Goal: Task Accomplishment & Management: Use online tool/utility

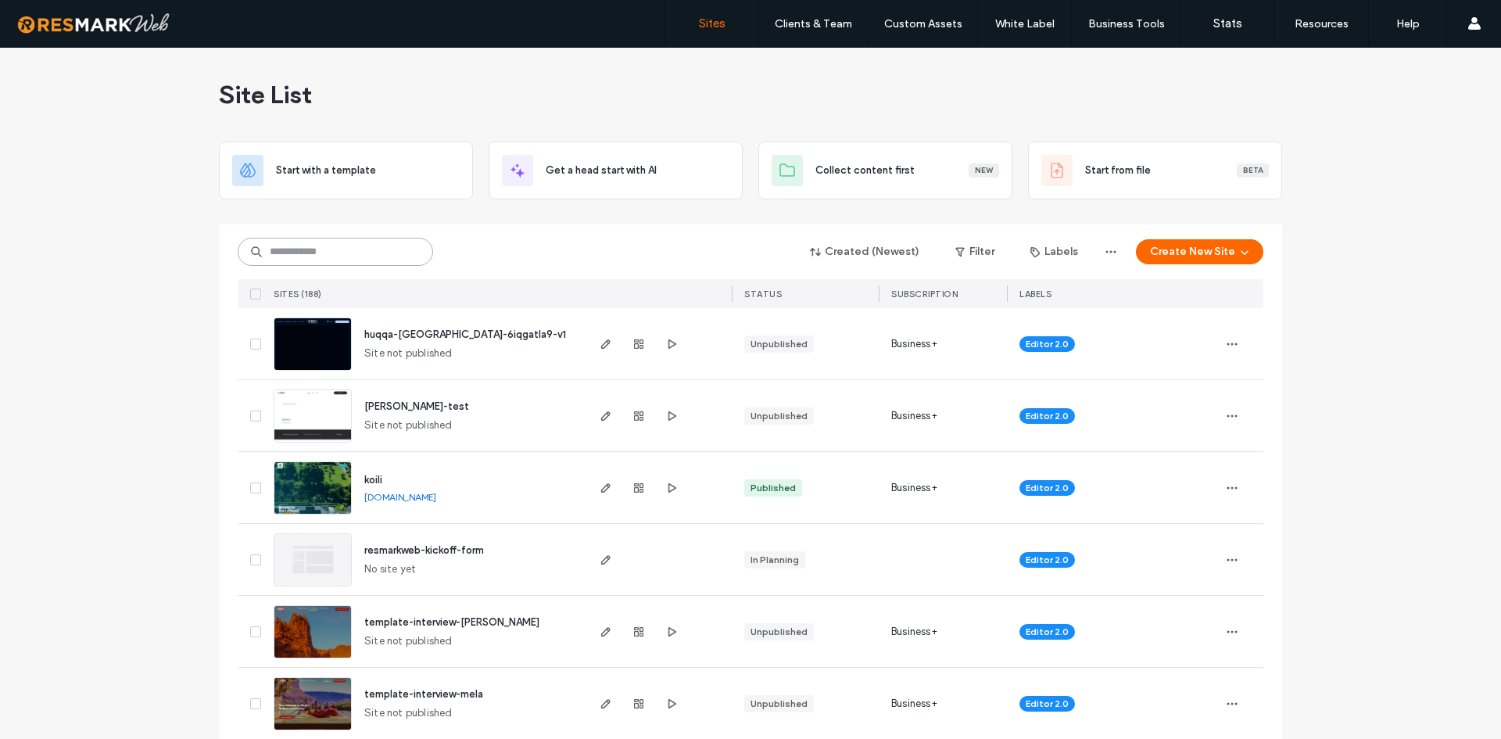
click at [362, 261] on input at bounding box center [335, 252] width 195 height 28
click at [708, 217] on div at bounding box center [750, 218] width 1063 height 13
paste input "********"
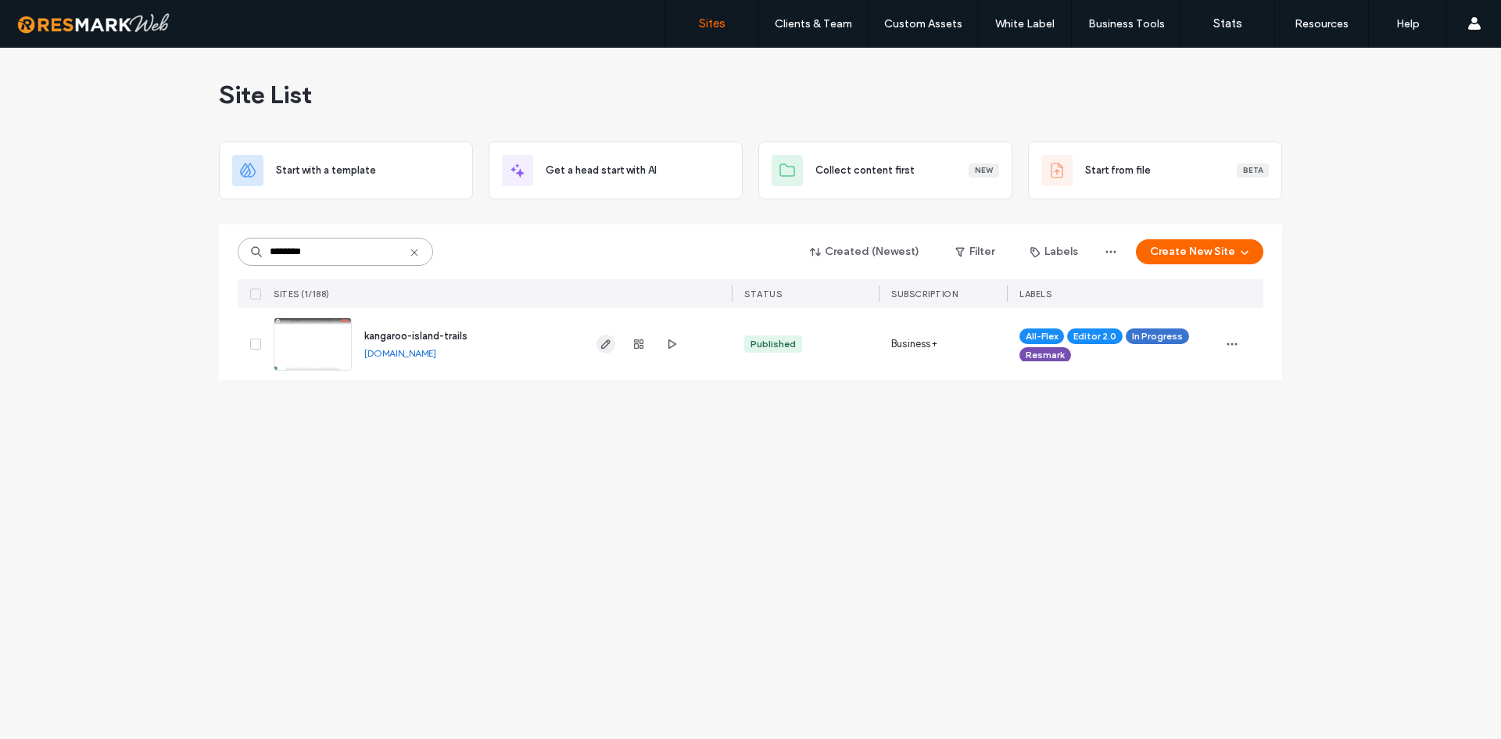
type input "********"
click at [597, 347] on span "button" at bounding box center [606, 344] width 19 height 19
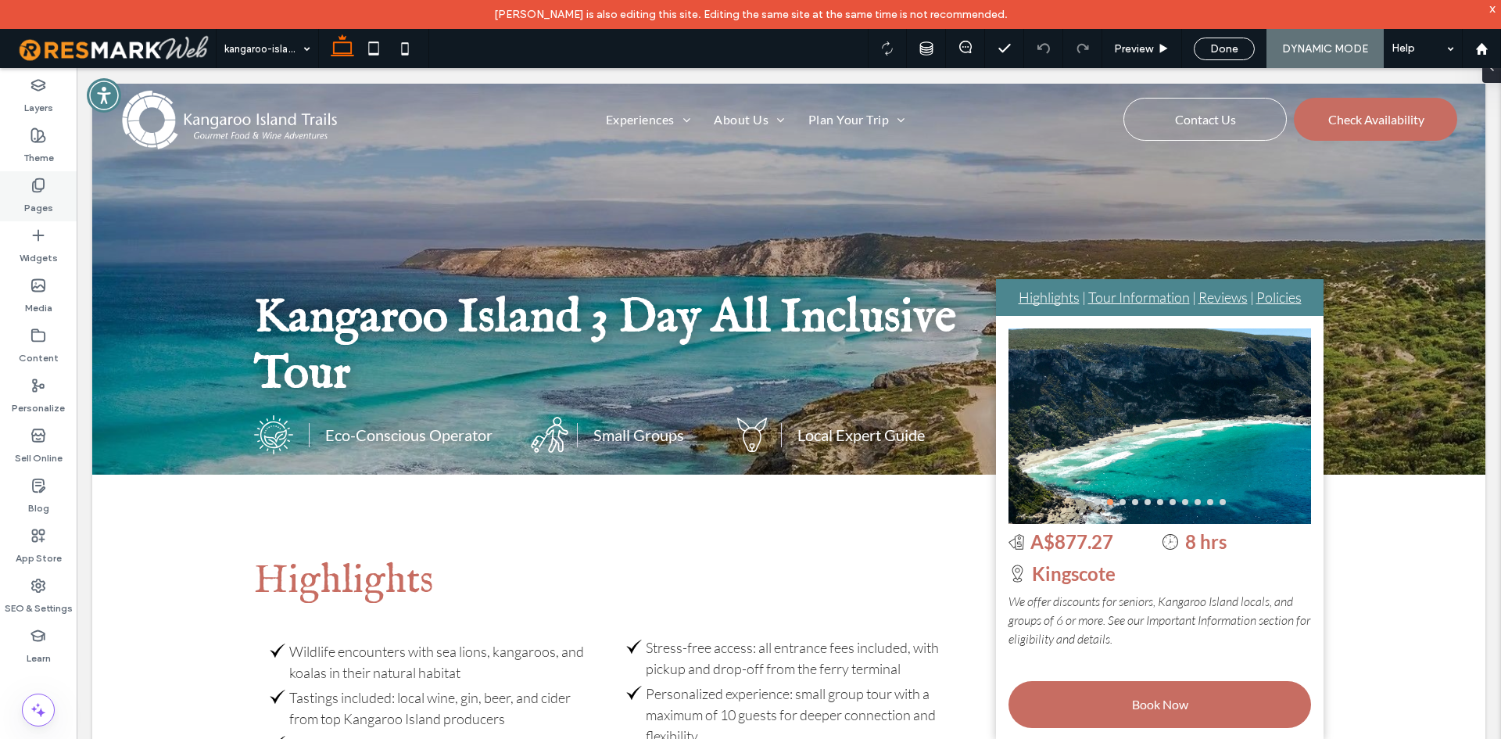
click at [66, 202] on div "Pages" at bounding box center [38, 196] width 77 height 50
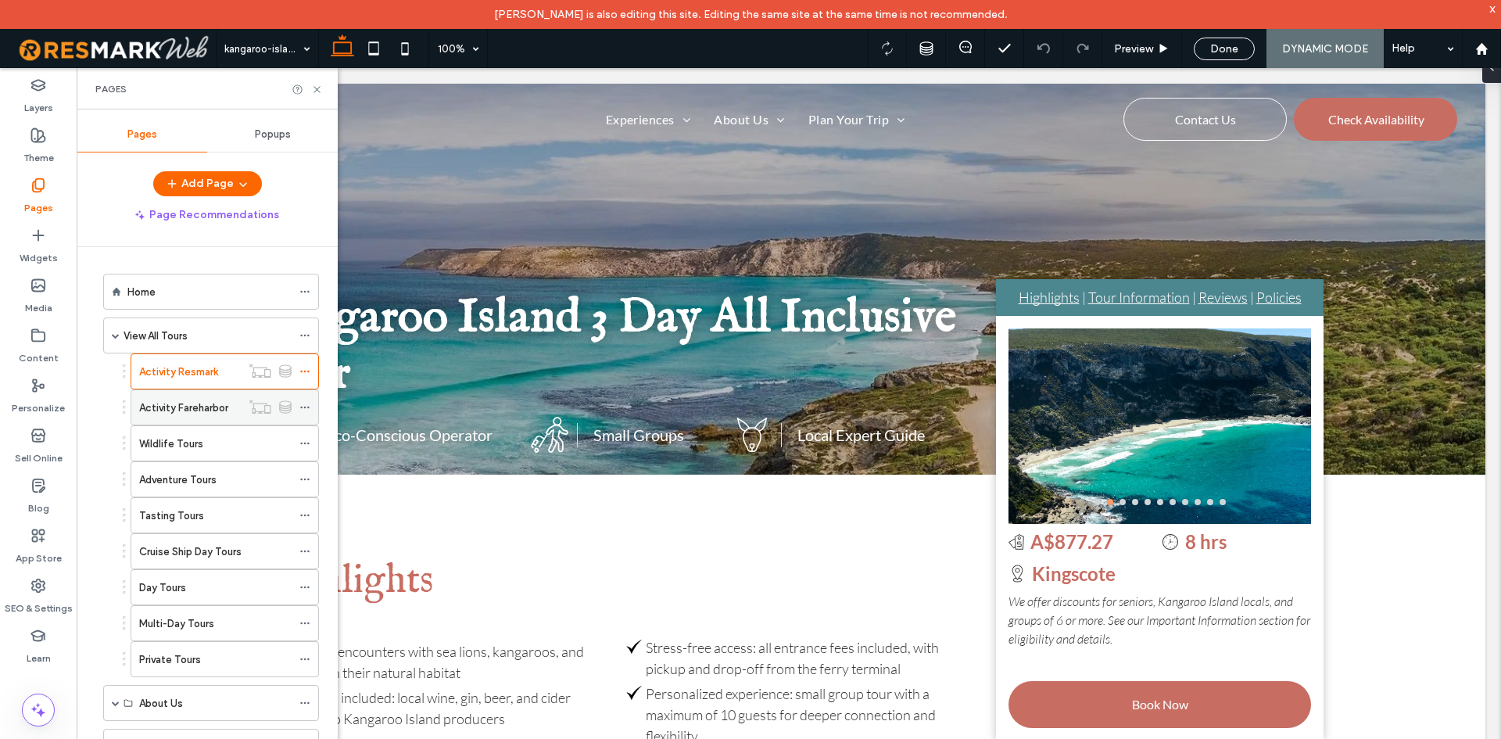
click at [145, 396] on div "Activity Fareharbor" at bounding box center [190, 407] width 102 height 34
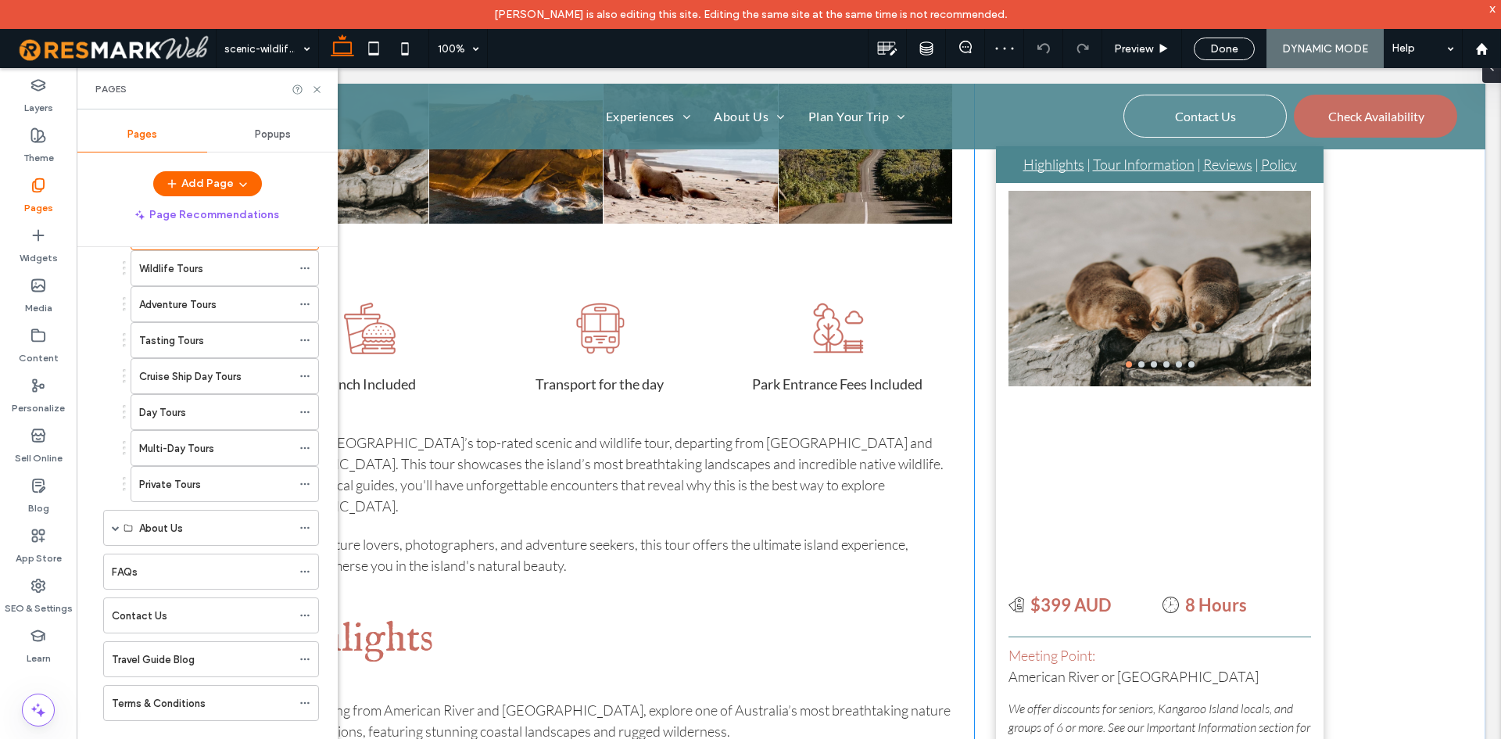
scroll to position [469, 0]
click at [314, 89] on icon at bounding box center [317, 90] width 12 height 12
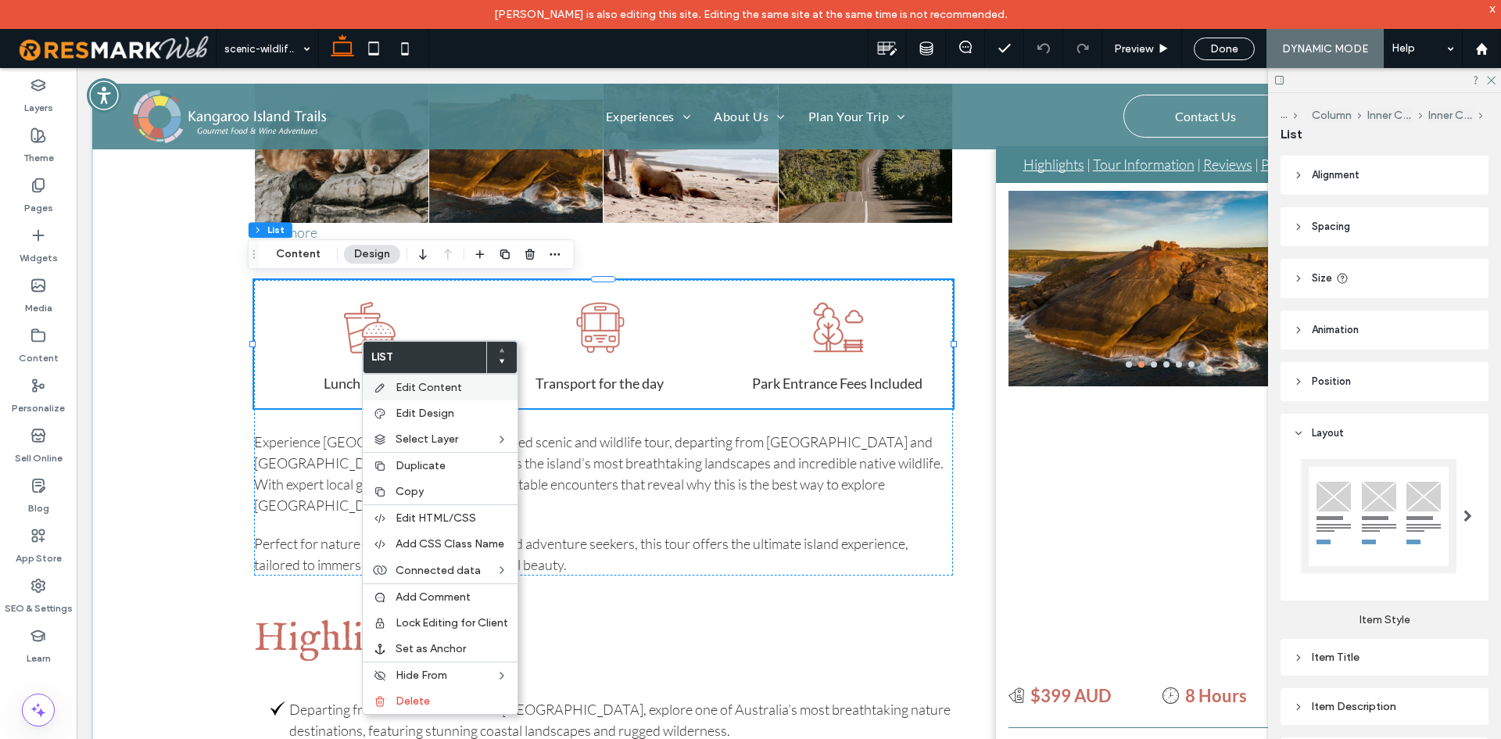
click at [395, 379] on div "Edit Content" at bounding box center [440, 387] width 155 height 27
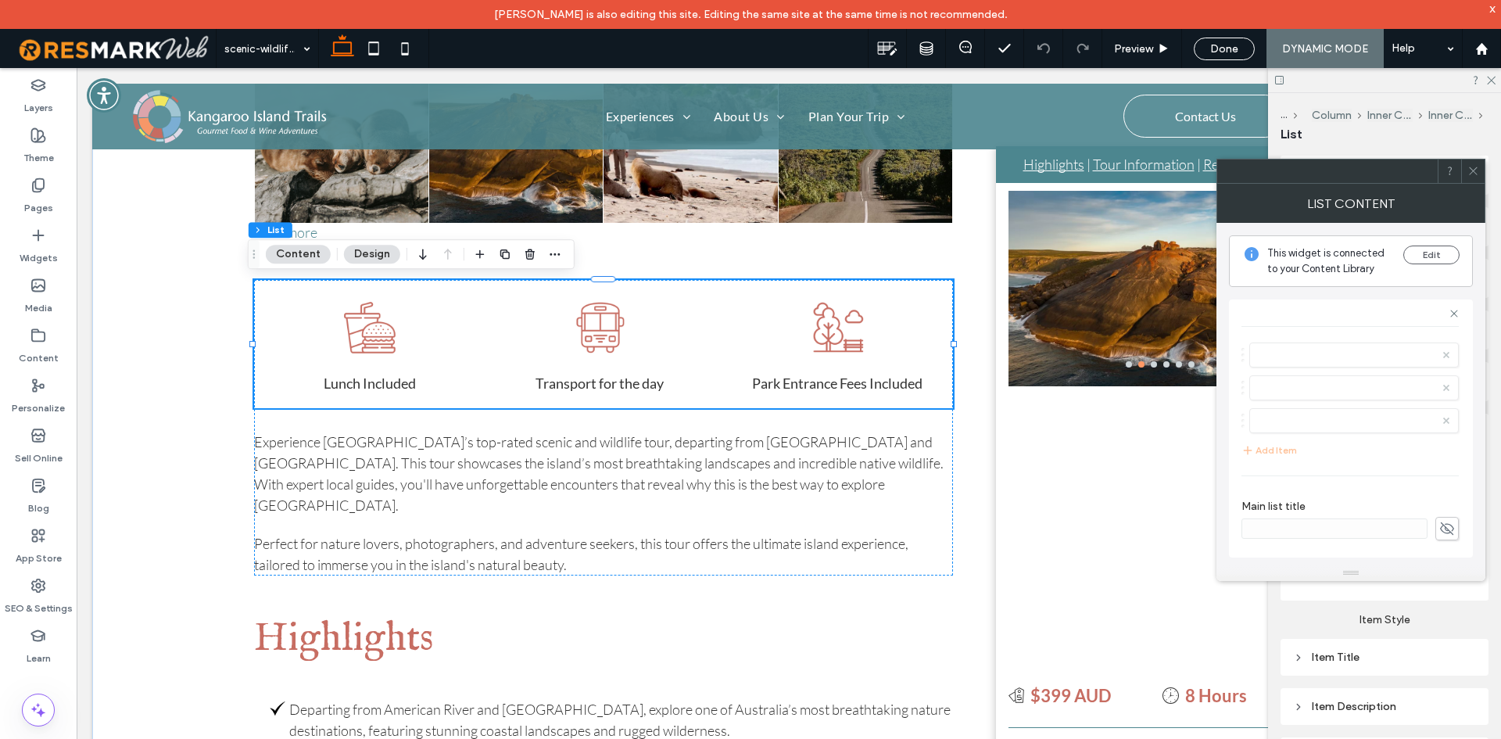
scroll to position [0, 0]
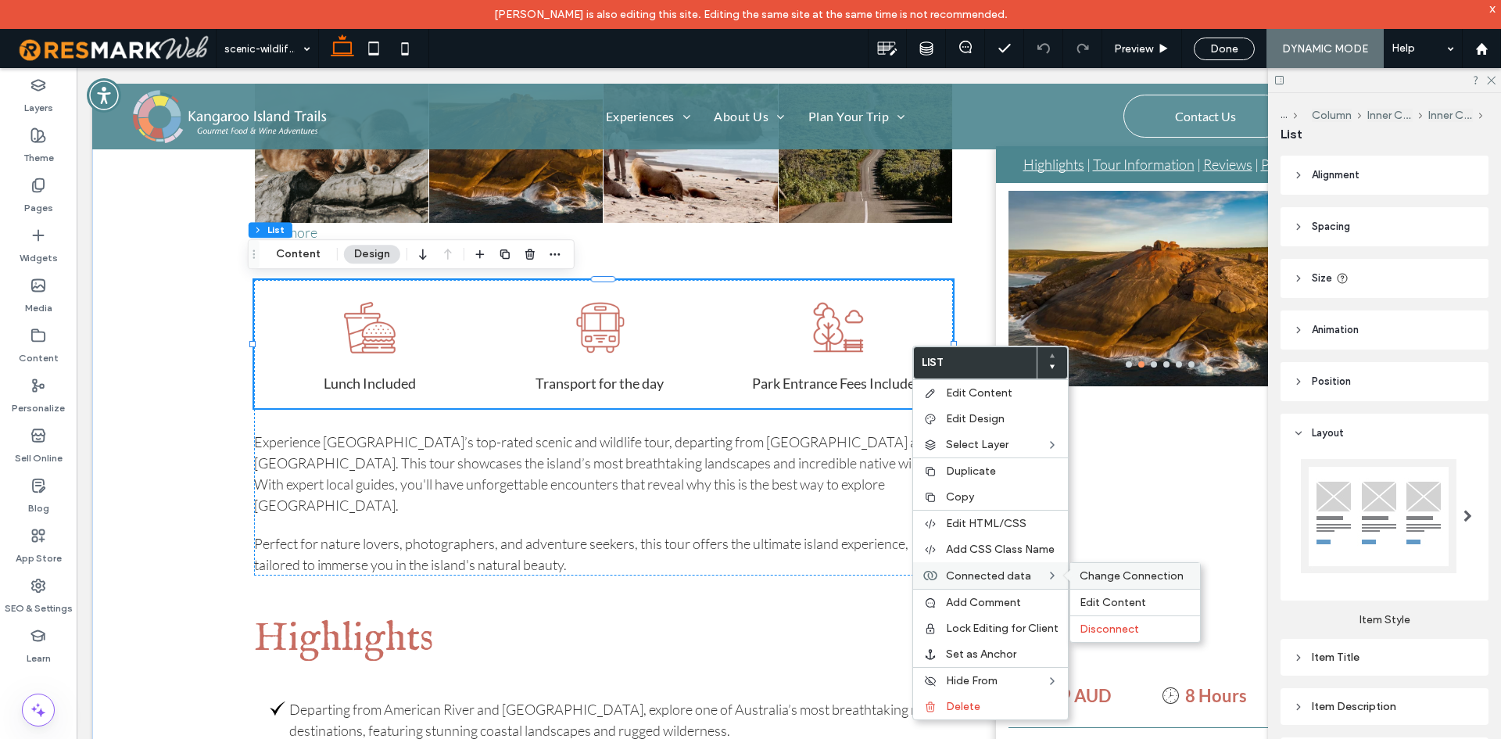
click at [1093, 572] on span "Change Connection" at bounding box center [1132, 575] width 104 height 13
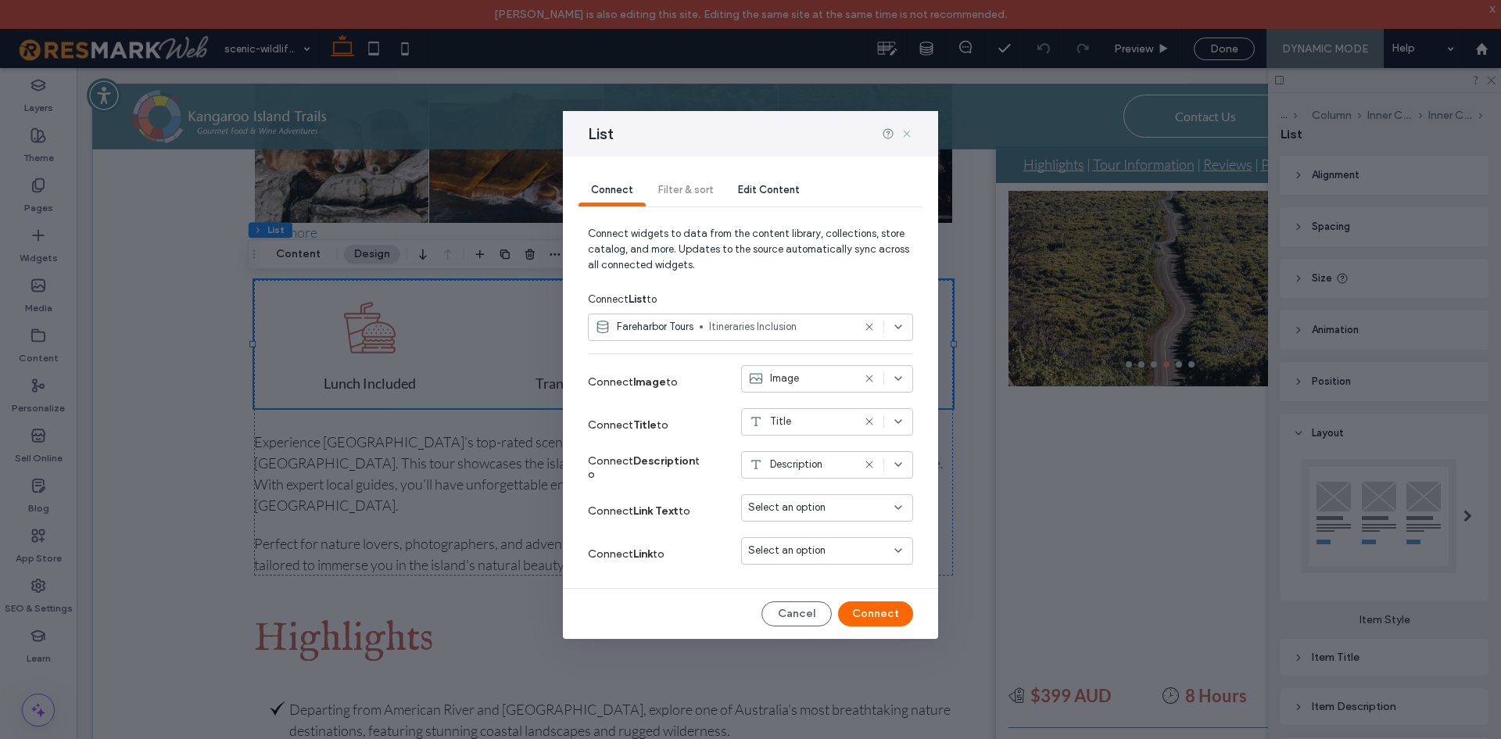
click at [904, 131] on icon at bounding box center [907, 133] width 13 height 13
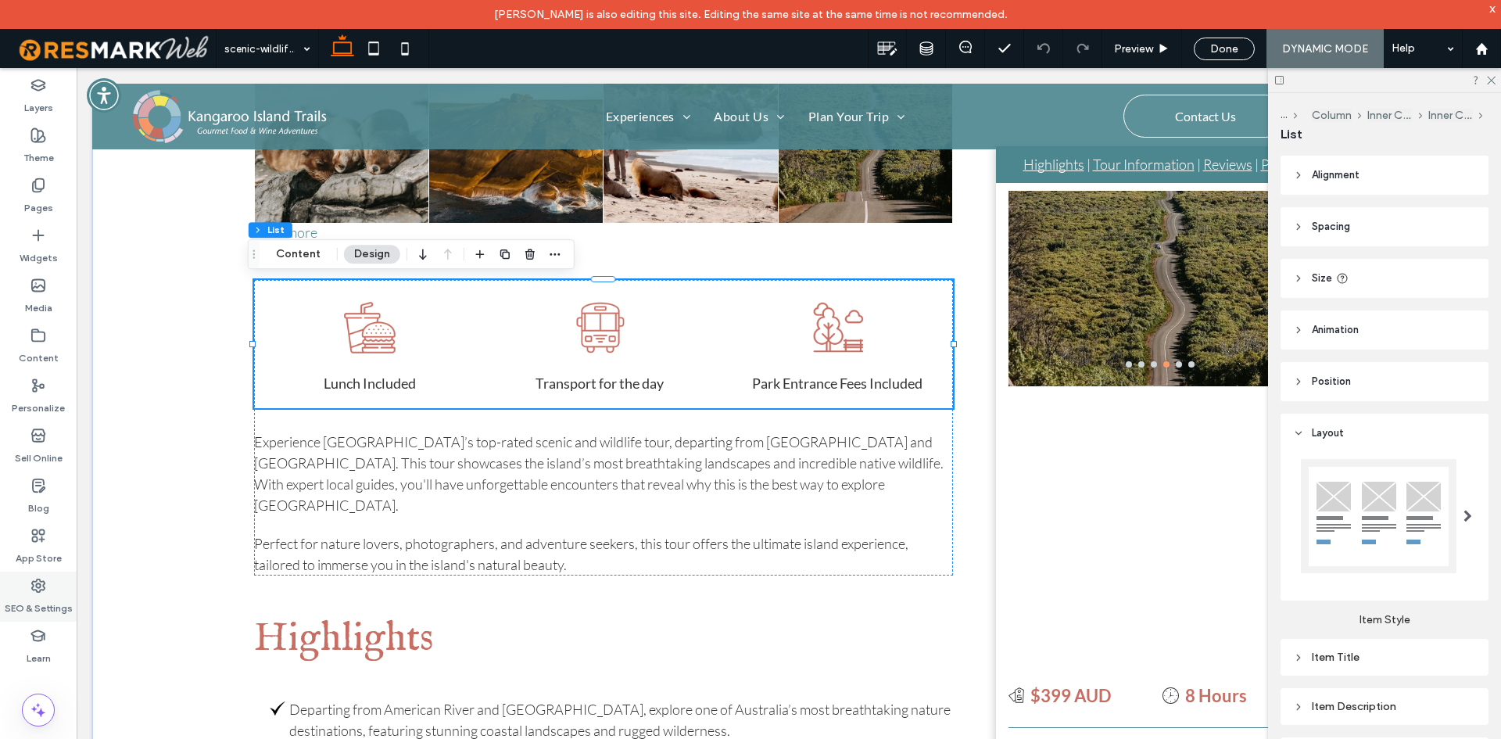
click at [45, 589] on icon at bounding box center [38, 586] width 16 height 16
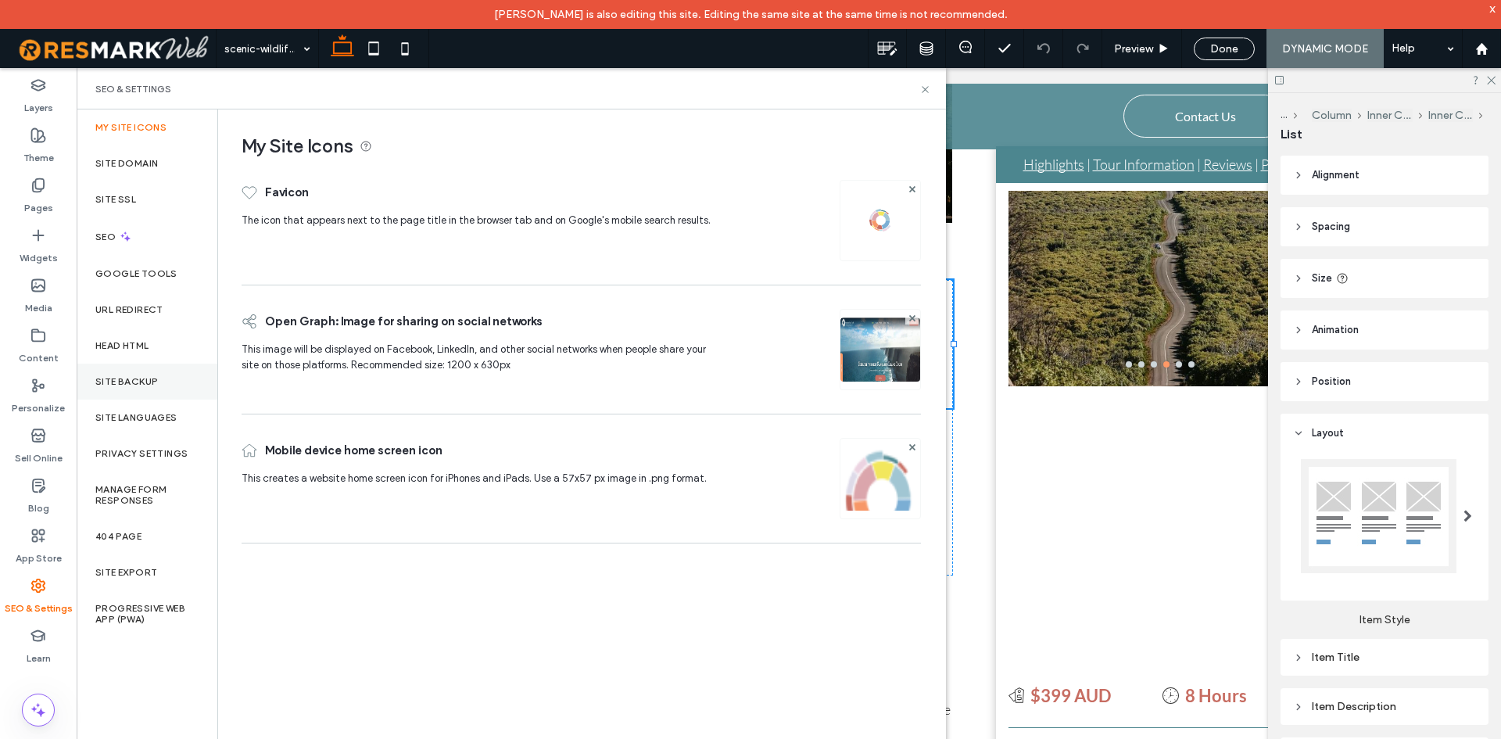
click at [119, 399] on div "Site Backup" at bounding box center [147, 382] width 141 height 36
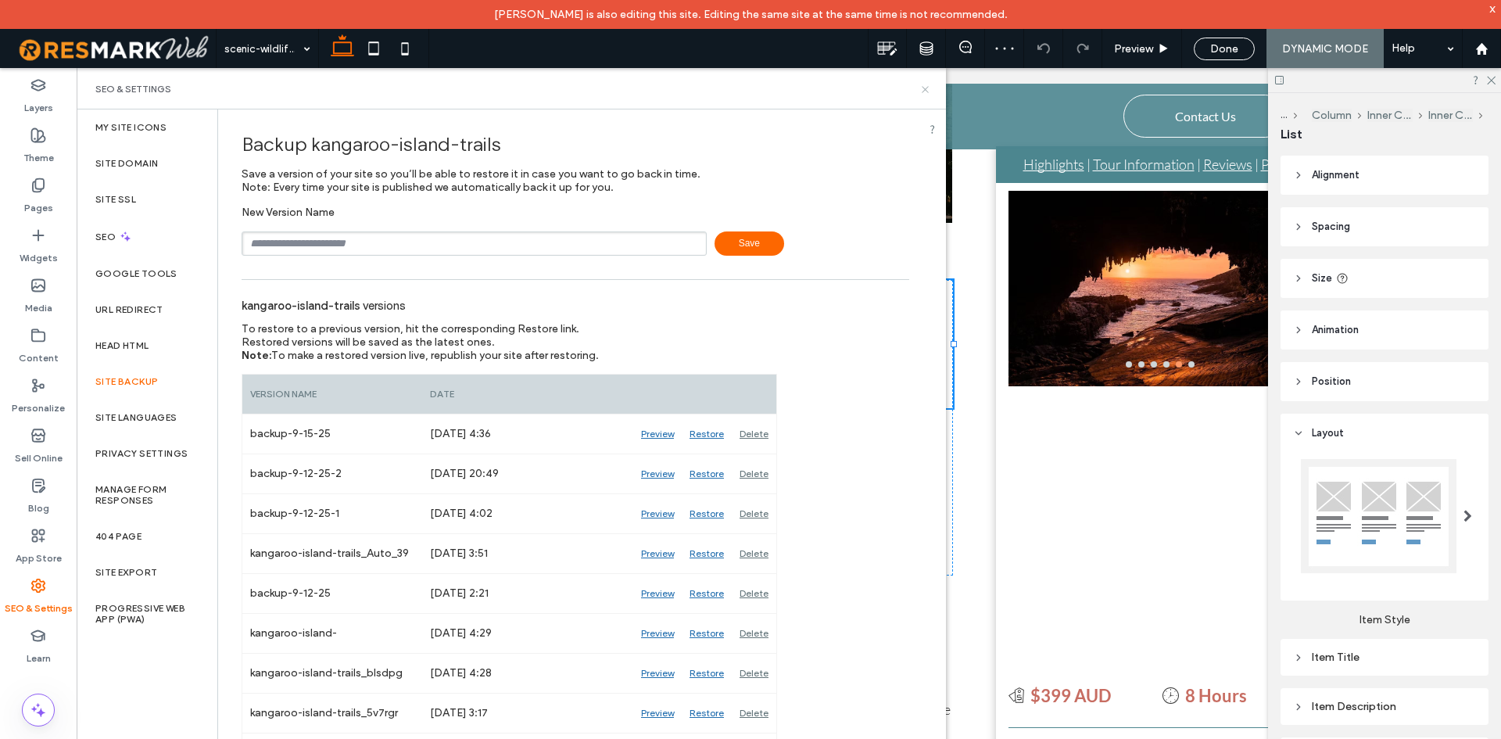
click at [929, 91] on icon at bounding box center [925, 90] width 12 height 12
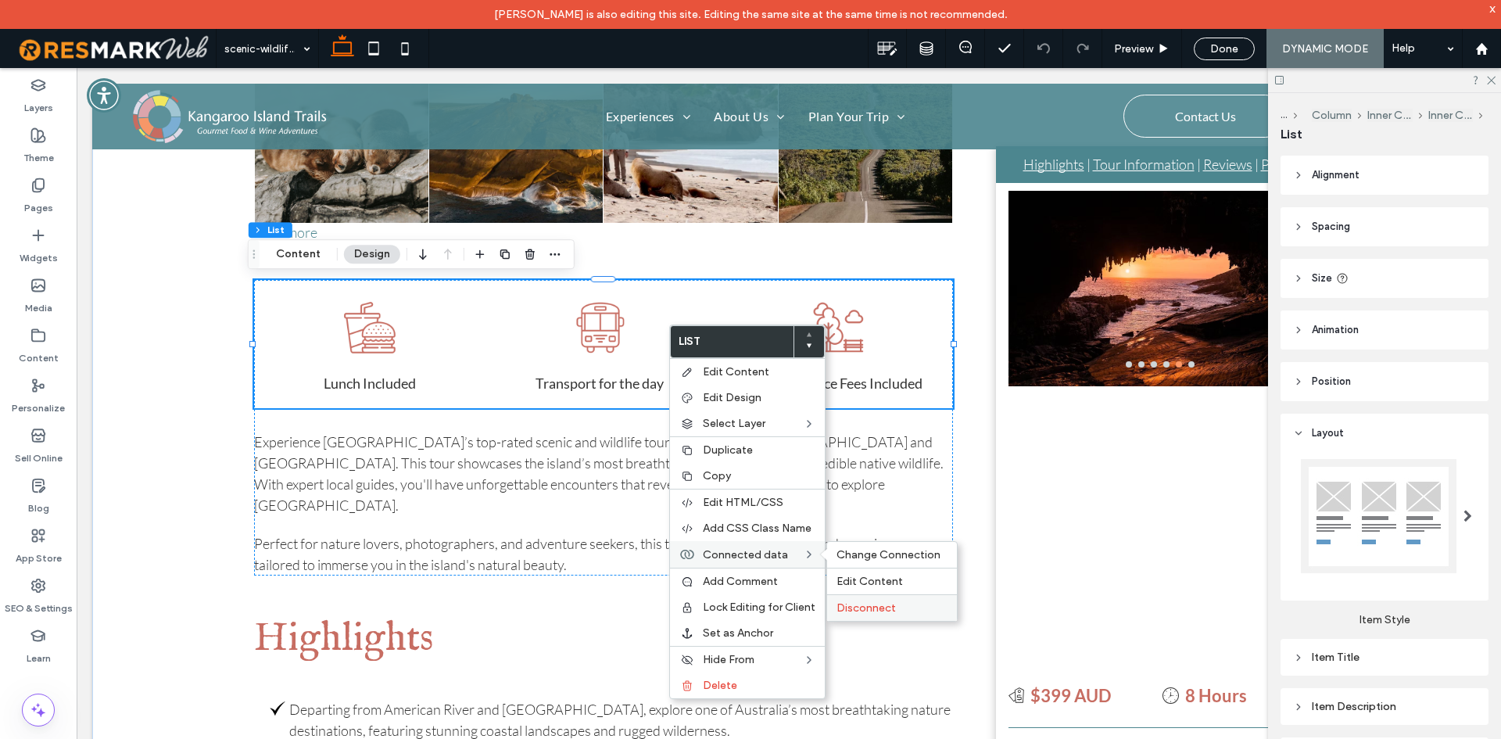
click at [865, 605] on span "Disconnect" at bounding box center [866, 607] width 59 height 13
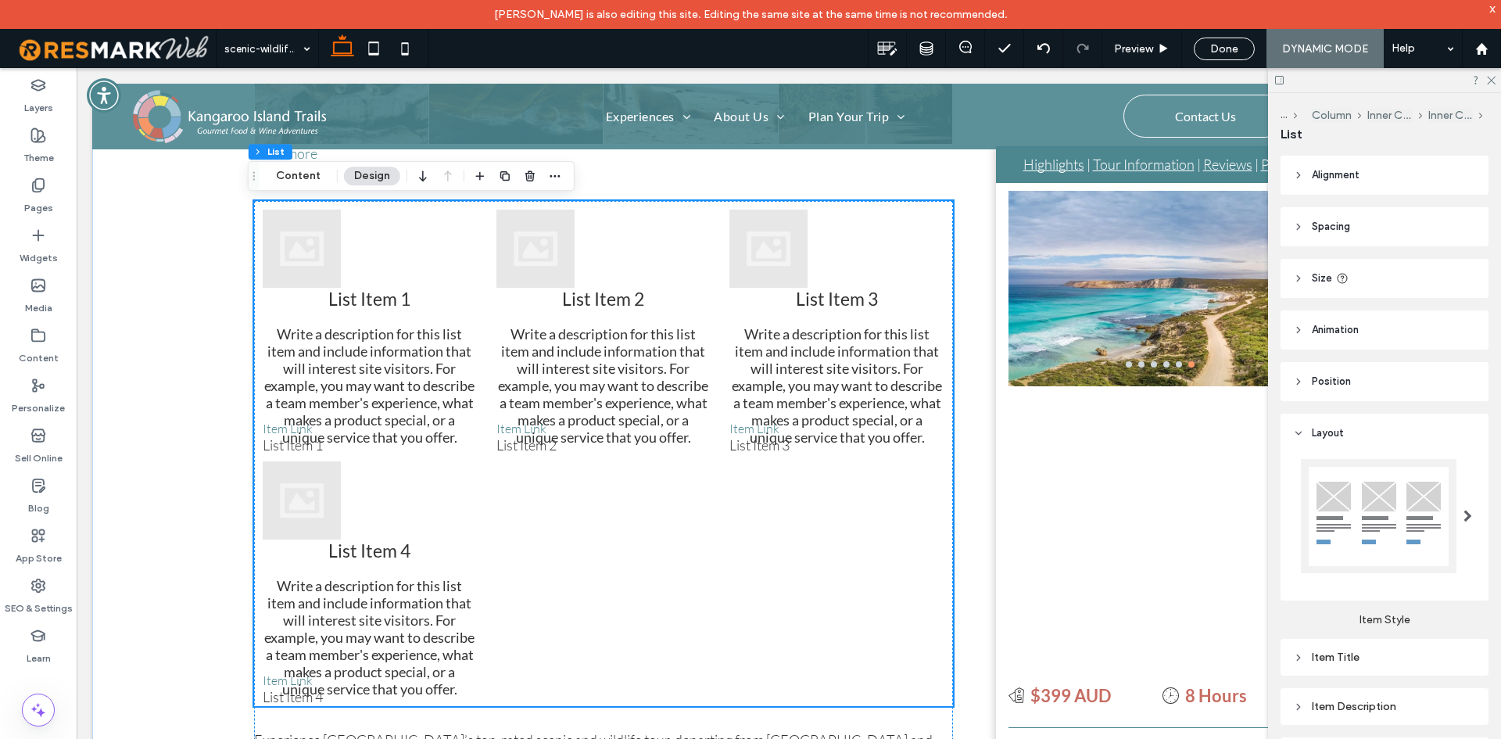
scroll to position [547, 0]
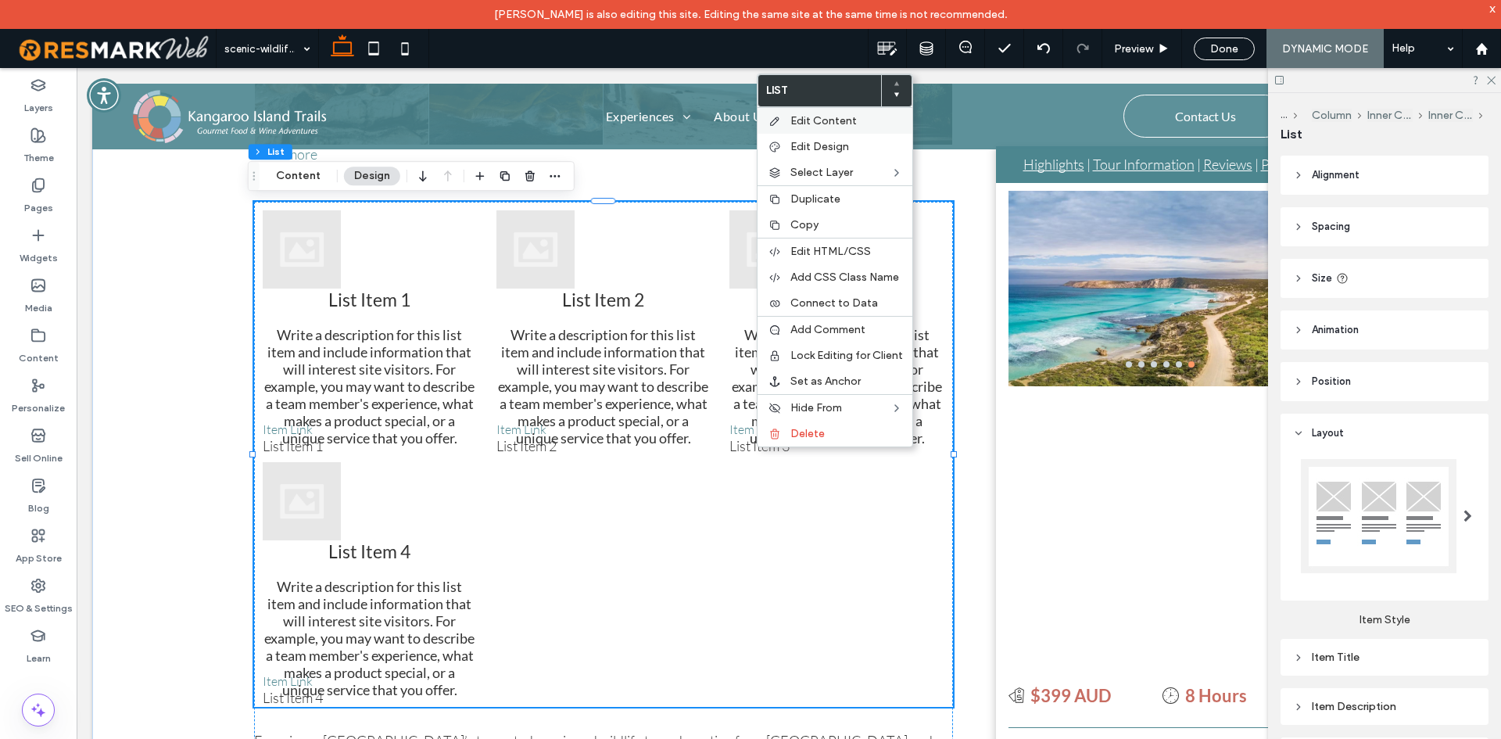
click at [859, 123] on label "Edit Content" at bounding box center [846, 120] width 113 height 13
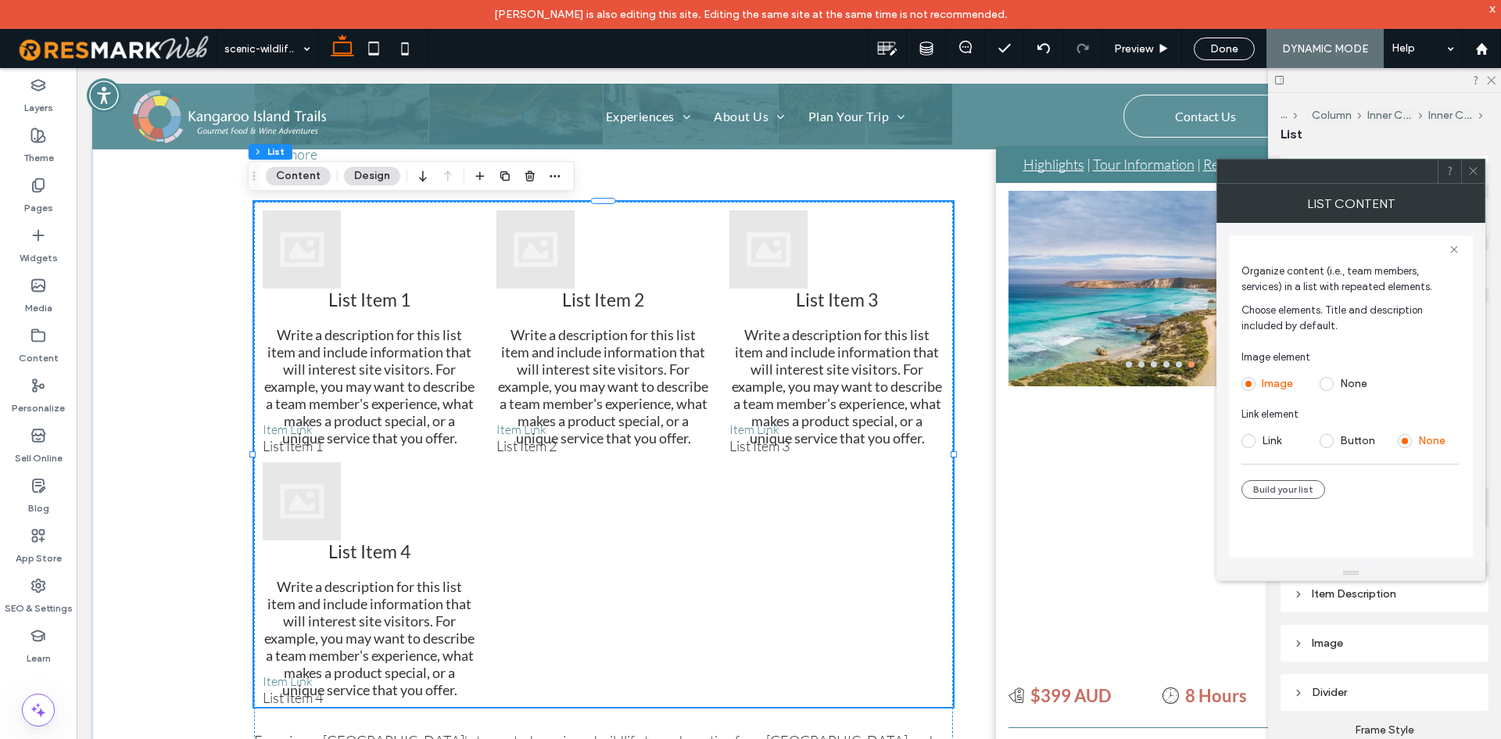
scroll to position [235, 0]
click at [1270, 494] on button "Build your list" at bounding box center [1284, 489] width 84 height 19
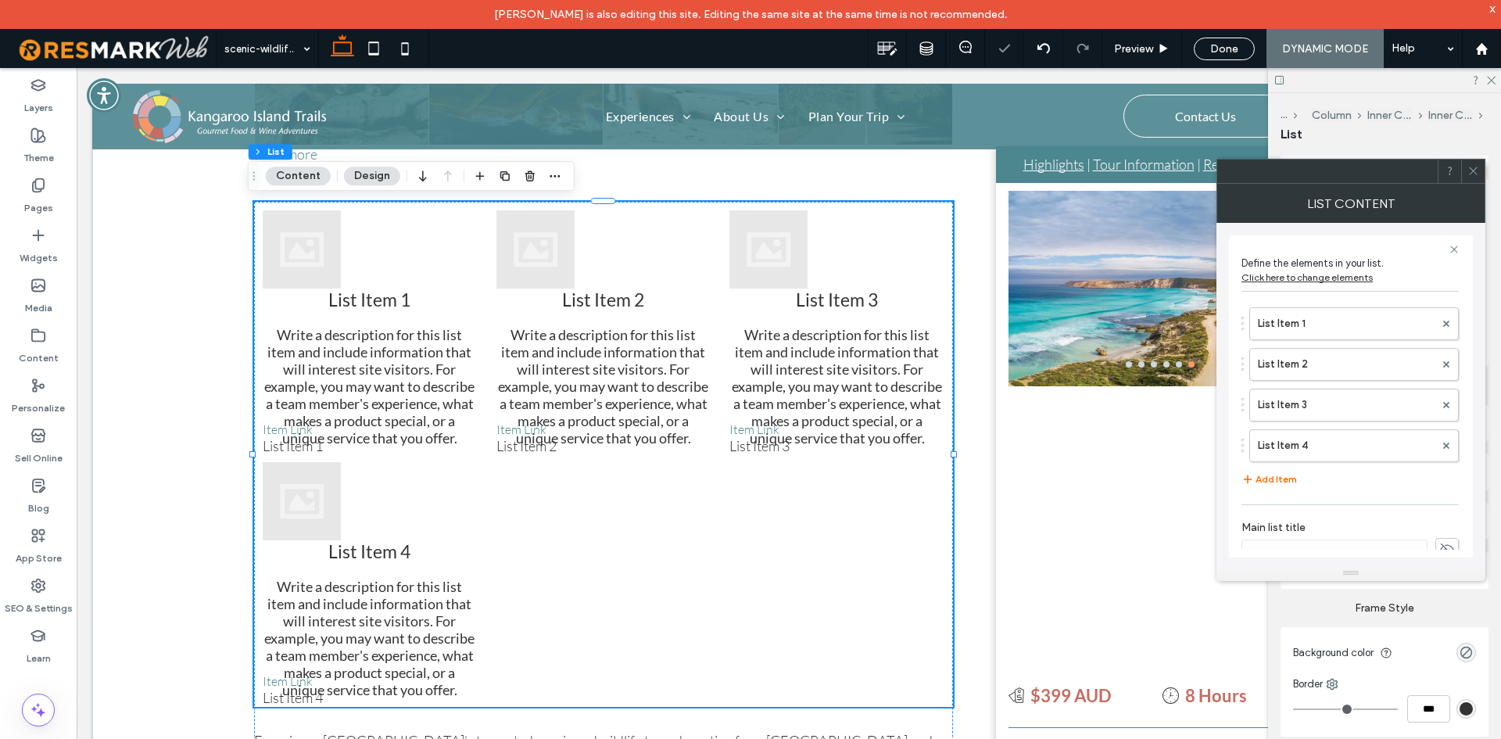
click at [1304, 302] on div "List Item 1 List Item 2 List Item 3 List Item 4" at bounding box center [1350, 380] width 217 height 163
click at [1304, 326] on label "List Item 1" at bounding box center [1346, 323] width 177 height 31
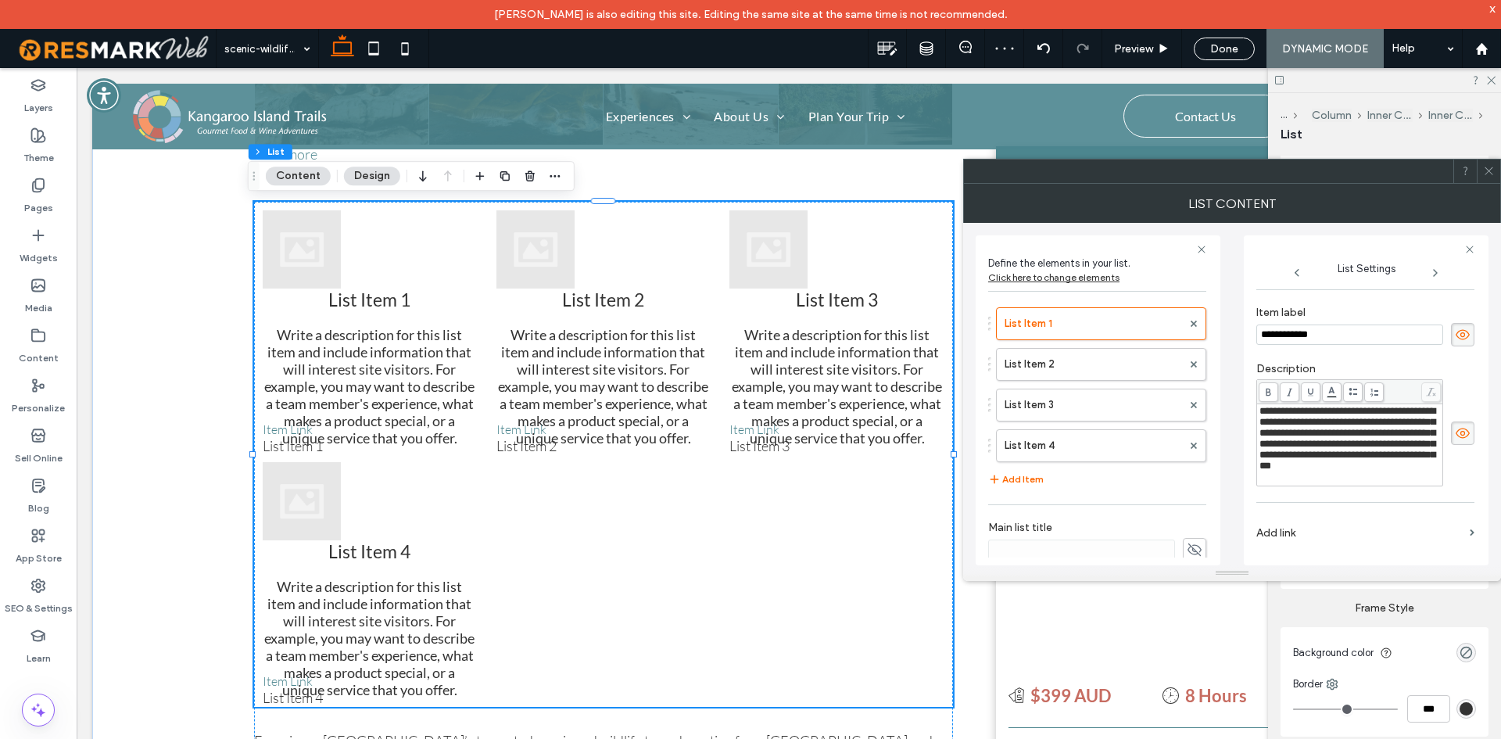
scroll to position [133, 0]
click at [1318, 526] on label "Add link" at bounding box center [1359, 532] width 207 height 29
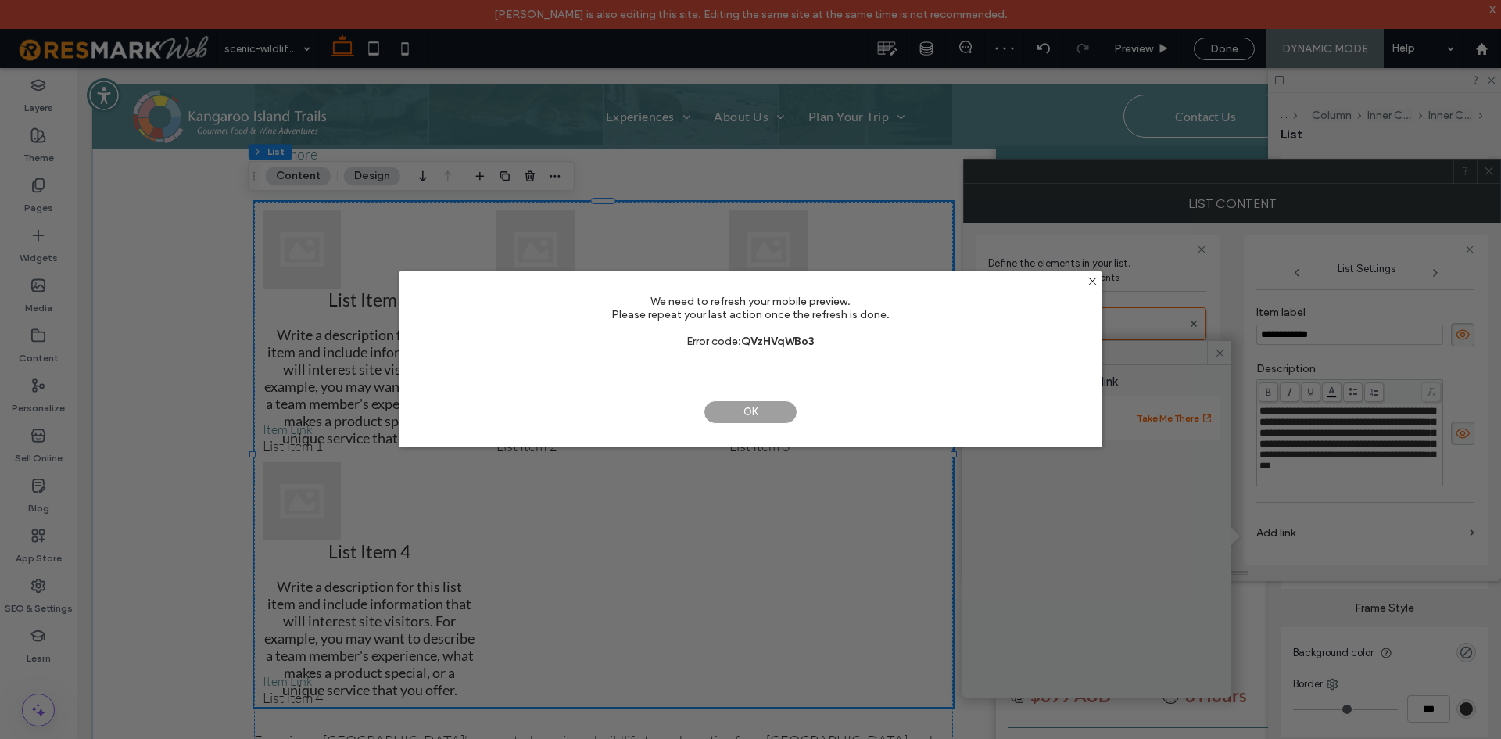
click at [767, 409] on span "OK" at bounding box center [751, 411] width 94 height 23
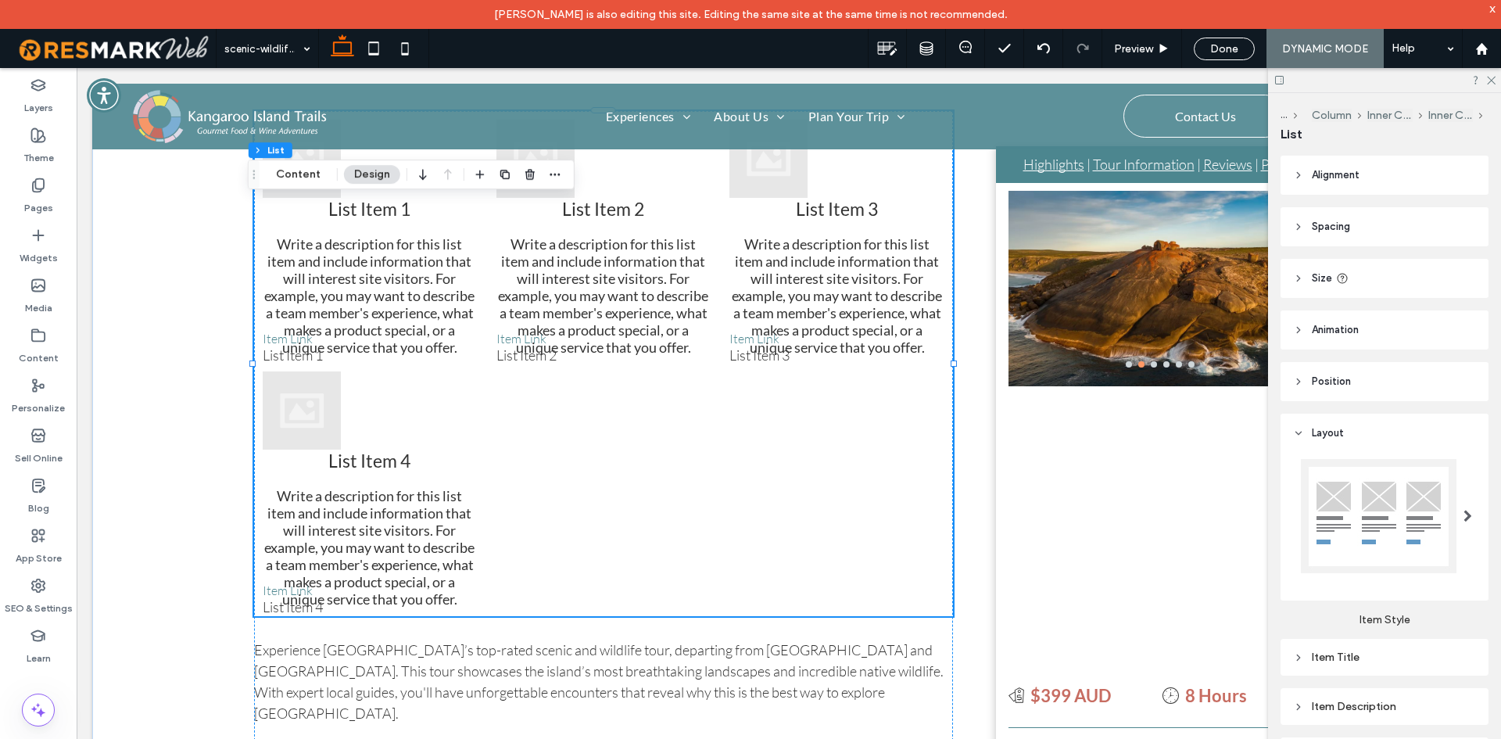
scroll to position [547, 0]
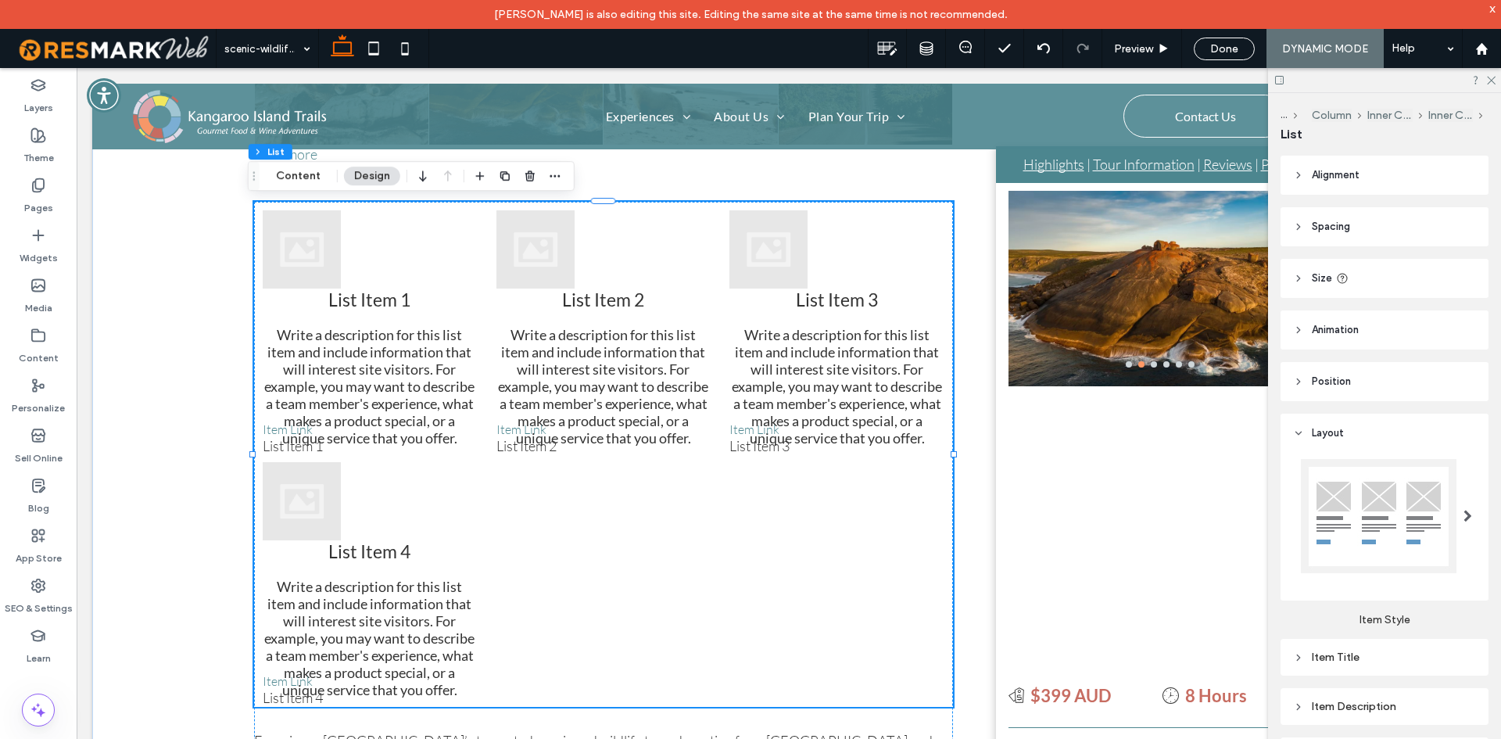
drag, startPoint x: 776, startPoint y: 294, endPoint x: 772, endPoint y: 285, distance: 9.4
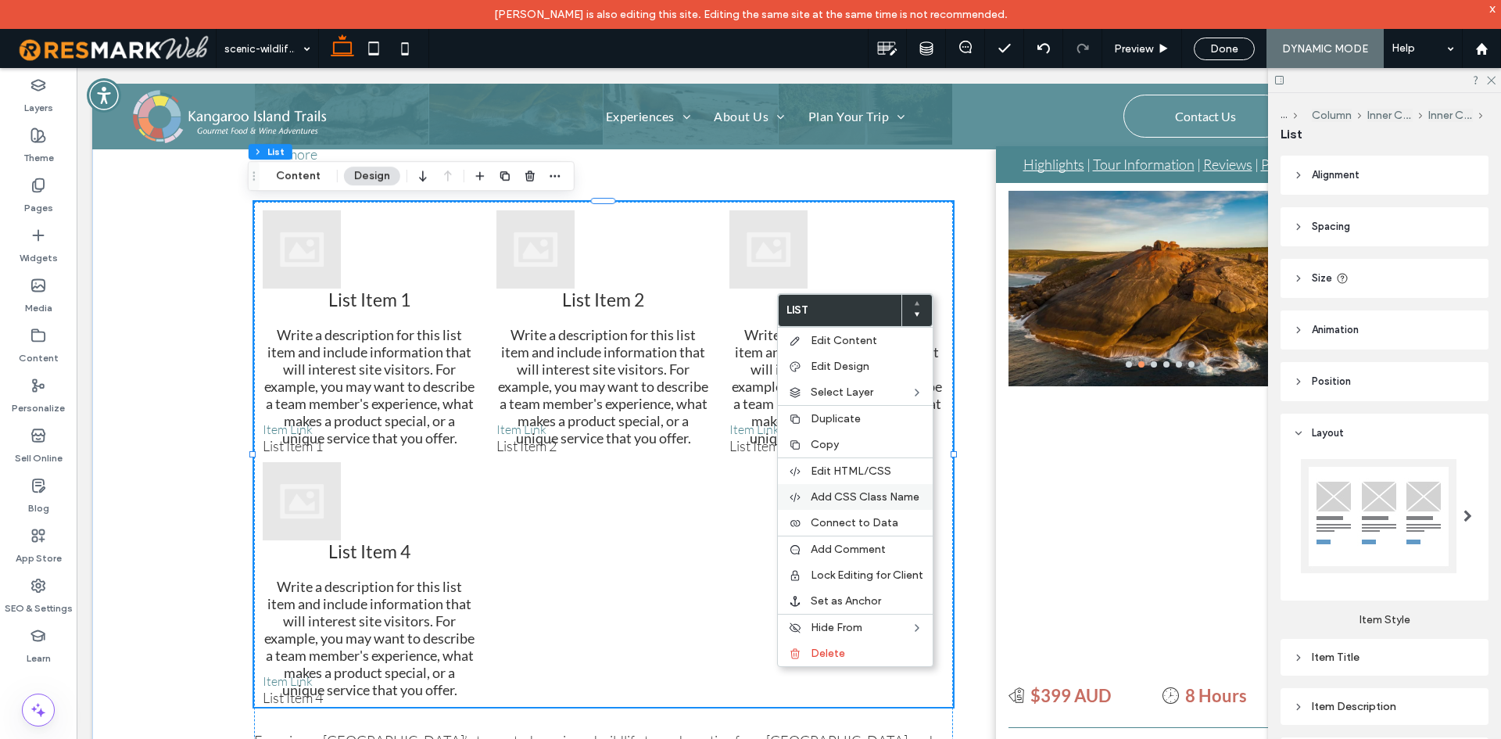
click at [898, 503] on div "Add CSS Class Name" at bounding box center [855, 497] width 155 height 26
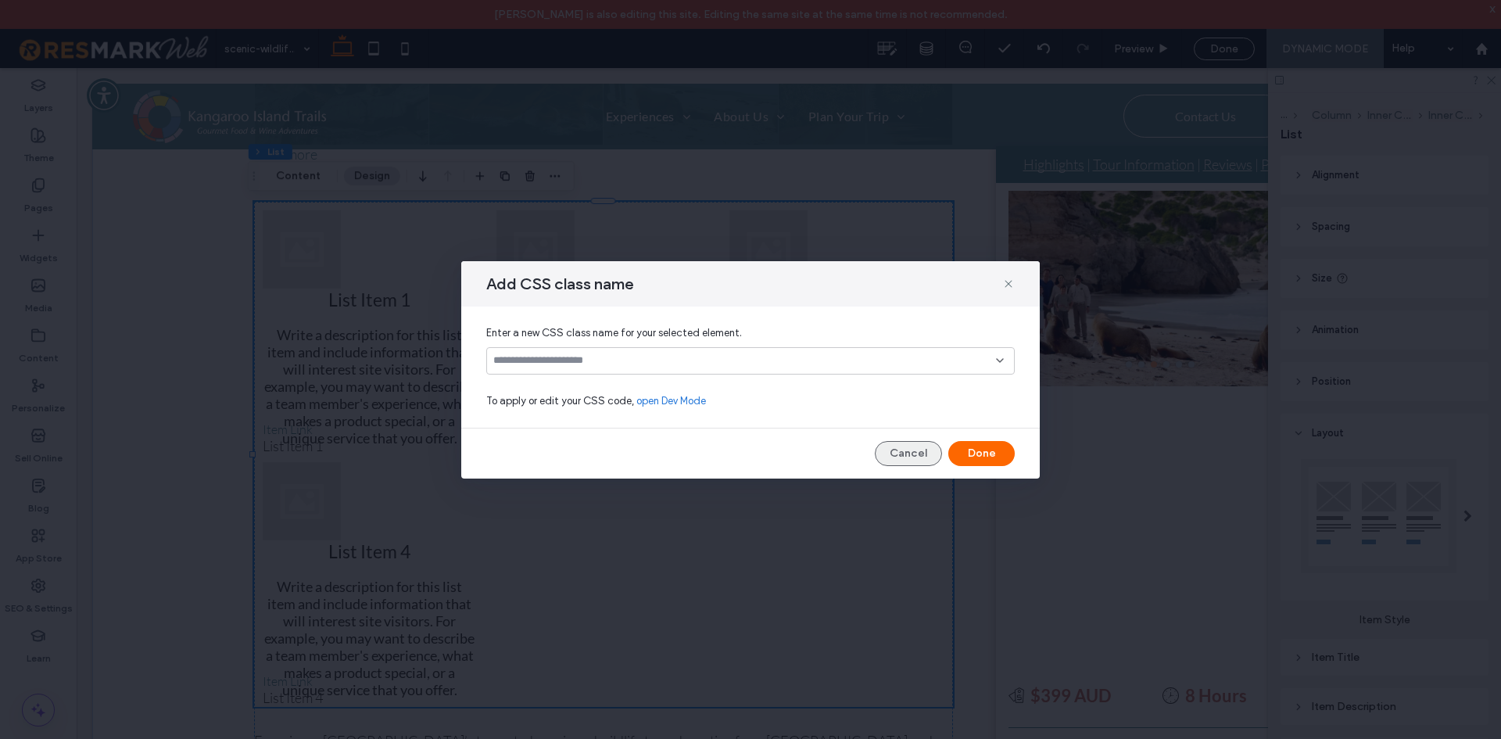
click at [916, 443] on button "Cancel" at bounding box center [908, 453] width 67 height 25
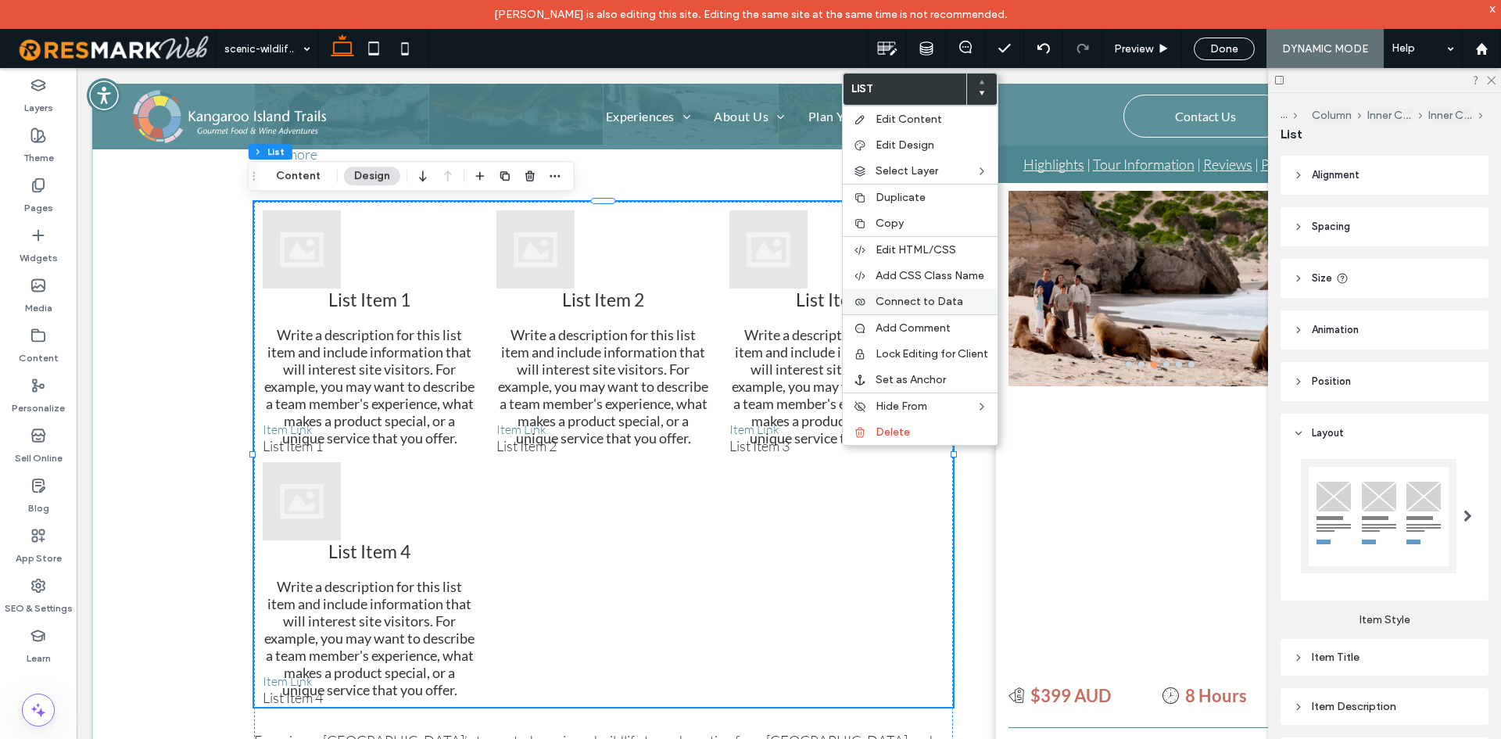
click at [913, 299] on span "Connect to Data" at bounding box center [920, 301] width 88 height 13
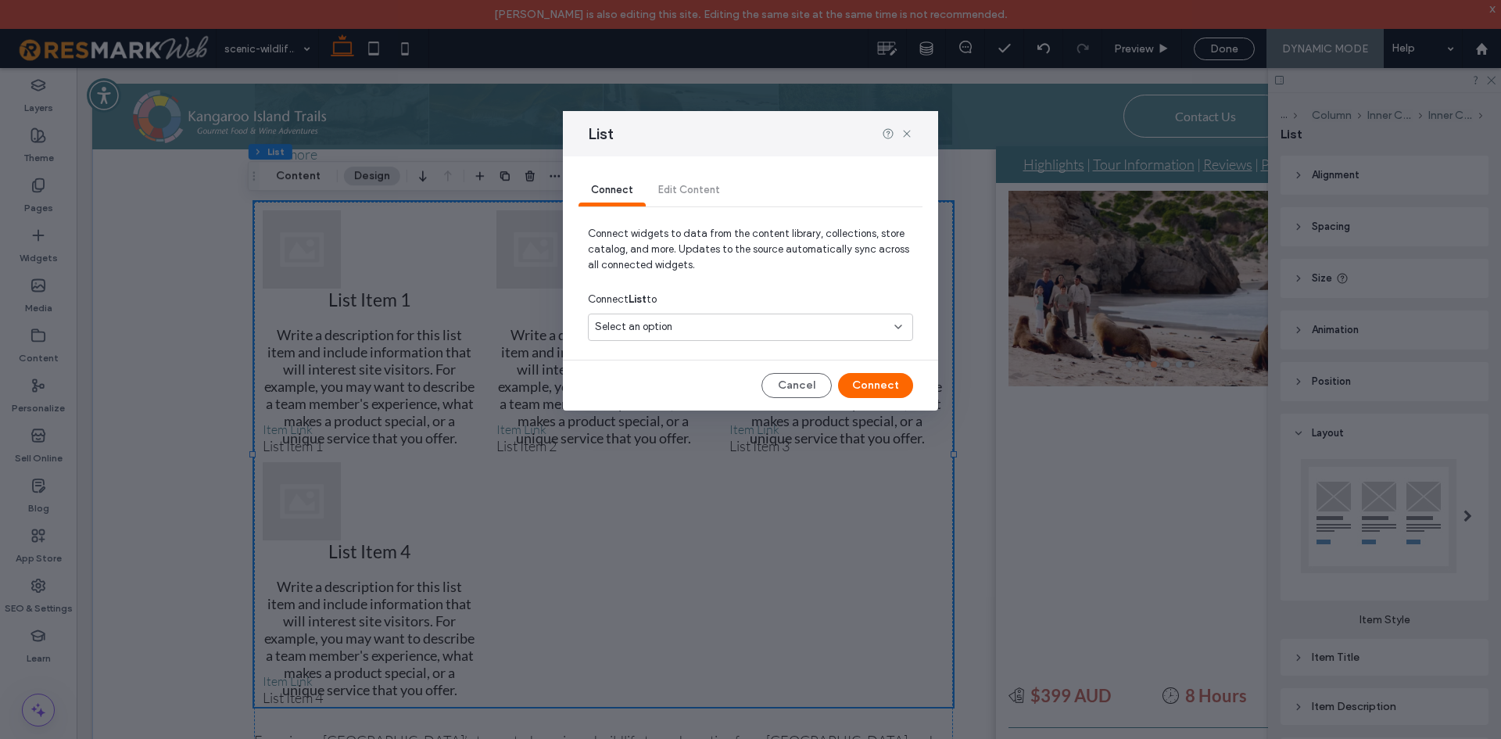
click at [660, 321] on span "Select an option" at bounding box center [633, 327] width 77 height 16
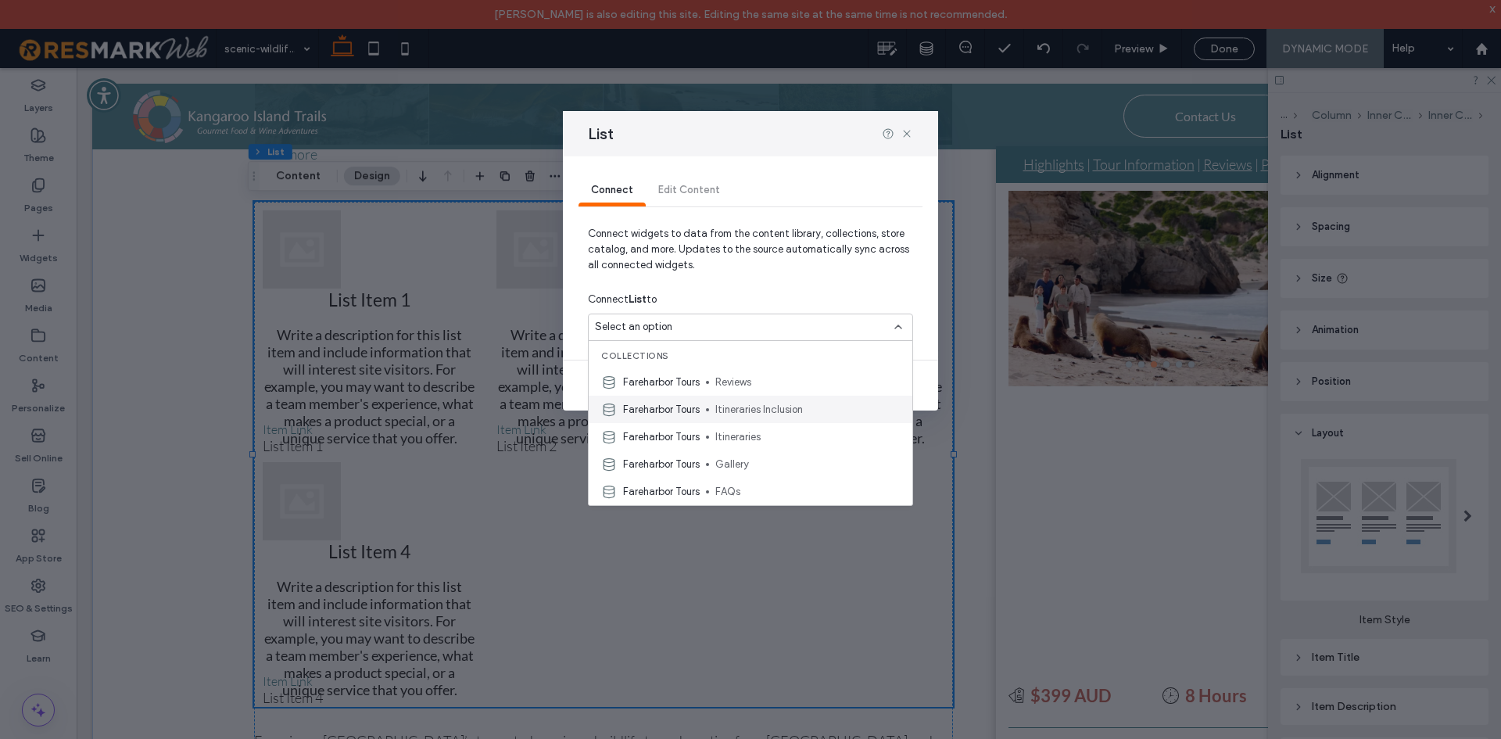
click at [698, 407] on span "Fareharbor Tours" at bounding box center [661, 410] width 77 height 16
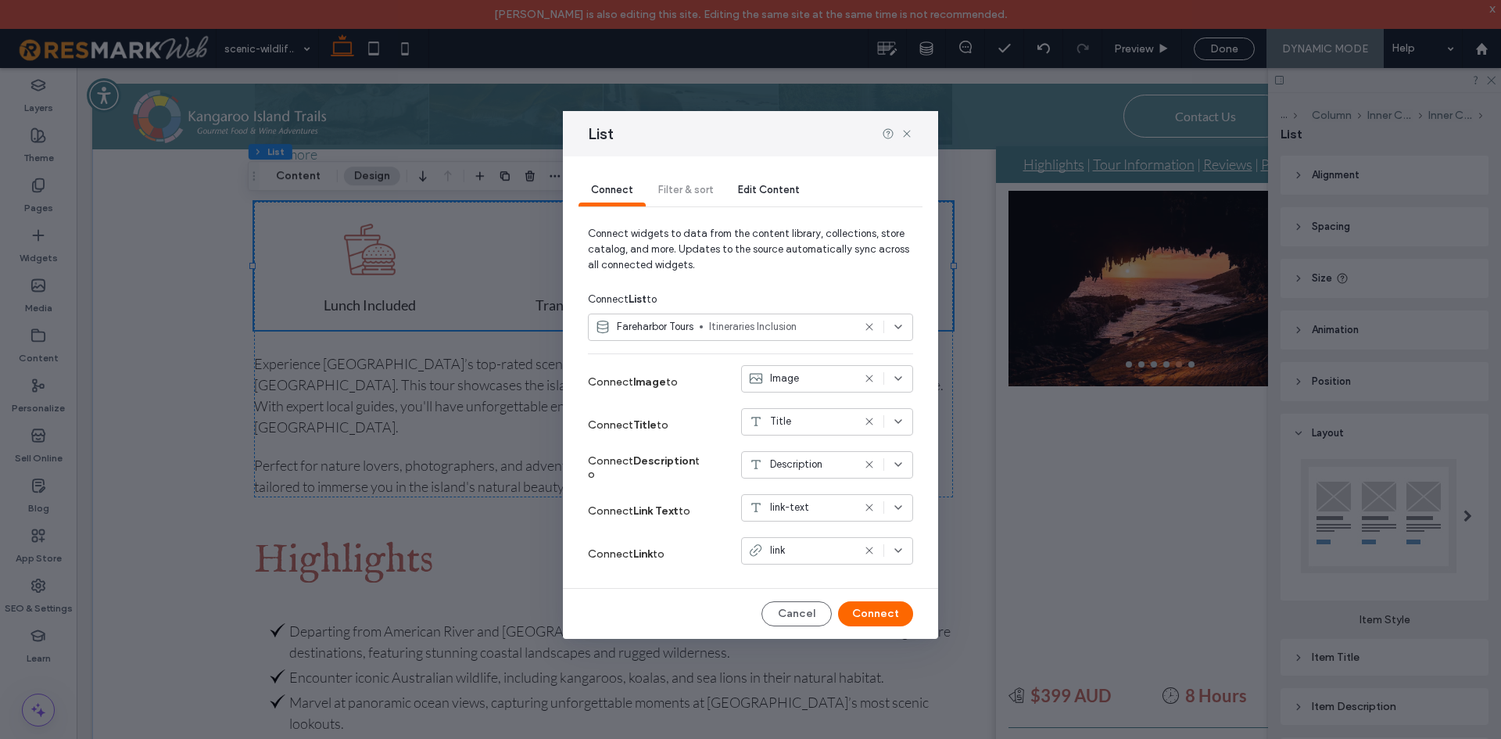
click at [867, 328] on icon at bounding box center [869, 327] width 13 height 13
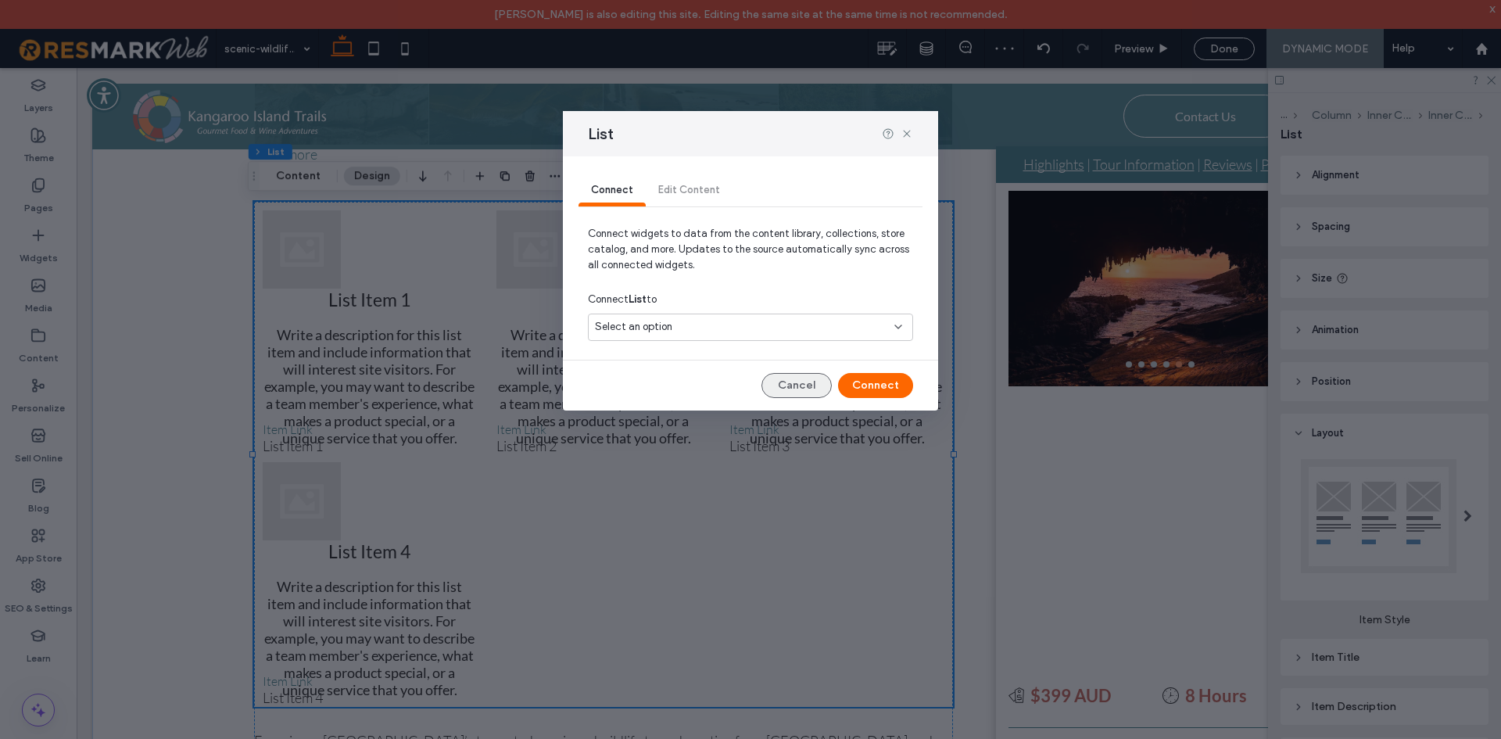
drag, startPoint x: 805, startPoint y: 383, endPoint x: 674, endPoint y: 410, distance: 134.0
click at [805, 383] on button "Cancel" at bounding box center [796, 385] width 70 height 25
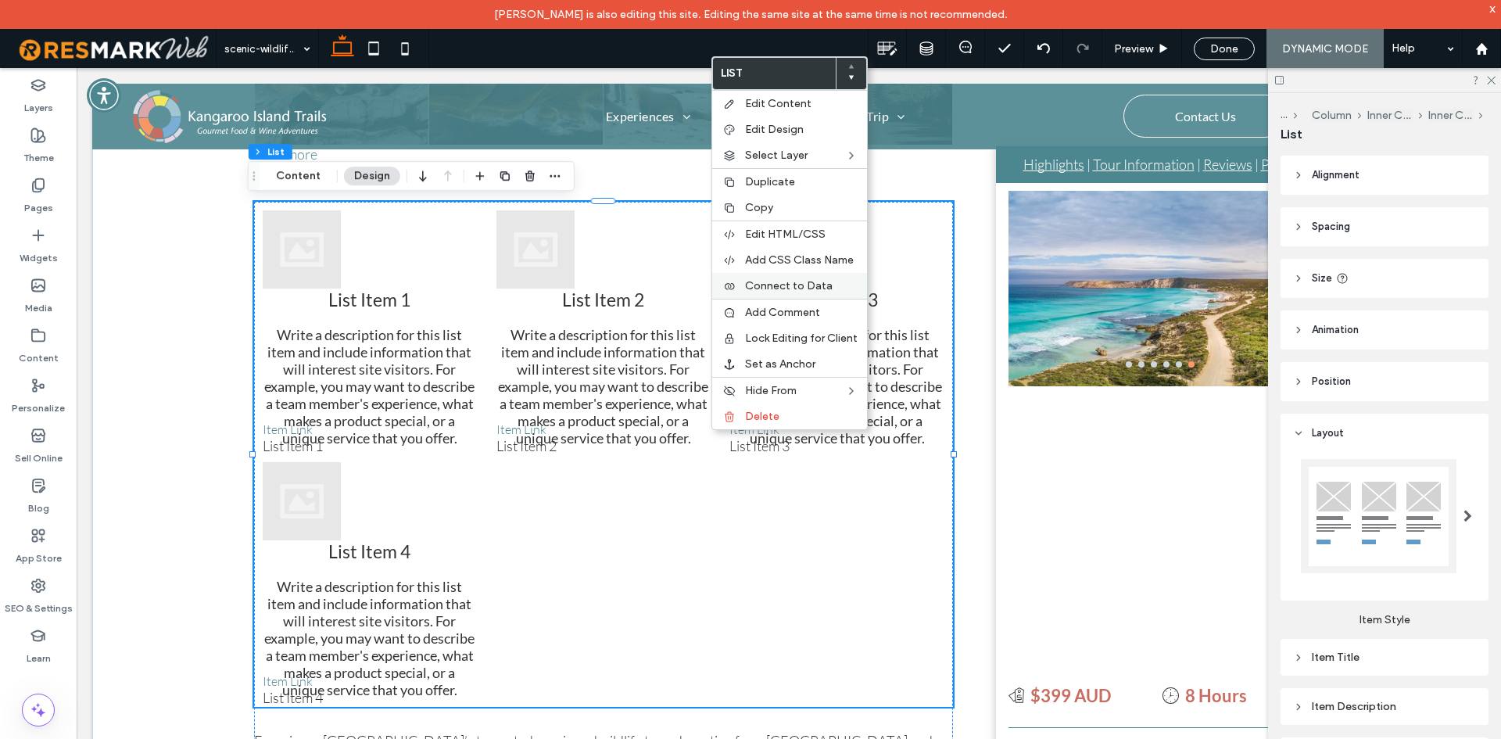
click at [847, 288] on label "Connect to Data" at bounding box center [801, 285] width 113 height 13
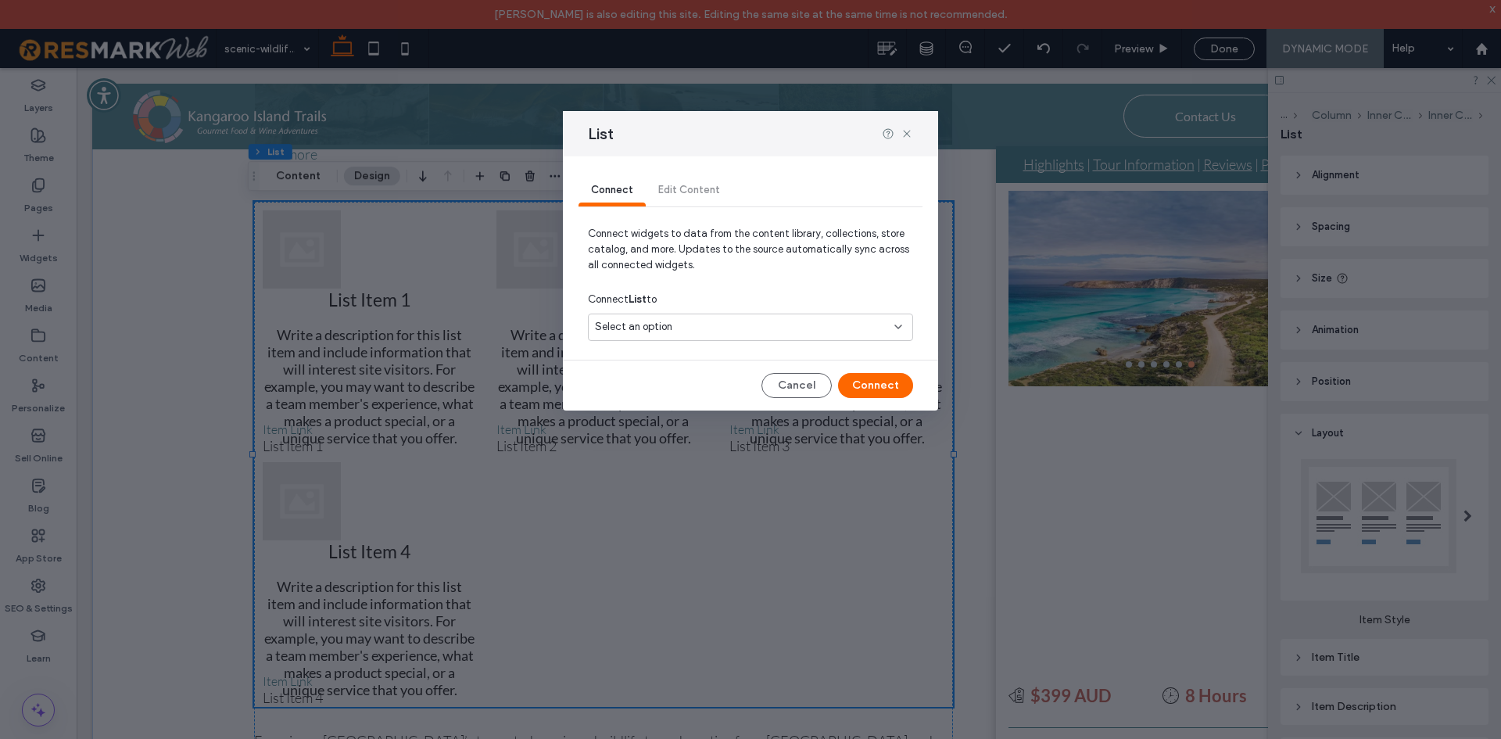
click at [778, 321] on div "Select an option" at bounding box center [741, 327] width 292 height 16
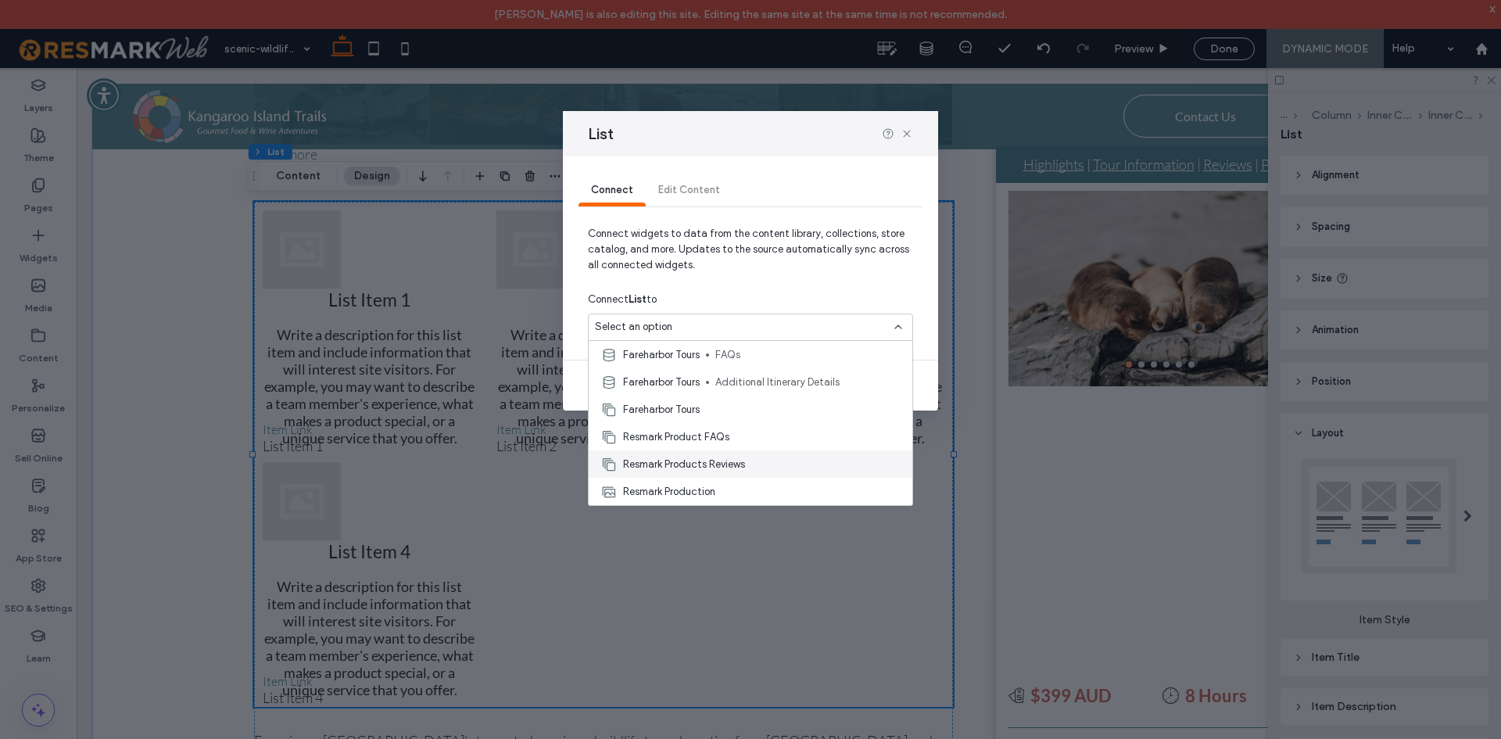
scroll to position [0, 0]
click at [805, 416] on span "Itineraries Inclusion" at bounding box center [807, 410] width 185 height 16
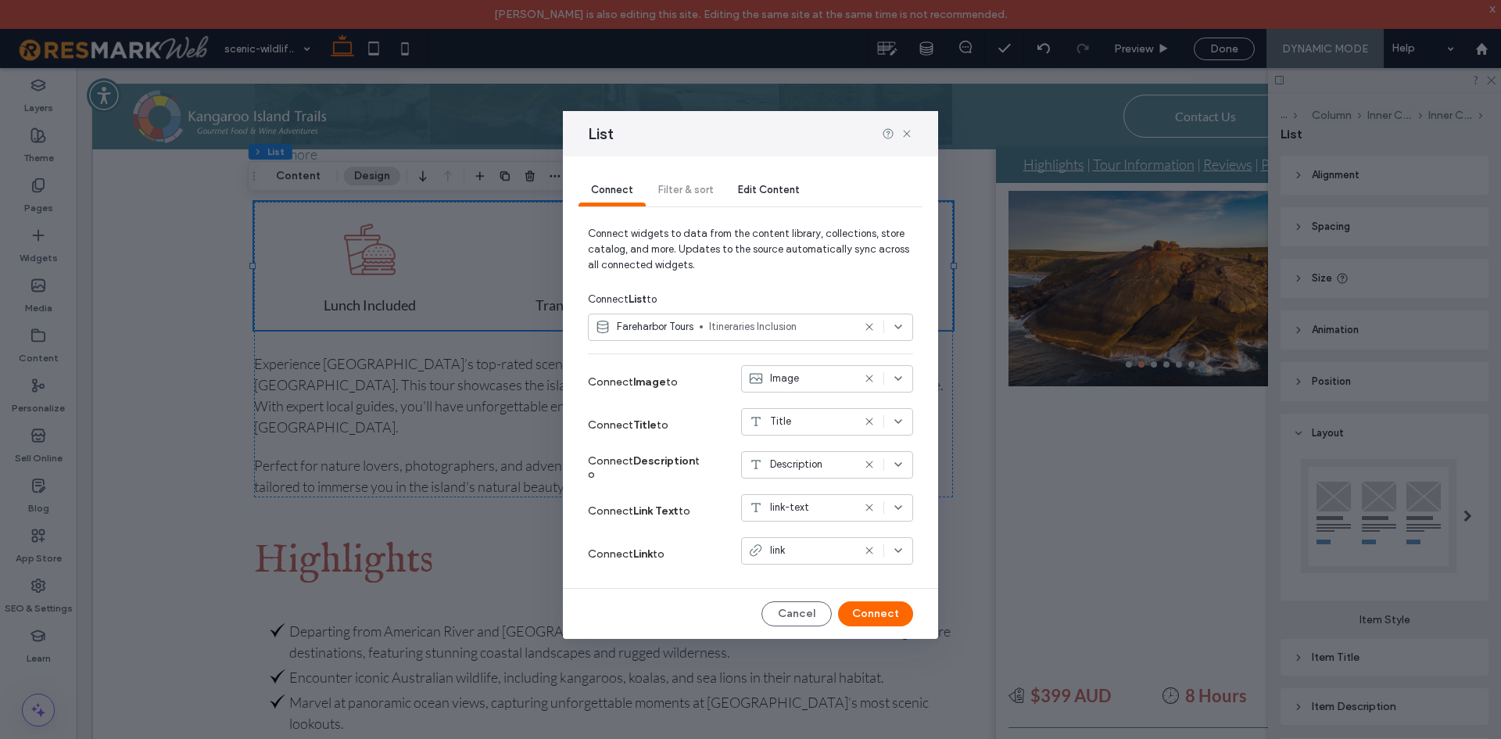
click at [869, 466] on icon at bounding box center [869, 464] width 13 height 13
click at [865, 503] on icon at bounding box center [869, 507] width 13 height 13
click at [864, 550] on icon at bounding box center [869, 550] width 13 height 13
click at [901, 621] on button "Connect" at bounding box center [875, 613] width 75 height 25
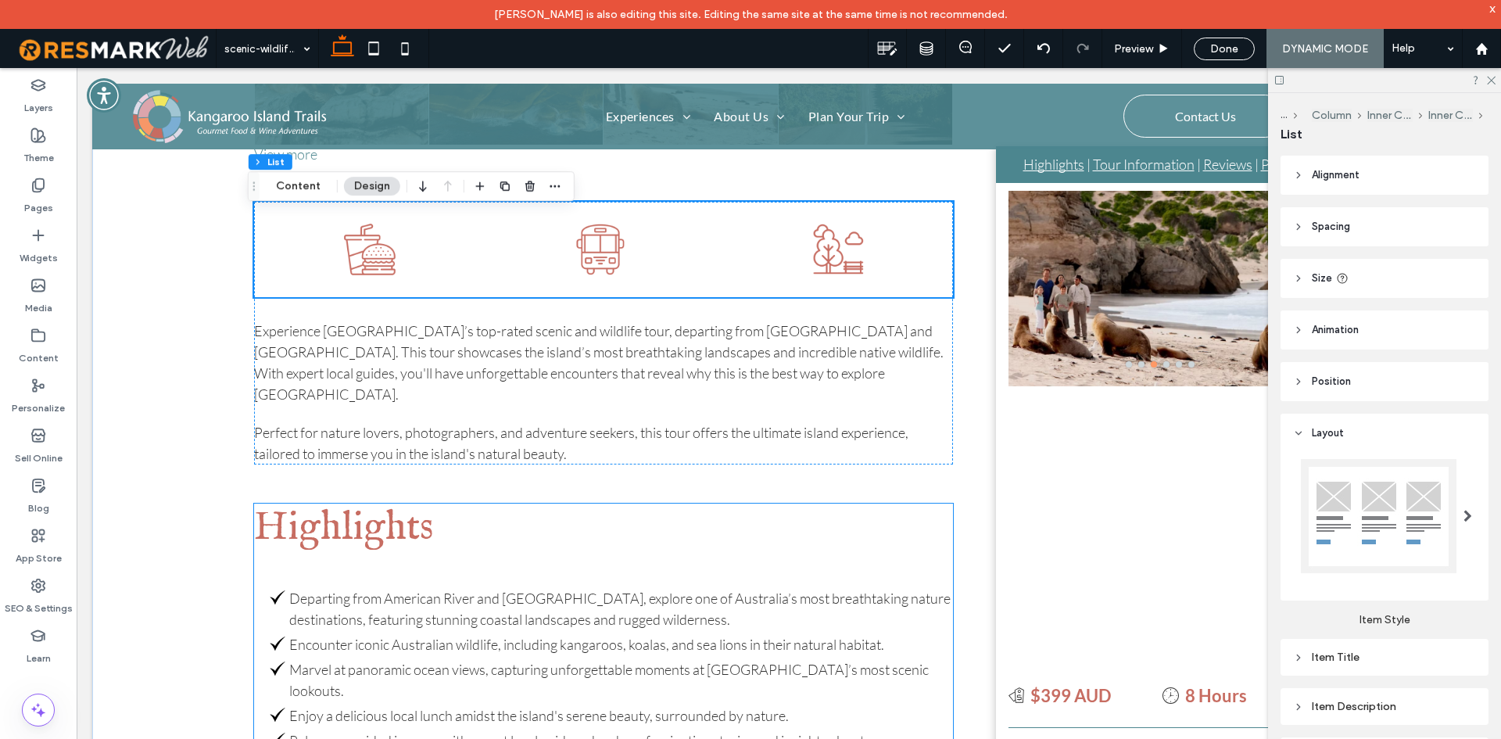
scroll to position [469, 0]
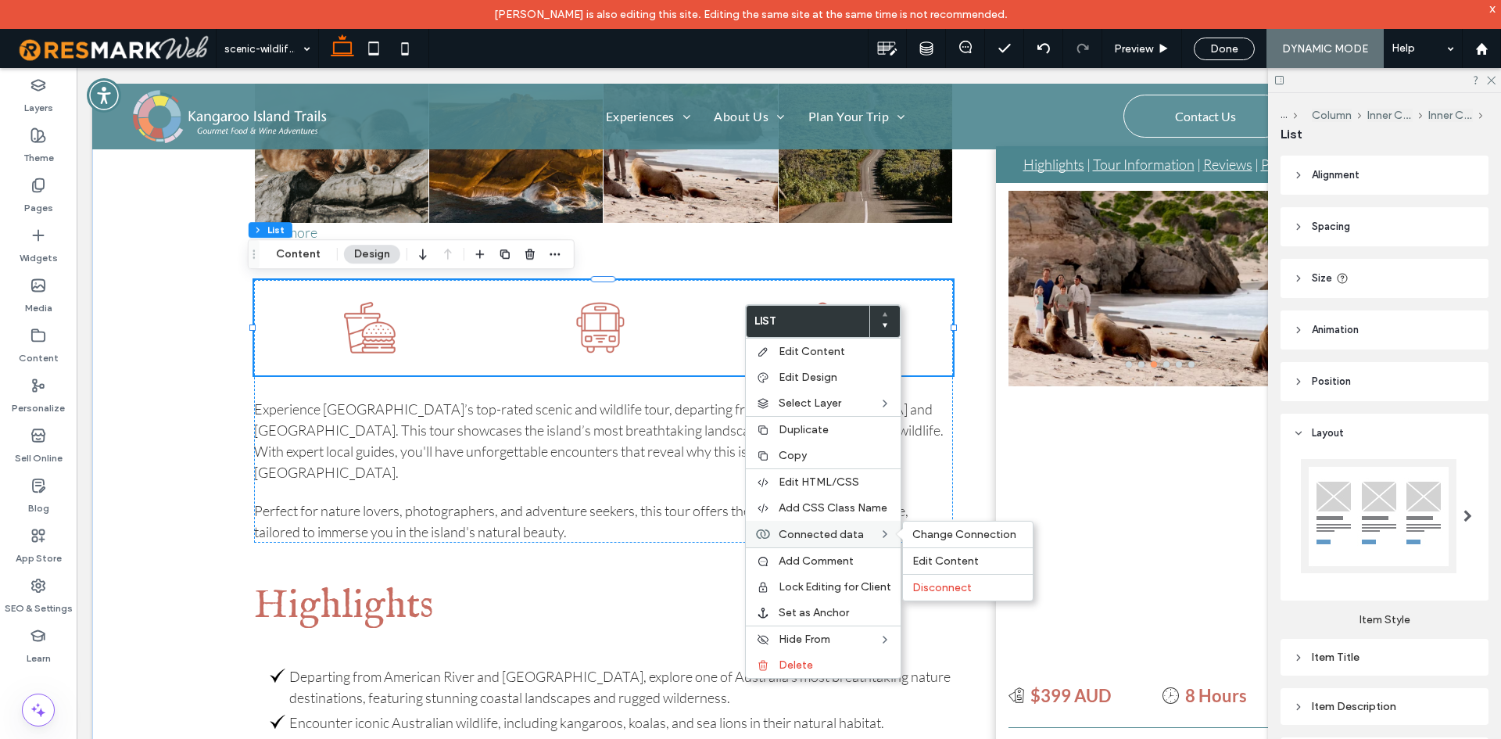
click at [903, 532] on span at bounding box center [903, 534] width 13 height 13
click at [926, 531] on span "Change Connection" at bounding box center [964, 534] width 104 height 13
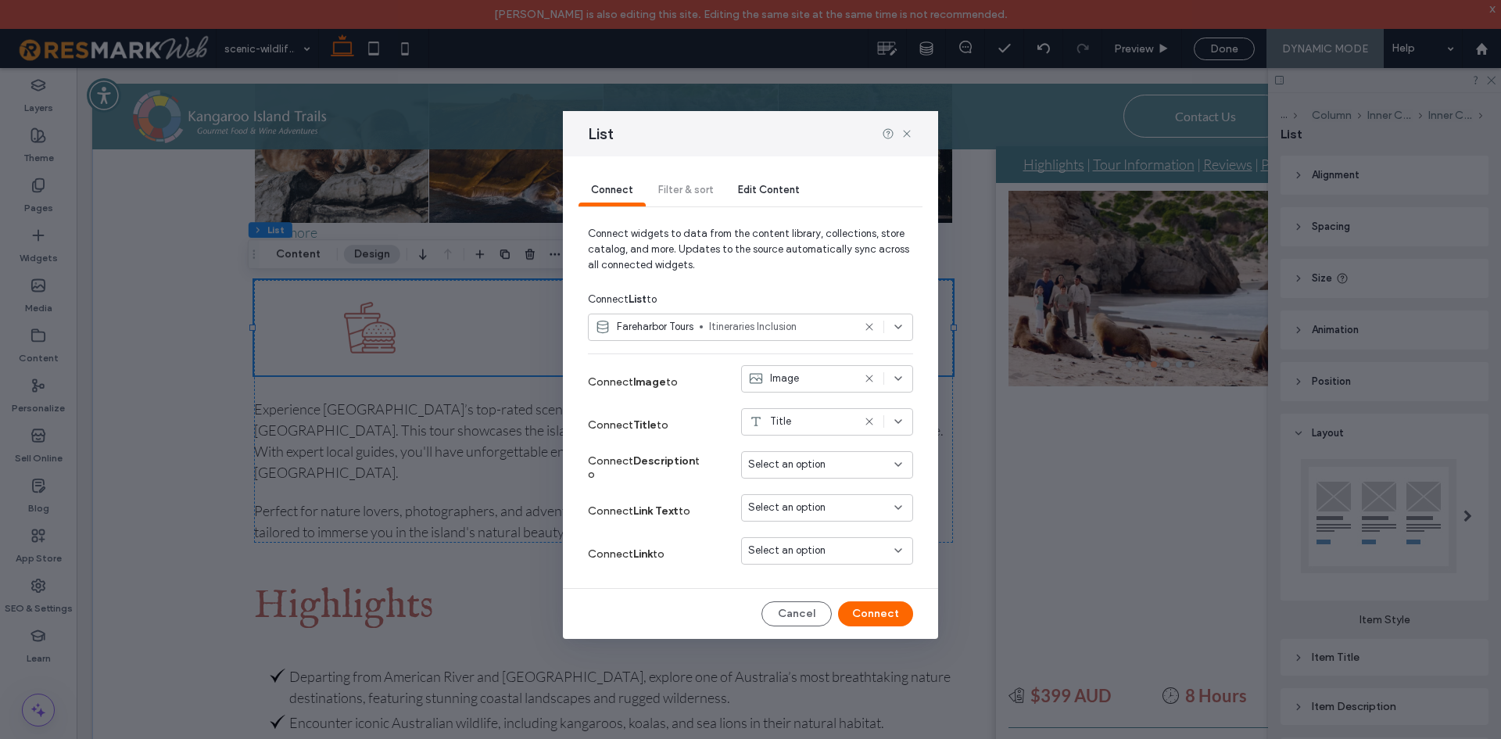
click at [824, 458] on div "Select an option" at bounding box center [817, 465] width 139 height 16
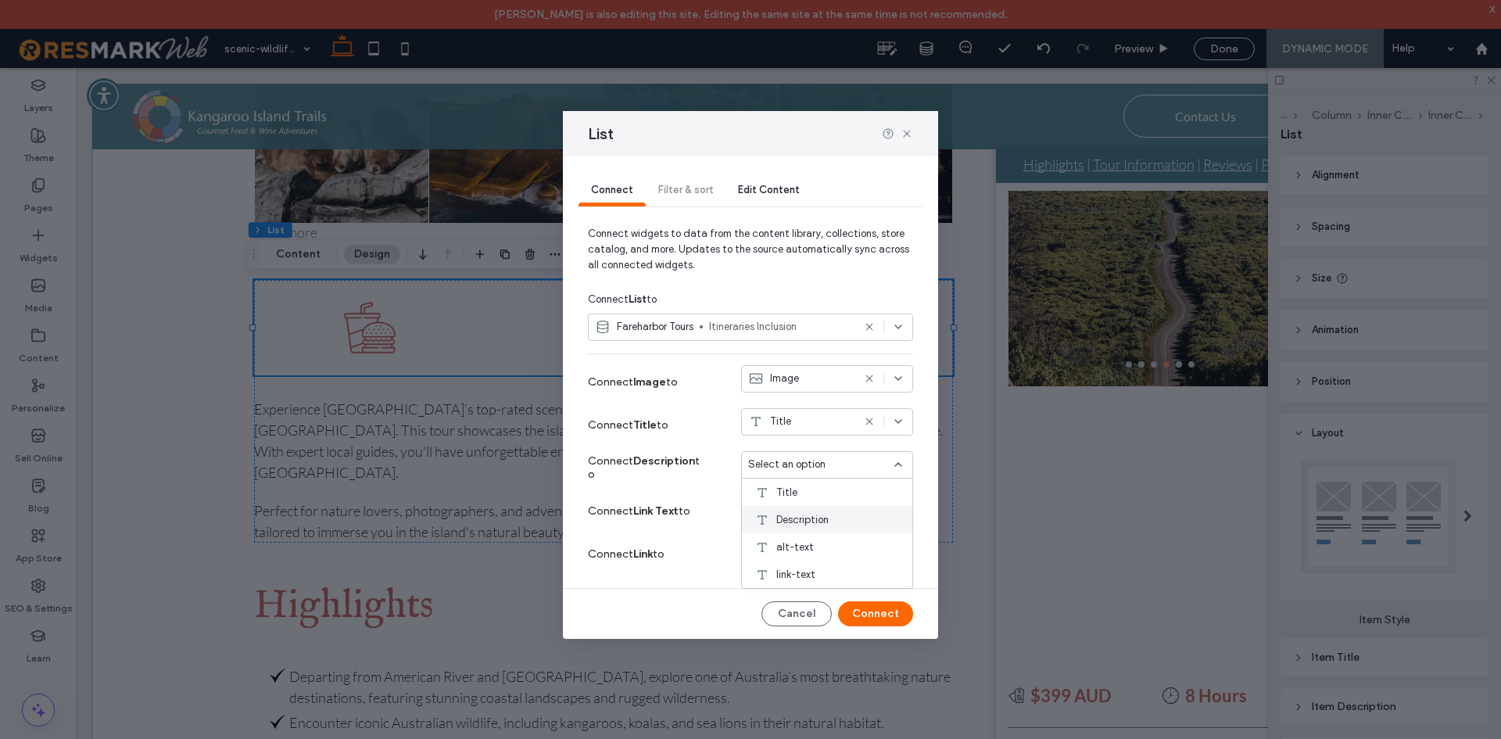
click at [816, 516] on span "Description" at bounding box center [802, 520] width 52 height 16
click at [871, 420] on use at bounding box center [868, 421] width 7 height 7
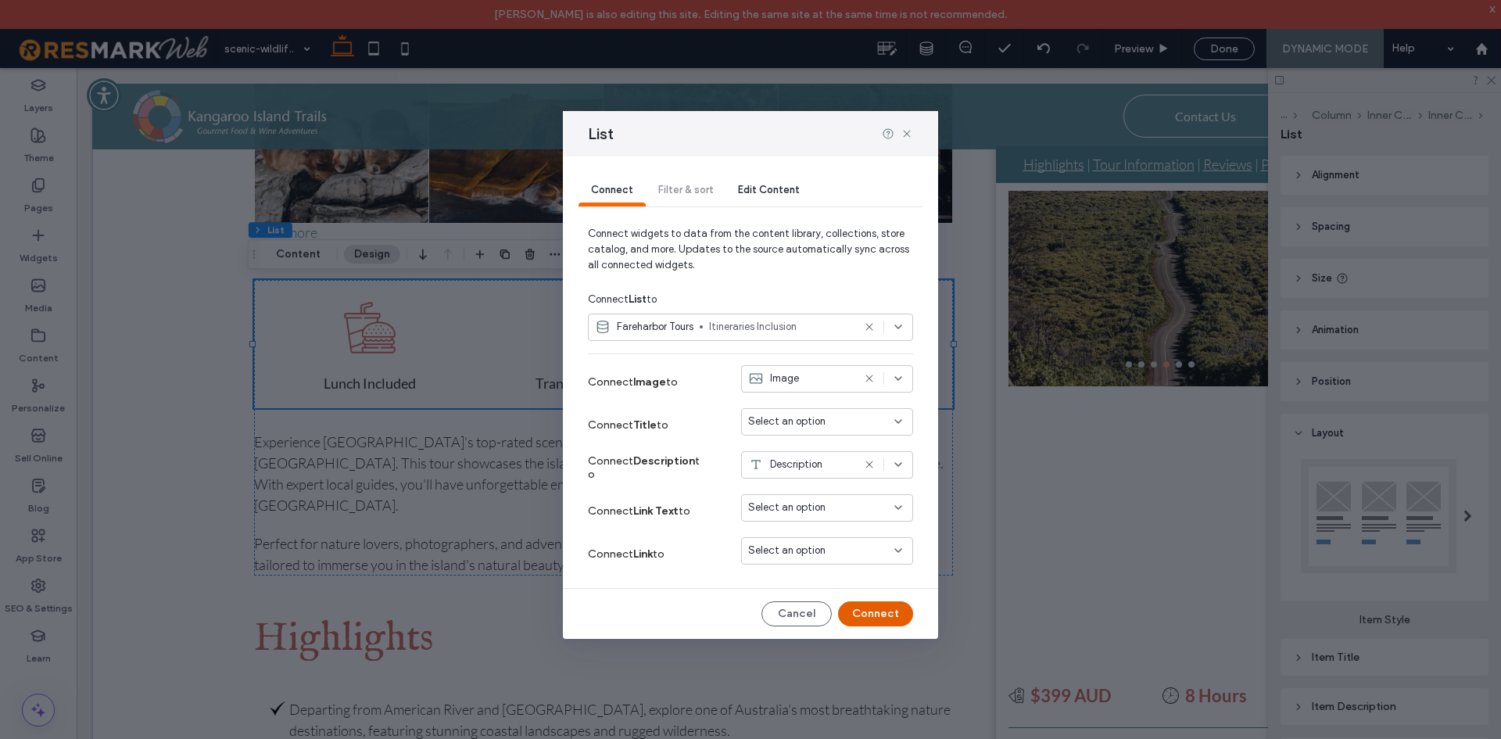
click at [883, 617] on button "Connect" at bounding box center [875, 613] width 75 height 25
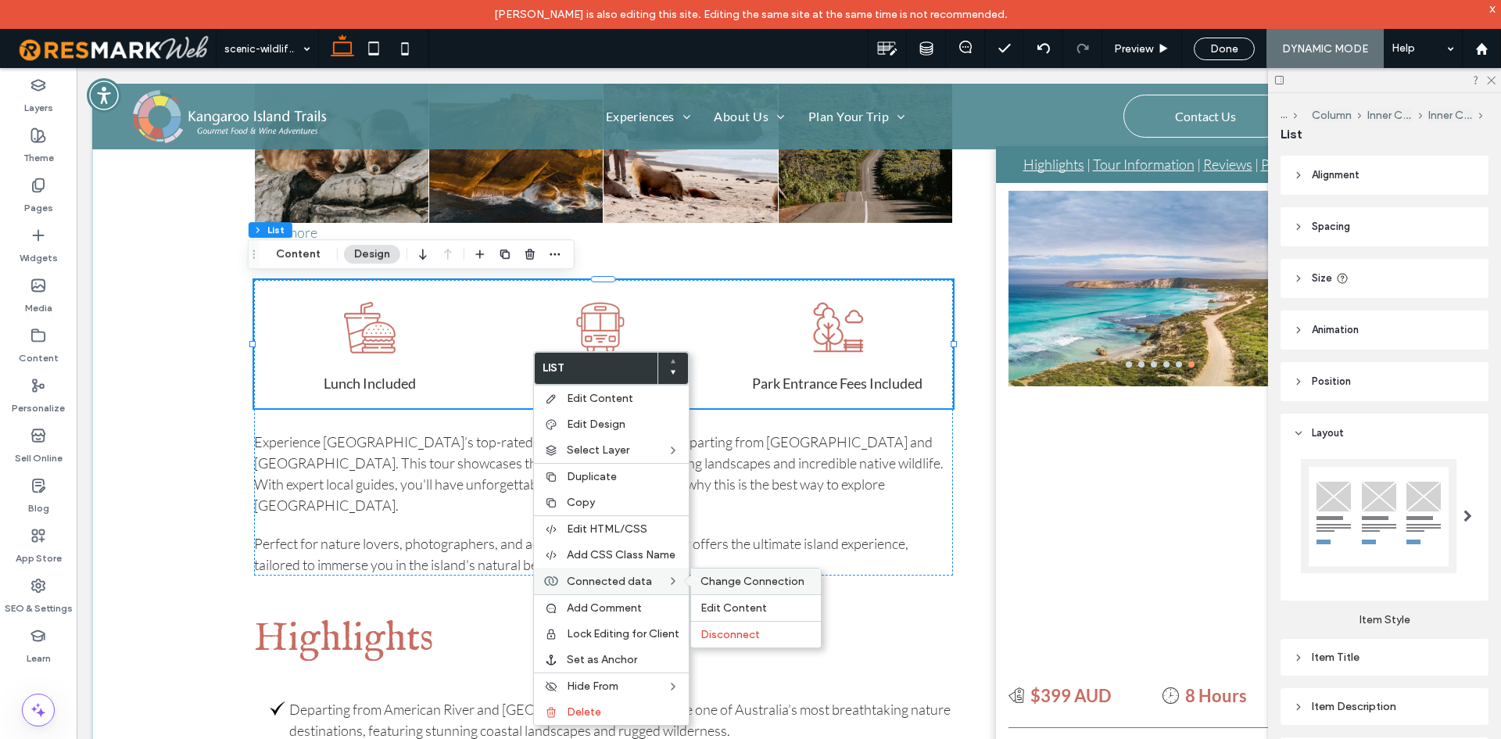
click at [711, 579] on span "Change Connection" at bounding box center [753, 581] width 104 height 13
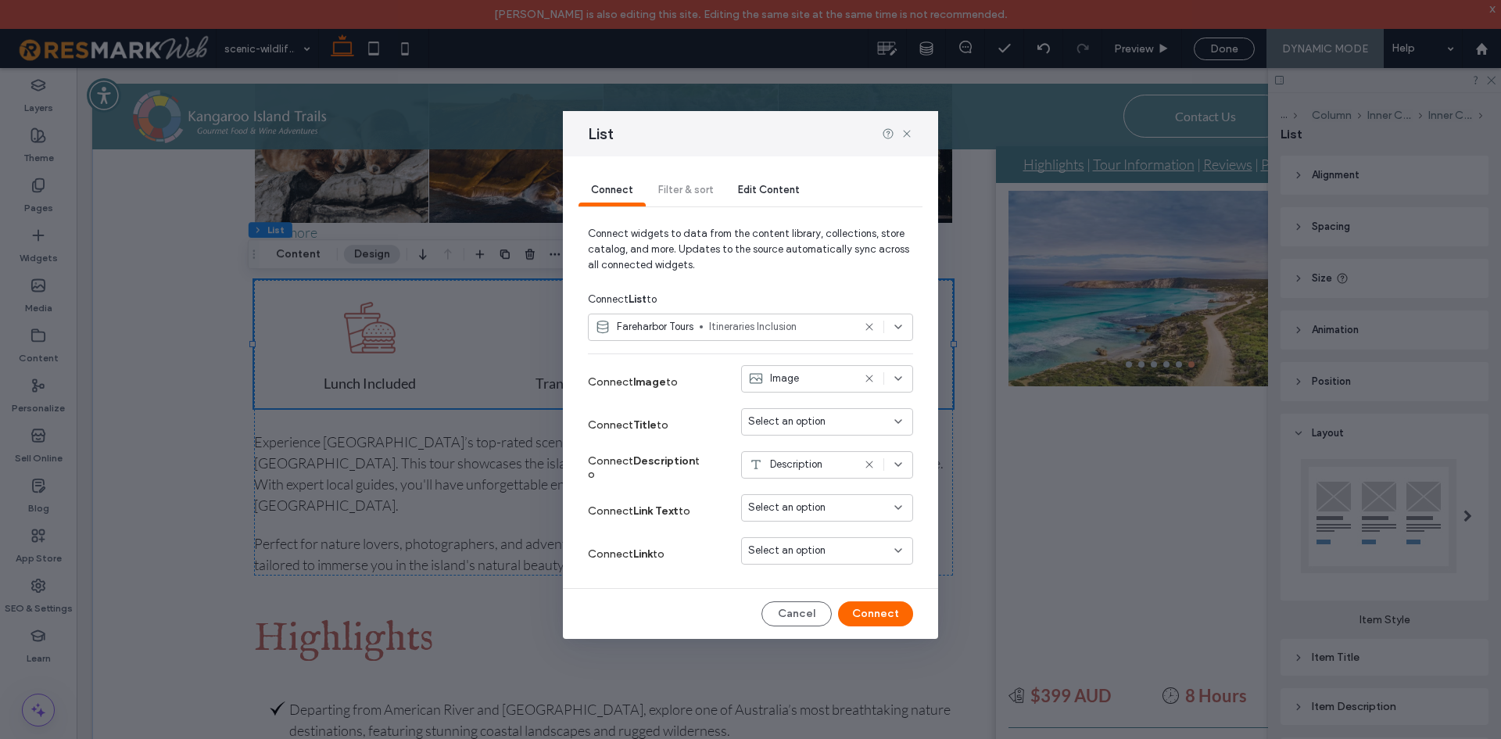
click at [765, 185] on span "Edit Content" at bounding box center [769, 190] width 62 height 12
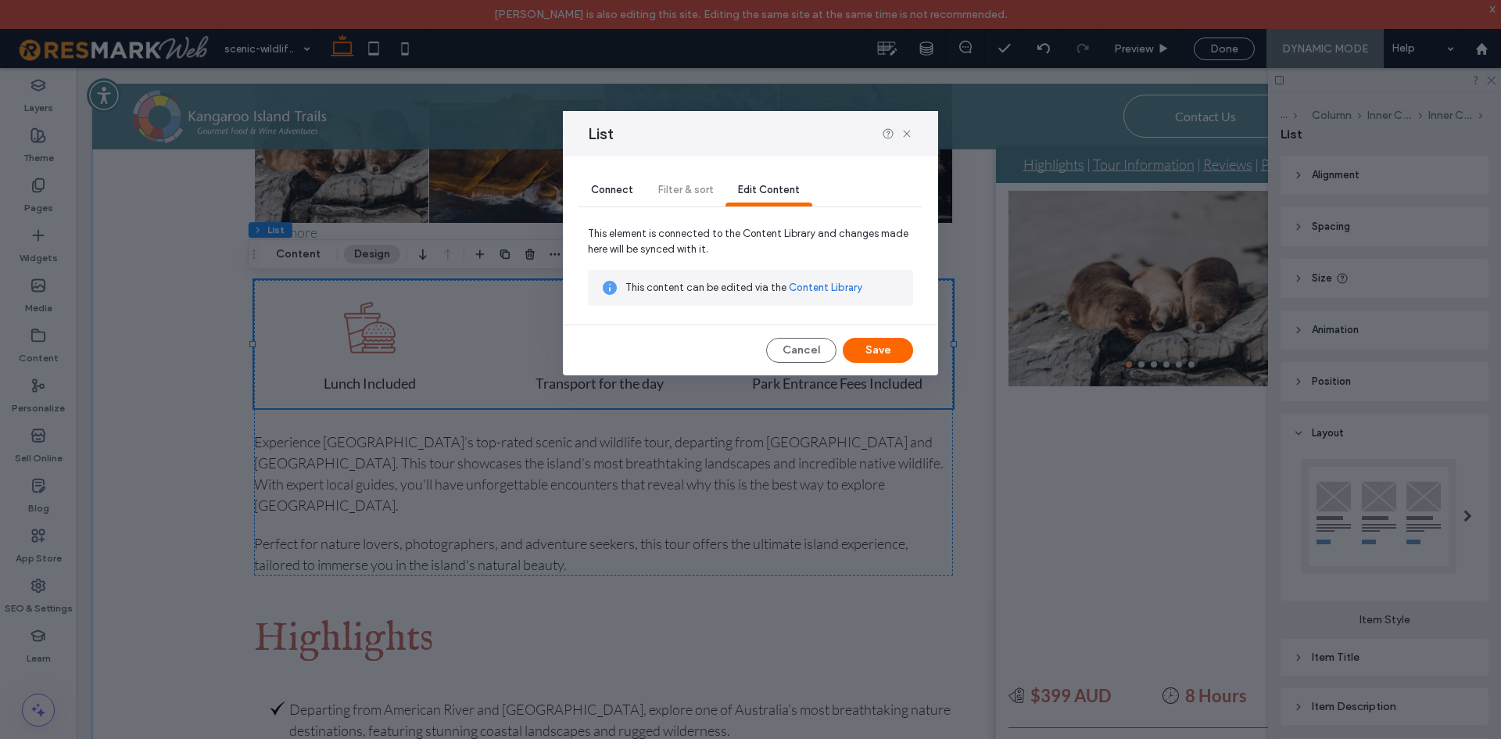
click at [609, 195] on span "Connect" at bounding box center [612, 190] width 42 height 12
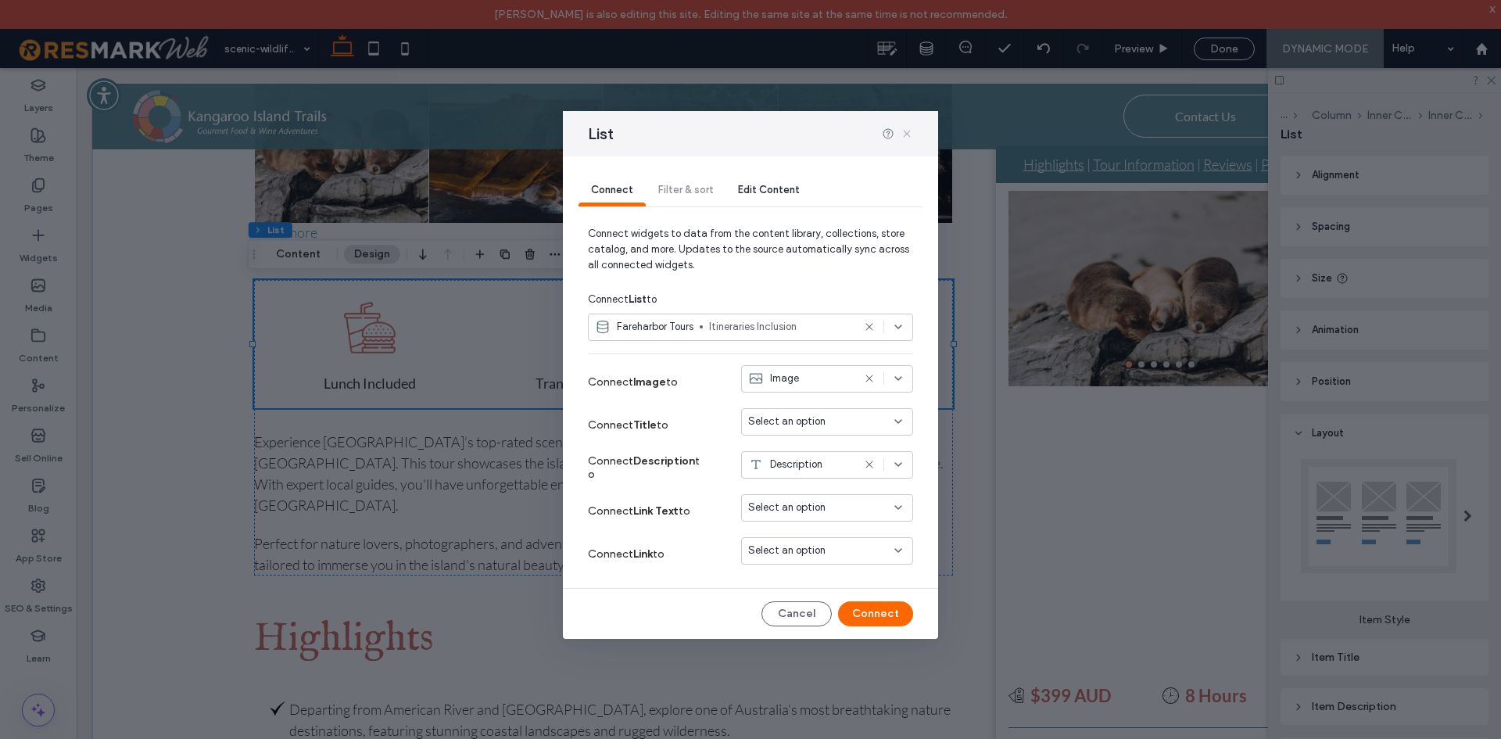
click at [905, 133] on icon at bounding box center [907, 133] width 13 height 13
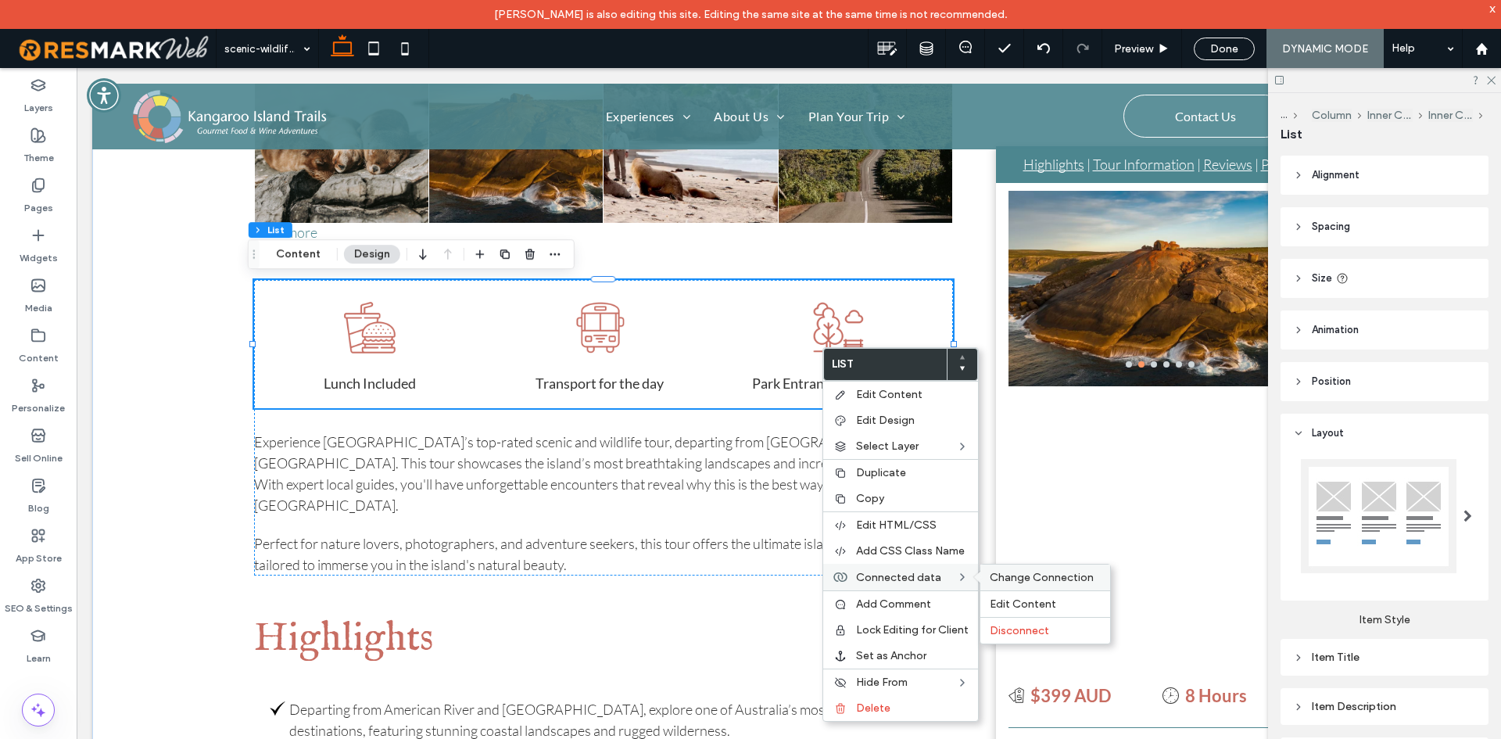
click at [987, 580] on div "Change Connection" at bounding box center [1045, 577] width 130 height 26
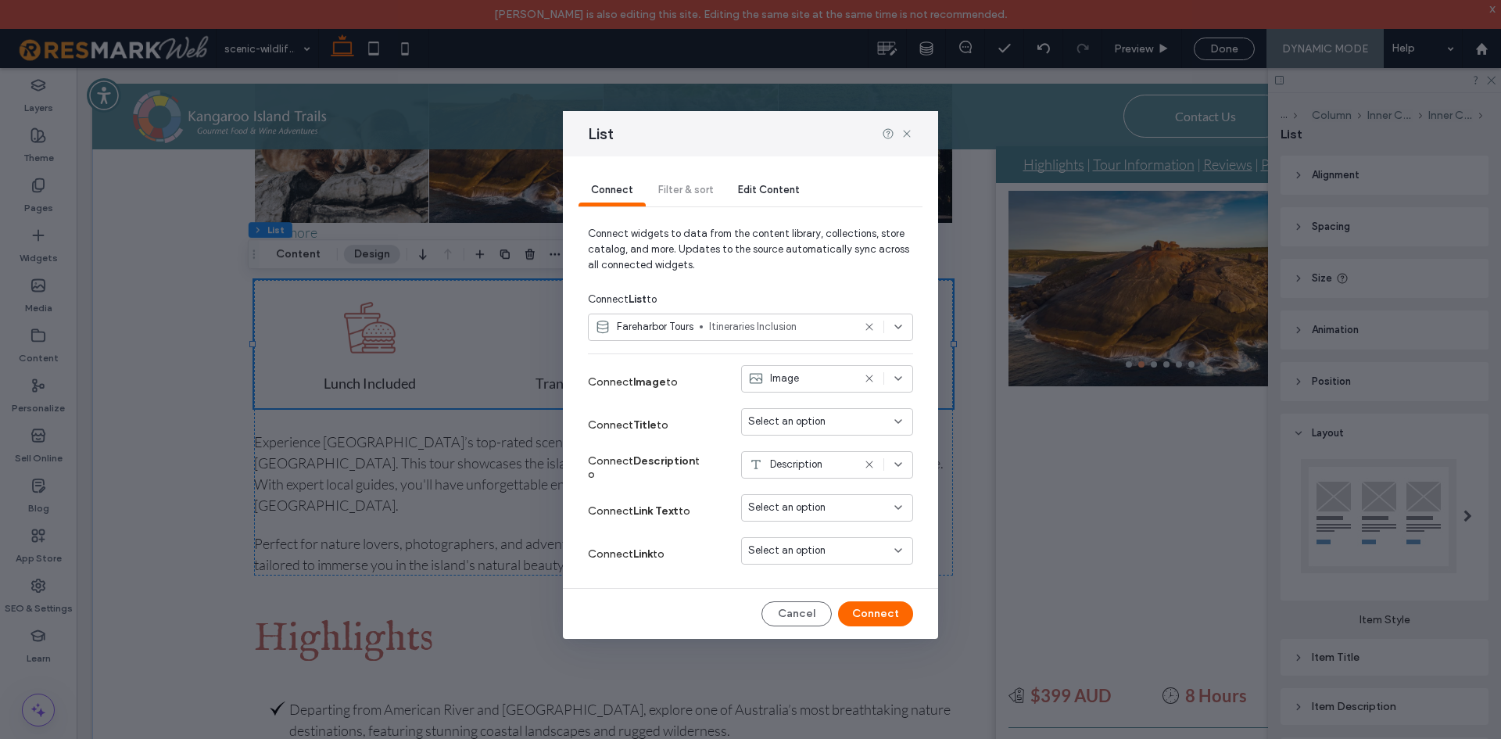
click at [903, 124] on div "List" at bounding box center [750, 133] width 375 height 45
click at [903, 133] on icon at bounding box center [907, 133] width 13 height 13
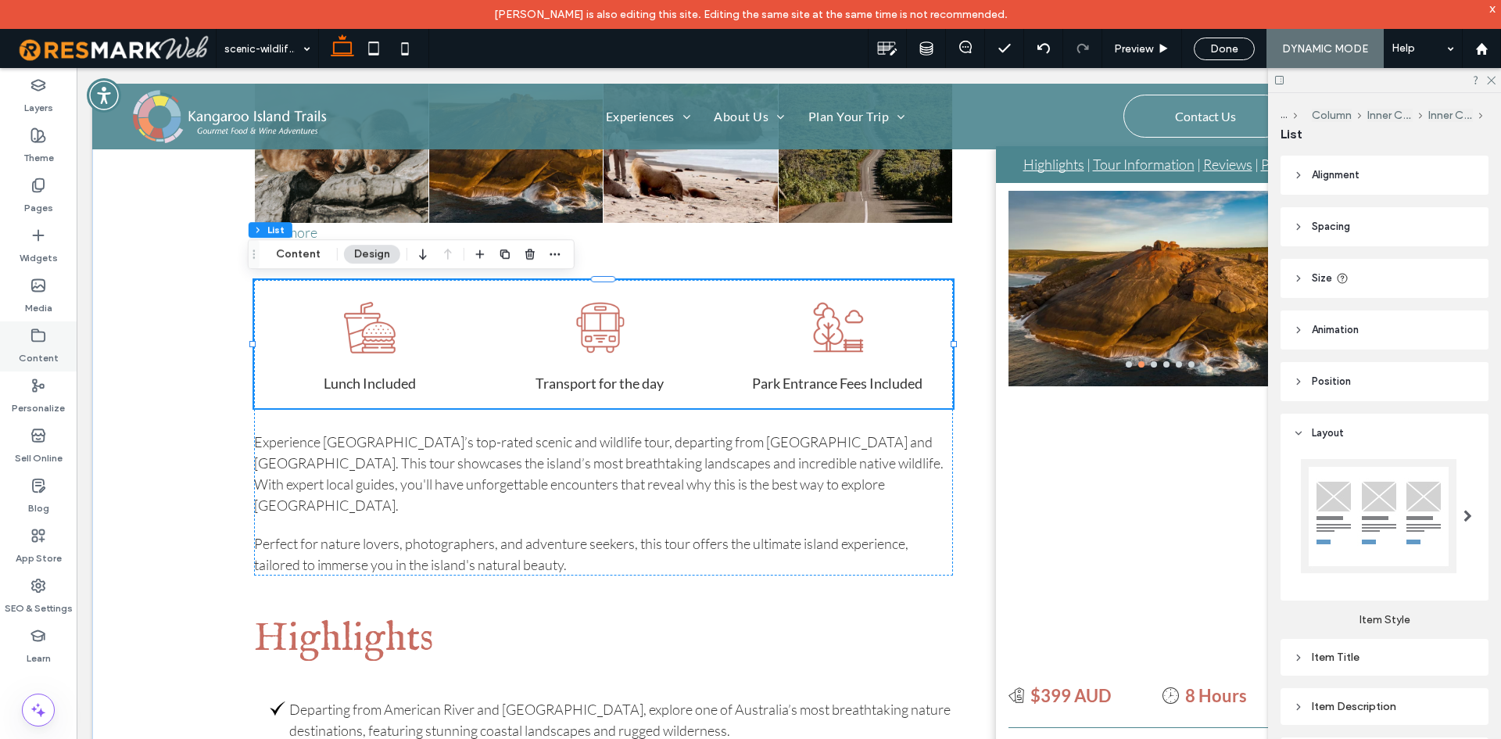
click at [54, 353] on label "Content" at bounding box center [39, 354] width 40 height 22
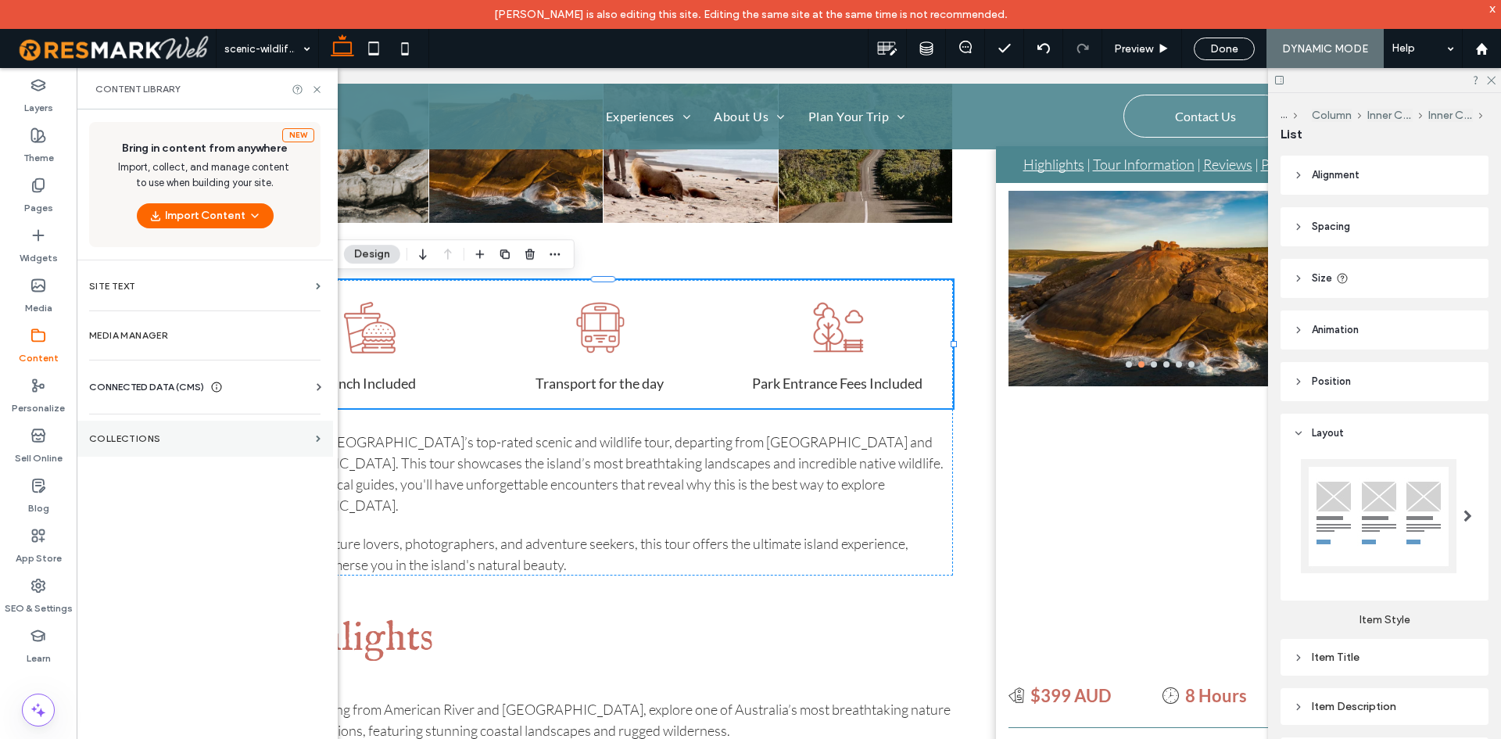
click at [249, 435] on label "Collections" at bounding box center [199, 438] width 220 height 11
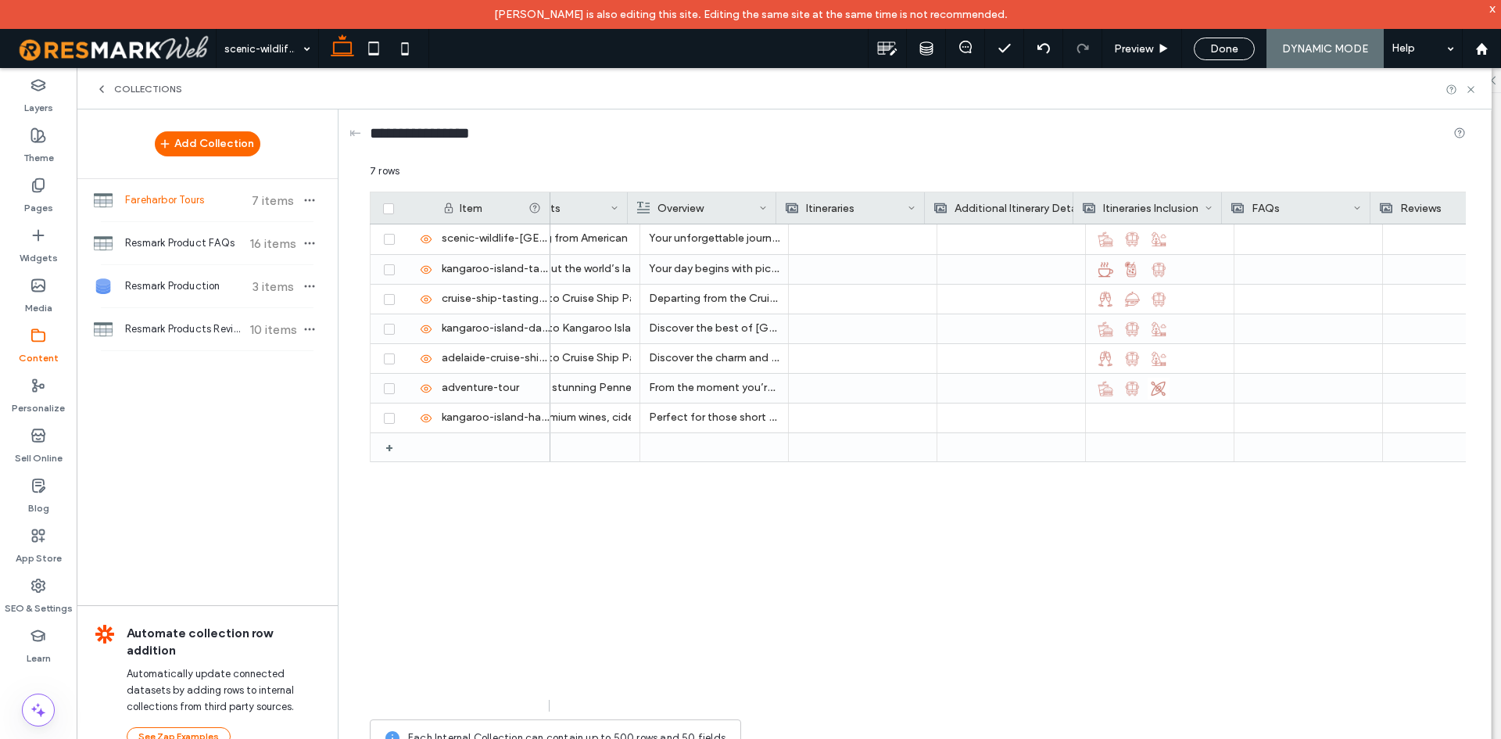
scroll to position [0, 1705]
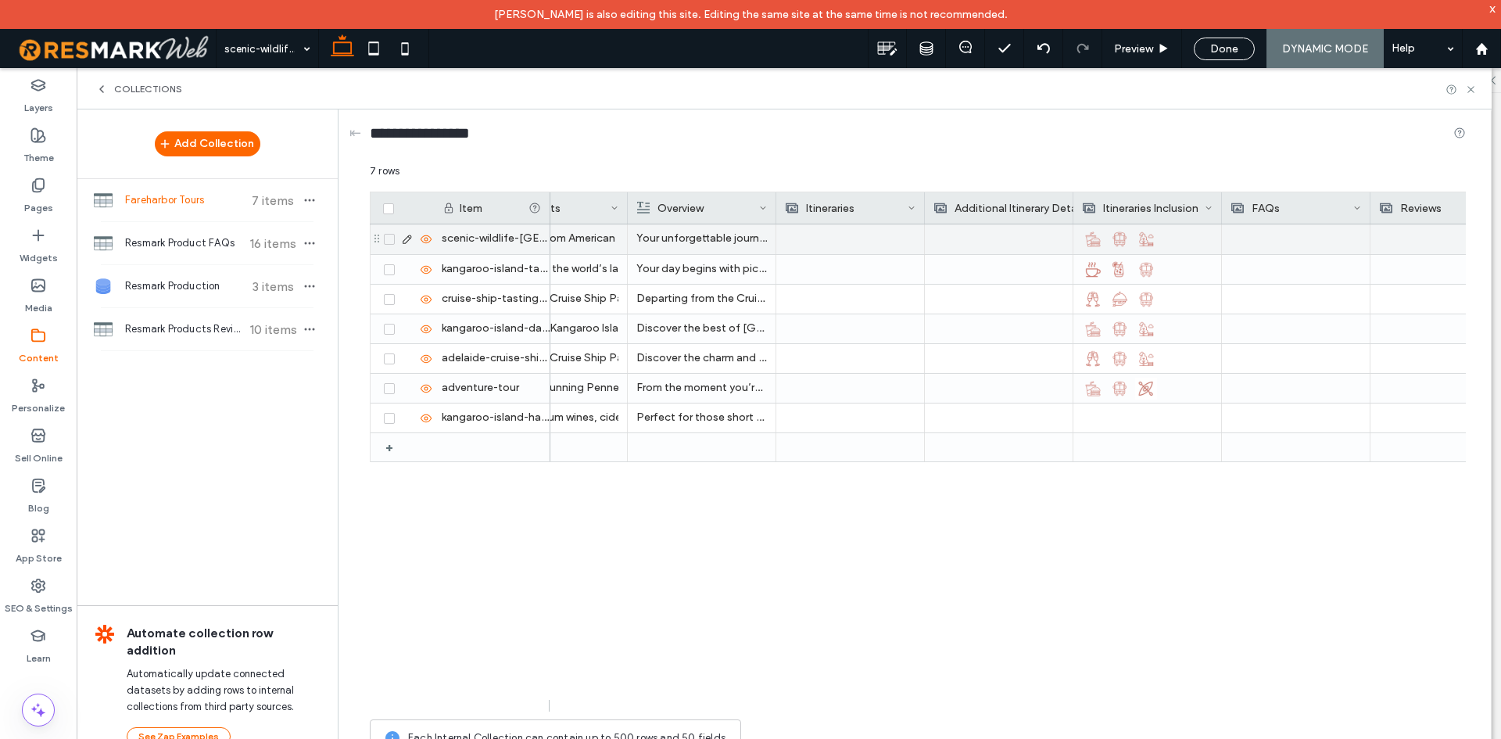
click at [1118, 244] on img at bounding box center [1120, 239] width 22 height 22
click at [1119, 244] on img at bounding box center [1120, 240] width 22 height 22
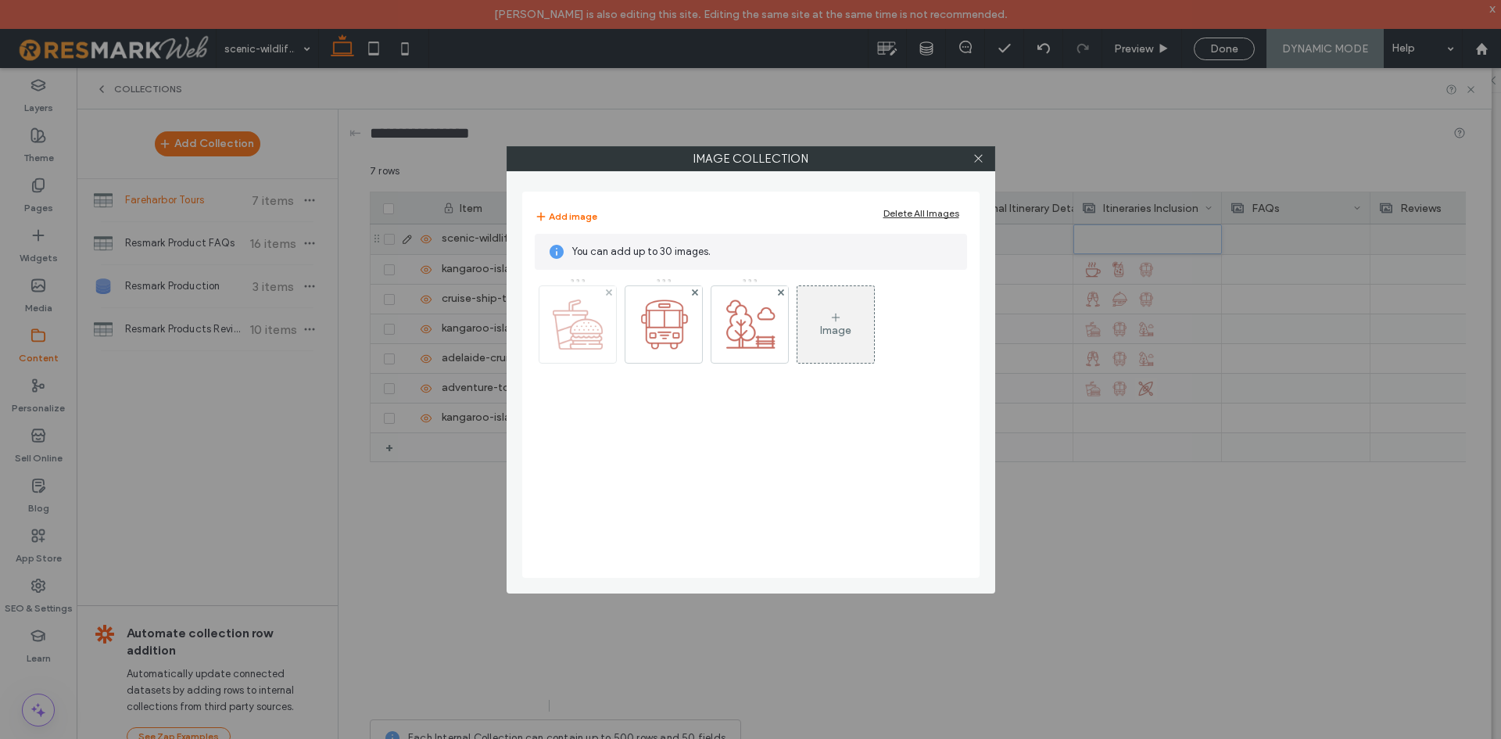
click at [592, 350] on img at bounding box center [577, 324] width 77 height 77
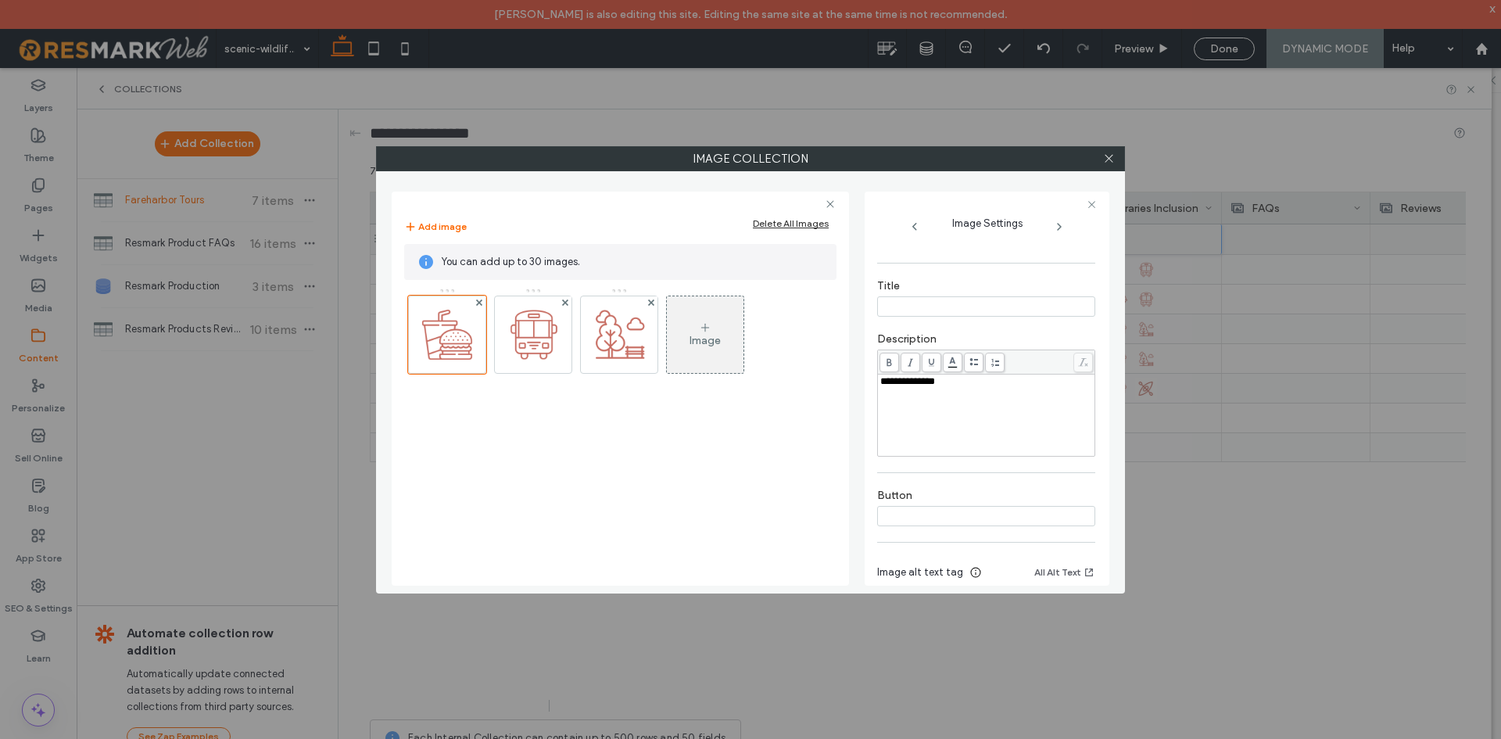
scroll to position [152, 0]
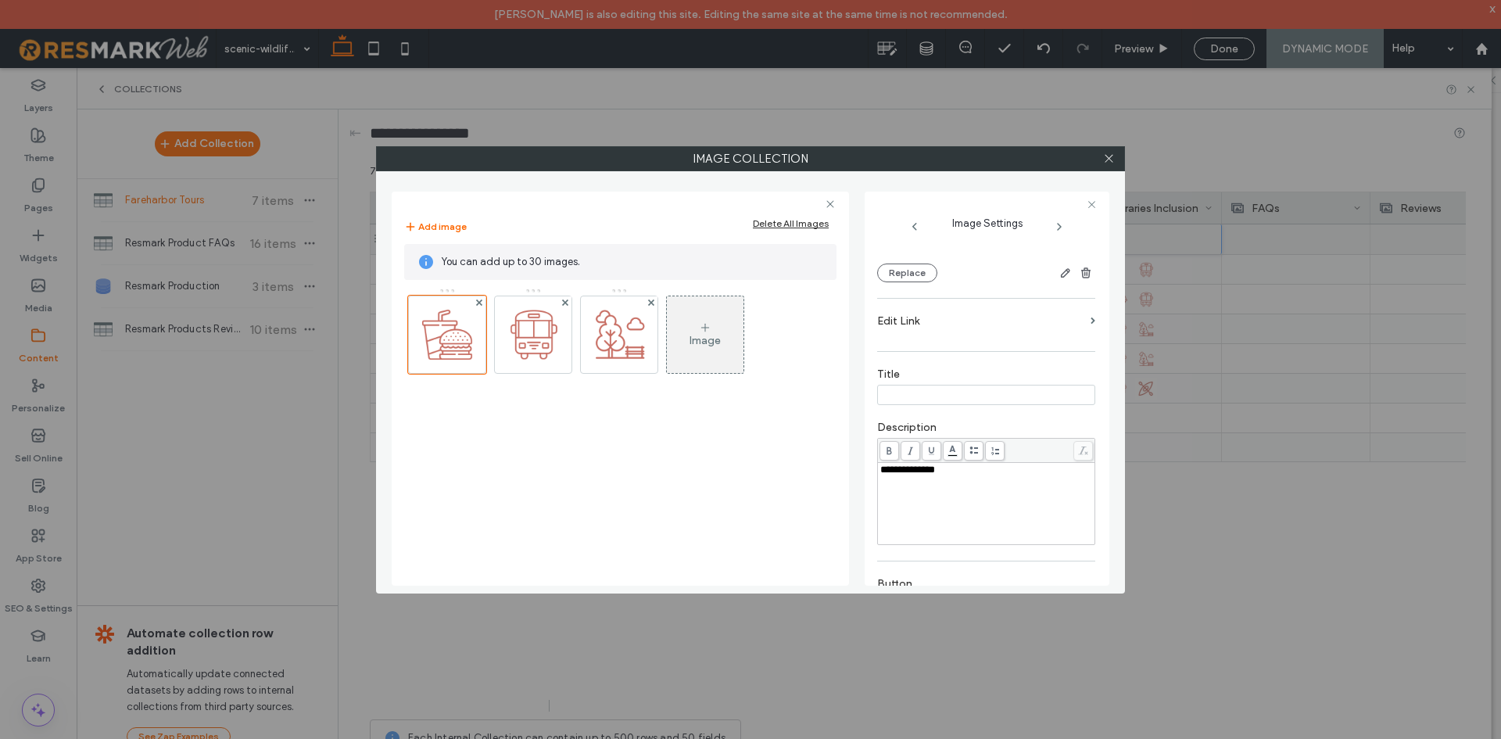
click at [994, 327] on label "Edit Link" at bounding box center [980, 320] width 207 height 29
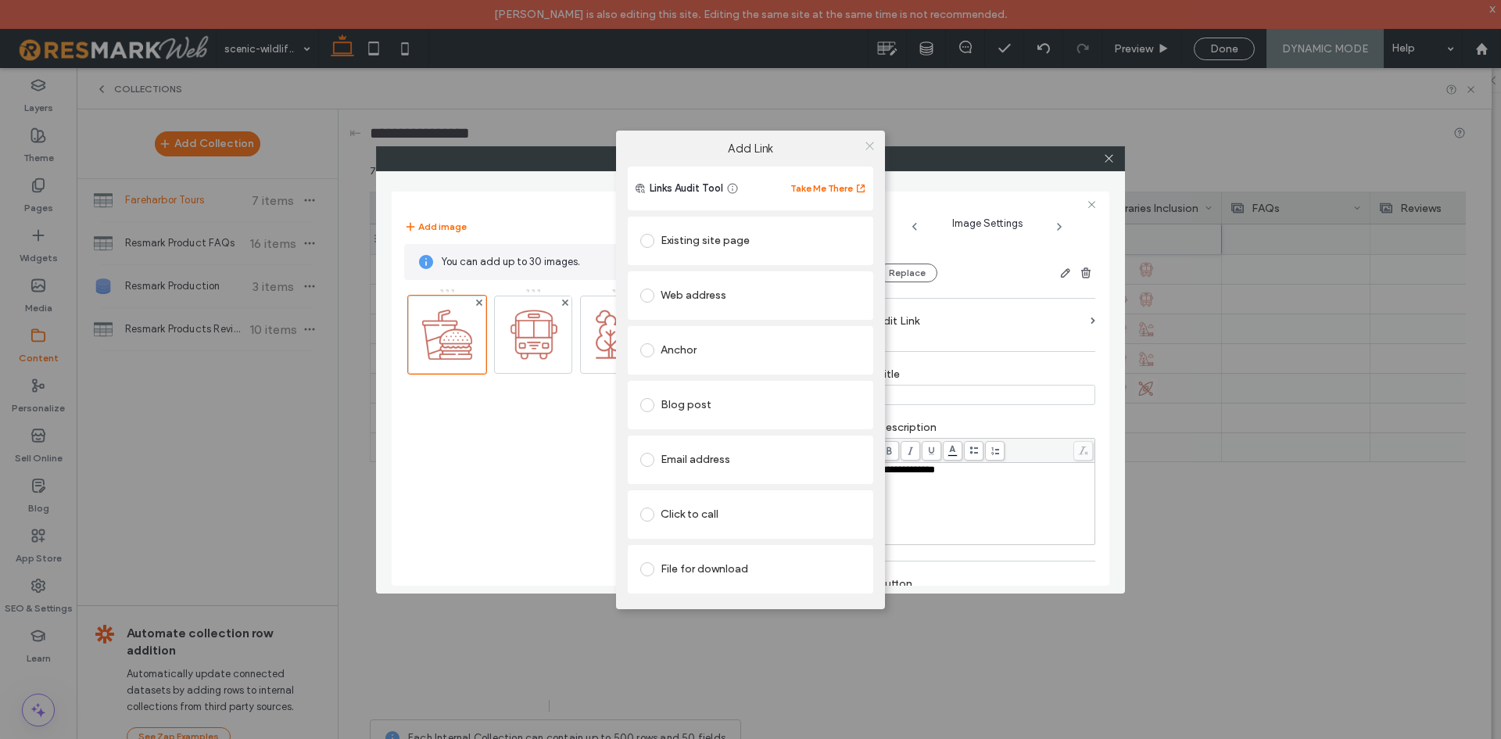
click at [869, 145] on icon at bounding box center [870, 146] width 12 height 12
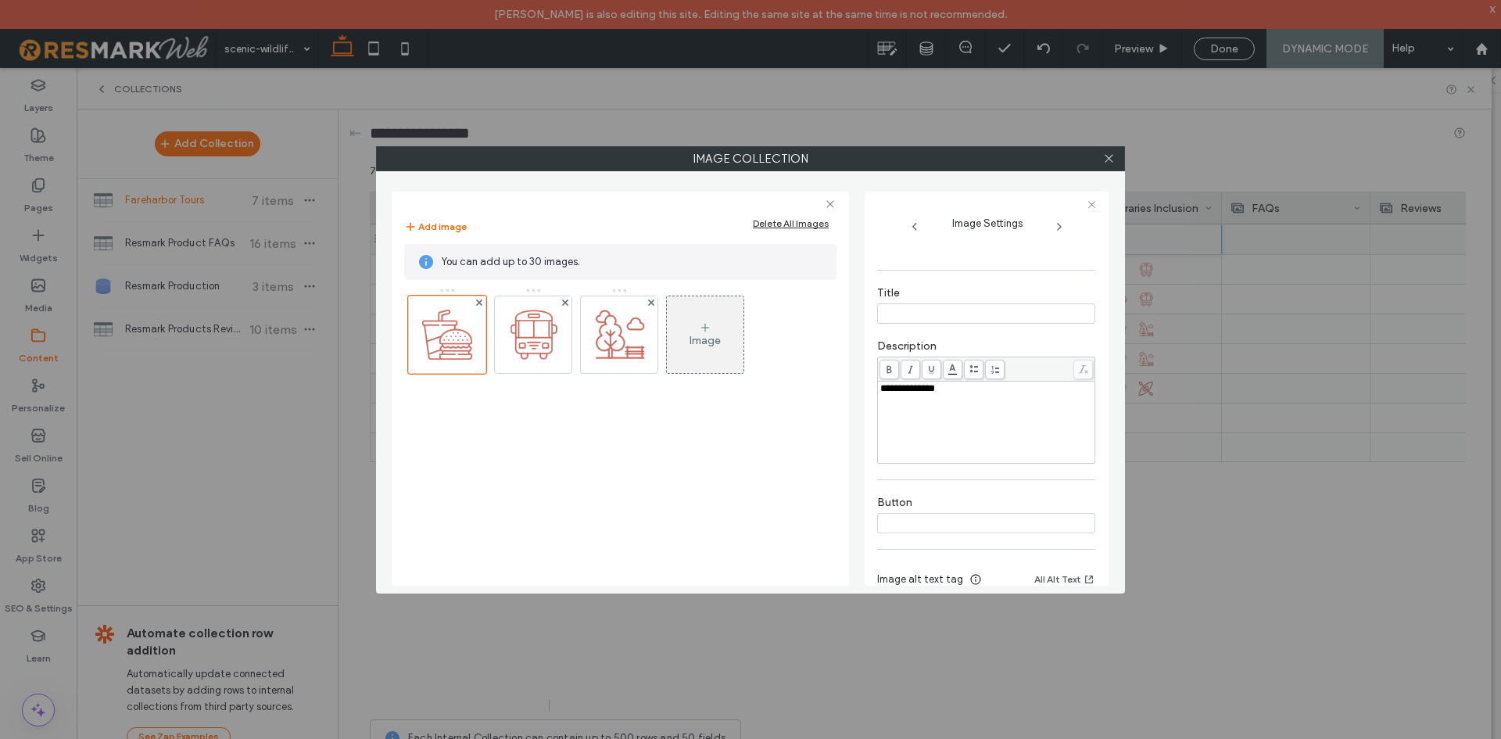
scroll to position [308, 0]
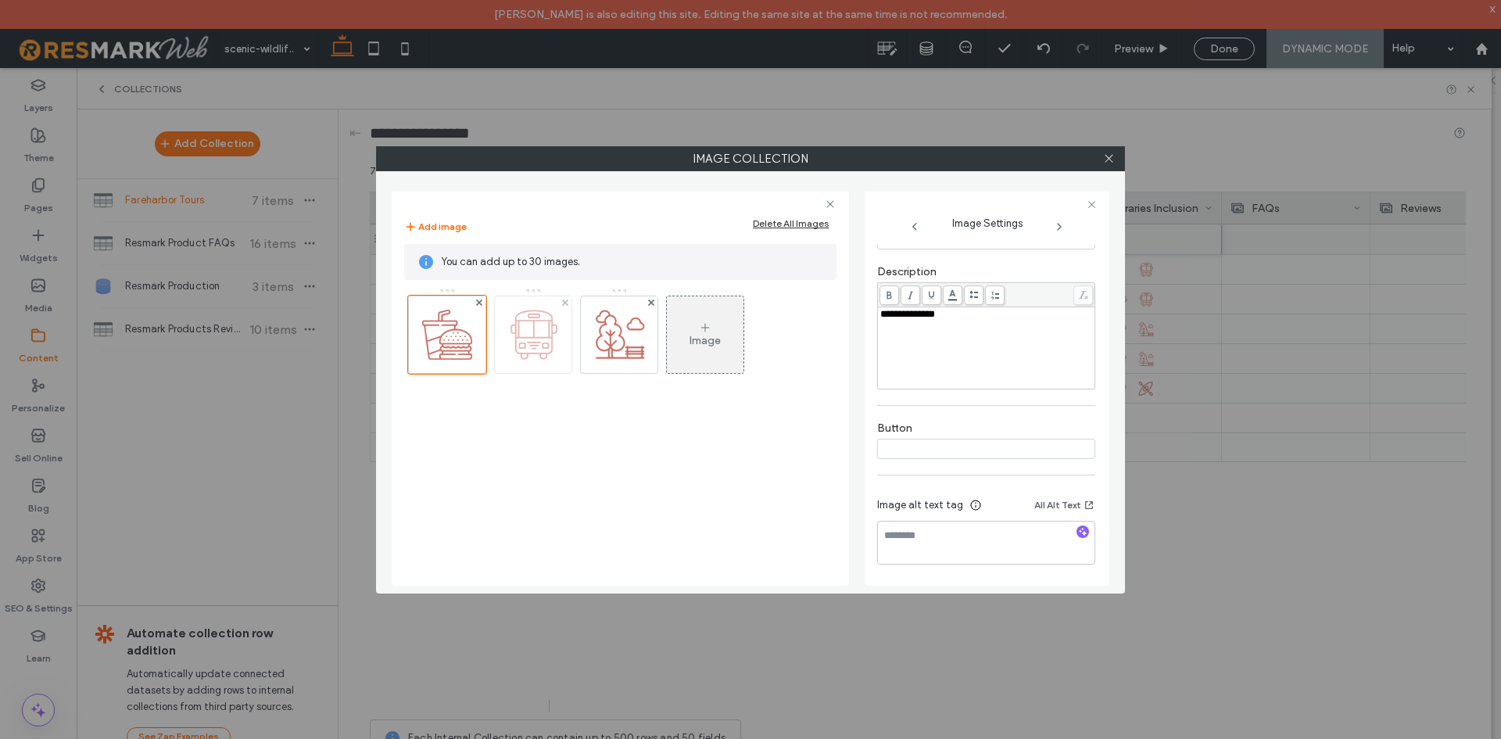
click at [502, 338] on img at bounding box center [533, 334] width 77 height 77
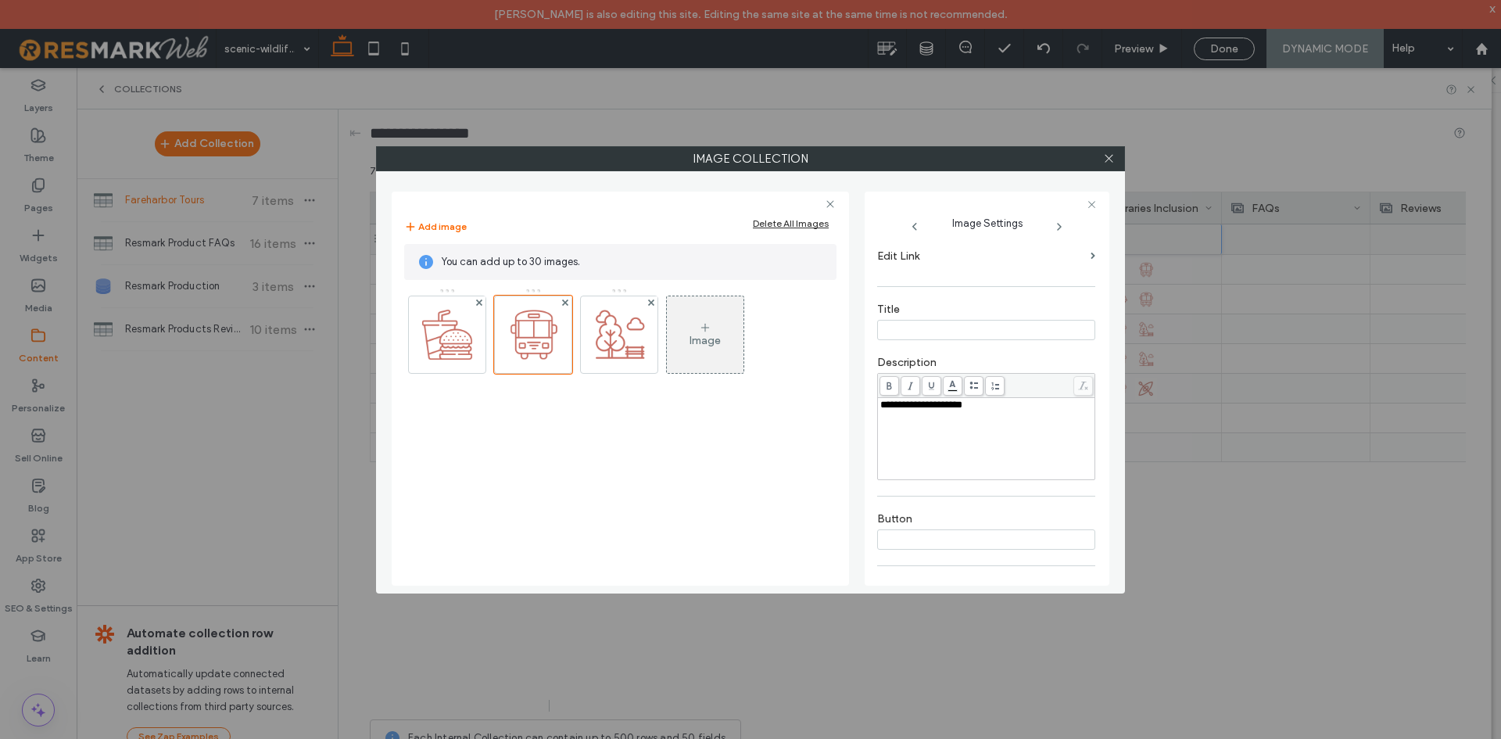
scroll to position [135, 0]
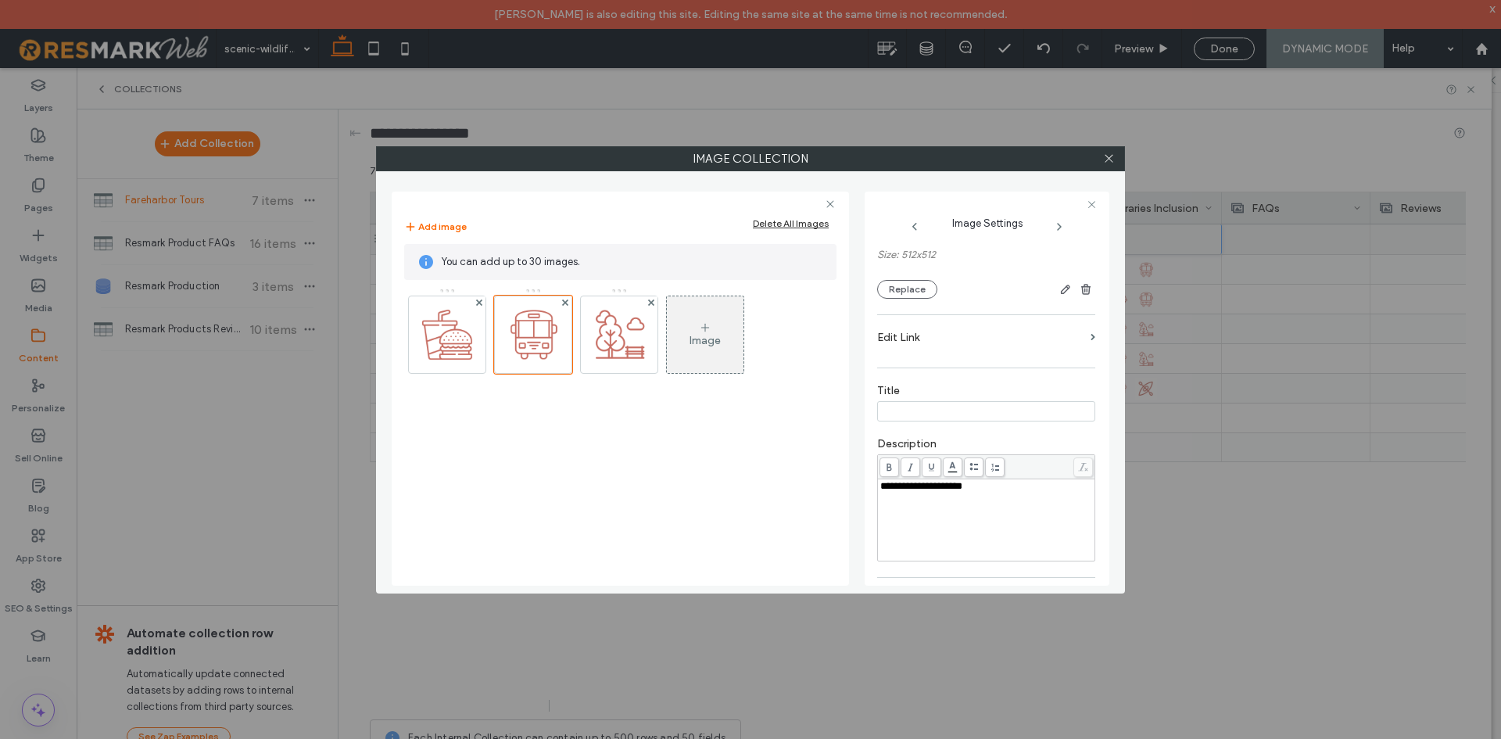
click at [997, 342] on label "Edit Link" at bounding box center [980, 337] width 207 height 29
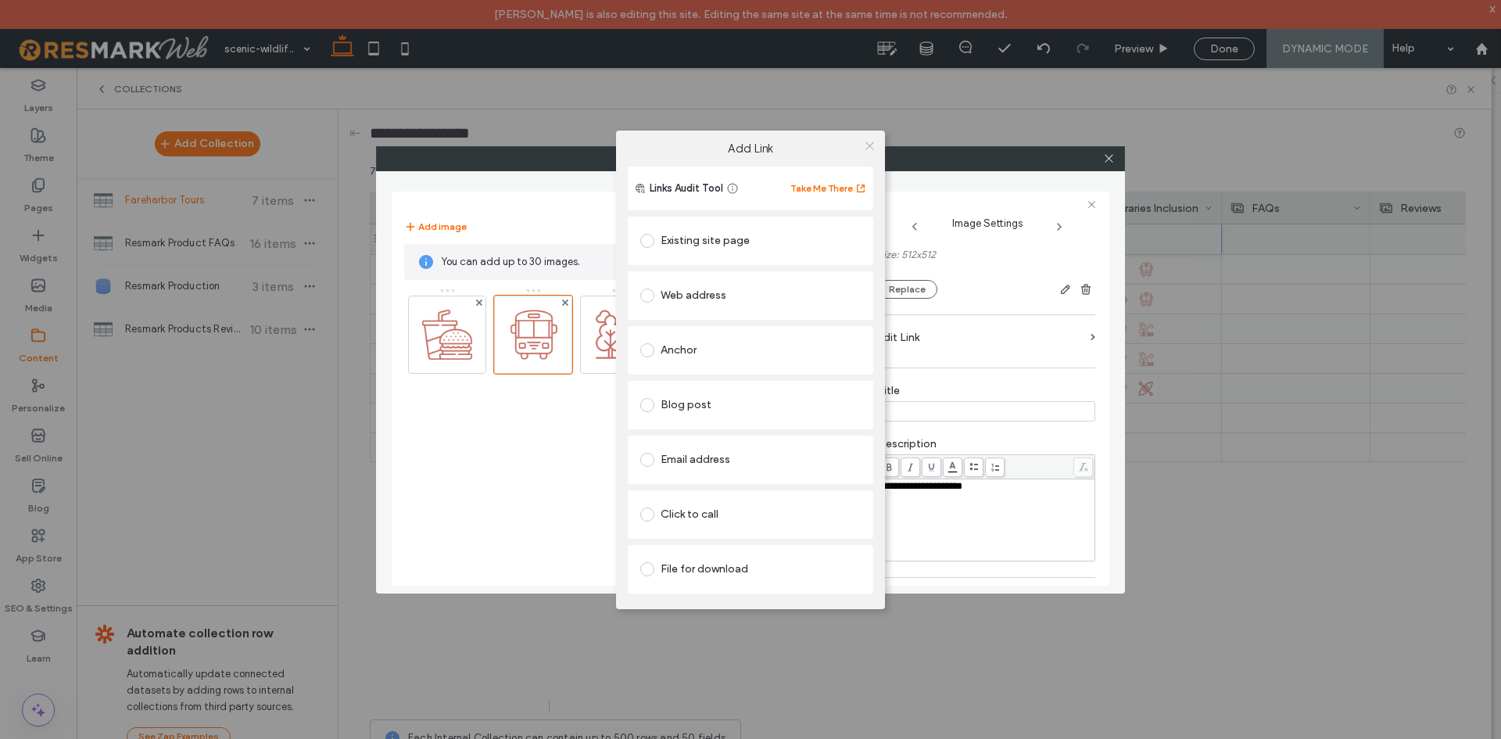
click at [872, 150] on icon at bounding box center [870, 146] width 12 height 12
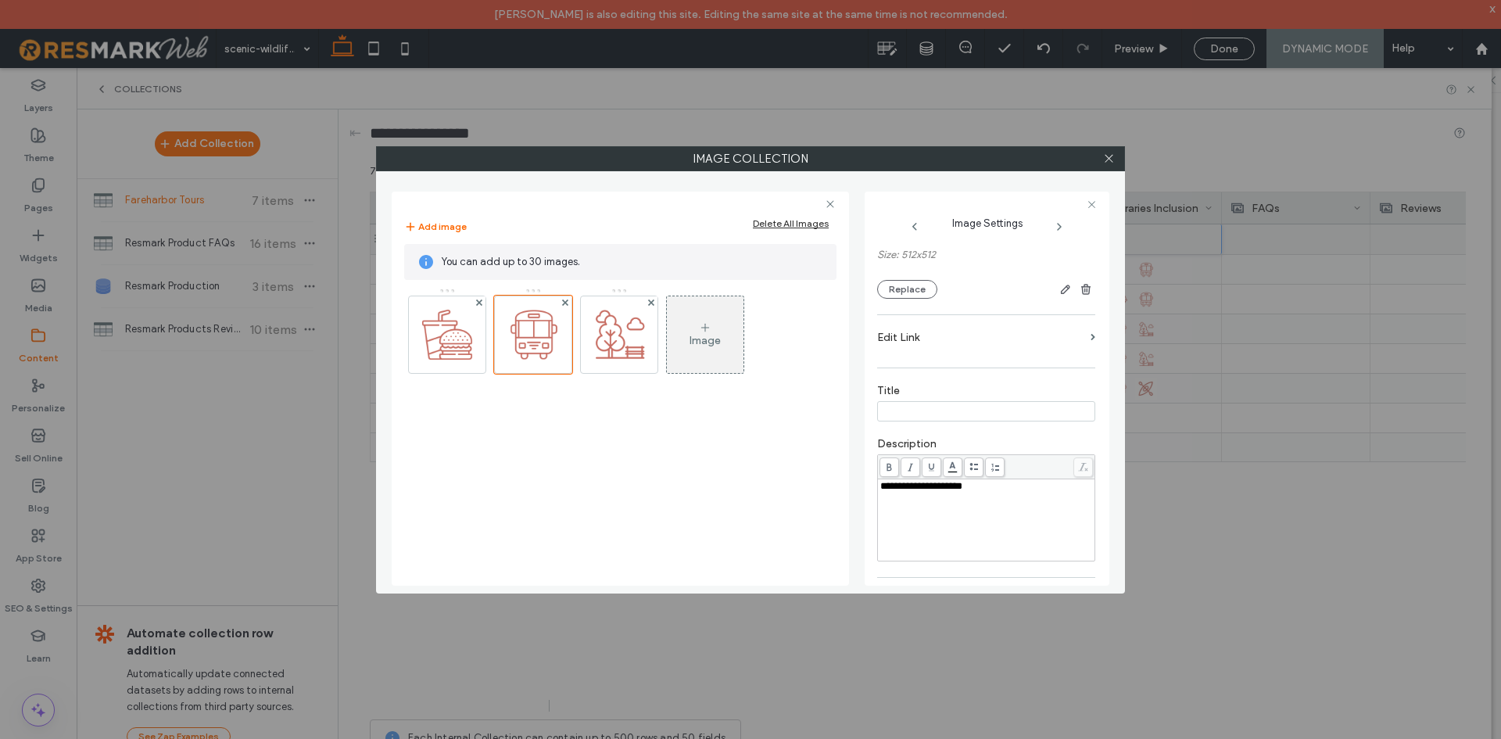
click at [640, 374] on div "Image" at bounding box center [619, 339] width 431 height 102
click at [639, 367] on img at bounding box center [619, 334] width 77 height 77
click at [918, 339] on label "Edit Link" at bounding box center [980, 337] width 207 height 29
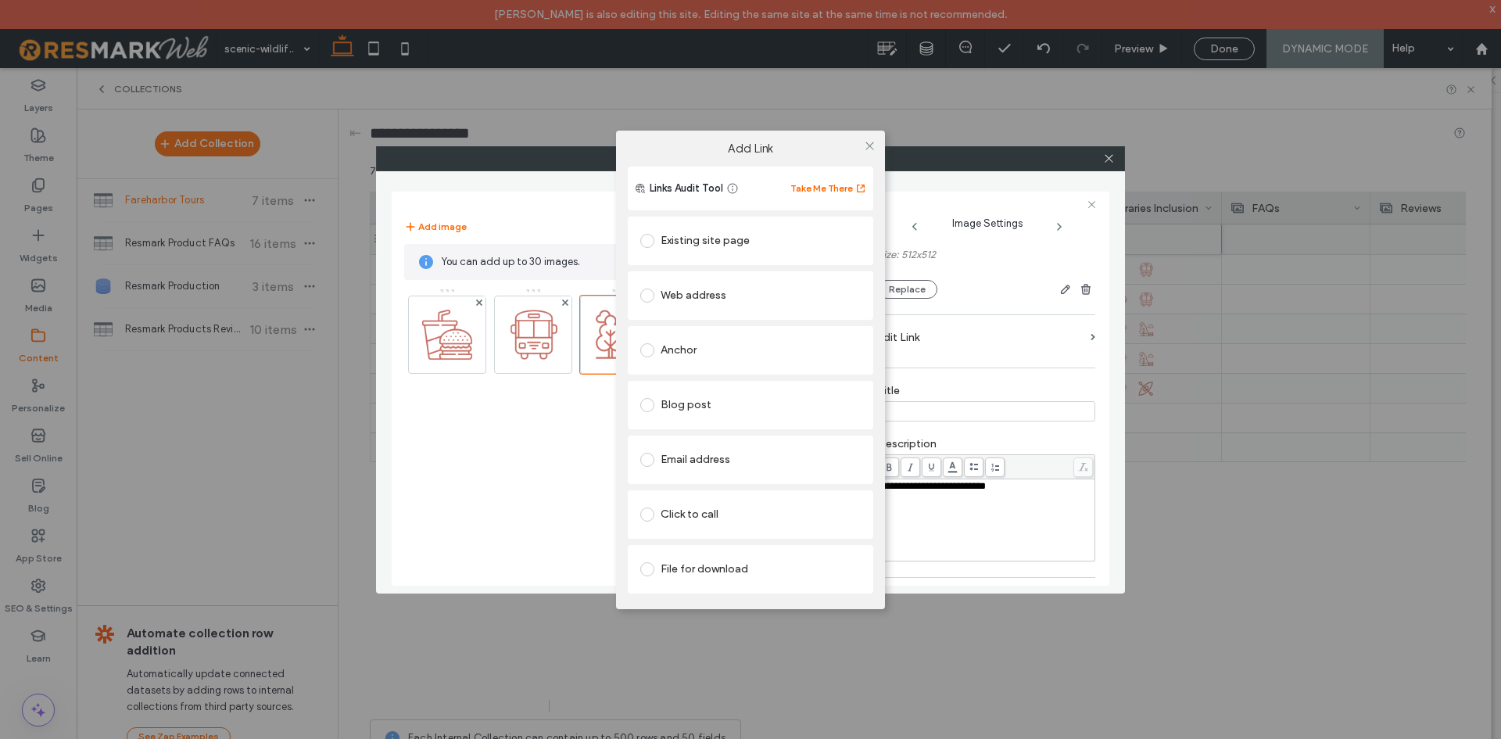
click at [862, 147] on div at bounding box center [869, 145] width 23 height 23
click at [862, 152] on div at bounding box center [869, 145] width 23 height 23
click at [862, 148] on div at bounding box center [869, 145] width 23 height 23
click at [866, 141] on icon at bounding box center [870, 146] width 12 height 12
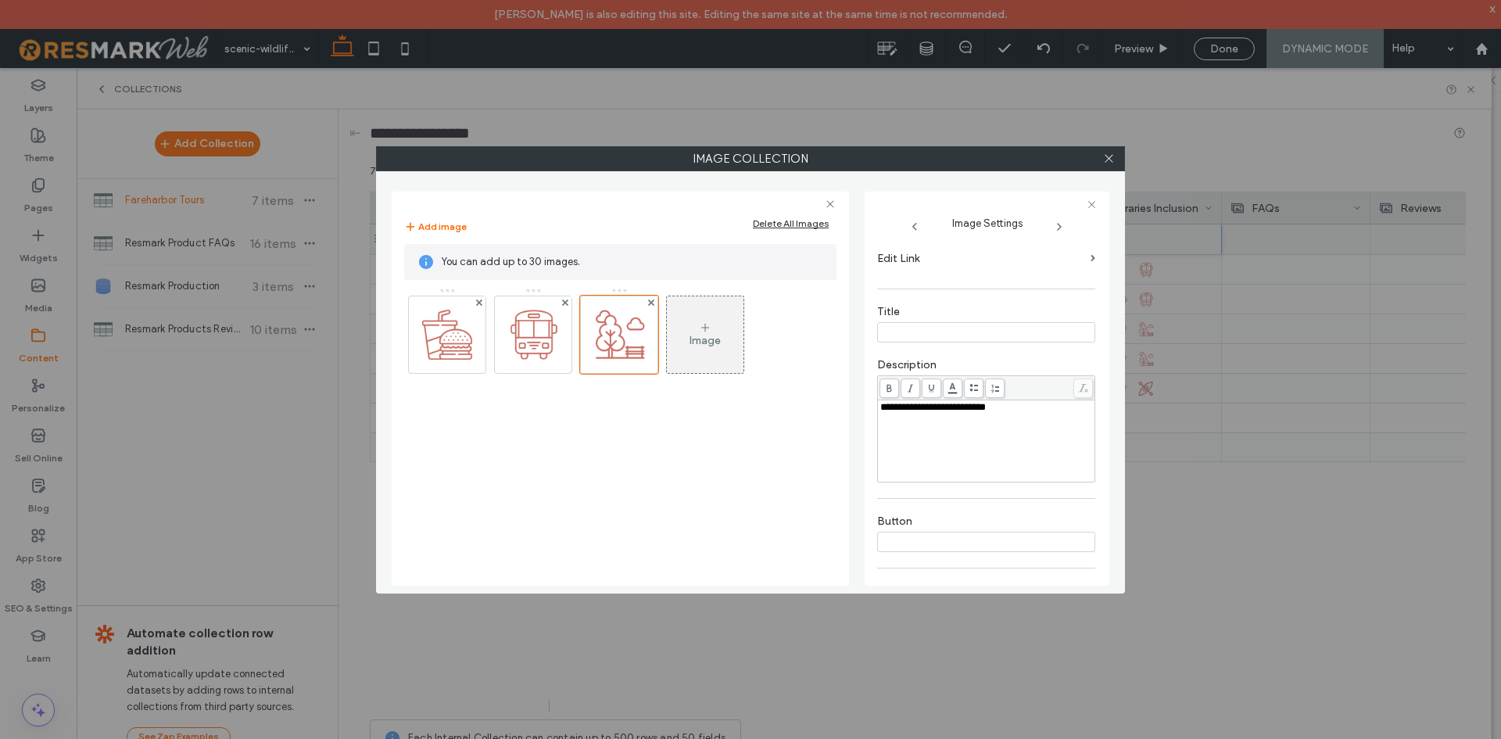
scroll to position [308, 0]
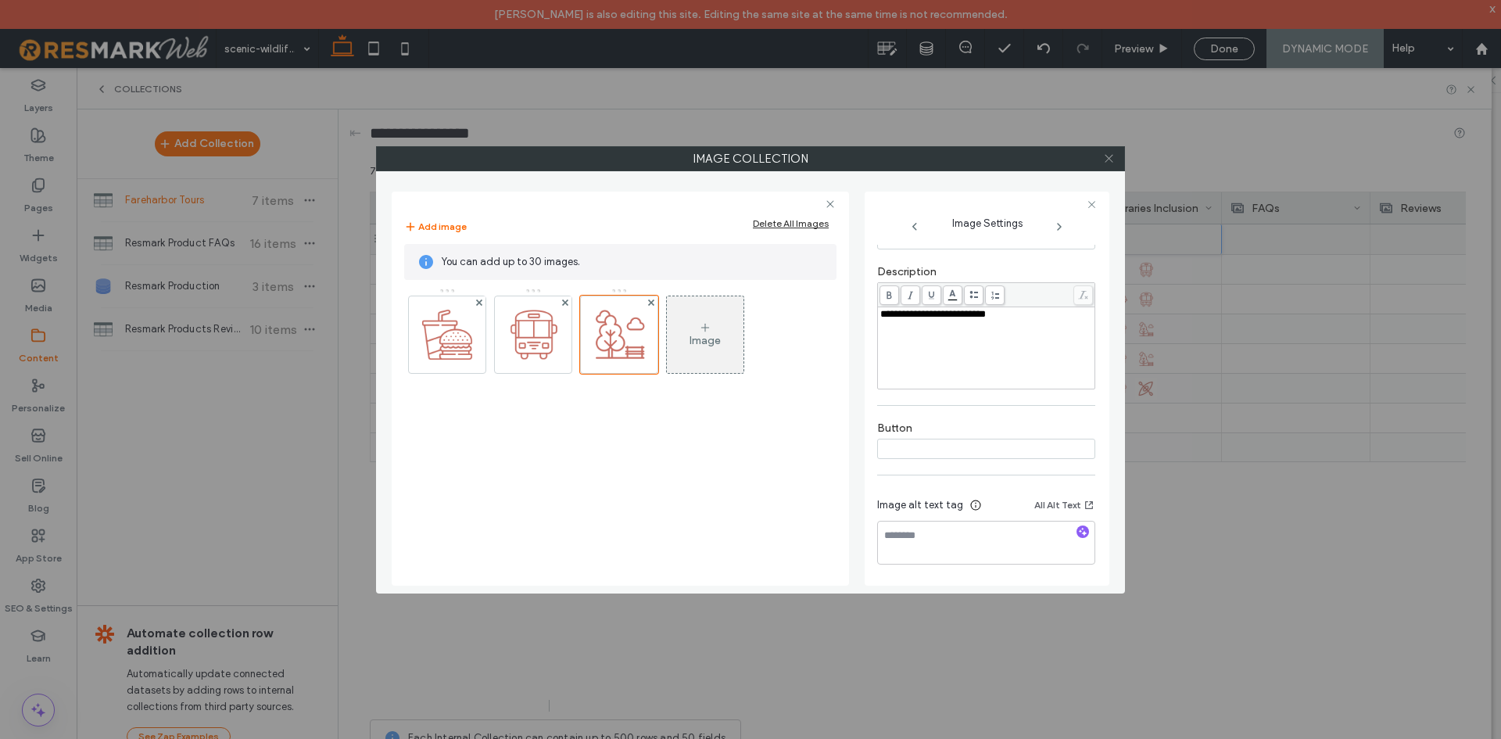
click at [1107, 160] on use at bounding box center [1109, 159] width 8 height 8
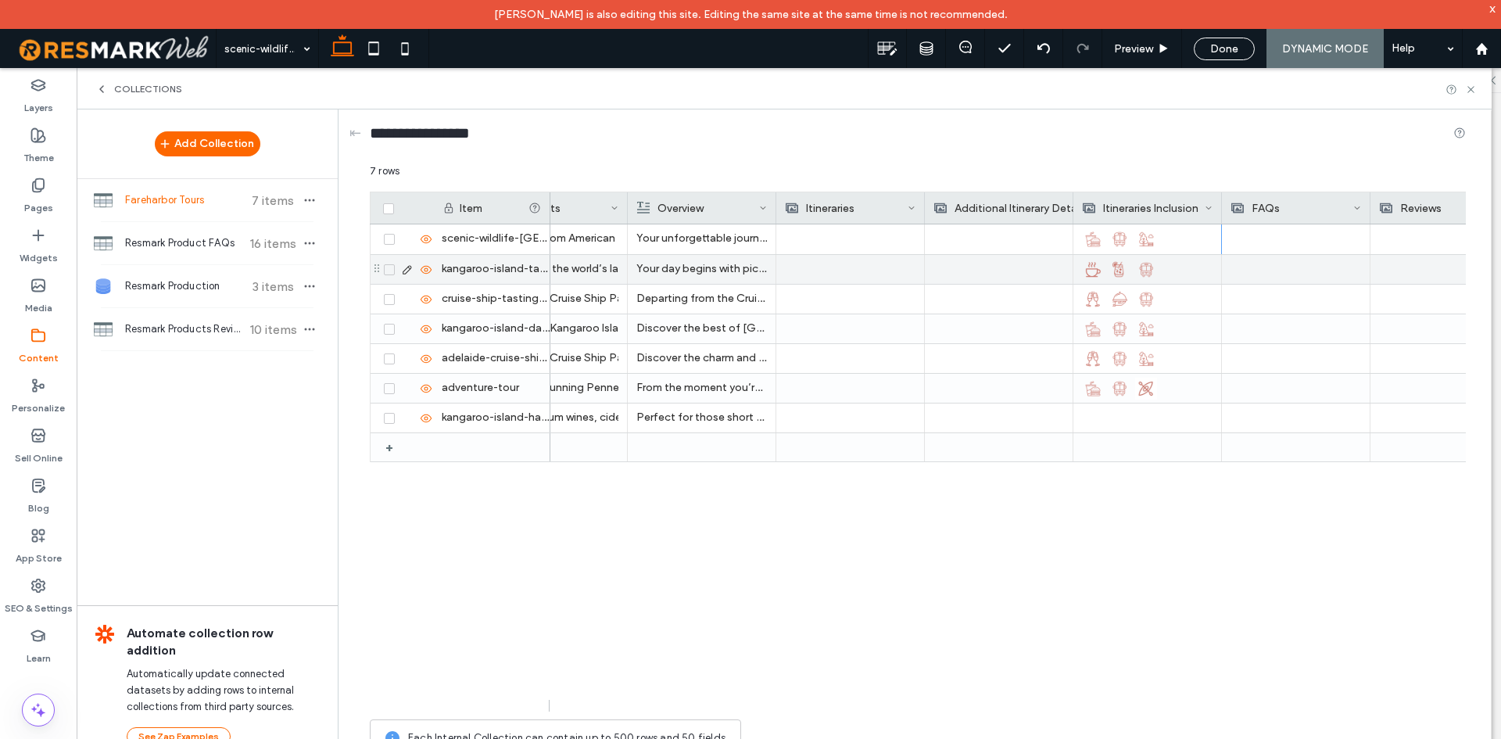
click at [1109, 271] on div at bounding box center [1095, 269] width 27 height 28
click at [1109, 271] on div at bounding box center [1096, 270] width 27 height 28
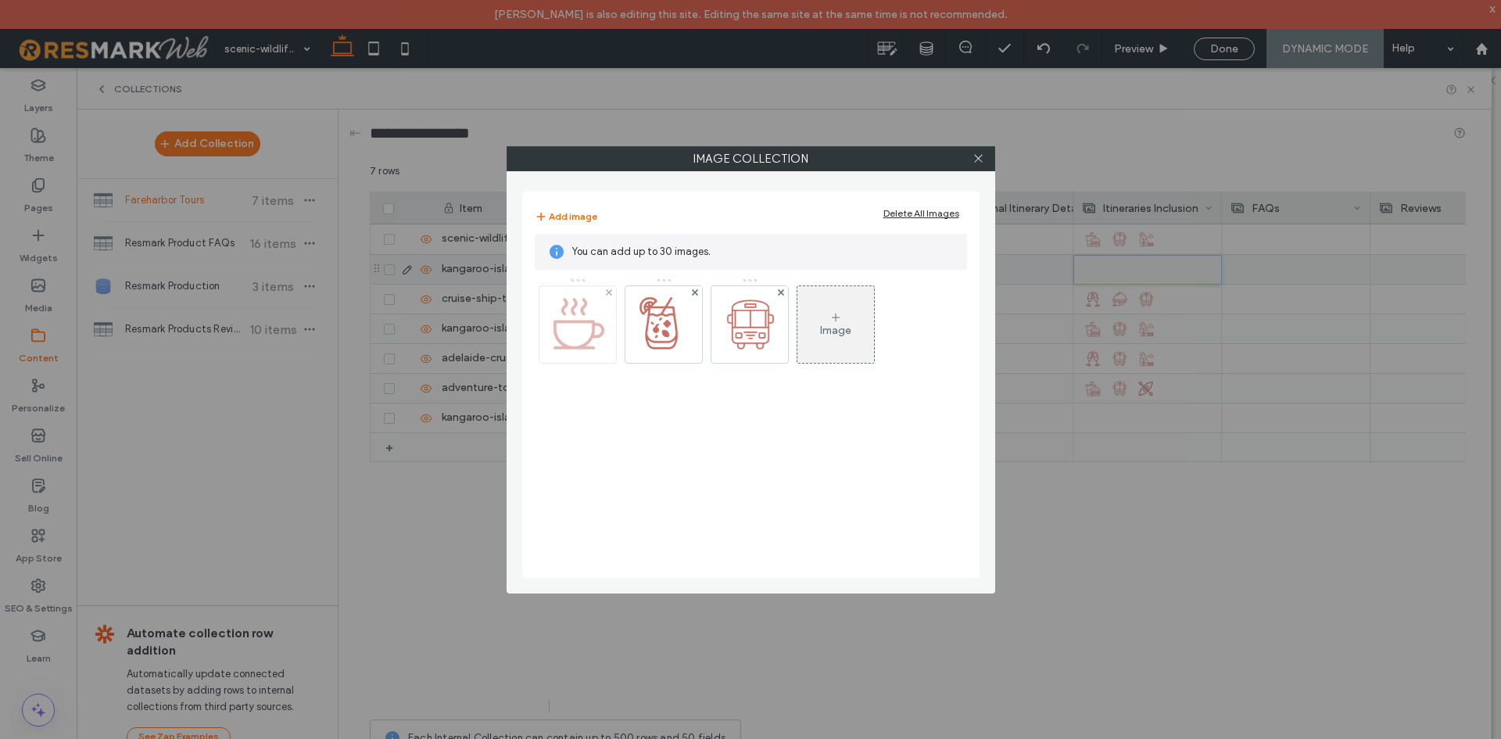
click at [612, 355] on img at bounding box center [577, 324] width 77 height 77
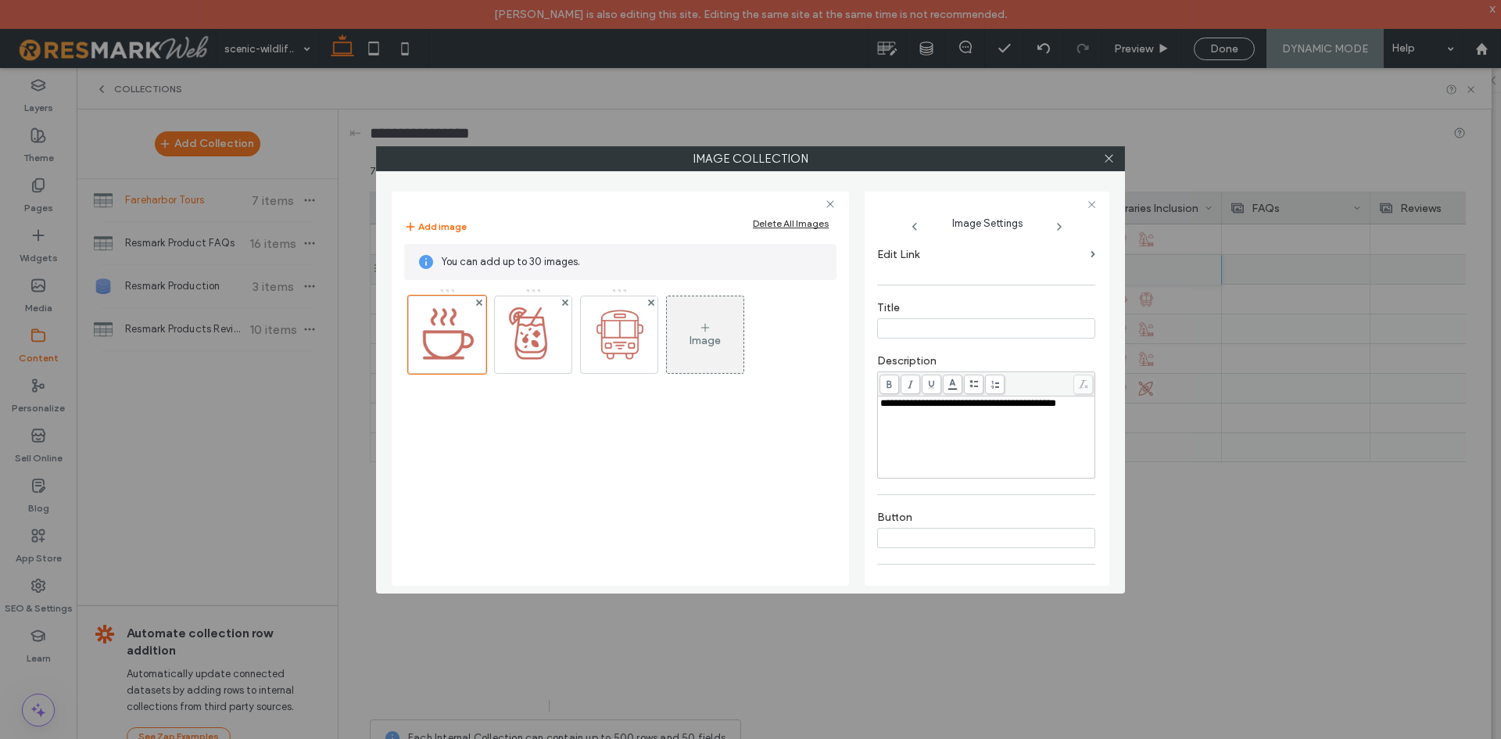
scroll to position [152, 0]
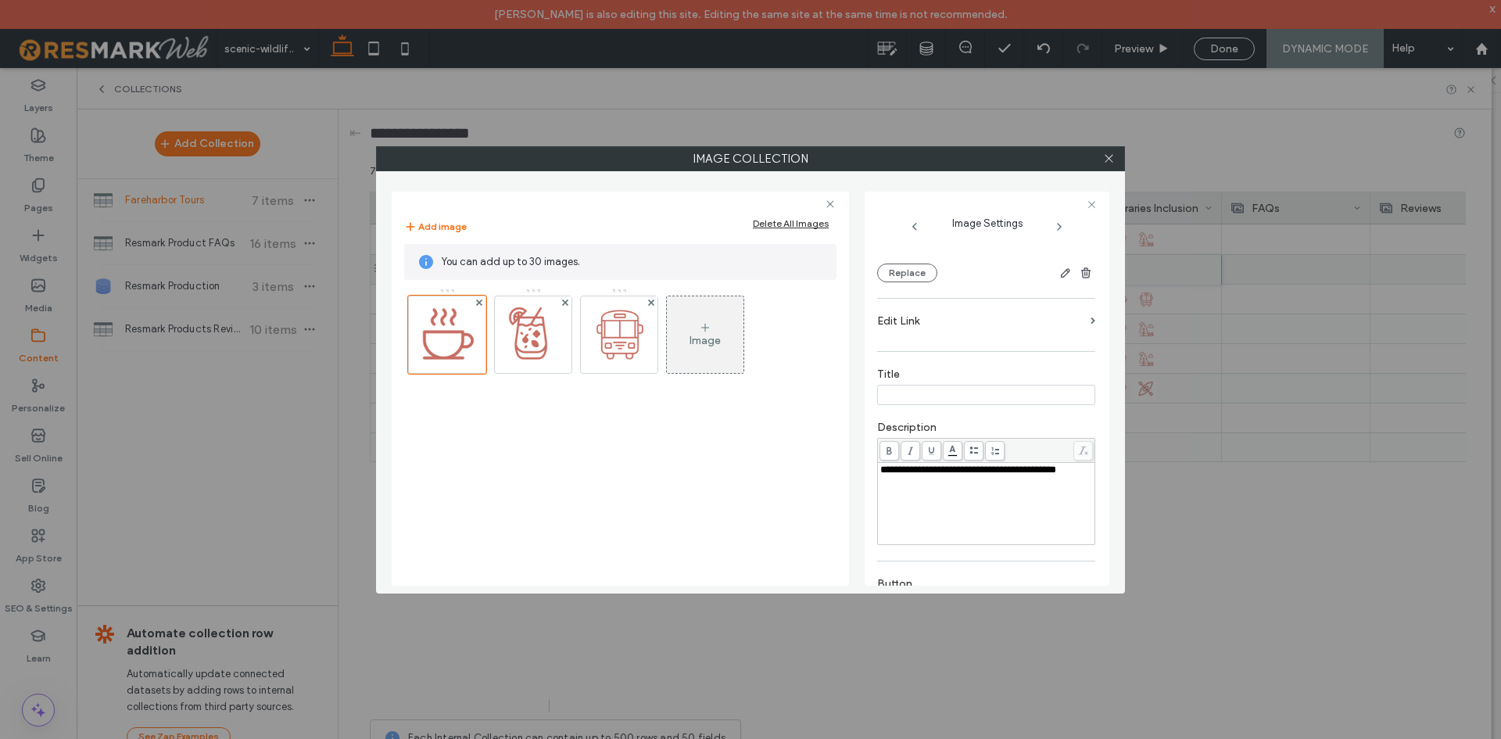
click at [948, 326] on label "Edit Link" at bounding box center [980, 320] width 207 height 29
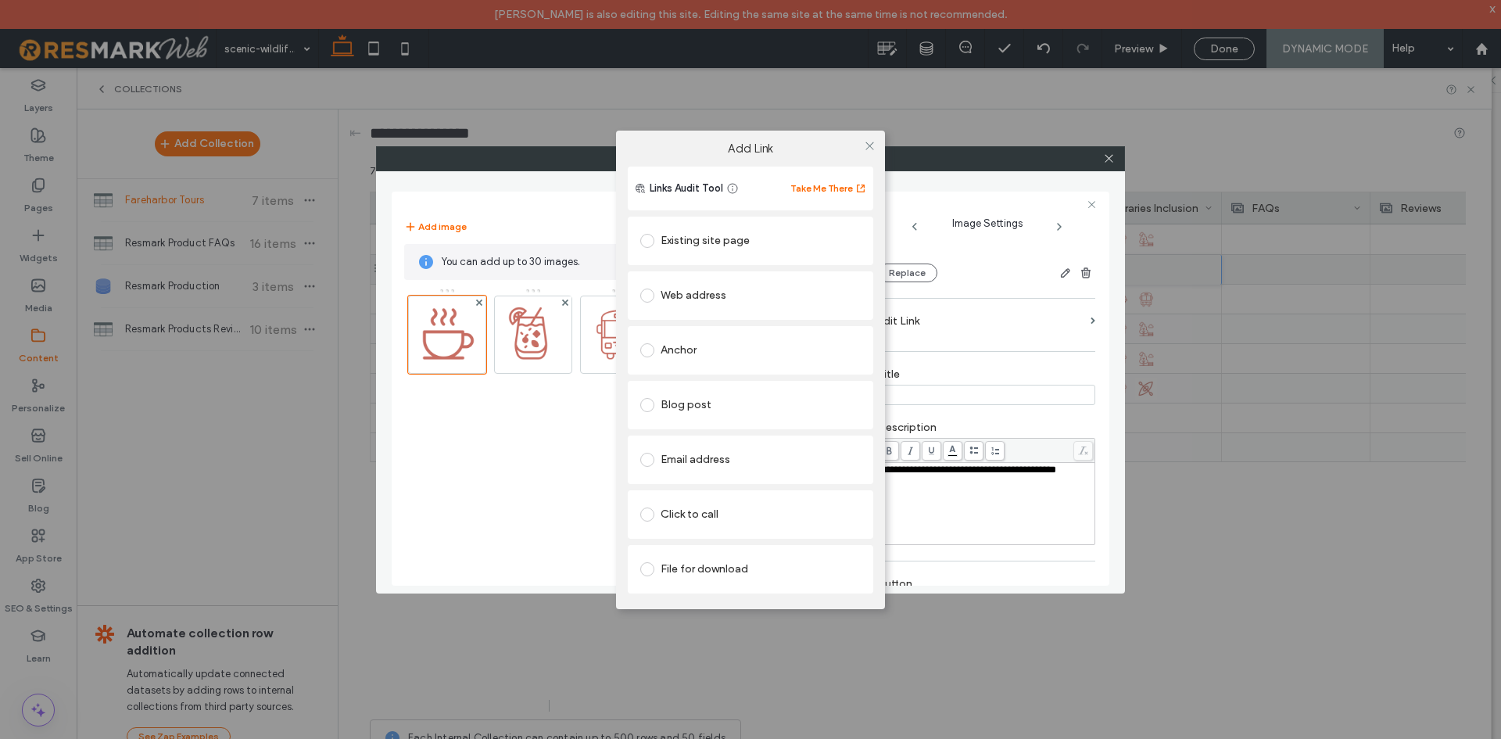
click at [513, 430] on div "Add Link Links Audit Tool Take Me There Existing site page Web address Anchor B…" at bounding box center [750, 369] width 1501 height 739
click at [543, 360] on div "Add Link Links Audit Tool Take Me There Existing site page Web address Anchor B…" at bounding box center [750, 369] width 1501 height 739
click at [450, 449] on div "Add Link Links Audit Tool Take Me There Existing site page Web address Anchor B…" at bounding box center [750, 369] width 1501 height 739
click at [868, 143] on icon at bounding box center [870, 146] width 12 height 12
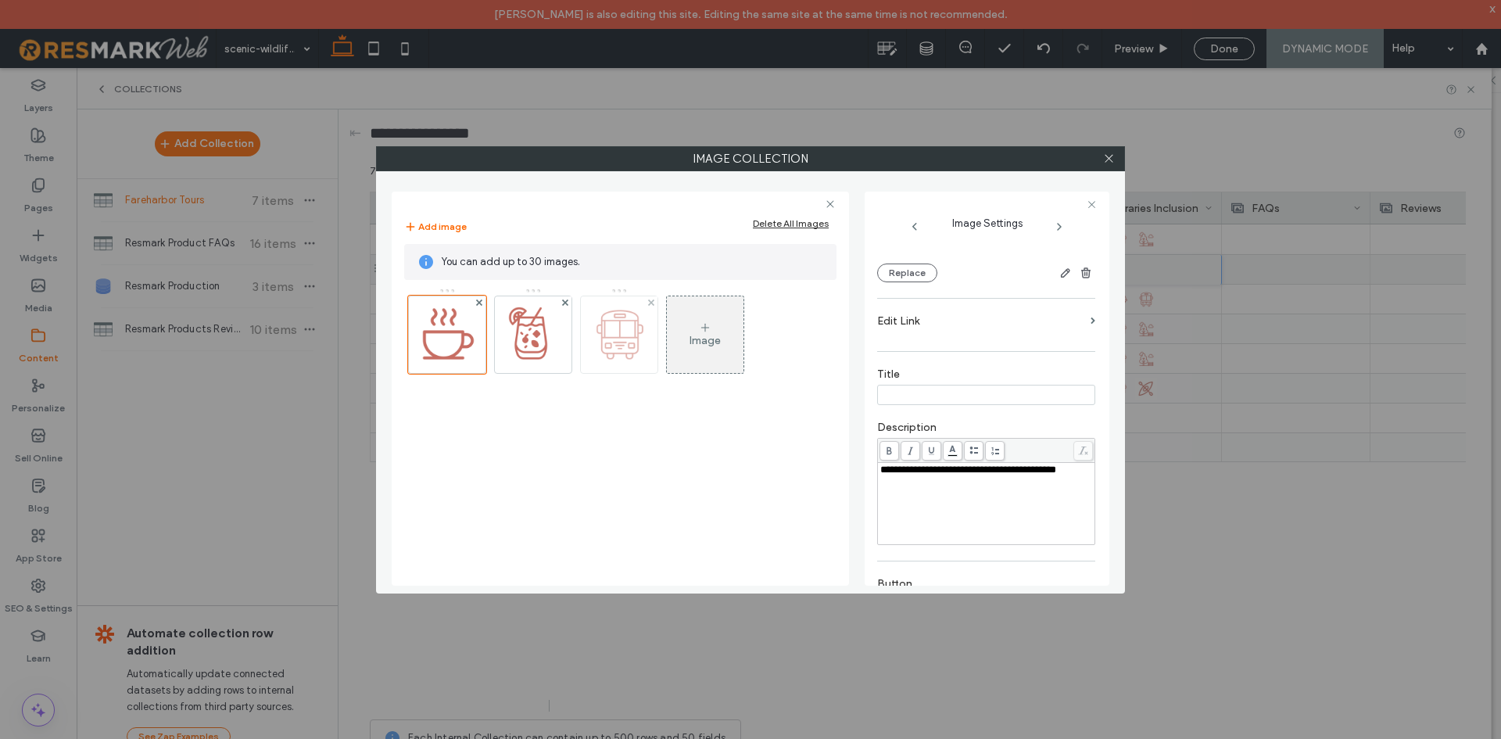
click at [641, 340] on img at bounding box center [619, 334] width 77 height 77
click at [963, 321] on label "Edit Link" at bounding box center [980, 320] width 207 height 29
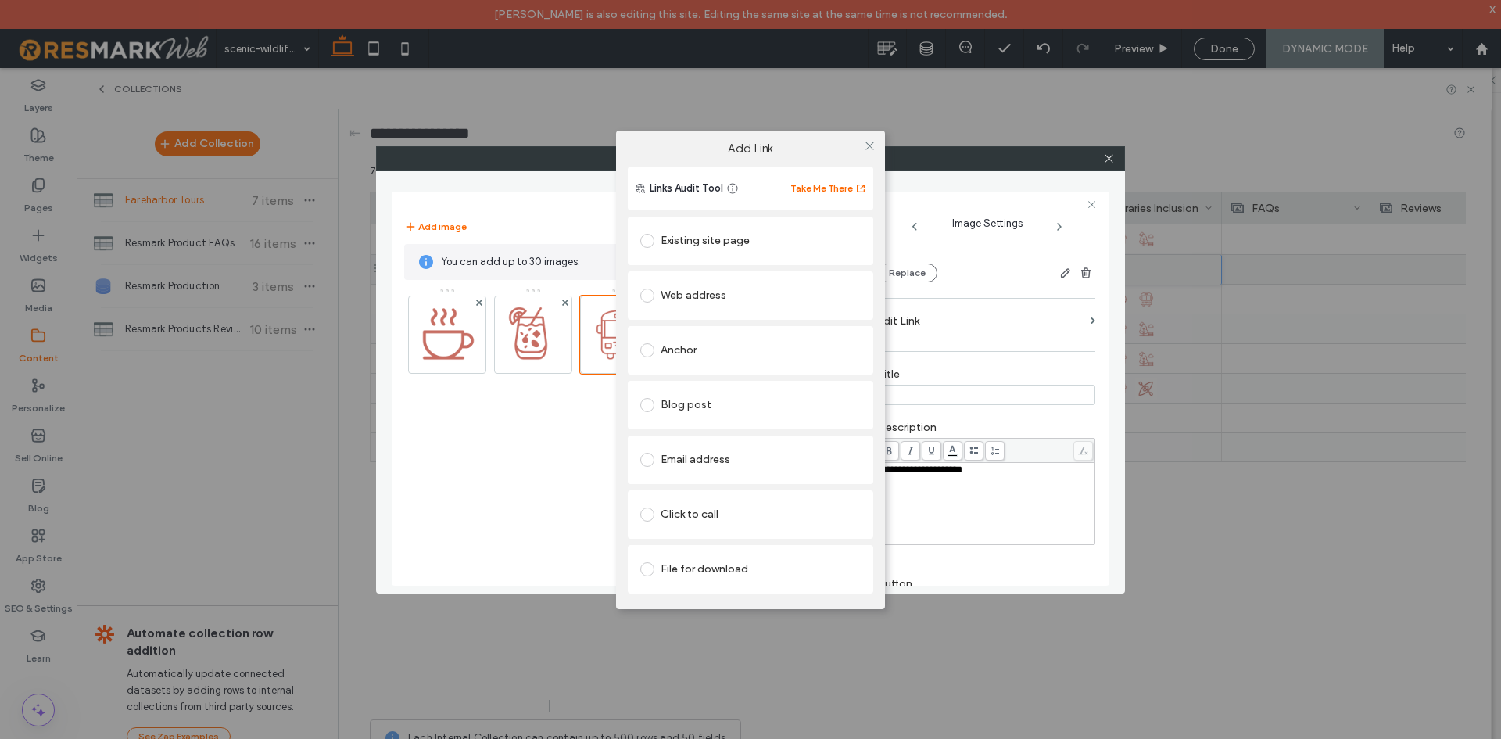
click at [554, 492] on div "Add Link Links Audit Tool Take Me There Existing site page Web address Anchor B…" at bounding box center [750, 369] width 1501 height 739
click at [873, 149] on icon at bounding box center [870, 146] width 12 height 12
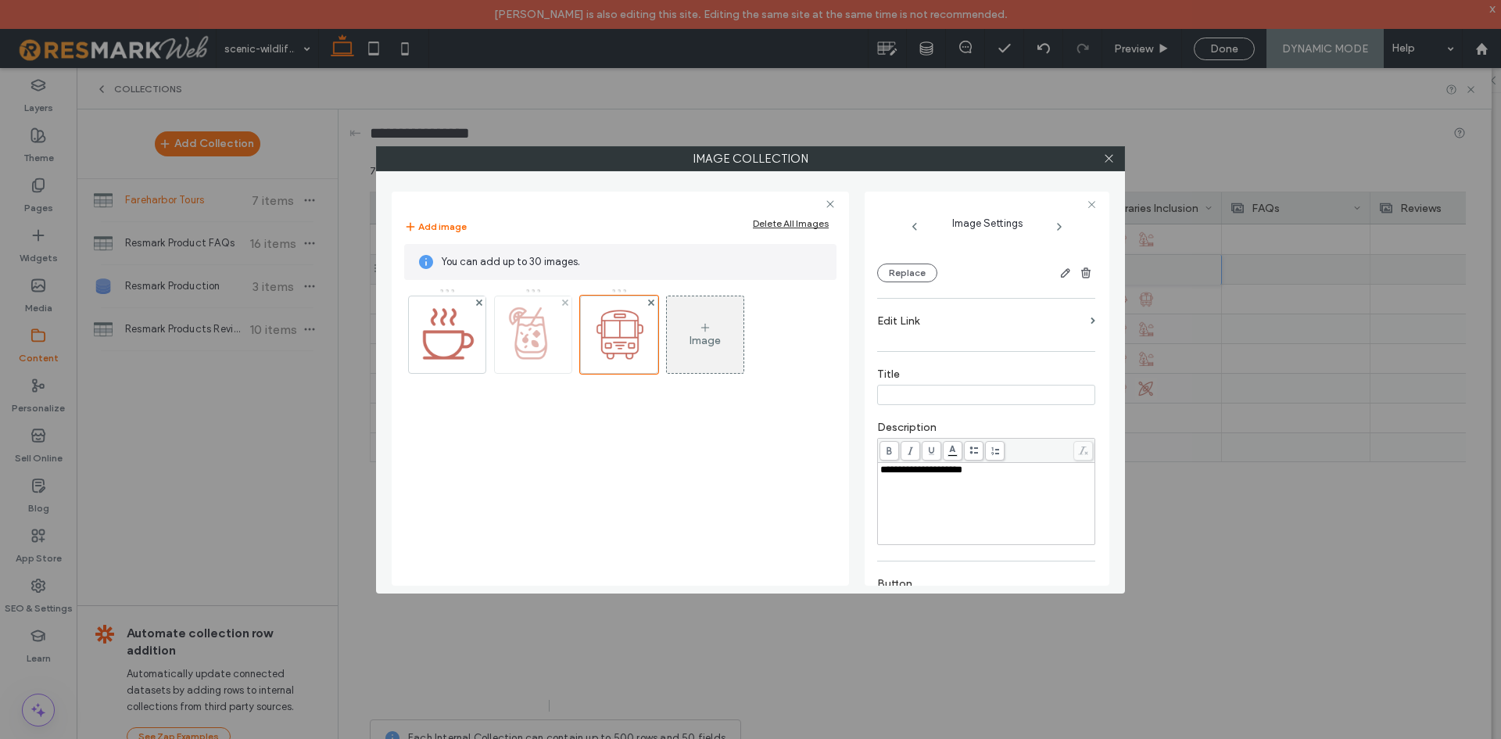
click at [550, 353] on img at bounding box center [533, 334] width 77 height 77
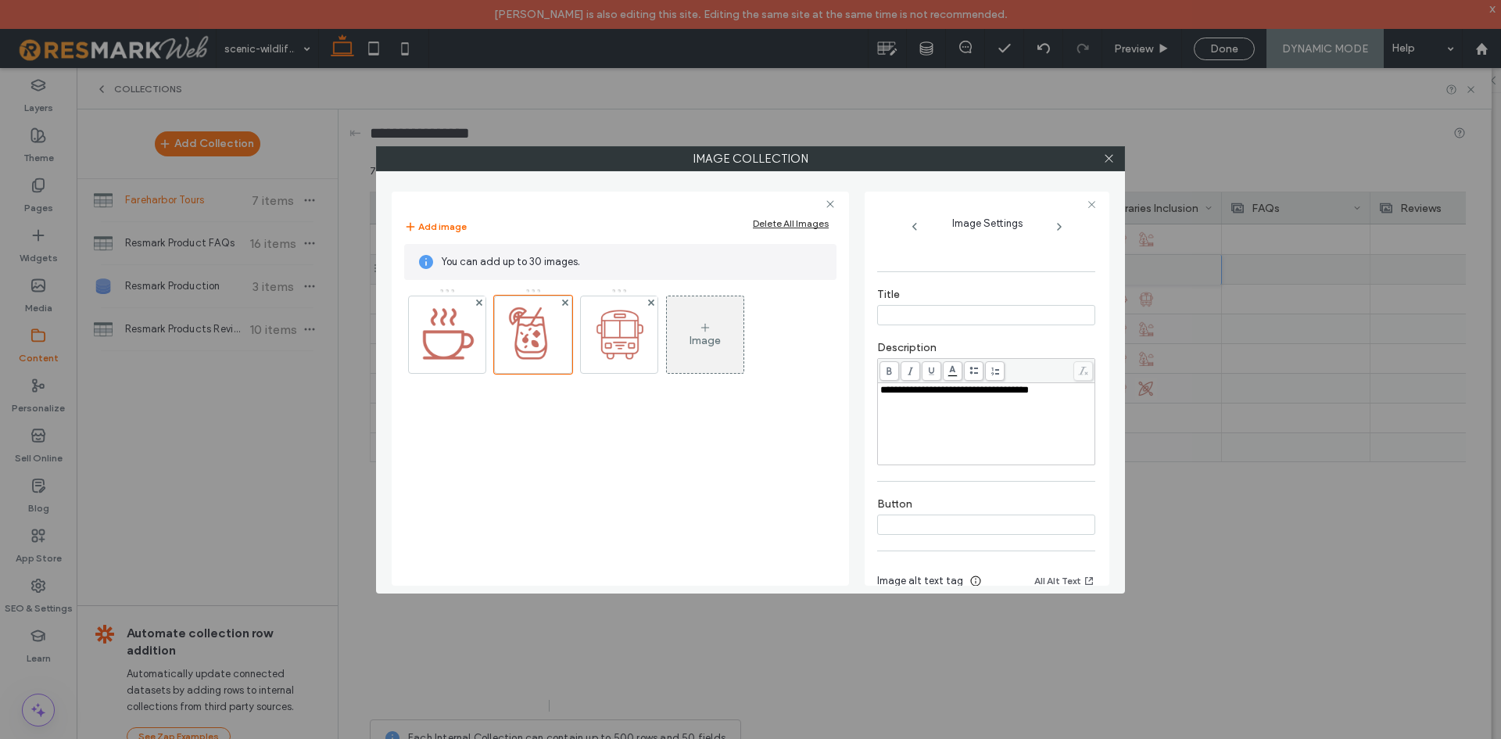
scroll to position [308, 0]
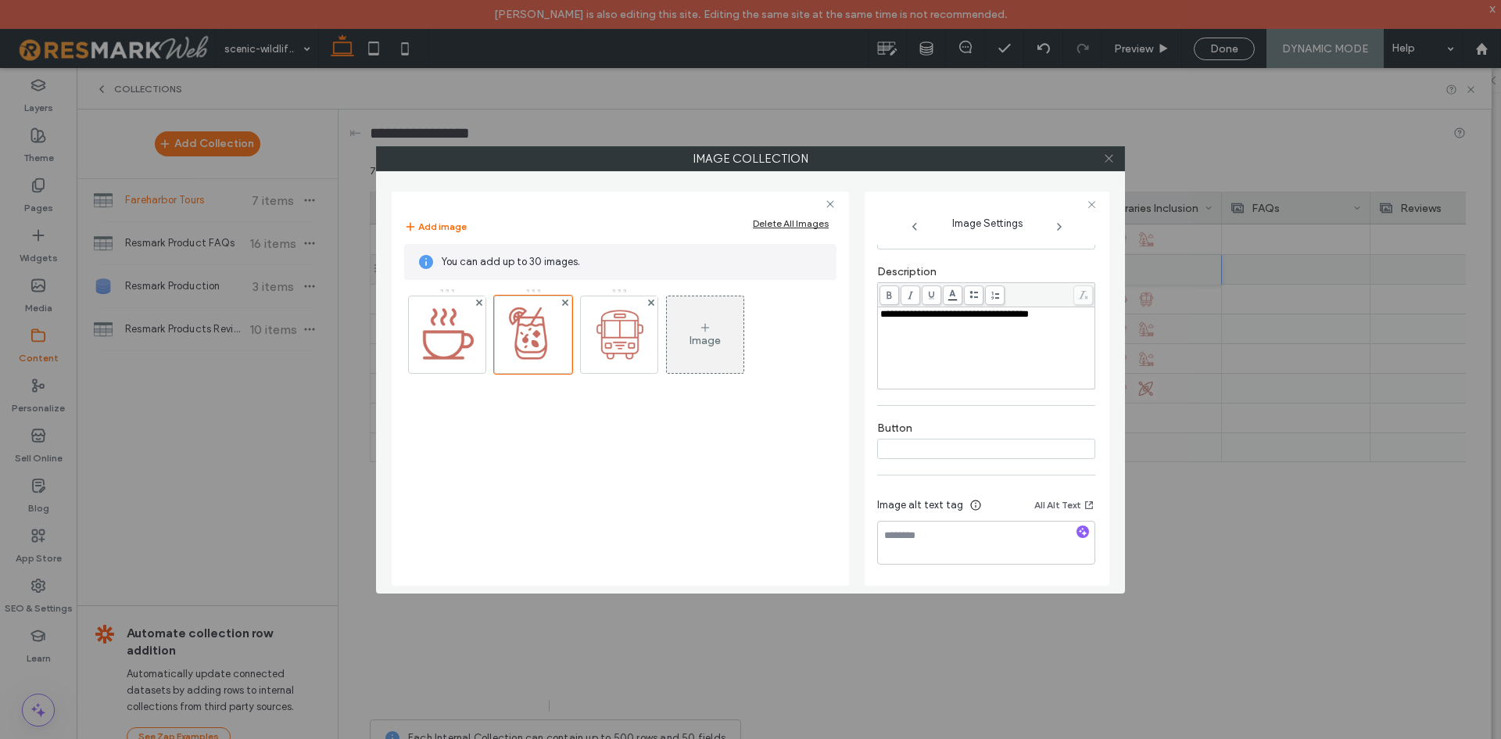
click at [1113, 153] on icon at bounding box center [1109, 158] width 12 height 12
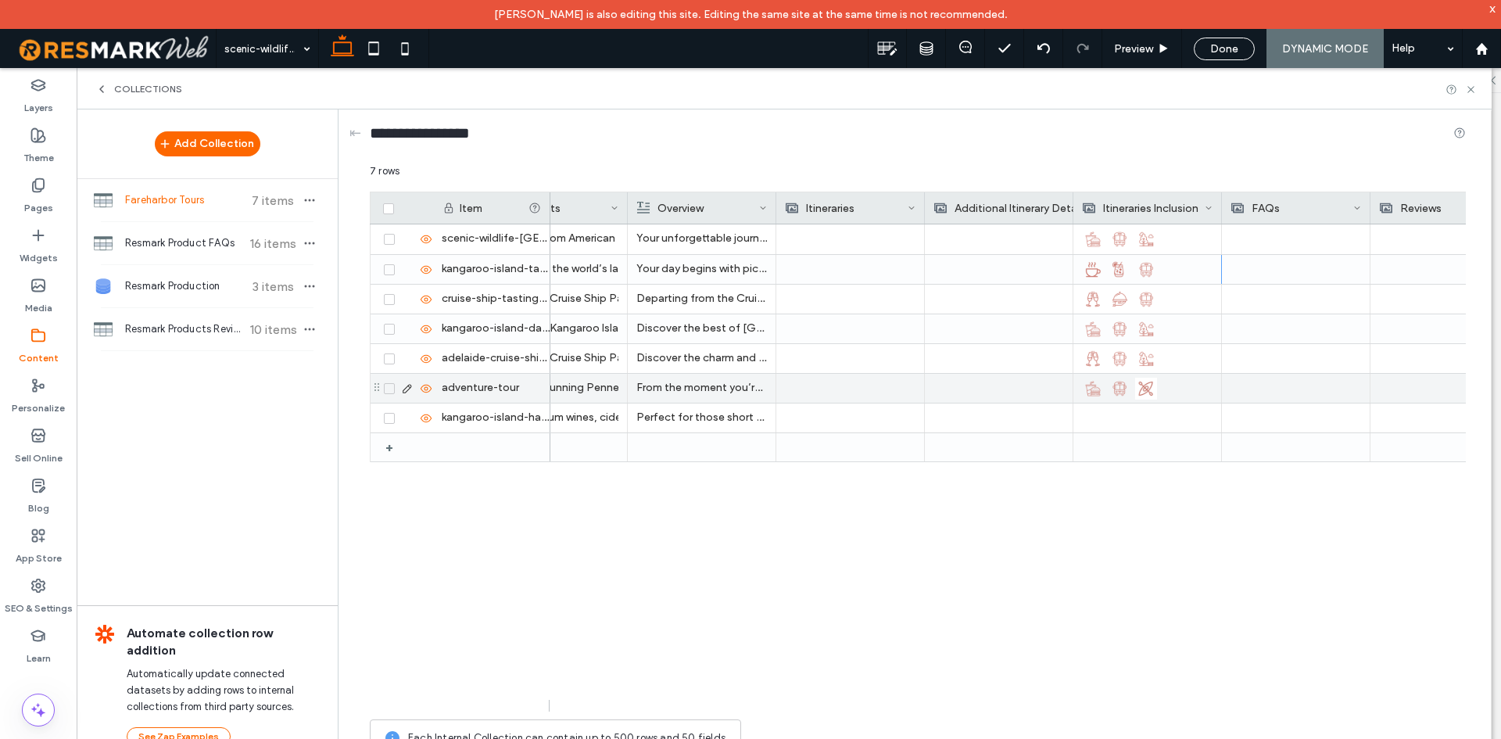
click at [1121, 392] on img at bounding box center [1120, 389] width 22 height 22
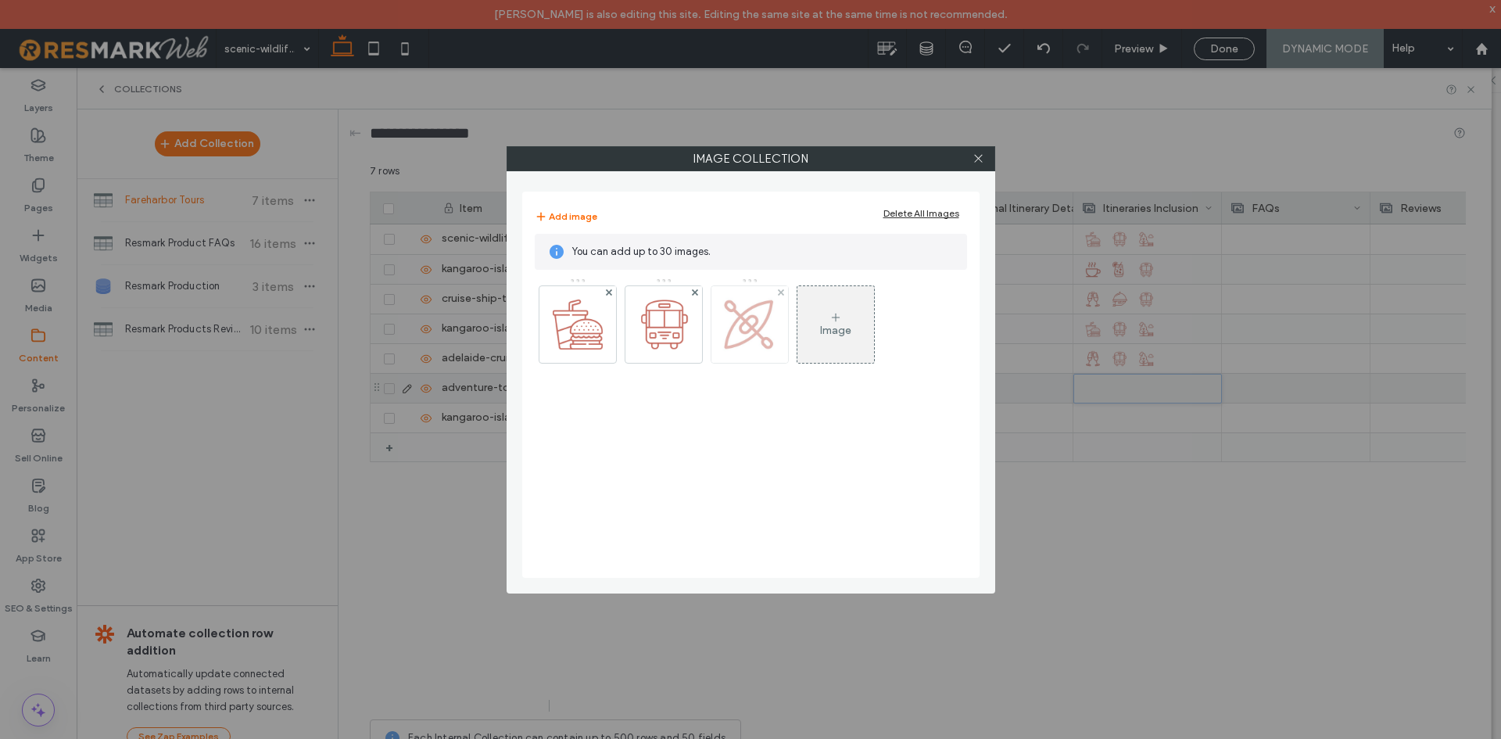
click at [758, 346] on img at bounding box center [749, 324] width 77 height 77
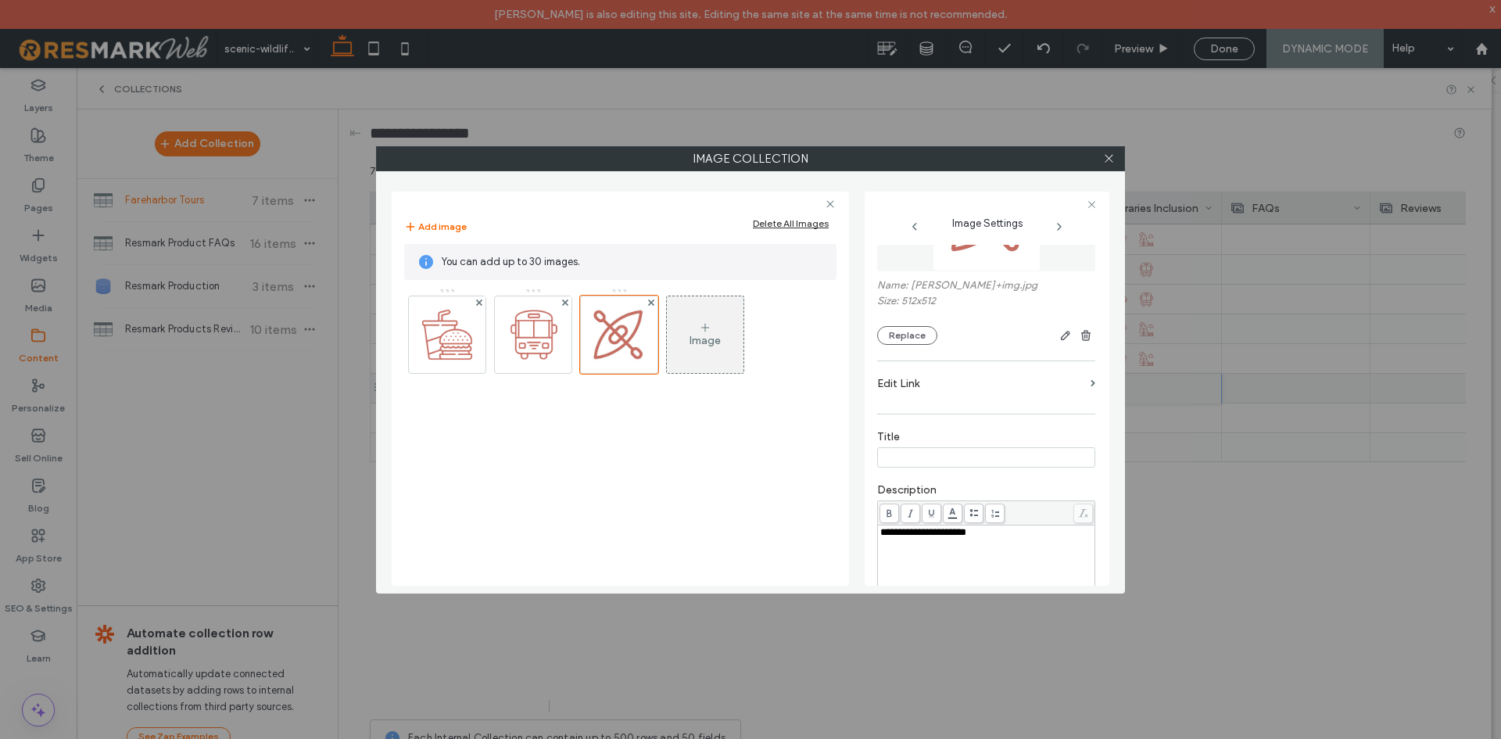
scroll to position [73, 0]
drag, startPoint x: 969, startPoint y: 382, endPoint x: 966, endPoint y: 390, distance: 9.2
click at [969, 383] on div "**********" at bounding box center [986, 494] width 218 height 646
click at [964, 400] on label "Edit Link" at bounding box center [980, 399] width 207 height 29
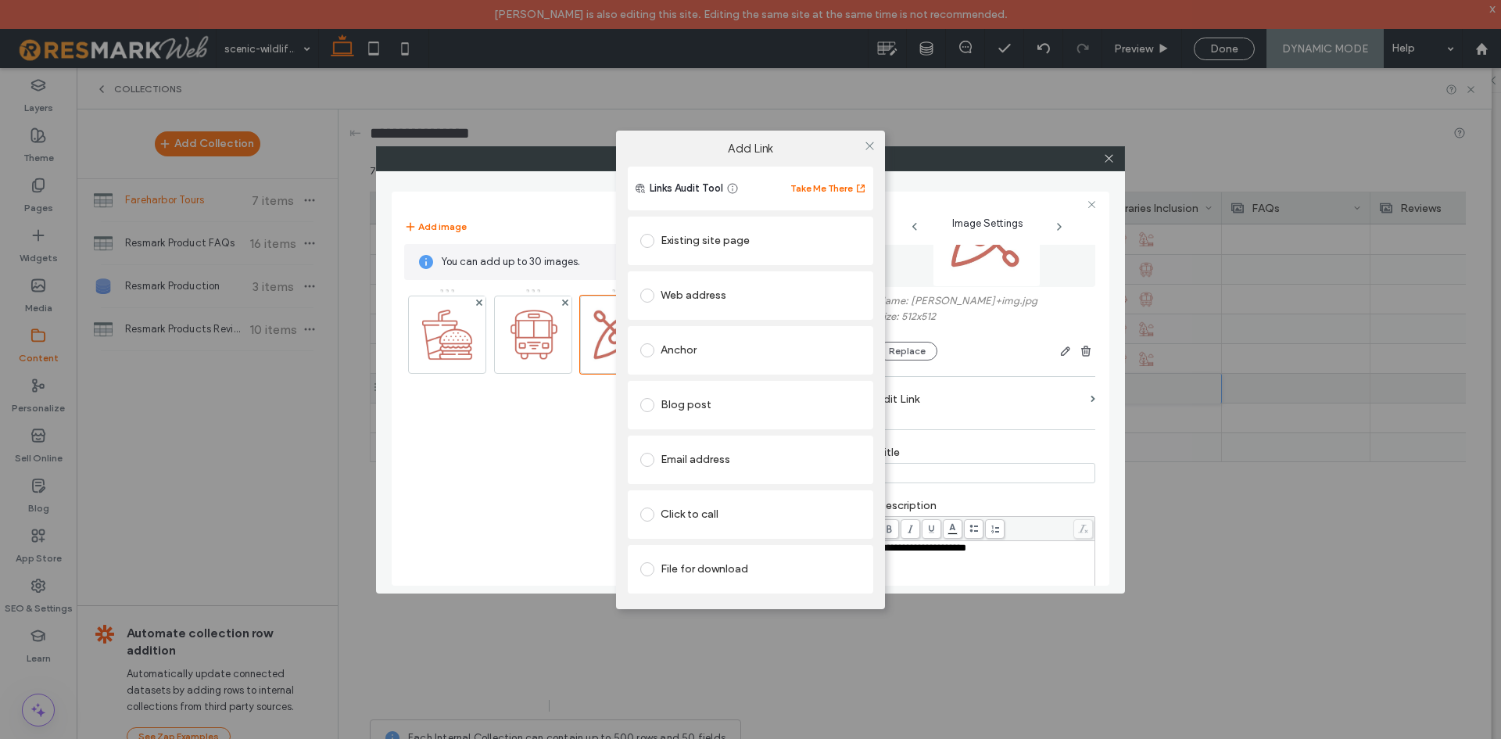
click at [1120, 149] on div "Add Link Links Audit Tool Take Me There Existing site page Web address Anchor B…" at bounding box center [750, 369] width 1501 height 739
click at [1104, 159] on div "Add Link Links Audit Tool Take Me There Existing site page Web address Anchor B…" at bounding box center [750, 369] width 1501 height 739
click at [865, 151] on icon at bounding box center [870, 146] width 12 height 12
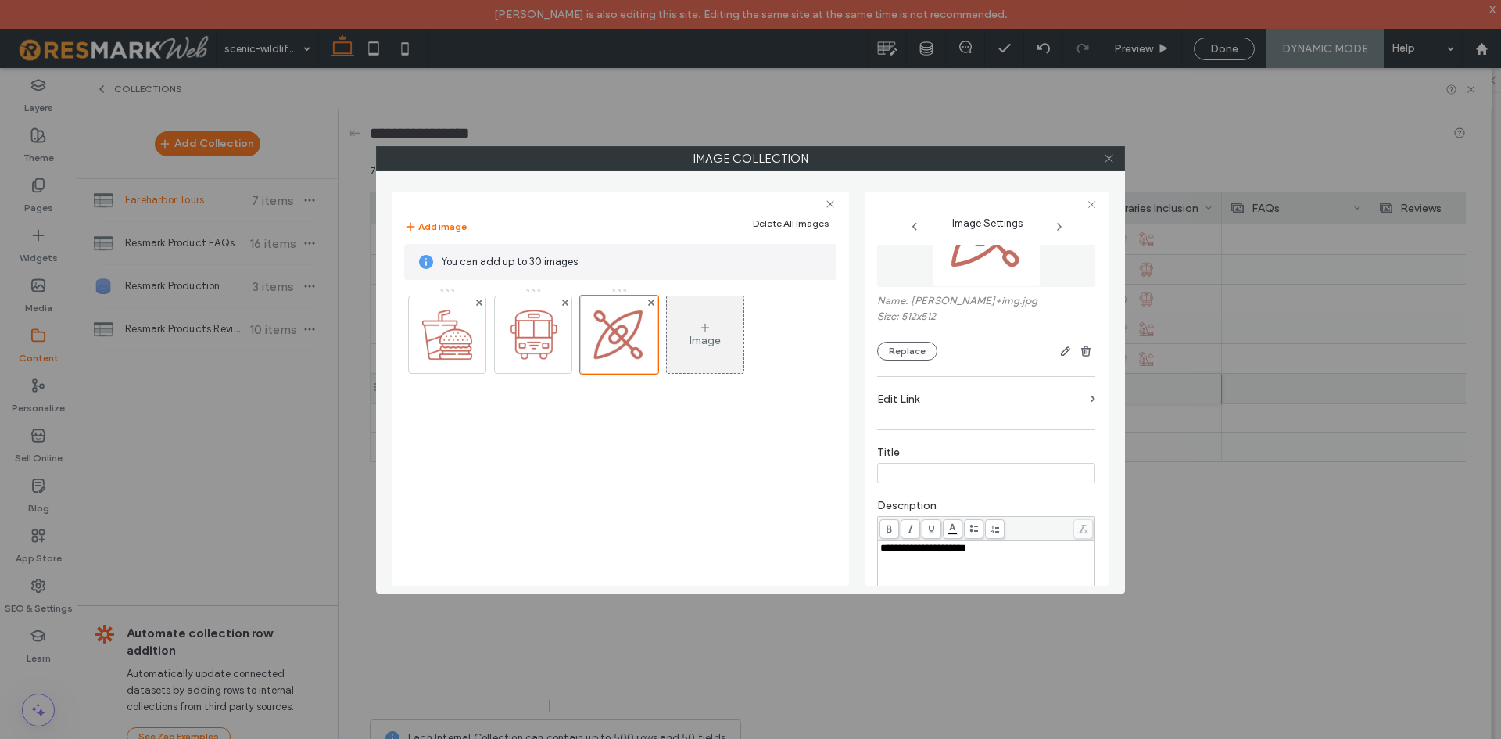
click at [1107, 163] on icon at bounding box center [1109, 158] width 12 height 12
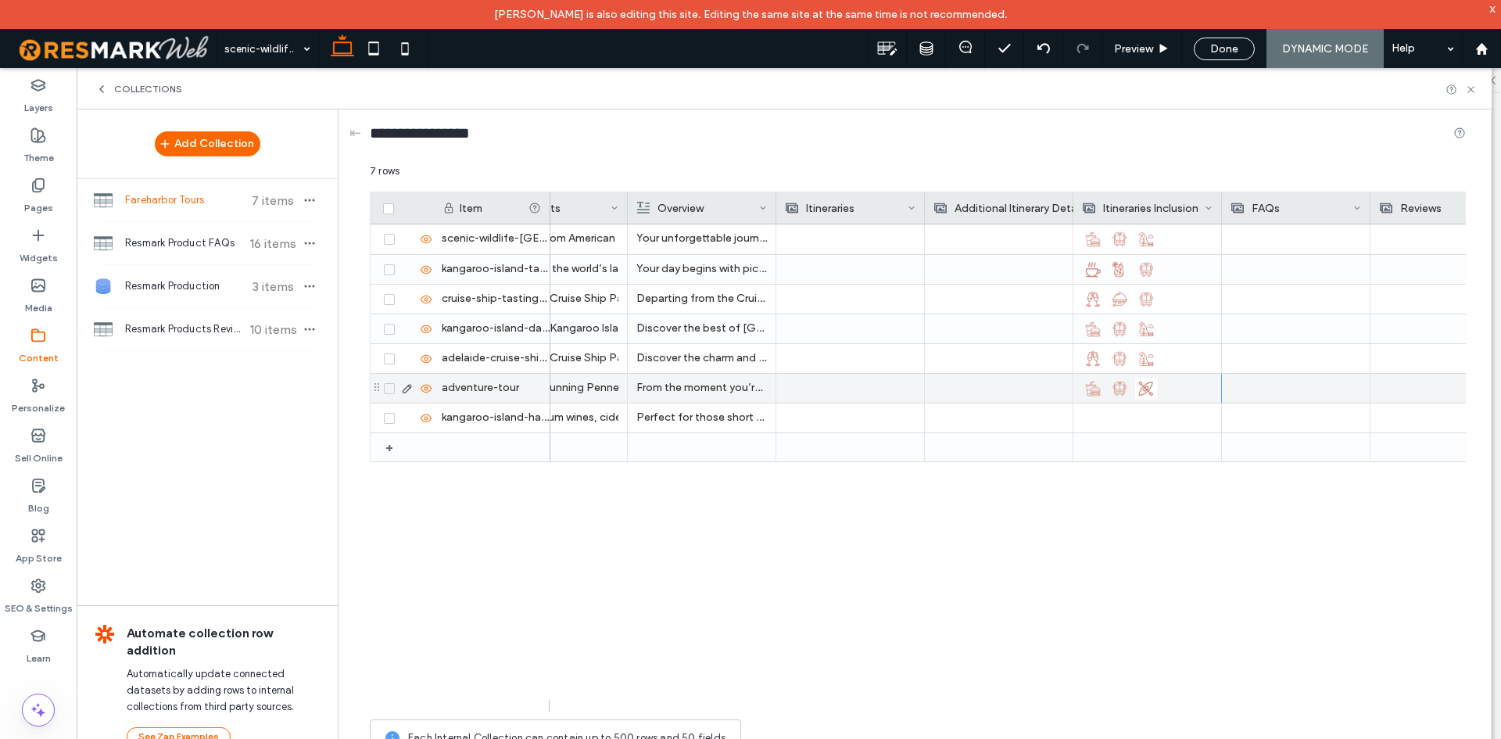
click at [1469, 91] on icon at bounding box center [1471, 90] width 12 height 12
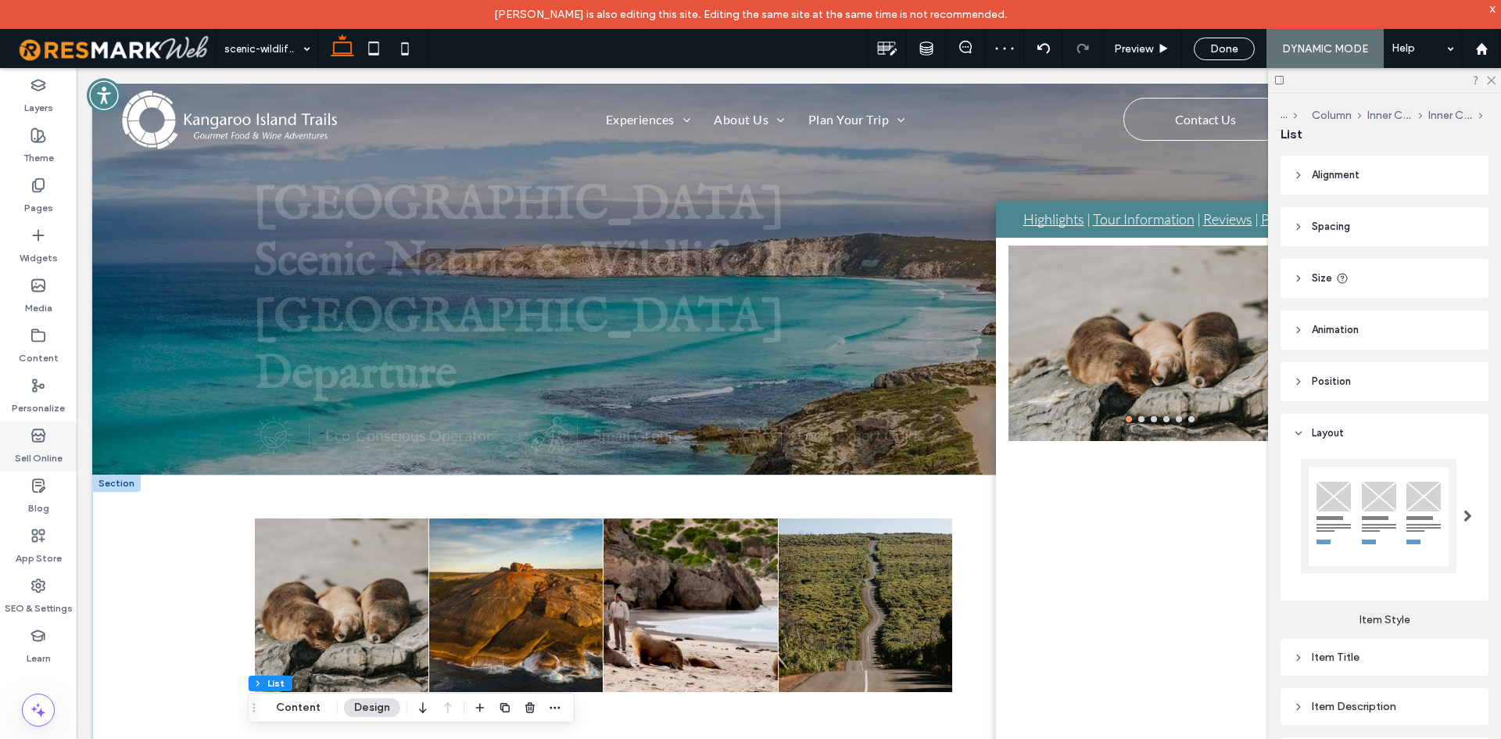
scroll to position [0, 0]
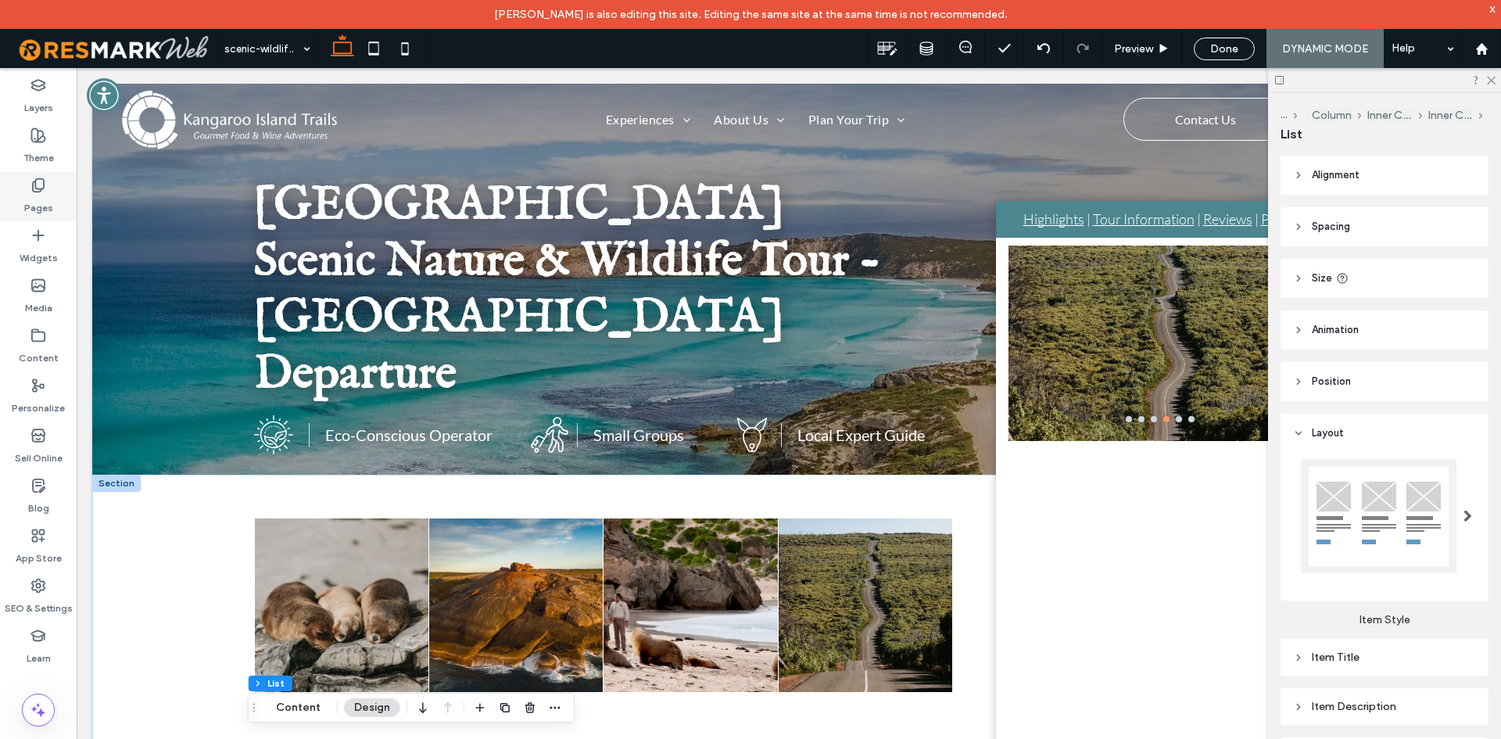
click at [70, 202] on div "Pages" at bounding box center [38, 196] width 77 height 50
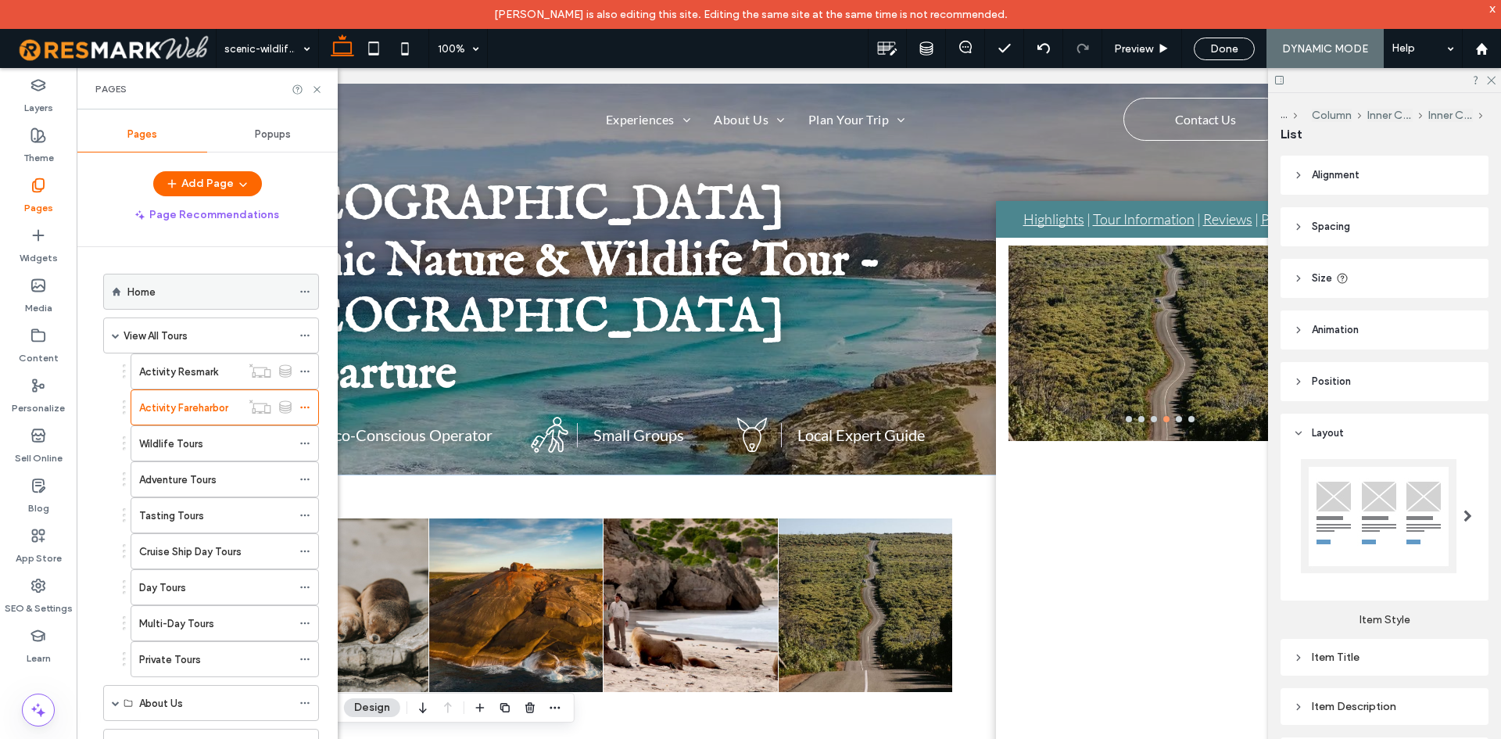
click at [172, 287] on div "Home" at bounding box center [209, 292] width 164 height 16
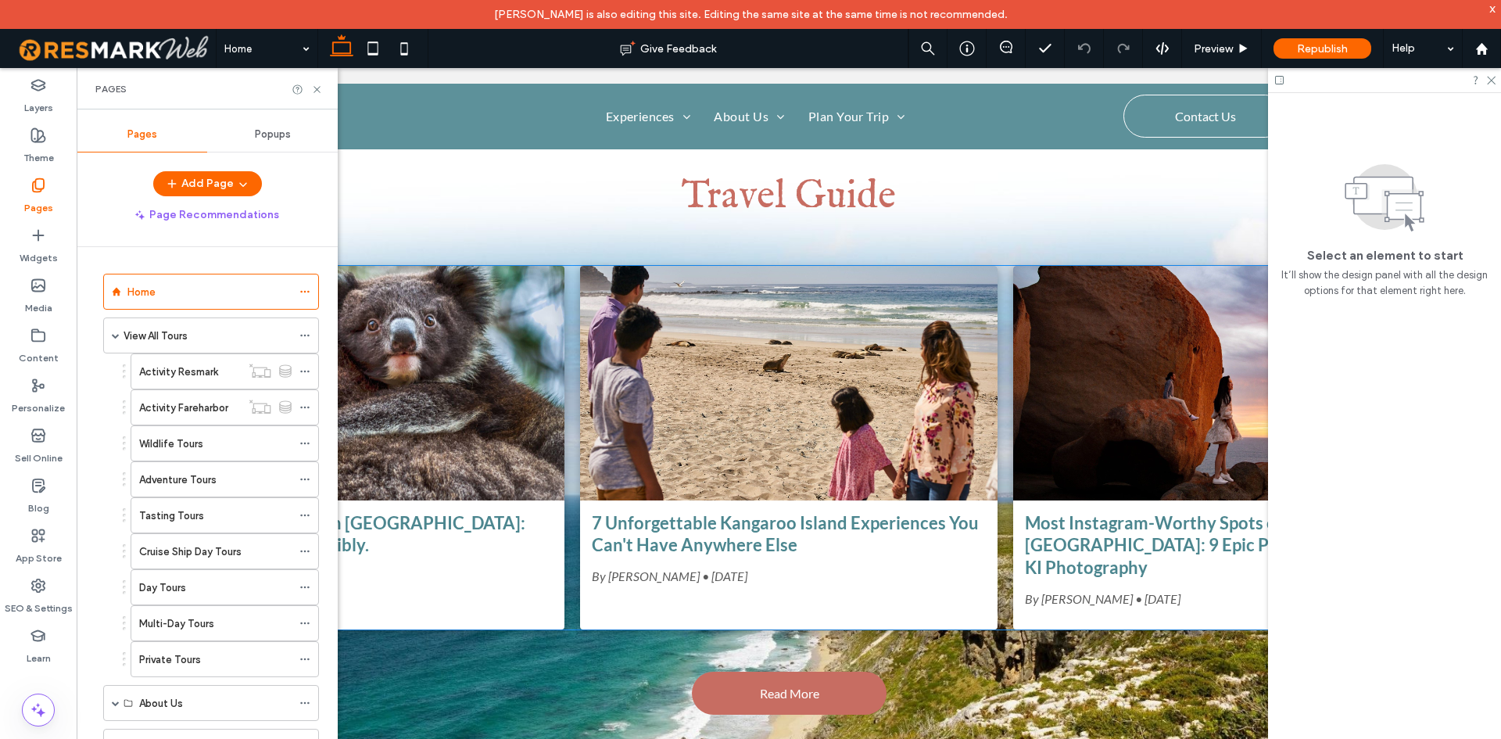
scroll to position [6646, 0]
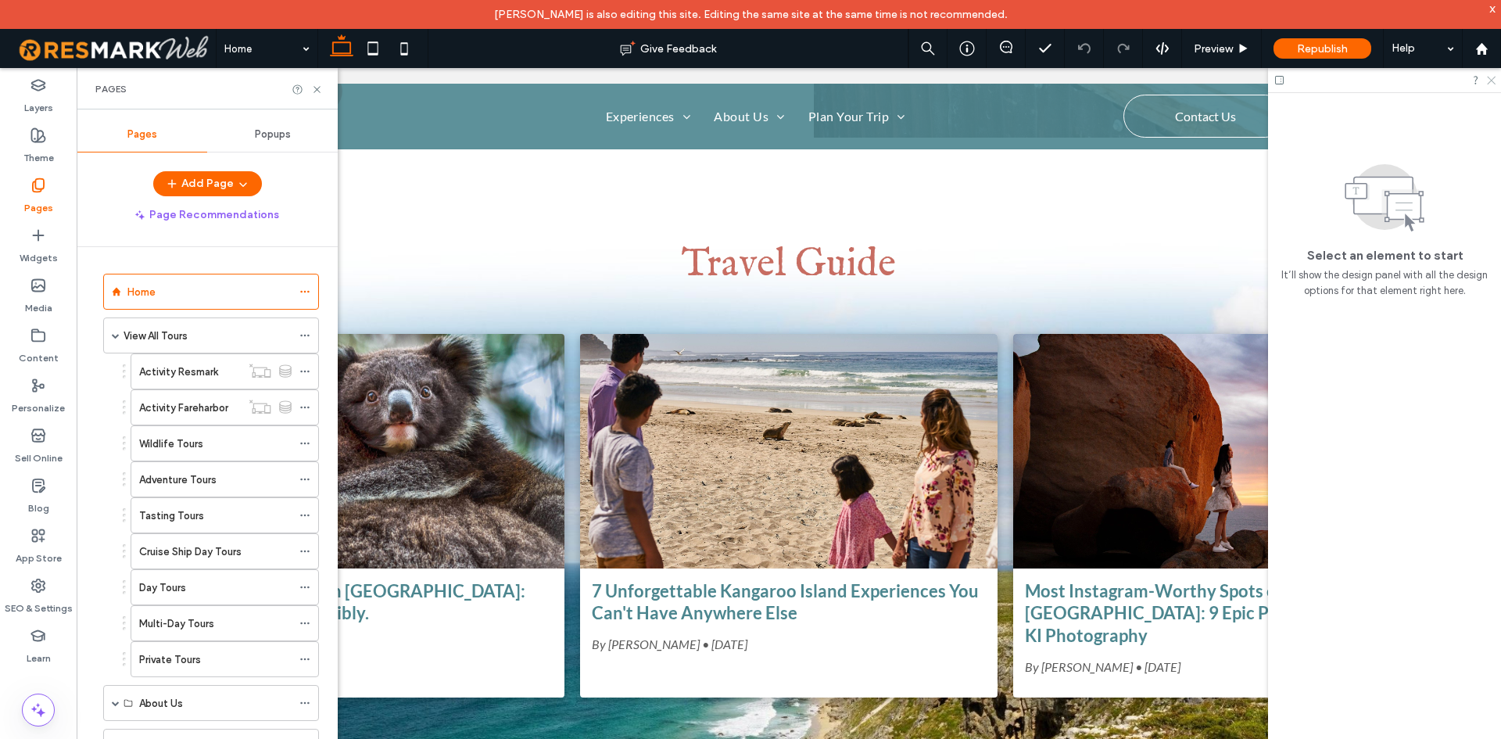
click at [1494, 81] on icon at bounding box center [1490, 79] width 10 height 10
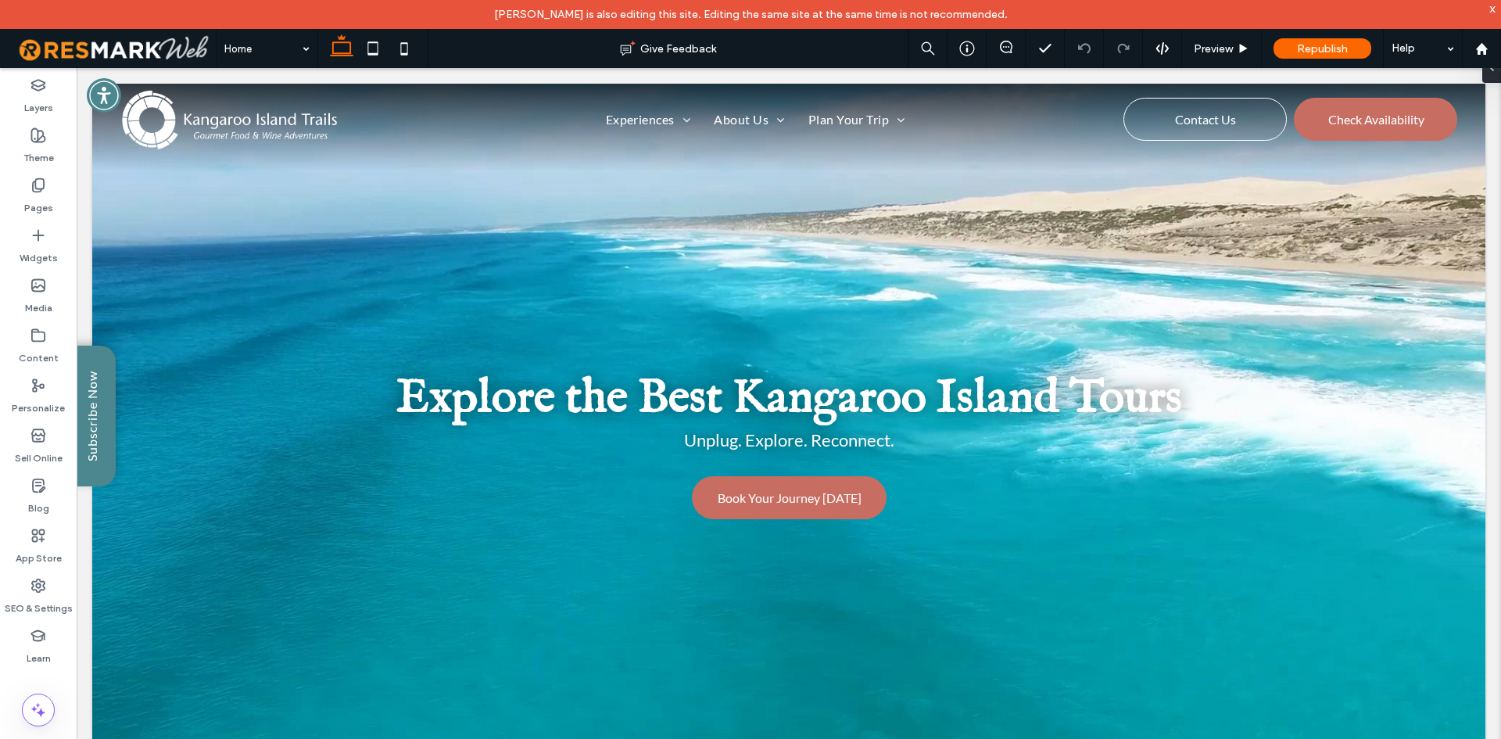
scroll to position [0, 0]
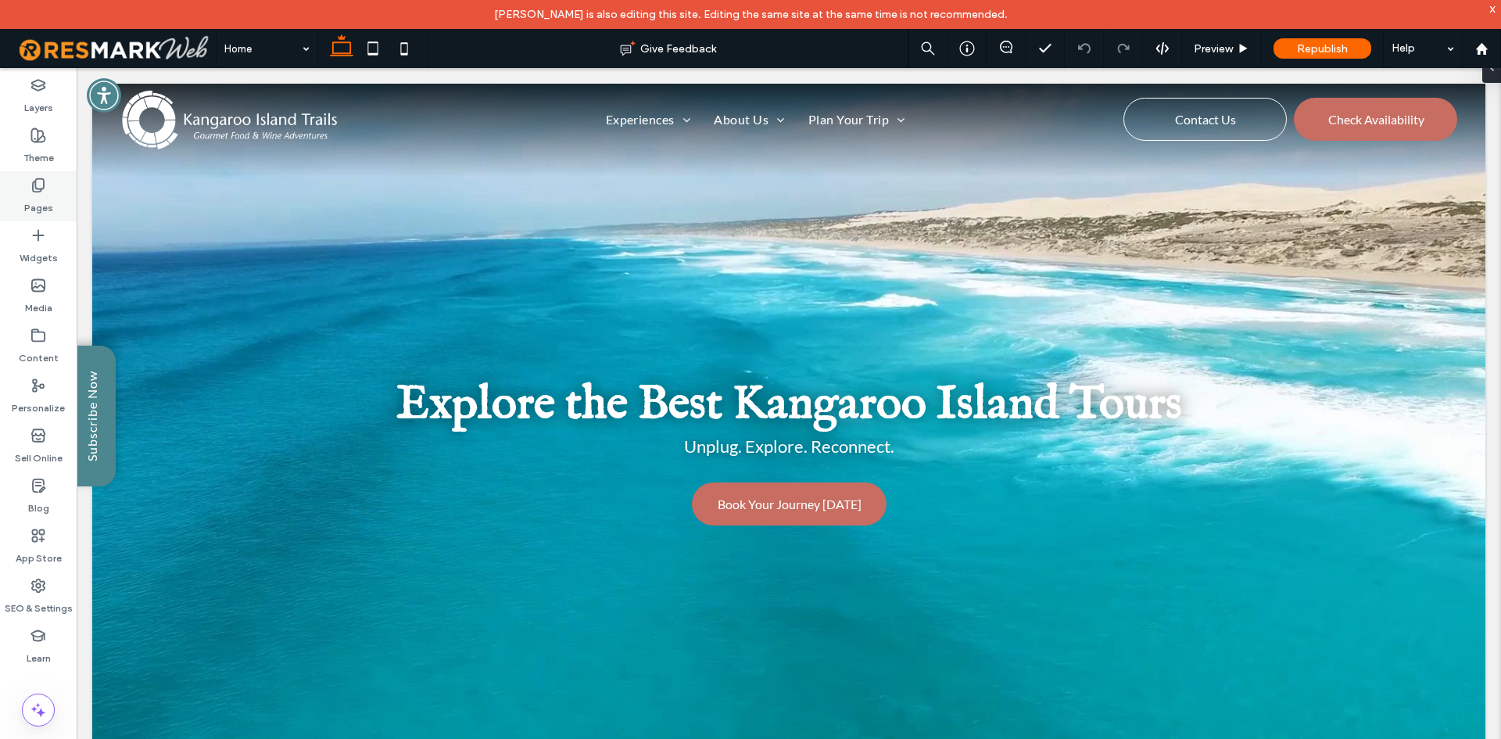
drag, startPoint x: 41, startPoint y: 165, endPoint x: 46, endPoint y: 212, distance: 47.1
click at [41, 165] on div "Theme" at bounding box center [38, 146] width 77 height 50
click at [45, 211] on label "Pages" at bounding box center [38, 204] width 29 height 22
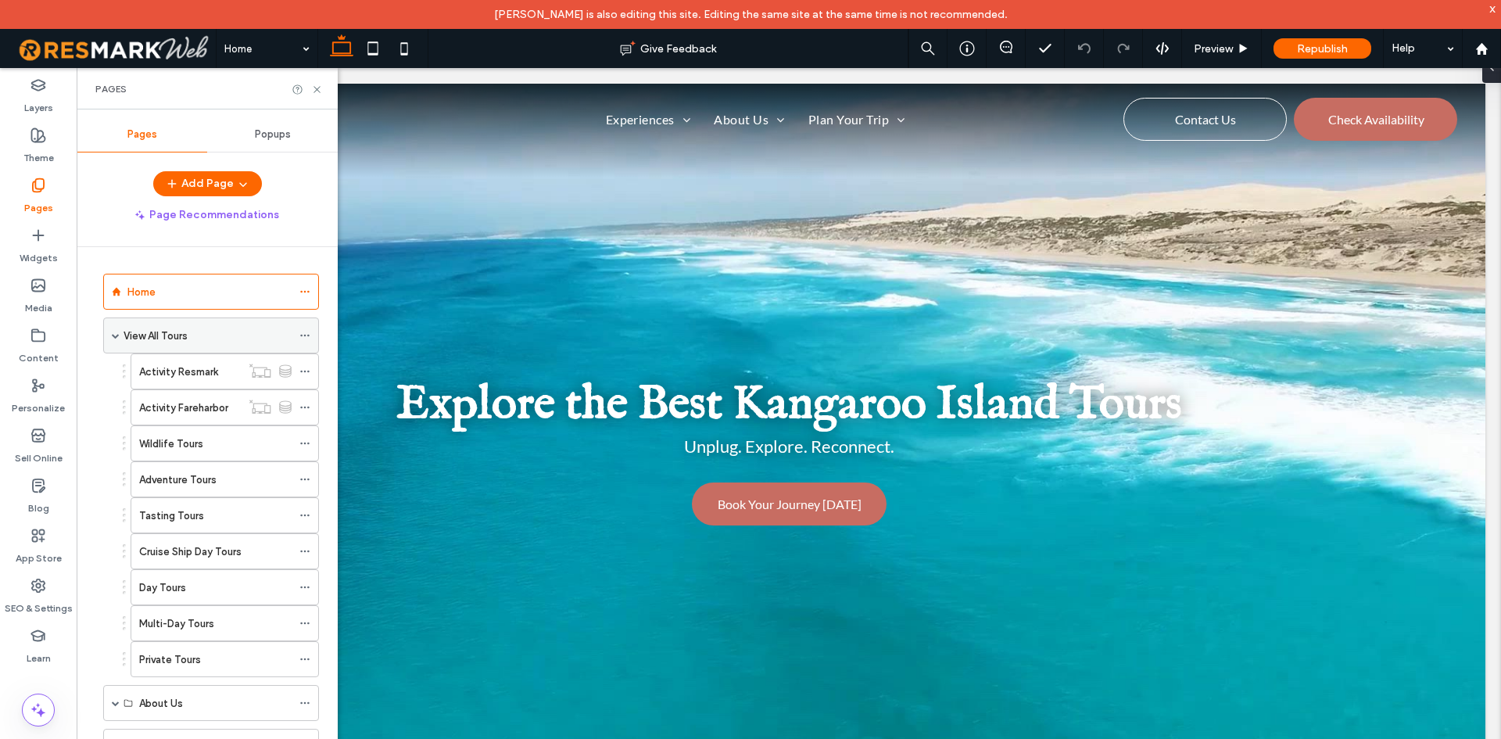
click at [188, 341] on label "View All Tours" at bounding box center [156, 335] width 64 height 27
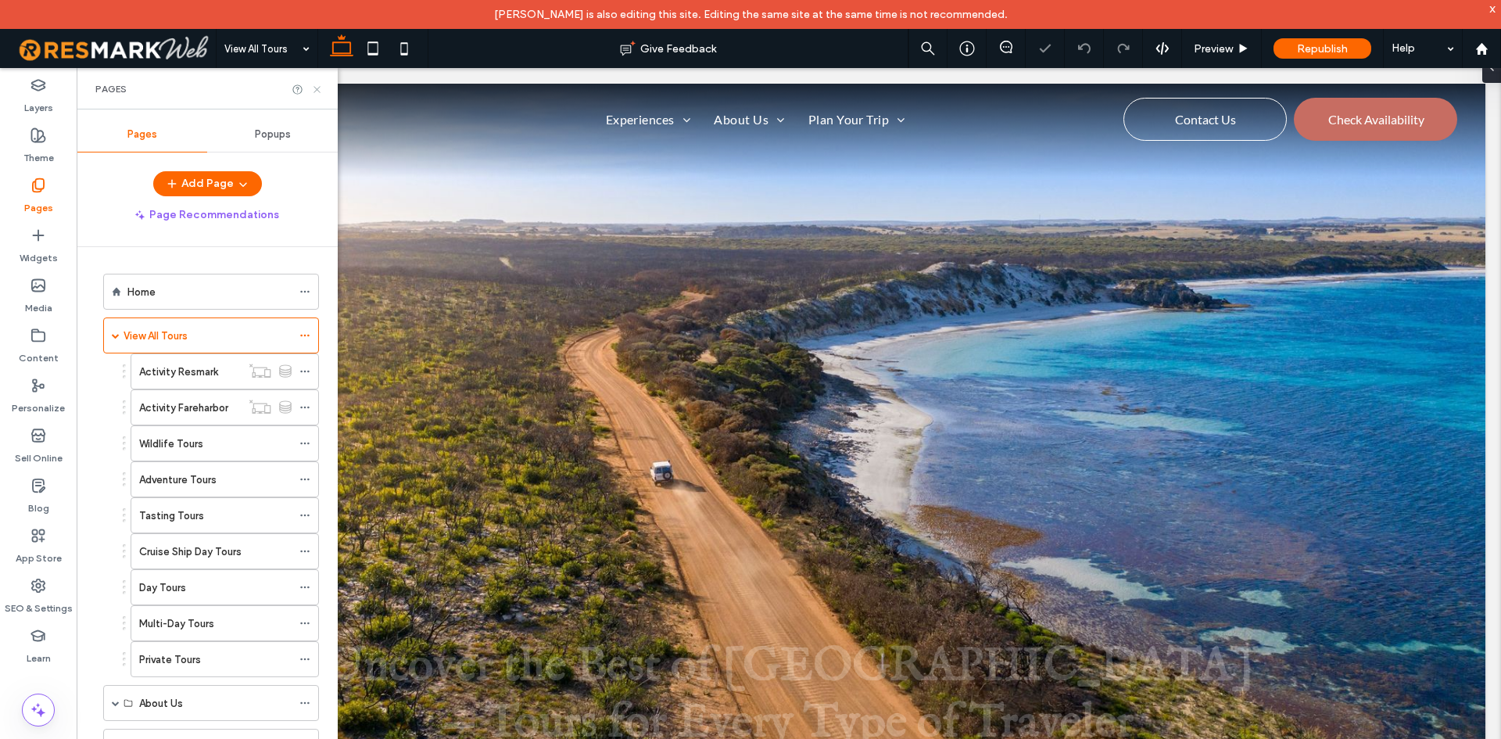
click at [316, 93] on icon at bounding box center [317, 90] width 12 height 12
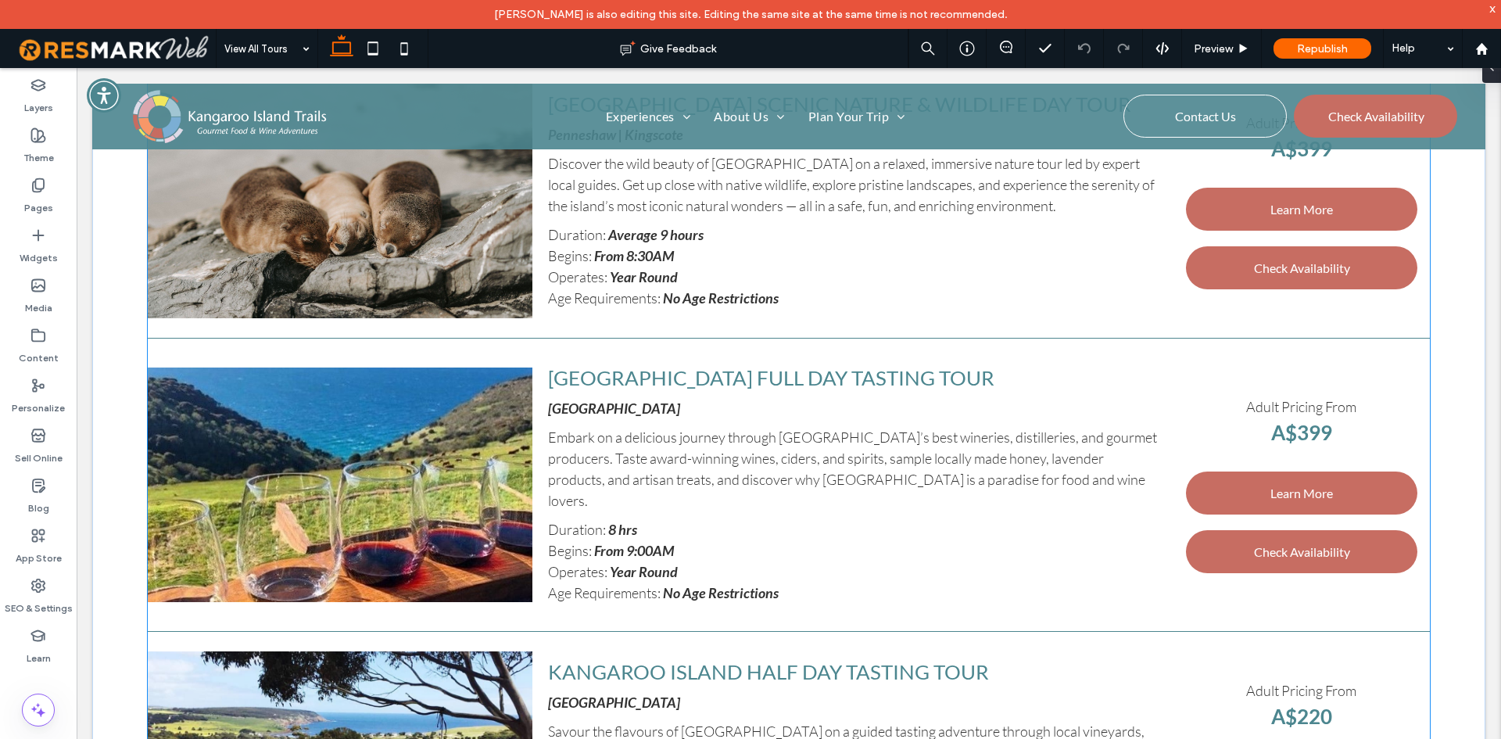
scroll to position [1016, 0]
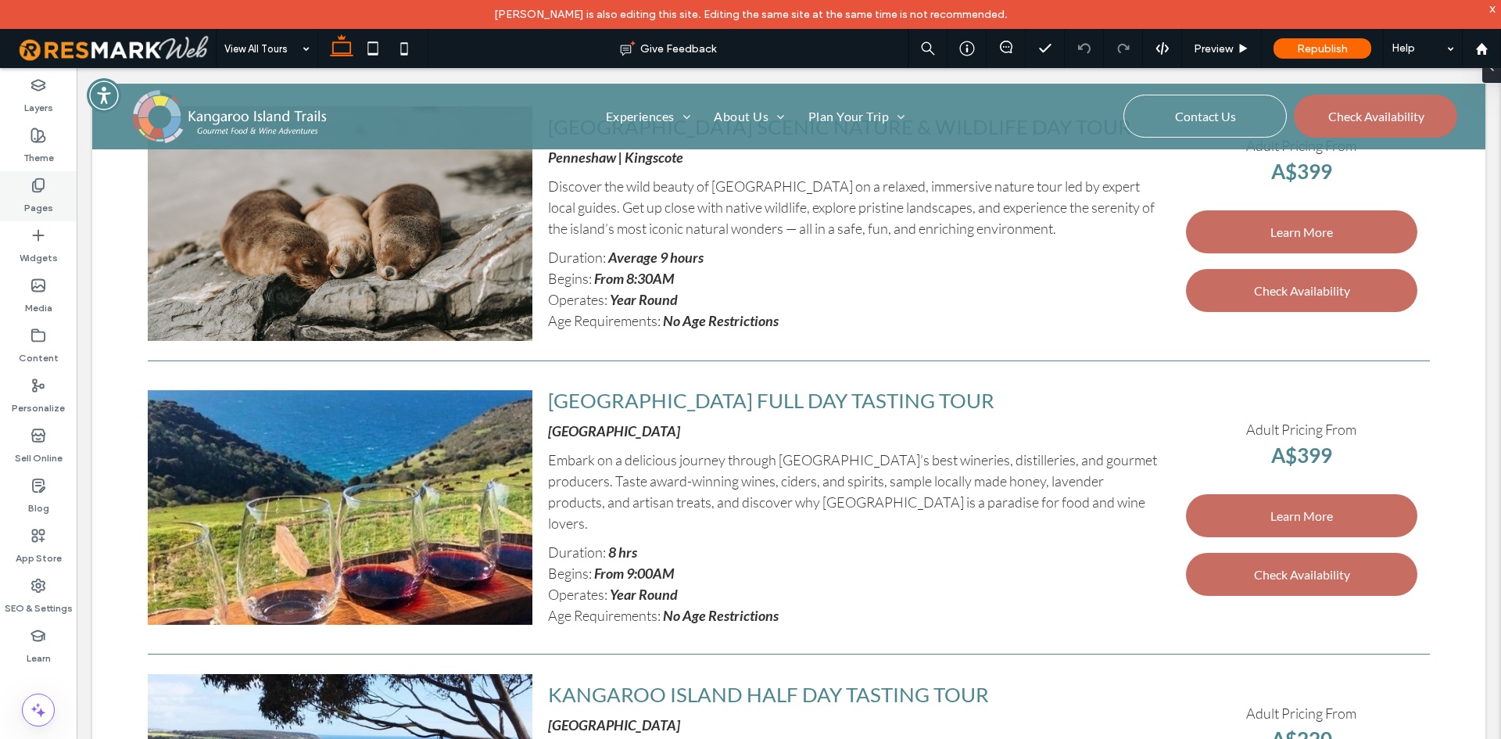
click at [53, 196] on div "Pages" at bounding box center [38, 196] width 77 height 50
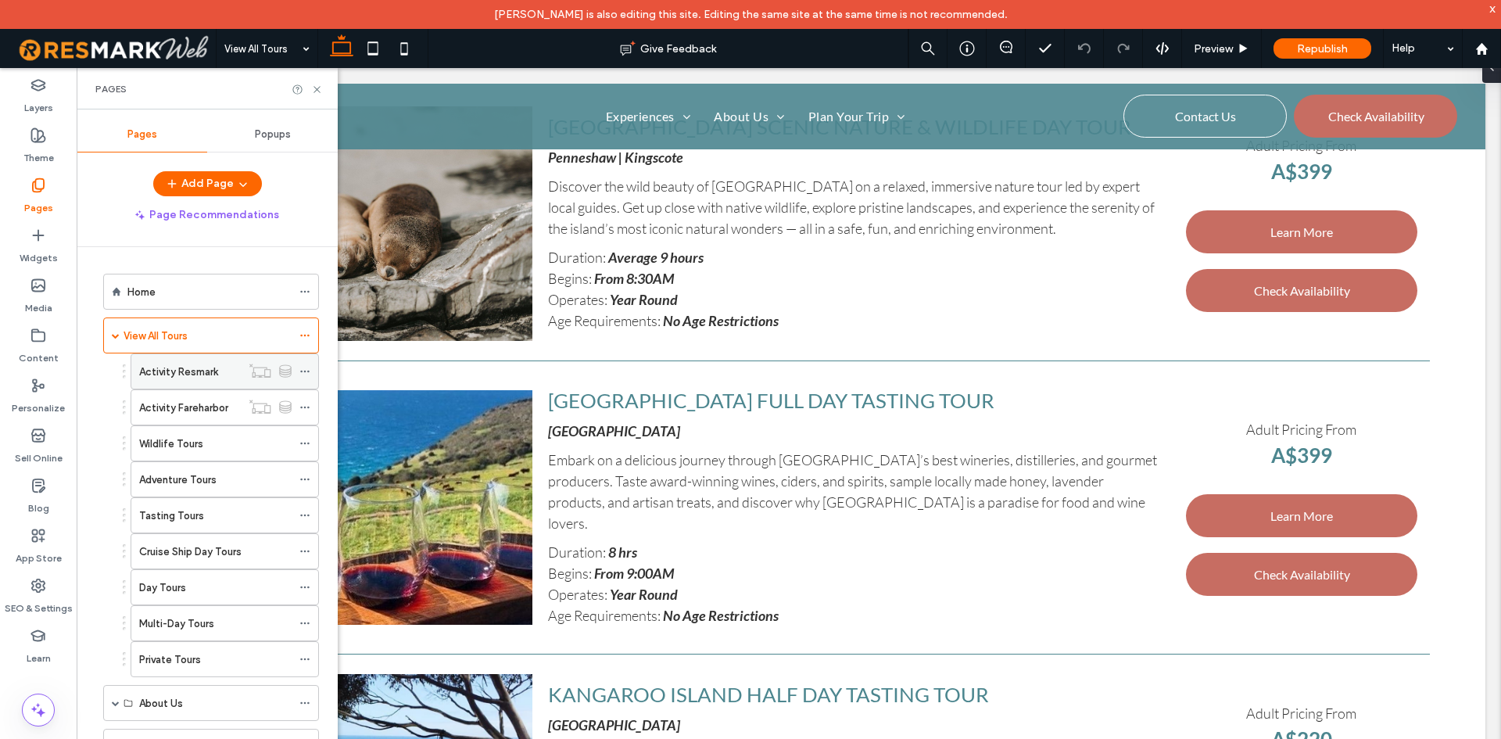
click at [179, 379] on div "Activity Resmark" at bounding box center [190, 371] width 102 height 34
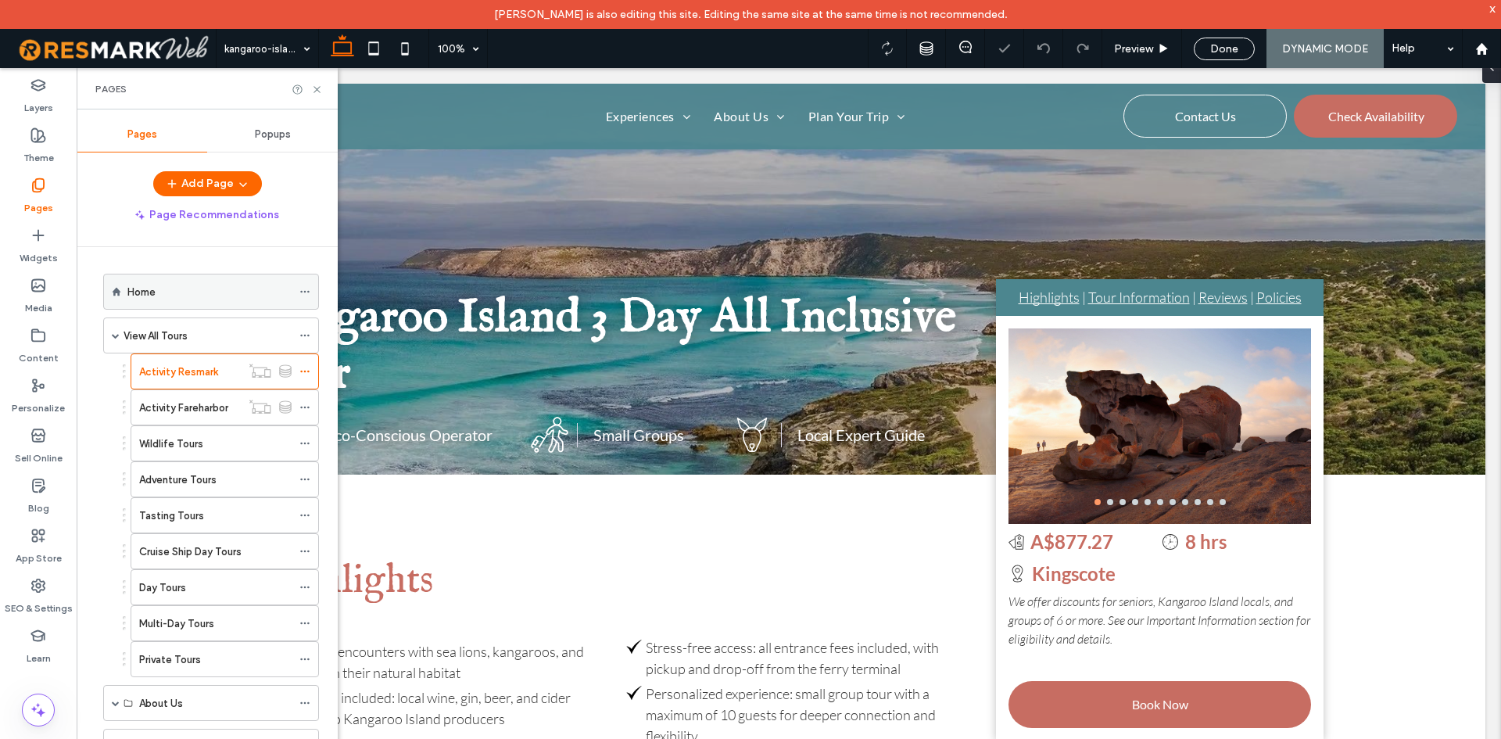
click at [226, 285] on div "Home" at bounding box center [209, 292] width 164 height 16
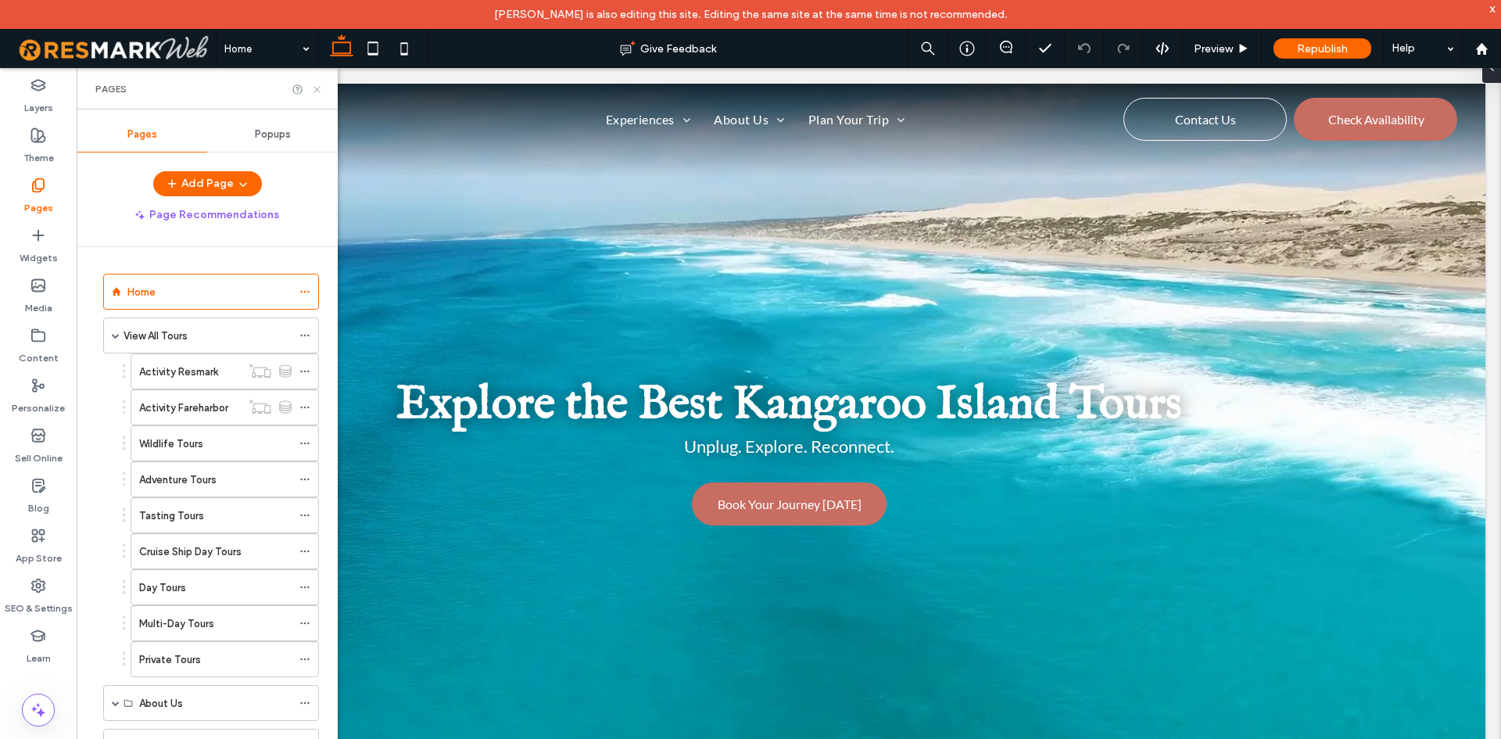
click at [317, 91] on icon at bounding box center [317, 90] width 12 height 12
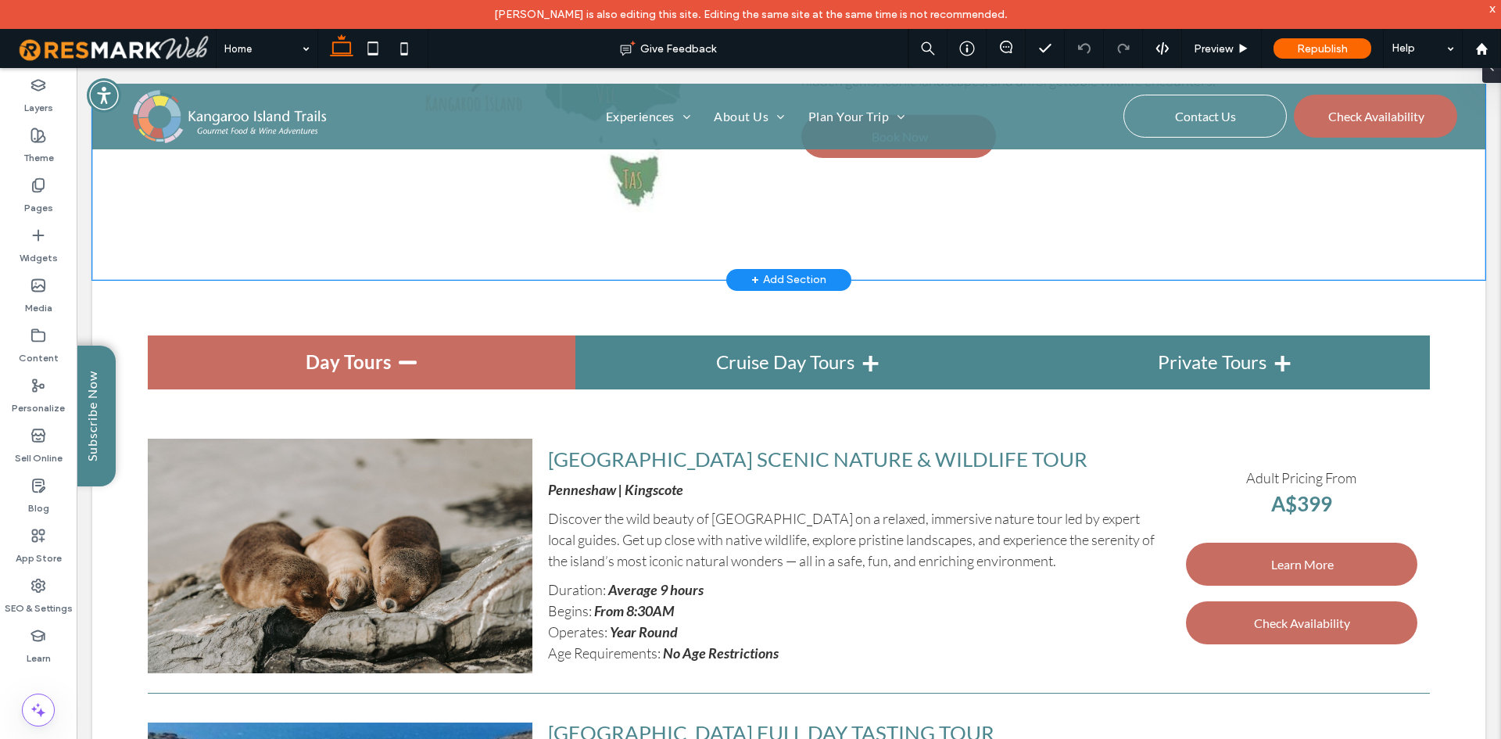
scroll to position [3440, 0]
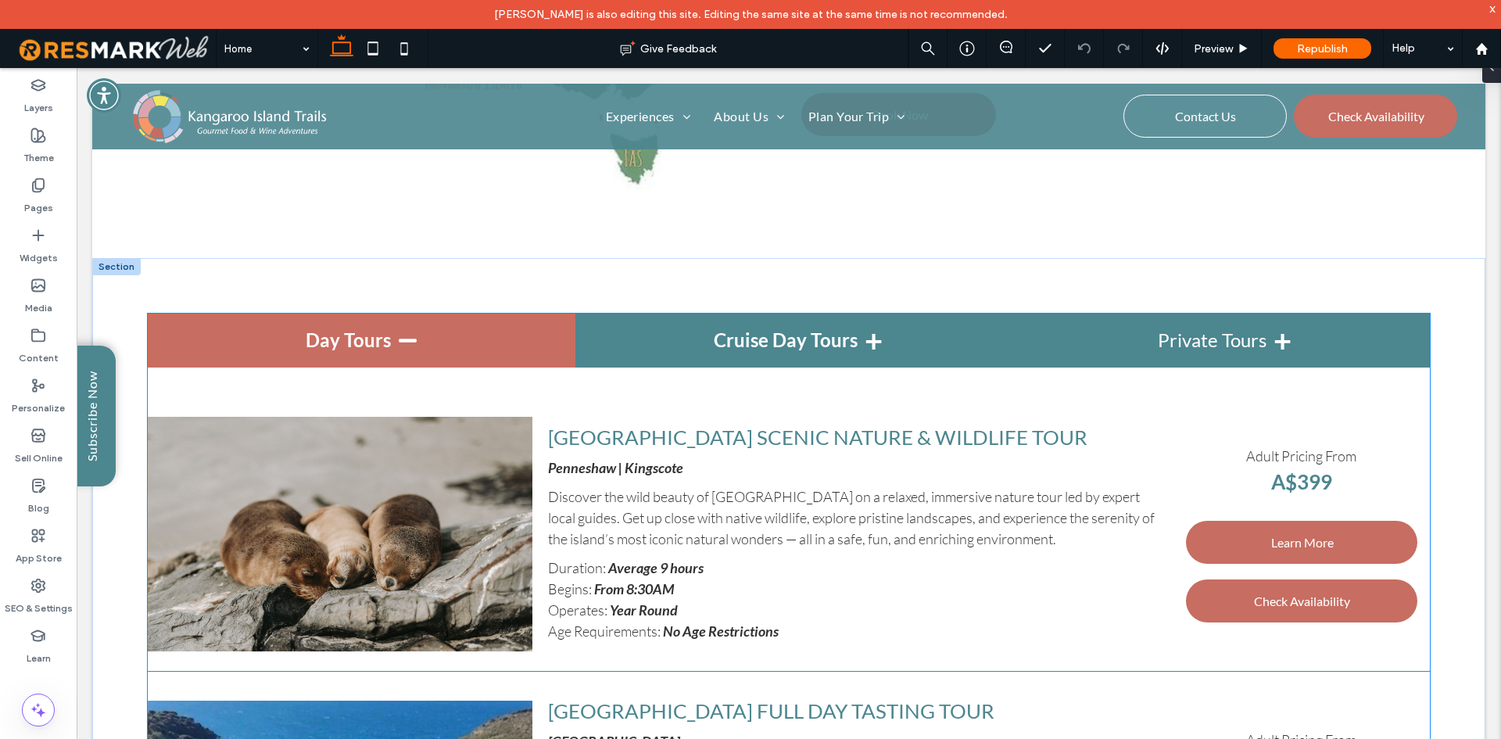
click at [854, 336] on h4 "Cruise Day Tours" at bounding box center [788, 341] width 427 height 54
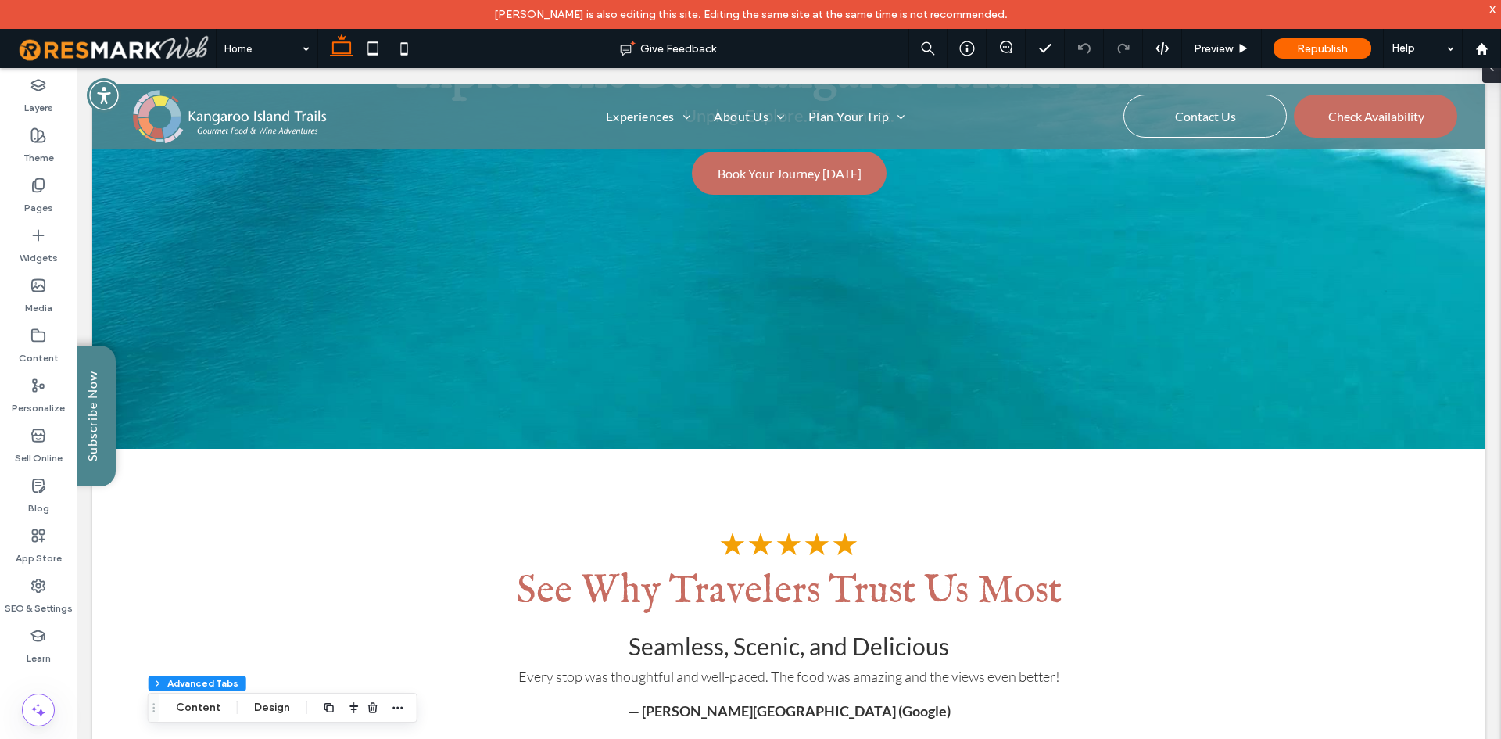
scroll to position [312, 0]
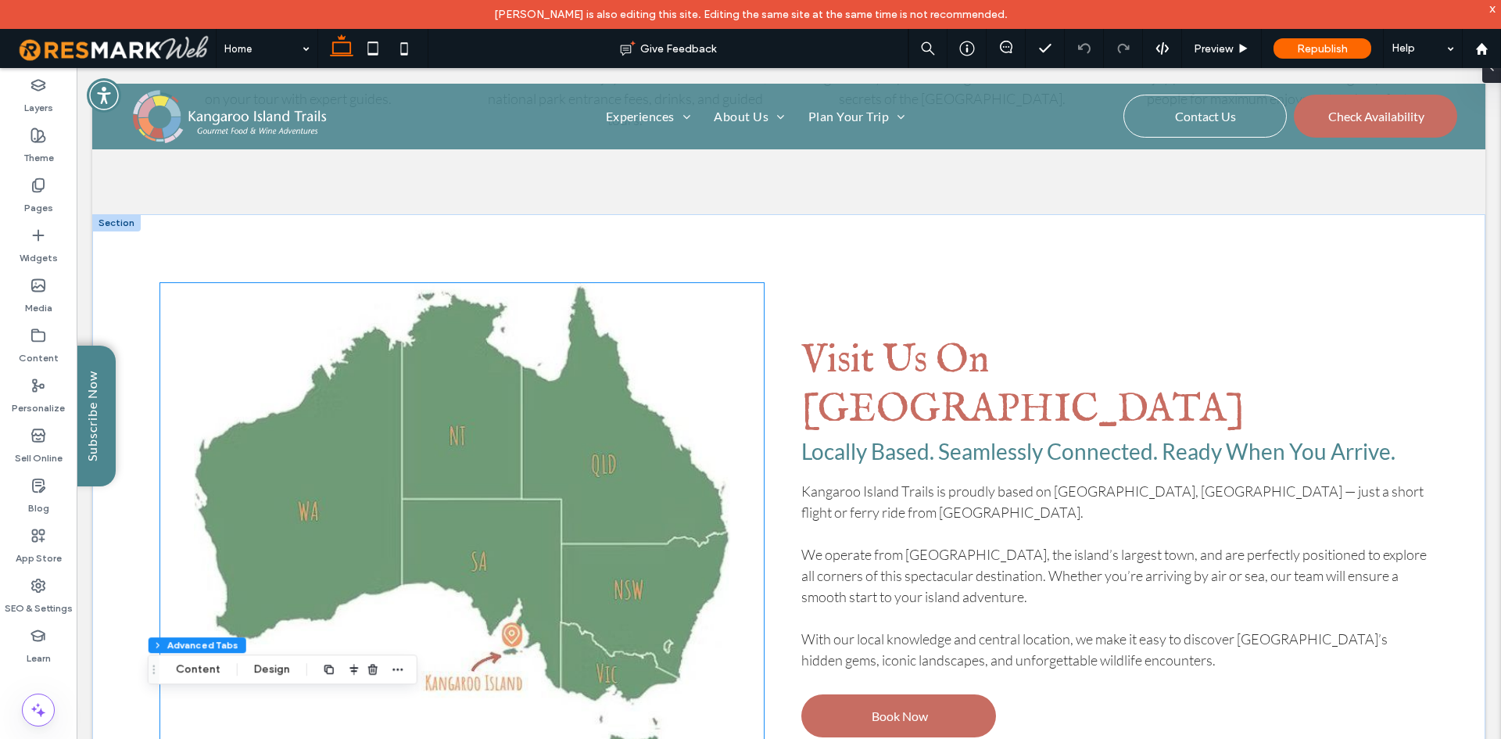
scroll to position [3127, 0]
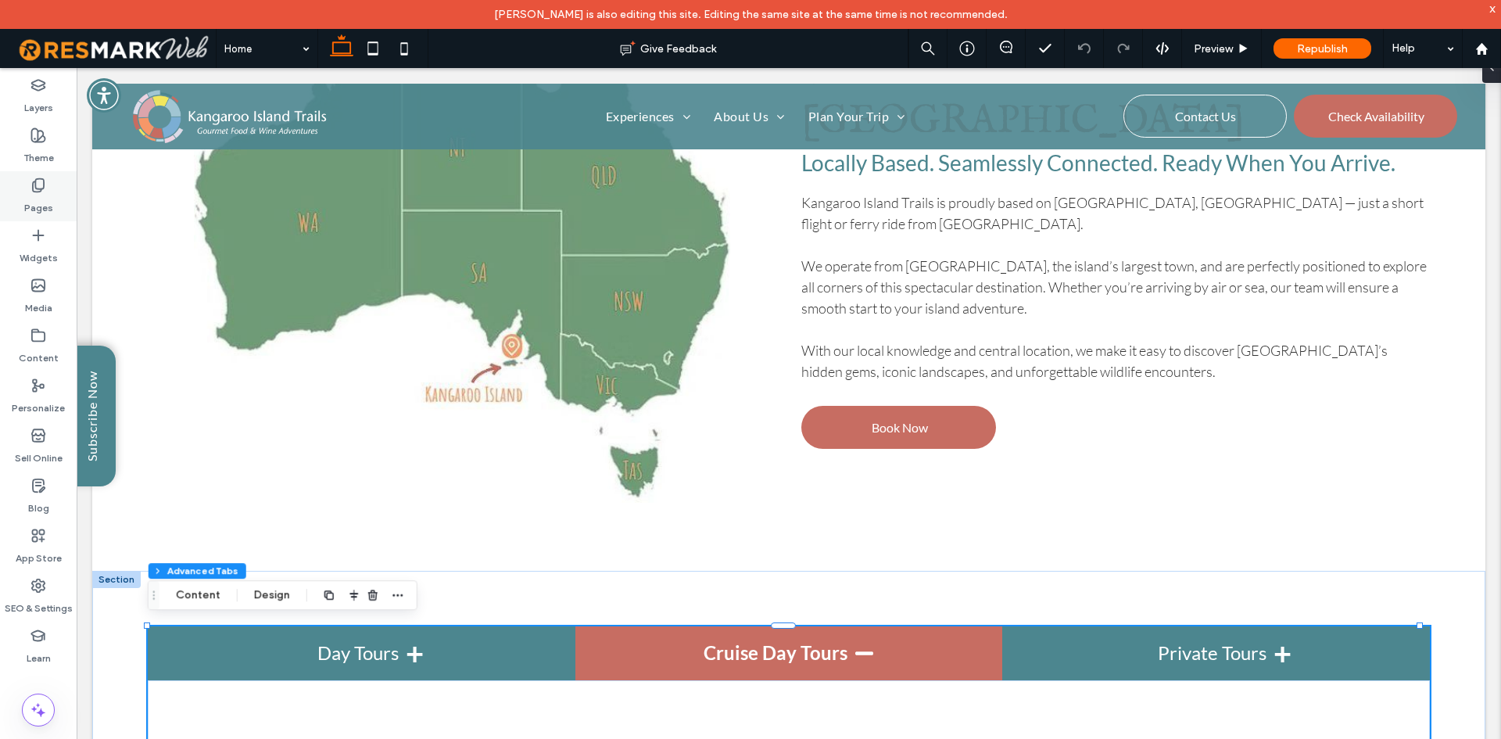
click at [60, 218] on div "Pages" at bounding box center [38, 196] width 77 height 50
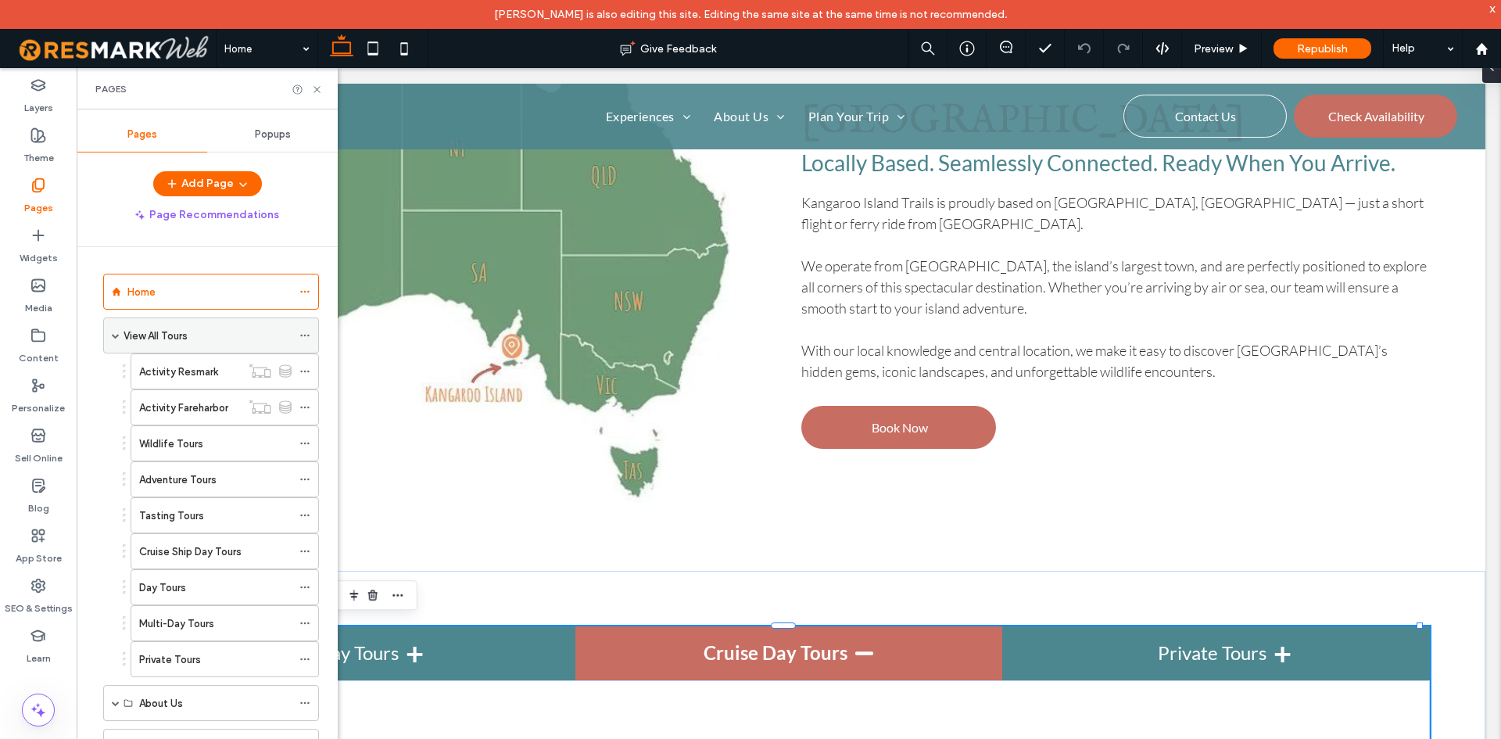
click at [149, 327] on label "View All Tours" at bounding box center [156, 335] width 64 height 27
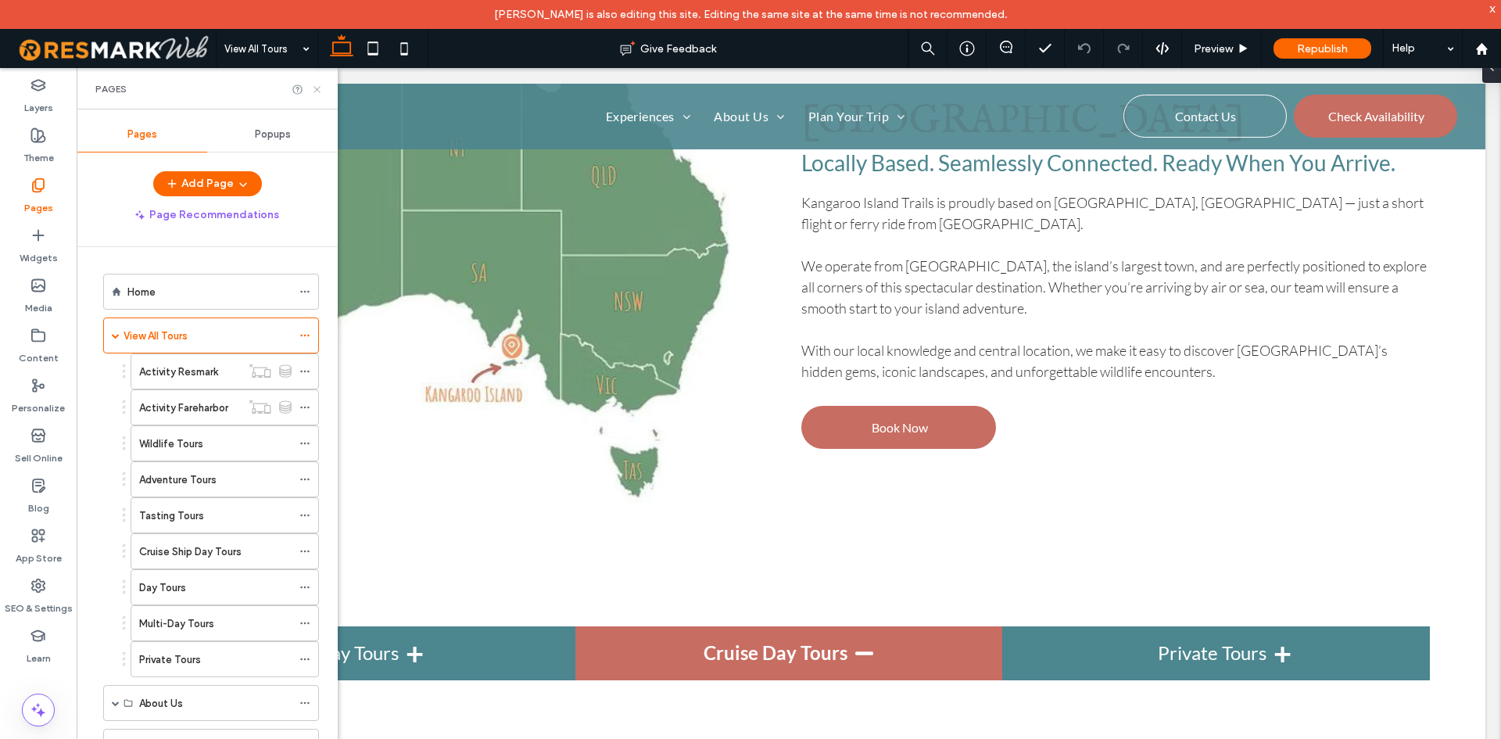
click at [315, 82] on div "Pages" at bounding box center [207, 88] width 261 height 41
click at [314, 84] on icon at bounding box center [317, 90] width 12 height 12
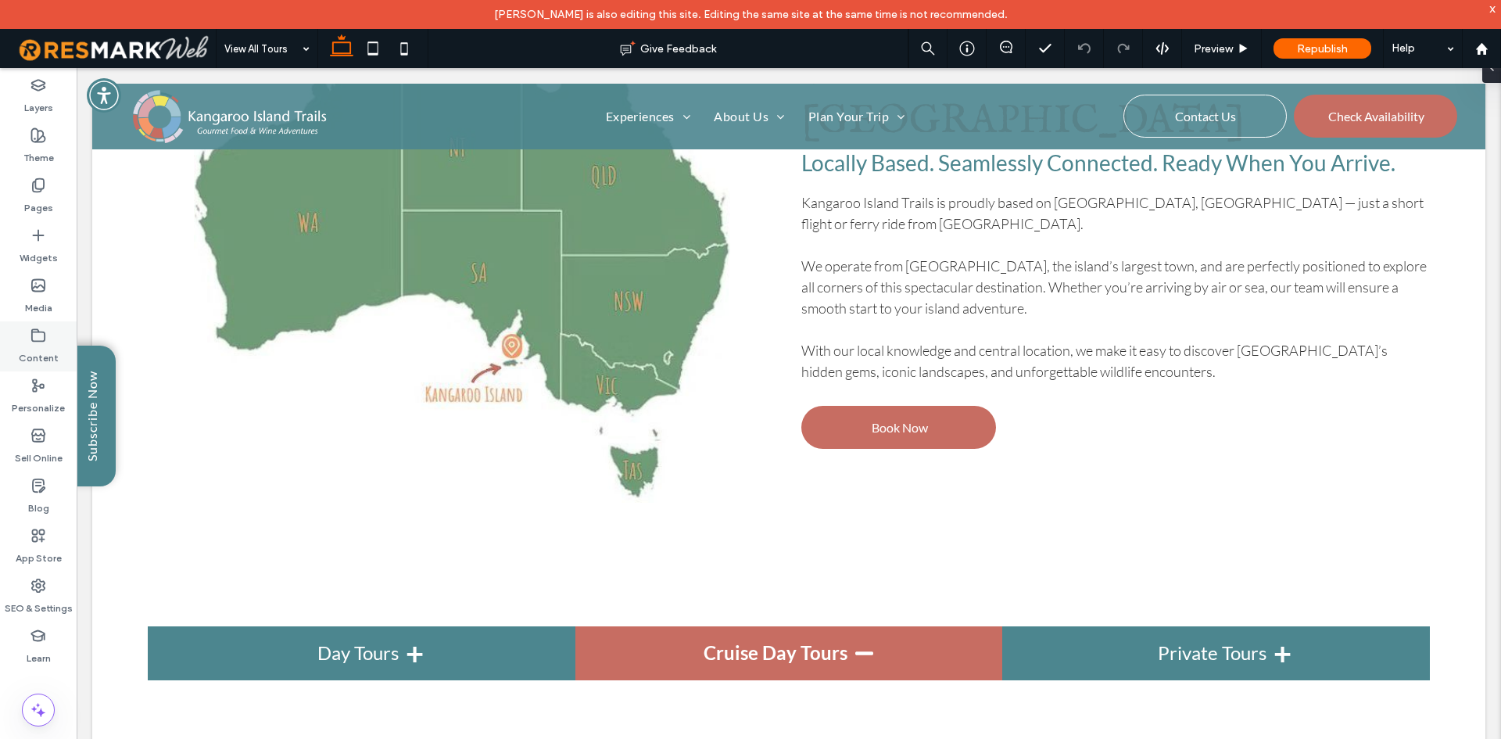
click at [64, 328] on div "Content" at bounding box center [38, 346] width 77 height 50
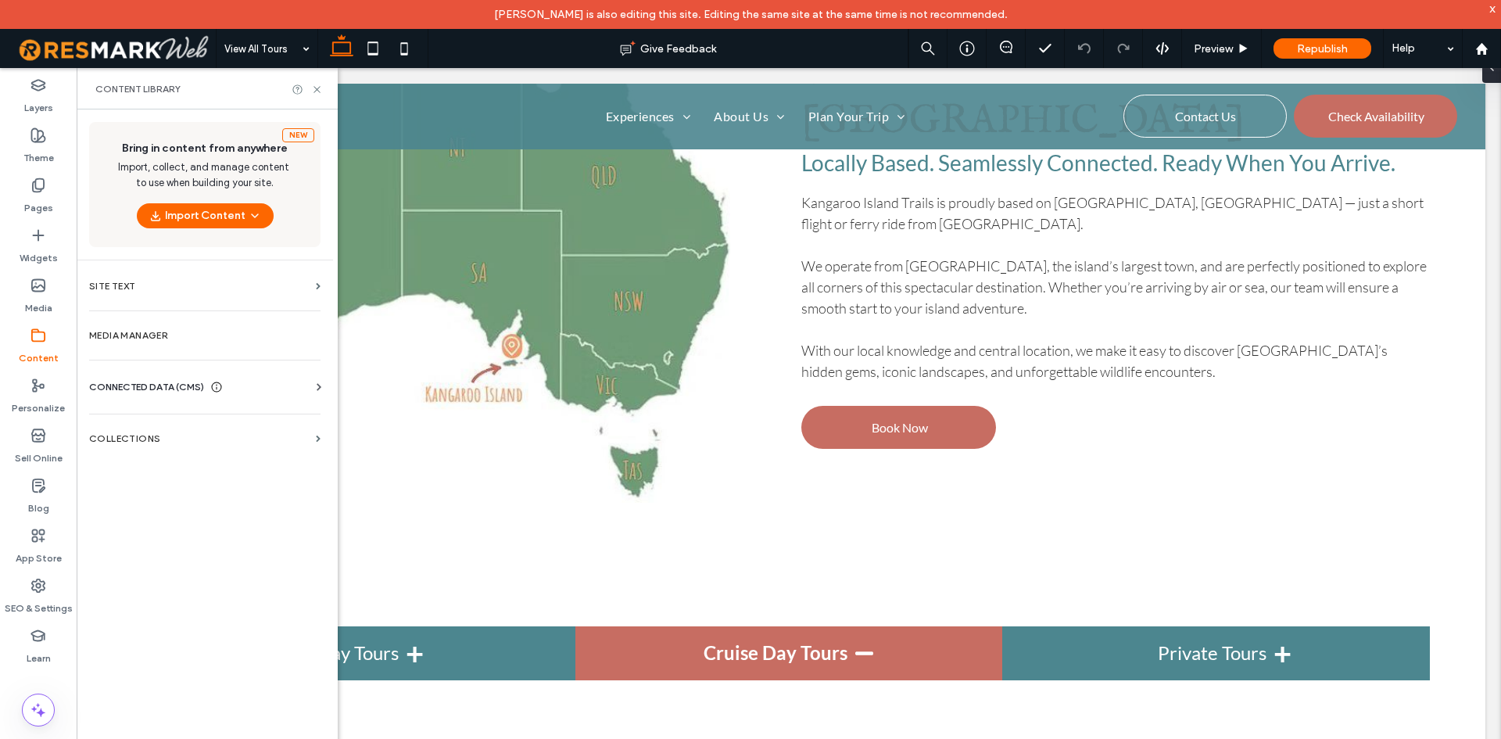
click at [210, 458] on div "New Bring in content from anywhere Import, collect, and manage content to use w…" at bounding box center [205, 436] width 256 height 655
click at [211, 443] on label "Collections" at bounding box center [199, 438] width 220 height 11
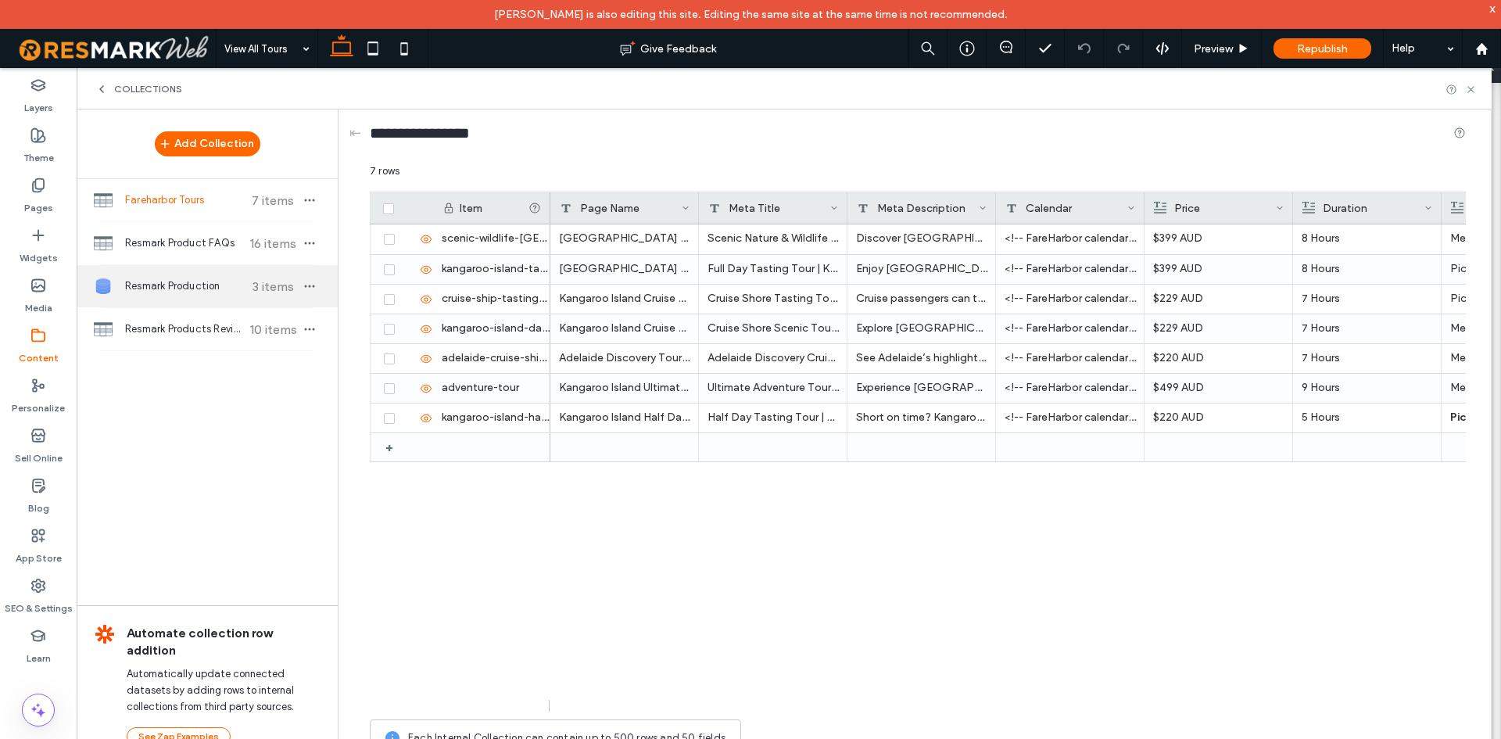
click at [240, 288] on span "Resmark Production" at bounding box center [183, 286] width 116 height 16
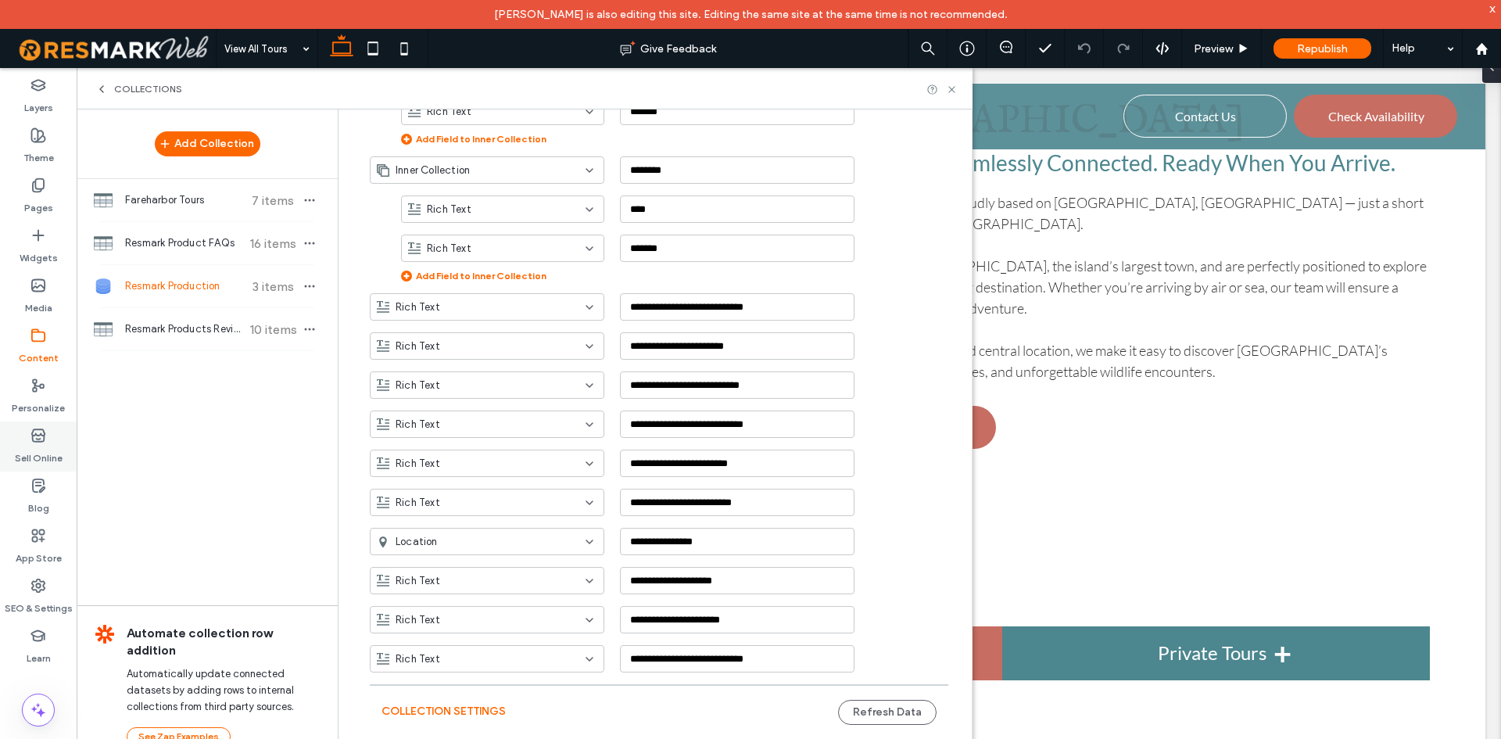
scroll to position [1099, 0]
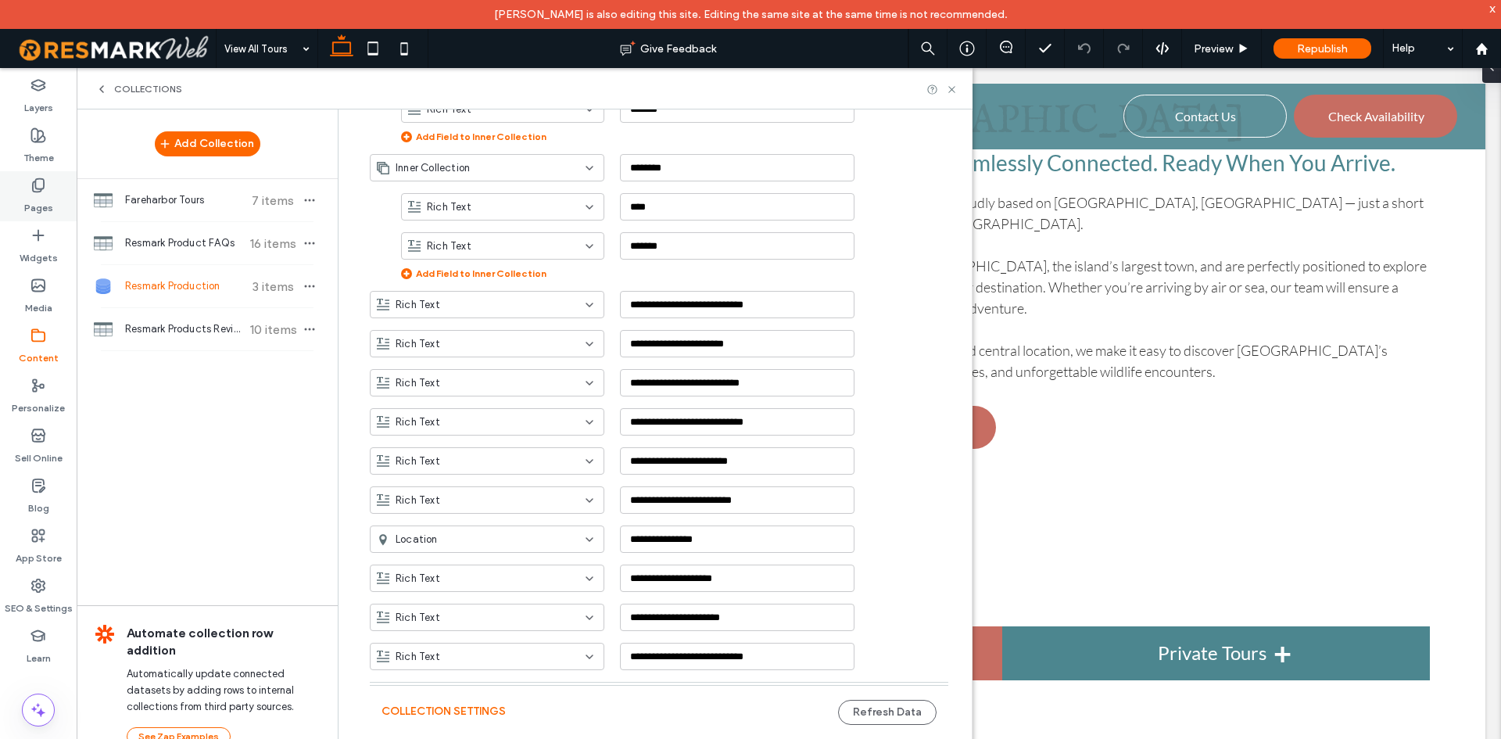
click at [61, 209] on div "Pages" at bounding box center [38, 196] width 77 height 50
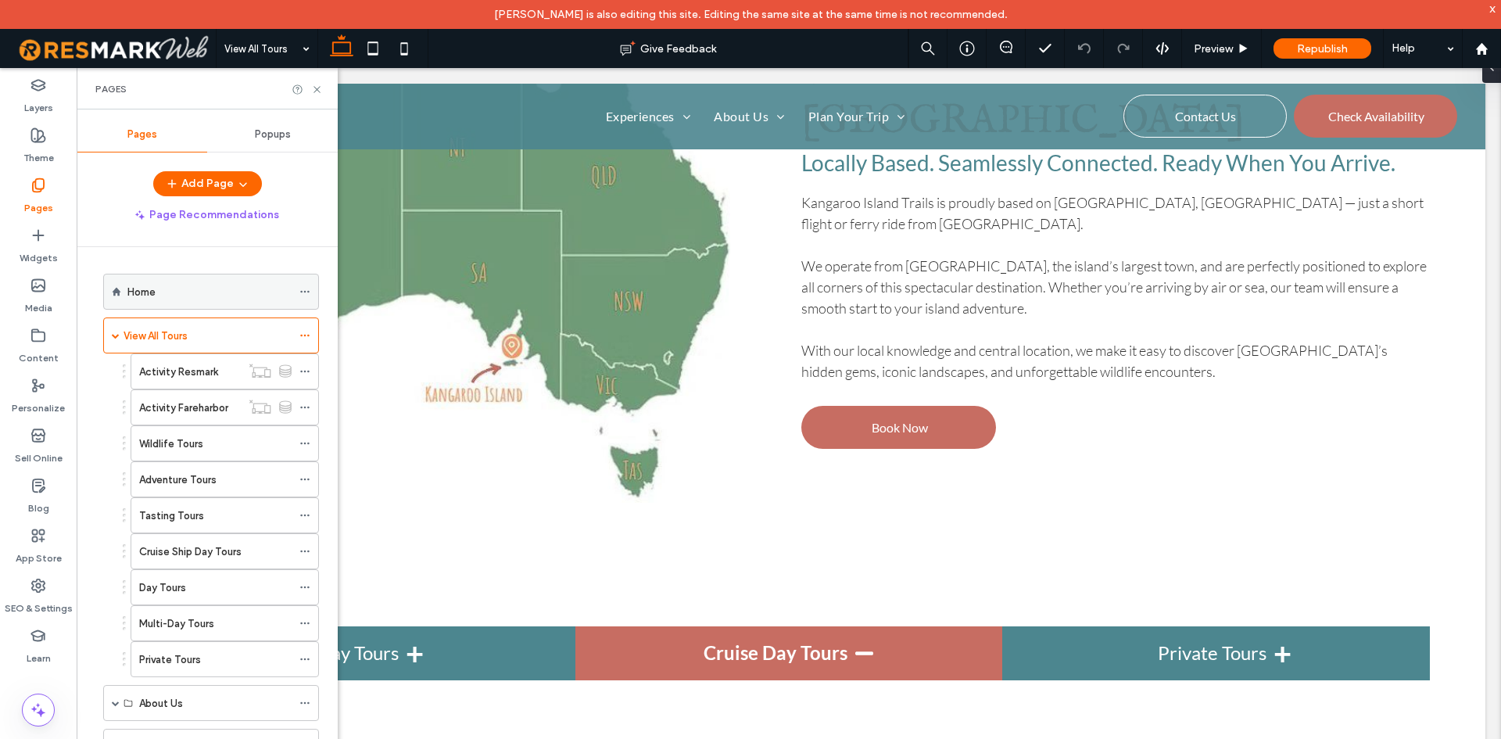
click at [197, 275] on div "Home" at bounding box center [209, 291] width 164 height 34
click at [318, 91] on icon at bounding box center [317, 90] width 12 height 12
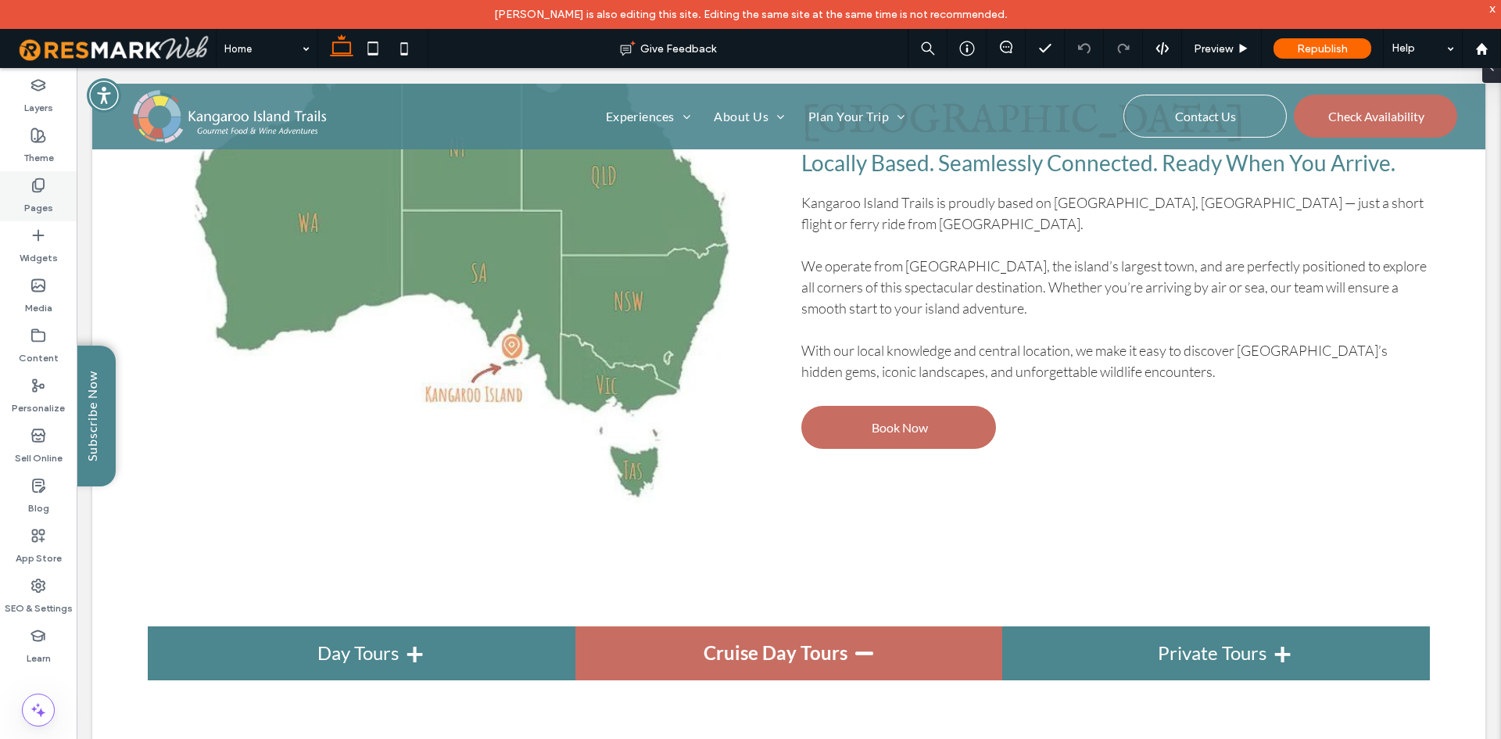
click at [48, 192] on div "Pages" at bounding box center [38, 196] width 77 height 50
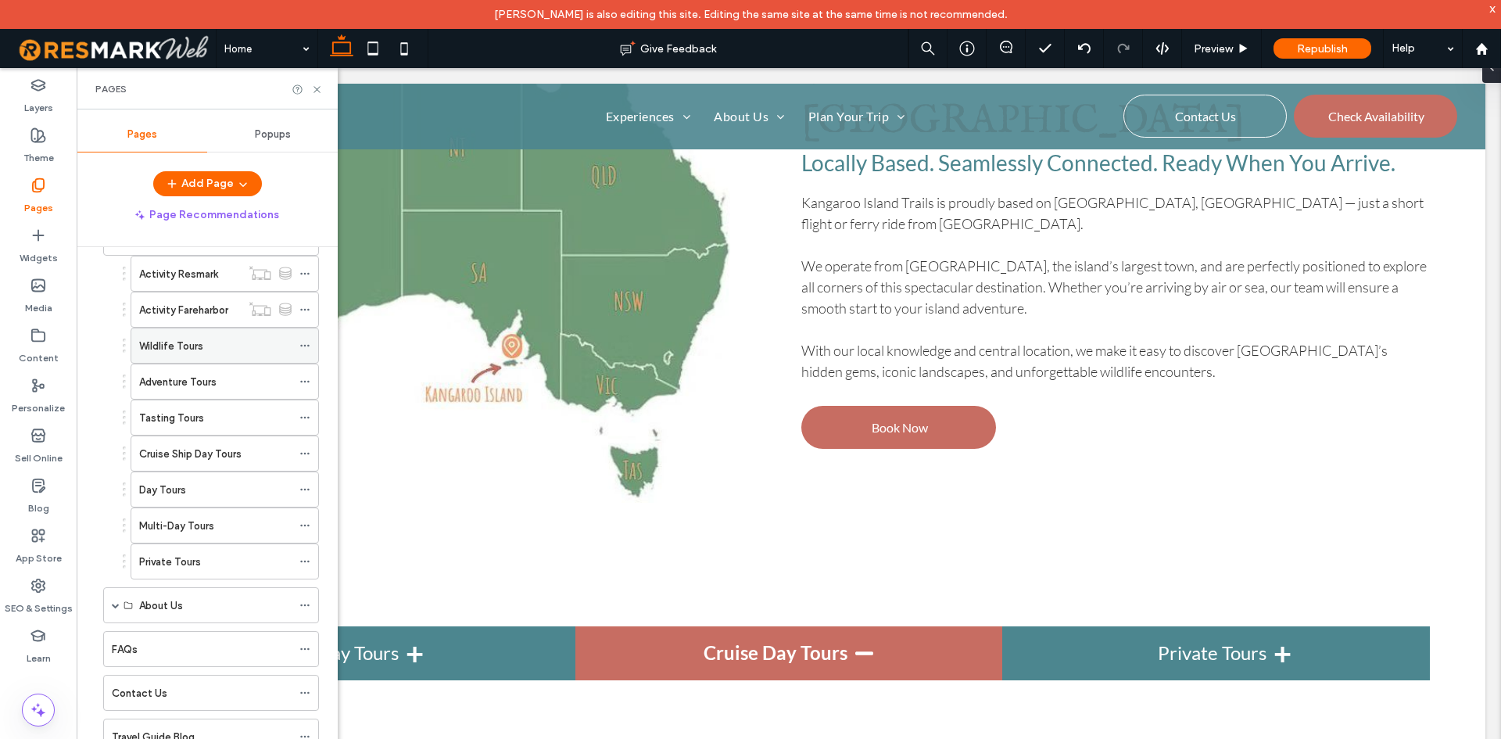
scroll to position [175, 0]
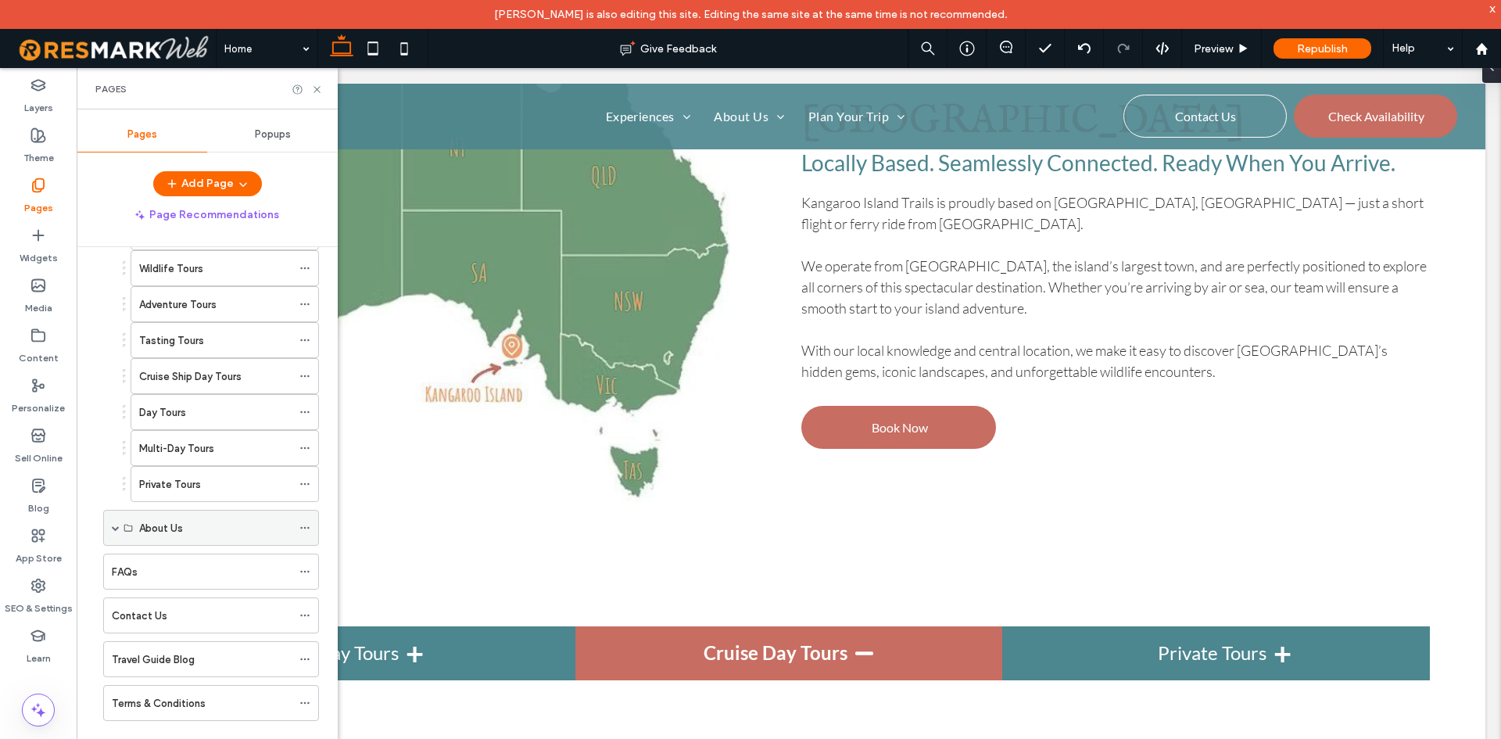
click at [108, 525] on div "About Us" at bounding box center [211, 528] width 216 height 36
click at [114, 525] on span at bounding box center [116, 528] width 8 height 8
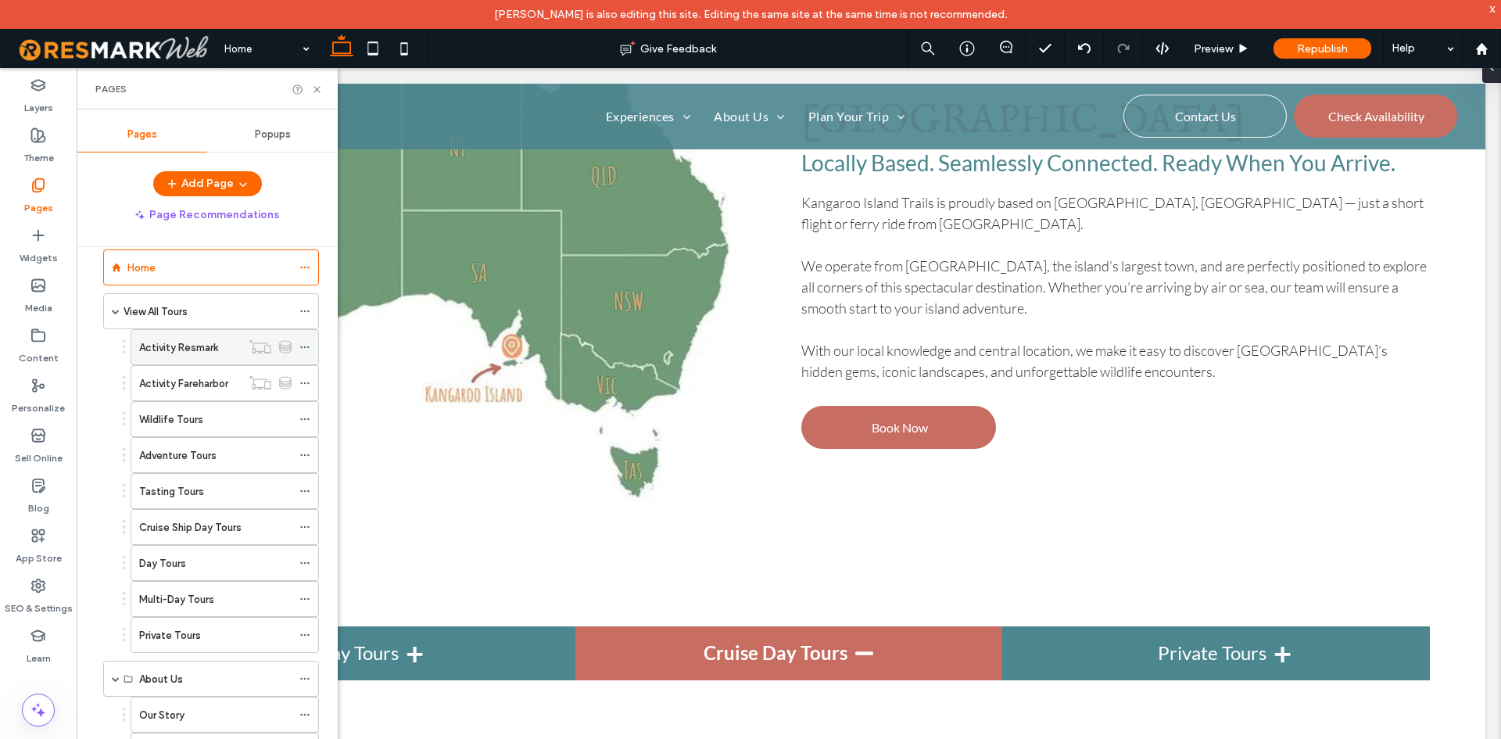
scroll to position [0, 0]
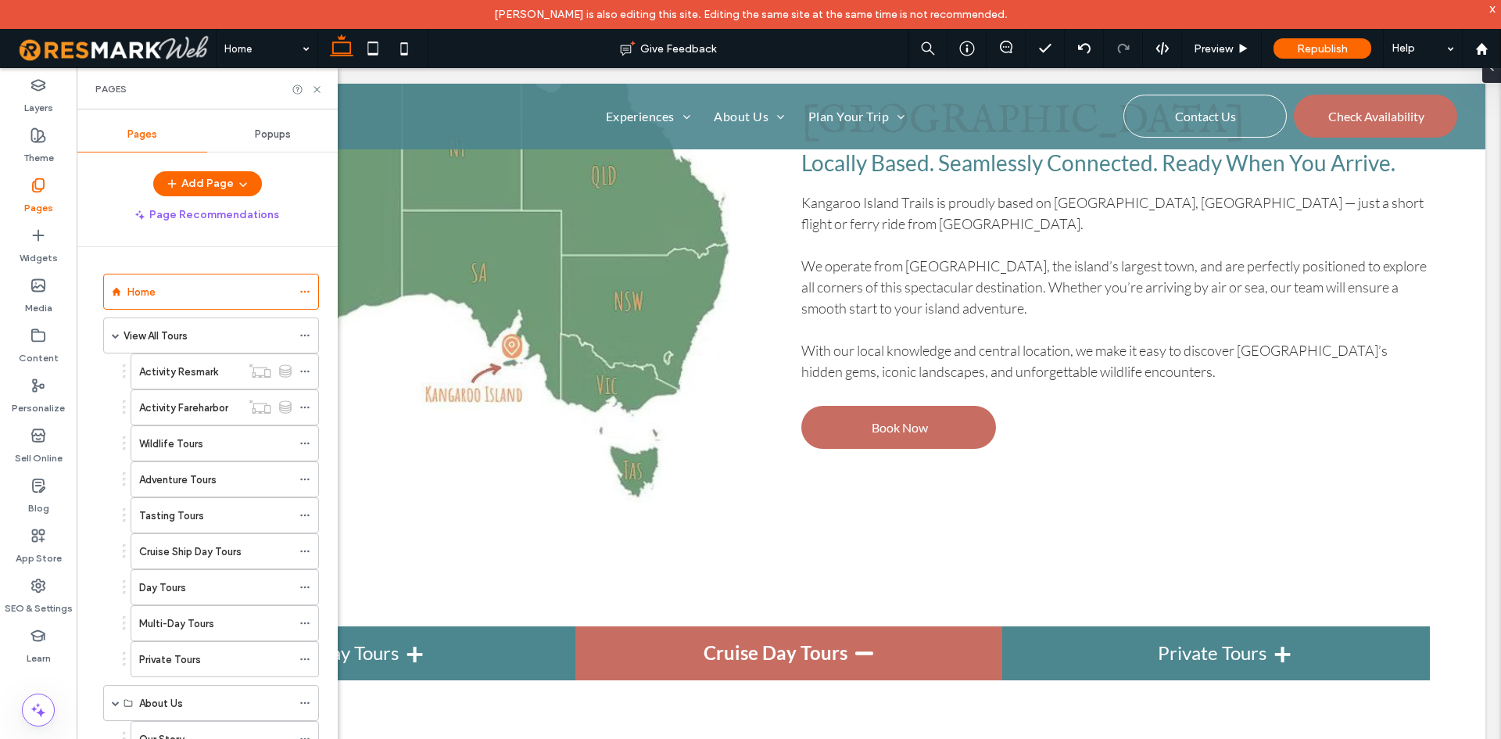
click at [172, 622] on label "Multi-Day Tours" at bounding box center [176, 623] width 75 height 27
click at [317, 88] on use at bounding box center [317, 89] width 6 height 6
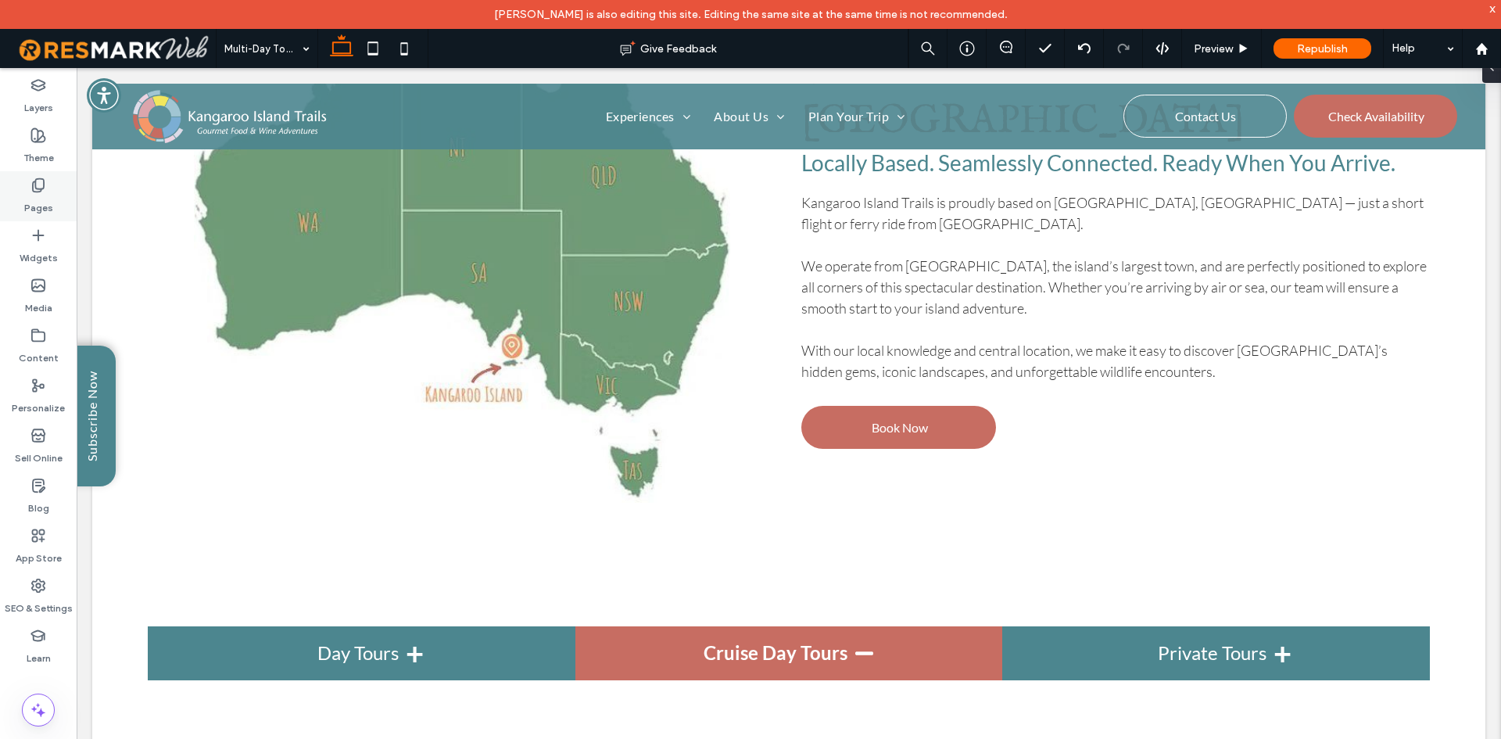
click at [63, 188] on div "Pages" at bounding box center [38, 196] width 77 height 50
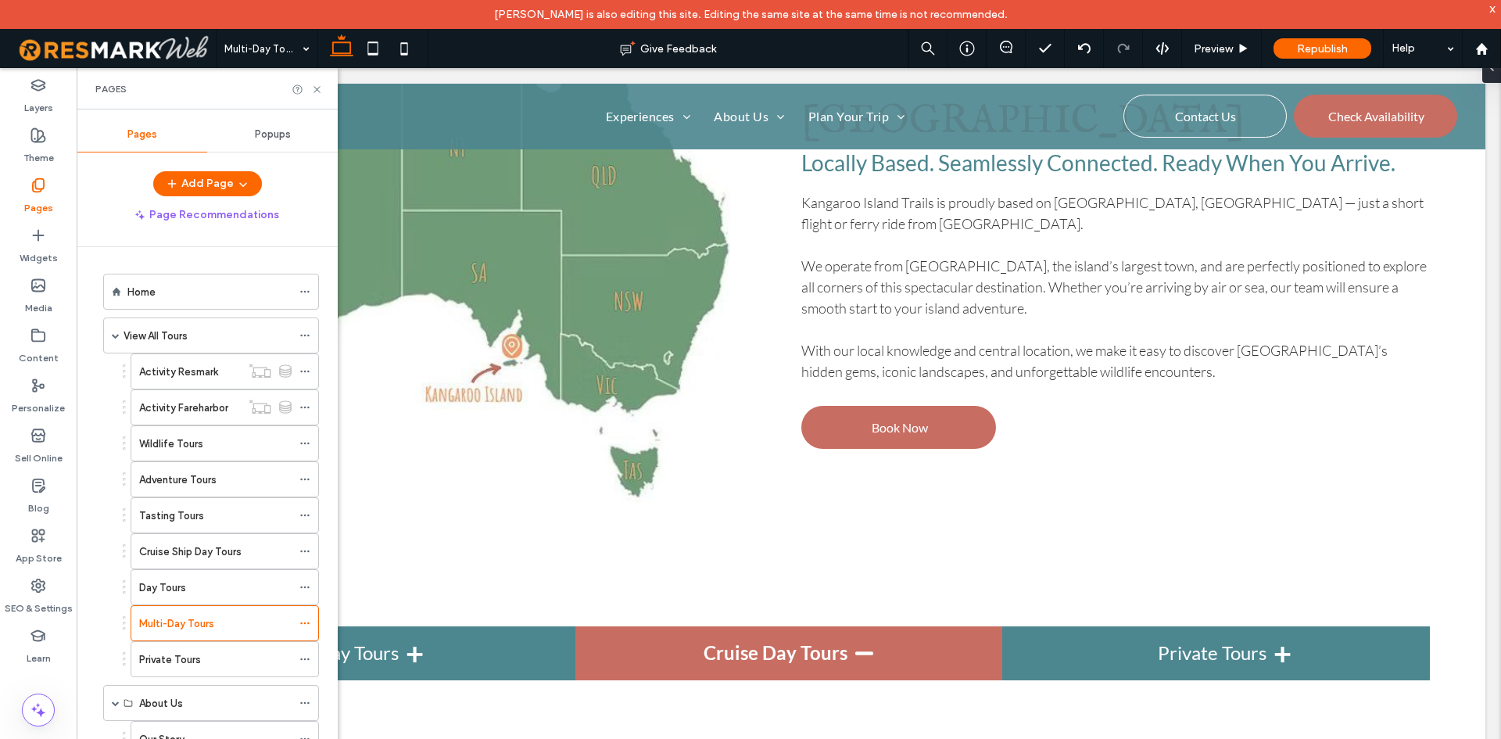
click at [194, 341] on div "View All Tours" at bounding box center [208, 336] width 168 height 16
click at [171, 362] on div "Activity Resmark" at bounding box center [190, 371] width 102 height 34
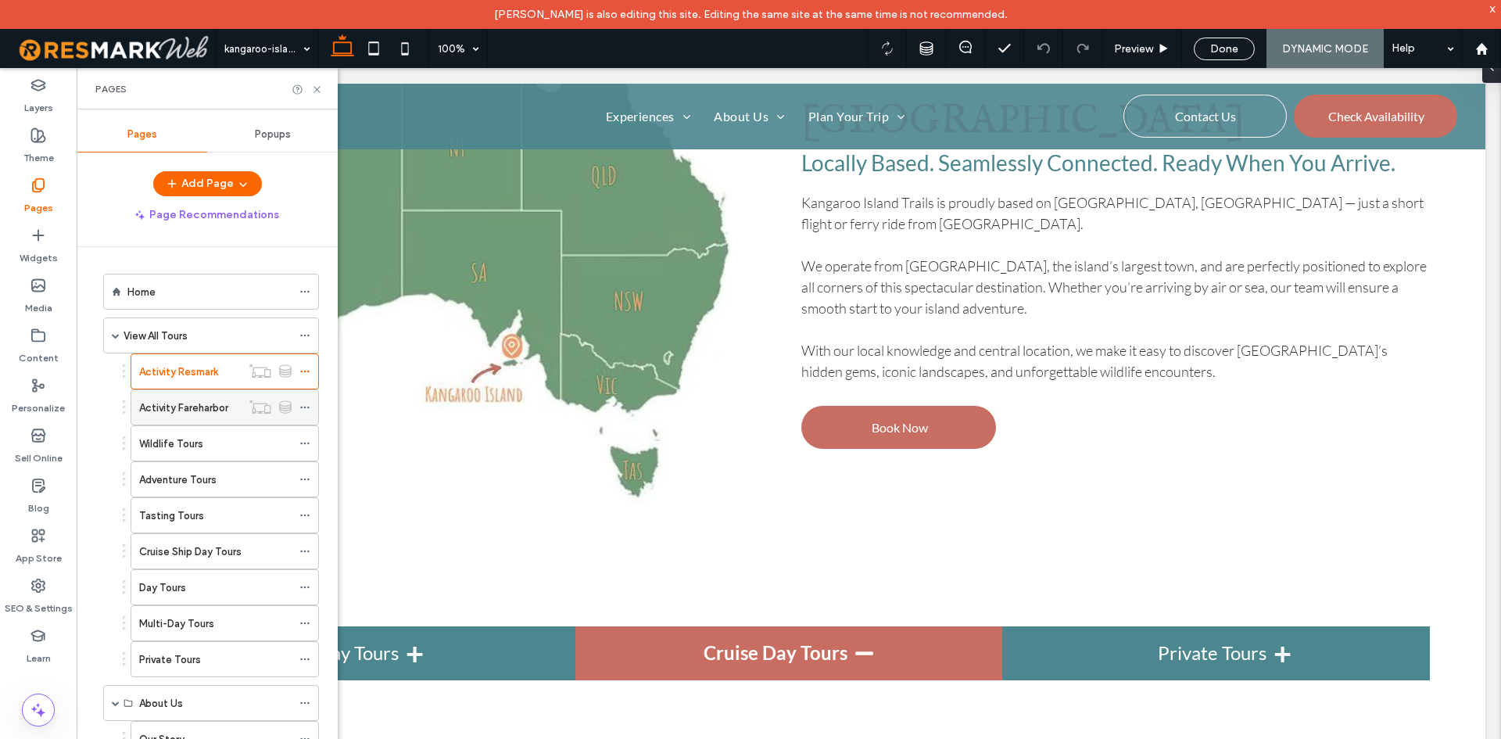
click at [215, 400] on label "Activity Fareharbor" at bounding box center [183, 407] width 89 height 27
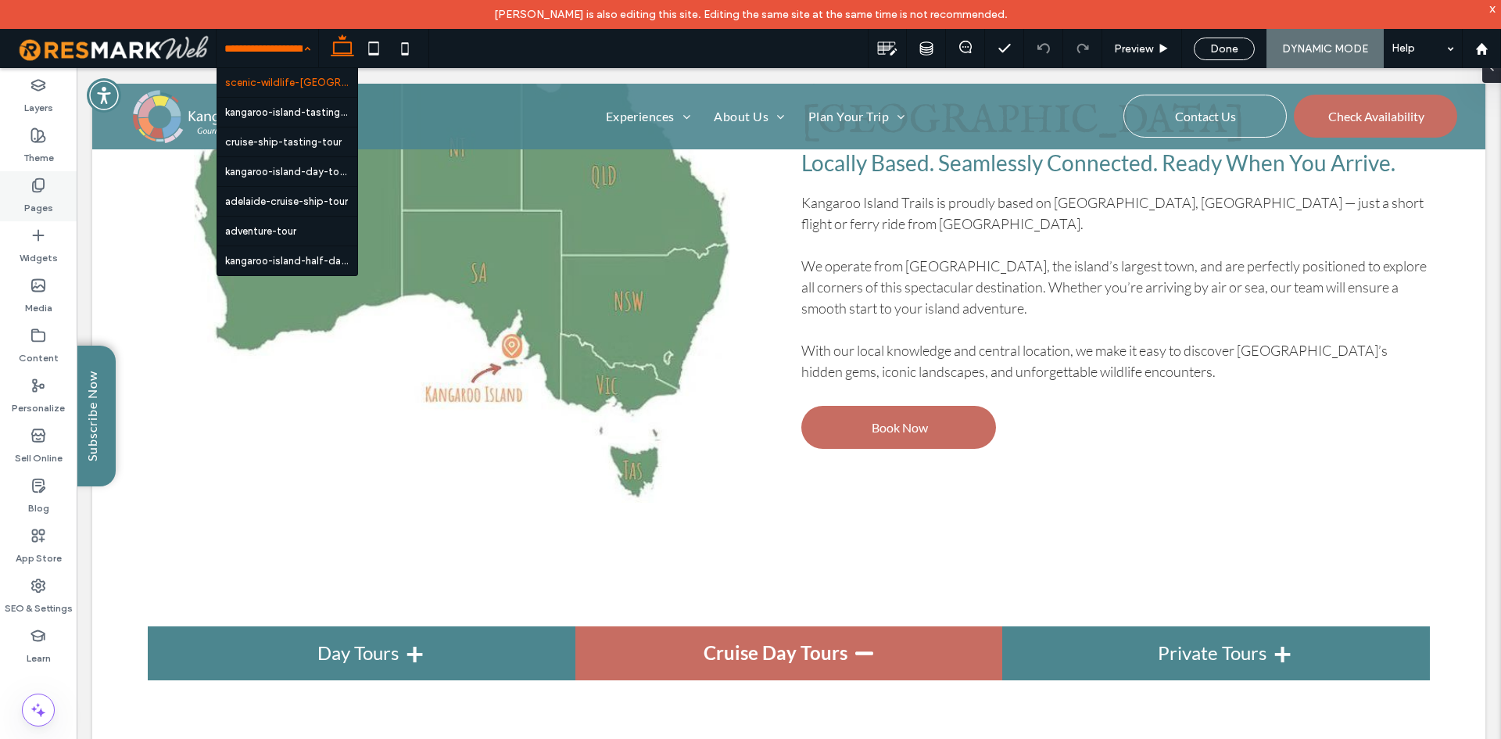
click at [26, 195] on label "Pages" at bounding box center [38, 204] width 29 height 22
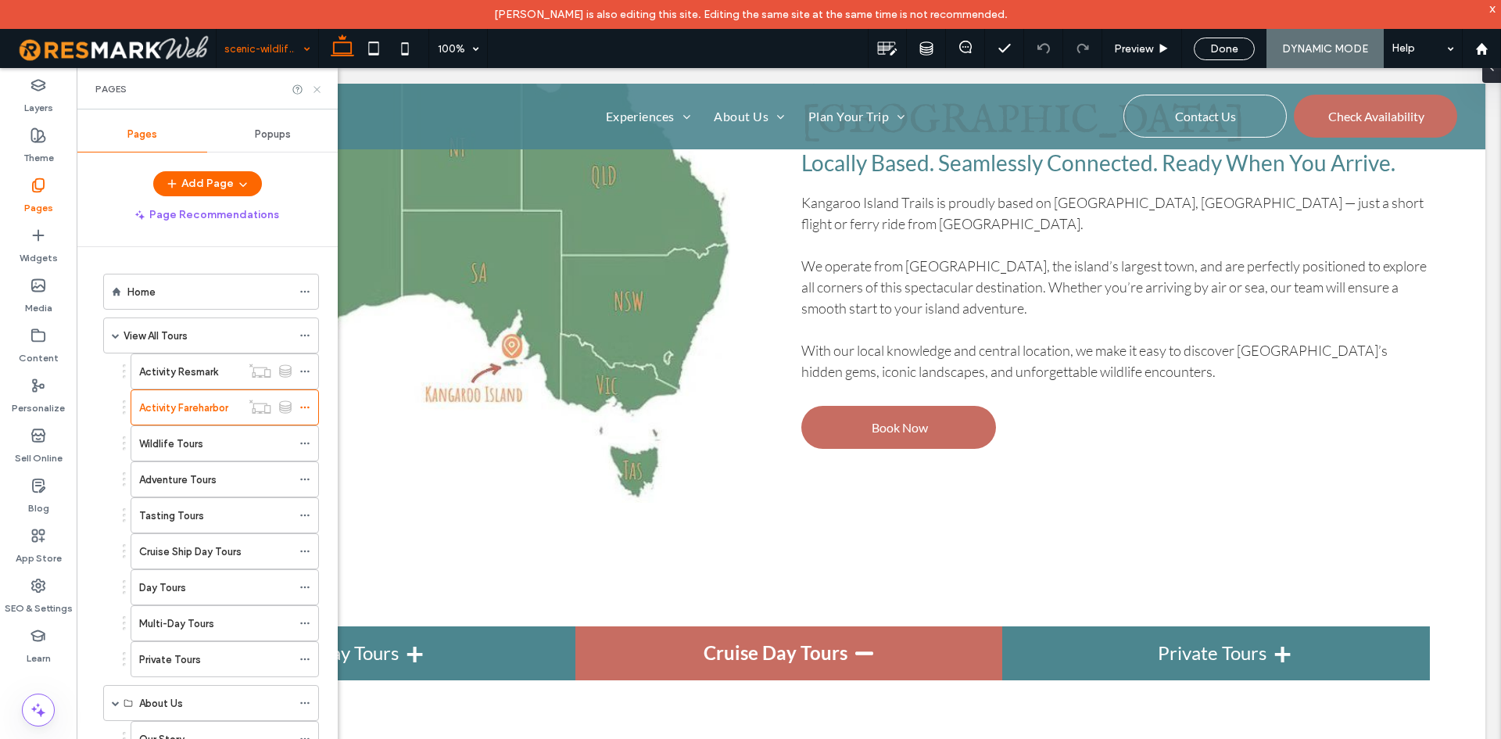
click at [319, 90] on icon at bounding box center [317, 90] width 12 height 12
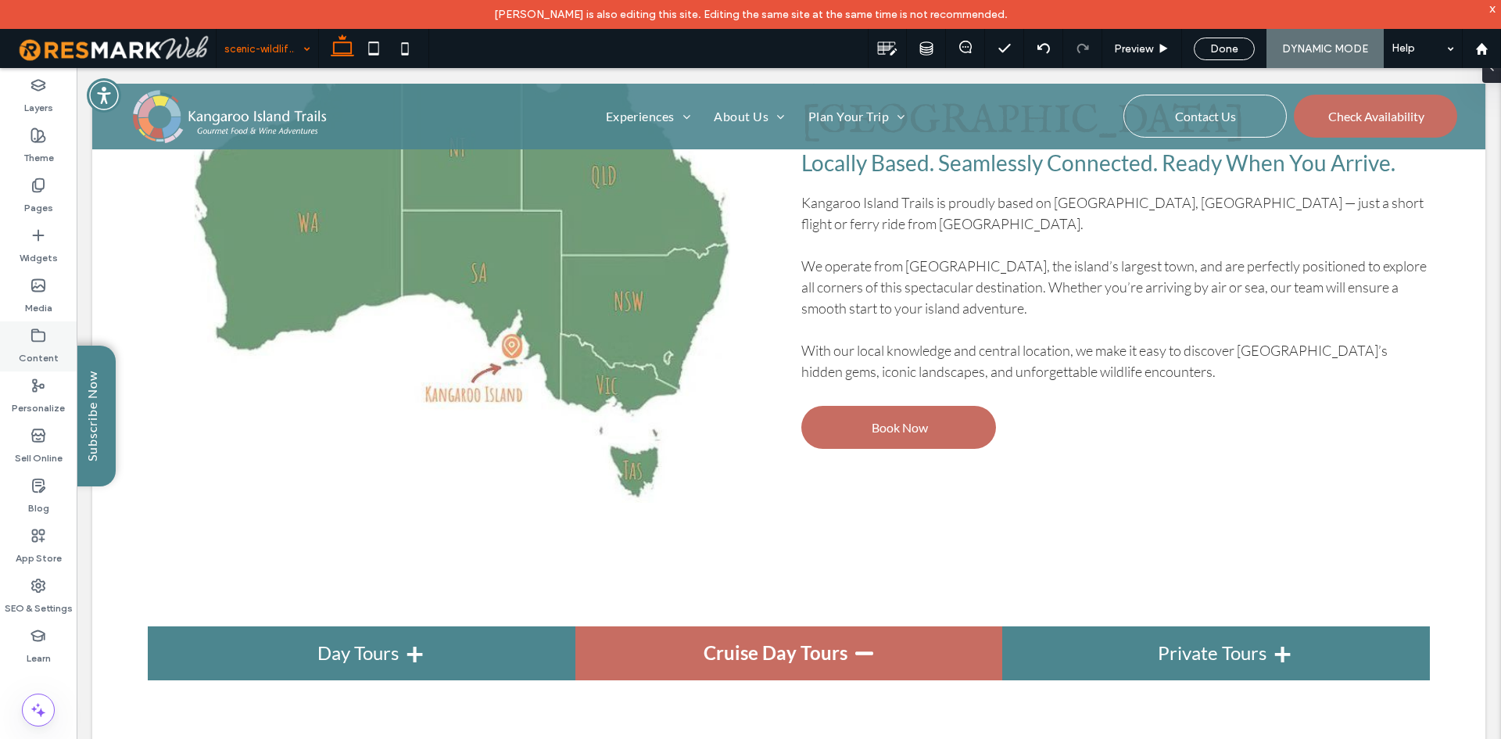
click at [20, 333] on div "Content" at bounding box center [38, 346] width 77 height 50
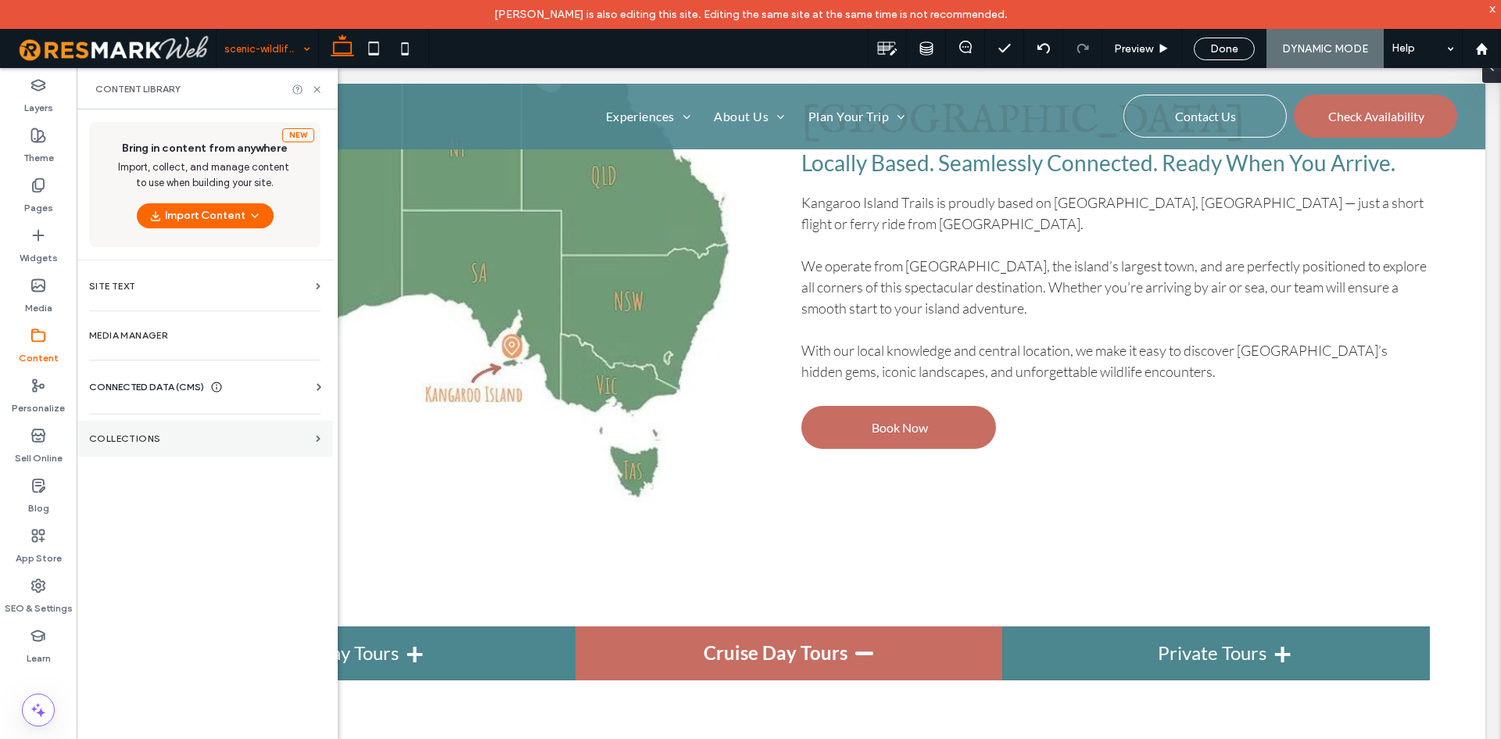
click at [145, 429] on section "Collections" at bounding box center [205, 439] width 256 height 36
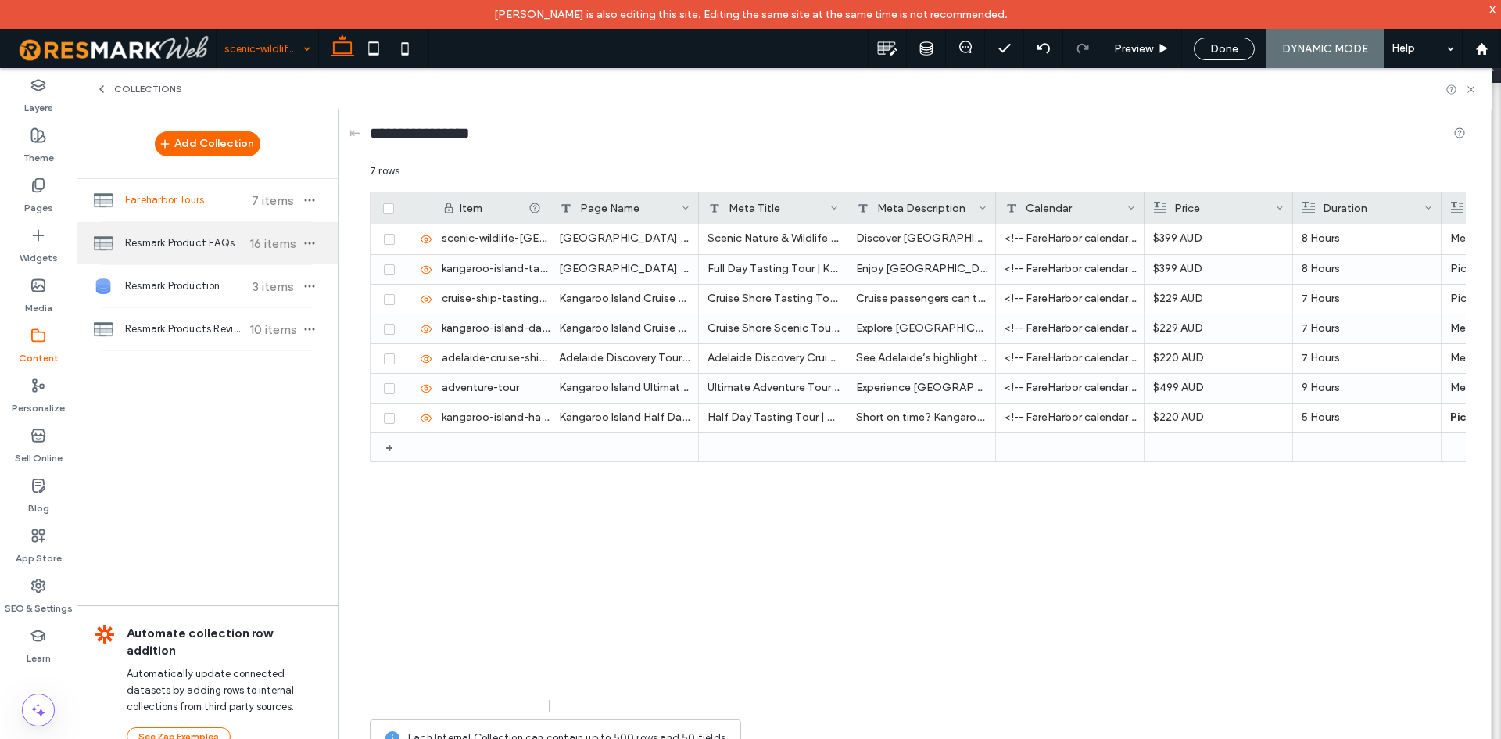
click at [189, 256] on div "Resmark Product FAQs 16 items" at bounding box center [207, 243] width 261 height 42
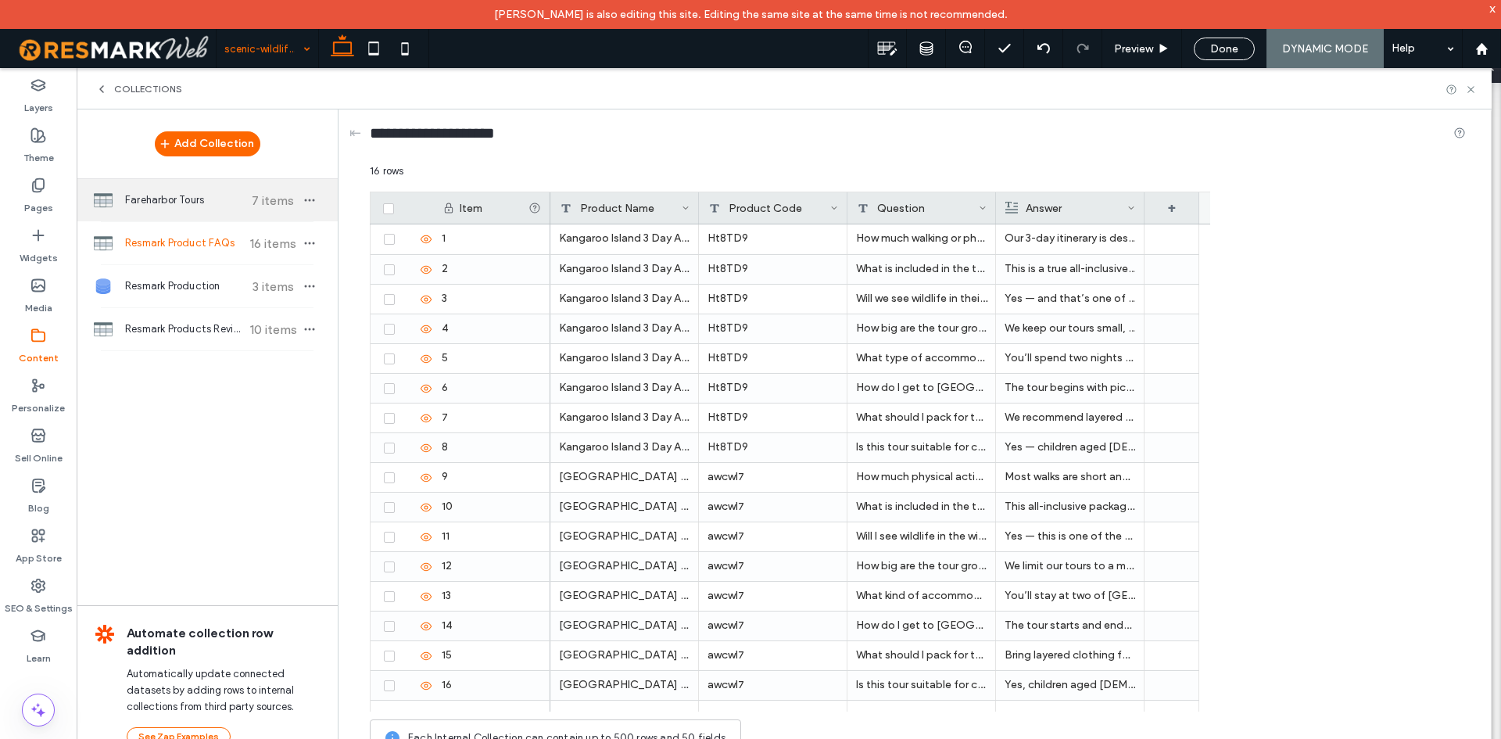
click at [197, 210] on div "Fareharbor Tours 7 items" at bounding box center [207, 200] width 261 height 42
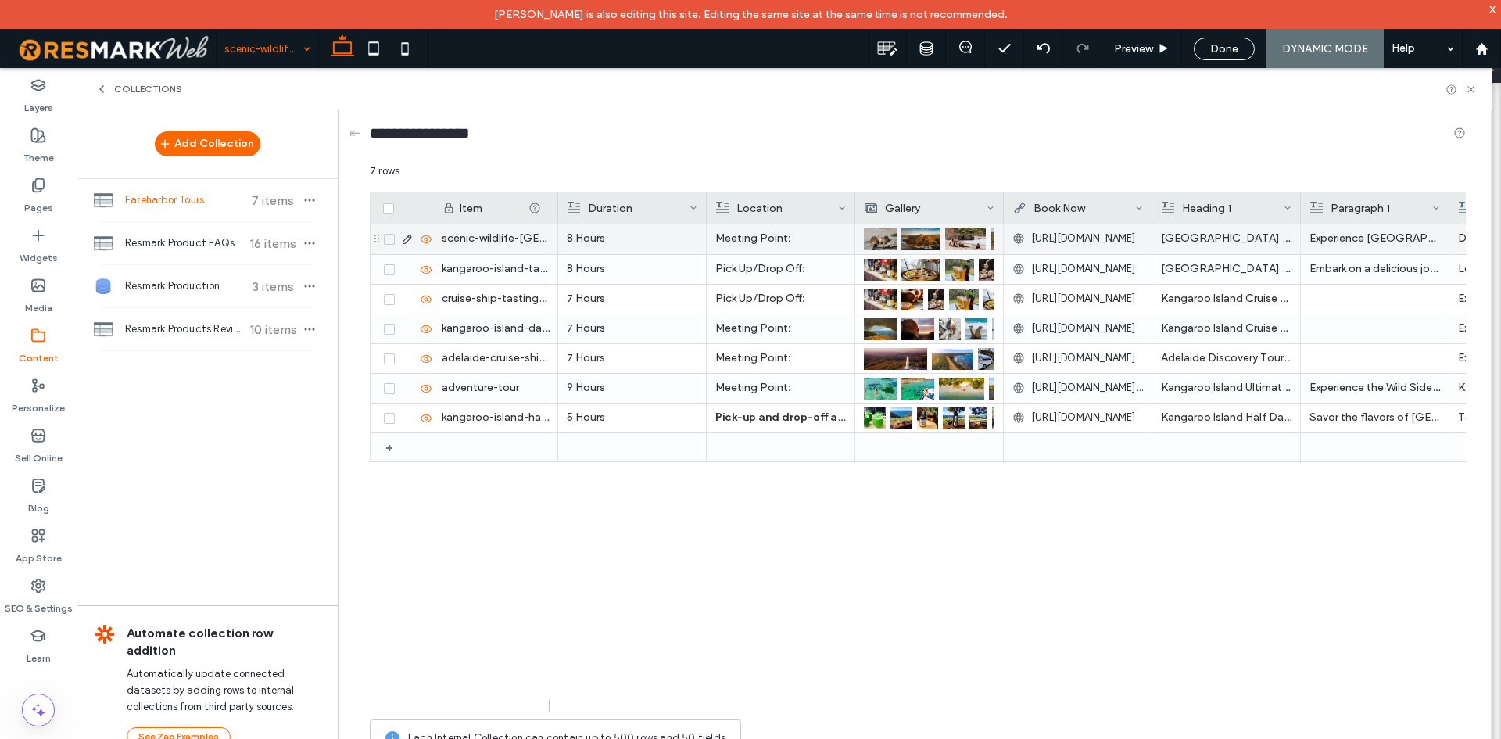
click at [1082, 235] on span "https://fareharbor.com/embeds/book/kangarooislandtrails/?flow=1295878" at bounding box center [1083, 239] width 105 height 16
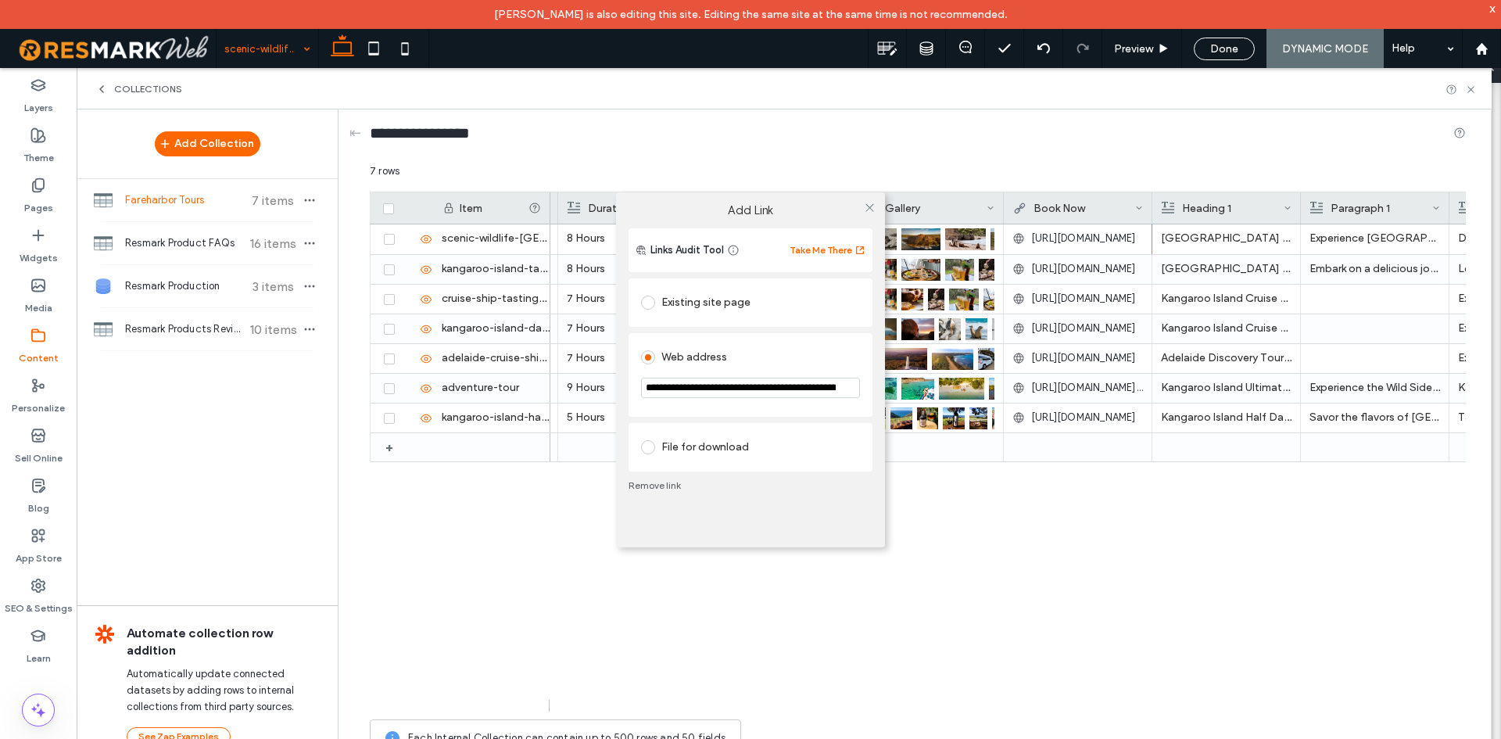
click at [1082, 235] on div "**********" at bounding box center [750, 369] width 1501 height 739
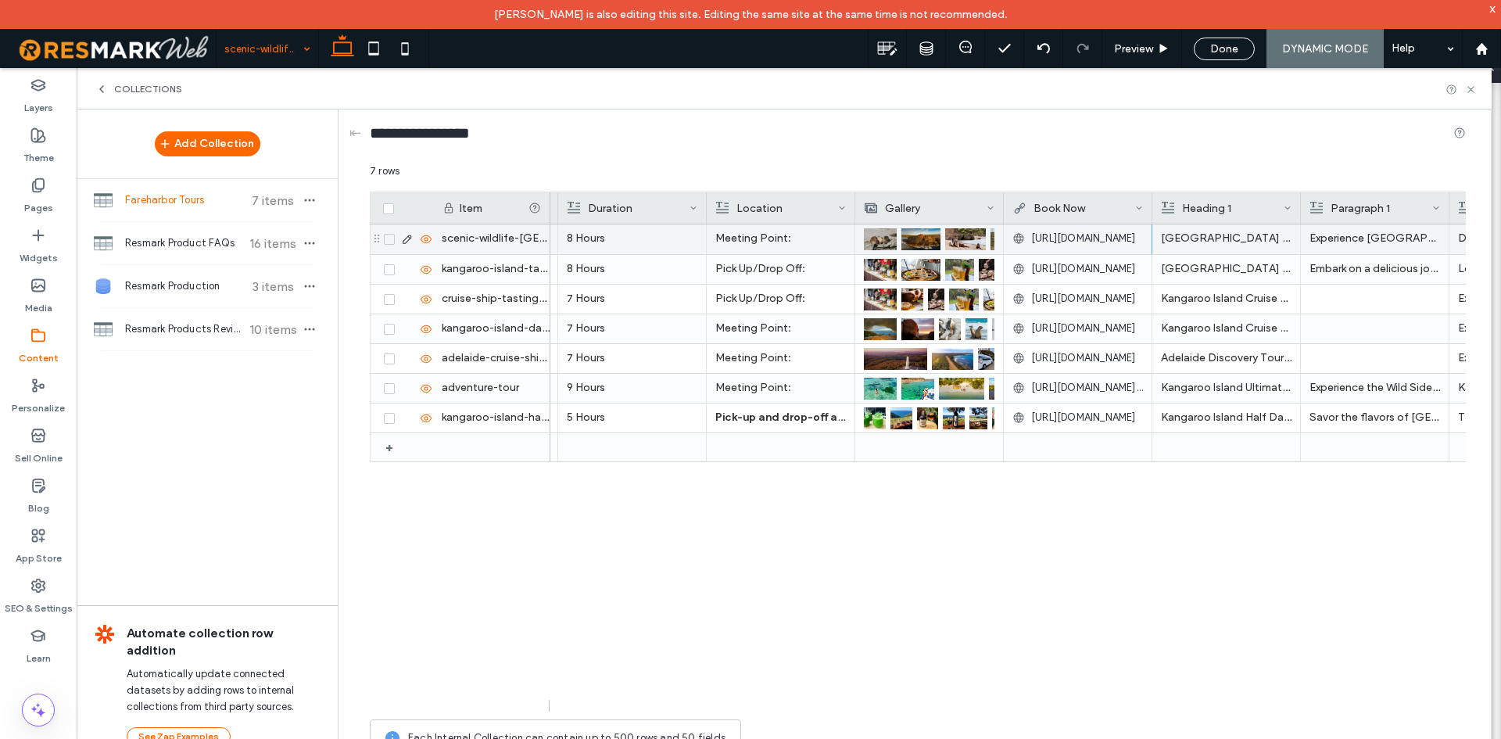
click at [1082, 235] on span "https://fareharbor.com/embeds/book/kangarooislandtrails/?flow=1295878" at bounding box center [1083, 239] width 105 height 16
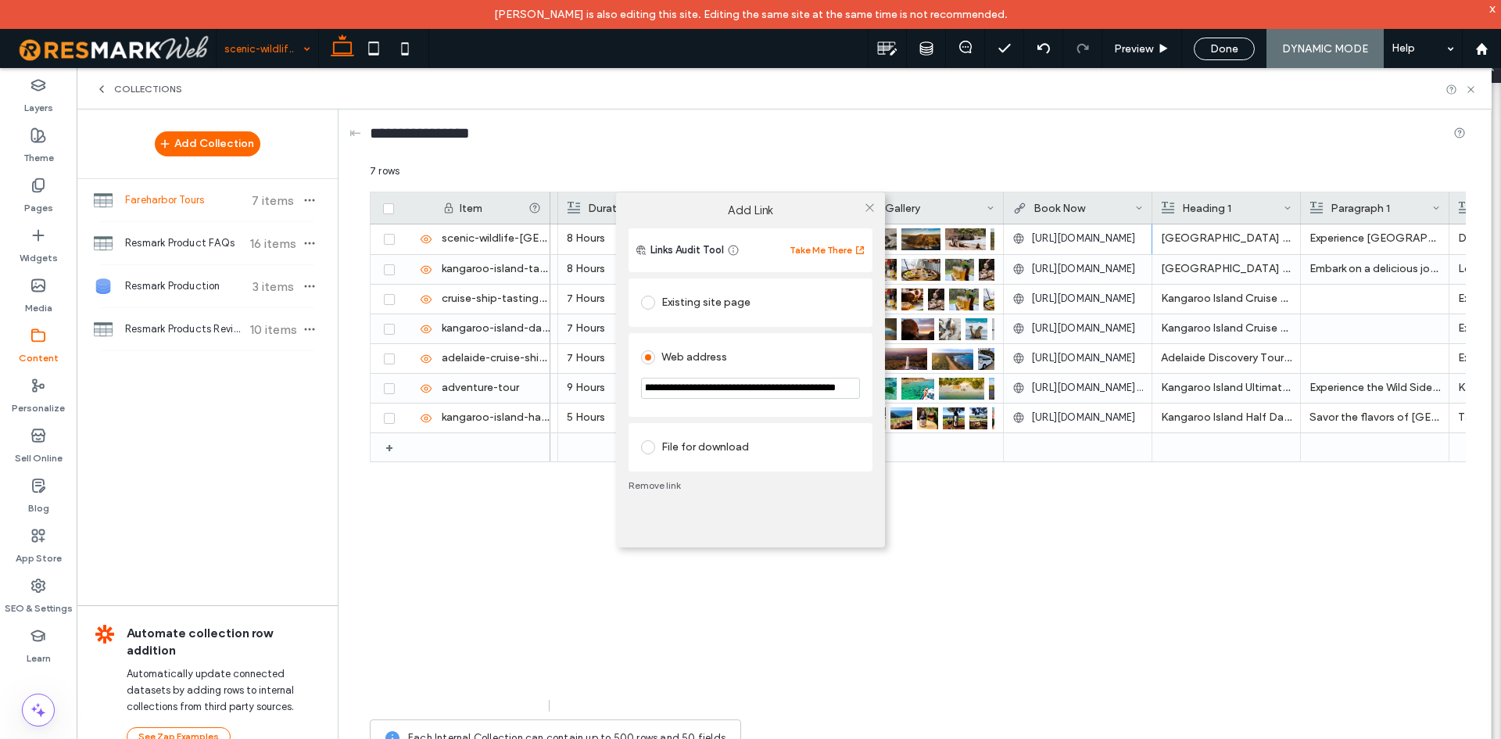
drag, startPoint x: 733, startPoint y: 385, endPoint x: 883, endPoint y: 396, distance: 149.7
click at [883, 396] on div "**********" at bounding box center [750, 387] width 269 height 319
click at [819, 392] on input "**********" at bounding box center [750, 388] width 219 height 21
click at [507, 500] on div "**********" at bounding box center [750, 369] width 1501 height 739
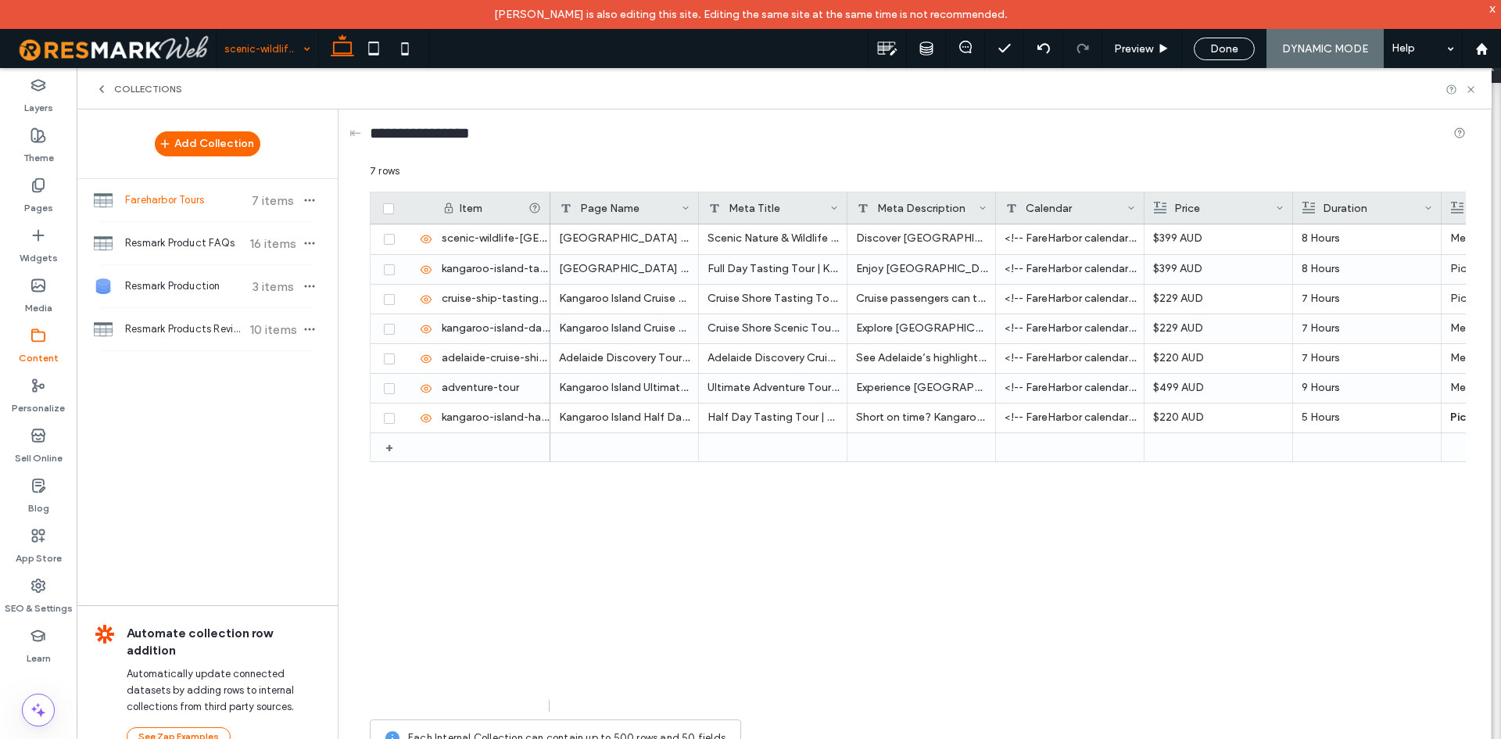
click at [697, 202] on div at bounding box center [699, 207] width 6 height 31
drag, startPoint x: 722, startPoint y: 213, endPoint x: 877, endPoint y: 196, distance: 156.4
drag, startPoint x: 888, startPoint y: 217, endPoint x: 745, endPoint y: 208, distance: 143.3
click at [693, 207] on div "Page Name" at bounding box center [624, 207] width 149 height 31
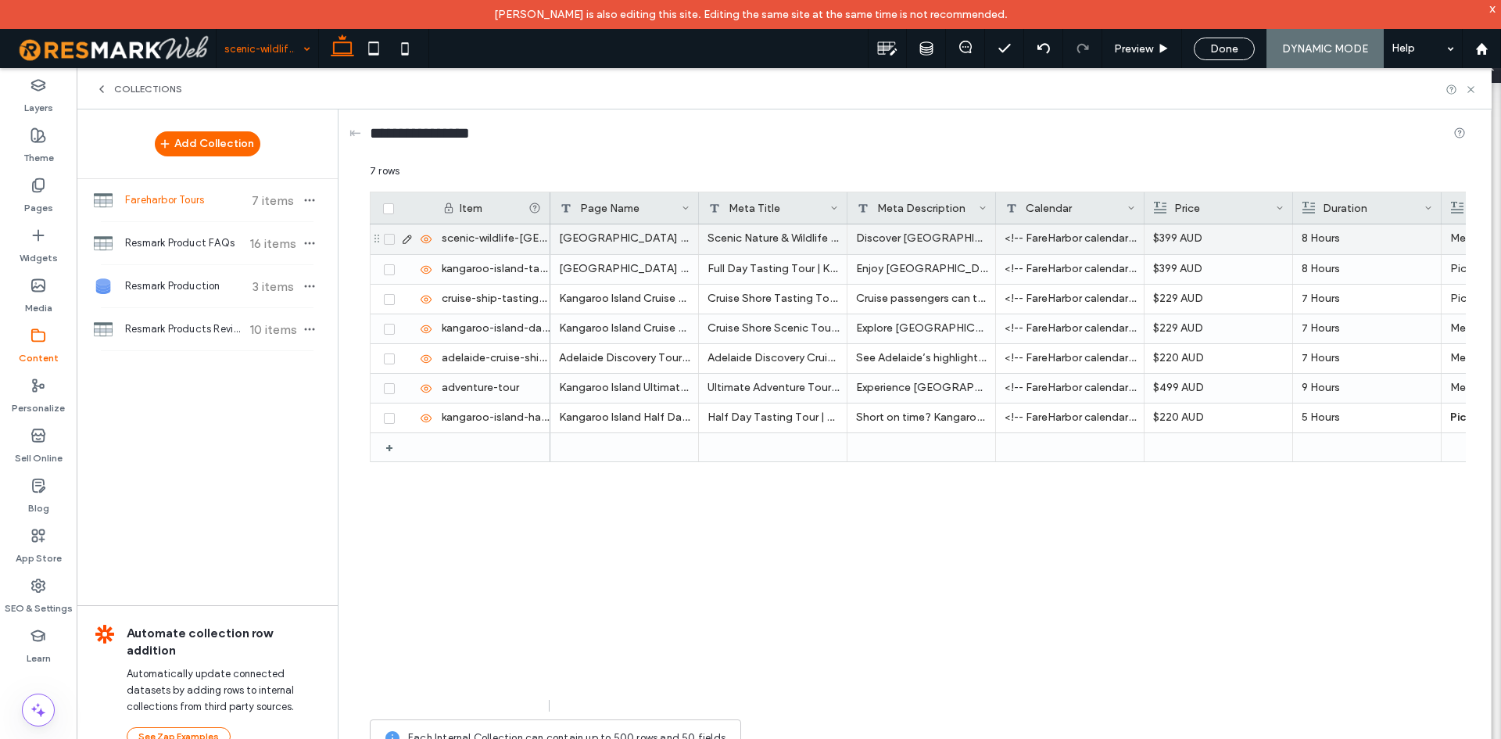
click at [665, 244] on div "[GEOGRAPHIC_DATA] Scenic Nature & Wildlife Tour - [GEOGRAPHIC_DATA] Departure" at bounding box center [624, 239] width 149 height 30
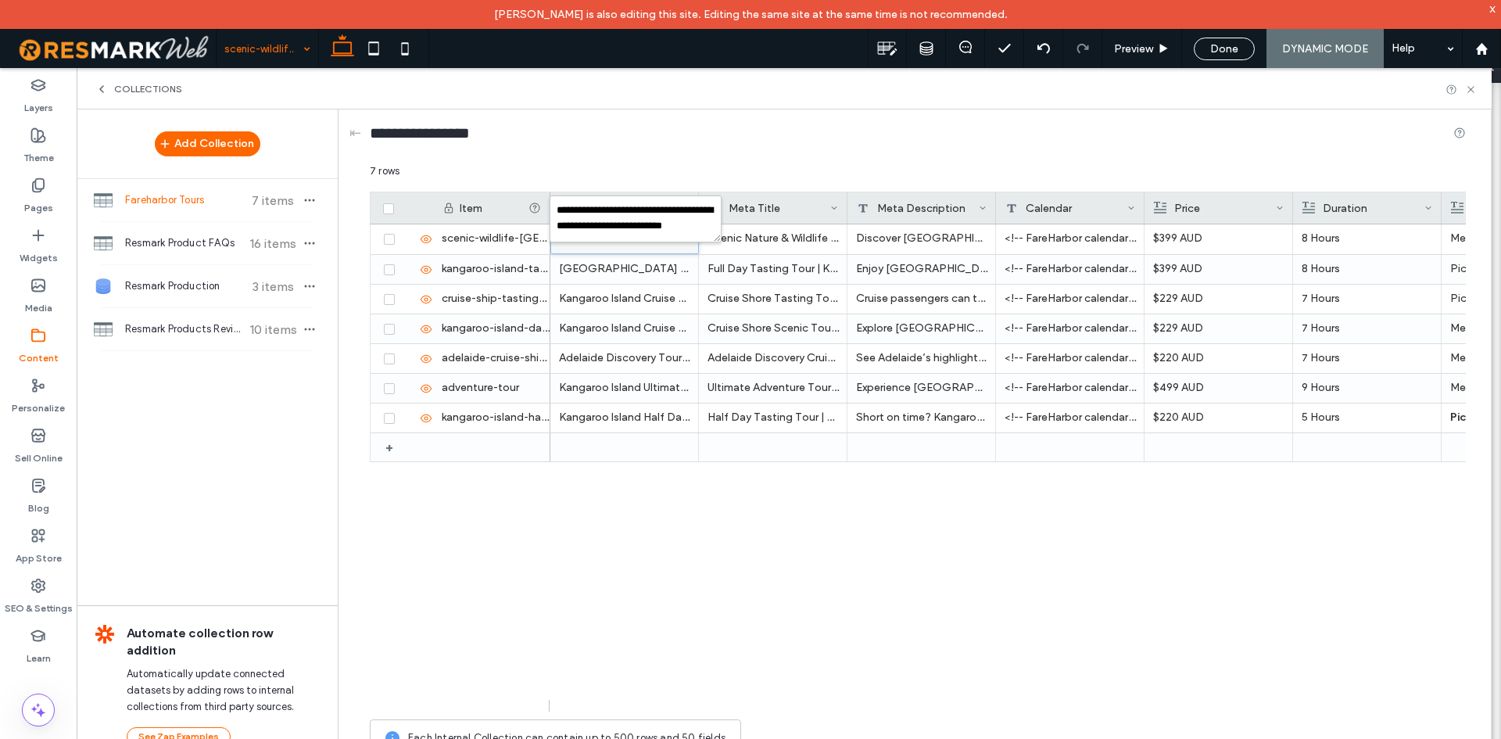
scroll to position [14, 0]
click at [749, 565] on div "Discover Kangaroo Island’s wildlife and scenery on a guided tour with Kangaroo …" at bounding box center [1008, 467] width 916 height 487
drag, startPoint x: 771, startPoint y: 709, endPoint x: 901, endPoint y: 721, distance: 130.3
click at [901, 721] on div "7 rows Drag here to set row groups Drag here to set column labels Item Page Nam…" at bounding box center [918, 463] width 1096 height 601
drag, startPoint x: 822, startPoint y: 707, endPoint x: 1084, endPoint y: 704, distance: 261.9
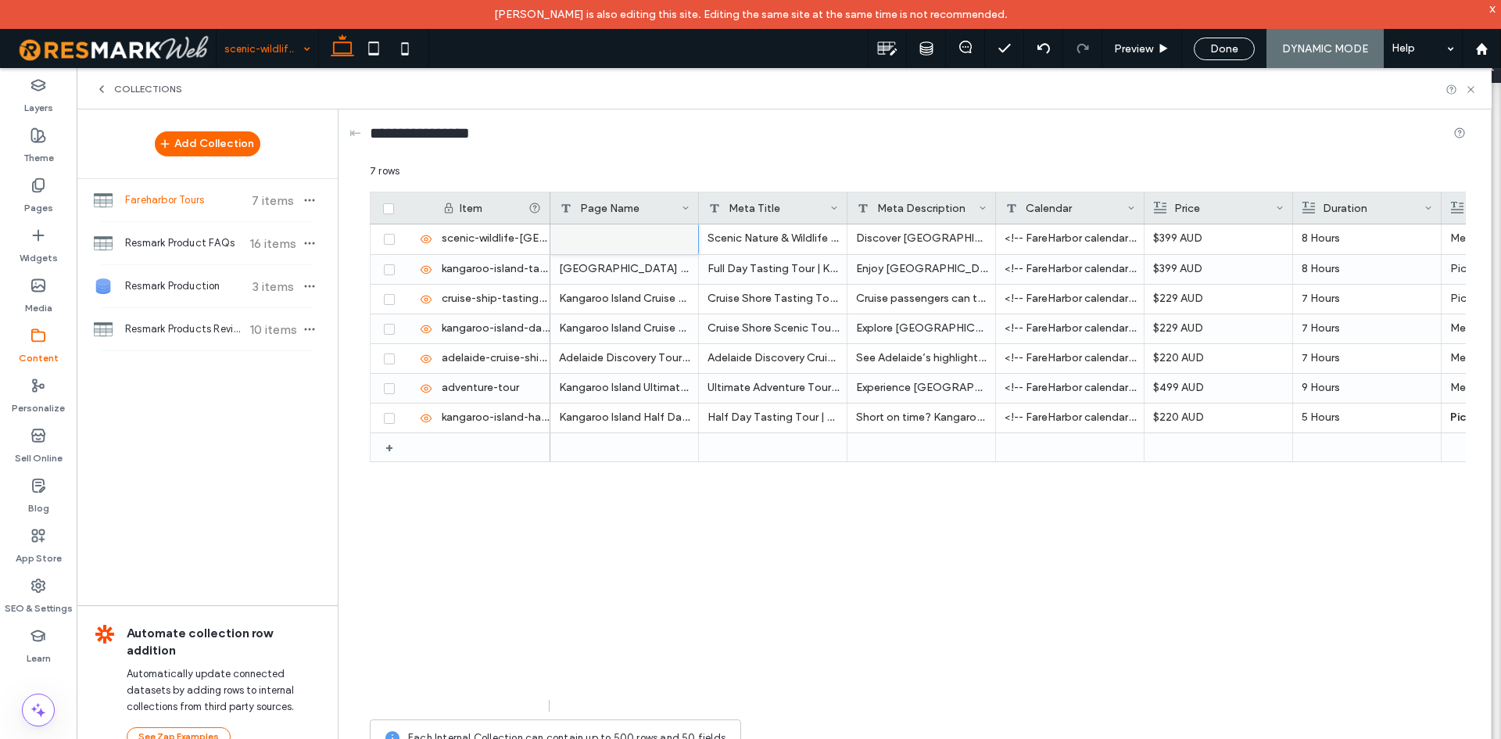
click at [1084, 704] on div "7 rows Drag here to set row groups Drag here to set column labels Item Page Nam…" at bounding box center [918, 463] width 1096 height 601
click at [1002, 596] on div "Discover Kangaroo Island’s wildlife and scenery on a guided tour with Kangaroo …" at bounding box center [1008, 467] width 916 height 487
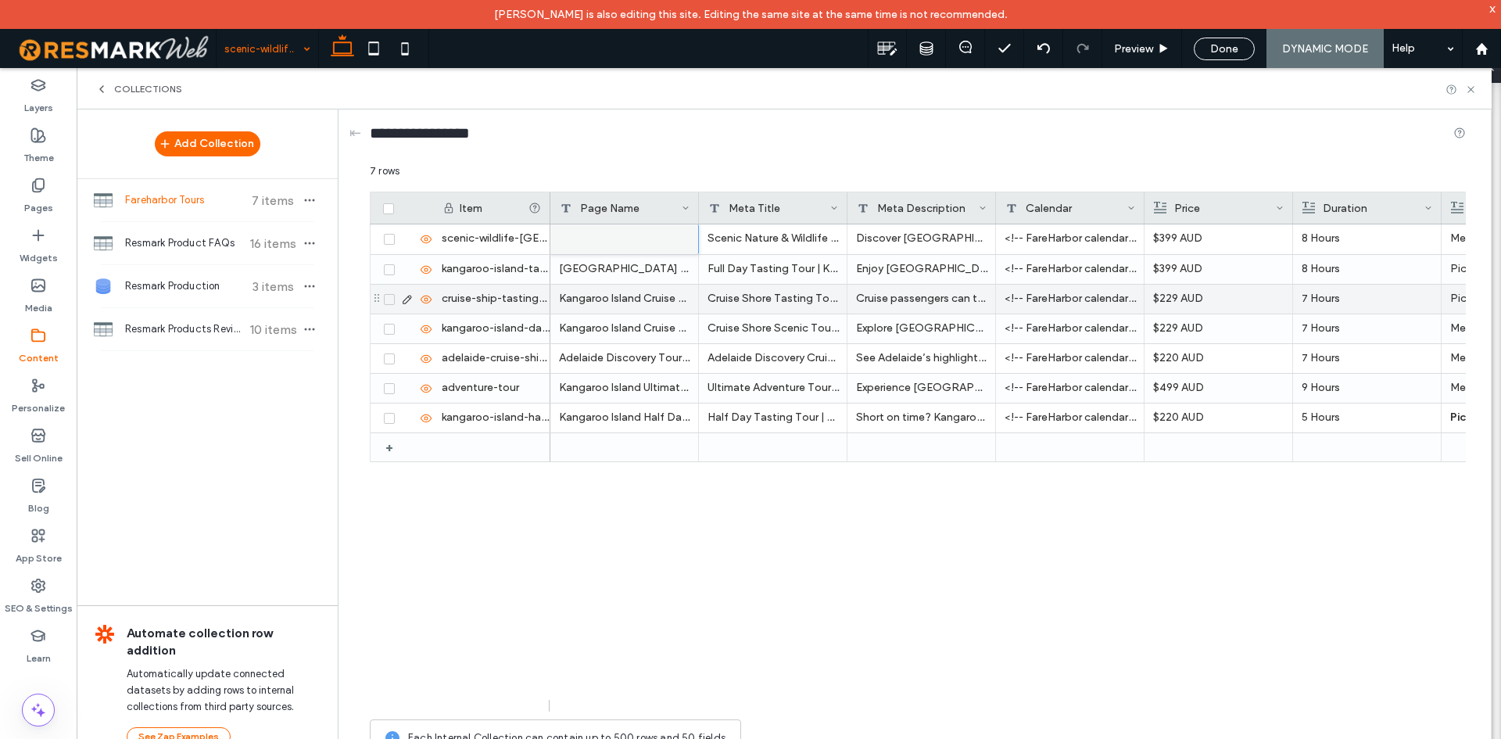
click at [750, 285] on div "Cruise Shore Tasting Tour | Kangaroo Island Trails" at bounding box center [773, 299] width 149 height 29
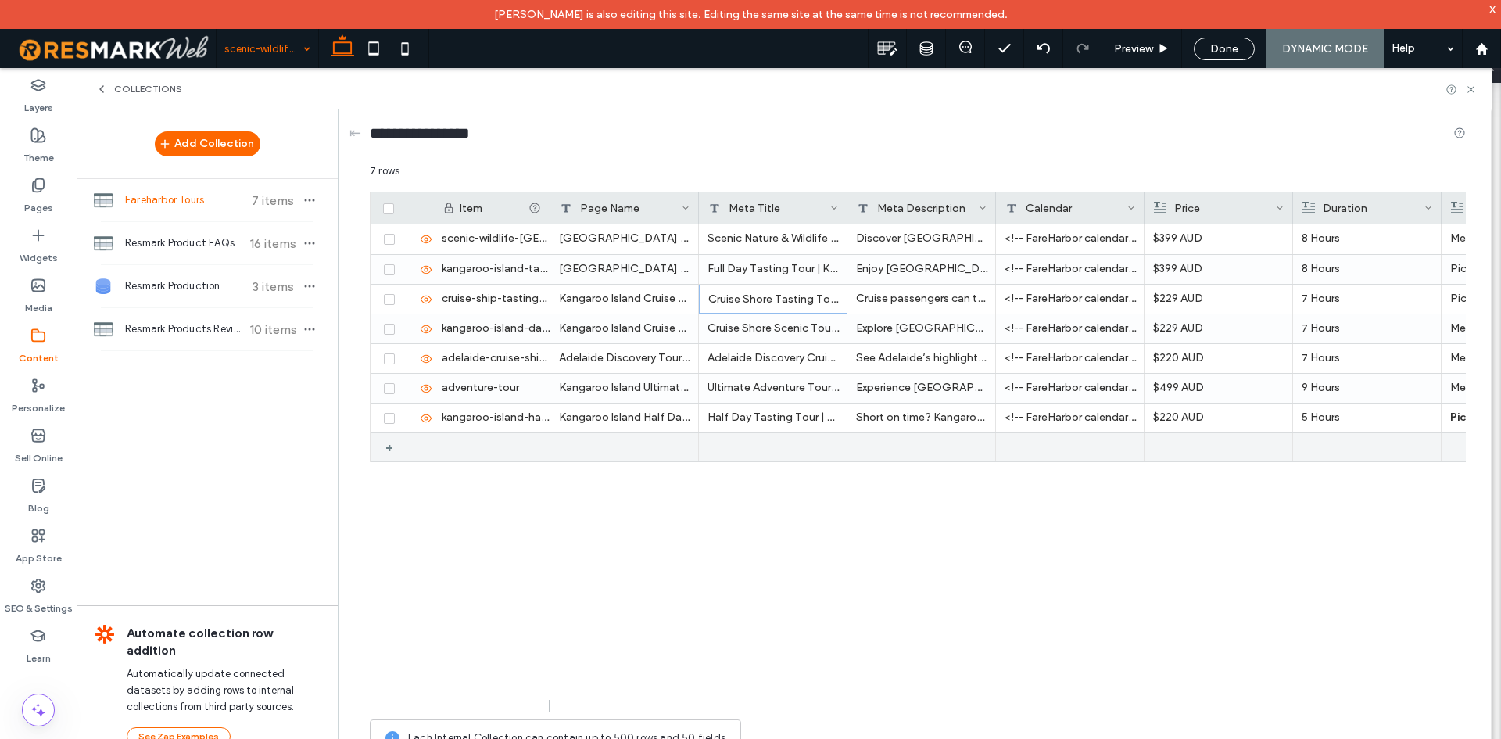
click at [386, 452] on div "+" at bounding box center [395, 447] width 20 height 28
click at [392, 447] on icon at bounding box center [389, 448] width 6 height 5
click at [711, 173] on button "Delete" at bounding box center [710, 172] width 66 height 19
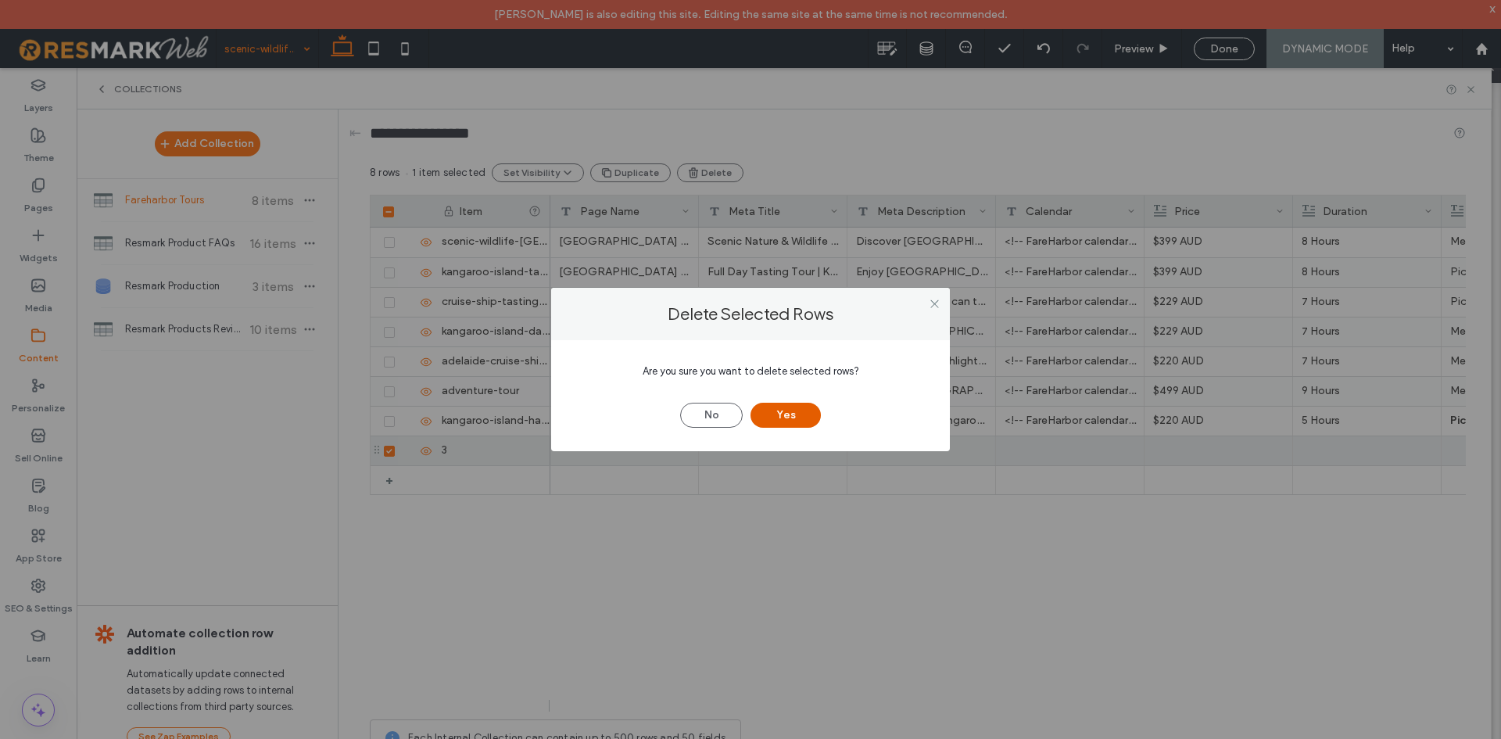
click at [797, 411] on button "Yes" at bounding box center [786, 415] width 70 height 25
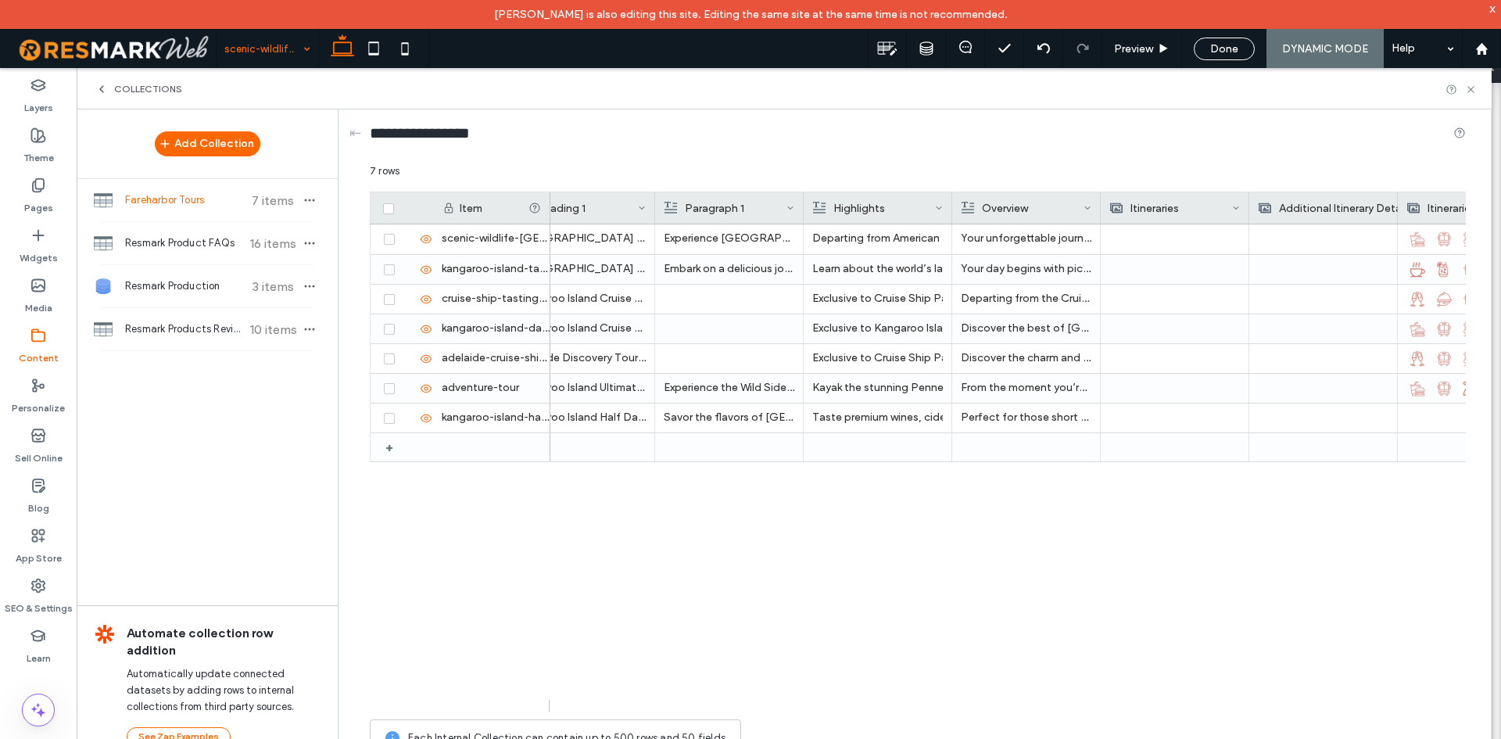
scroll to position [0, 1356]
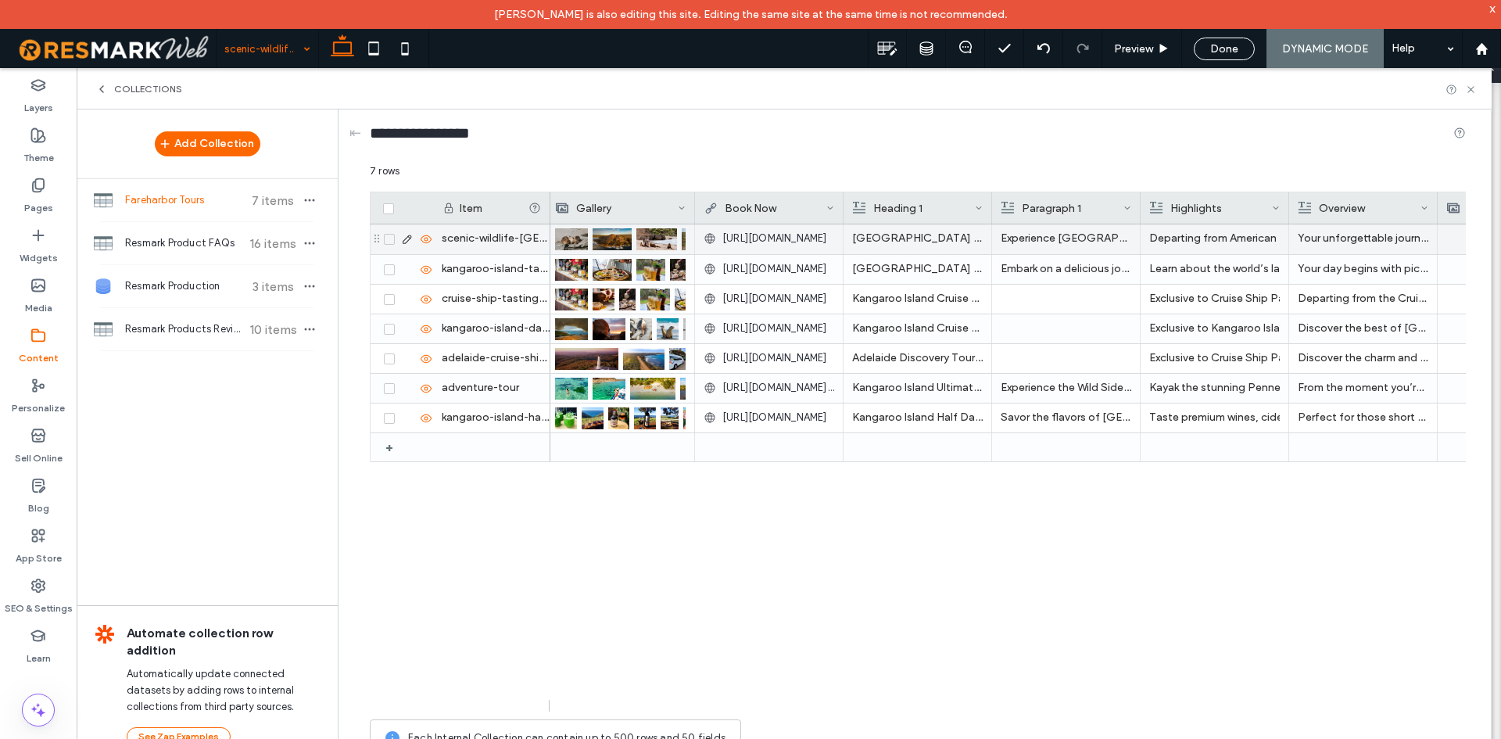
click at [772, 239] on span "https://fareharbor.com/embeds/book/kangarooislandtrails/?flow=1295878" at bounding box center [774, 239] width 105 height 16
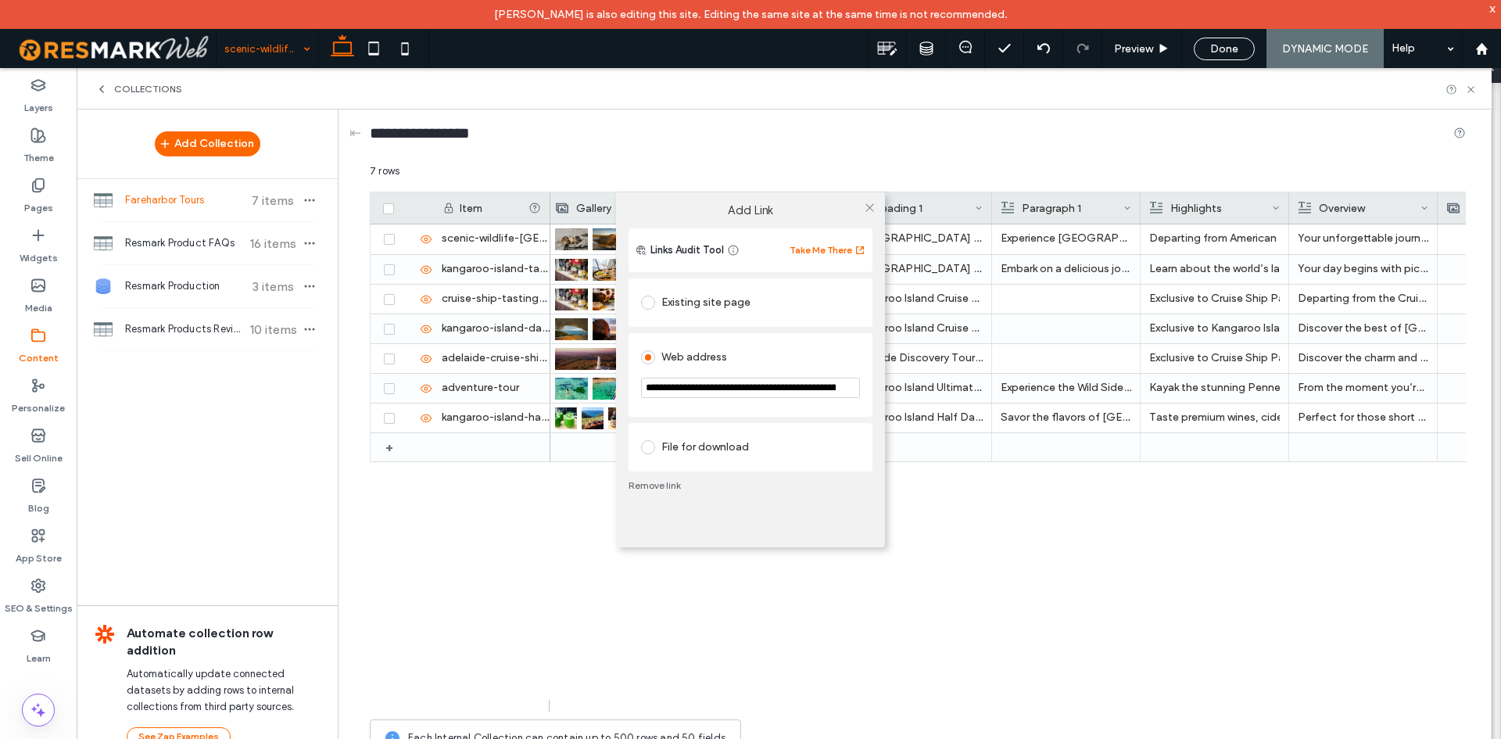
click at [772, 239] on div "Links Audit Tool Take Me There" at bounding box center [751, 250] width 244 height 44
click at [744, 391] on input "**********" at bounding box center [750, 388] width 219 height 20
paste input "**********"
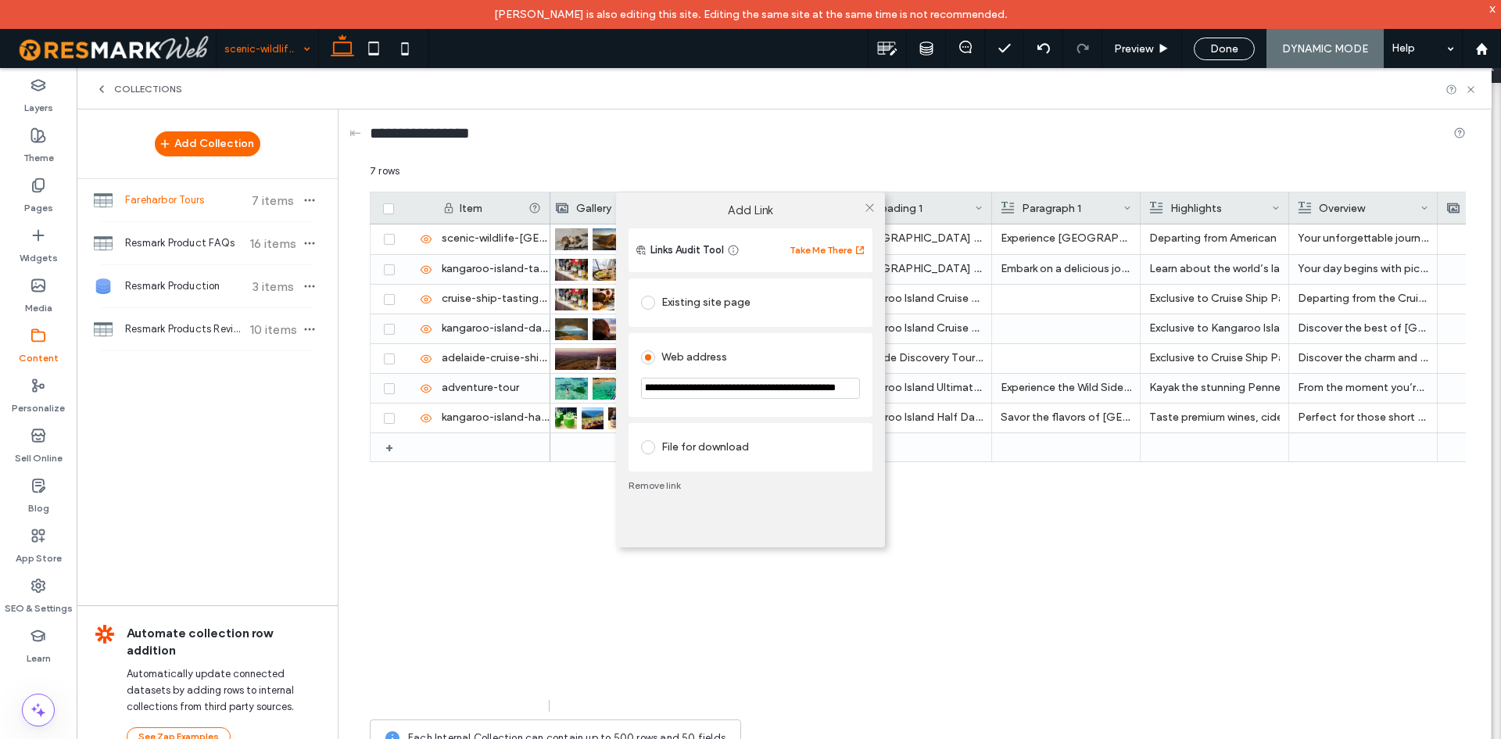
type input "**********"
click at [774, 399] on section "**********" at bounding box center [750, 389] width 219 height 39
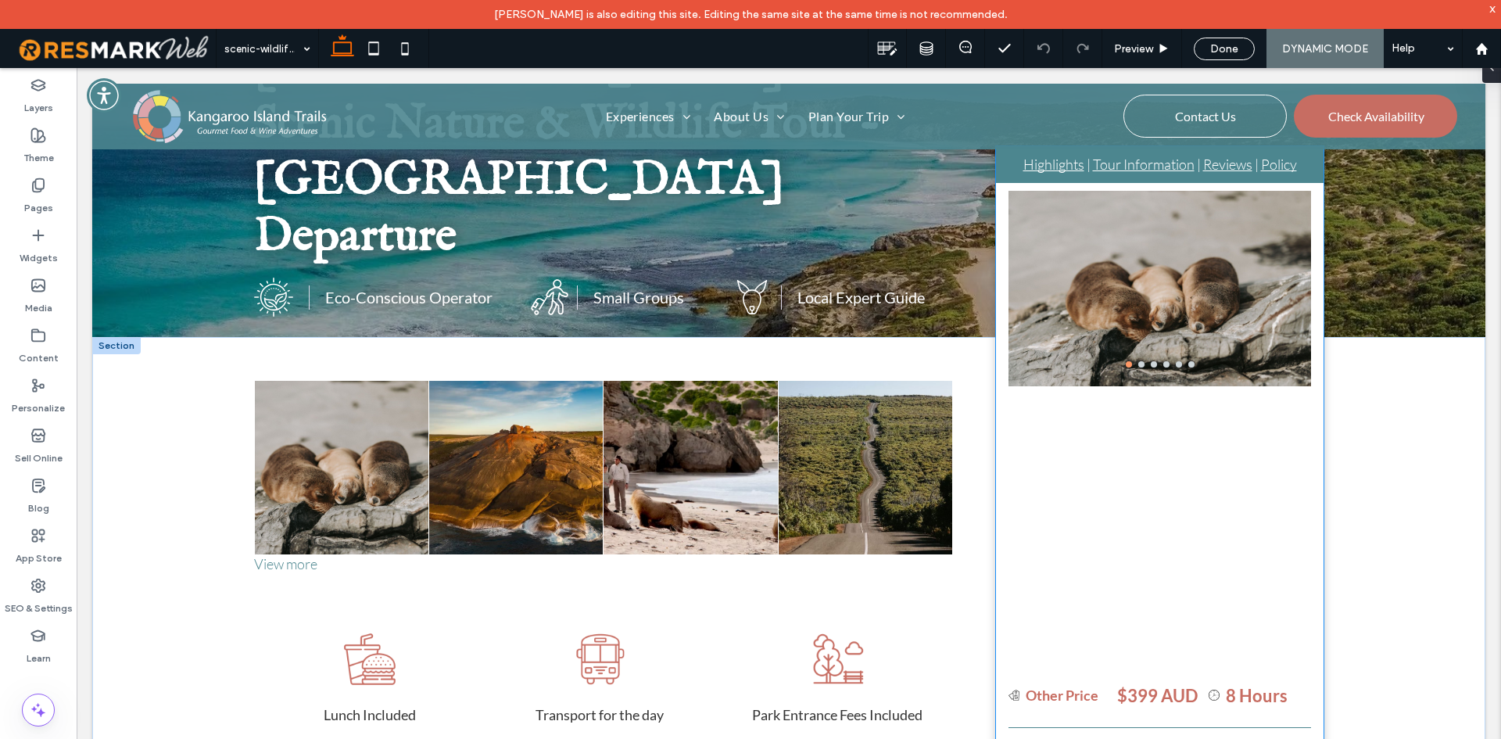
scroll to position [65, 0]
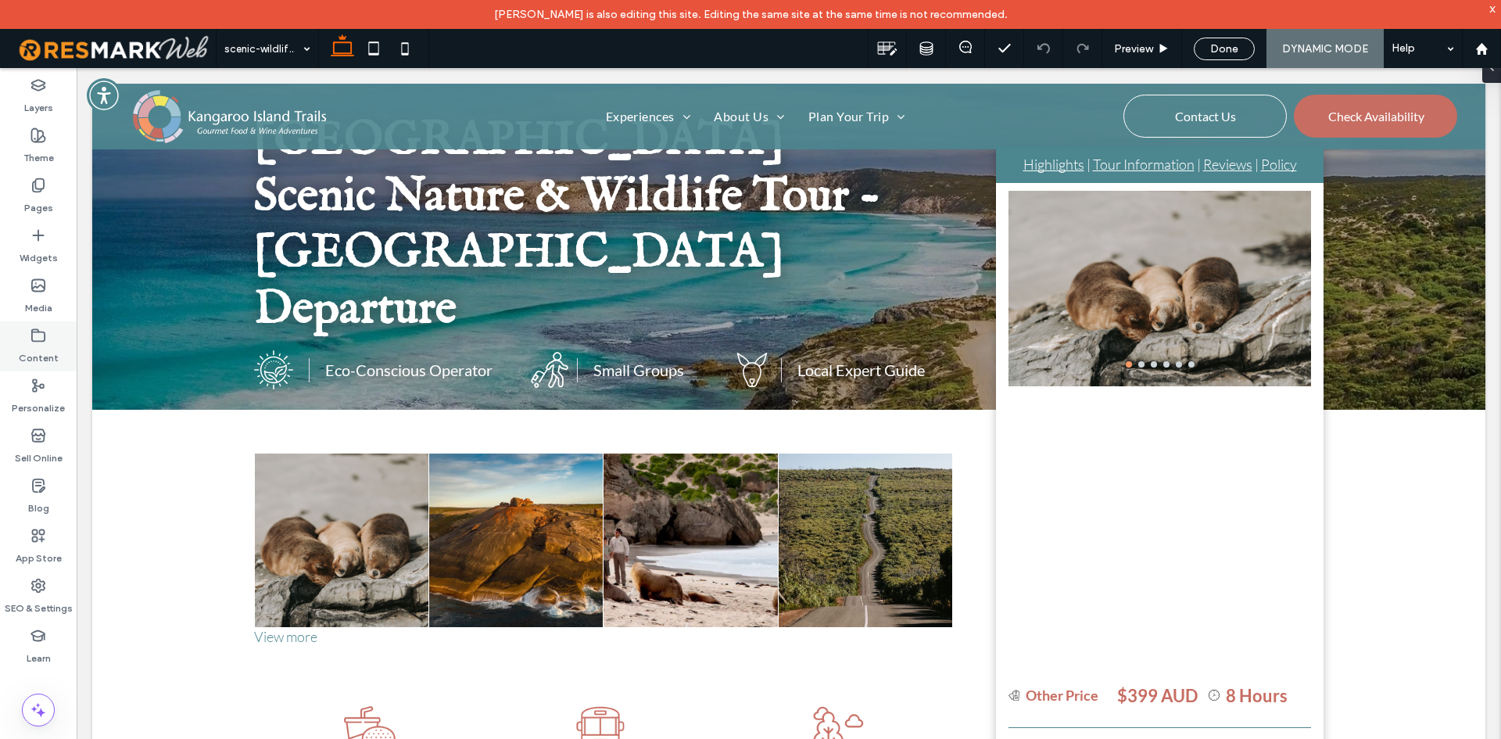
click at [22, 359] on label "Content" at bounding box center [39, 354] width 40 height 22
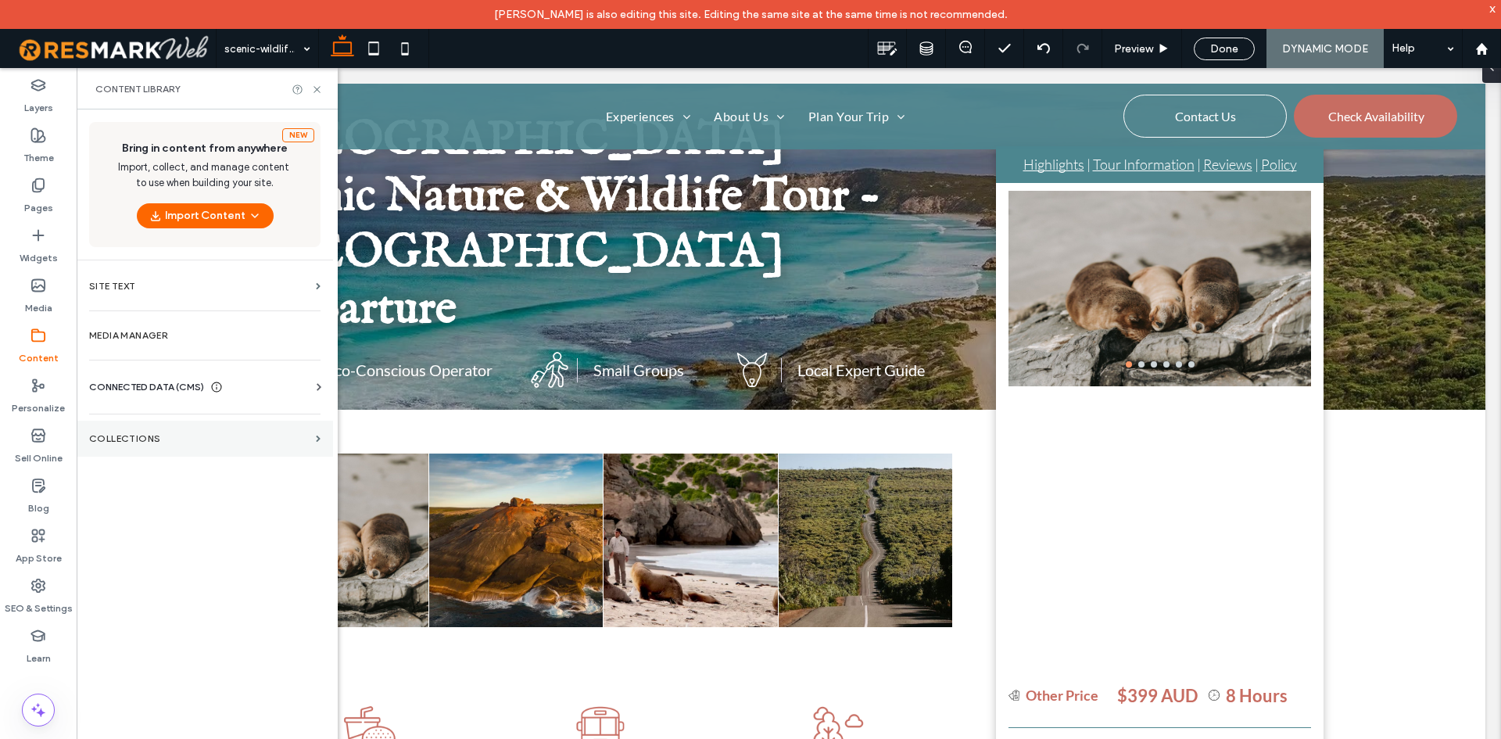
click at [138, 440] on label "Collections" at bounding box center [199, 438] width 220 height 11
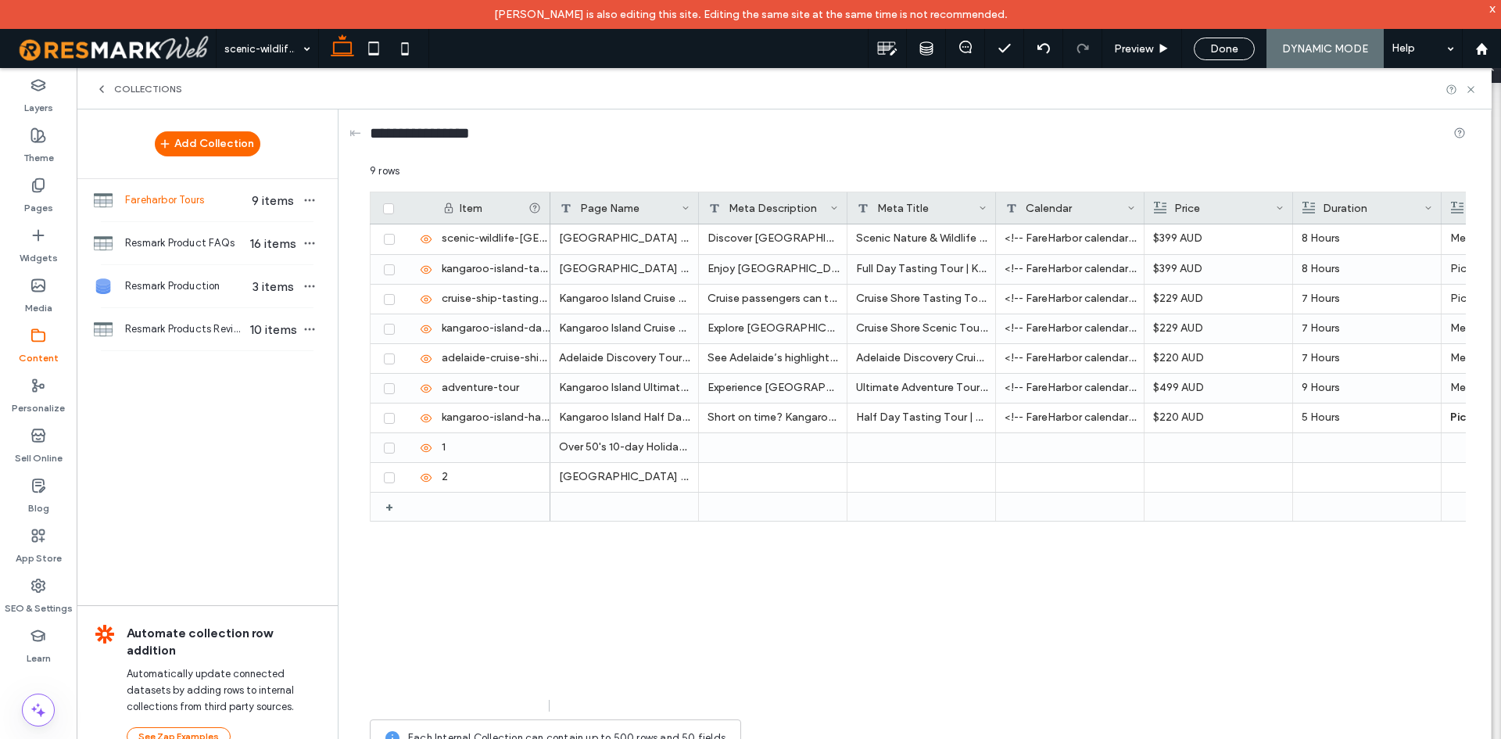
drag, startPoint x: 720, startPoint y: 713, endPoint x: 773, endPoint y: 709, distance: 53.3
click at [773, 709] on div "9 rows Drag here to set row groups Drag here to set column labels Item Page Nam…" at bounding box center [918, 463] width 1096 height 601
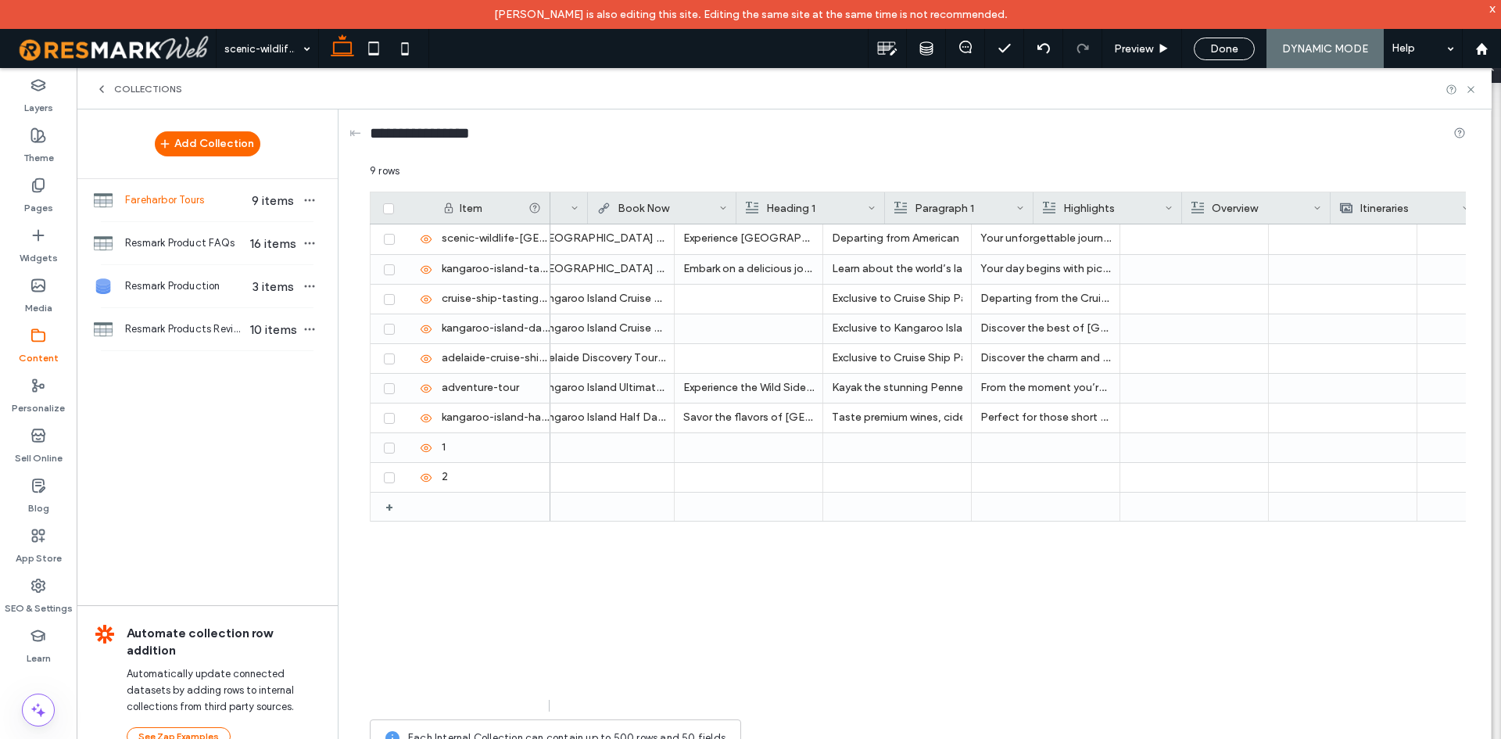
scroll to position [0, 0]
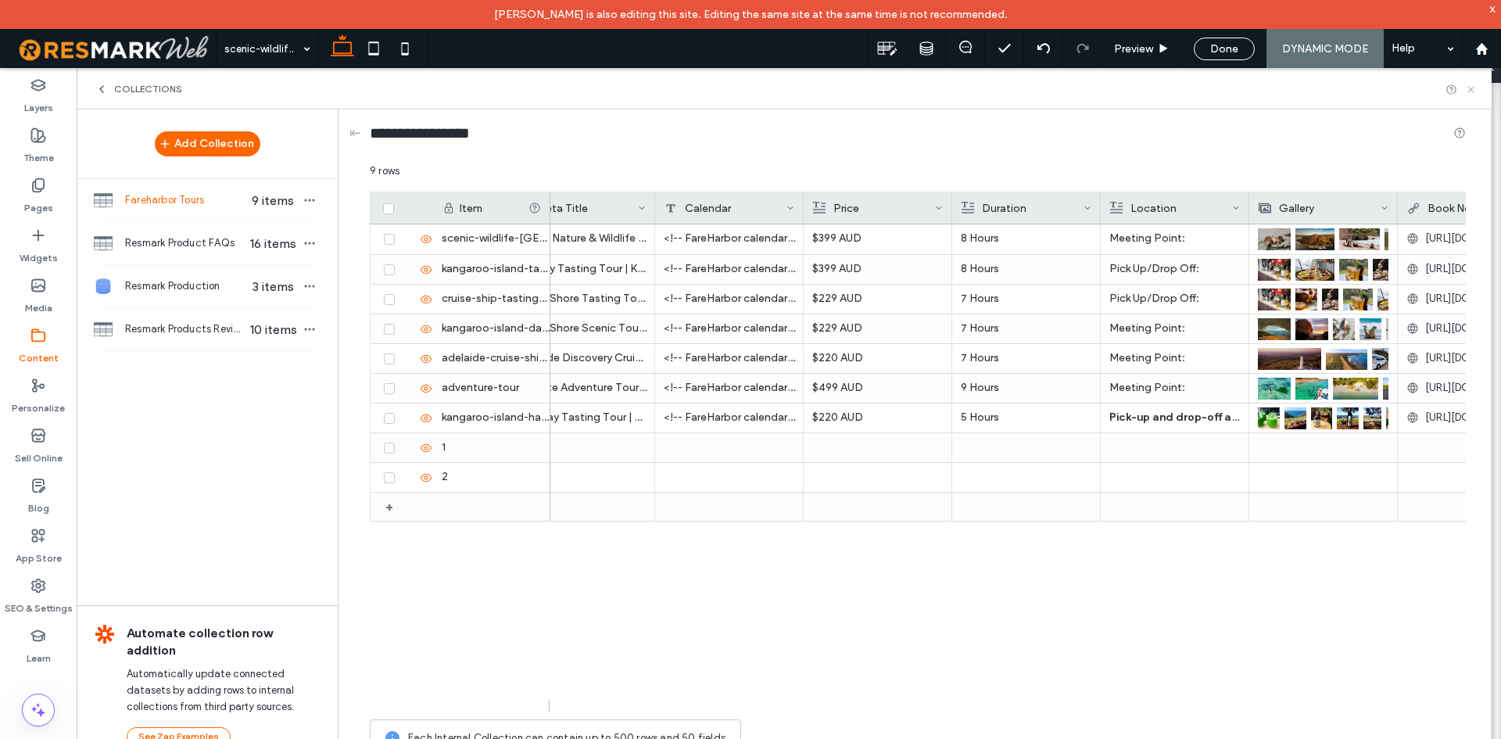
click at [1475, 91] on icon at bounding box center [1471, 90] width 12 height 12
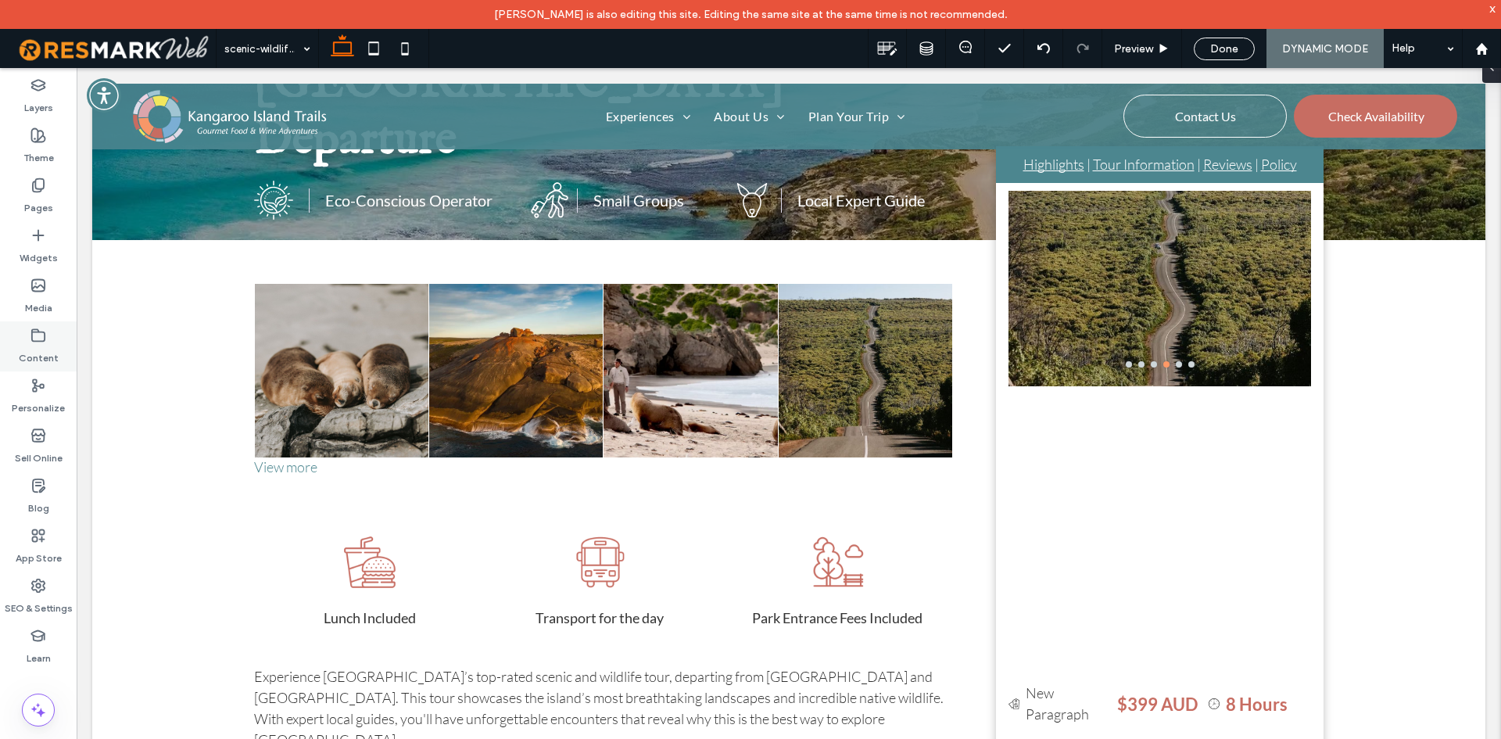
click at [38, 351] on label "Content" at bounding box center [39, 354] width 40 height 22
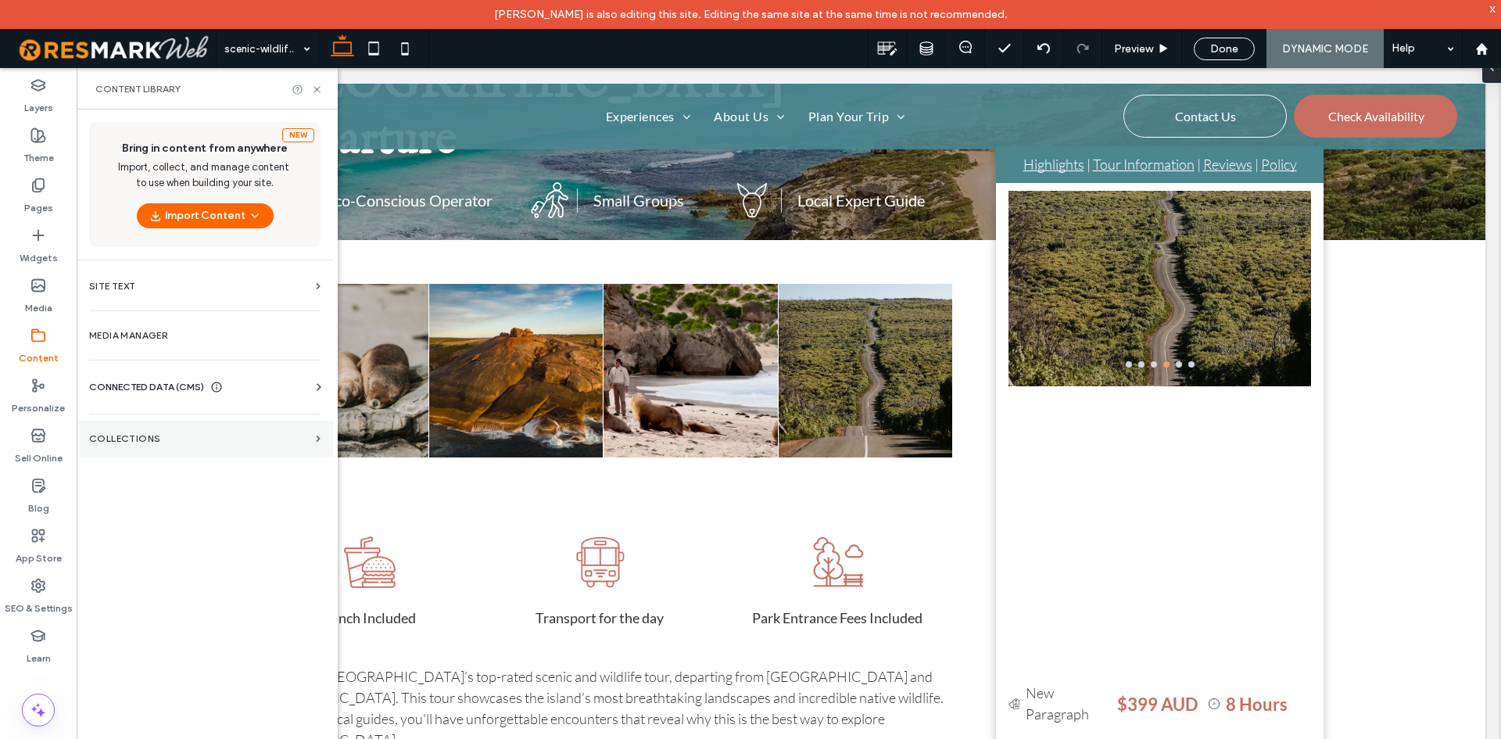
click at [195, 449] on section "Collections" at bounding box center [205, 439] width 256 height 36
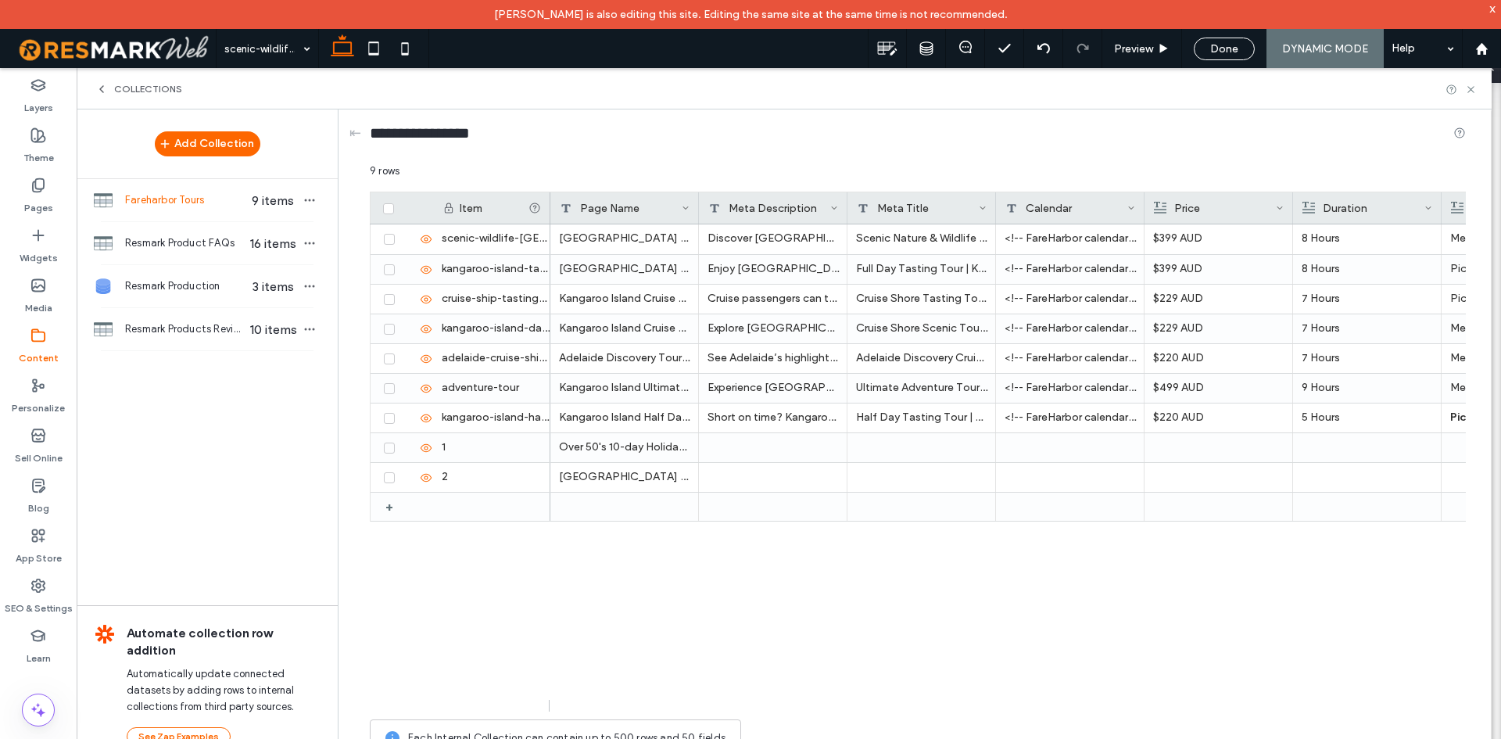
drag, startPoint x: 829, startPoint y: 694, endPoint x: 890, endPoint y: 698, distance: 61.9
click at [890, 698] on div "Kangaroo Island Scenic Nature & Wildlife Tour - Kingscote Departure Discover Ka…" at bounding box center [1008, 467] width 916 height 487
drag, startPoint x: 808, startPoint y: 693, endPoint x: 866, endPoint y: 687, distance: 58.2
click at [866, 687] on div "Kangaroo Island Scenic Nature & Wildlife Tour - Kingscote Departure Discover Ka…" at bounding box center [1008, 467] width 916 height 487
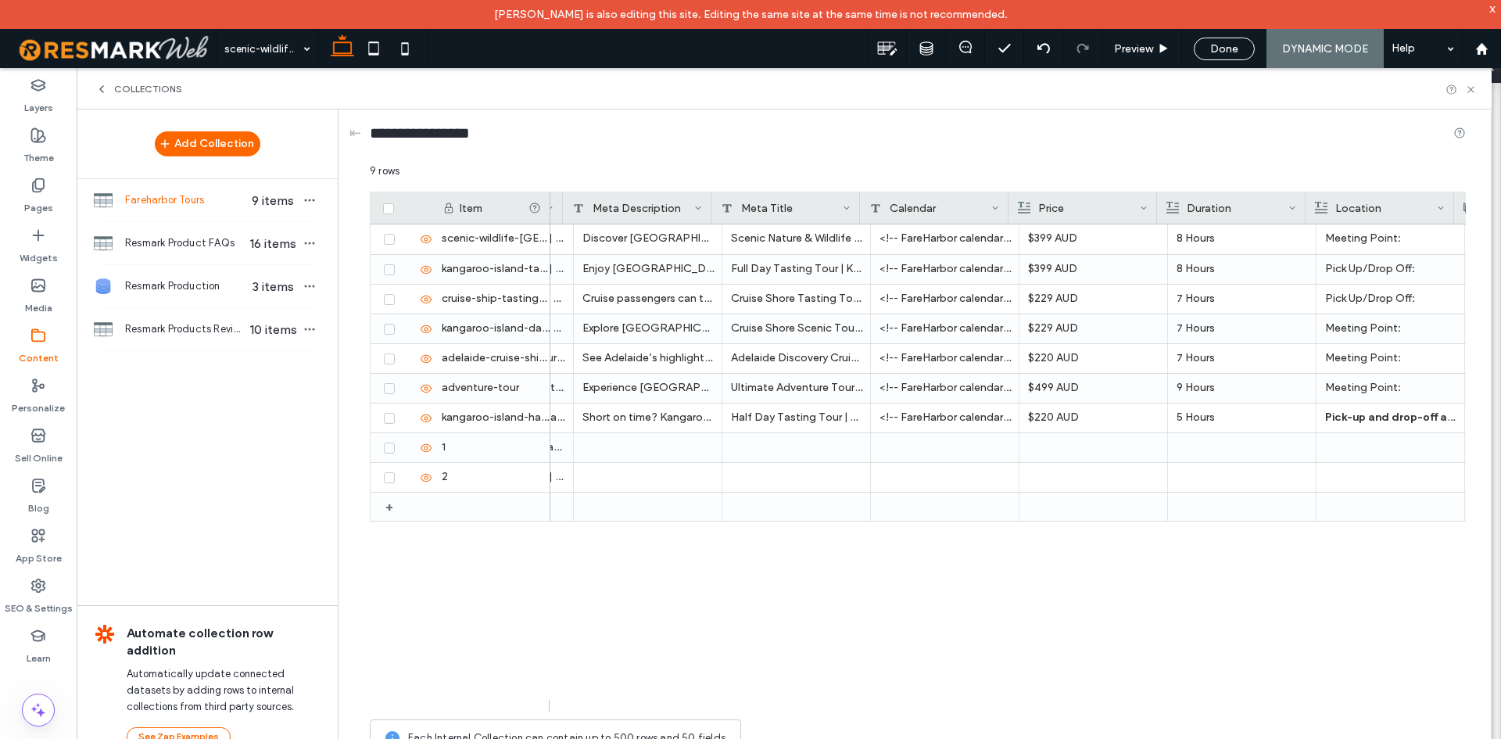
scroll to position [0, 142]
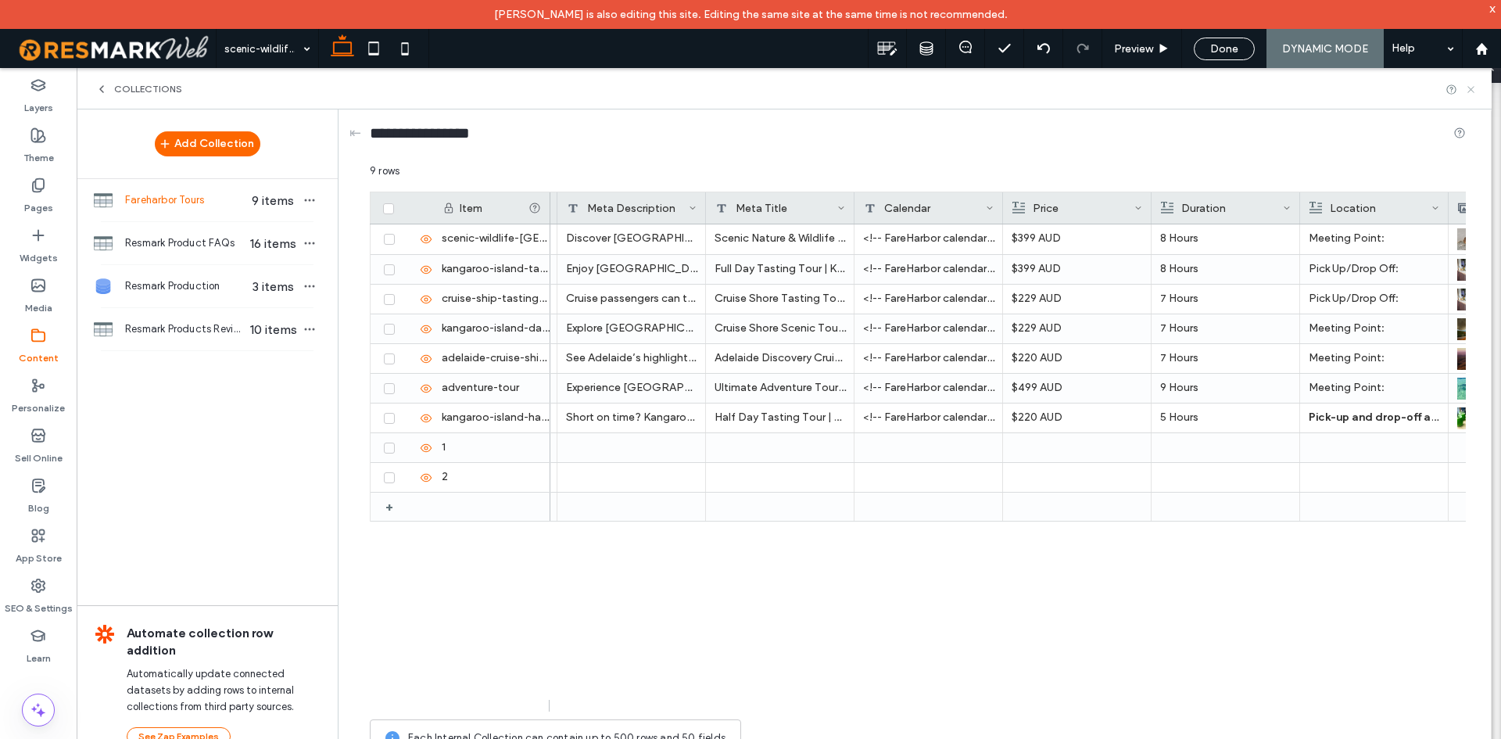
click at [1472, 91] on icon at bounding box center [1471, 90] width 12 height 12
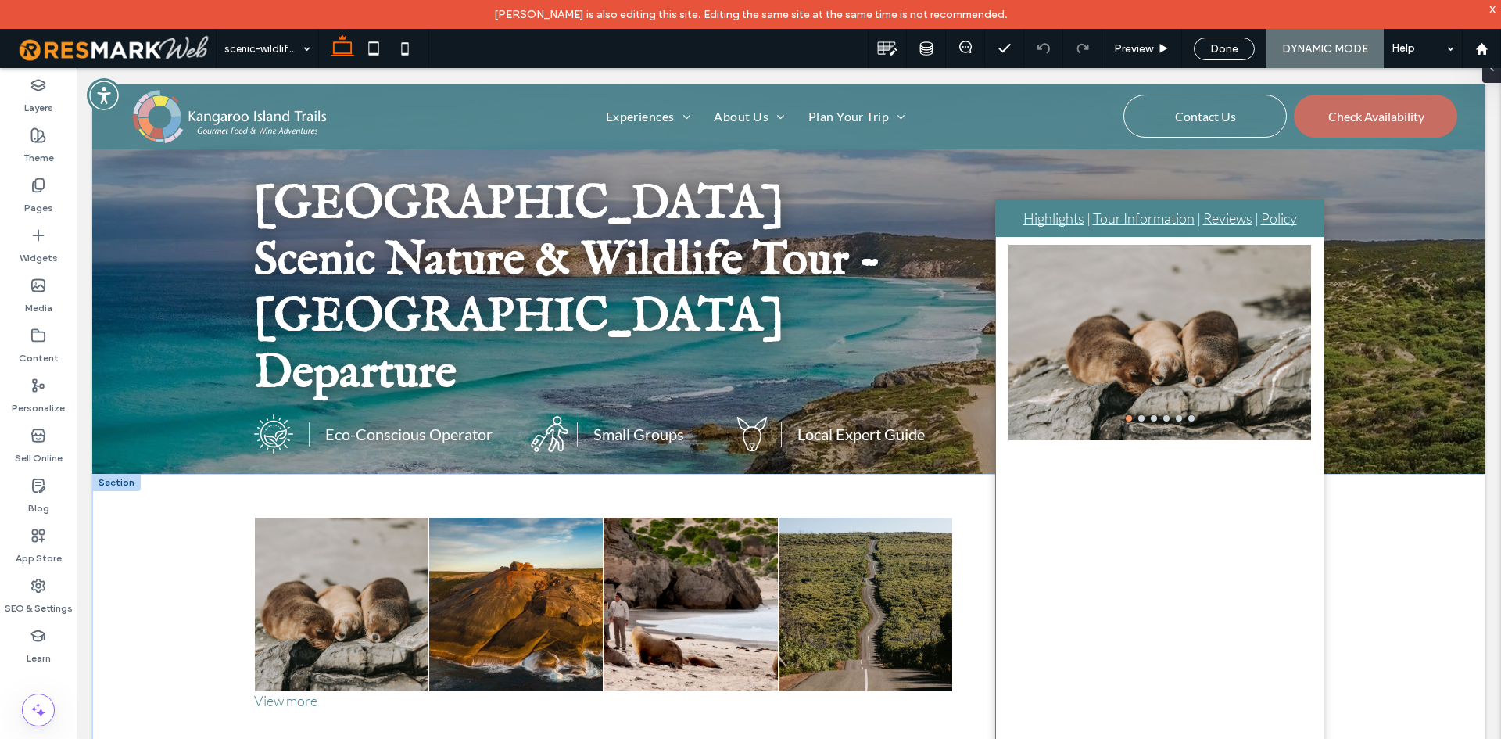
scroll to position [0, 0]
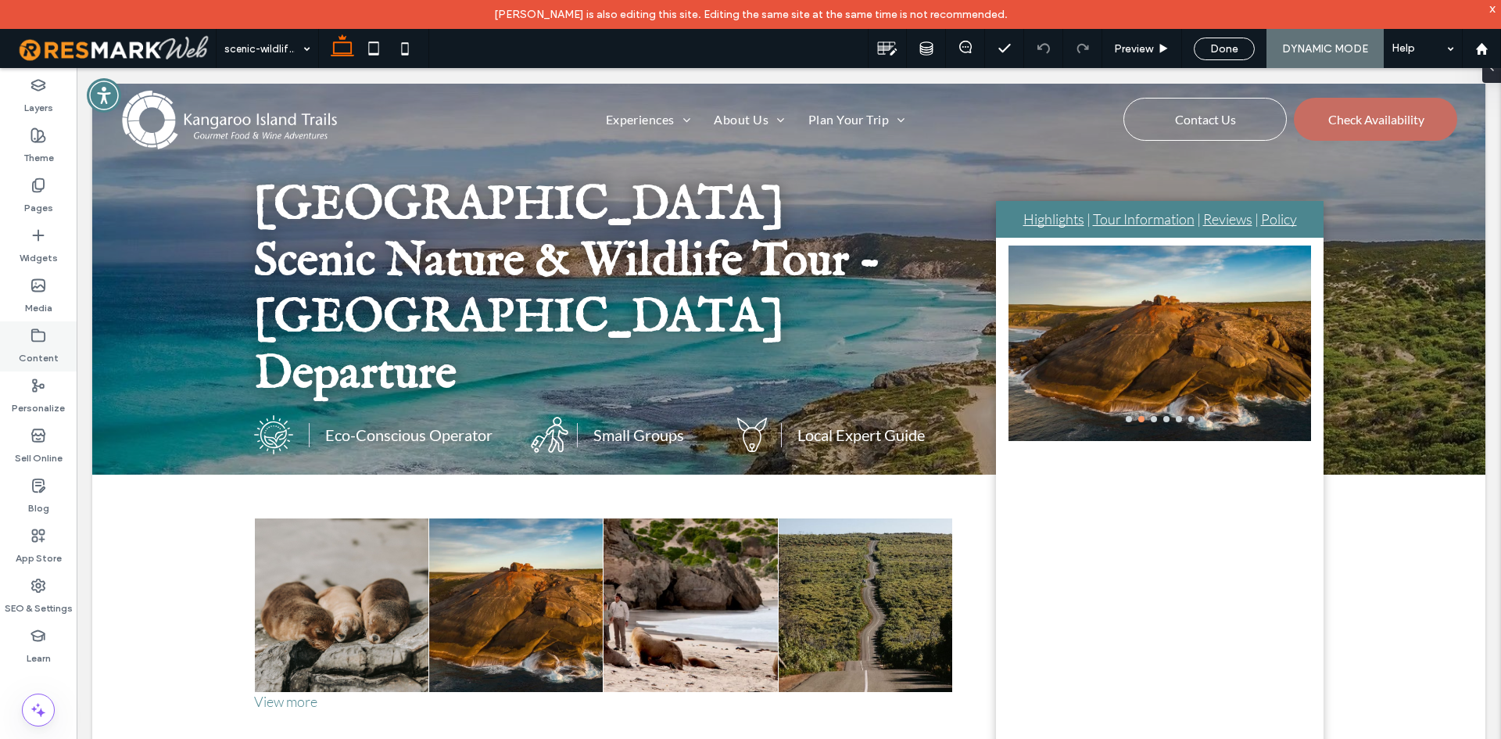
click at [40, 335] on icon at bounding box center [38, 336] width 16 height 16
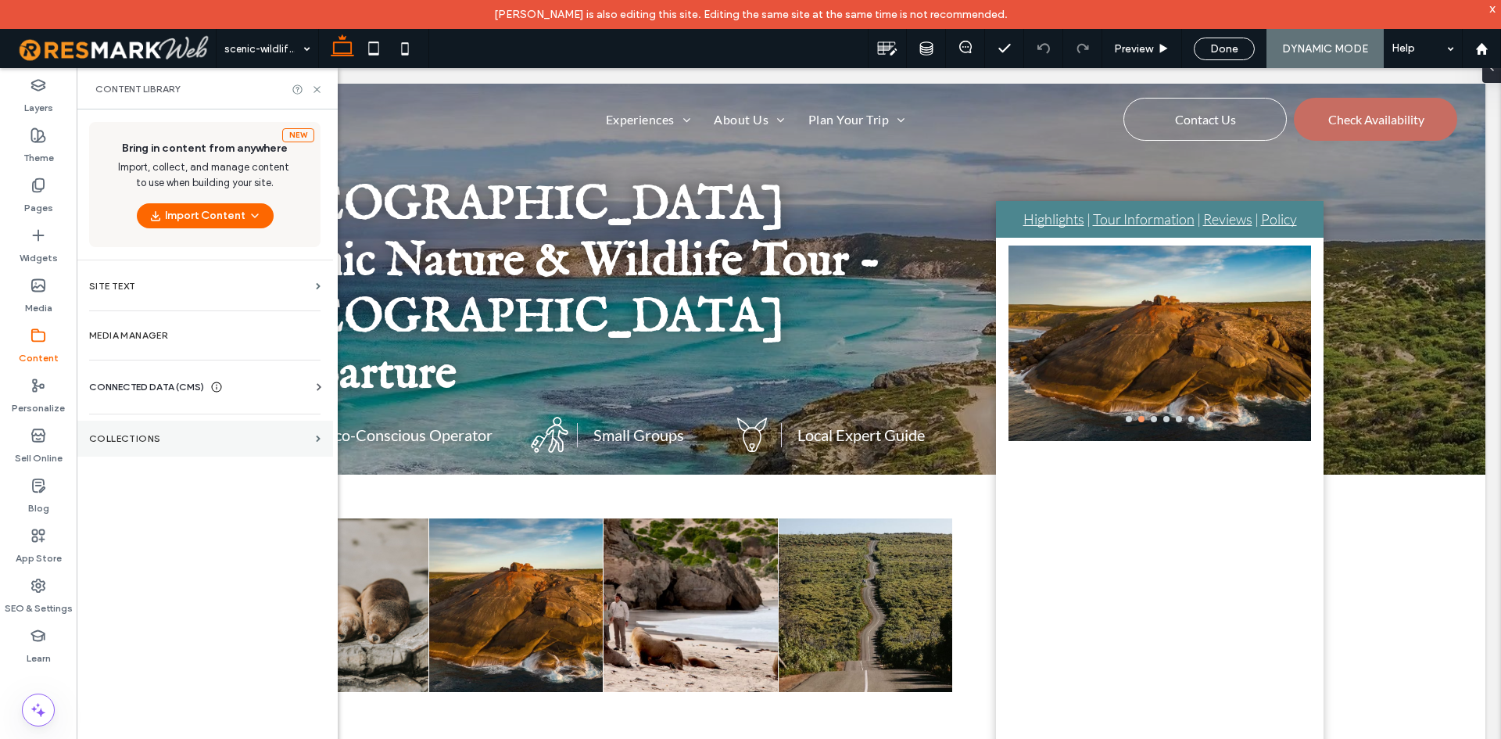
click at [171, 430] on section "Collections" at bounding box center [205, 439] width 256 height 36
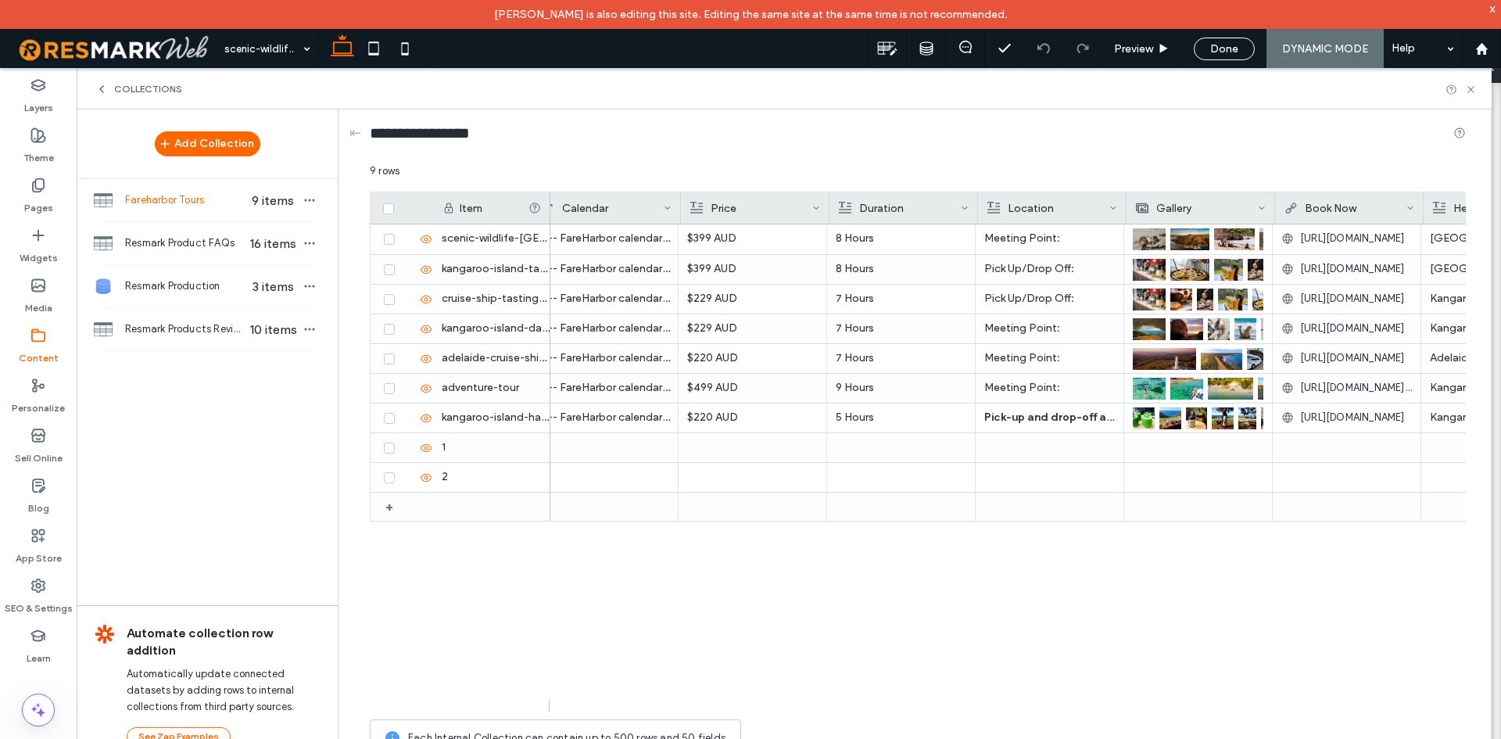
scroll to position [0, 458]
click at [1037, 238] on span "Meeting Point:" at bounding box center [1022, 237] width 76 height 13
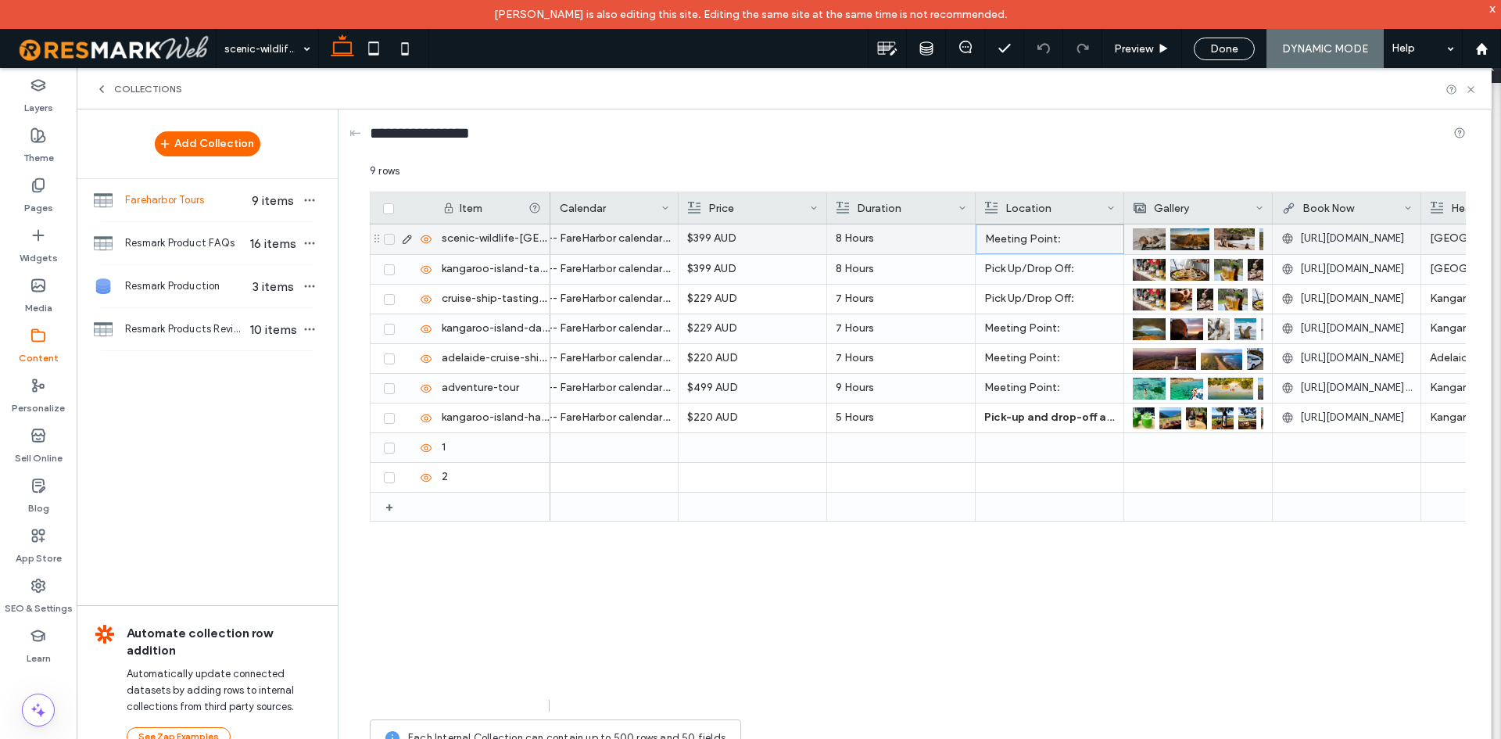
click at [1037, 238] on span "Meeting Point:" at bounding box center [1023, 238] width 76 height 13
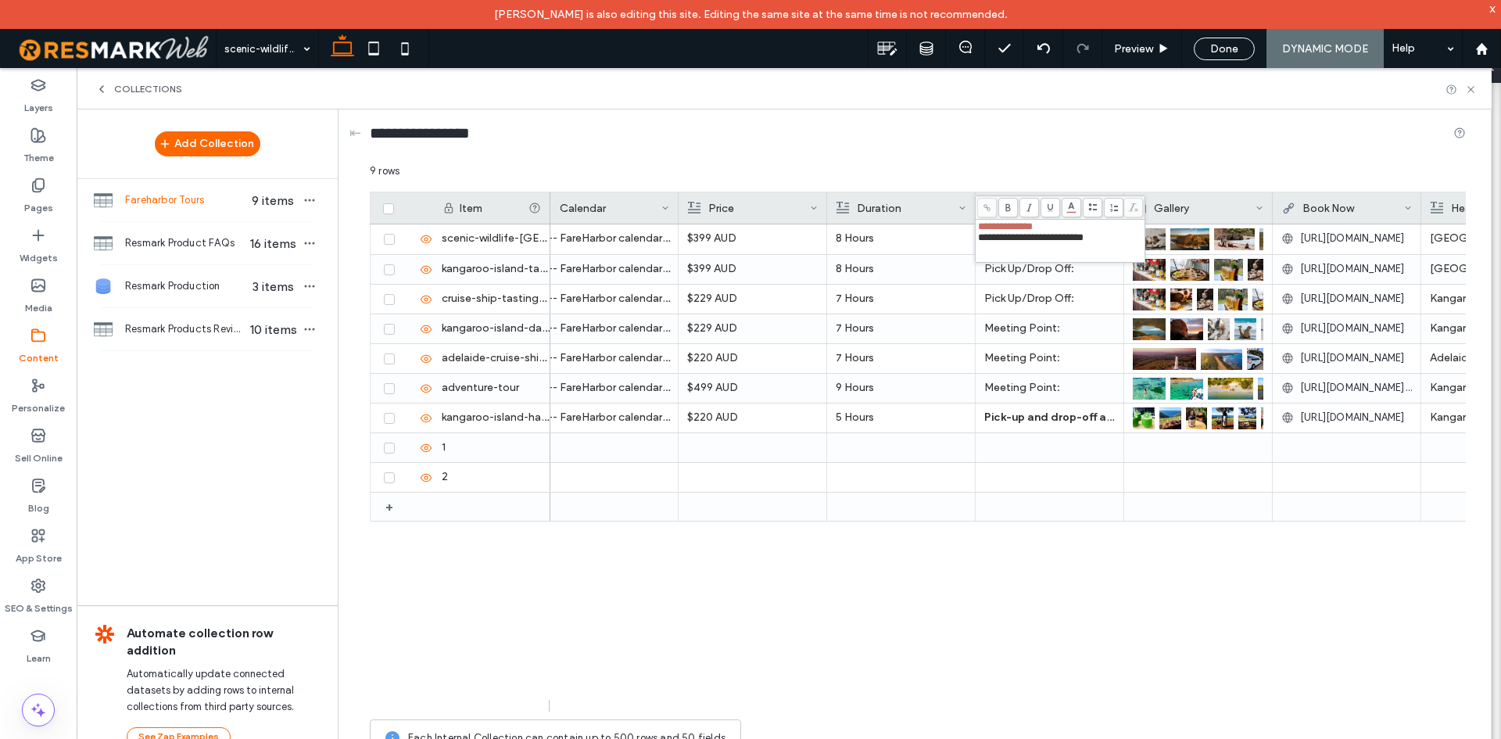
click at [1052, 251] on div "**********" at bounding box center [1060, 240] width 165 height 39
click at [1063, 271] on span "Pick Up/Drop Off:" at bounding box center [1029, 268] width 90 height 13
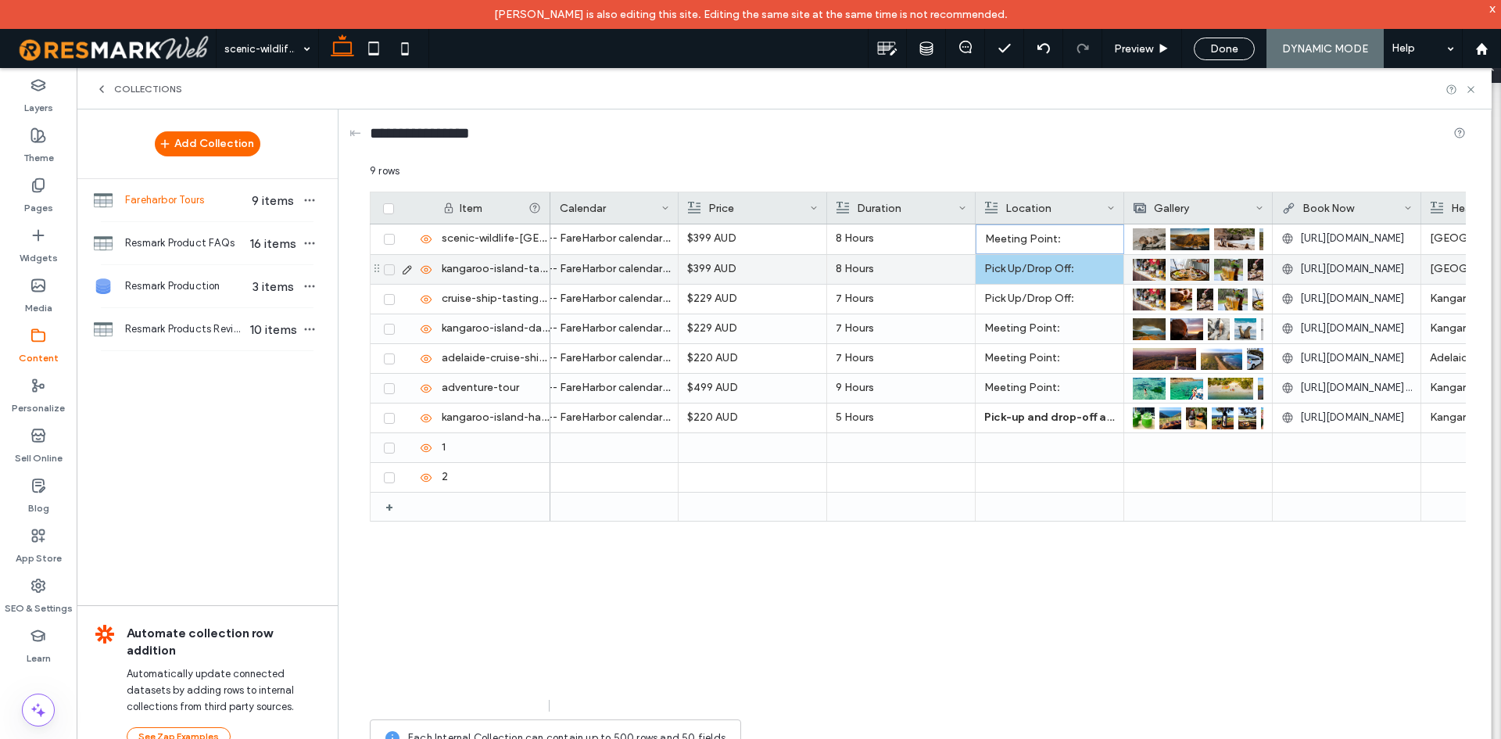
click at [1063, 271] on span "Pick Up/Drop Off:" at bounding box center [1029, 268] width 90 height 13
click at [1036, 342] on p "Cruise Ship Terminal, Penneshaw (instructions on where to find us will be email…" at bounding box center [1049, 356] width 131 height 28
click at [1471, 88] on use at bounding box center [1470, 89] width 6 height 6
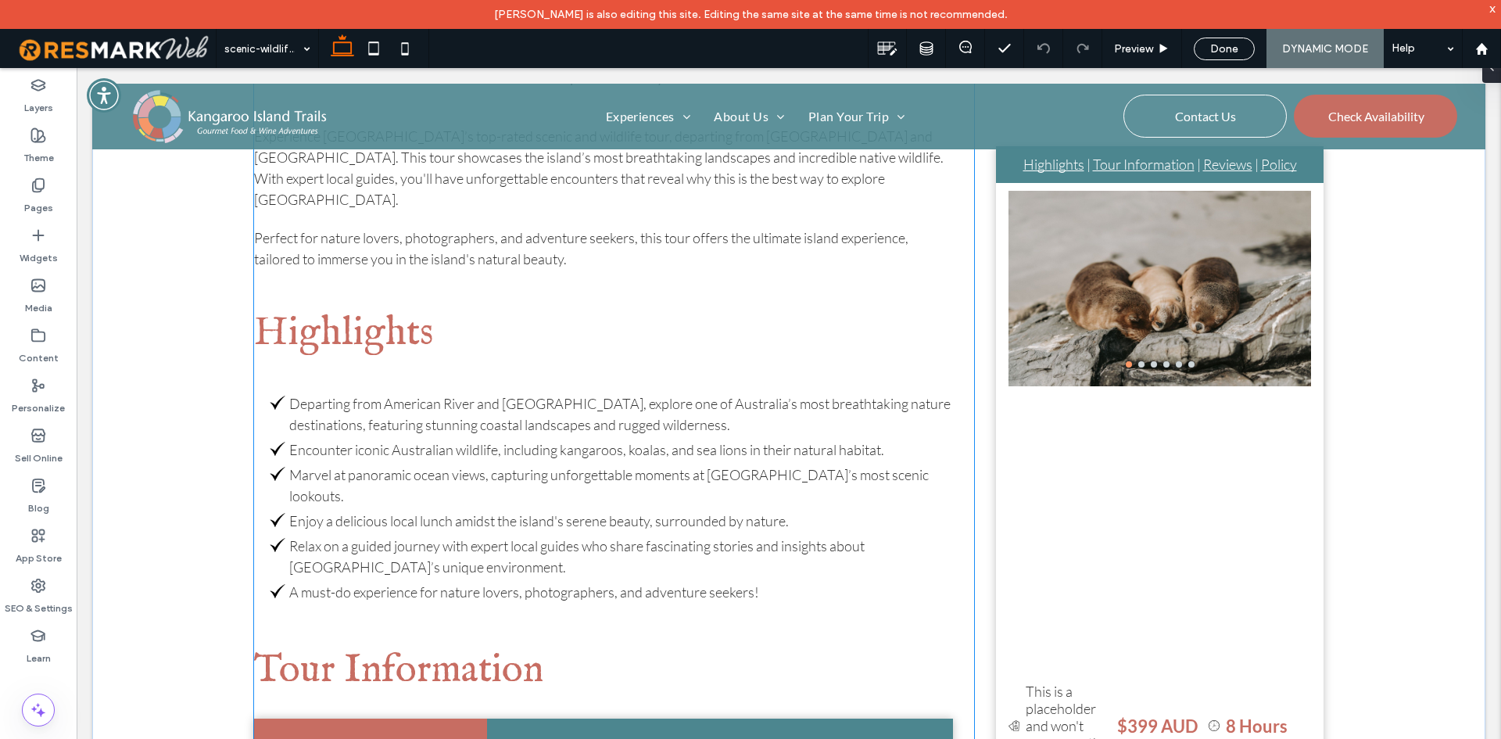
scroll to position [625, 0]
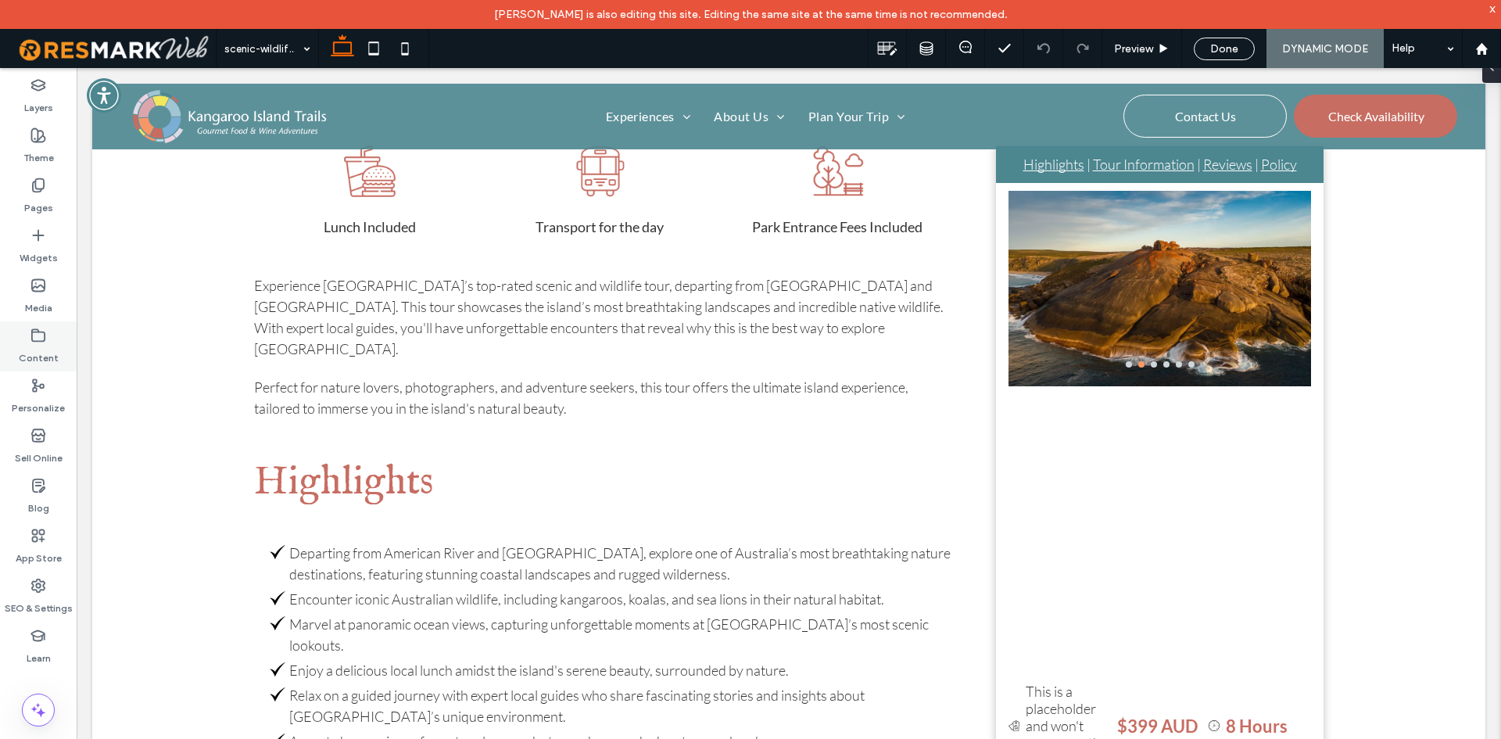
click at [52, 346] on label "Content" at bounding box center [39, 354] width 40 height 22
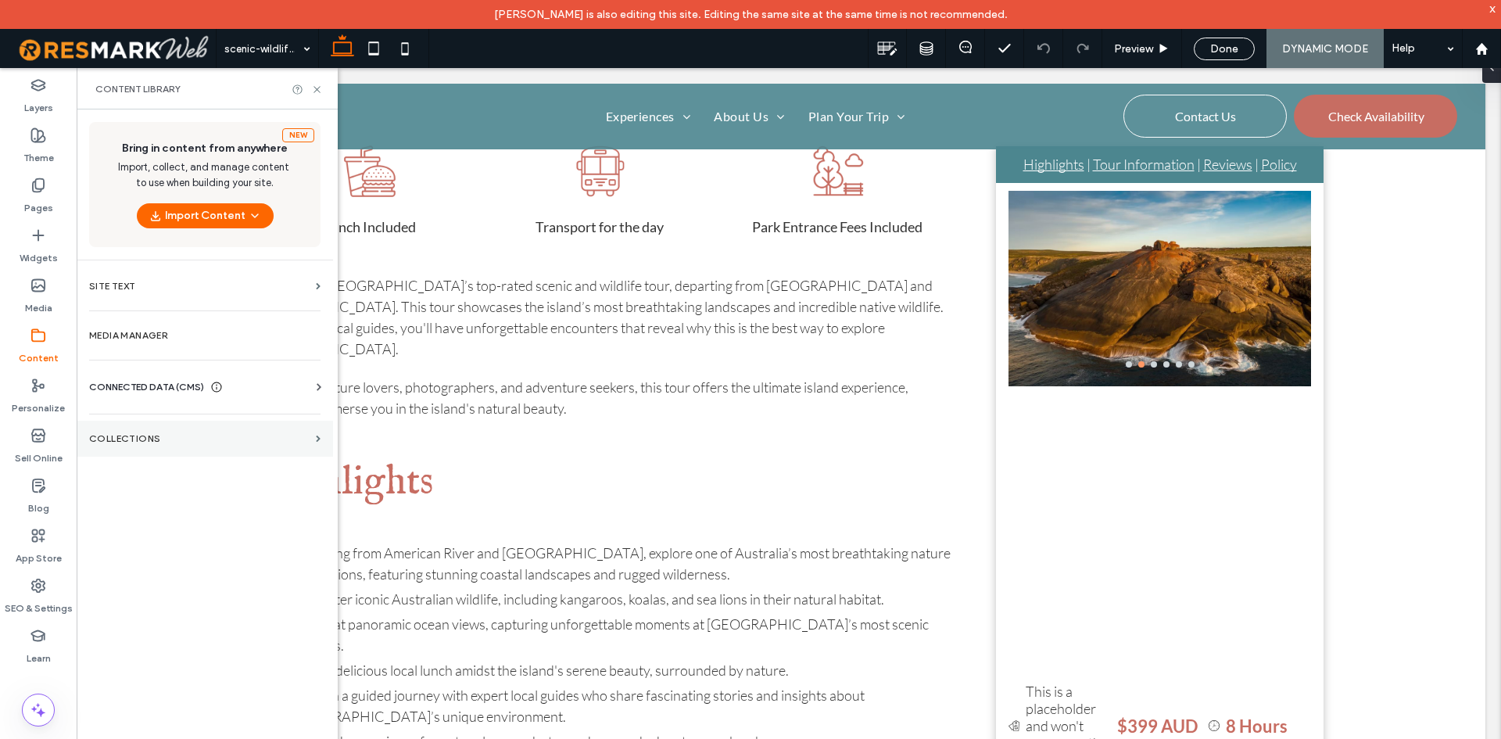
click at [263, 451] on section "Collections" at bounding box center [205, 439] width 256 height 36
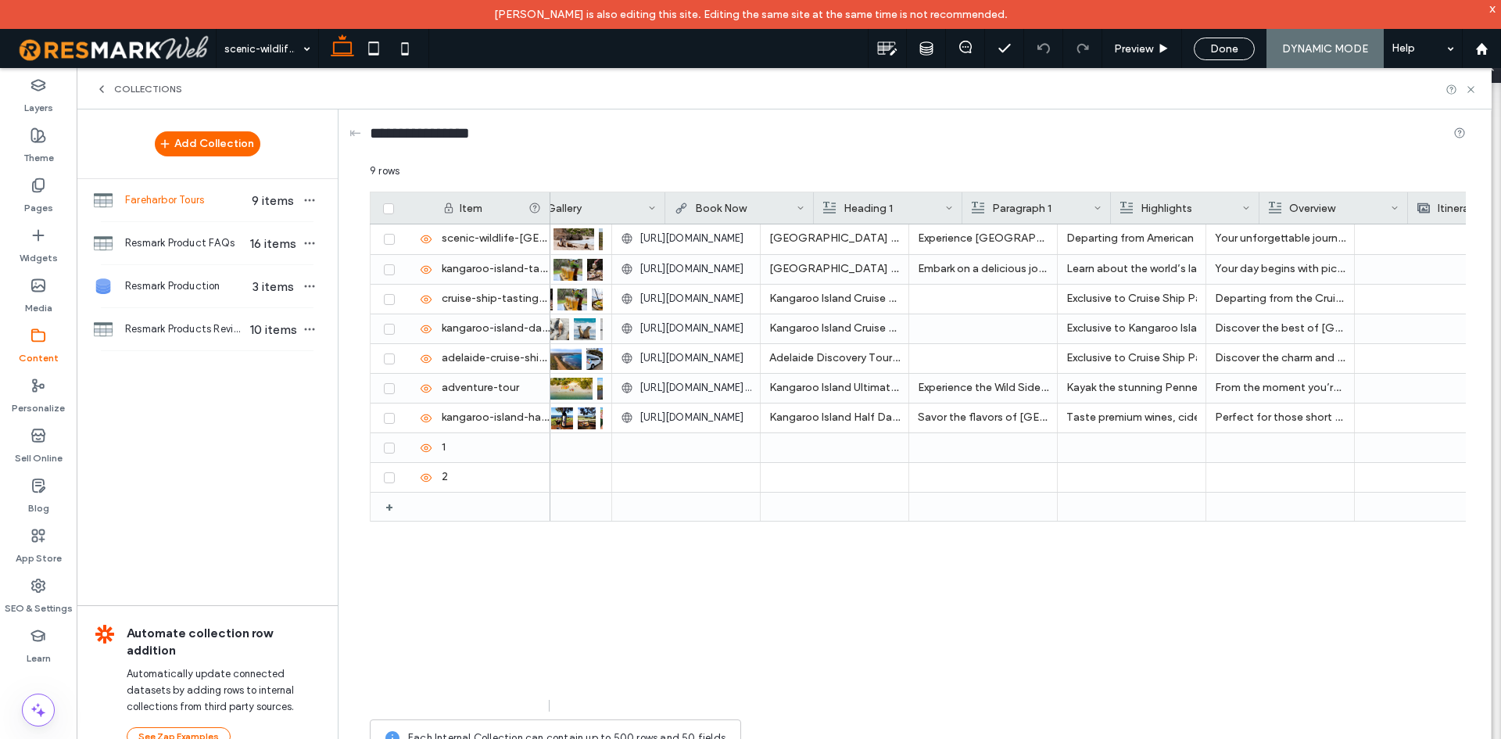
scroll to position [0, 975]
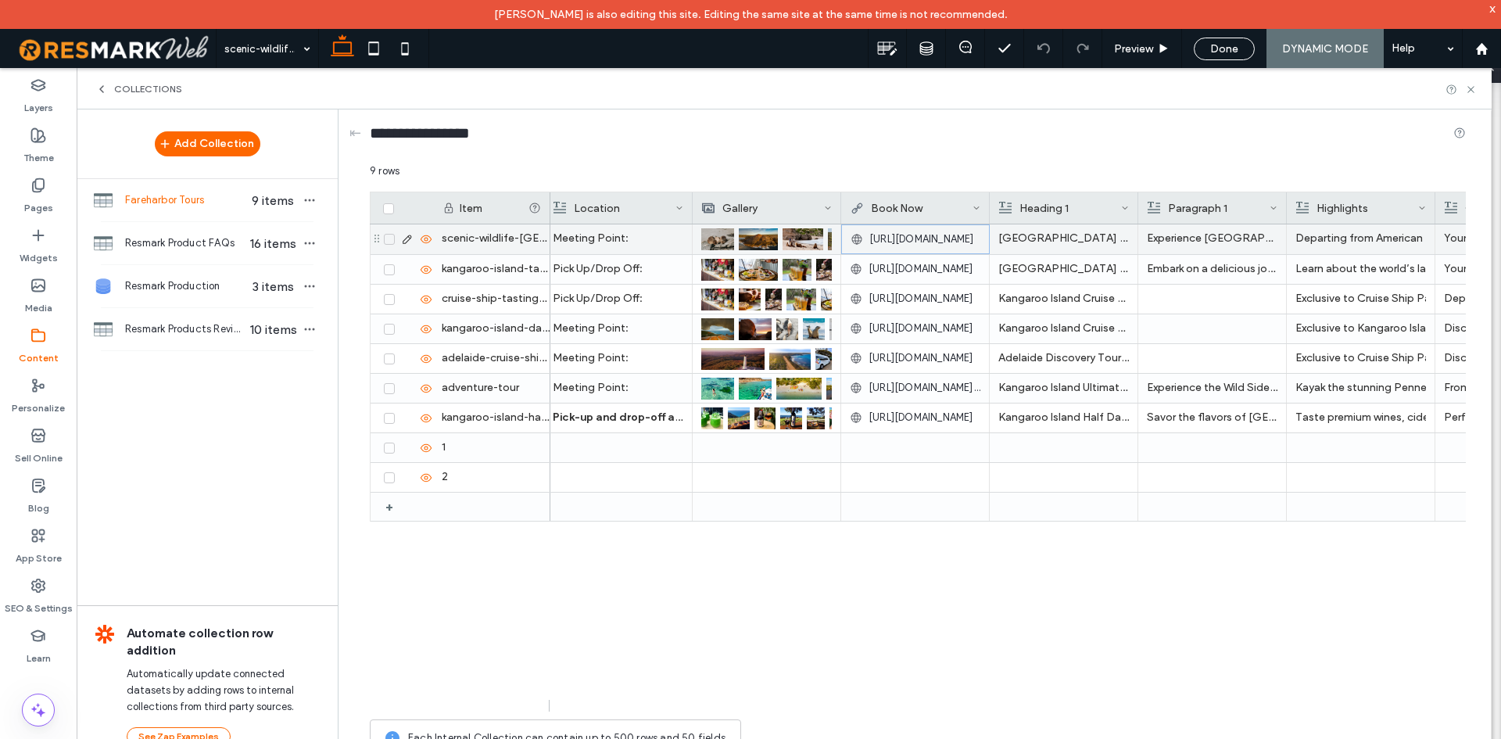
click at [894, 238] on span "[URL][DOMAIN_NAME]" at bounding box center [921, 239] width 105 height 16
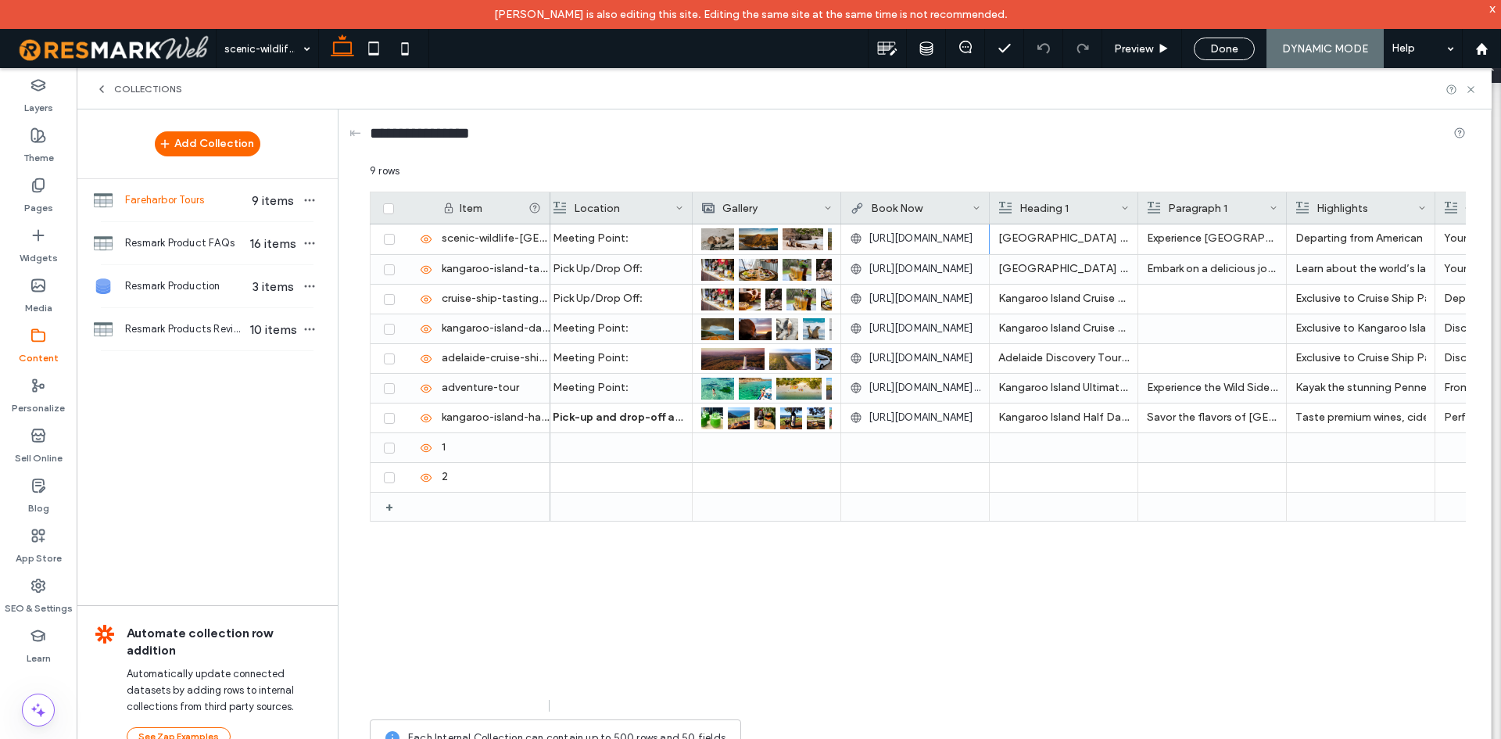
click at [894, 238] on span "[URL][DOMAIN_NAME]" at bounding box center [921, 239] width 105 height 16
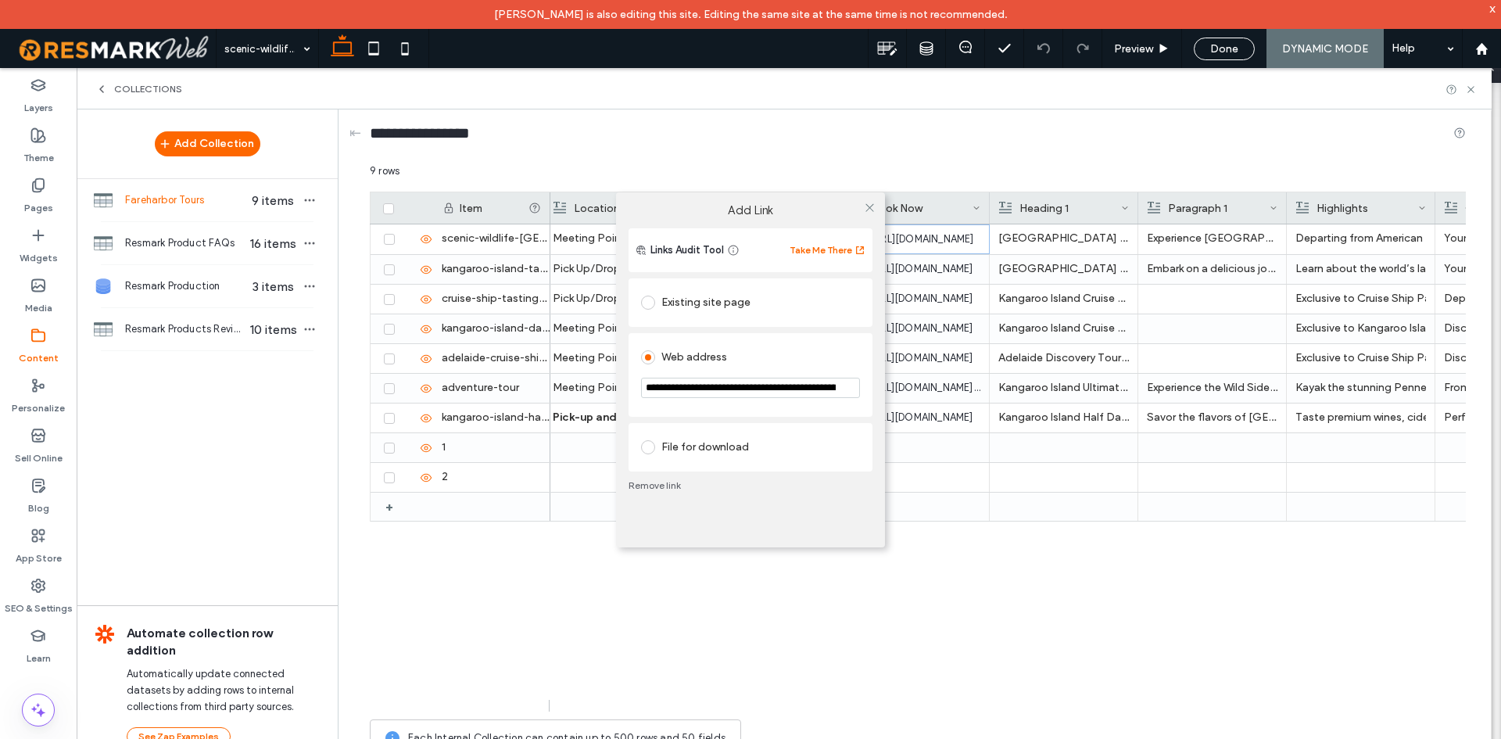
click at [736, 380] on input "**********" at bounding box center [750, 388] width 219 height 20
click at [1349, 636] on div "**********" at bounding box center [750, 369] width 1501 height 739
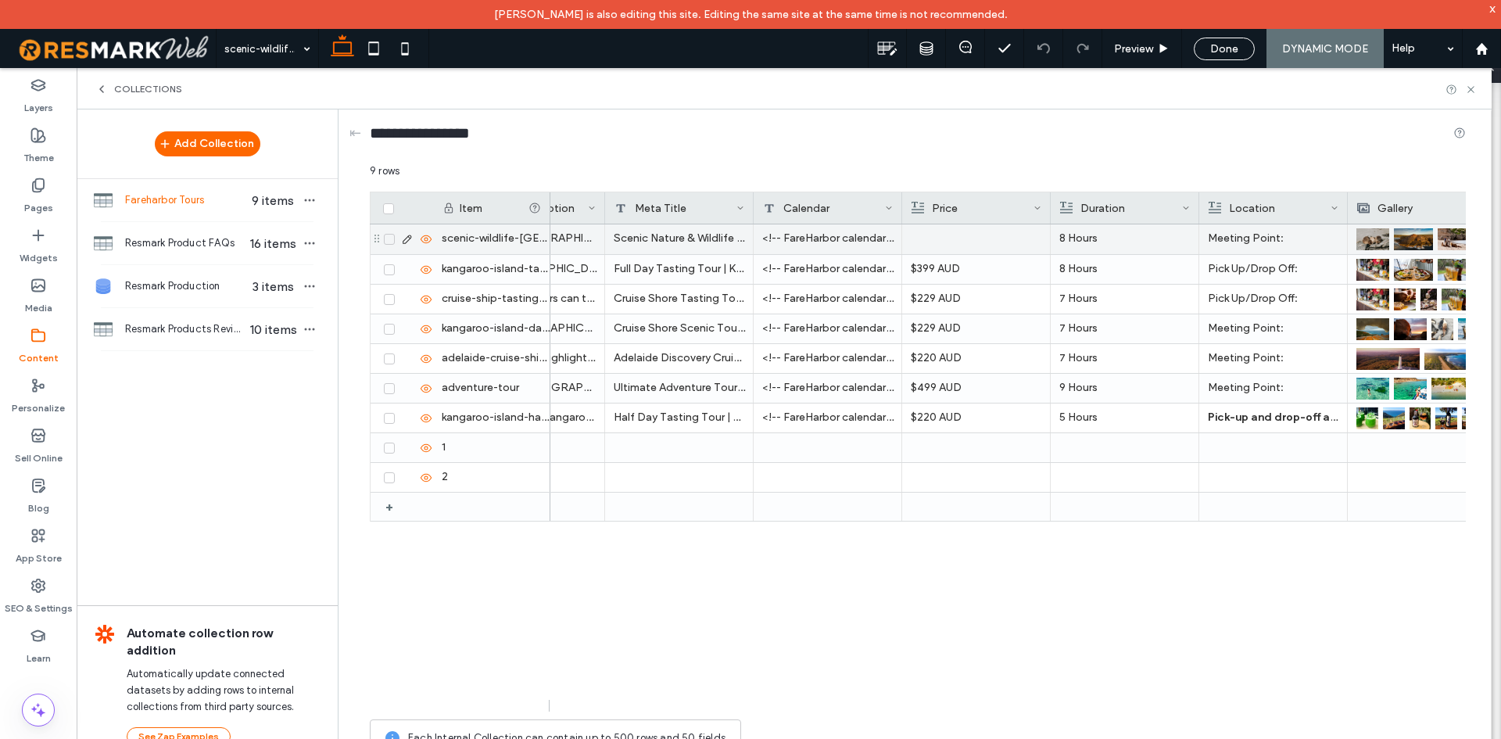
click at [849, 238] on div "<!-- FareHarbor calendar--> <script src="https://fareharbor.com/embeds/script/c…" at bounding box center [828, 239] width 149 height 30
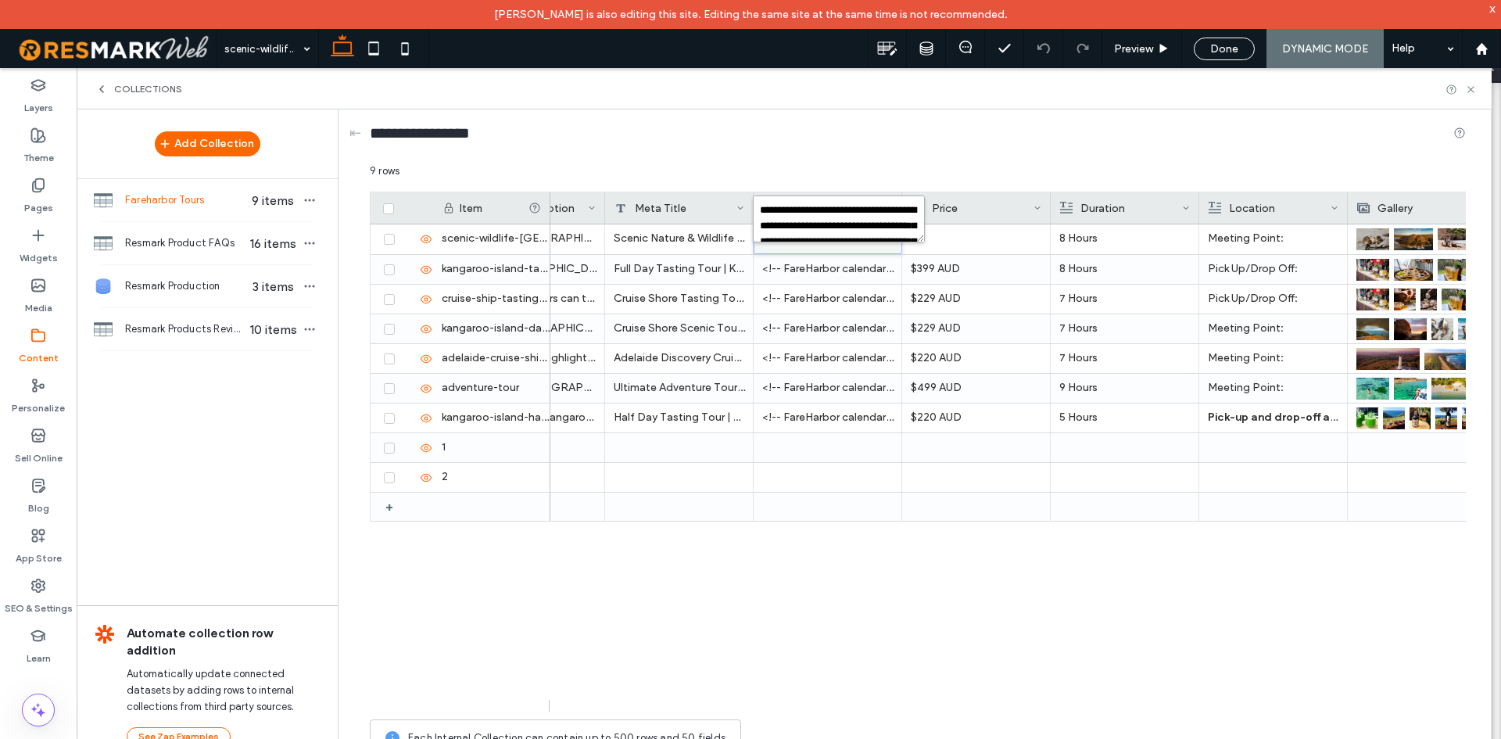
click at [845, 210] on textarea "**********" at bounding box center [839, 218] width 172 height 47
click at [1275, 596] on div "Kangaroo Island Scenic Nature & Wildlife Tour - Kingscote Departure Discover Ka…" at bounding box center [1008, 467] width 916 height 487
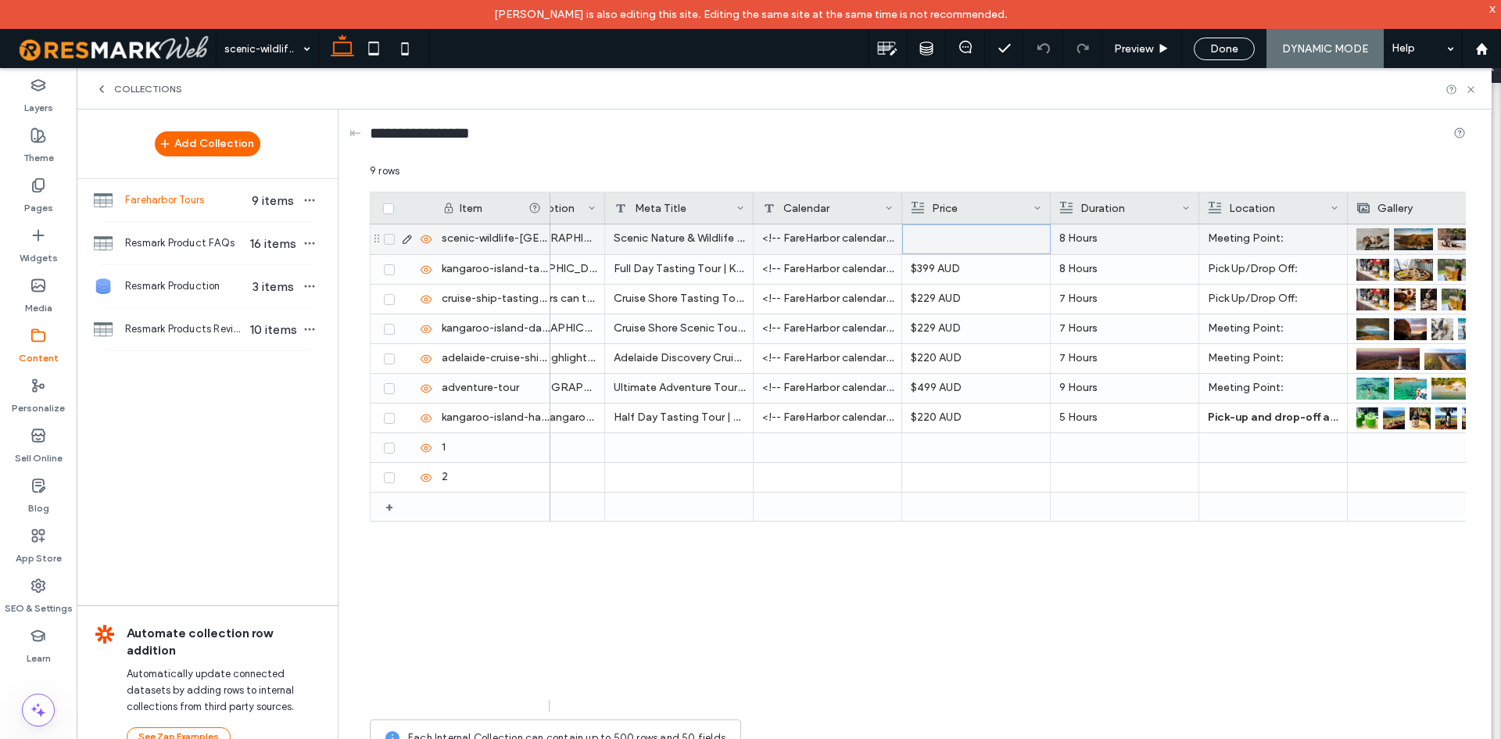
click at [998, 248] on div at bounding box center [977, 239] width 130 height 28
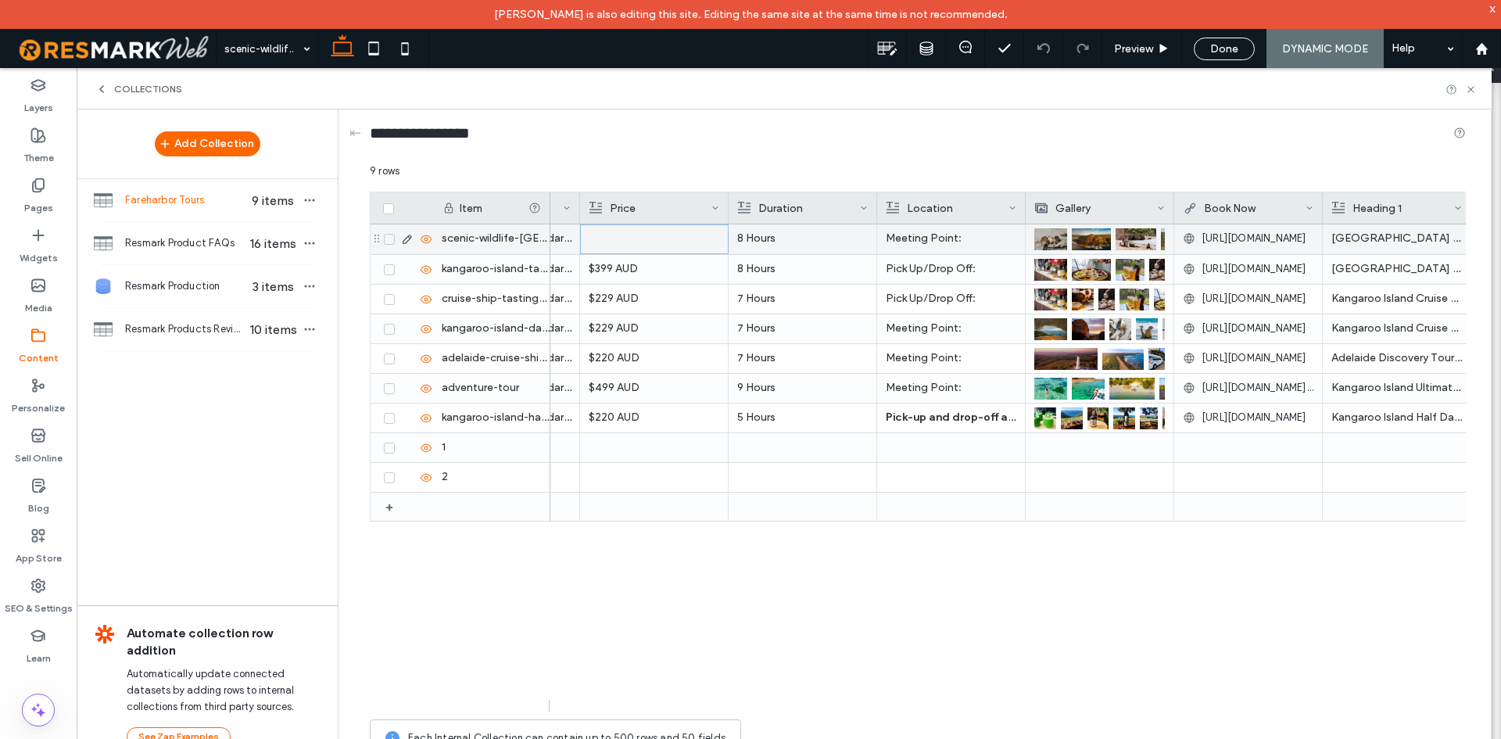
click at [1246, 226] on div "[URL][DOMAIN_NAME]" at bounding box center [1248, 238] width 131 height 28
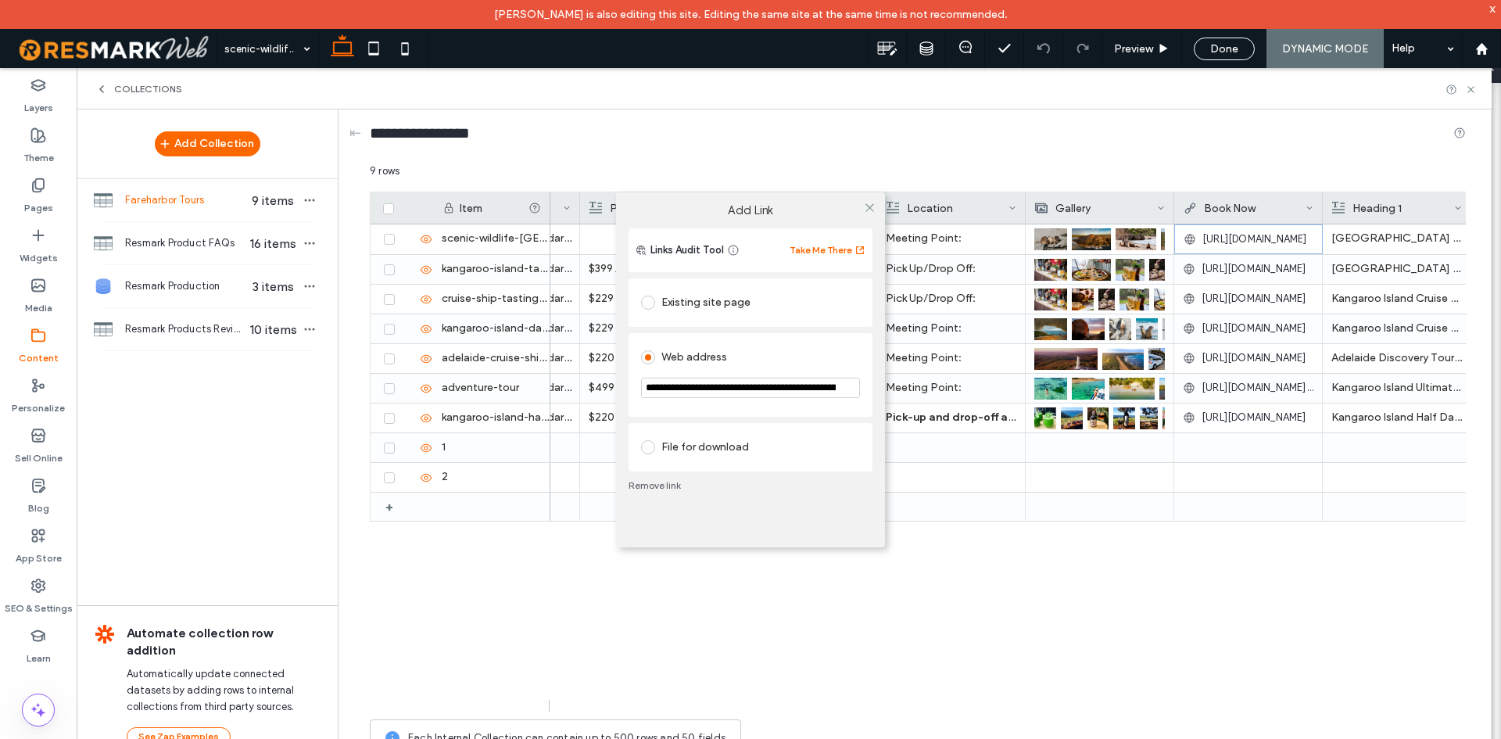
click at [1246, 226] on div "**********" at bounding box center [750, 369] width 1501 height 739
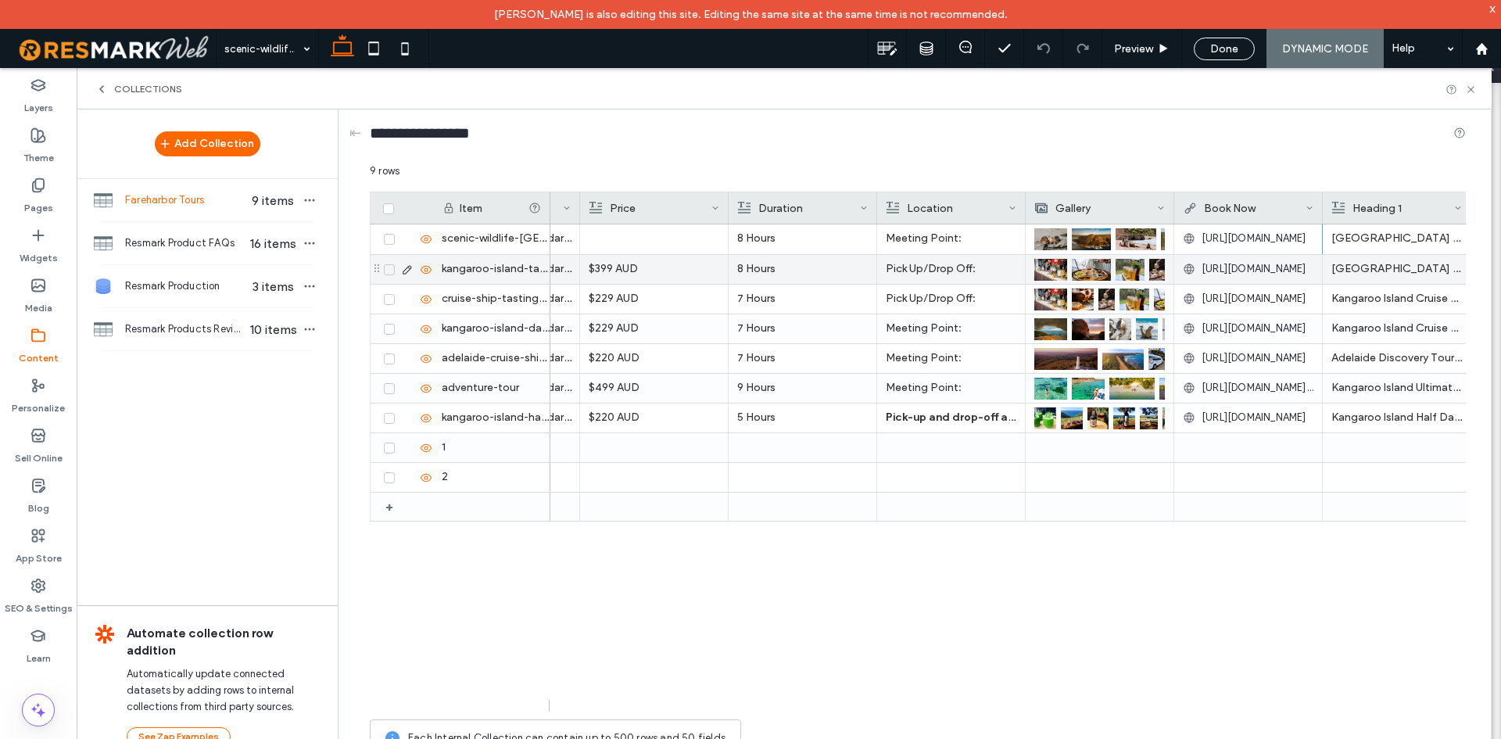
click at [1270, 241] on span "[URL][DOMAIN_NAME]" at bounding box center [1254, 239] width 105 height 16
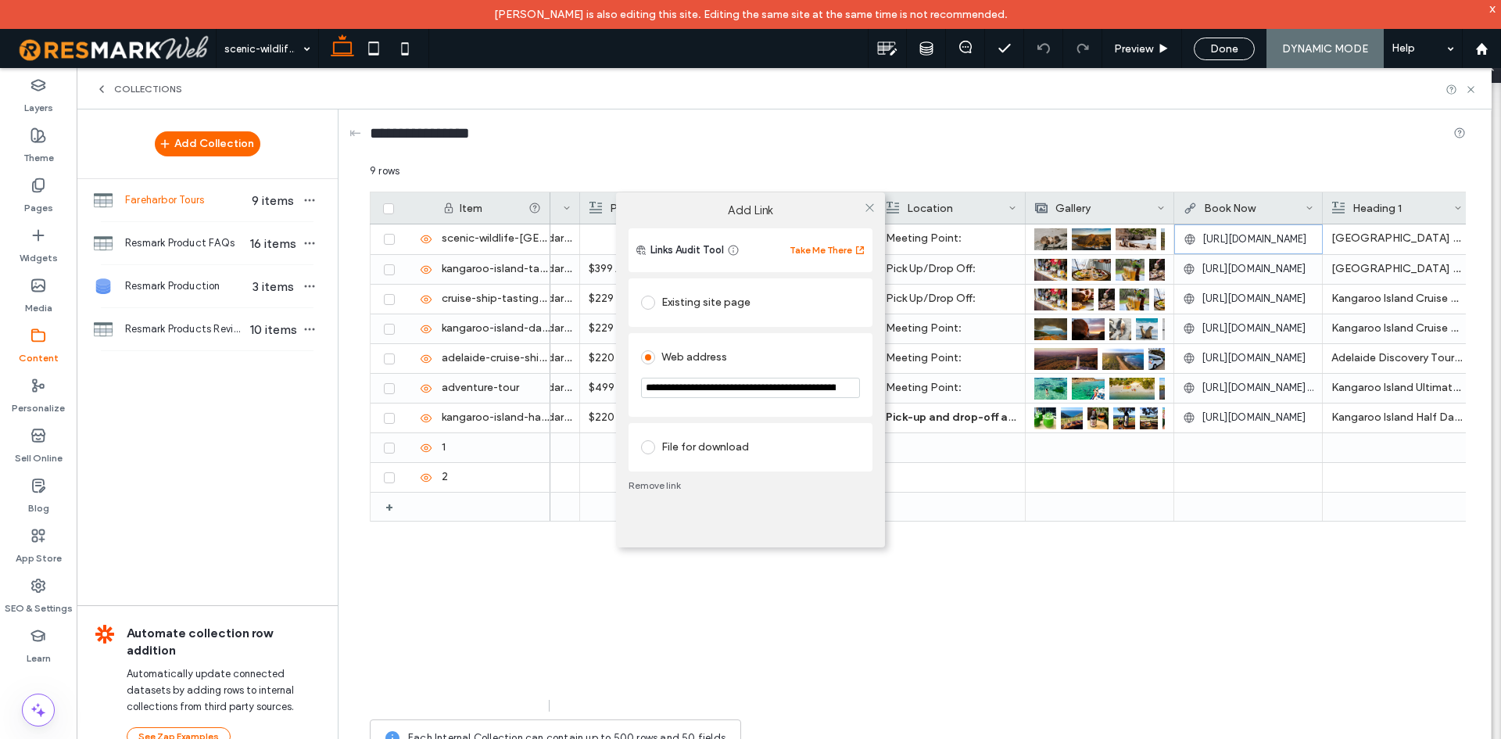
click at [1270, 241] on div "**********" at bounding box center [750, 369] width 1501 height 739
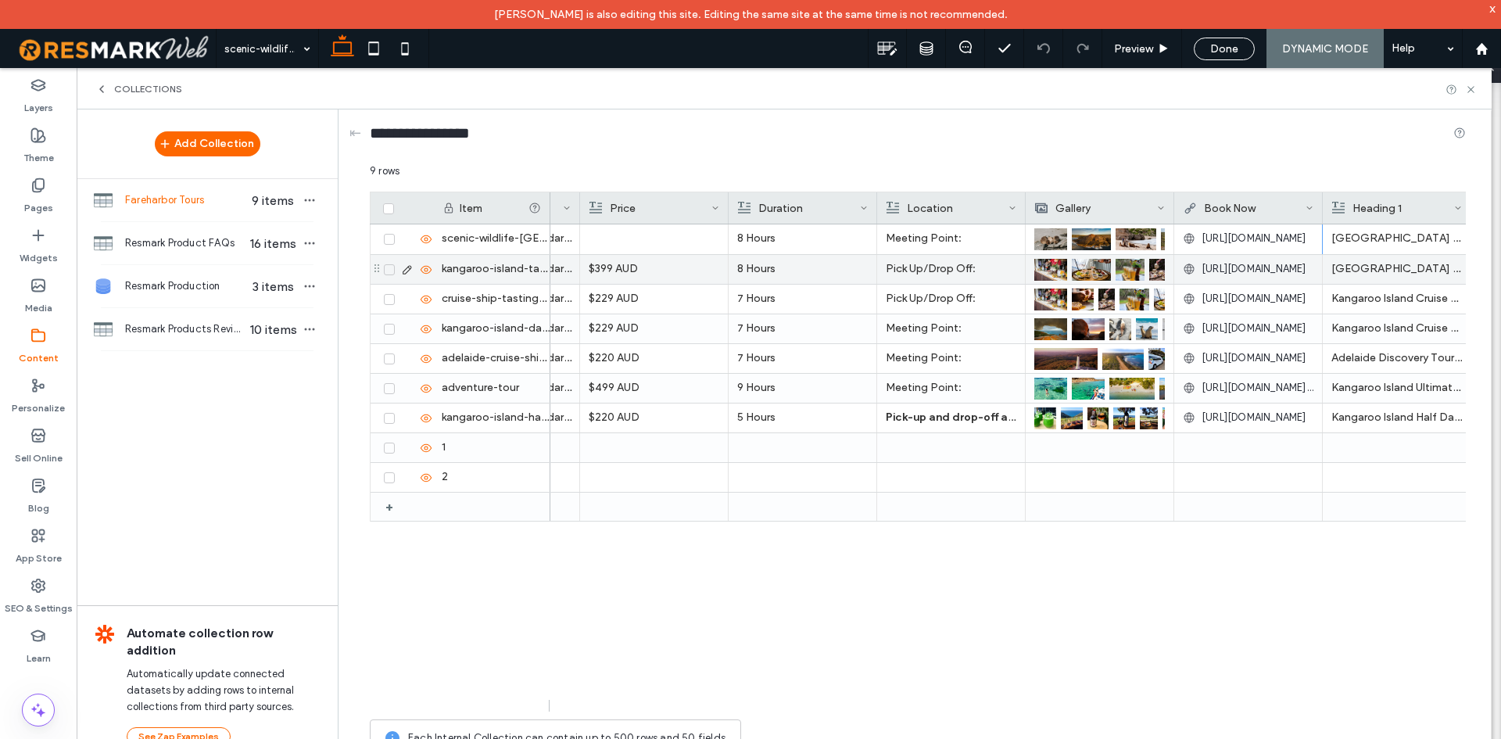
click at [1268, 236] on span "[URL][DOMAIN_NAME]" at bounding box center [1254, 239] width 105 height 16
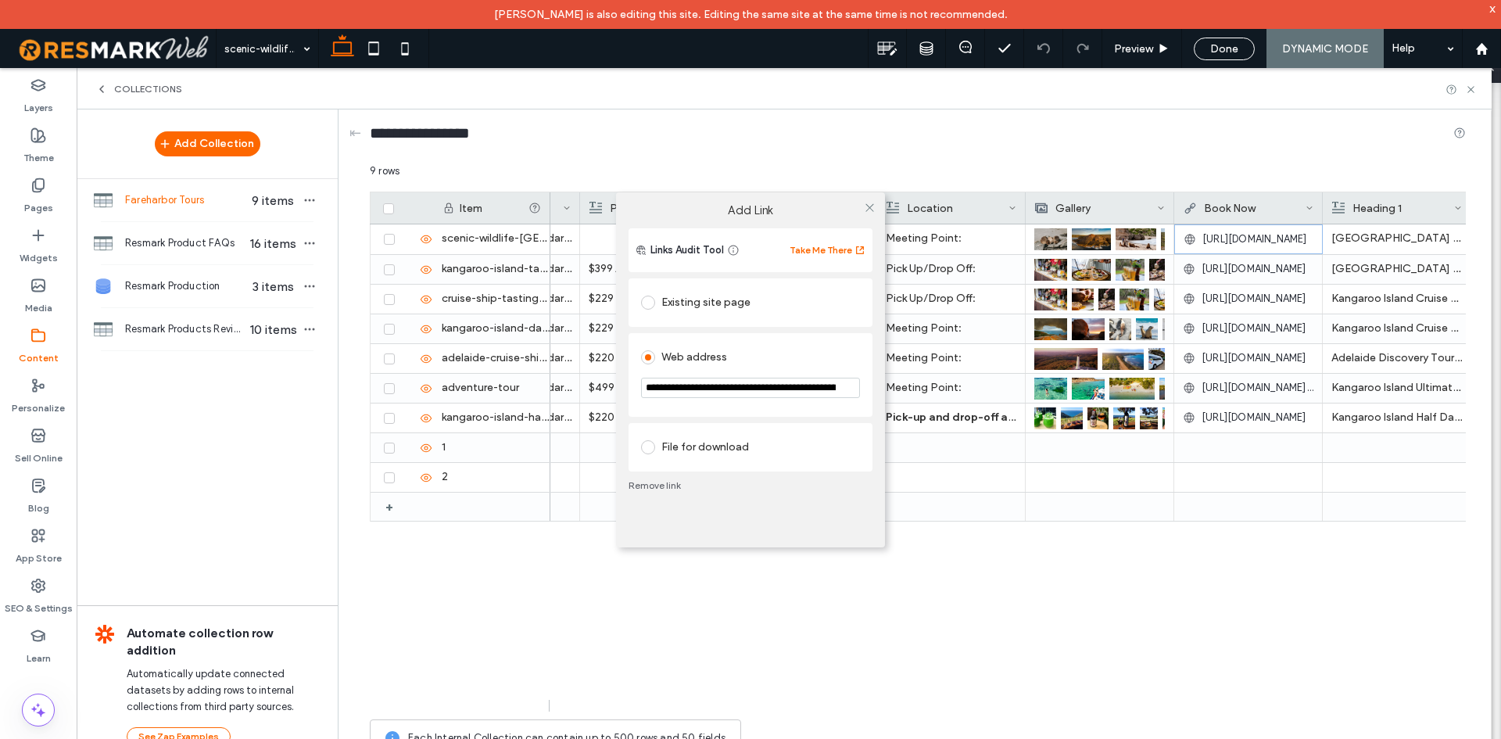
click at [1268, 235] on div "**********" at bounding box center [750, 369] width 1501 height 739
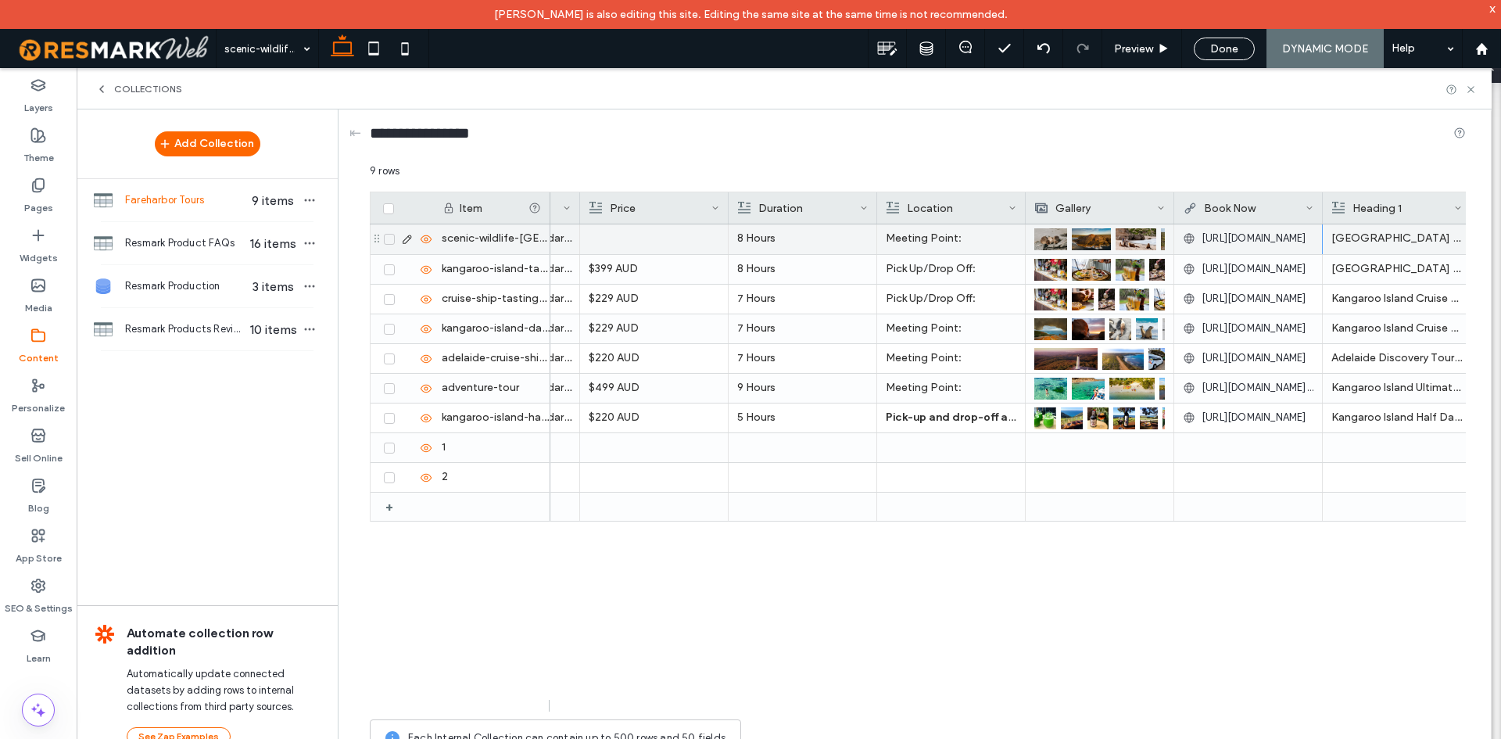
click at [1268, 235] on span "[URL][DOMAIN_NAME]" at bounding box center [1254, 239] width 105 height 16
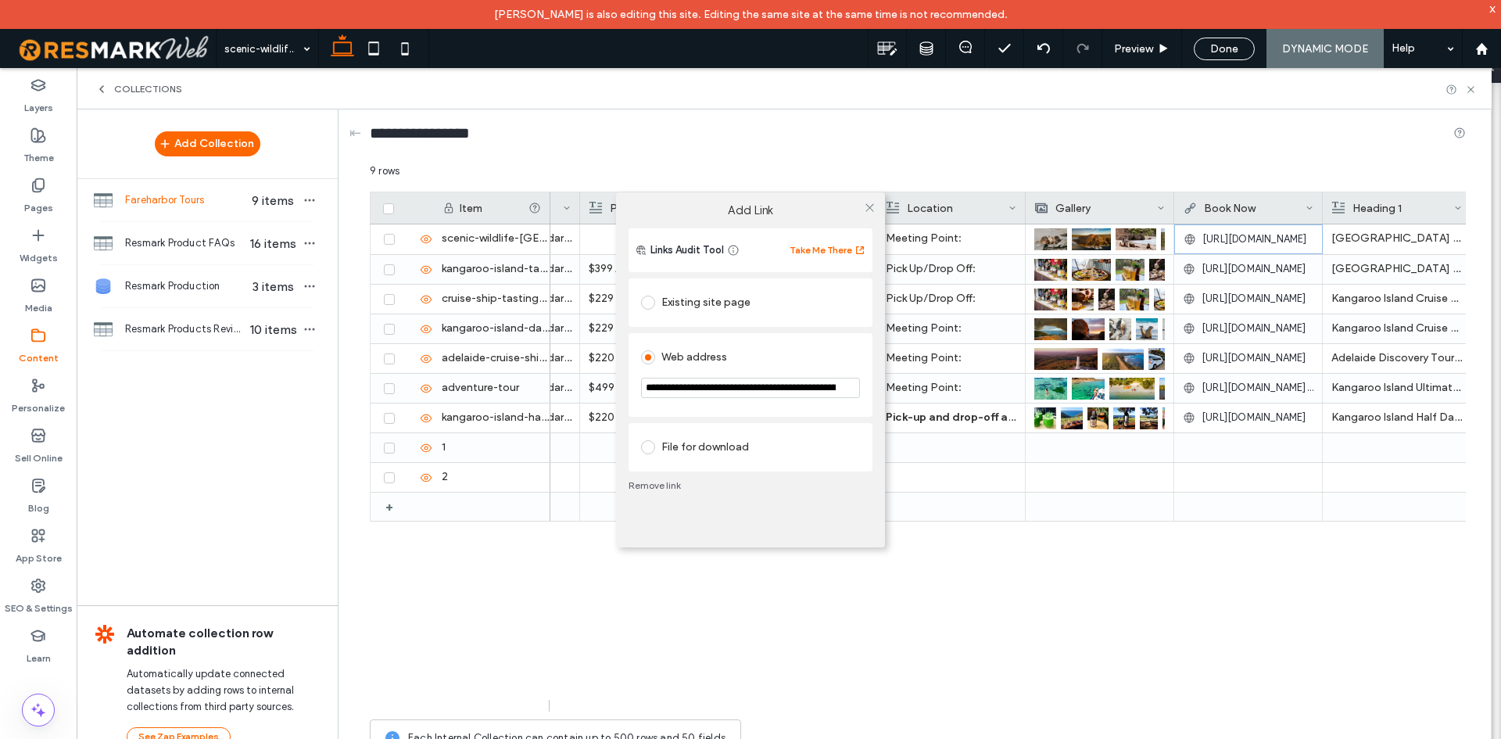
click at [819, 385] on input "**********" at bounding box center [750, 388] width 219 height 20
click at [1321, 562] on div "**********" at bounding box center [750, 369] width 1501 height 739
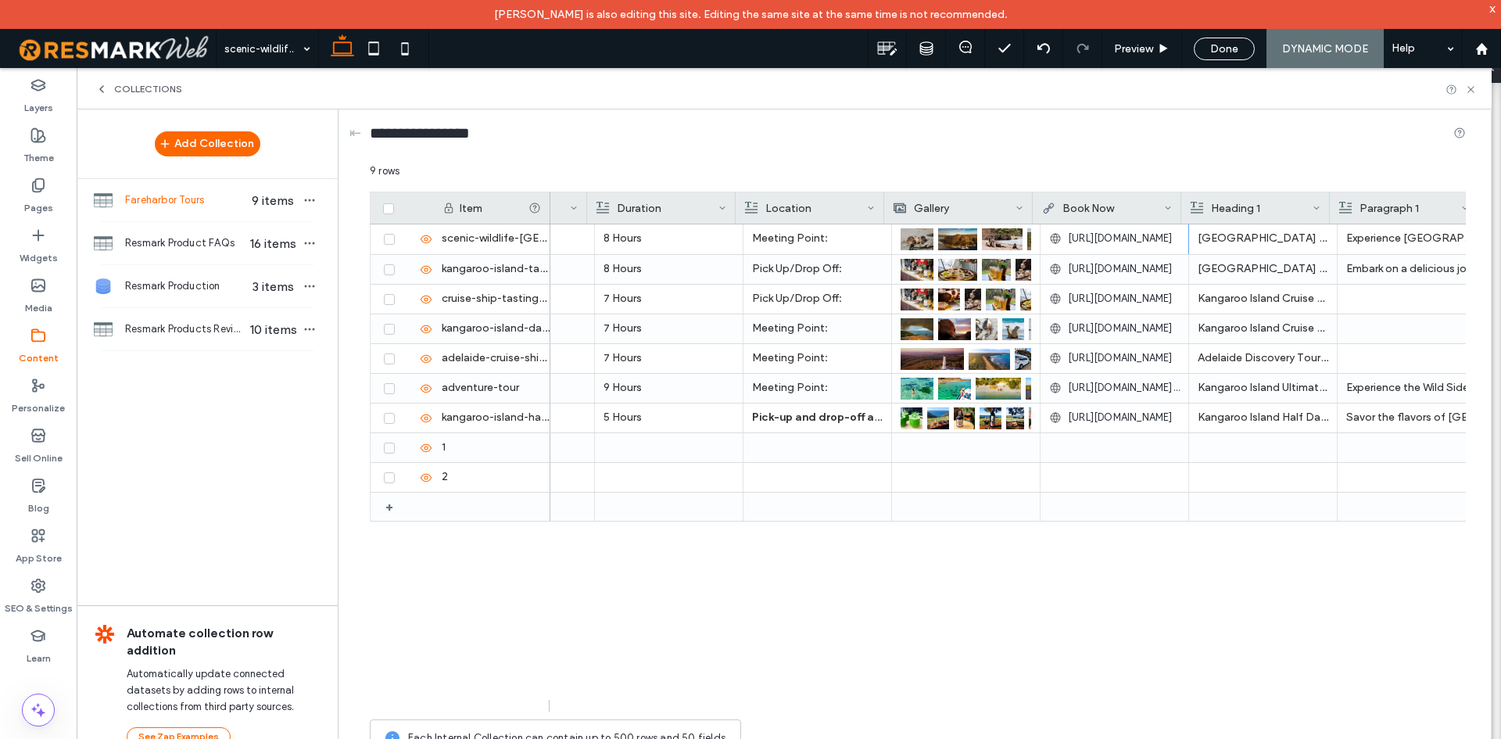
scroll to position [0, 706]
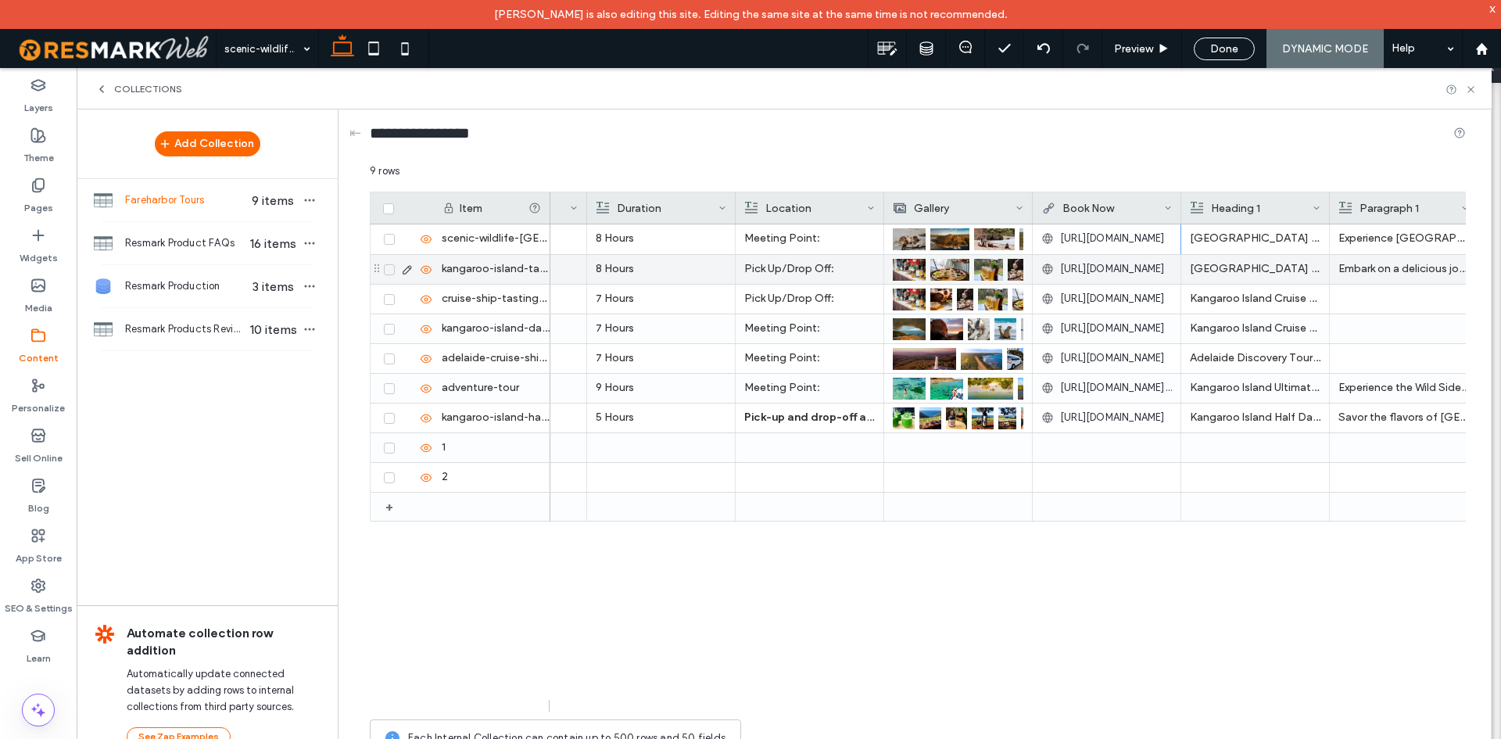
click at [1113, 279] on div "[URL][DOMAIN_NAME]" at bounding box center [1106, 269] width 131 height 28
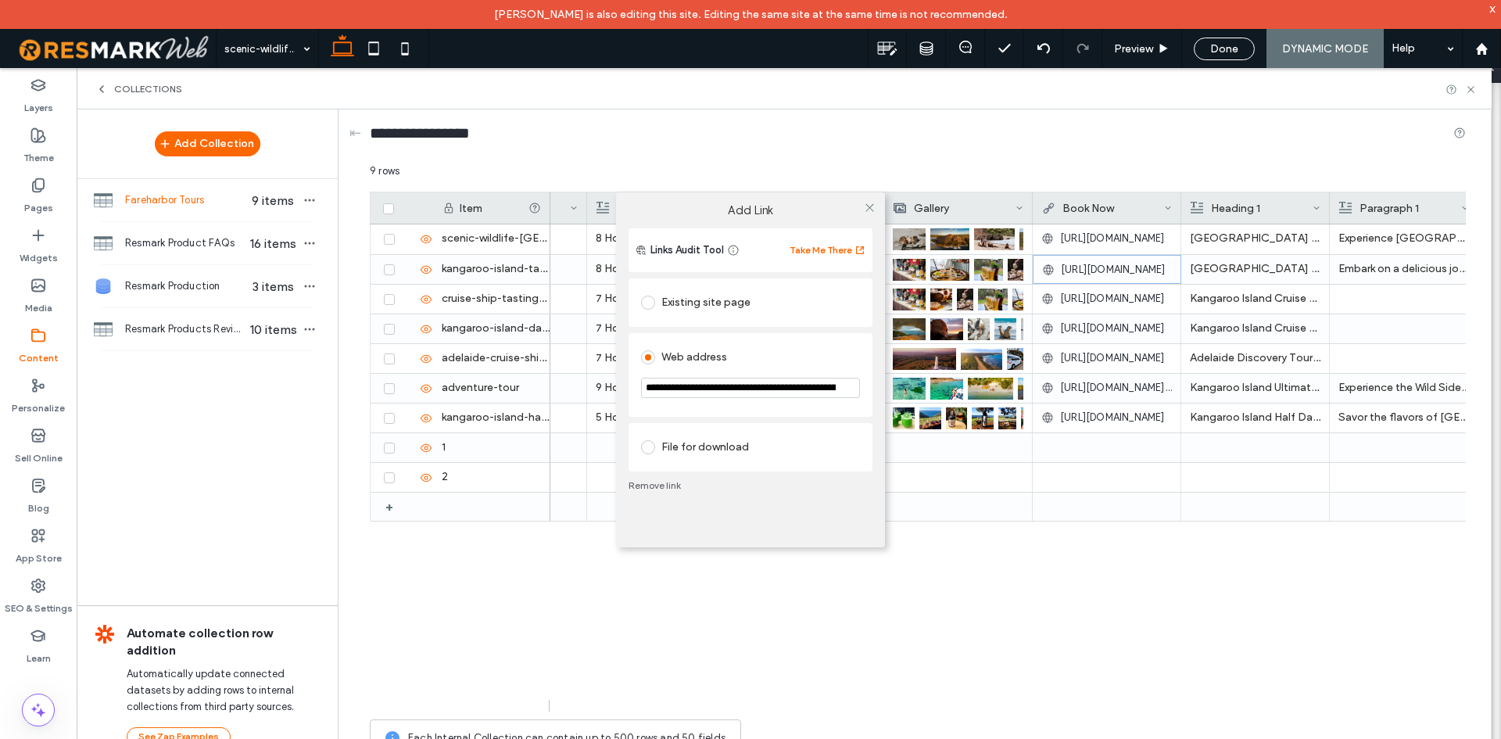
click at [1113, 278] on div "**********" at bounding box center [750, 369] width 1501 height 739
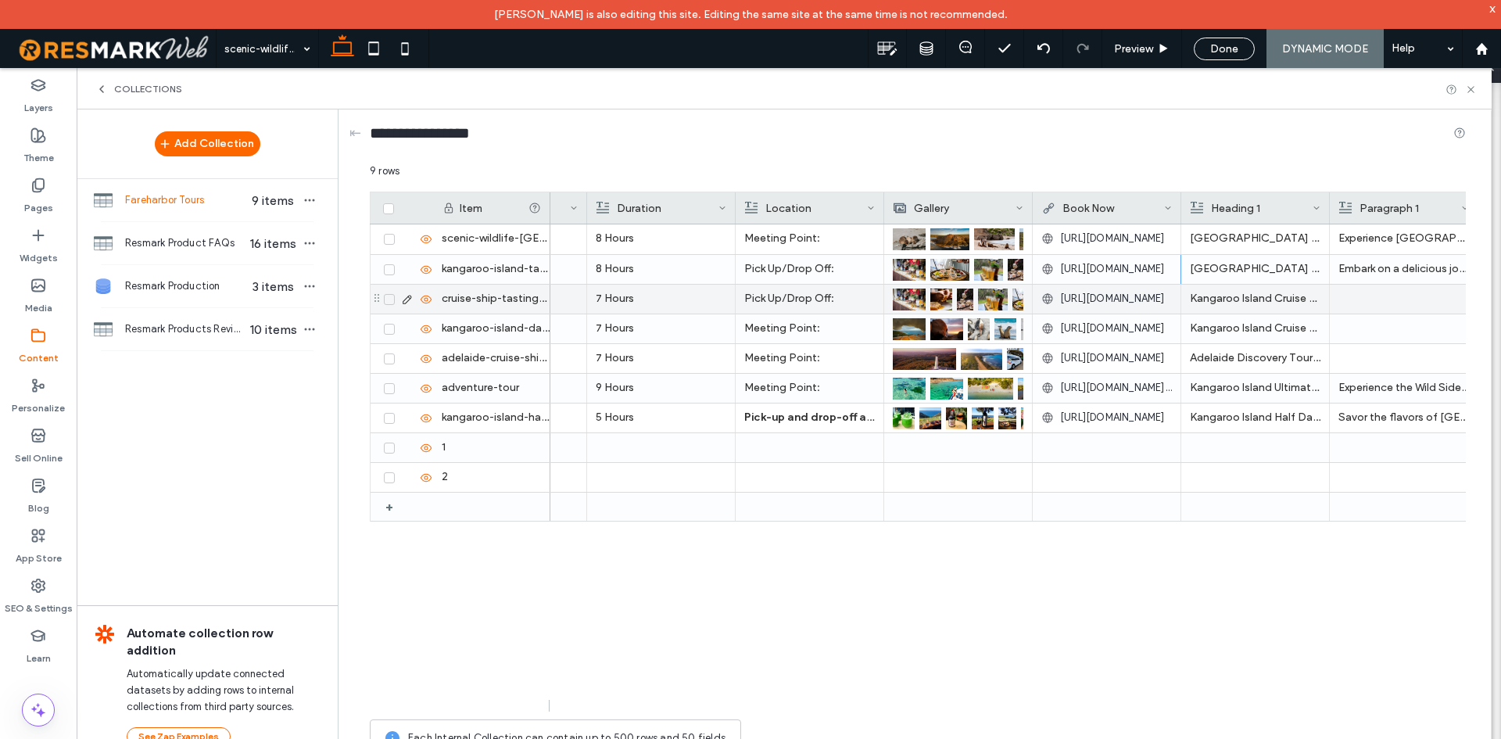
click at [1113, 277] on div "[URL][DOMAIN_NAME]" at bounding box center [1106, 269] width 131 height 28
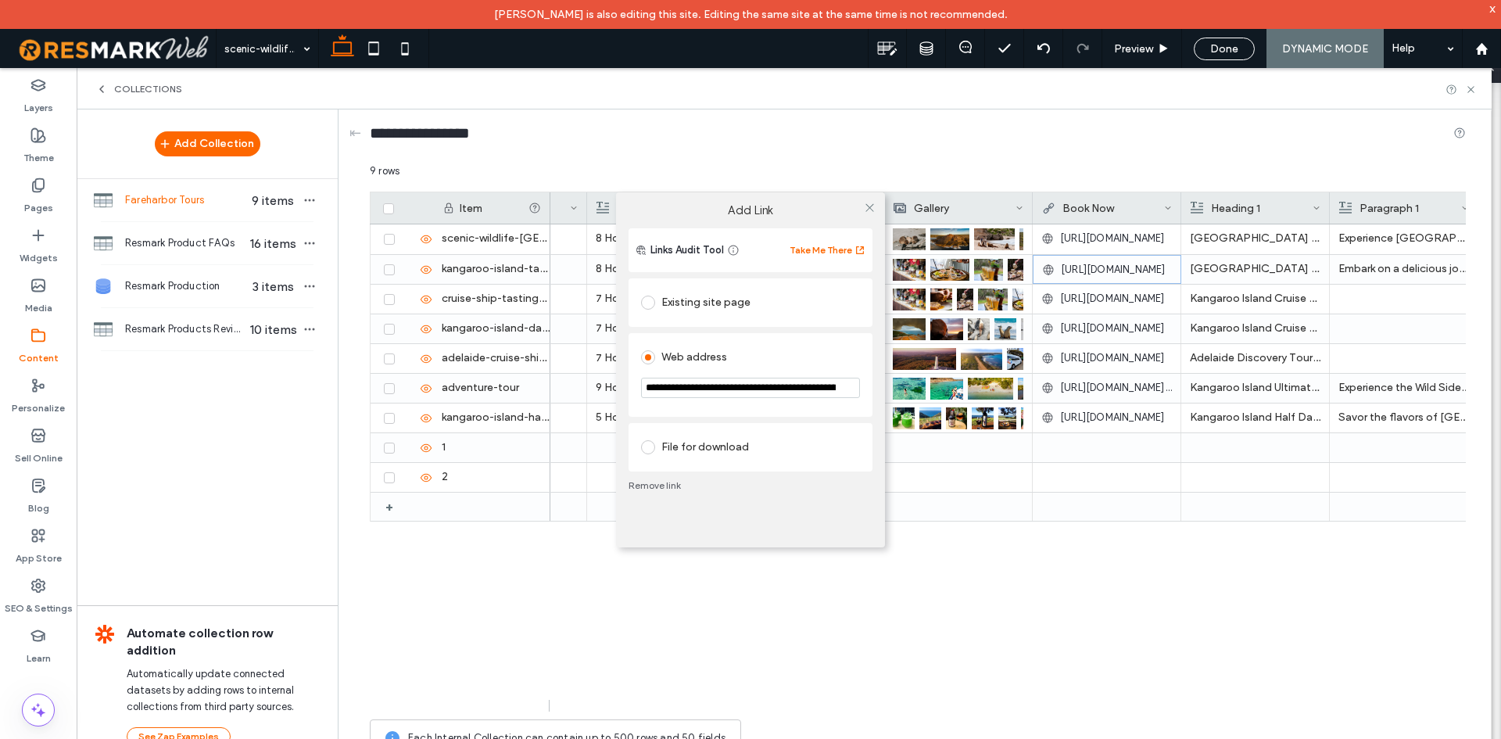
click at [743, 387] on input "**********" at bounding box center [750, 388] width 219 height 20
click at [1335, 616] on div "**********" at bounding box center [750, 369] width 1501 height 739
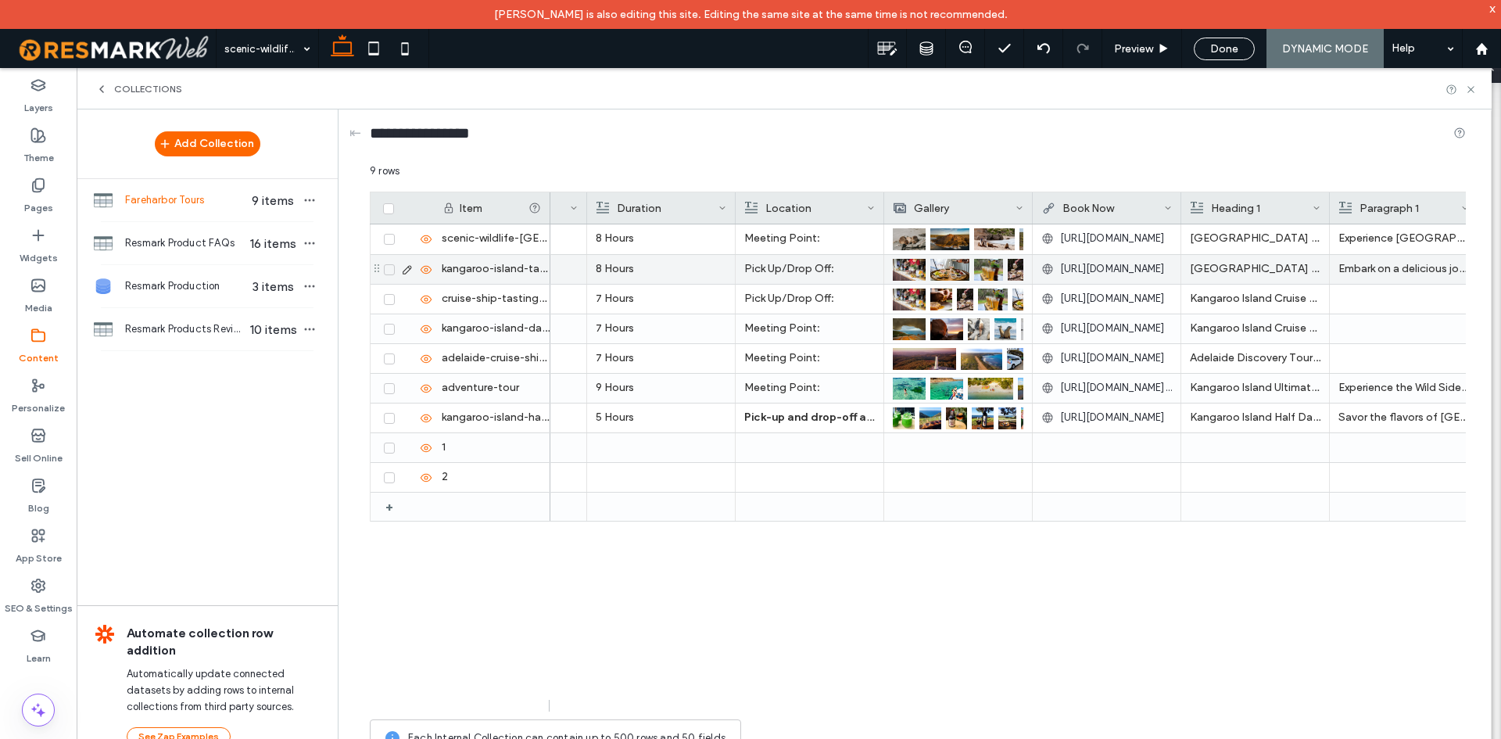
click at [386, 274] on span at bounding box center [389, 269] width 11 height 11
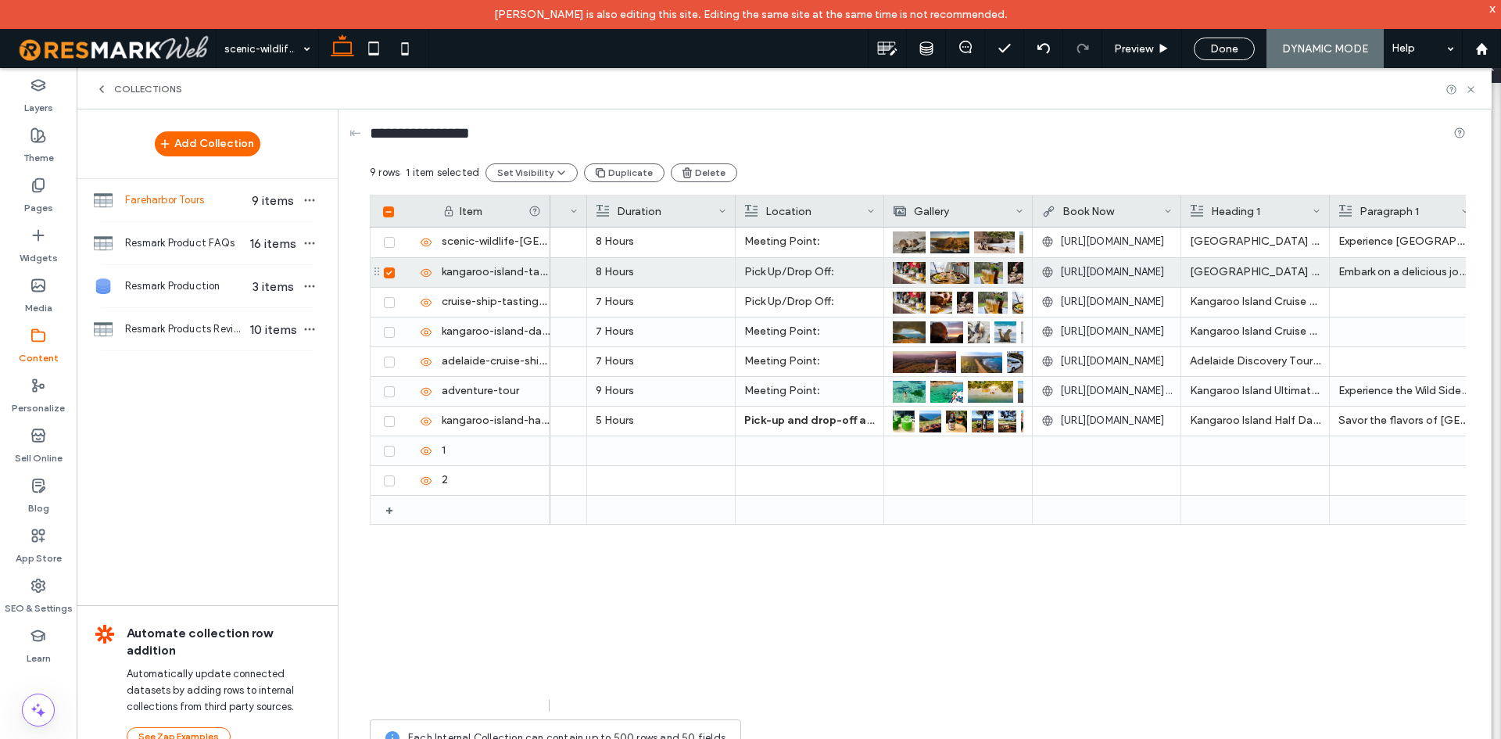
click at [779, 695] on div "Departing from American River and Kingscote, explore one of Australia’s most br…" at bounding box center [1008, 470] width 916 height 484
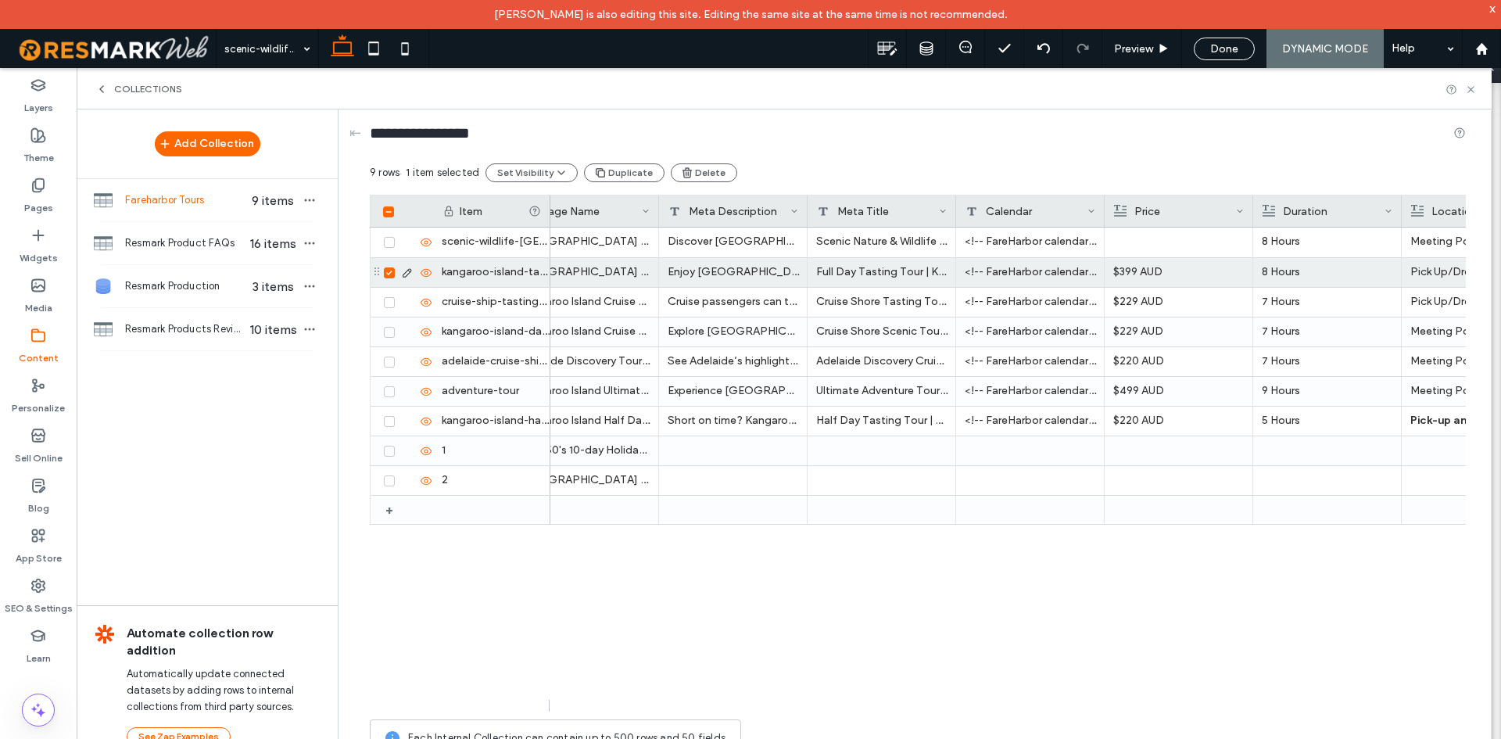
click at [1033, 267] on div "<!-- FareHarbor calendar--> <script src="[URL][DOMAIN_NAME];"> </script>" at bounding box center [1030, 272] width 149 height 29
click at [1033, 250] on textarea "**********" at bounding box center [1041, 249] width 172 height 47
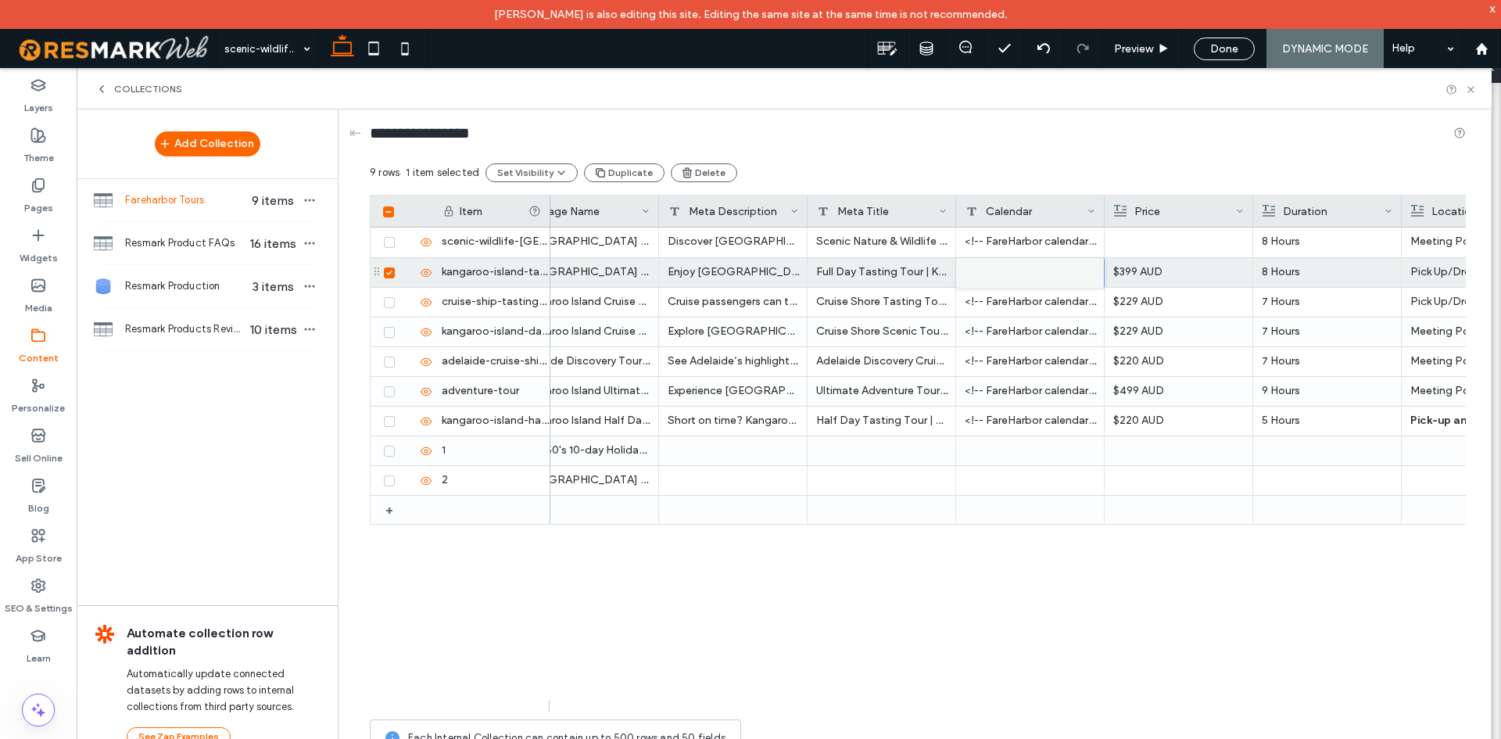
click at [1193, 732] on div "Each Internal Collection can contain up to 500 rows and 50 fields." at bounding box center [918, 738] width 1096 height 38
click at [1042, 315] on div "<!-- FareHarbor calendar--> <script src="[URL][DOMAIN_NAME];"> </script>" at bounding box center [1030, 302] width 149 height 29
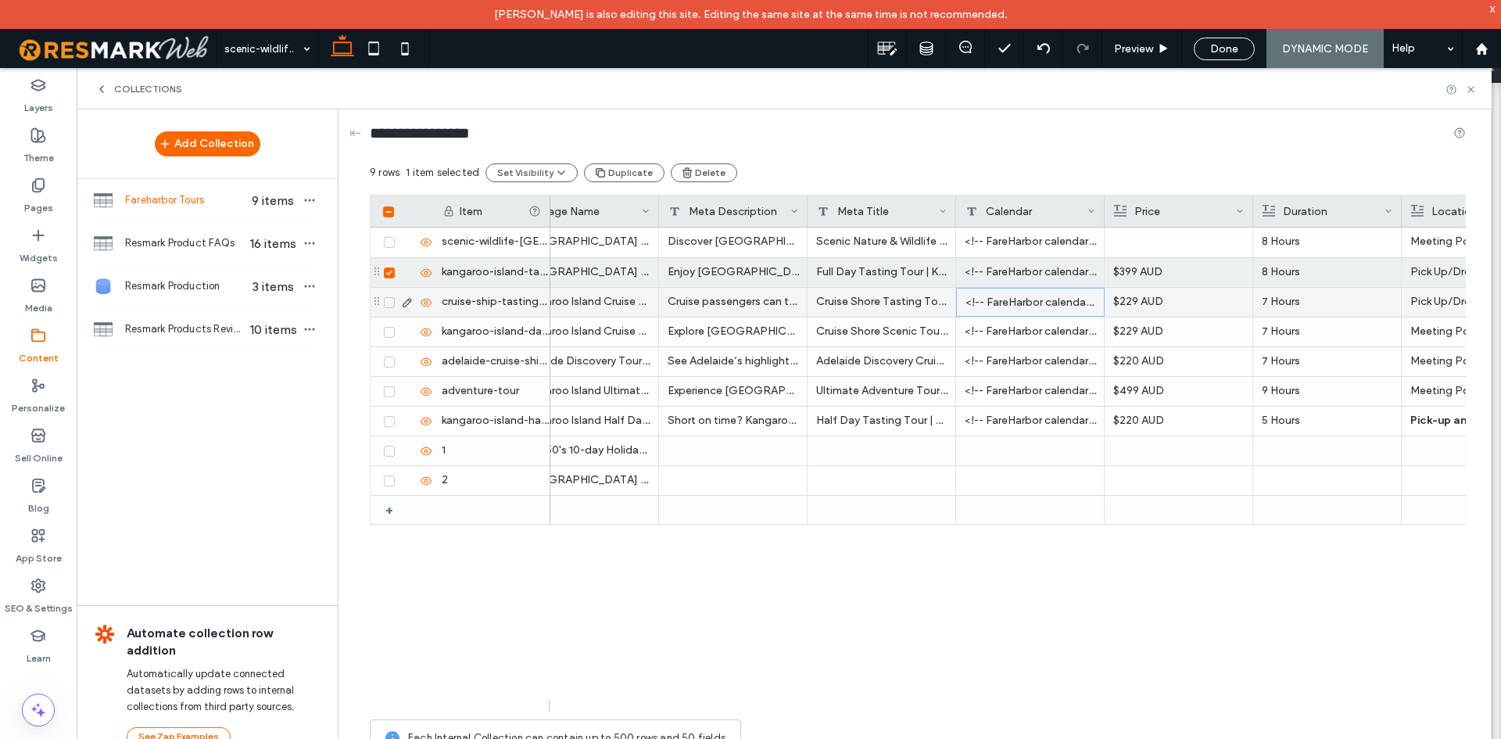
click at [1043, 304] on div "<!-- FareHarbor calendar--> <script src="[URL][DOMAIN_NAME];"> </script>" at bounding box center [1030, 302] width 149 height 29
click at [1043, 304] on div "9 rows 1 item selected Set Visibility Duplicate Delete Drag here to set row gro…" at bounding box center [918, 463] width 1096 height 601
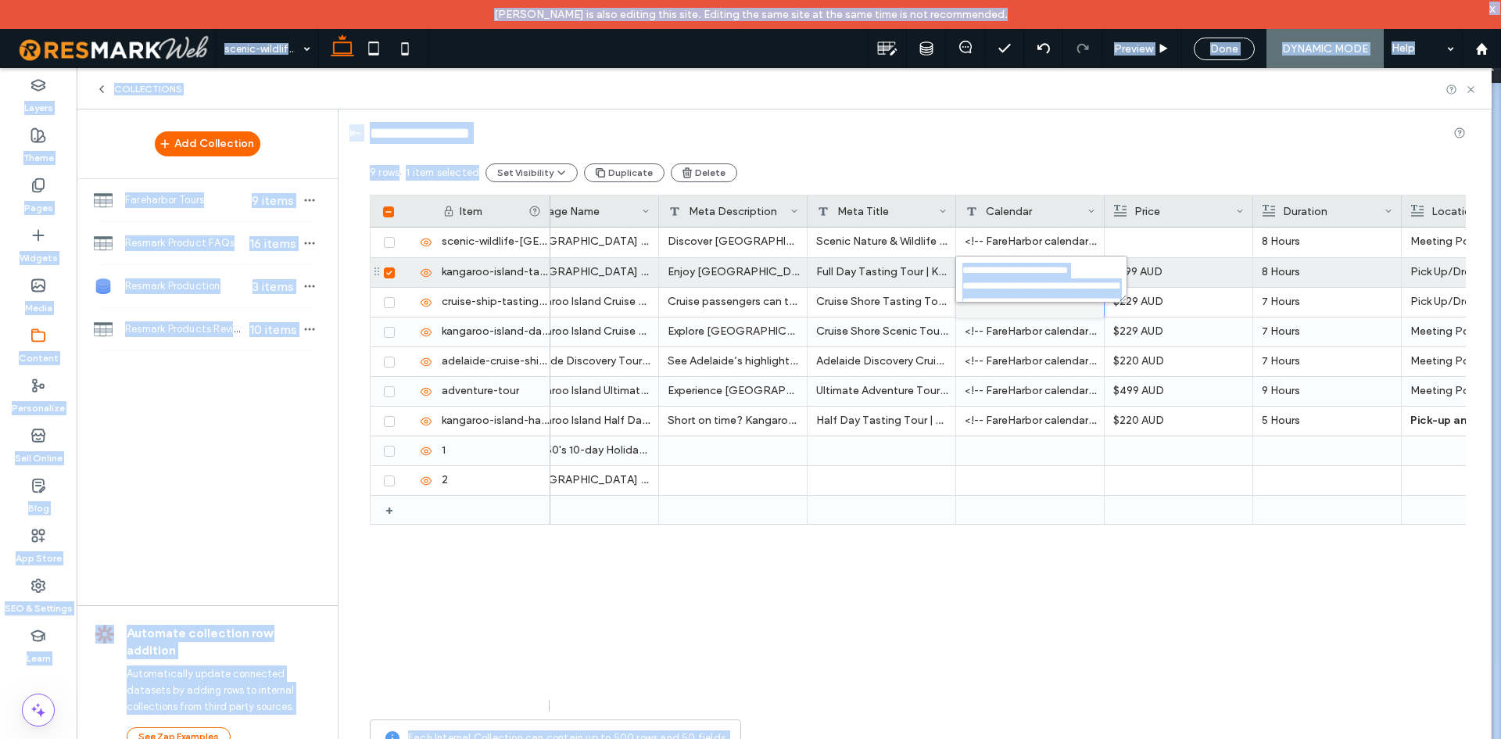
click at [1045, 292] on textarea "**********" at bounding box center [1041, 279] width 172 height 47
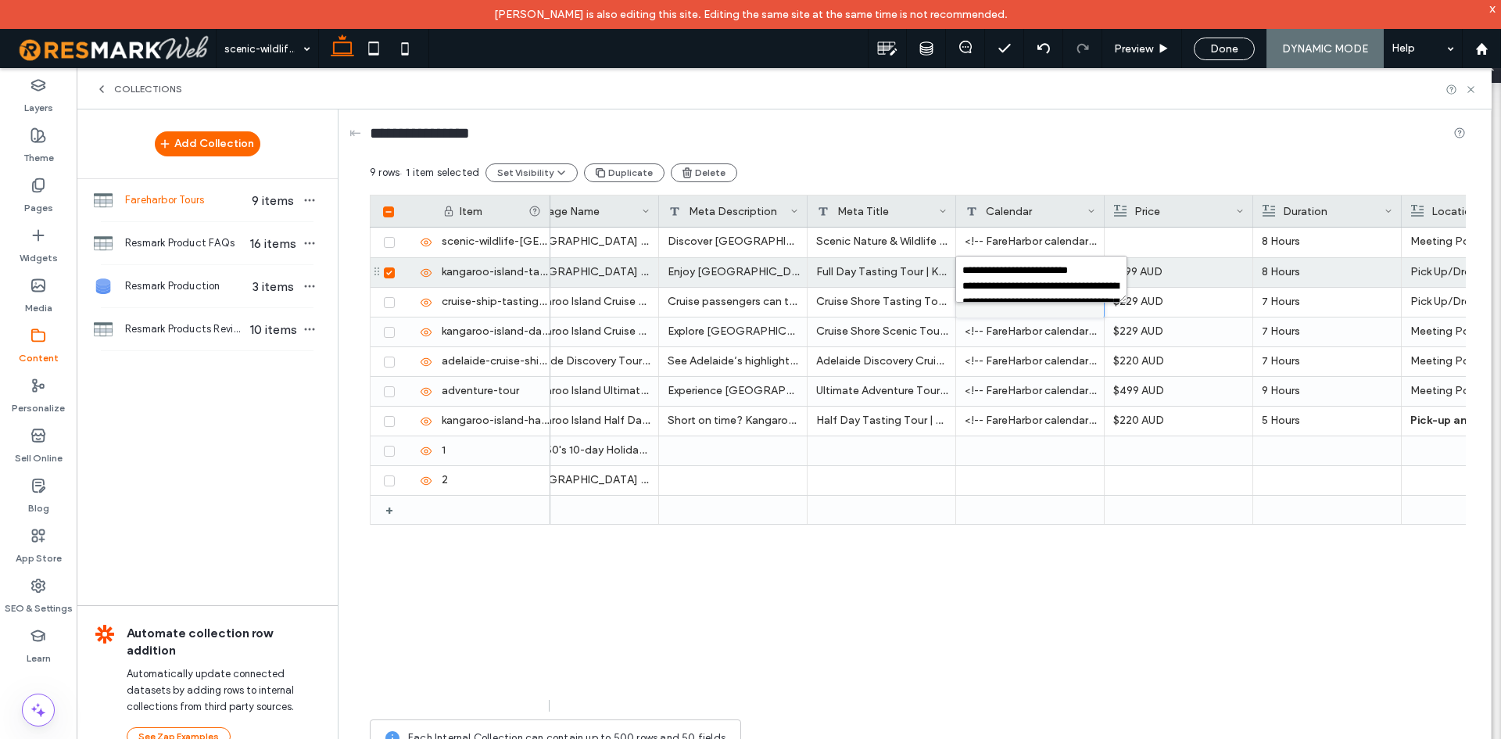
click at [1045, 292] on textarea "**********" at bounding box center [1041, 279] width 172 height 47
drag, startPoint x: 1473, startPoint y: 705, endPoint x: 1463, endPoint y: 702, distance: 10.6
click at [1472, 705] on div "**********" at bounding box center [918, 436] width 1145 height 655
drag, startPoint x: 701, startPoint y: 694, endPoint x: 729, endPoint y: 698, distance: 28.4
click at [729, 698] on div "Kangaroo Island Scenic Nature & Wildlife Tour - Kingscote Departure Discover Ka…" at bounding box center [1008, 470] width 916 height 484
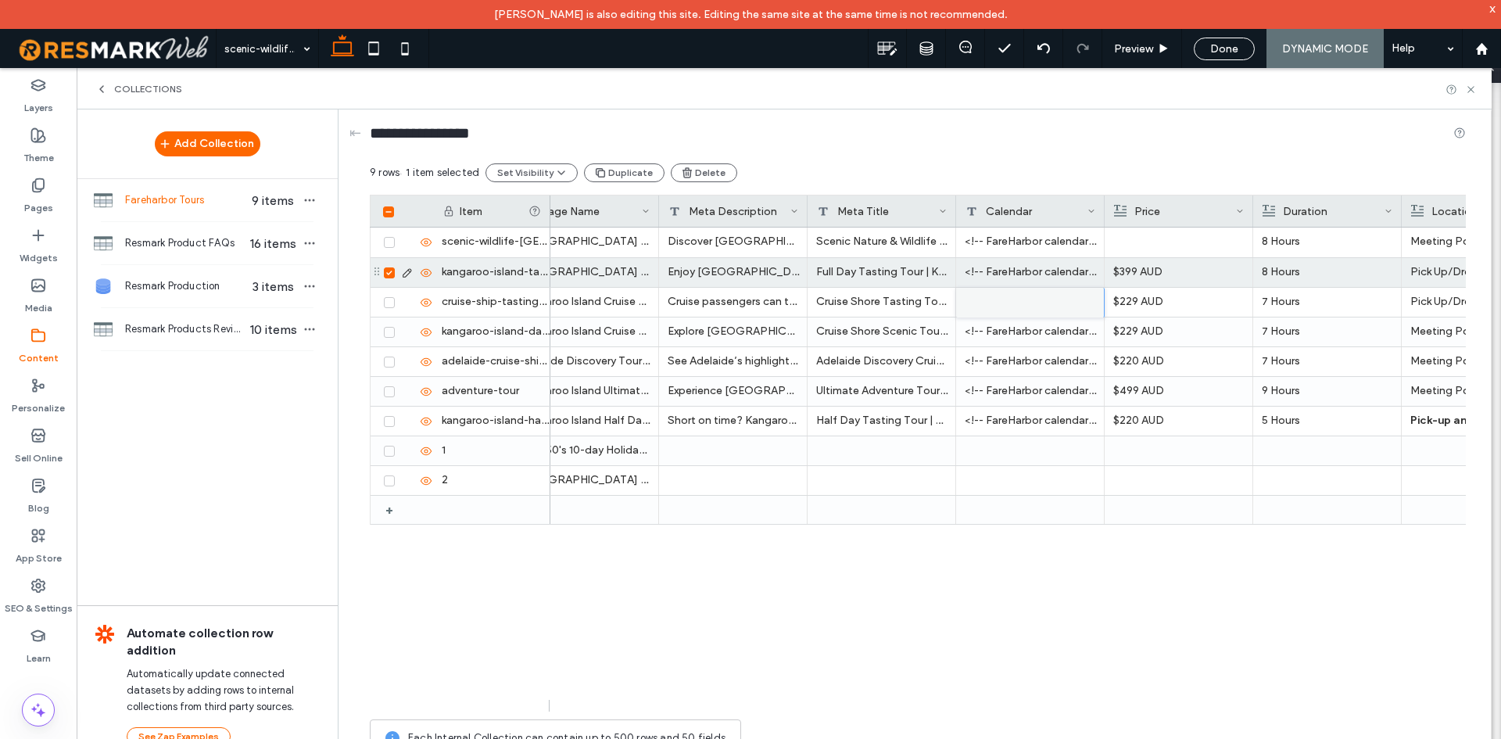
click at [390, 278] on div at bounding box center [405, 273] width 53 height 13
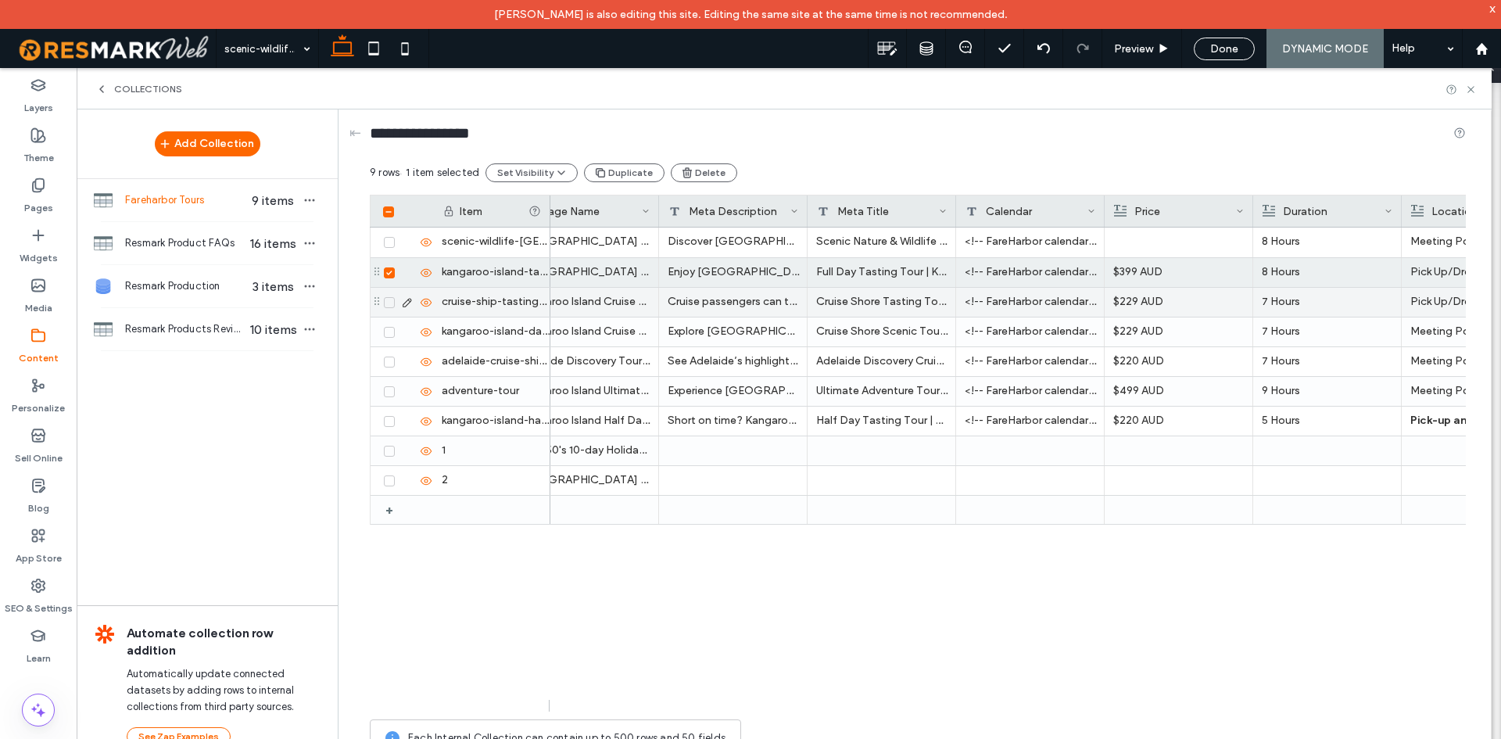
click at [389, 301] on icon at bounding box center [389, 302] width 6 height 5
click at [387, 281] on div at bounding box center [406, 272] width 54 height 29
click at [391, 273] on icon at bounding box center [389, 273] width 6 height 5
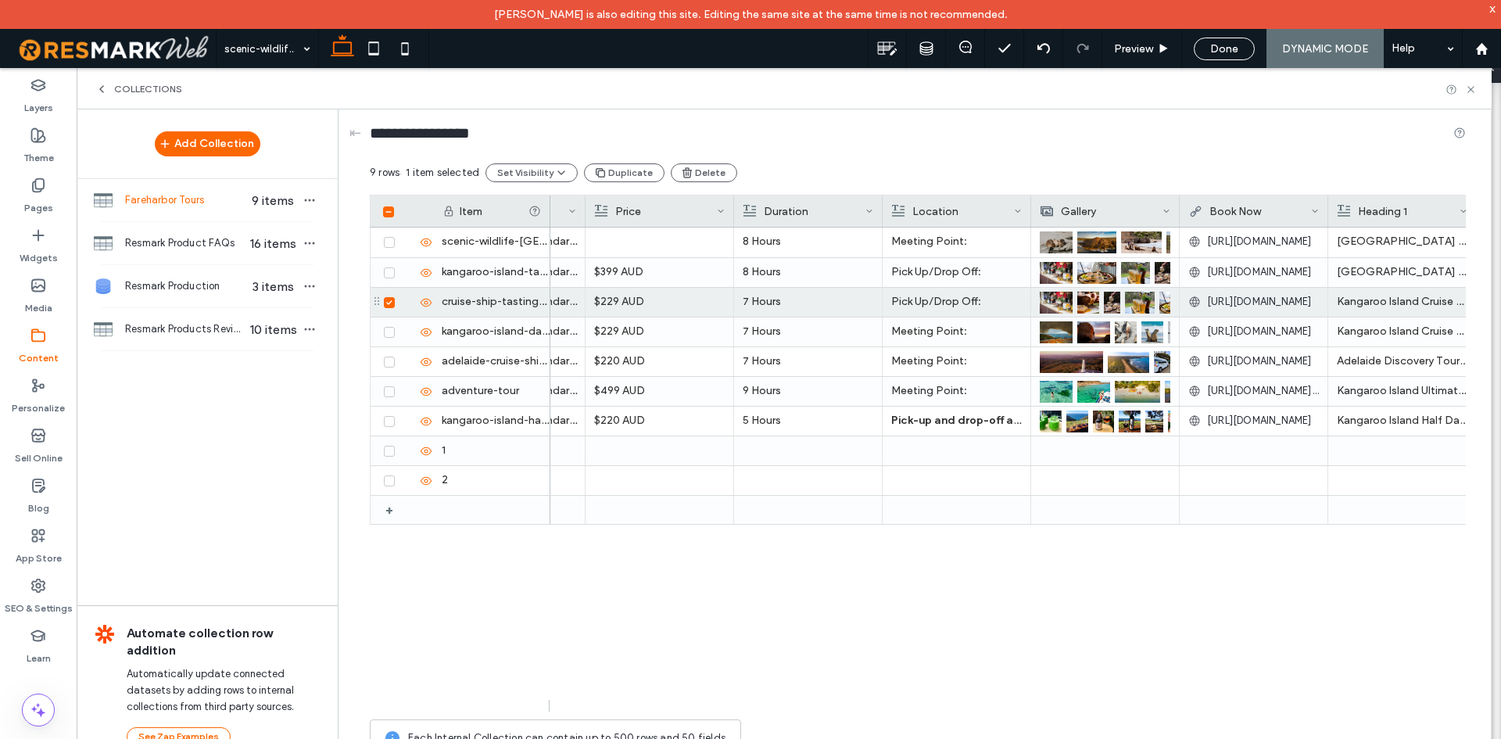
scroll to position [0, 557]
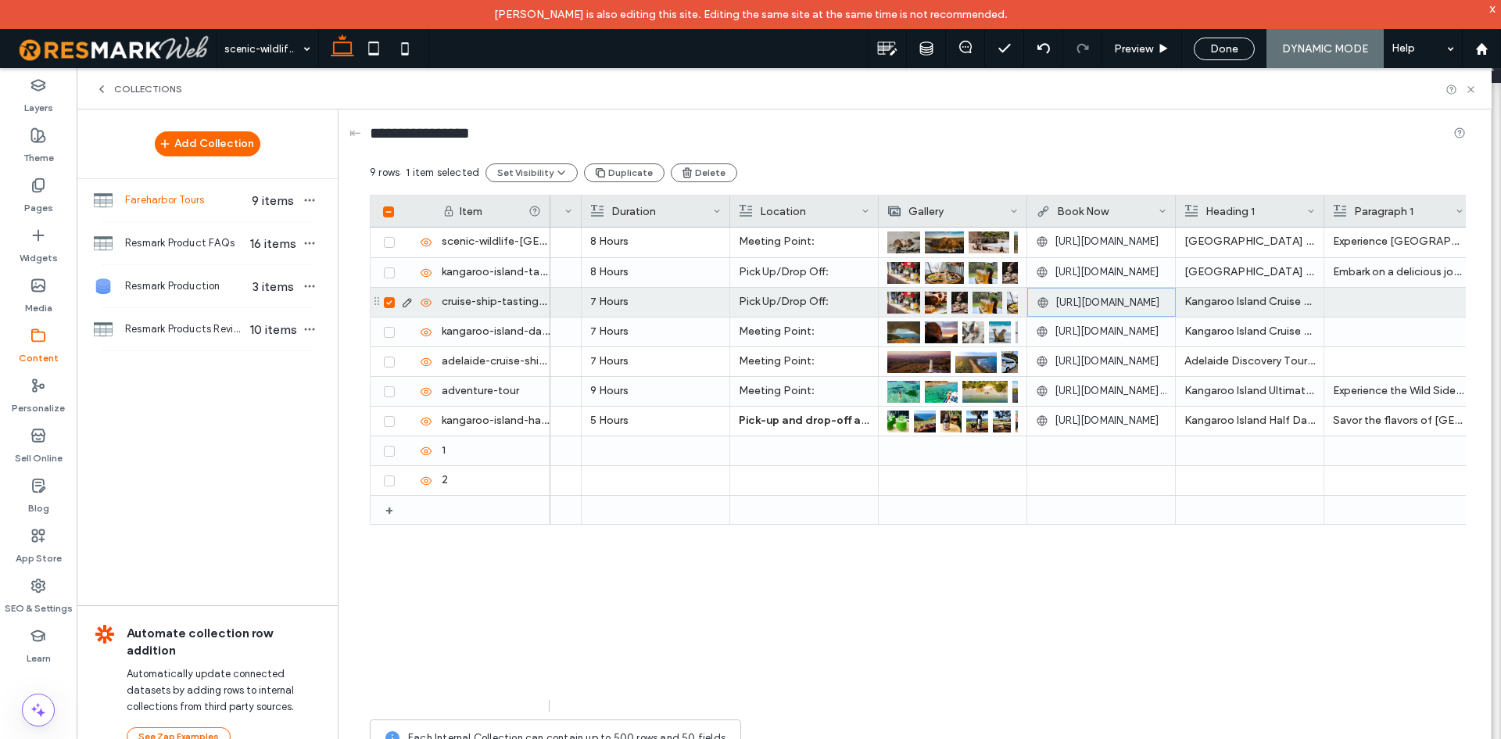
click at [1097, 296] on span "[URL][DOMAIN_NAME]" at bounding box center [1107, 303] width 105 height 16
click at [1088, 304] on span "[URL][DOMAIN_NAME]" at bounding box center [1107, 302] width 105 height 16
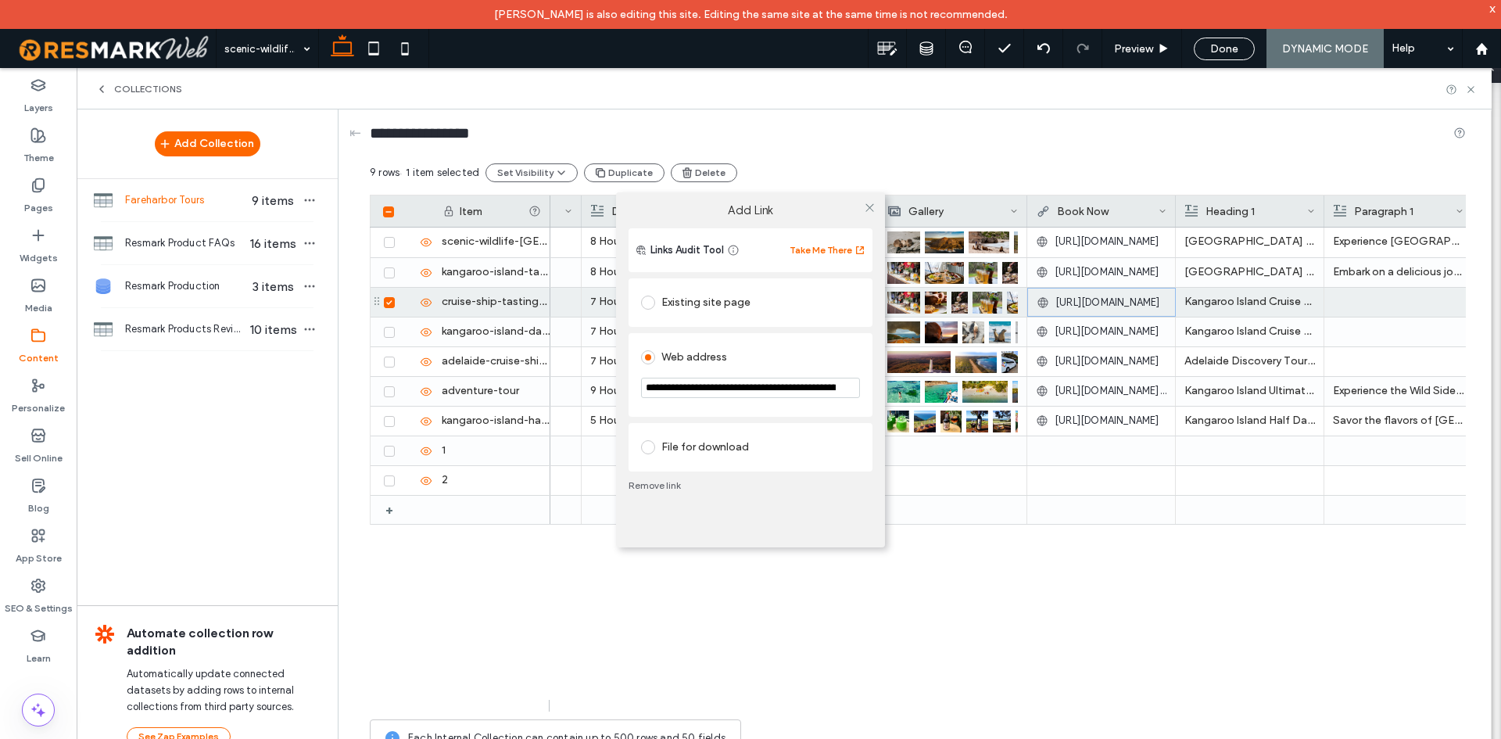
click at [727, 391] on input "**********" at bounding box center [750, 388] width 219 height 20
click at [1273, 593] on div "**********" at bounding box center [750, 369] width 1501 height 739
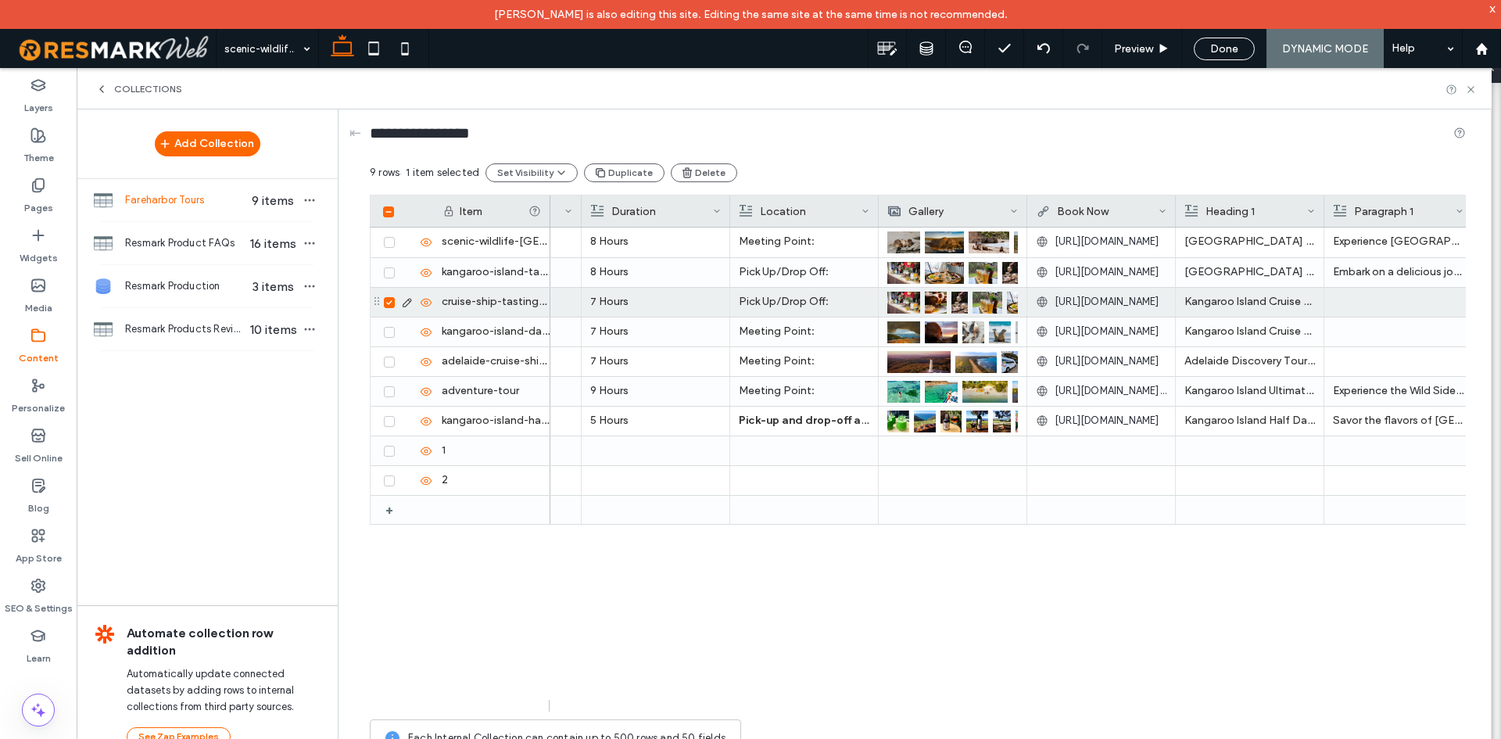
click at [396, 300] on div at bounding box center [405, 302] width 53 height 13
click at [395, 296] on div at bounding box center [405, 302] width 53 height 13
click at [393, 298] on span at bounding box center [389, 302] width 11 height 11
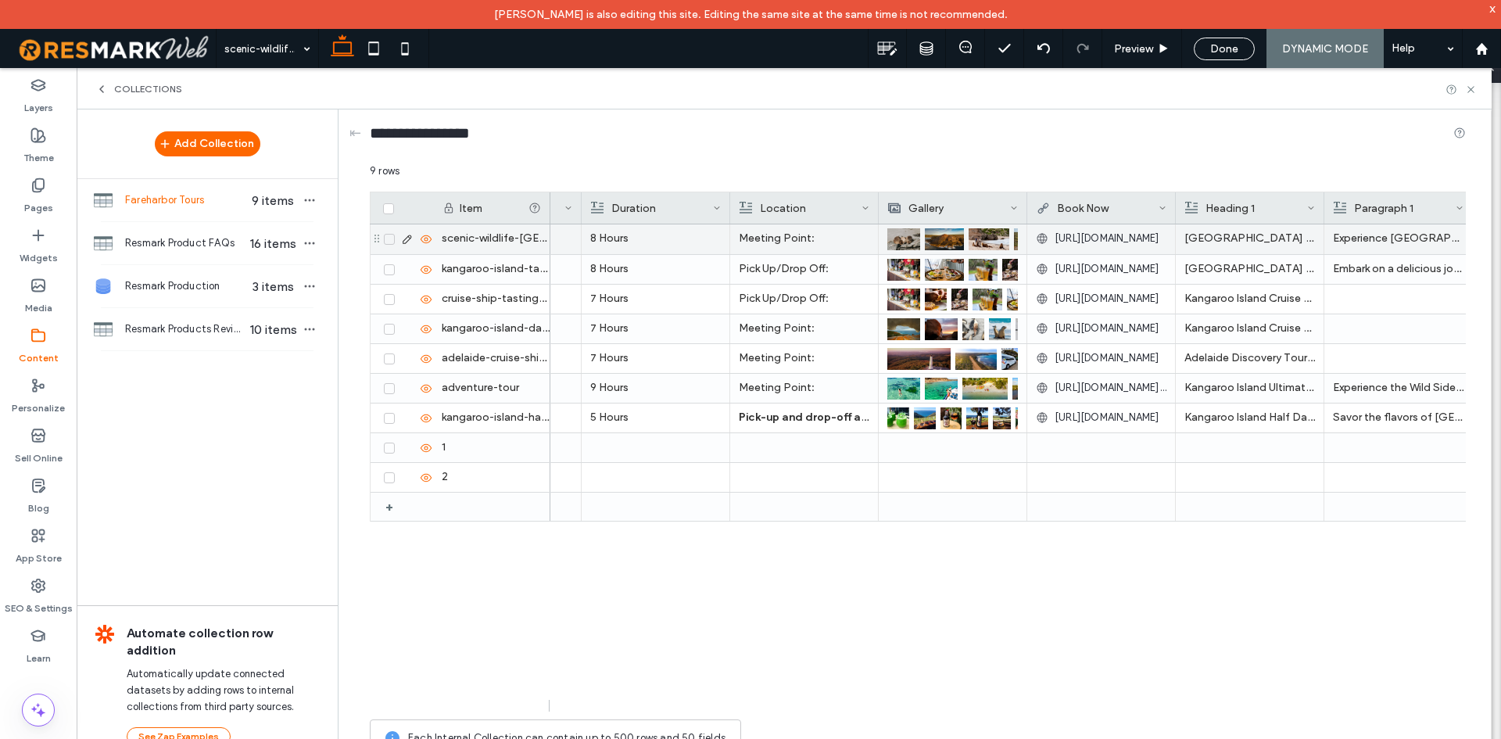
click at [389, 249] on div at bounding box center [406, 239] width 54 height 30
click at [387, 245] on div at bounding box center [405, 239] width 53 height 13
click at [395, 232] on div at bounding box center [406, 239] width 54 height 30
click at [387, 243] on span at bounding box center [389, 239] width 11 height 11
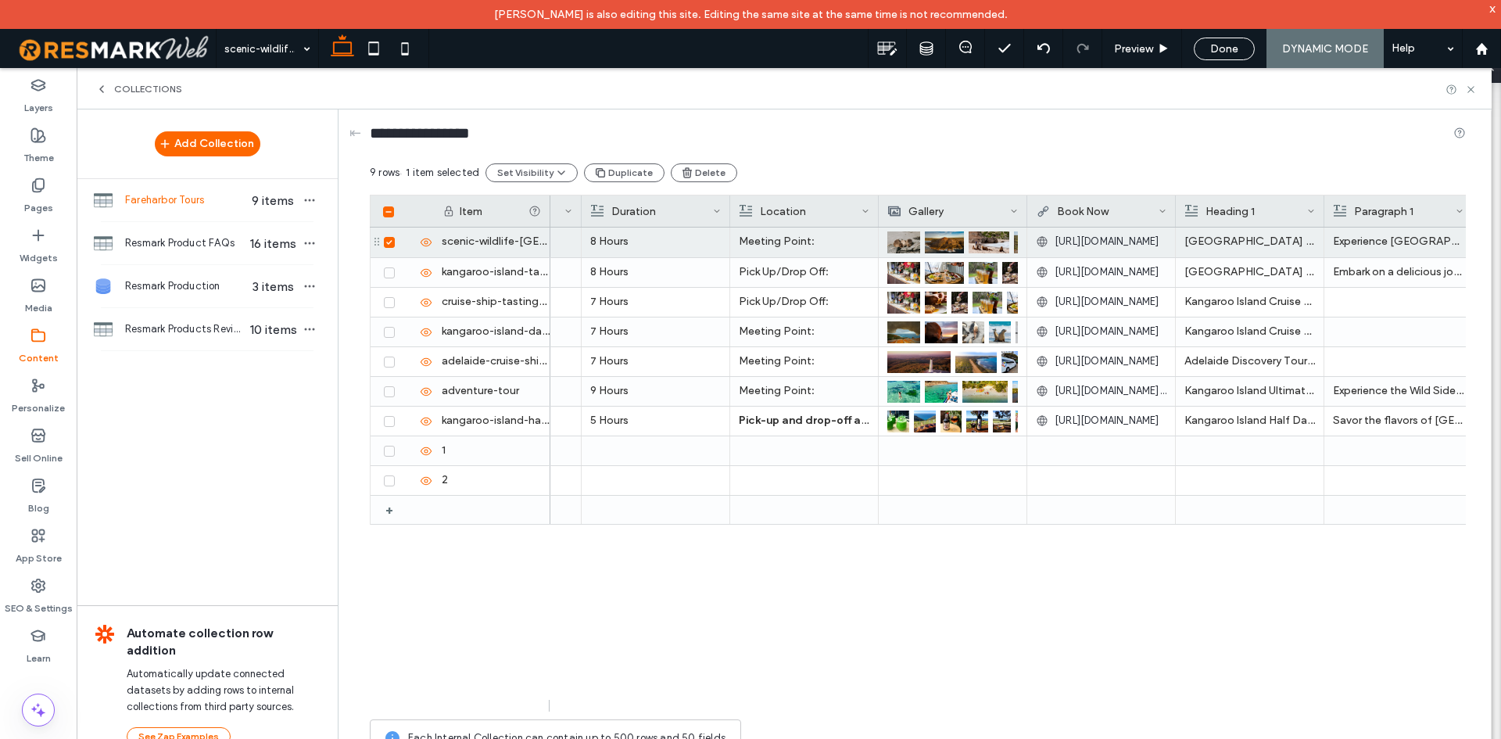
click at [1274, 662] on div "Your unforgettable journey begins with a convenient pick-up from your accommoda…" at bounding box center [1008, 470] width 916 height 484
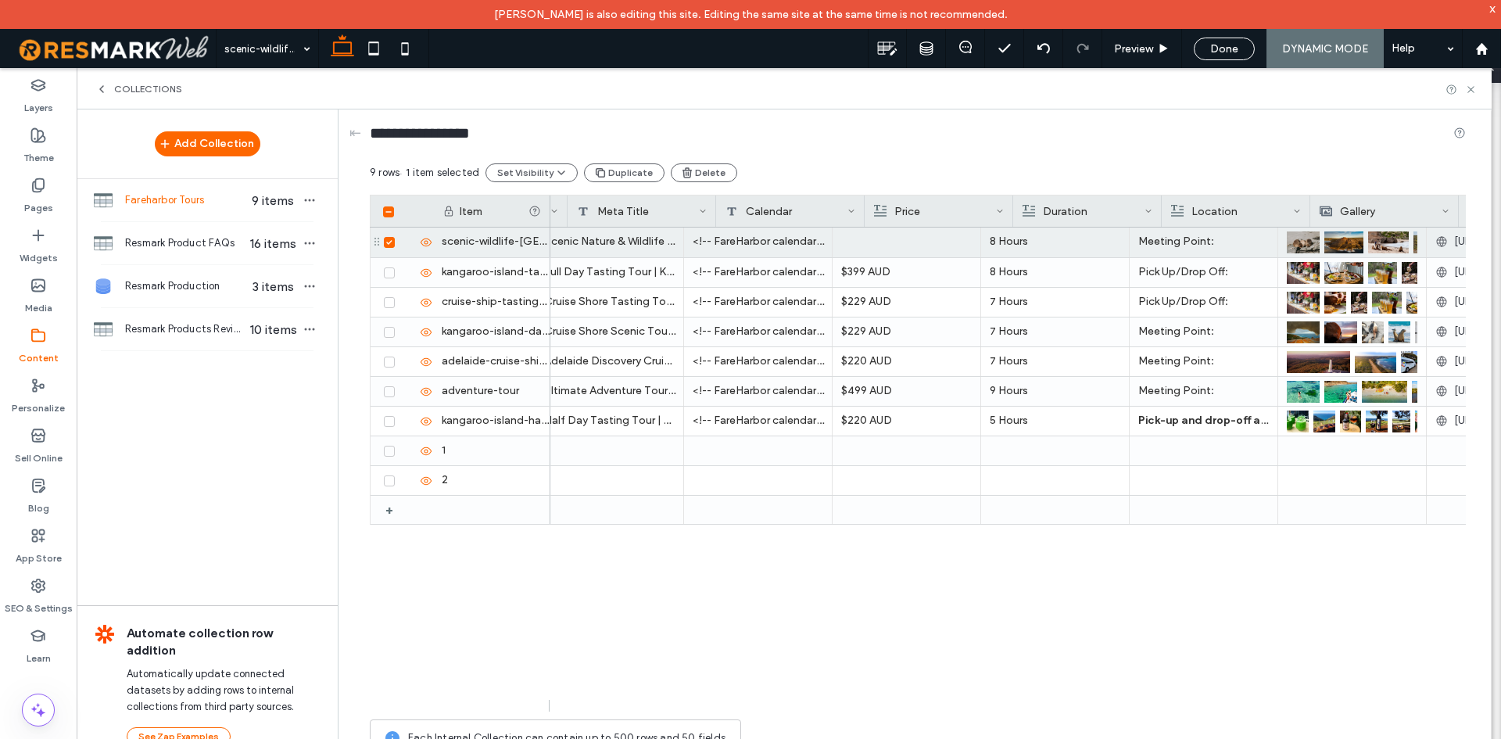
scroll to position [0, 261]
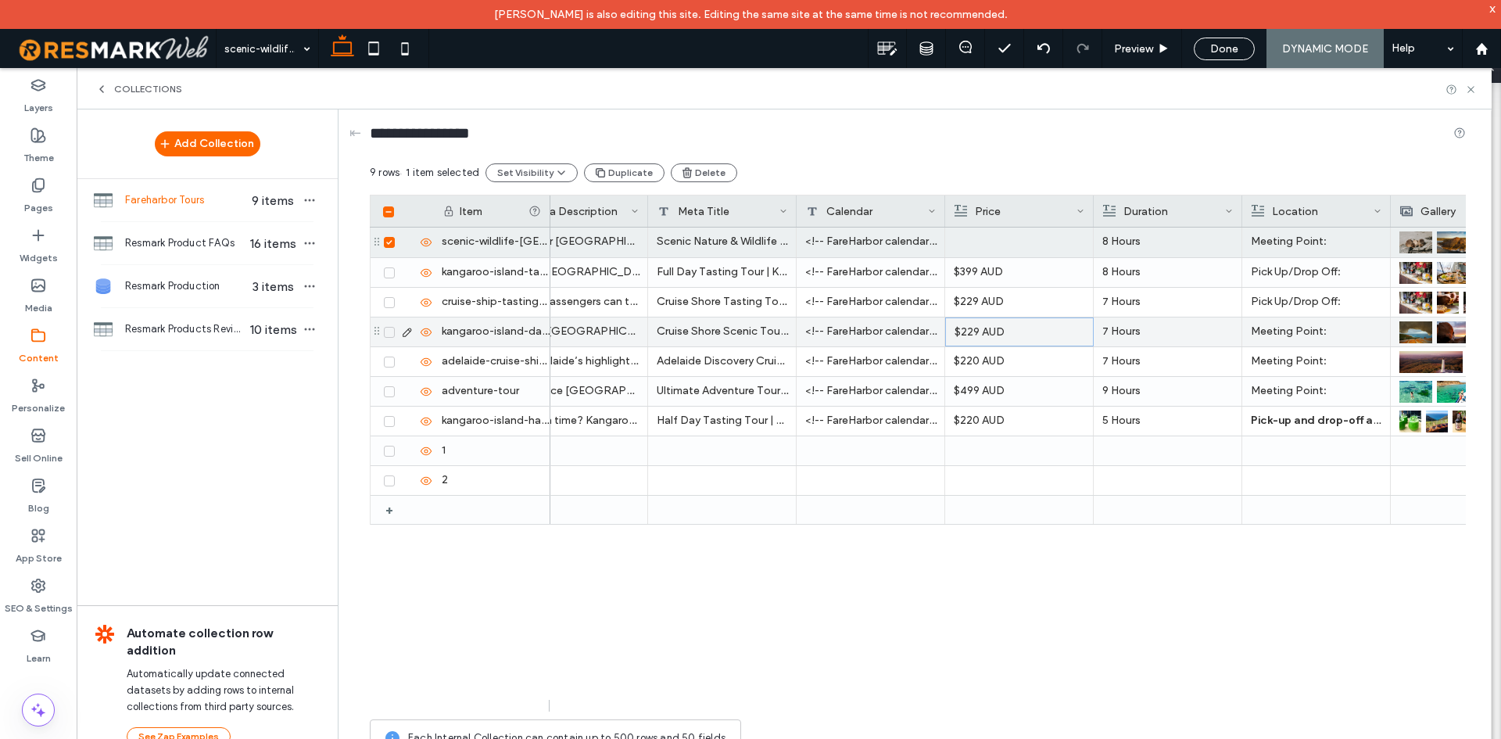
click at [1002, 318] on p "$229 AUD" at bounding box center [1020, 332] width 130 height 28
click at [987, 246] on div at bounding box center [1020, 242] width 130 height 28
click at [1140, 243] on p "8 Hours" at bounding box center [1167, 242] width 131 height 28
click at [859, 235] on div "<!-- FareHarbor calendar--> <script src="https://fareharbor.com/embeds/script/c…" at bounding box center [871, 243] width 149 height 30
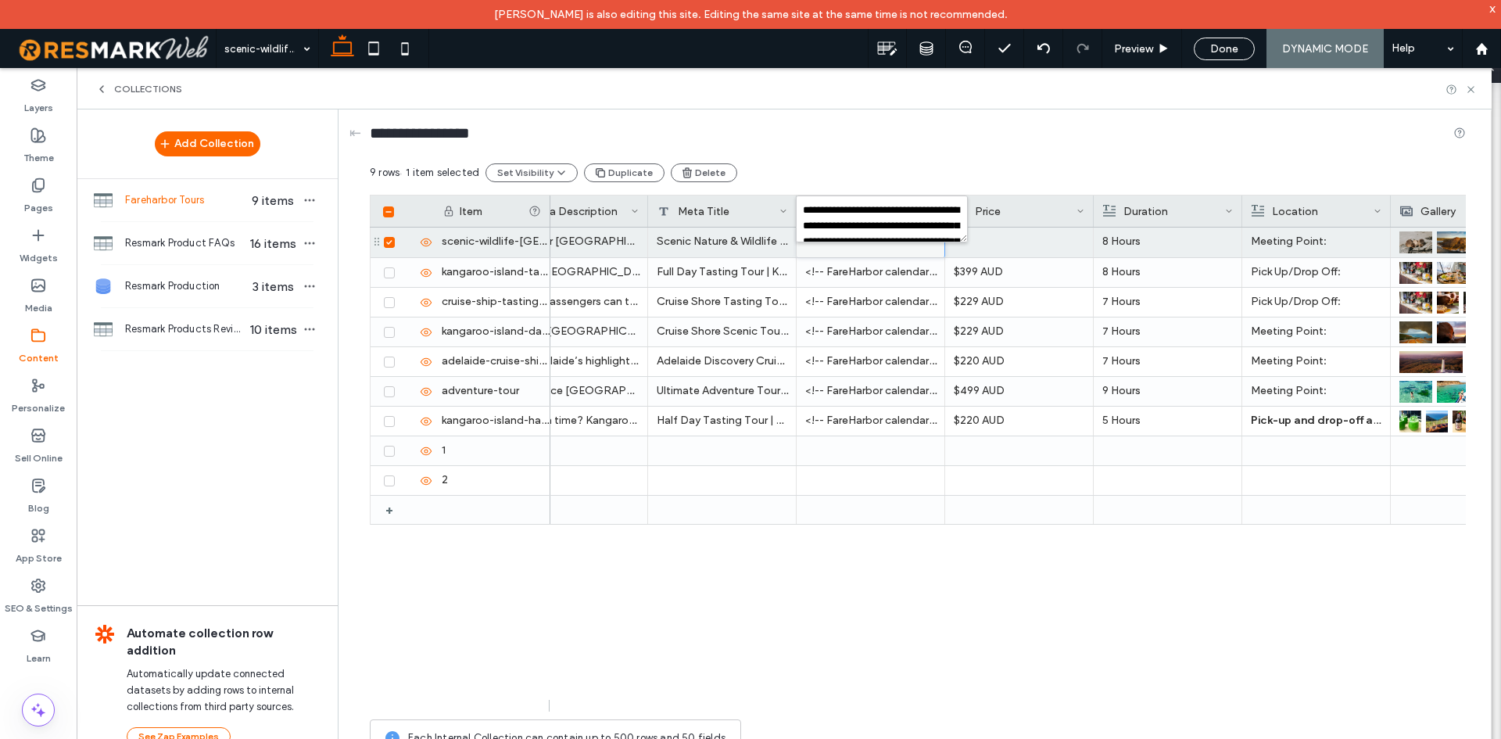
click at [867, 221] on textarea "**********" at bounding box center [882, 218] width 172 height 47
drag, startPoint x: 1039, startPoint y: 568, endPoint x: 1051, endPoint y: 614, distance: 46.8
click at [865, 245] on div "<!-- FareHarbor calendar--> <script src="https://fareharbor.com/embeds/script/c…" at bounding box center [871, 243] width 149 height 30
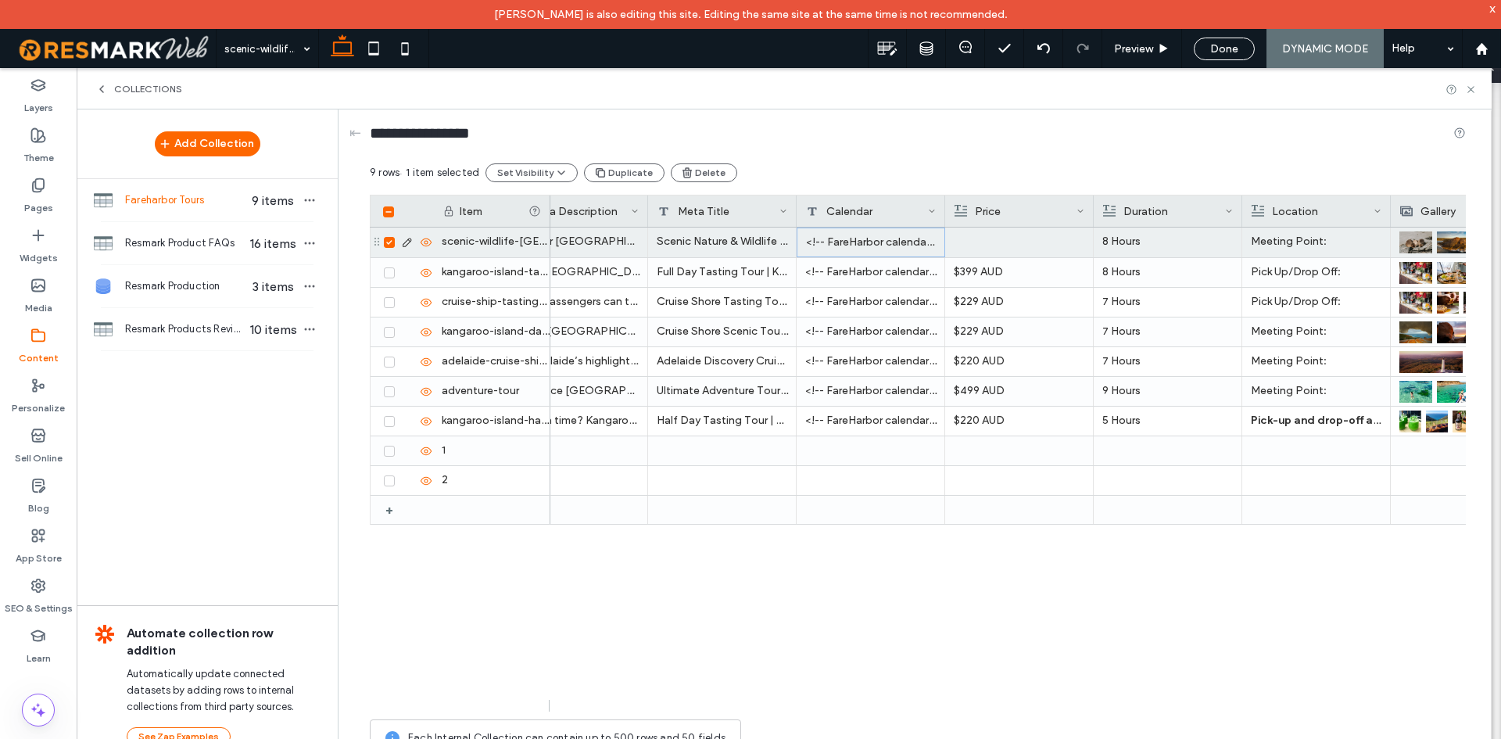
click at [865, 244] on div "<!-- FareHarbor calendar--> <script src="https://fareharbor.com/embeds/script/c…" at bounding box center [871, 243] width 149 height 30
click at [1234, 547] on div "Kangaroo Island Scenic Nature & Wildlife Tour - Kingscote Departure Discover Ka…" at bounding box center [1008, 470] width 916 height 484
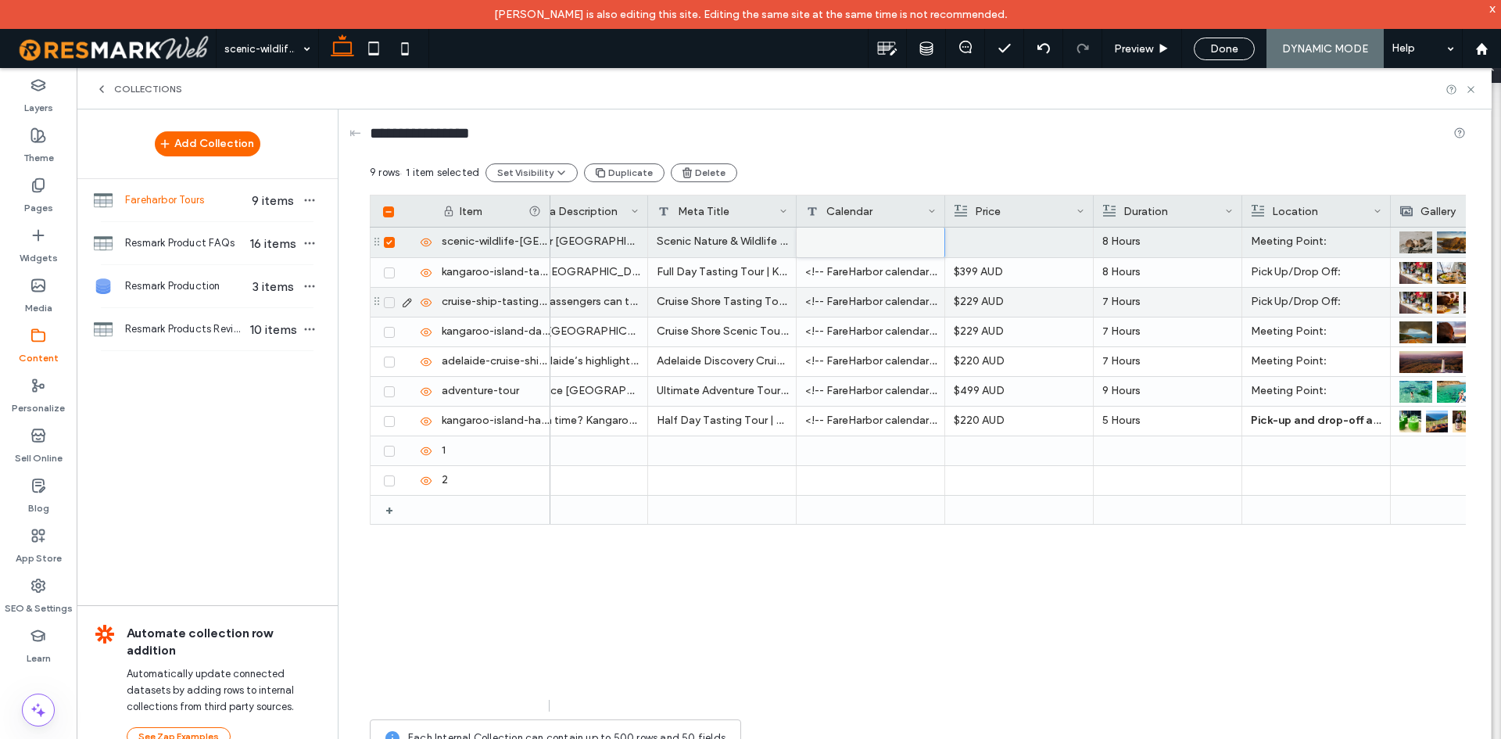
click at [1016, 296] on p "$229 AUD" at bounding box center [1019, 302] width 131 height 28
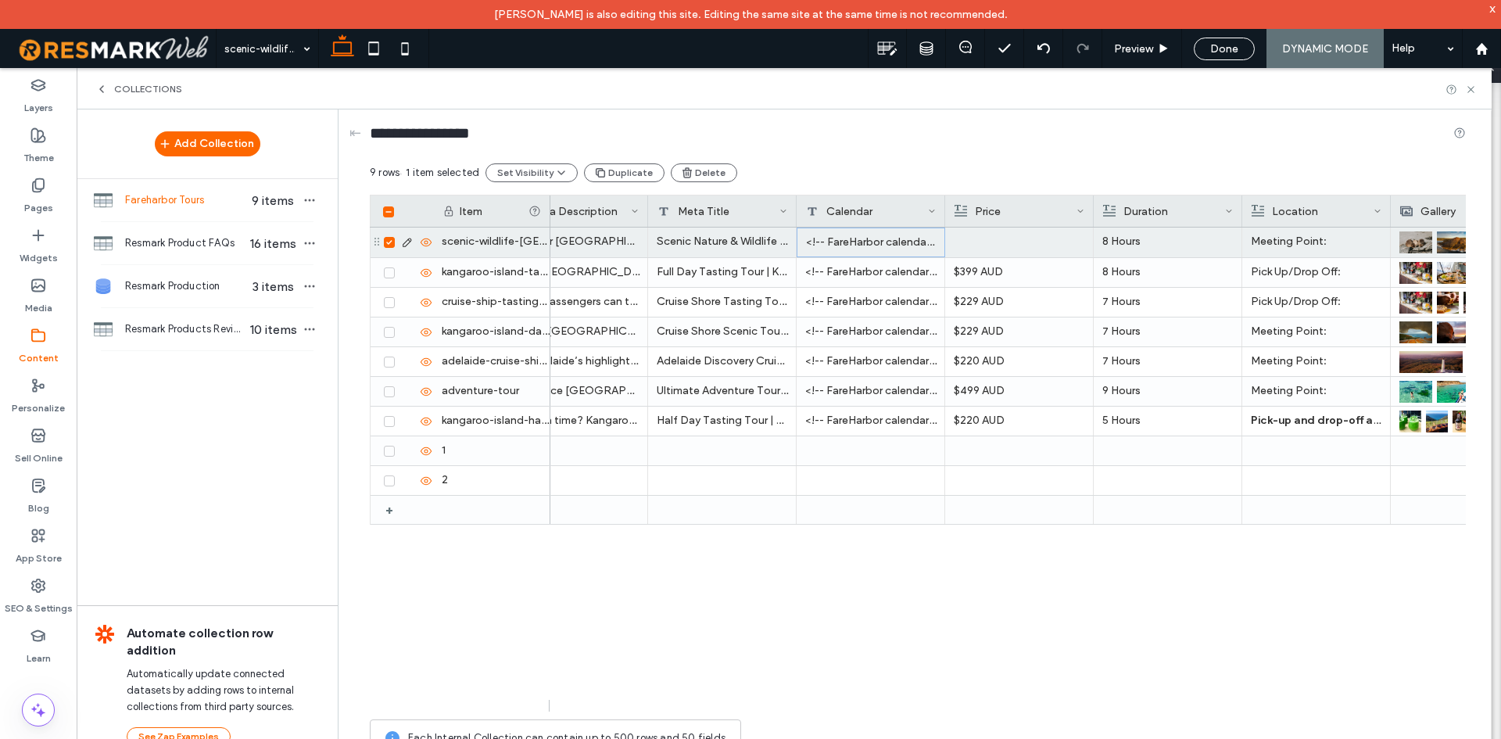
click at [874, 244] on div "<!-- FareHarbor calendar--> <script src="https://fareharbor.com/embeds/script/c…" at bounding box center [871, 243] width 149 height 30
click at [874, 244] on div "**********" at bounding box center [884, 229] width 168 height 33
click at [869, 210] on textarea "**********" at bounding box center [882, 218] width 172 height 47
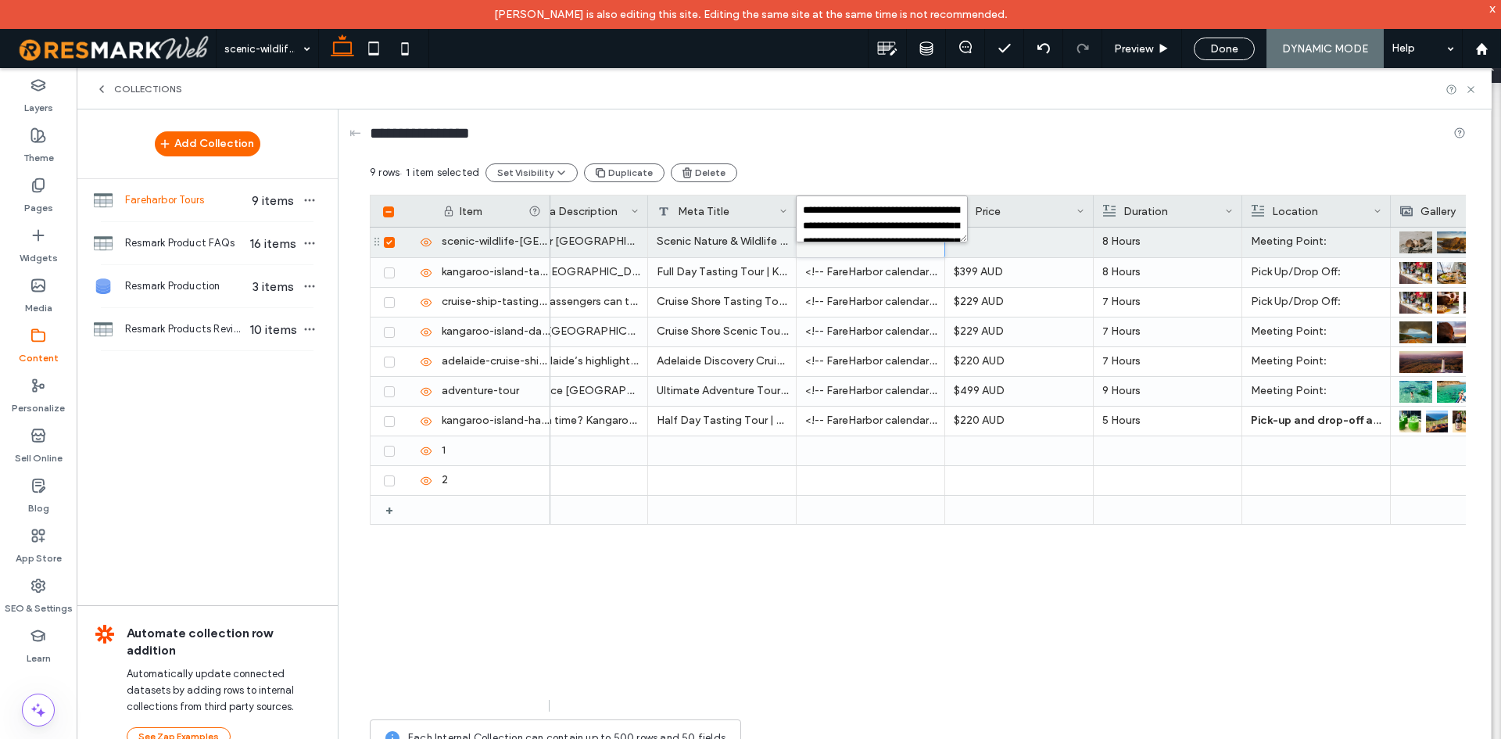
click at [869, 210] on textarea "**********" at bounding box center [882, 218] width 172 height 47
type textarea "*"
click at [870, 242] on div at bounding box center [871, 243] width 149 height 30
click at [869, 206] on textarea "plain-text-cell" at bounding box center [882, 218] width 172 height 47
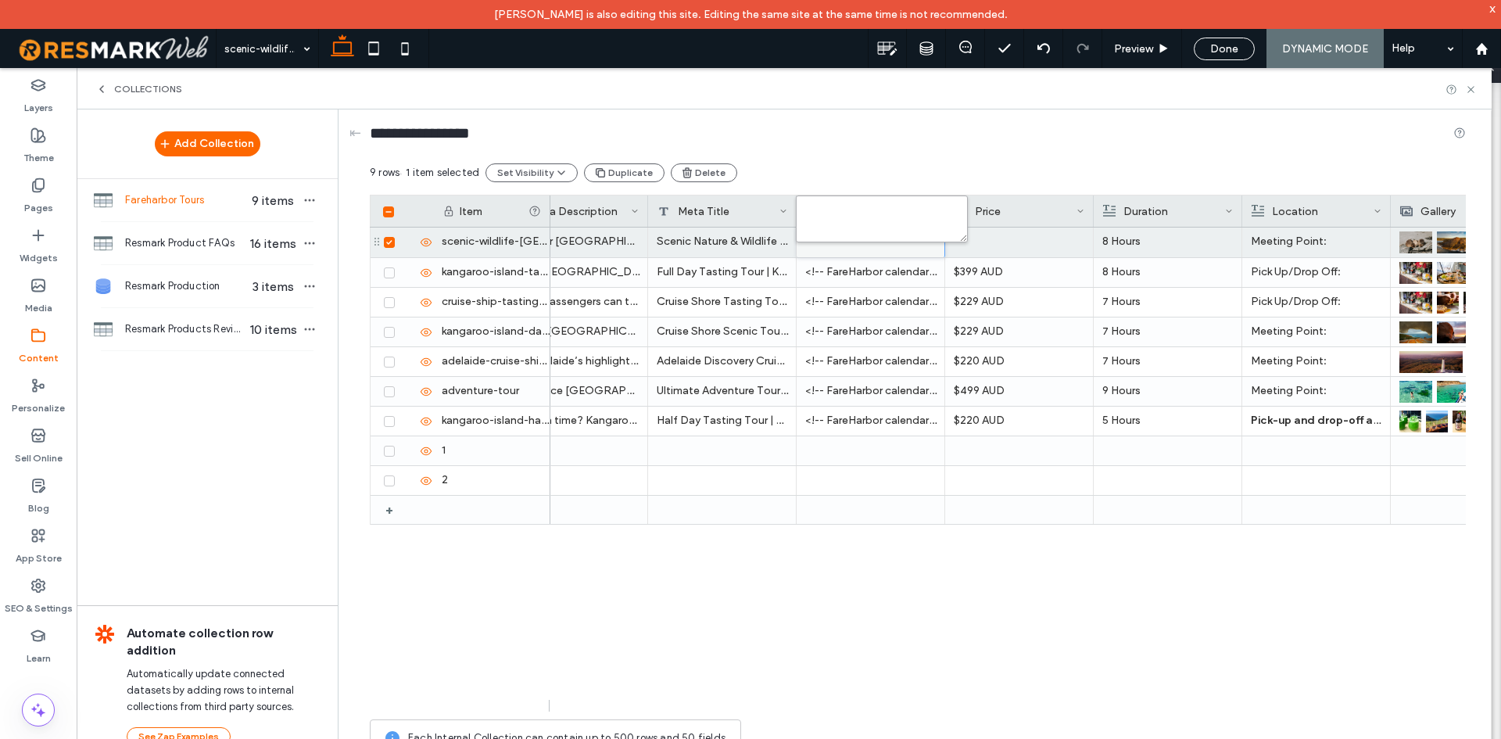
paste textarea "**********"
type textarea "**********"
click at [1226, 43] on span "Done" at bounding box center [1224, 48] width 28 height 13
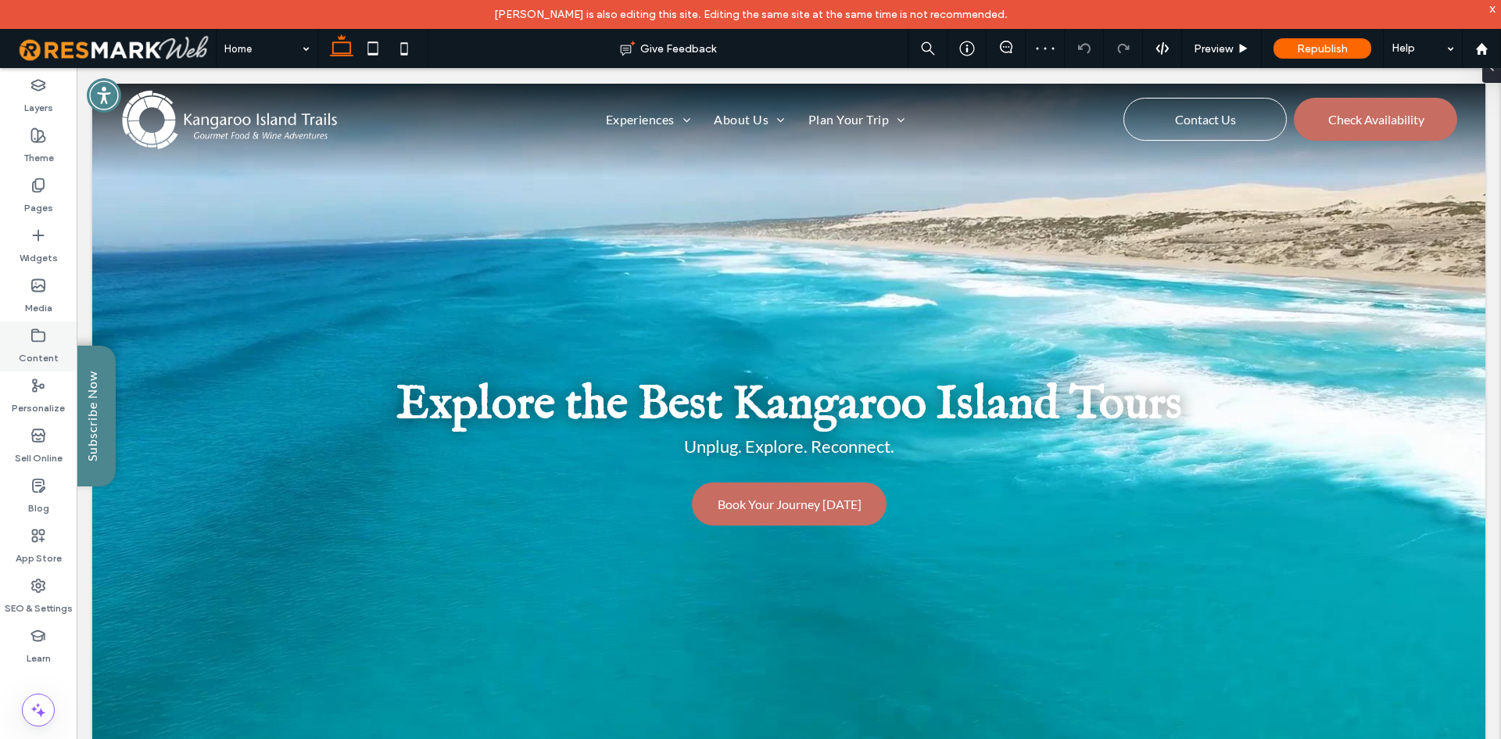
click at [45, 340] on use at bounding box center [38, 335] width 13 height 12
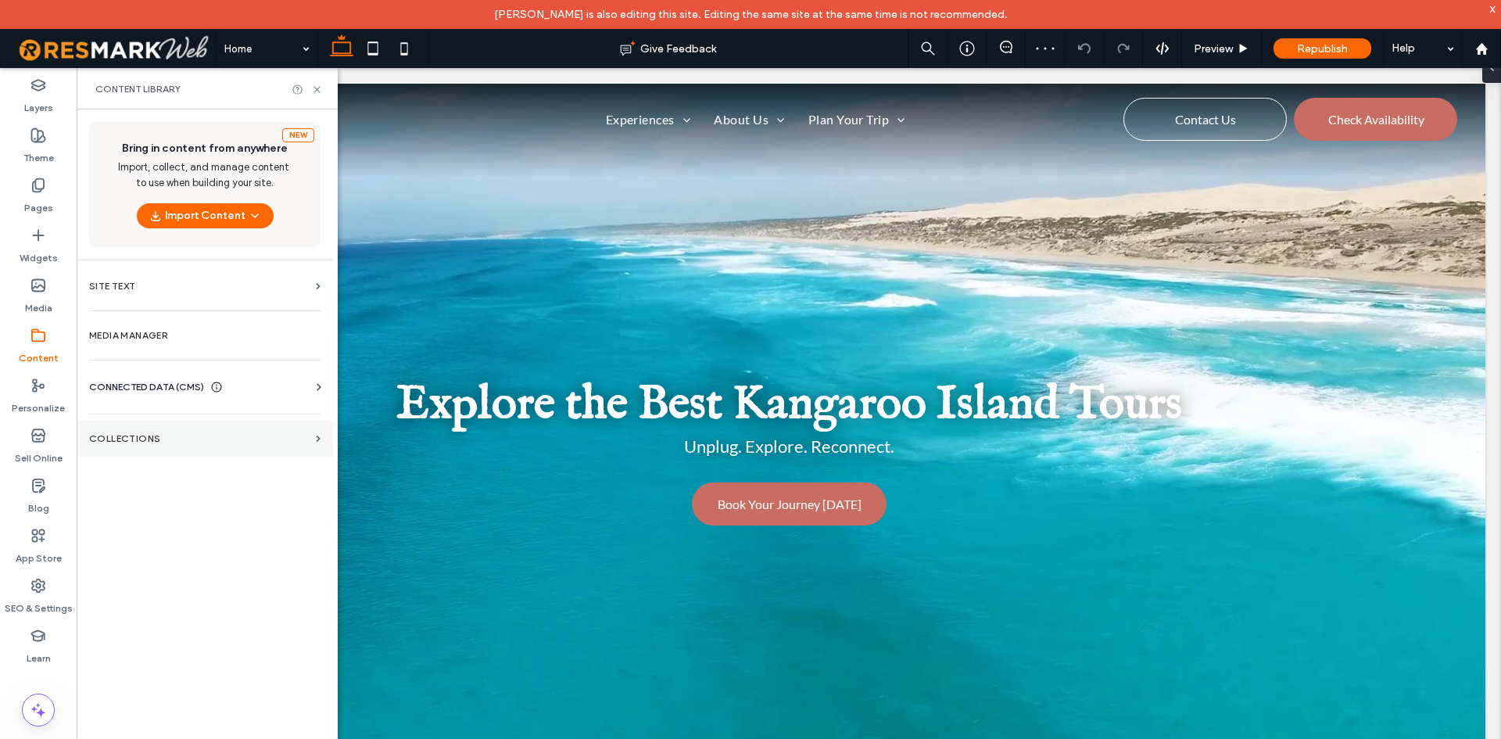
click at [242, 451] on section "Collections" at bounding box center [205, 439] width 256 height 36
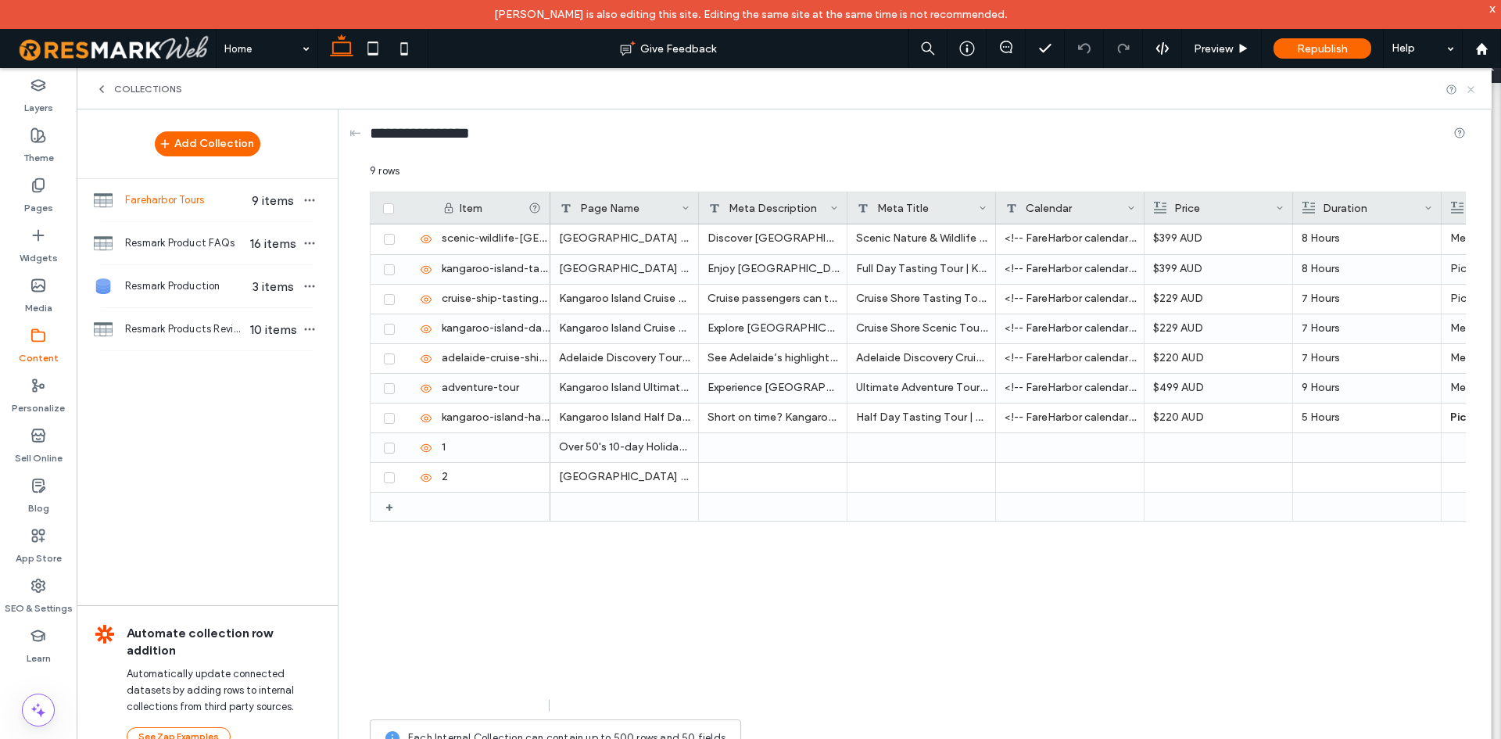
click at [1473, 87] on icon at bounding box center [1471, 90] width 12 height 12
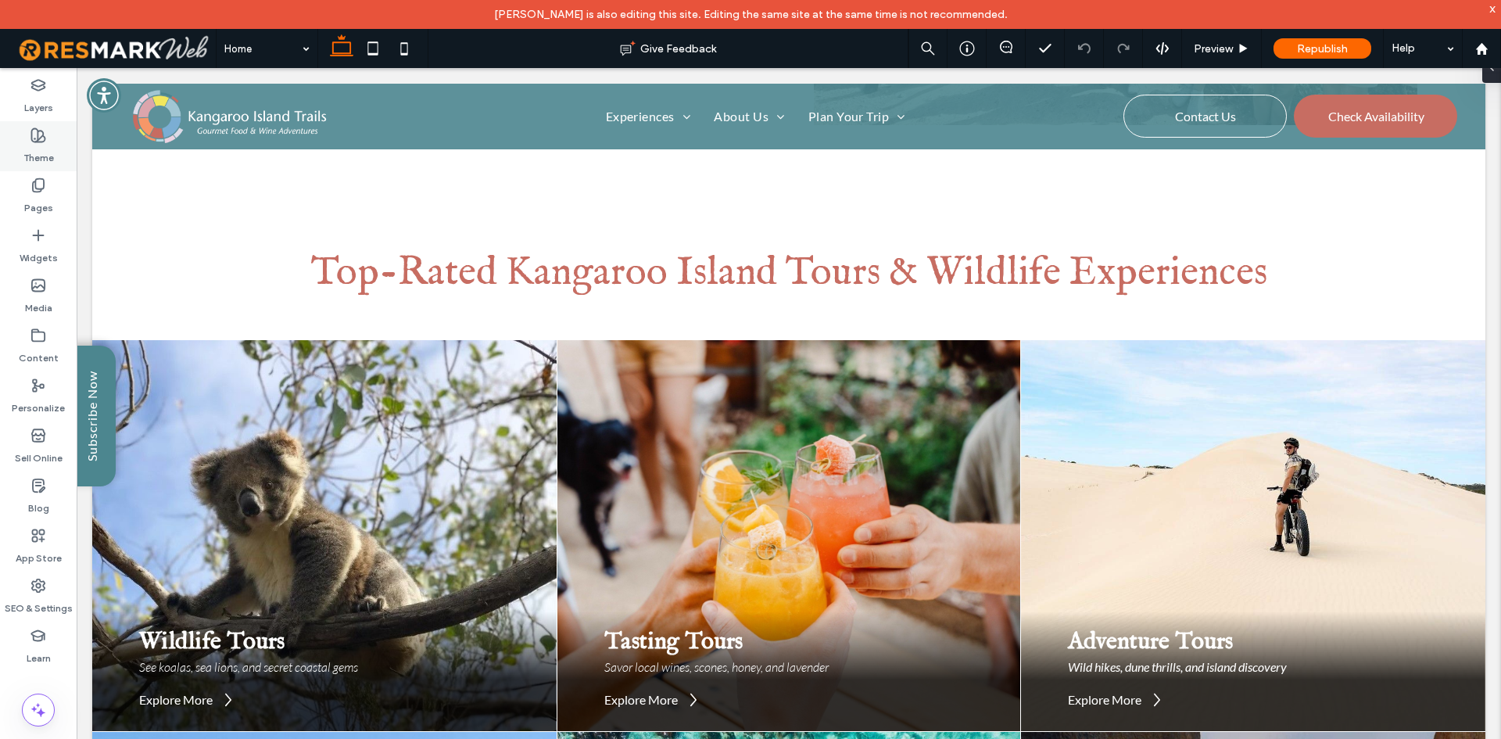
scroll to position [1520, 0]
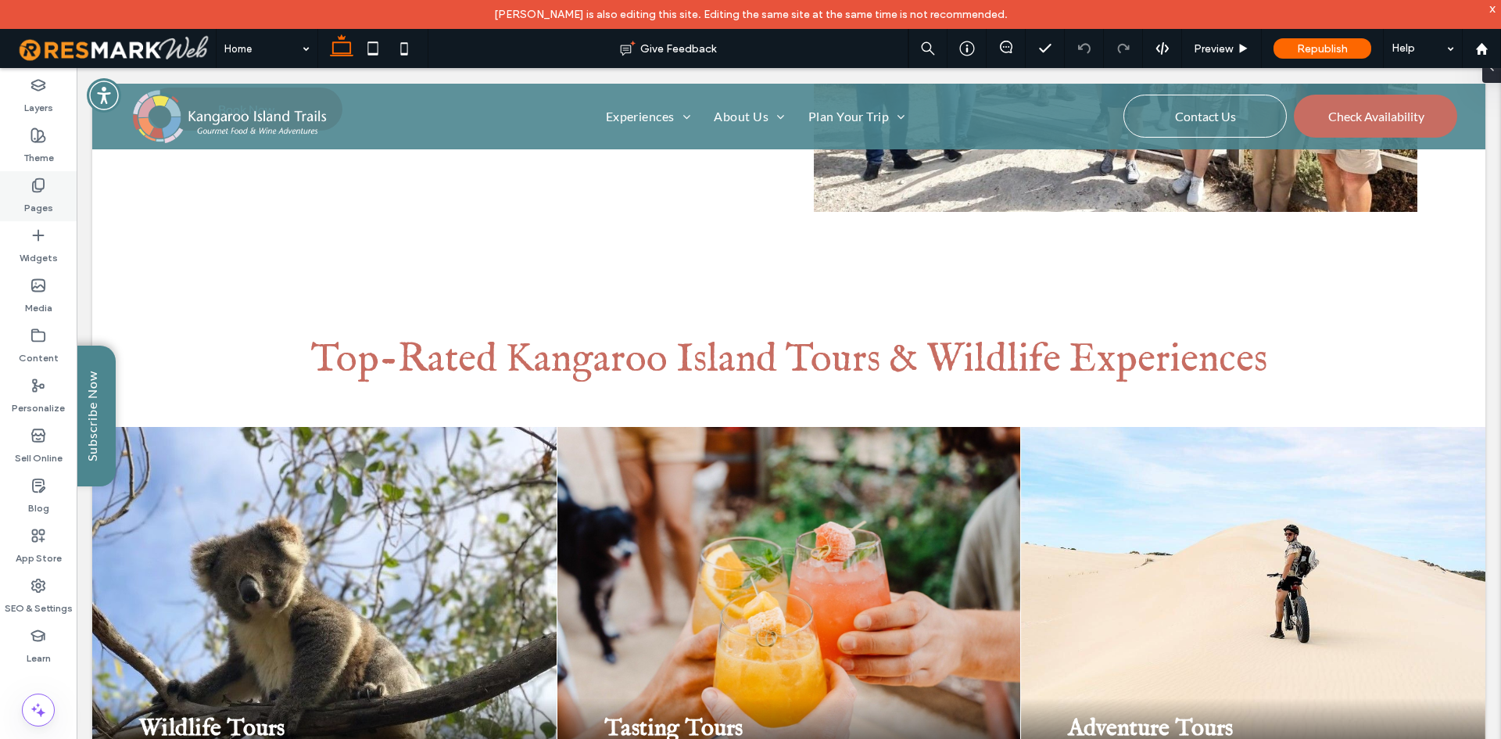
click at [41, 181] on icon at bounding box center [38, 185] width 16 height 16
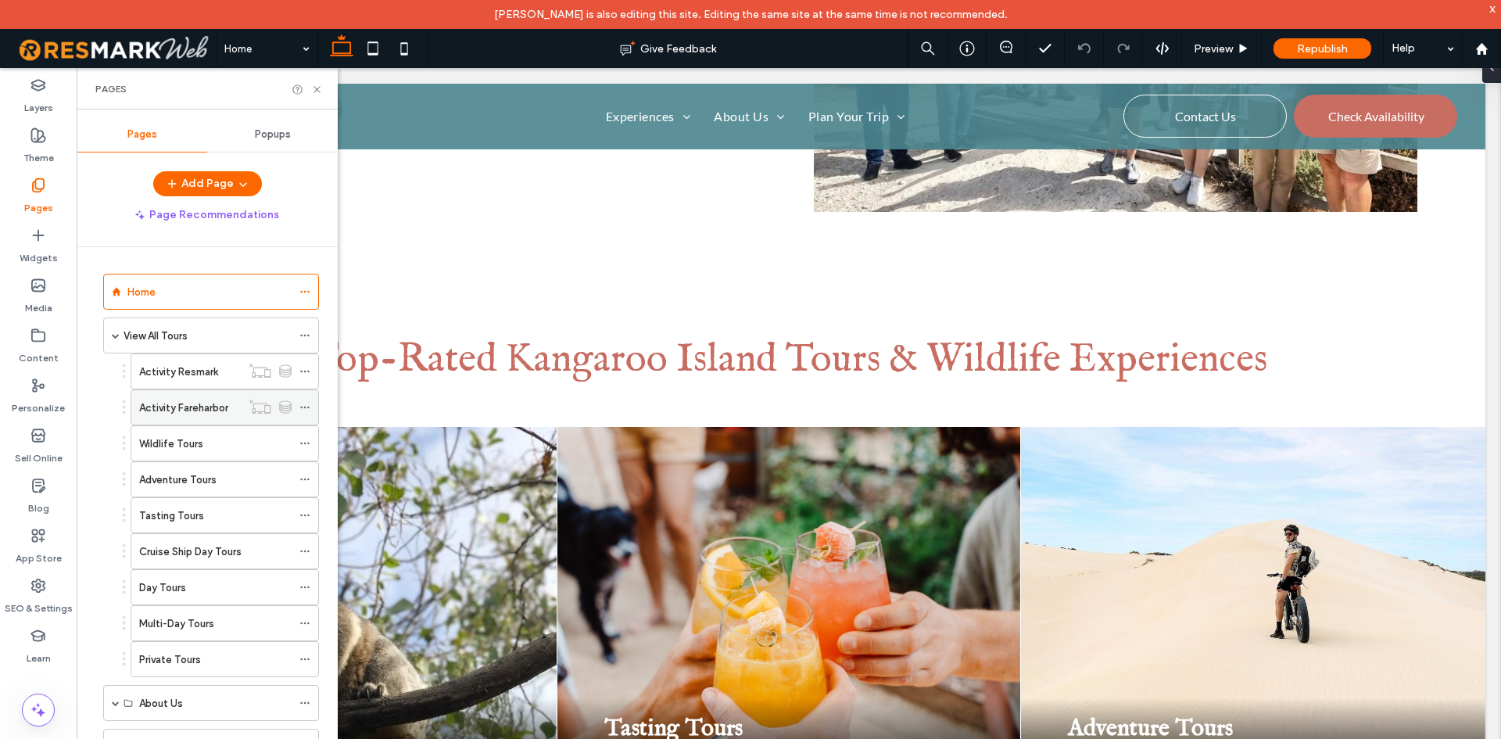
click at [188, 403] on label "Activity Fareharbor" at bounding box center [183, 407] width 89 height 27
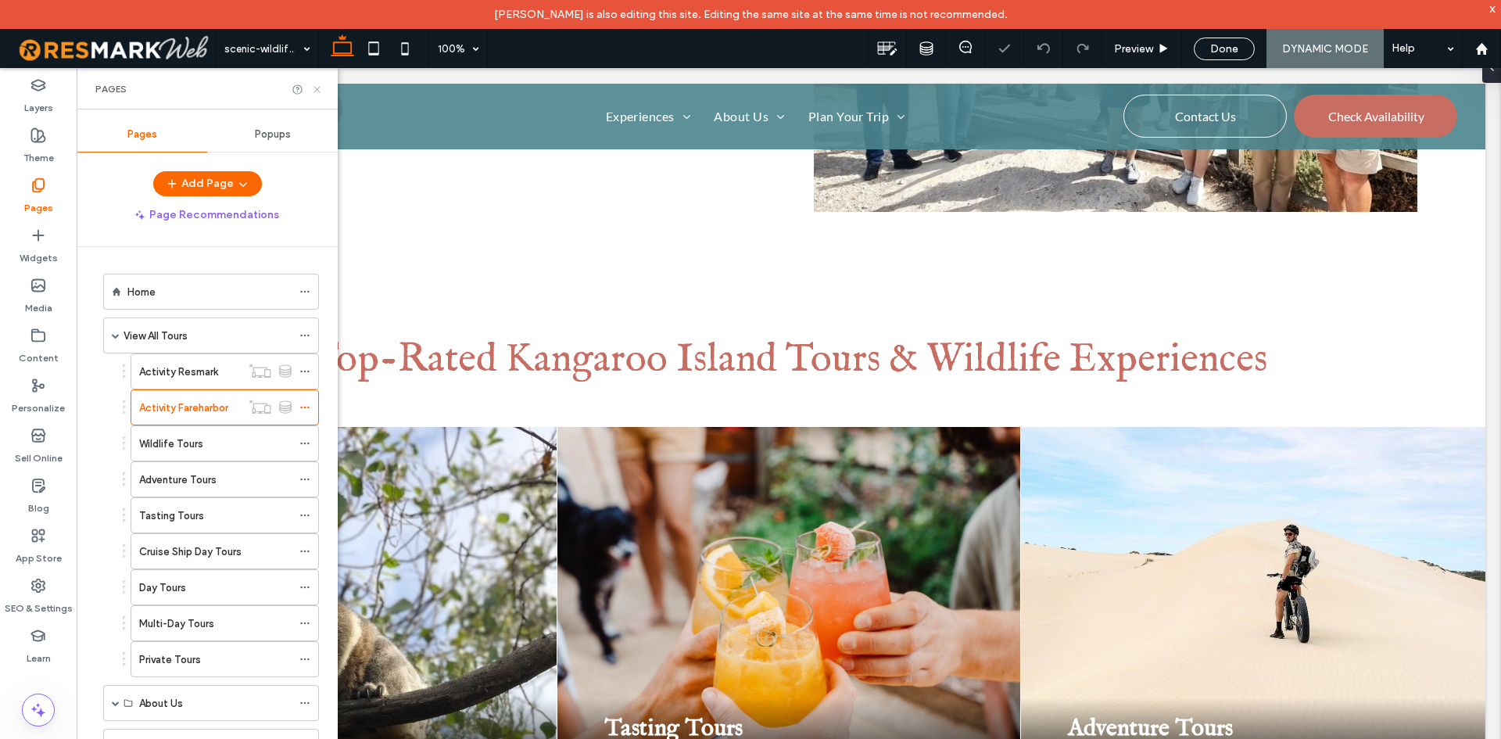
click at [320, 91] on icon at bounding box center [317, 90] width 12 height 12
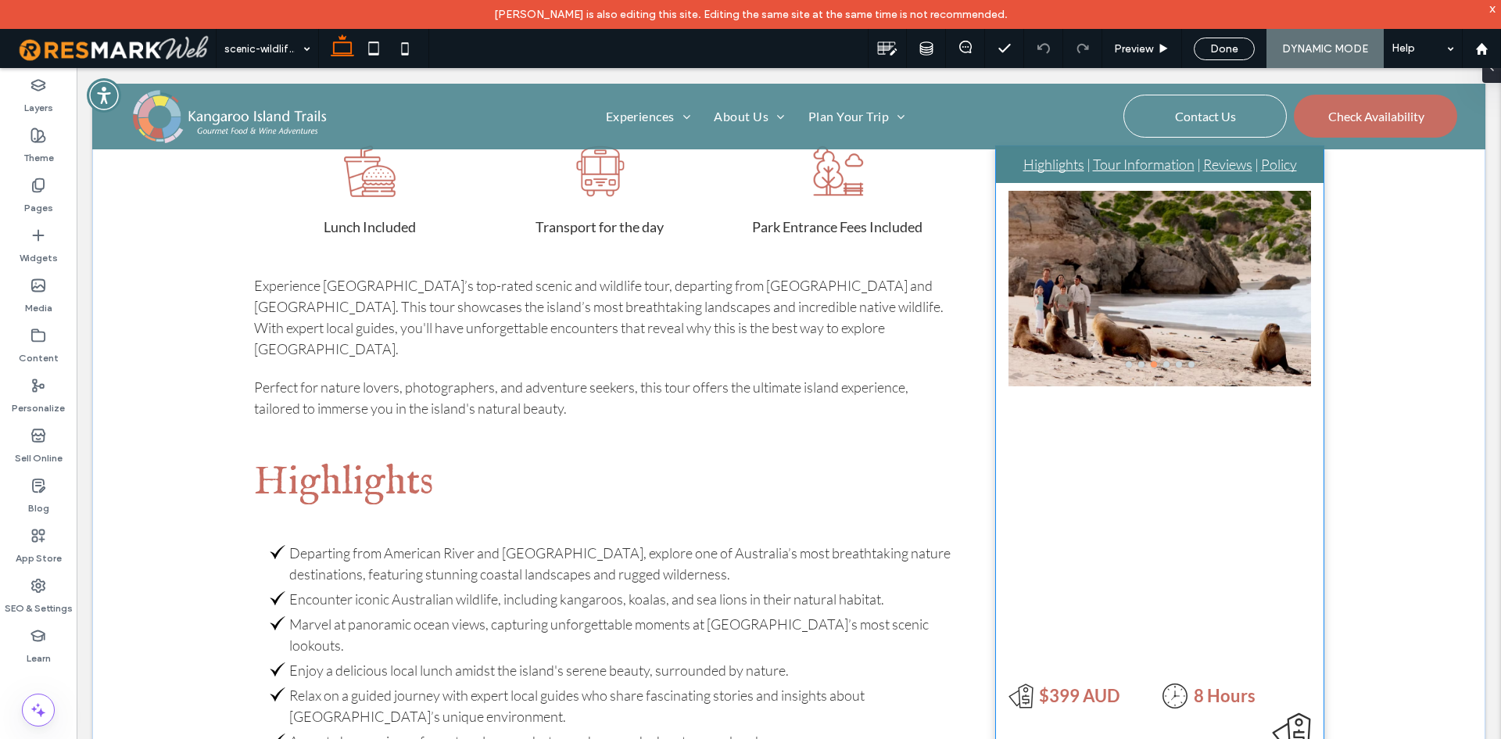
scroll to position [782, 0]
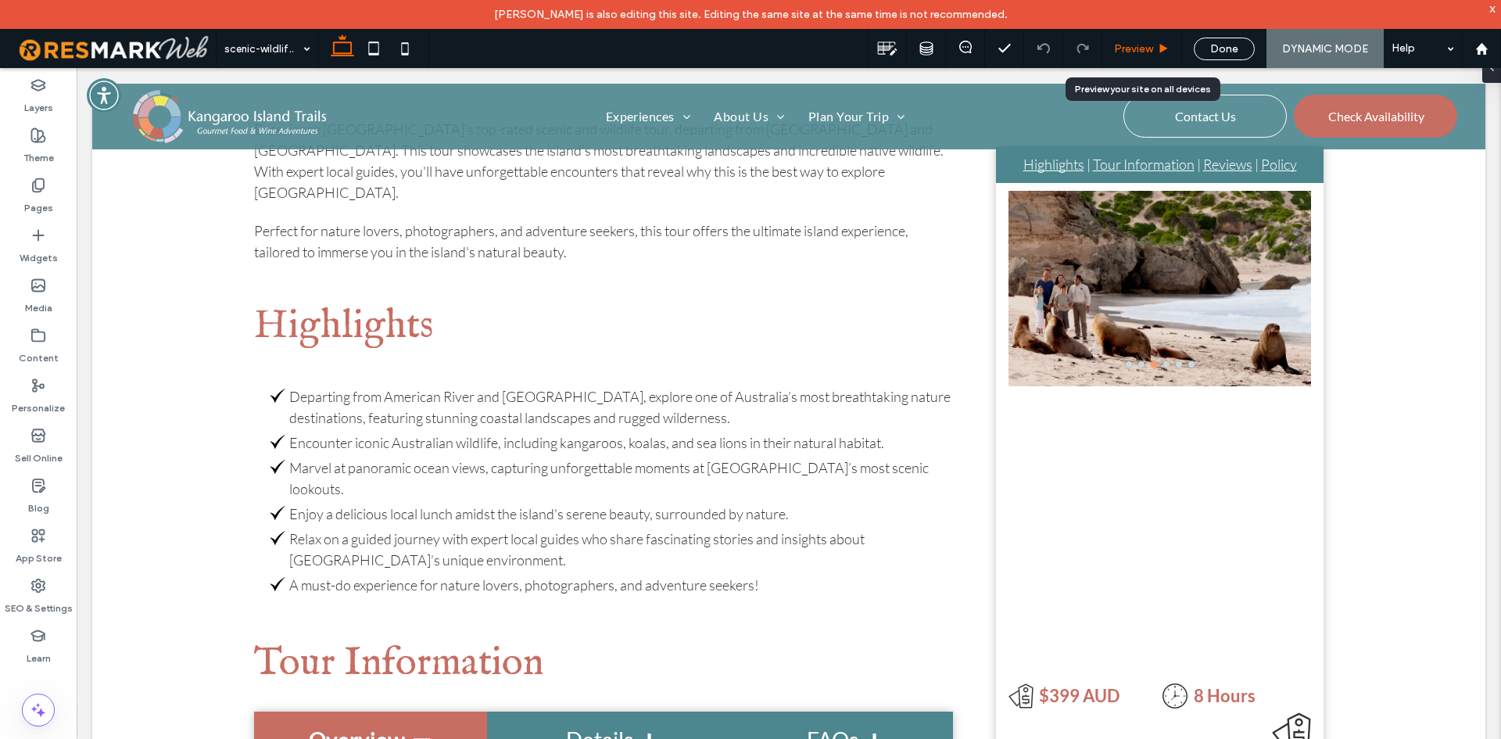
click at [1158, 48] on icon at bounding box center [1164, 49] width 12 height 12
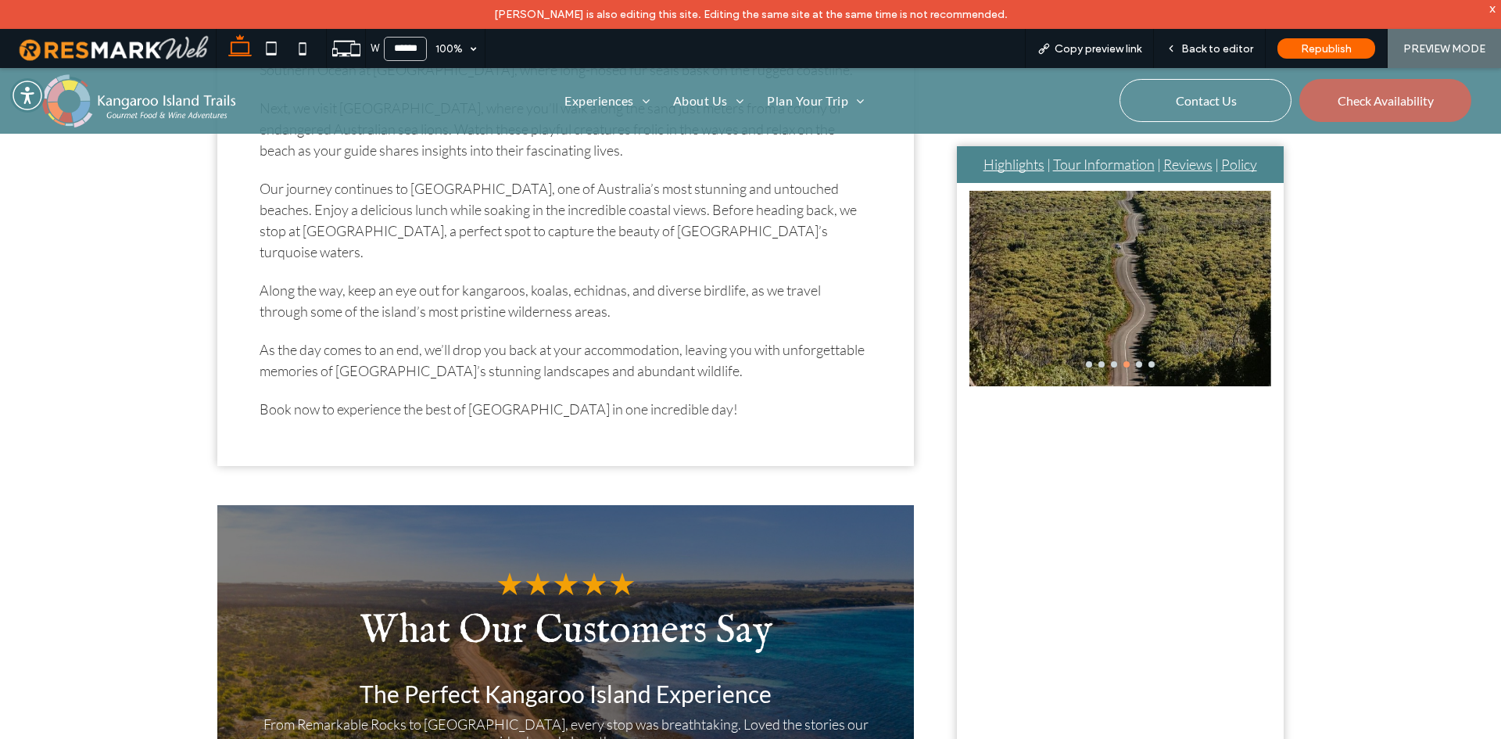
scroll to position [1879, 0]
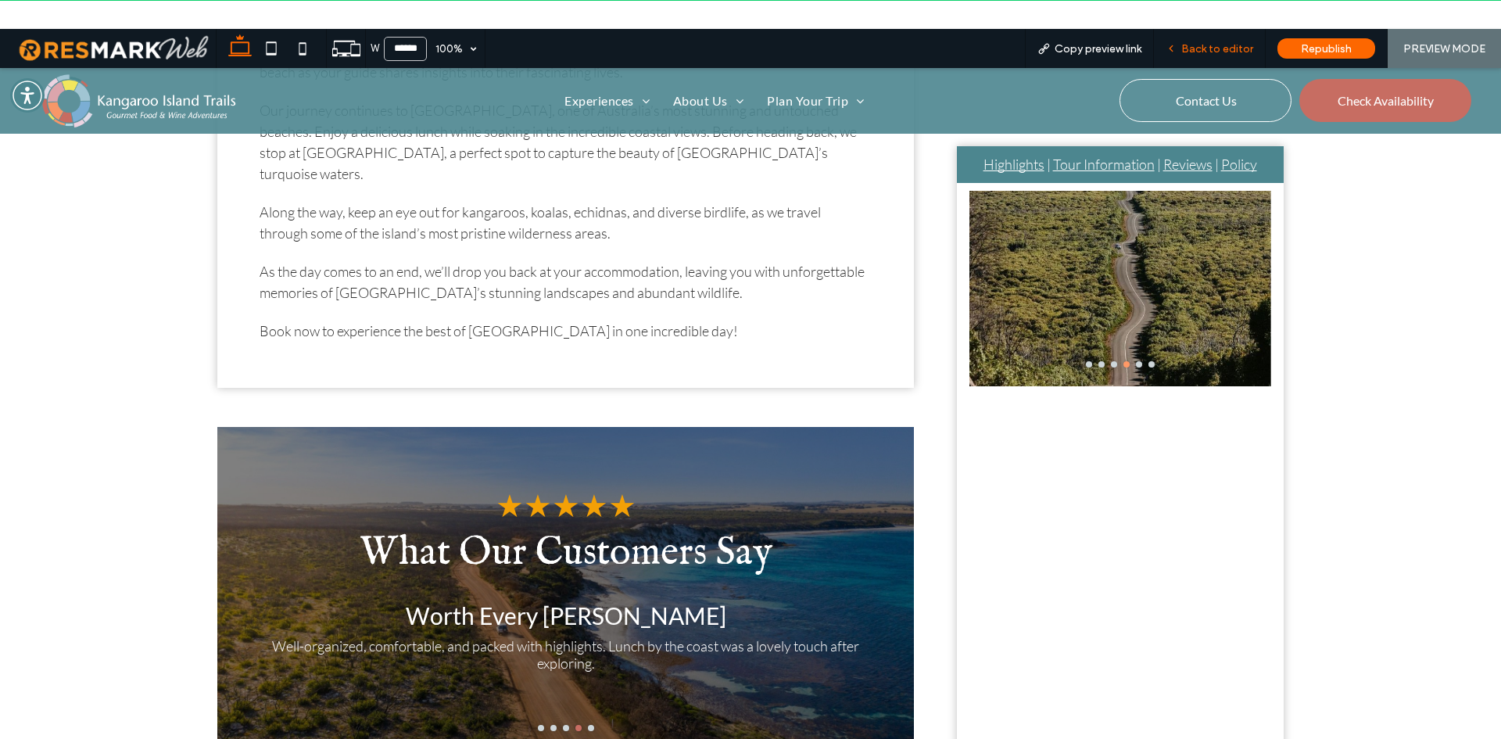
click at [1199, 44] on span "Back to editor" at bounding box center [1217, 48] width 72 height 13
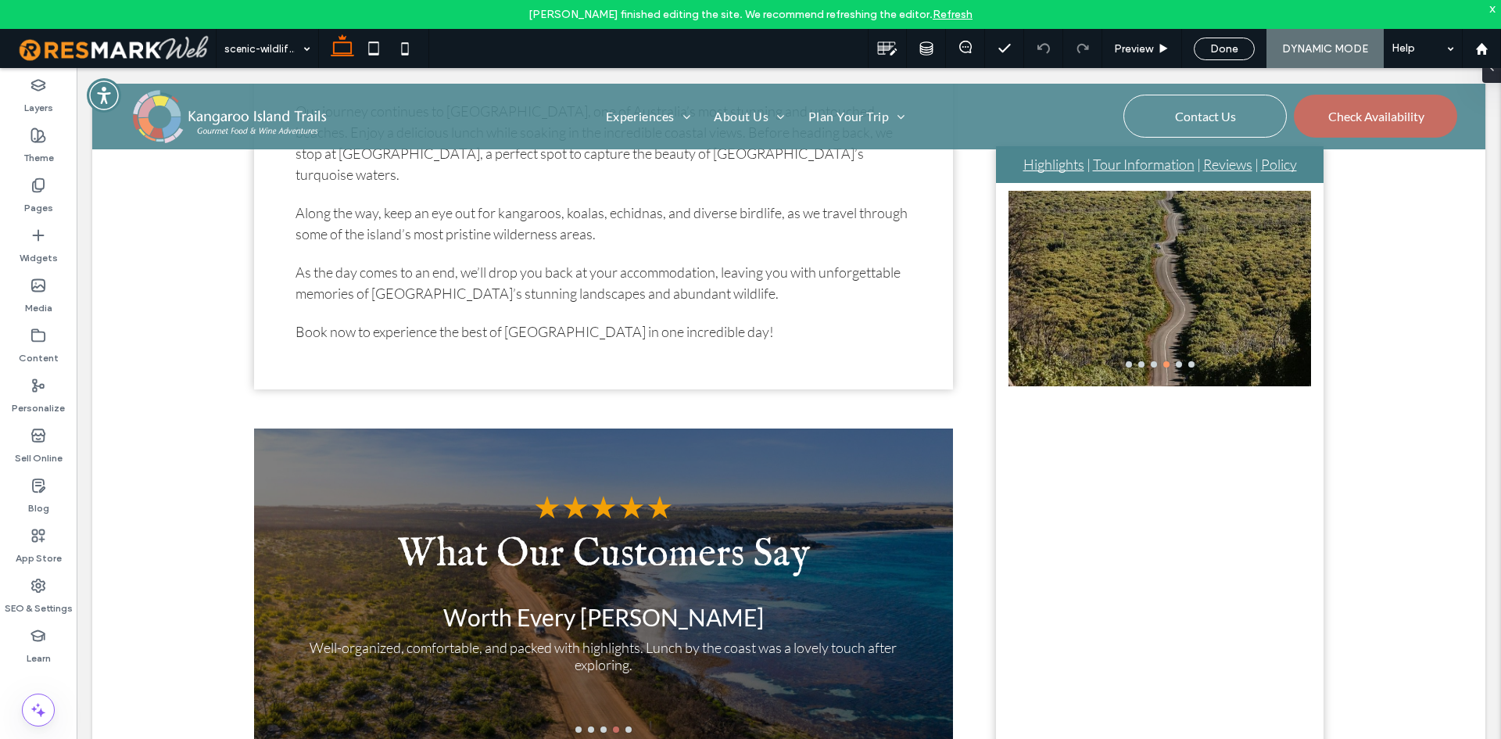
scroll to position [1739, 0]
click at [56, 338] on div "Content" at bounding box center [38, 346] width 77 height 50
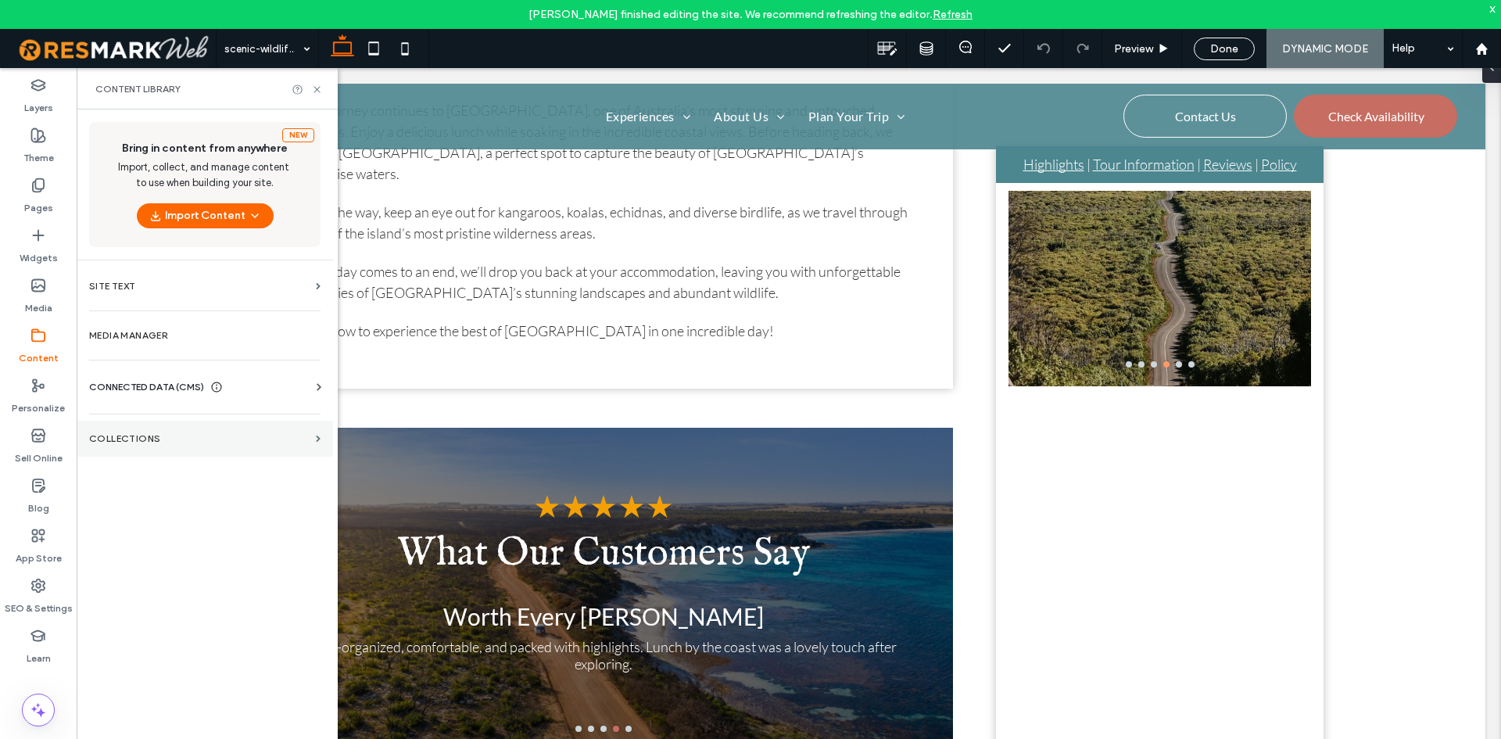
click at [131, 445] on section "Collections" at bounding box center [205, 439] width 256 height 36
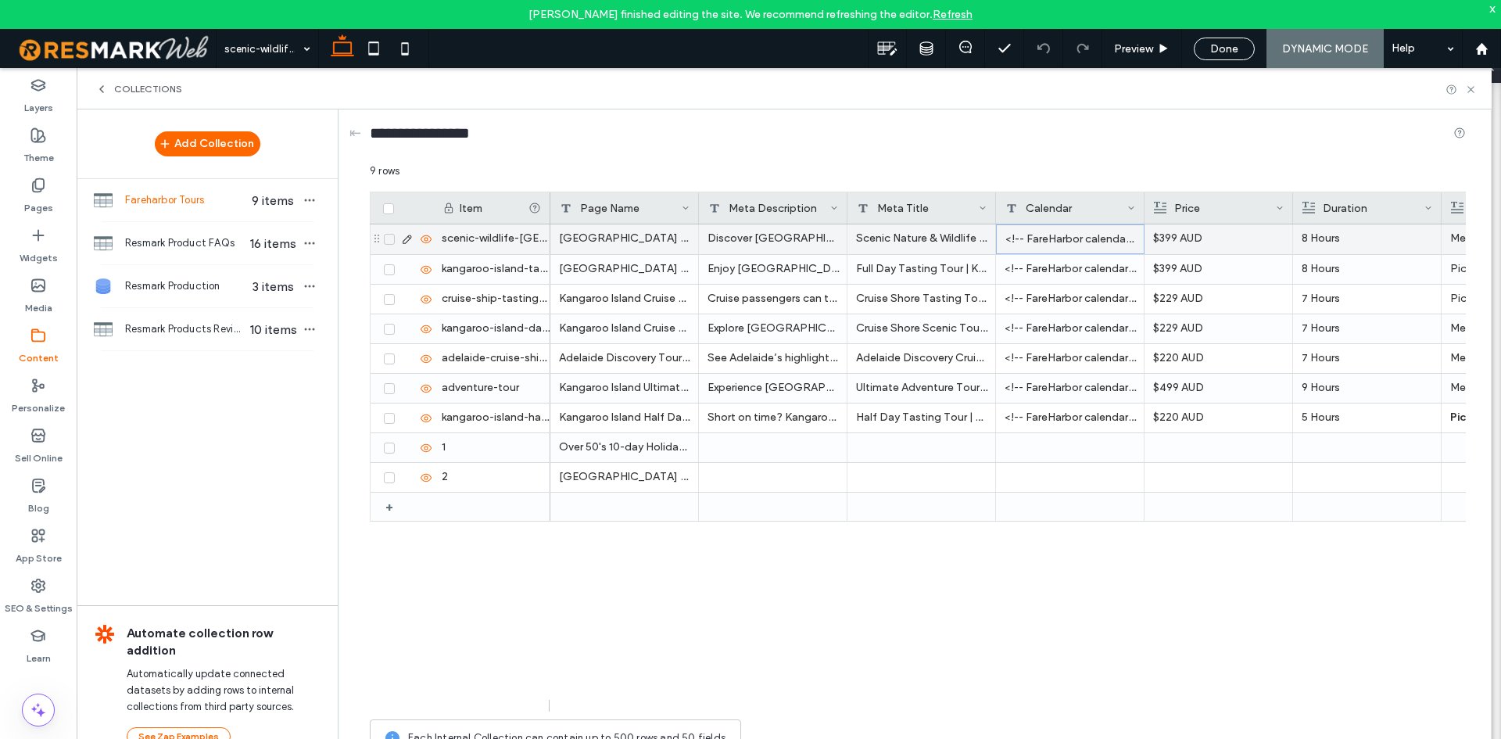
click at [1035, 242] on div "<!-- FareHarbor calendar--> <script src="[URL][DOMAIN_NAME];"> </script>" at bounding box center [1070, 239] width 149 height 30
click at [1036, 242] on div "<!-- FareHarbor calendar--> <script src="[URL][DOMAIN_NAME];"> </script>" at bounding box center [1070, 239] width 149 height 30
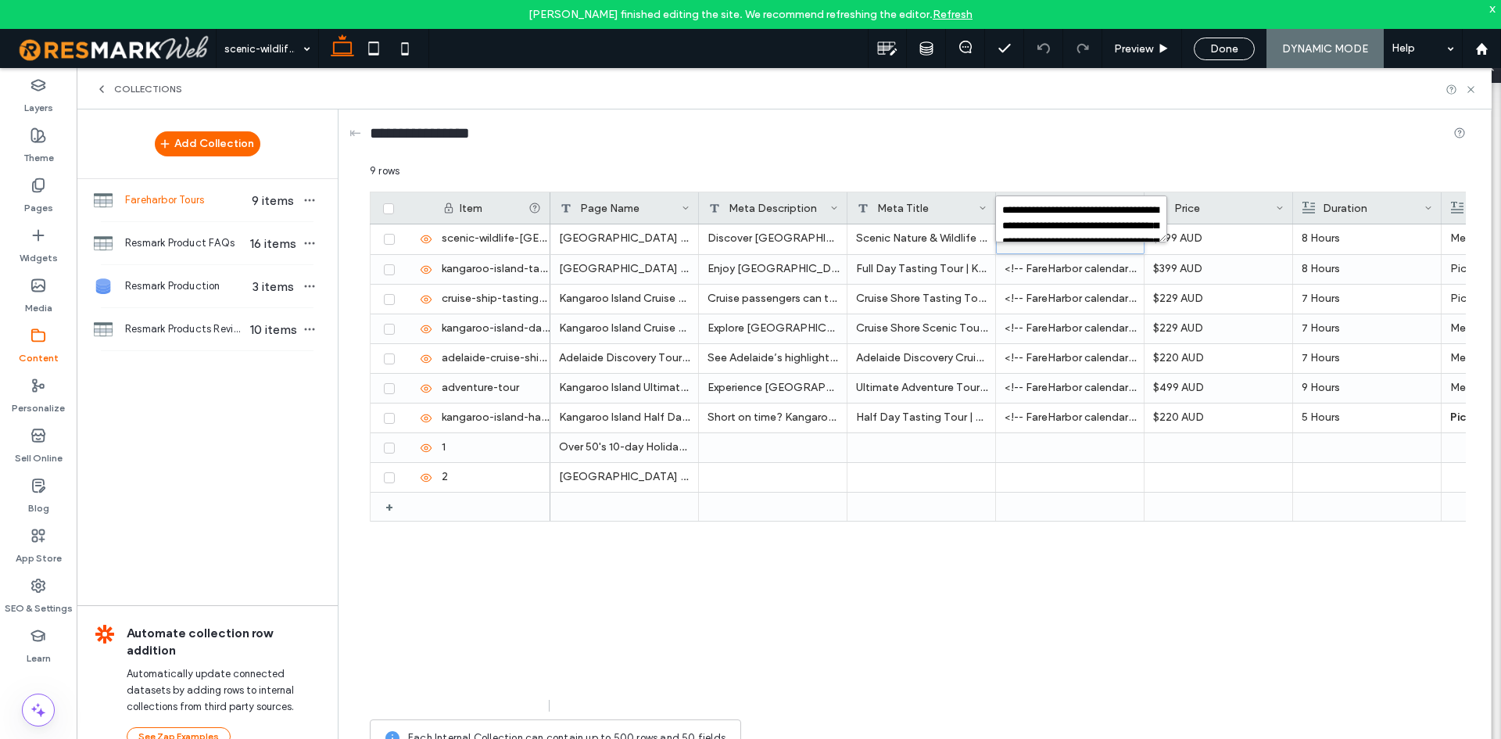
click at [1074, 221] on textarea "**********" at bounding box center [1081, 218] width 172 height 47
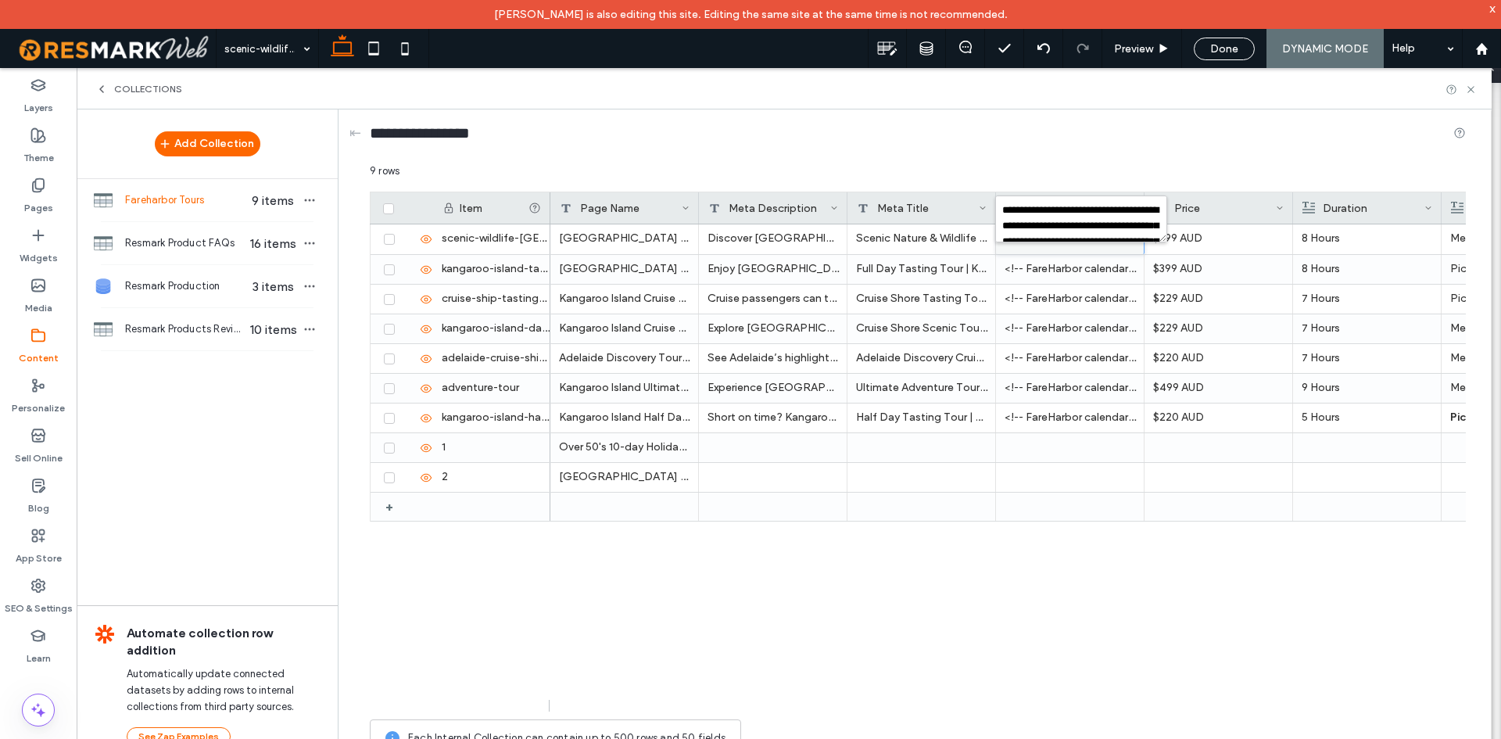
click at [1055, 553] on div "Kangaroo Island Scenic Nature & Wildlife Tour - Kingscote Departure Discover Ka…" at bounding box center [1008, 467] width 916 height 487
click at [1067, 261] on div "<!-- FareHarbor calendar--> <script src="[URL][DOMAIN_NAME];"> </script>" at bounding box center [1070, 269] width 149 height 29
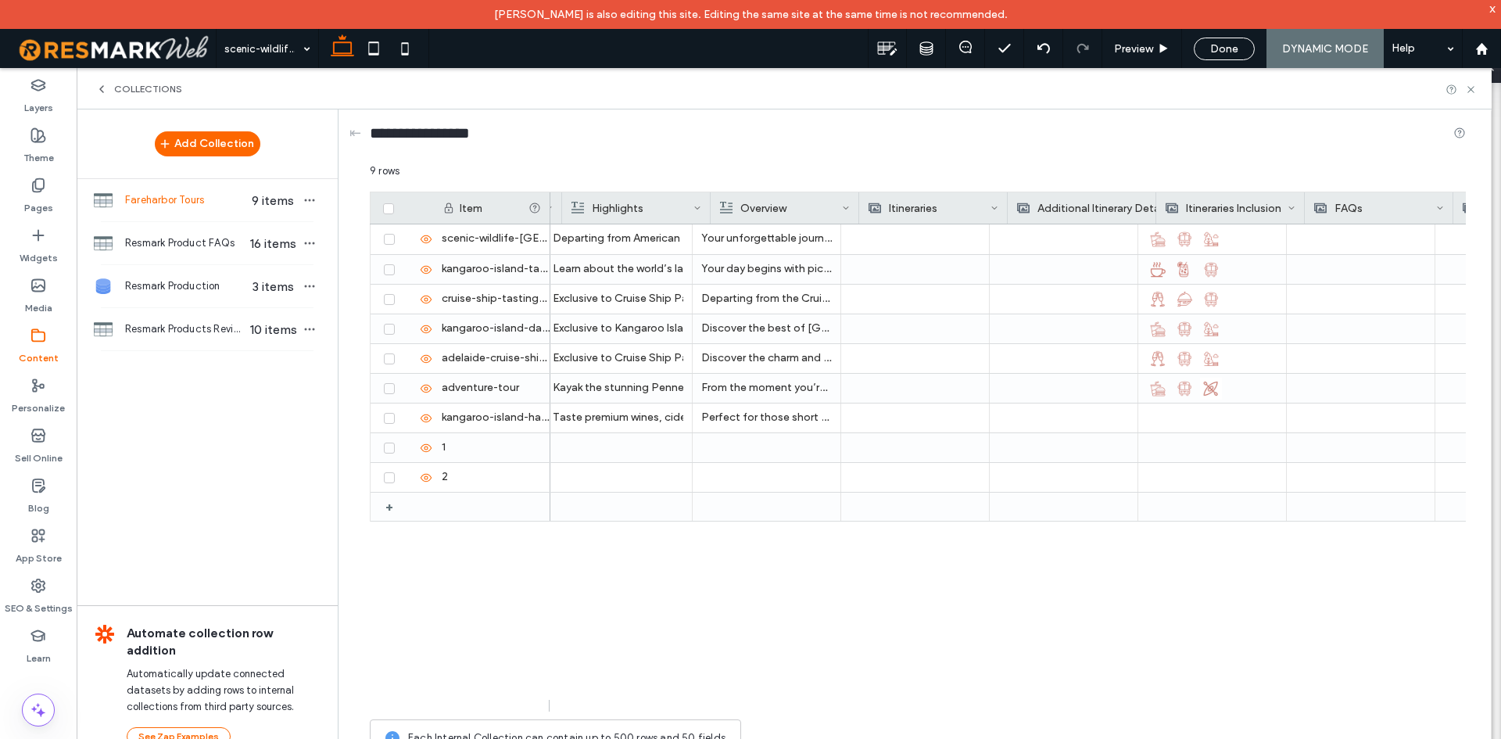
scroll to position [0, 1689]
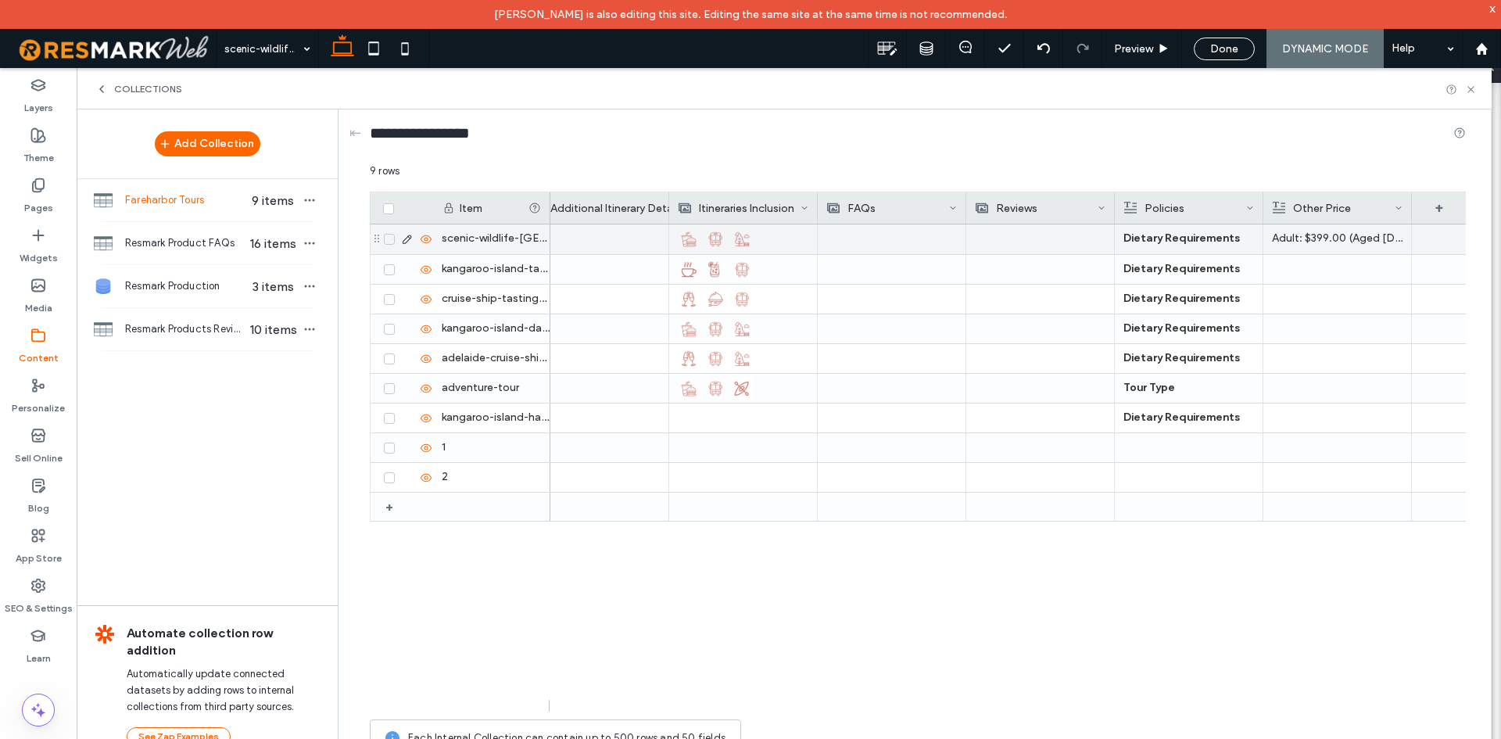
click at [1328, 234] on p "Adult: $399.00 (Aged [DEMOGRAPHIC_DATA] years and over)" at bounding box center [1337, 238] width 131 height 28
click at [1328, 234] on p "Adult: $399.00 (Aged [DEMOGRAPHIC_DATA] years and over)" at bounding box center [1338, 239] width 130 height 28
drag, startPoint x: 1292, startPoint y: 226, endPoint x: 1264, endPoint y: 227, distance: 27.4
click at [1264, 227] on div "**********" at bounding box center [1366, 249] width 207 height 58
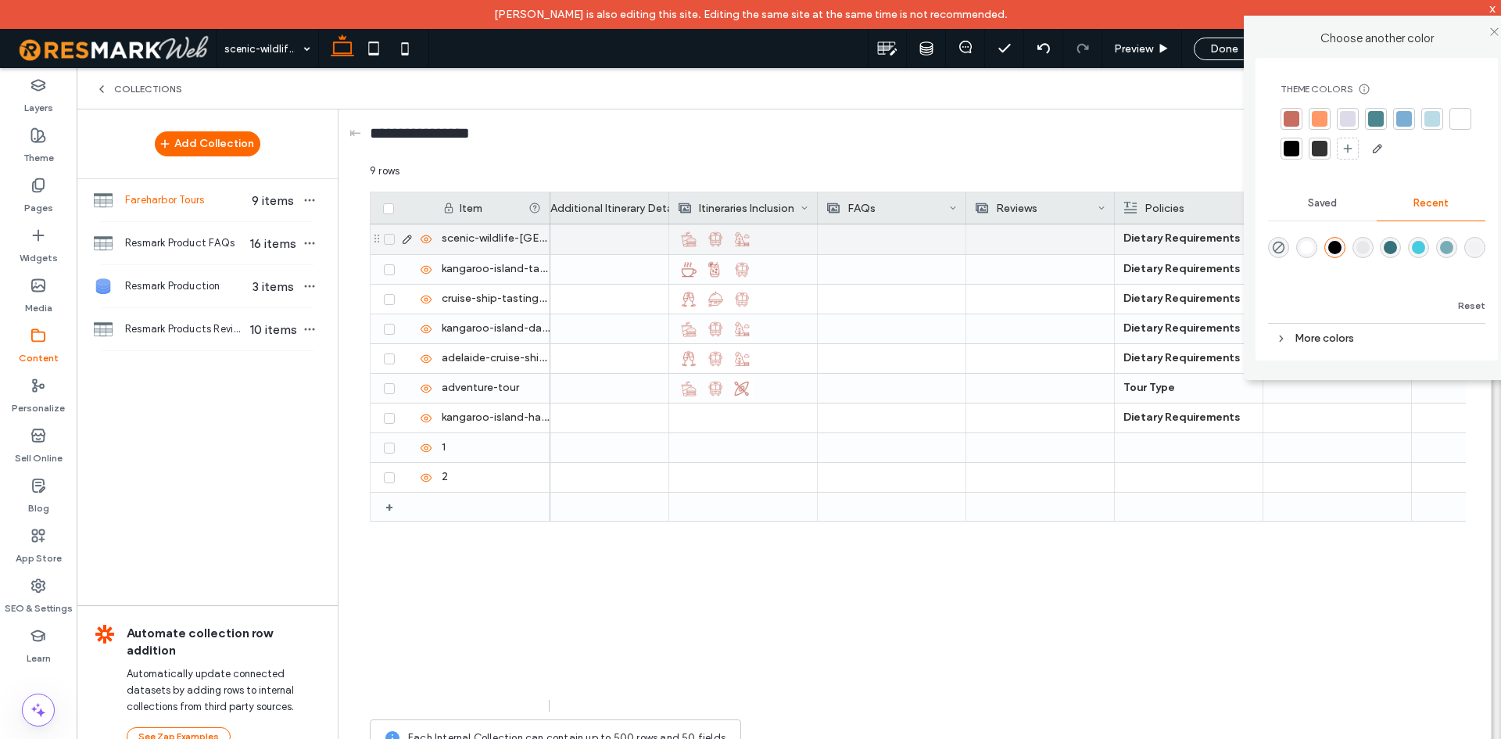
click at [1363, 211] on body "Diana Constantino is also editing this site. Editing the same site at the same …" at bounding box center [750, 369] width 1501 height 739
click at [1496, 29] on use at bounding box center [1494, 31] width 8 height 8
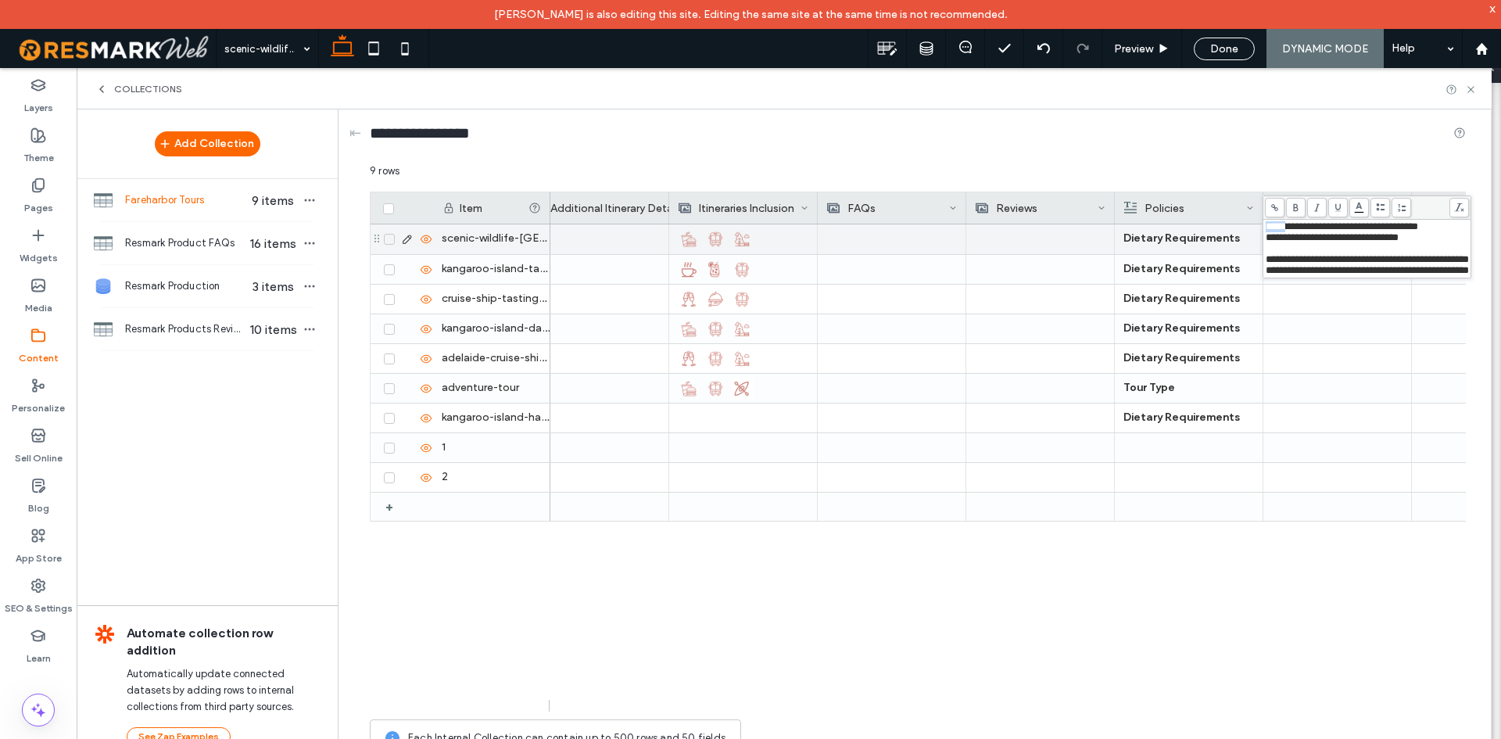
click at [1291, 681] on div "Dietary Requirements A light lunch is included. Please note that not all dietar…" at bounding box center [1008, 467] width 916 height 487
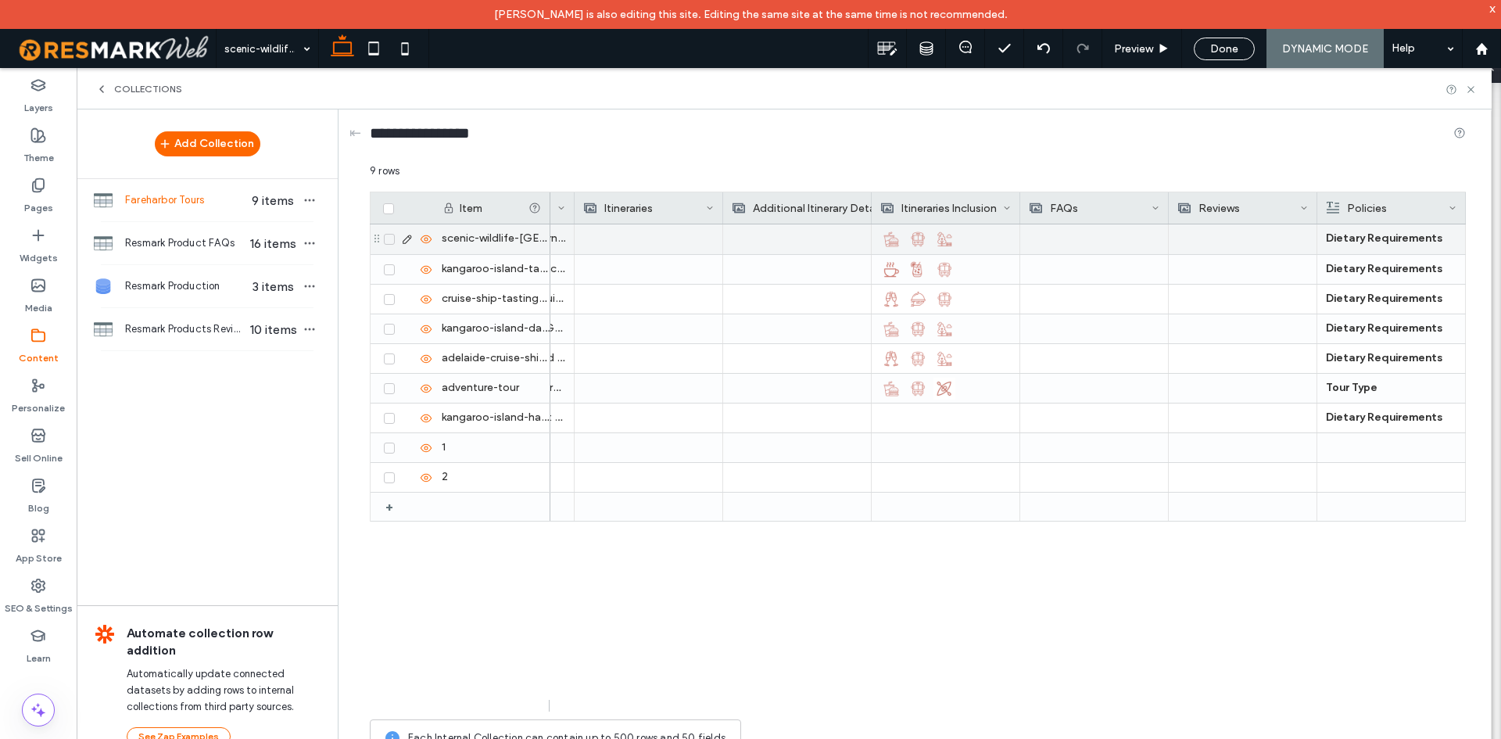
click at [798, 244] on div at bounding box center [797, 239] width 131 height 30
click at [798, 244] on div at bounding box center [798, 239] width 130 height 28
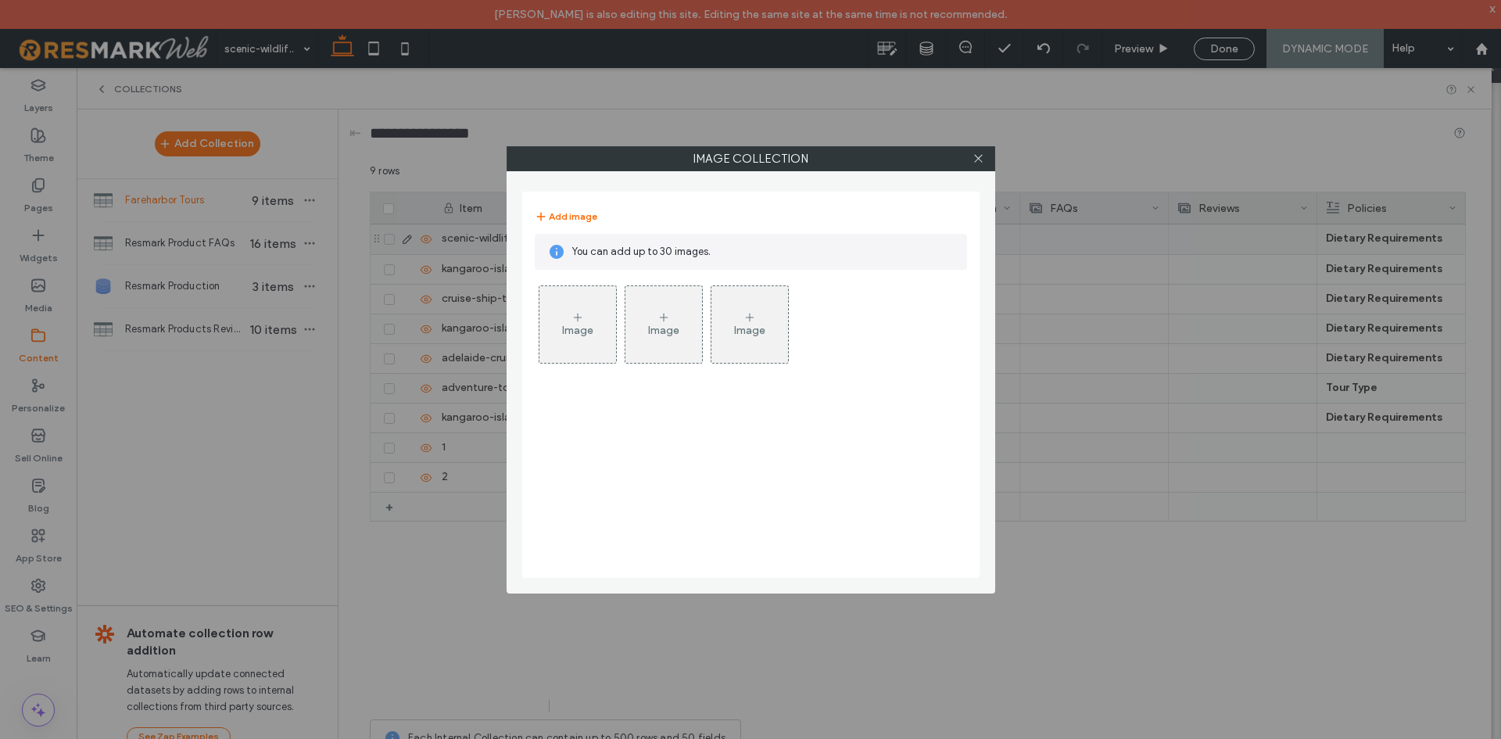
click at [984, 159] on div at bounding box center [978, 158] width 23 height 23
click at [983, 156] on icon at bounding box center [979, 158] width 12 height 12
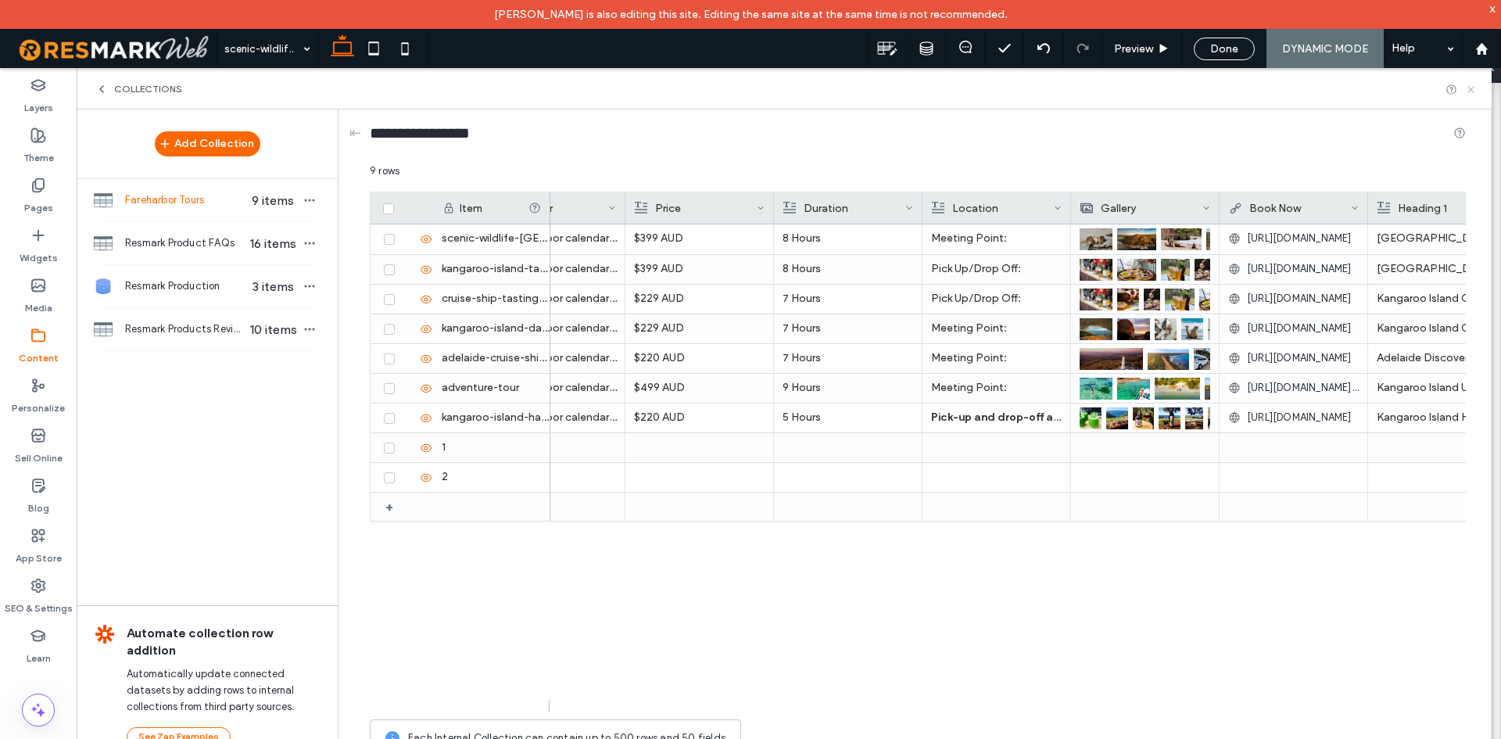
click at [1471, 88] on icon at bounding box center [1471, 90] width 12 height 12
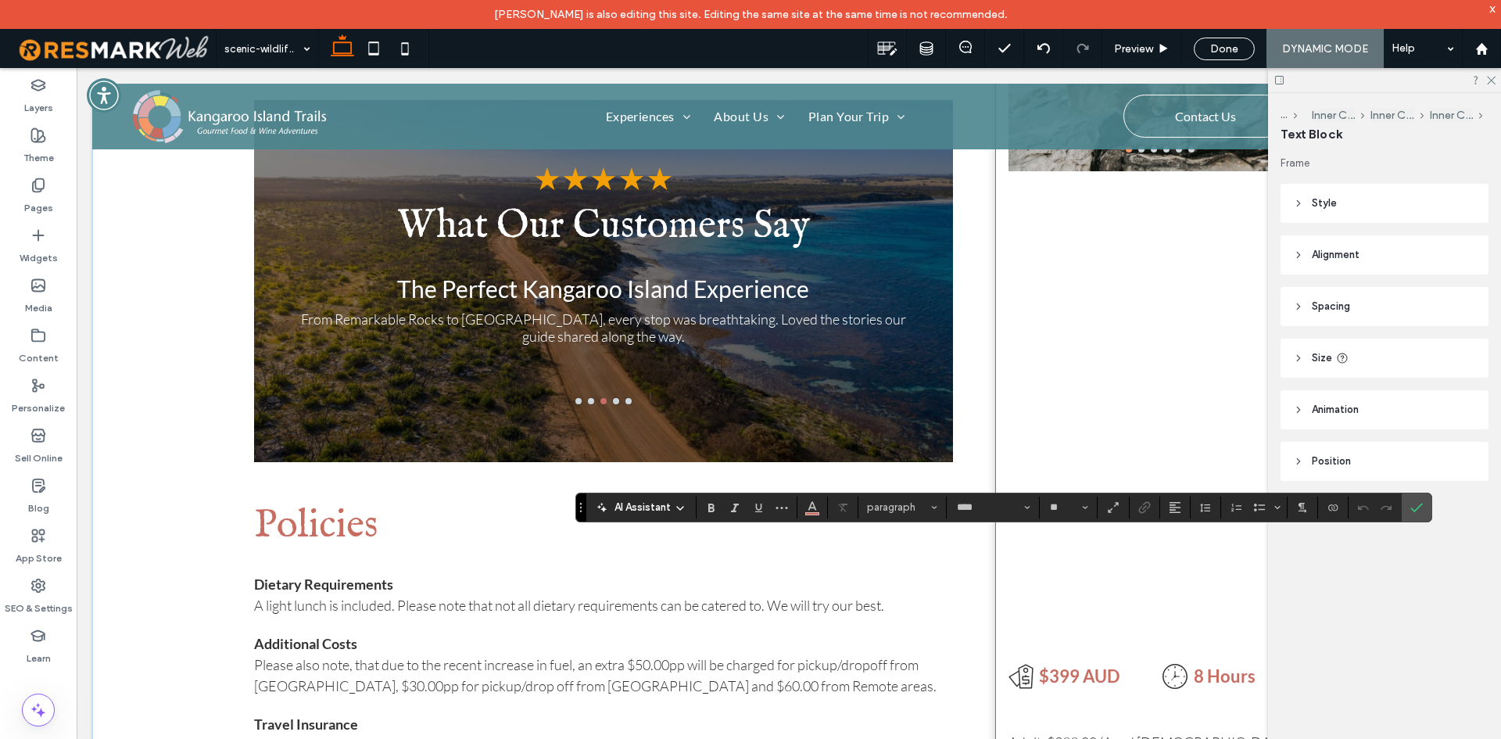
type input "*"
type input "****"
type input "**"
click at [1331, 509] on icon "Connect To Data" at bounding box center [1333, 507] width 13 height 13
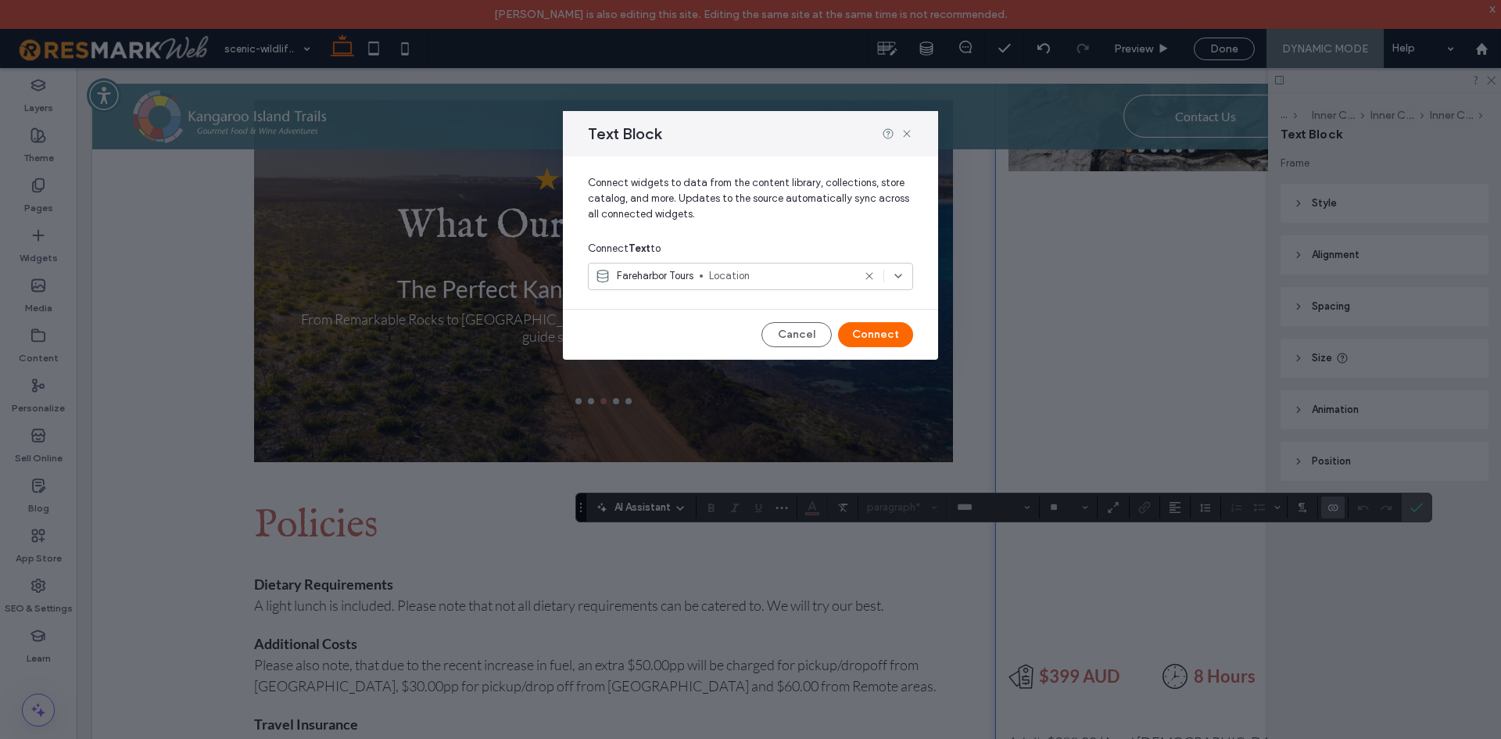
click at [913, 133] on div "Text Block" at bounding box center [750, 133] width 375 height 45
click at [909, 131] on icon at bounding box center [907, 133] width 13 height 13
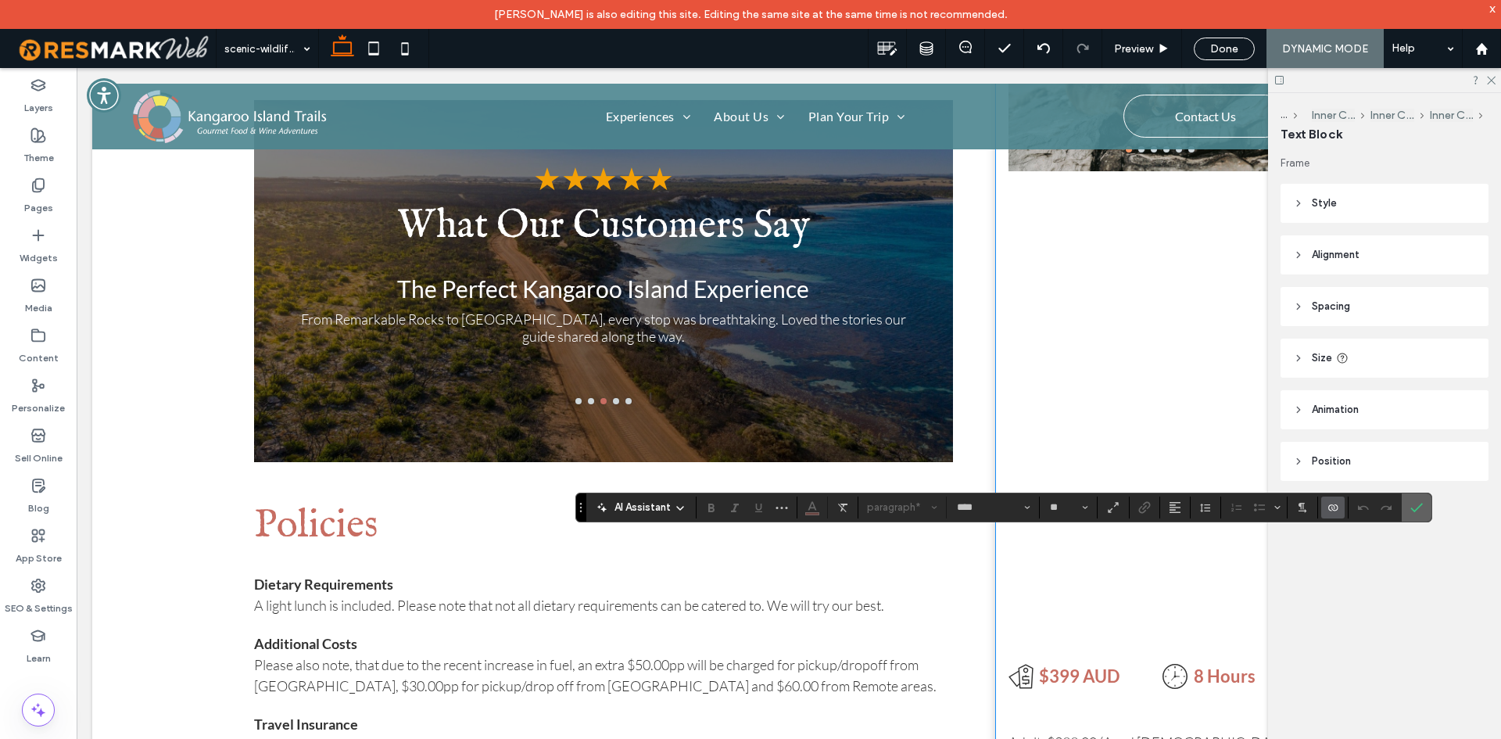
click at [1421, 500] on span "Confirm" at bounding box center [1416, 507] width 13 height 27
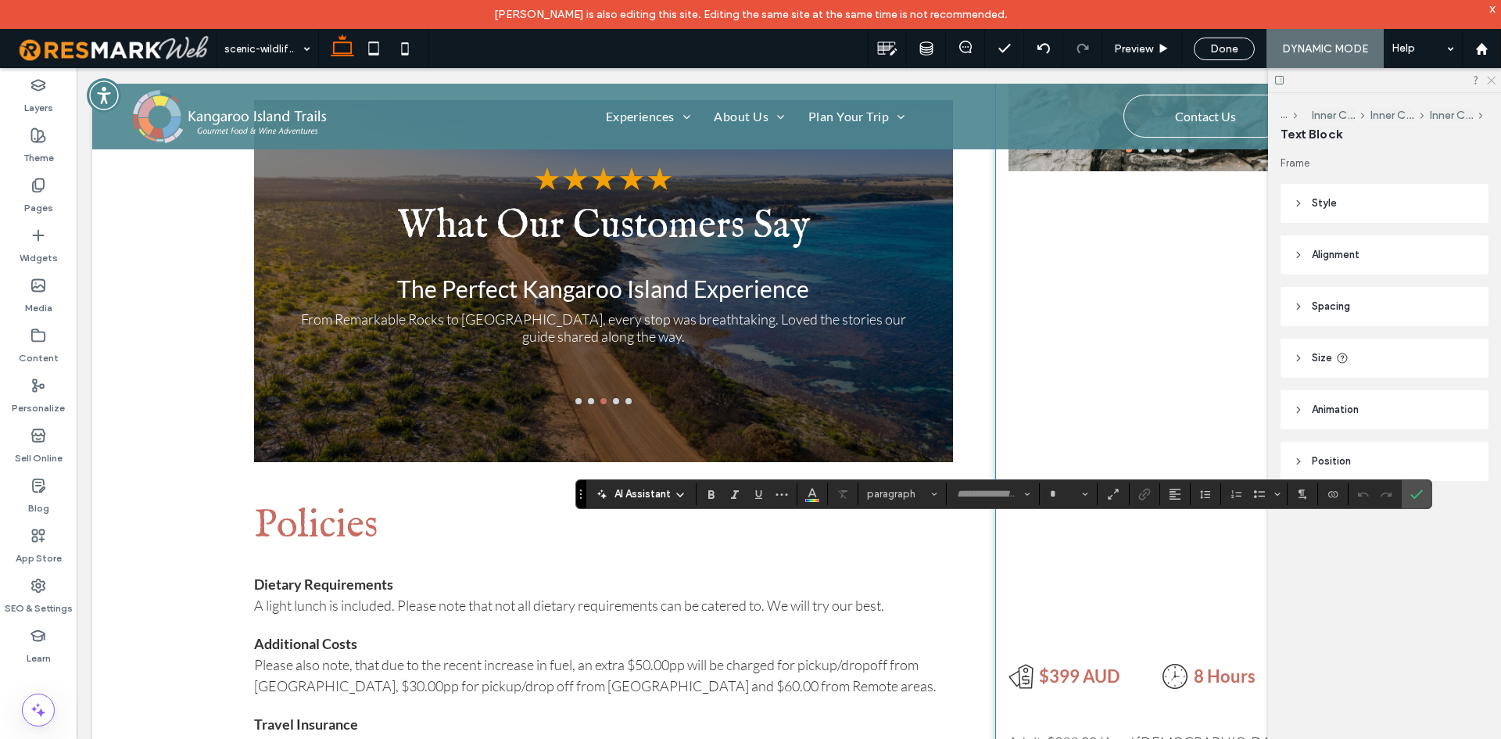
click at [1487, 77] on icon at bounding box center [1490, 79] width 10 height 10
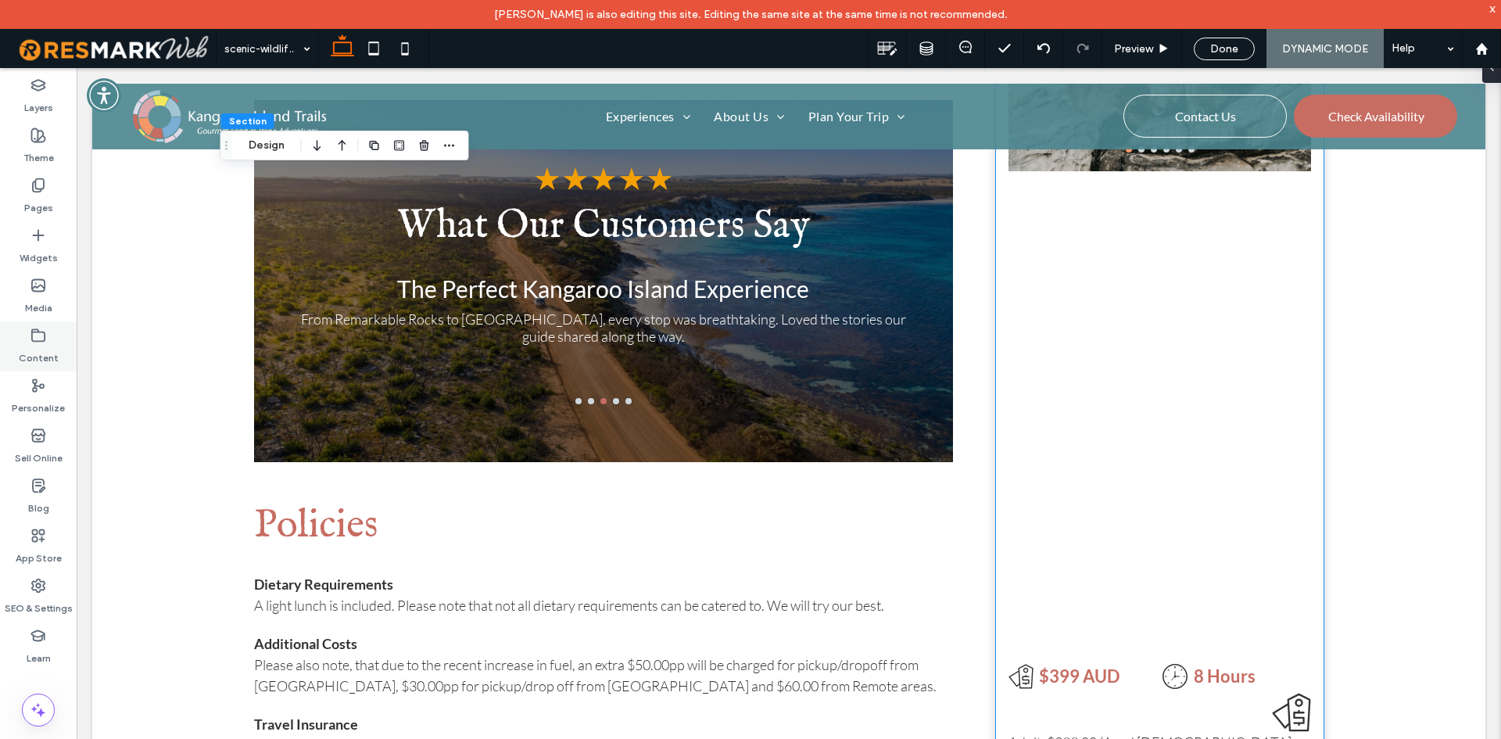
drag, startPoint x: 51, startPoint y: 353, endPoint x: 56, endPoint y: 341, distance: 13.4
click at [50, 353] on label "Content" at bounding box center [39, 354] width 40 height 22
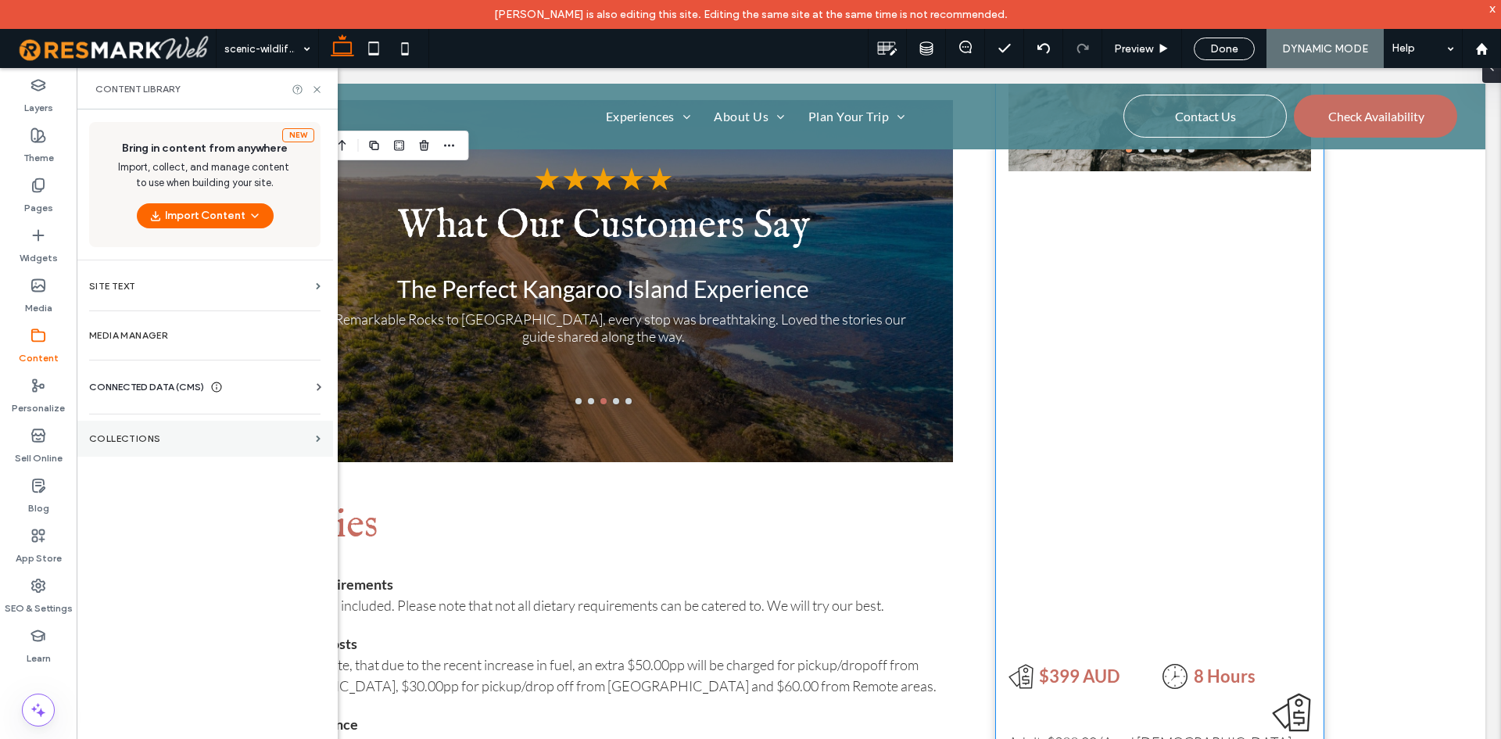
click at [172, 435] on label "Collections" at bounding box center [199, 438] width 220 height 11
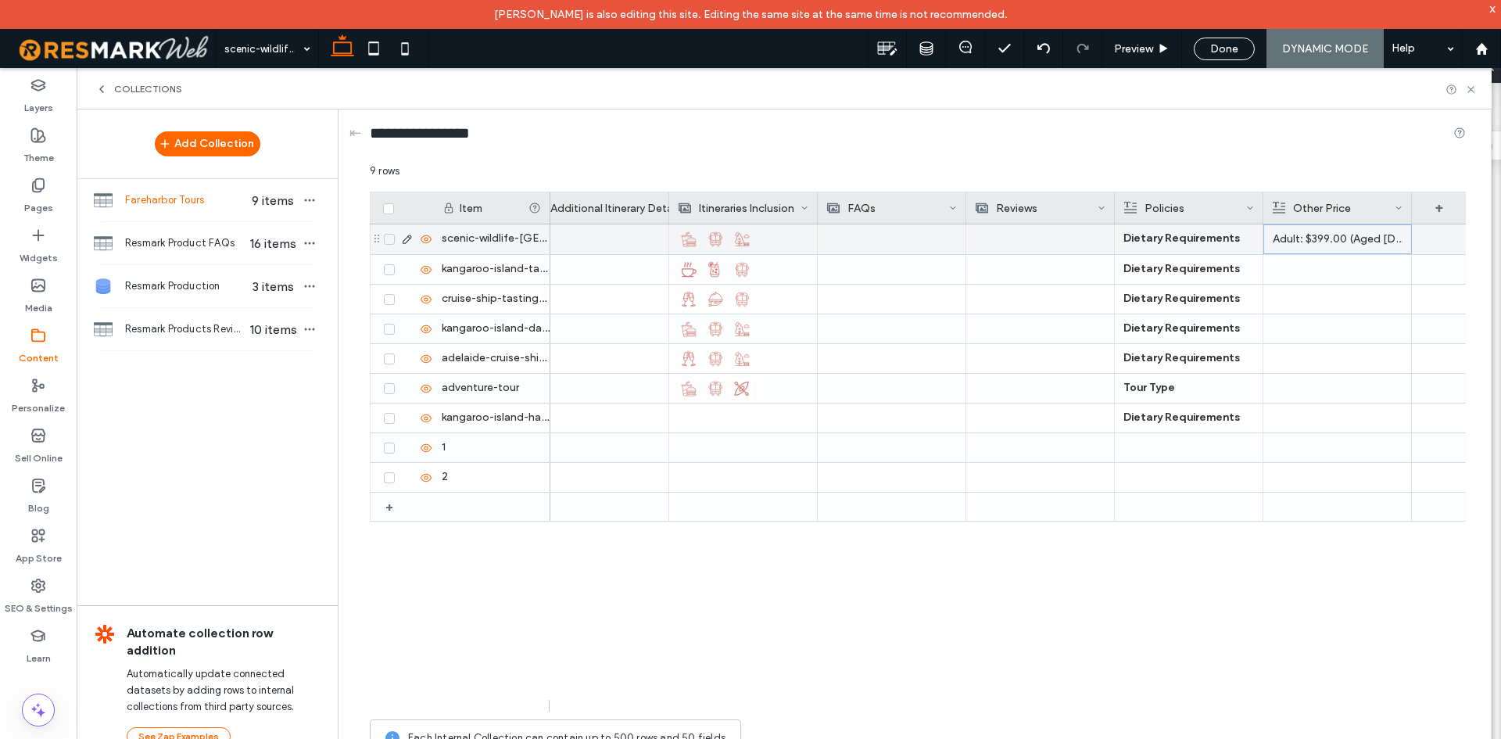
click at [1267, 241] on div "Adult: $399.00 (Aged 15 years and over) Child: $245.00 (Ages 3-14 yrs old) Priv…" at bounding box center [1337, 239] width 149 height 30
drag, startPoint x: 1296, startPoint y: 225, endPoint x: 1267, endPoint y: 230, distance: 30.1
click at [1260, 228] on div "**********" at bounding box center [918, 463] width 1096 height 601
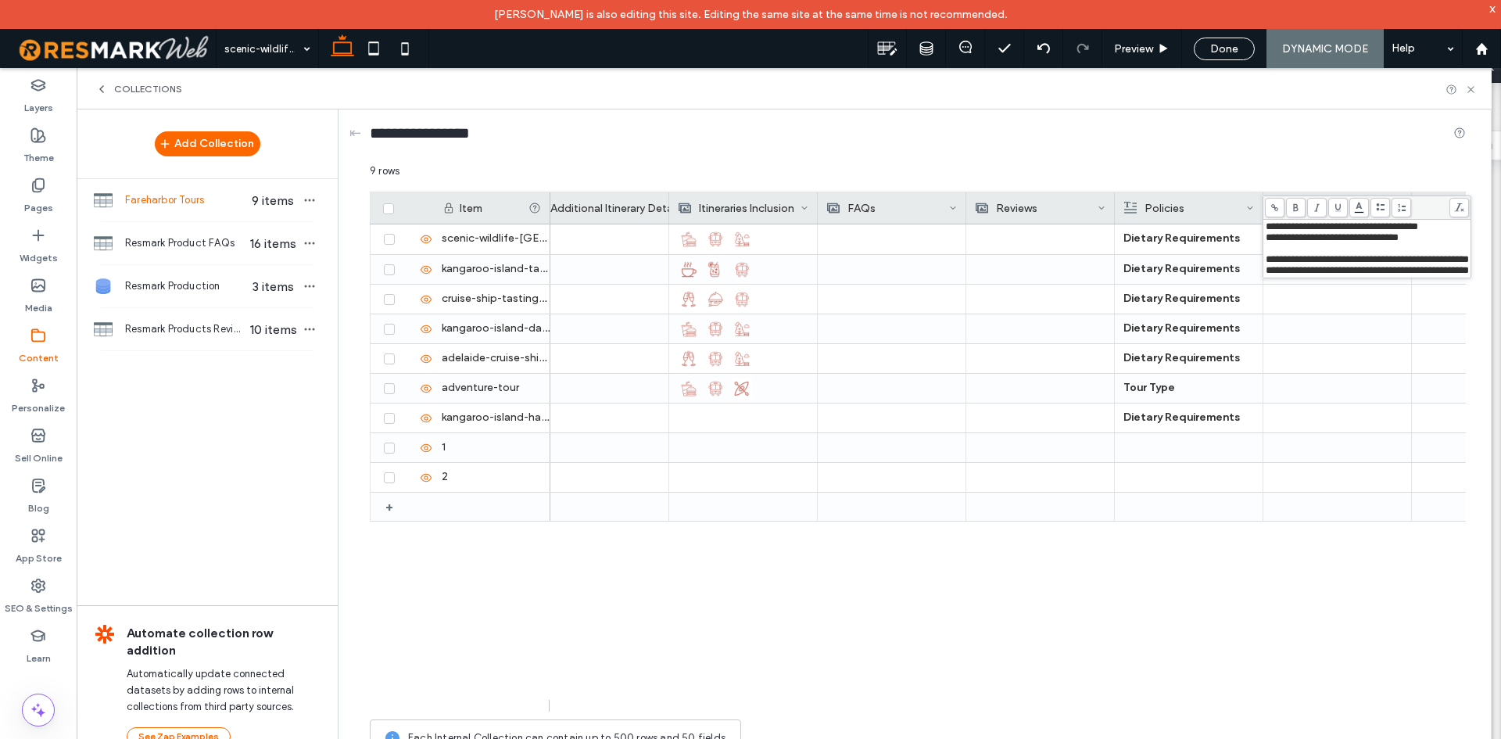
click at [1282, 227] on span "**********" at bounding box center [1342, 226] width 152 height 10
drag, startPoint x: 1292, startPoint y: 228, endPoint x: 1267, endPoint y: 229, distance: 25.8
click at [1267, 229] on span "**********" at bounding box center [1342, 226] width 152 height 10
click at [1358, 210] on body "Diana Constantino is also editing this site. Editing the same site at the same …" at bounding box center [750, 369] width 1501 height 739
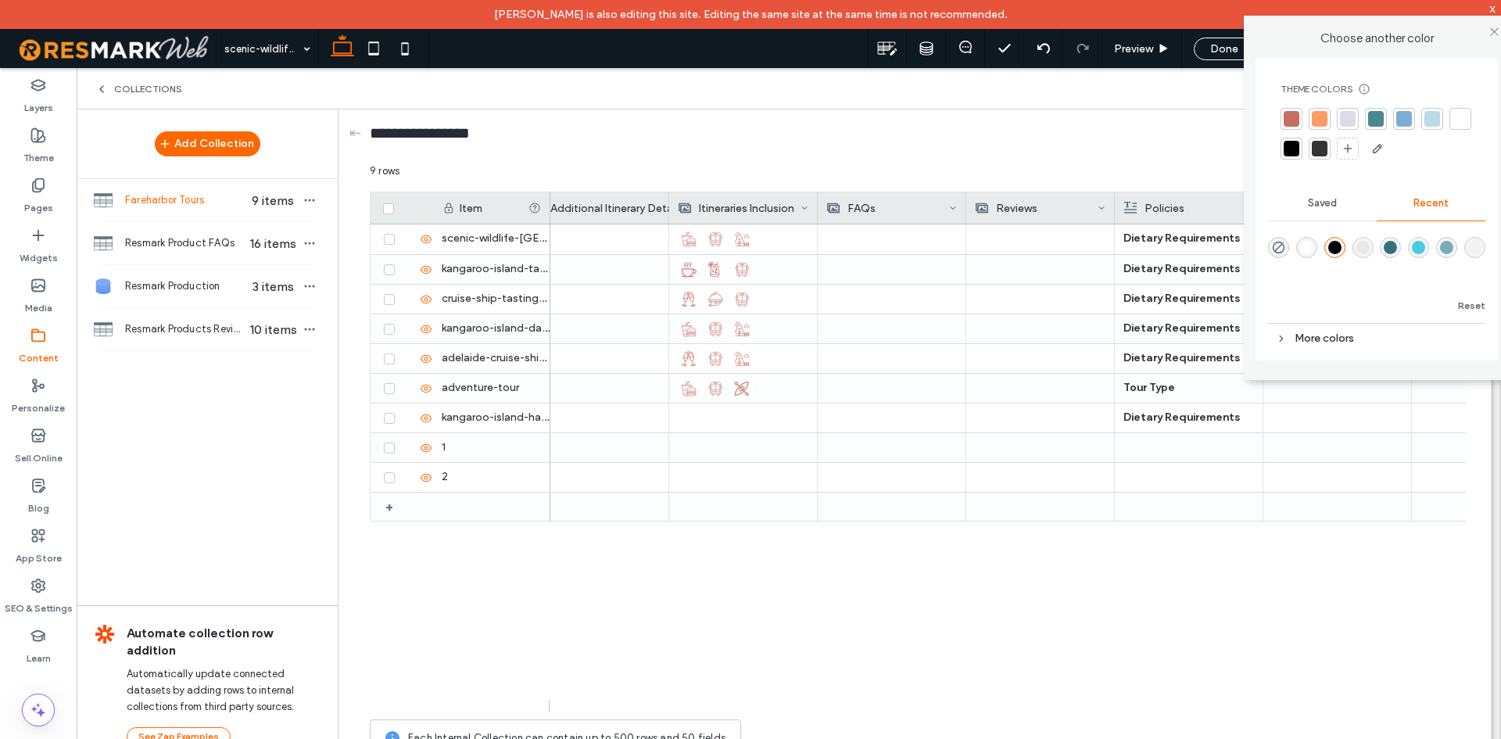
click at [1283, 126] on div at bounding box center [1292, 119] width 22 height 22
click at [1499, 28] on icon at bounding box center [1495, 32] width 12 height 12
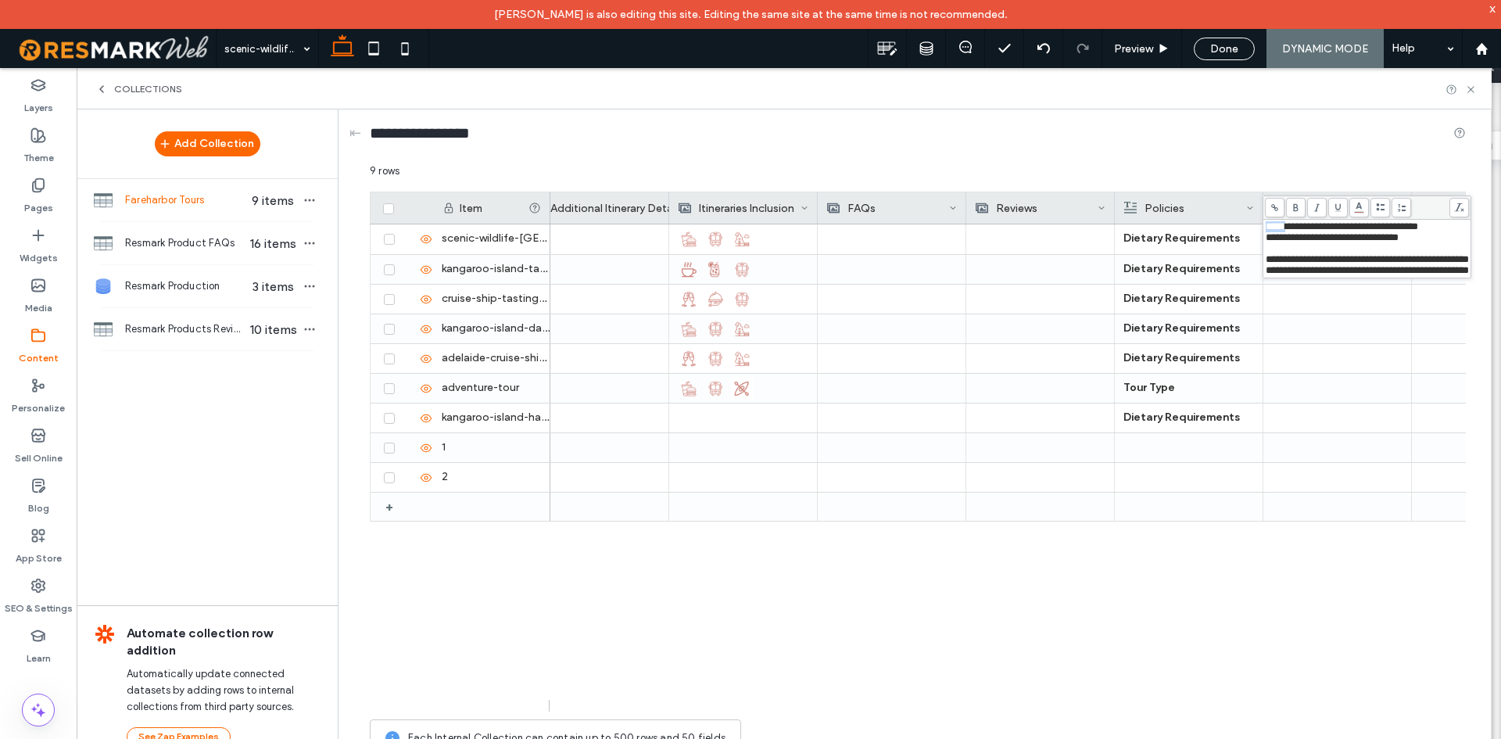
drag, startPoint x: 1294, startPoint y: 206, endPoint x: 1304, endPoint y: 224, distance: 20.0
click at [1294, 206] on use at bounding box center [1295, 208] width 5 height 8
click at [1311, 247] on div "Rich Text Editor" at bounding box center [1367, 248] width 203 height 11
drag, startPoint x: 1291, startPoint y: 242, endPoint x: 1266, endPoint y: 242, distance: 25.0
click at [1266, 242] on span "**********" at bounding box center [1332, 237] width 133 height 10
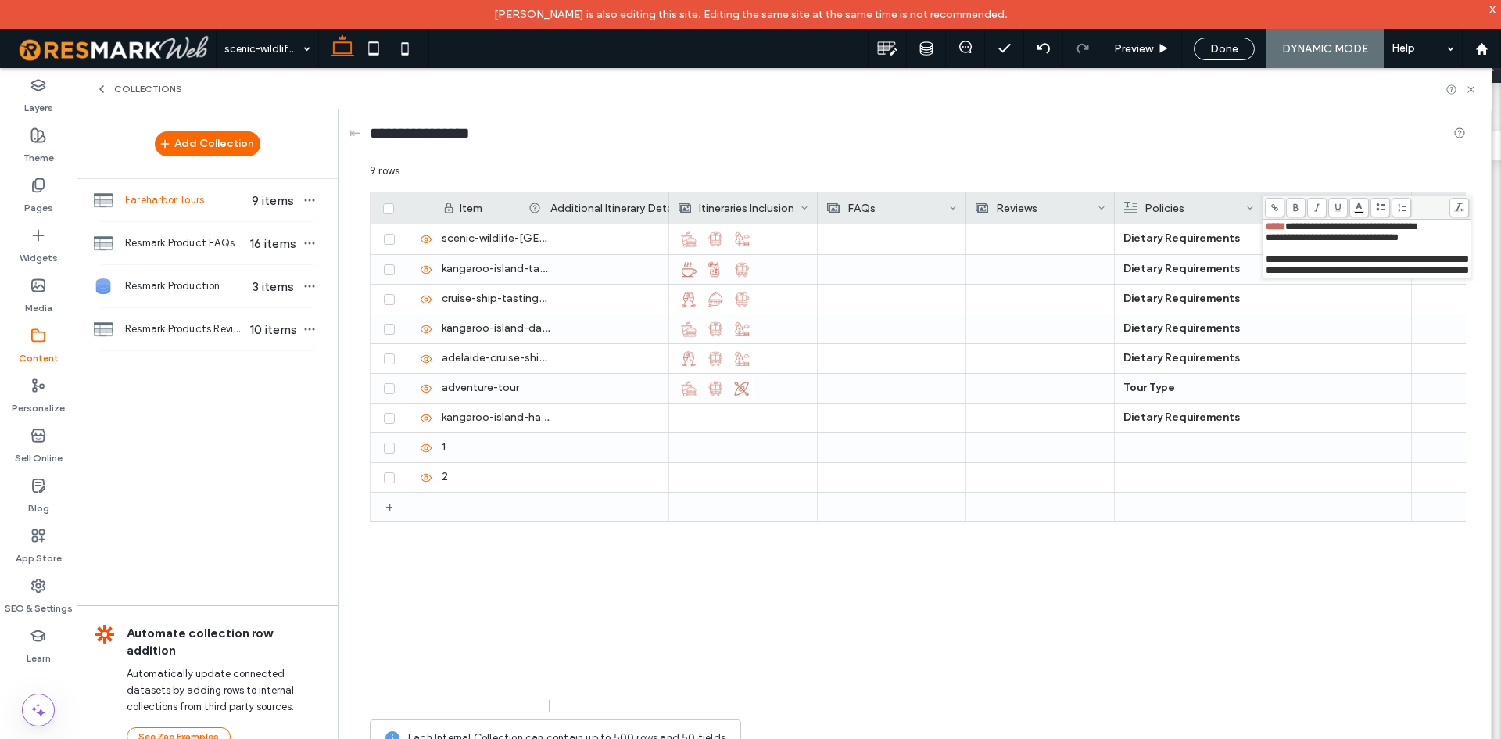
click at [1293, 204] on icon at bounding box center [1296, 207] width 9 height 9
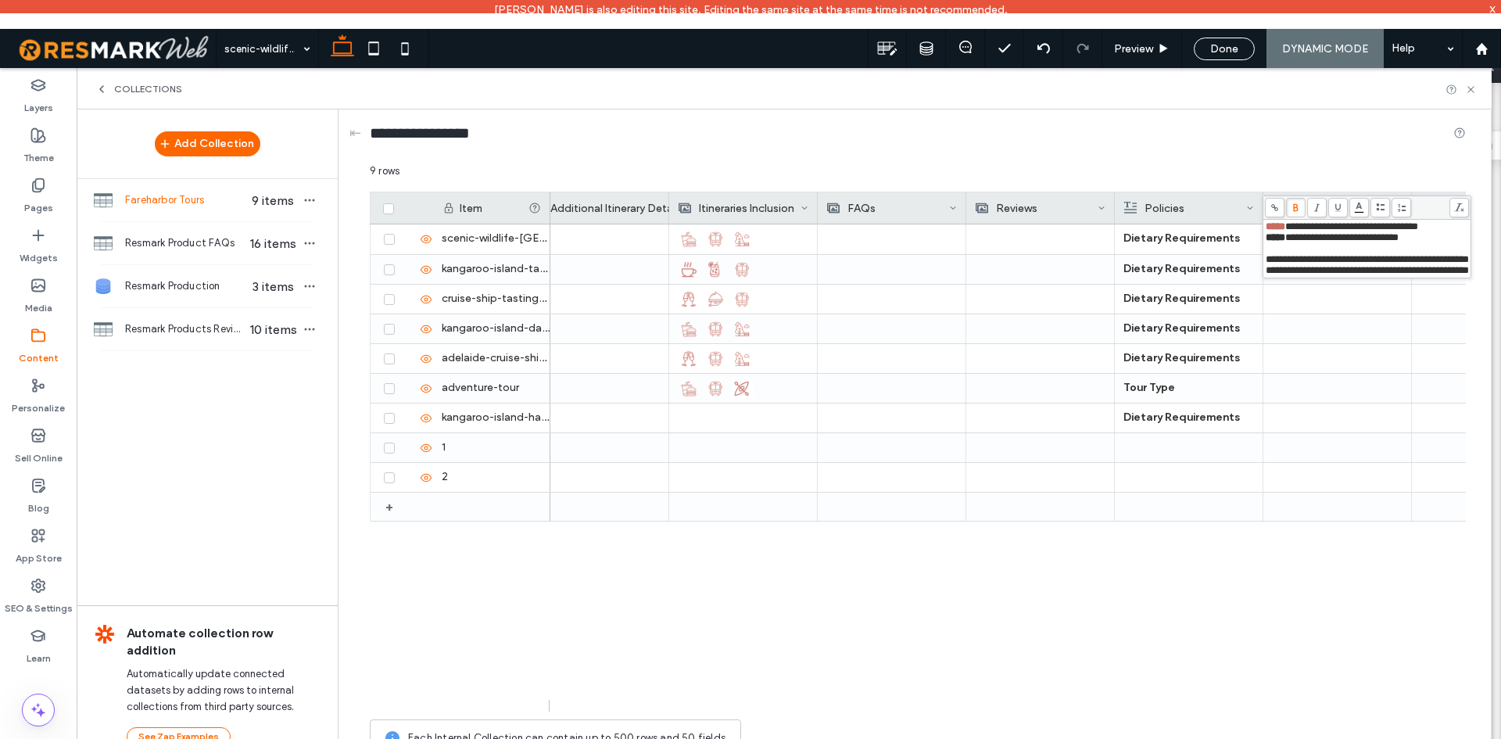
click at [1319, 242] on span "**********" at bounding box center [1341, 237] width 113 height 10
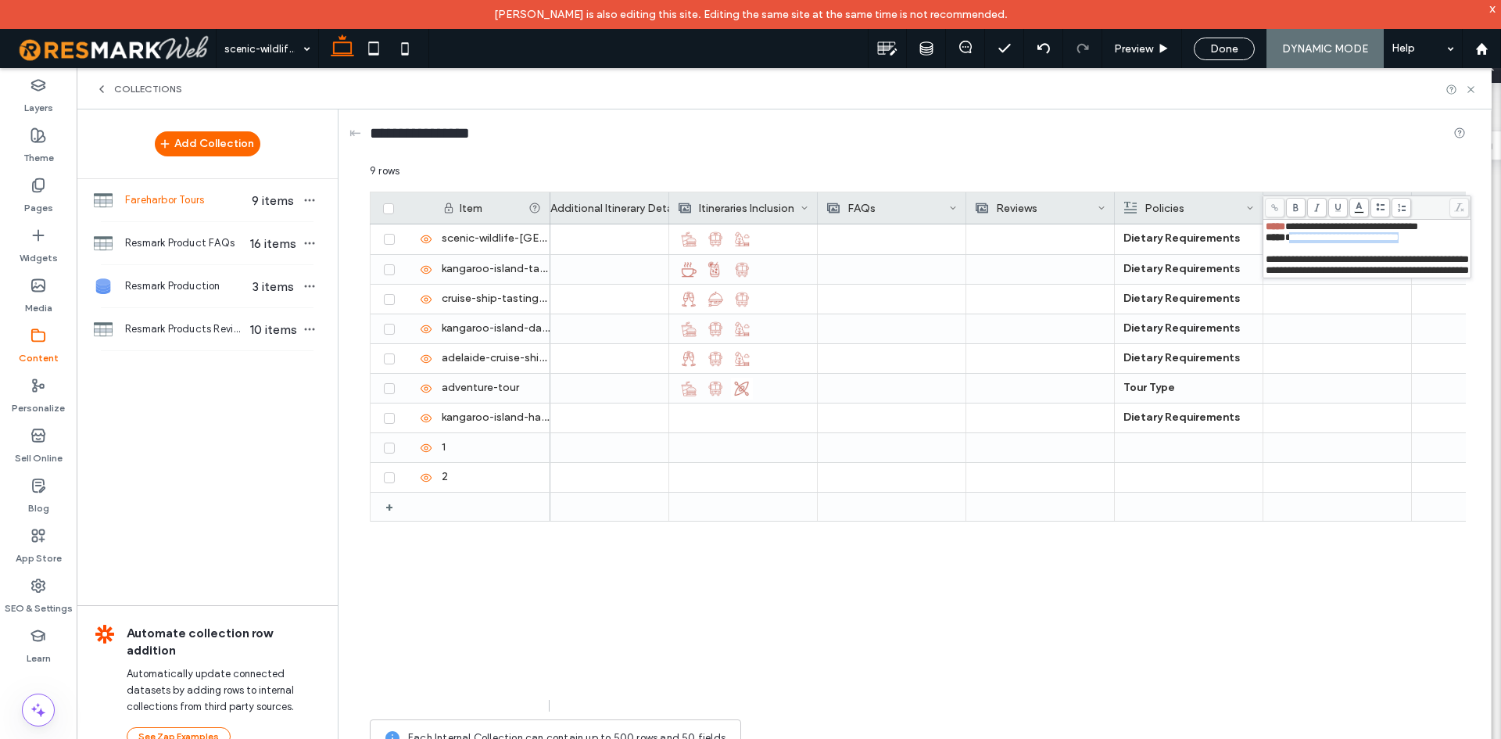
drag, startPoint x: 1293, startPoint y: 242, endPoint x: 1266, endPoint y: 245, distance: 27.5
click at [1266, 245] on div "**********" at bounding box center [1367, 248] width 203 height 55
click at [1282, 238] on span "*****" at bounding box center [1276, 237] width 20 height 10
drag, startPoint x: 1292, startPoint y: 229, endPoint x: 1263, endPoint y: 231, distance: 29.0
click at [1263, 231] on div "**********" at bounding box center [1366, 249] width 207 height 58
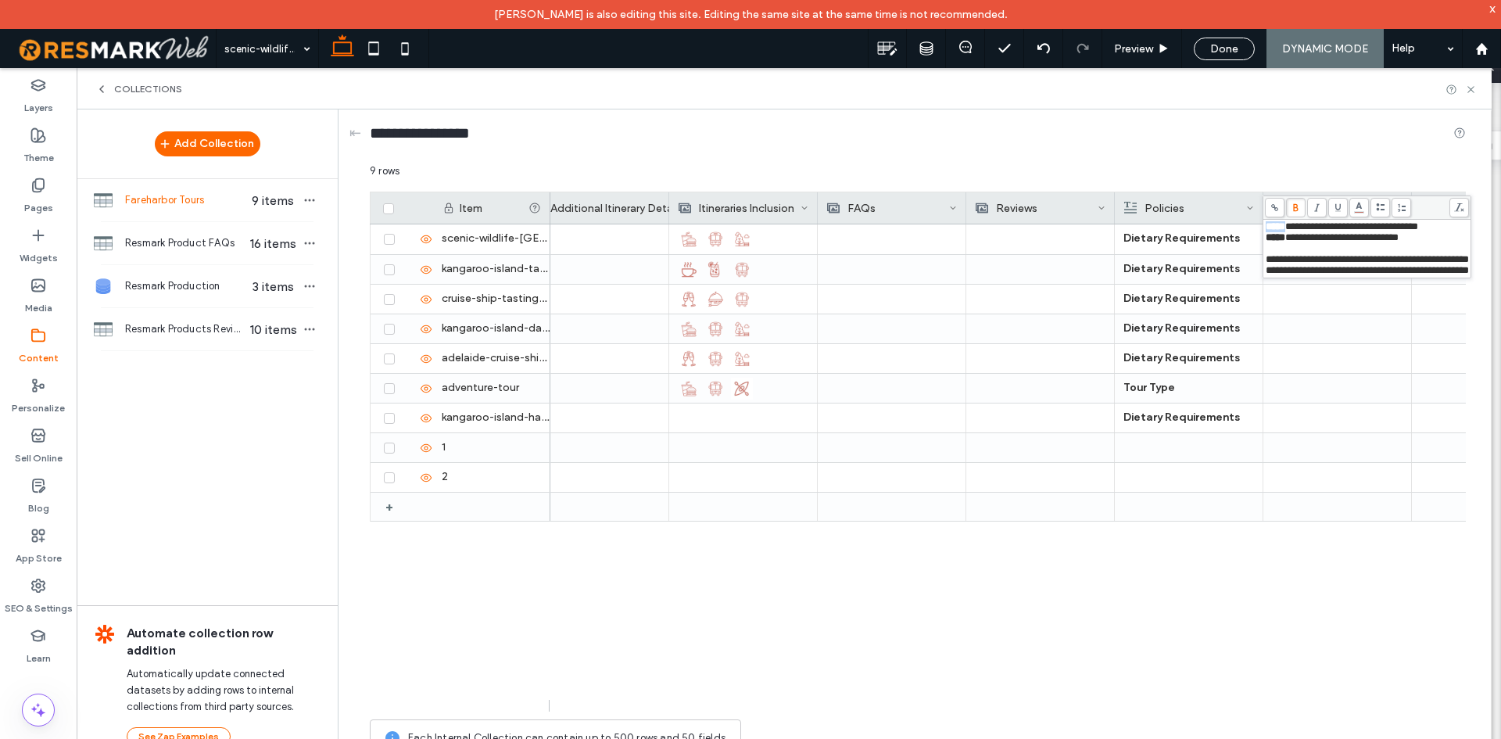
click at [1294, 202] on span at bounding box center [1296, 208] width 20 height 20
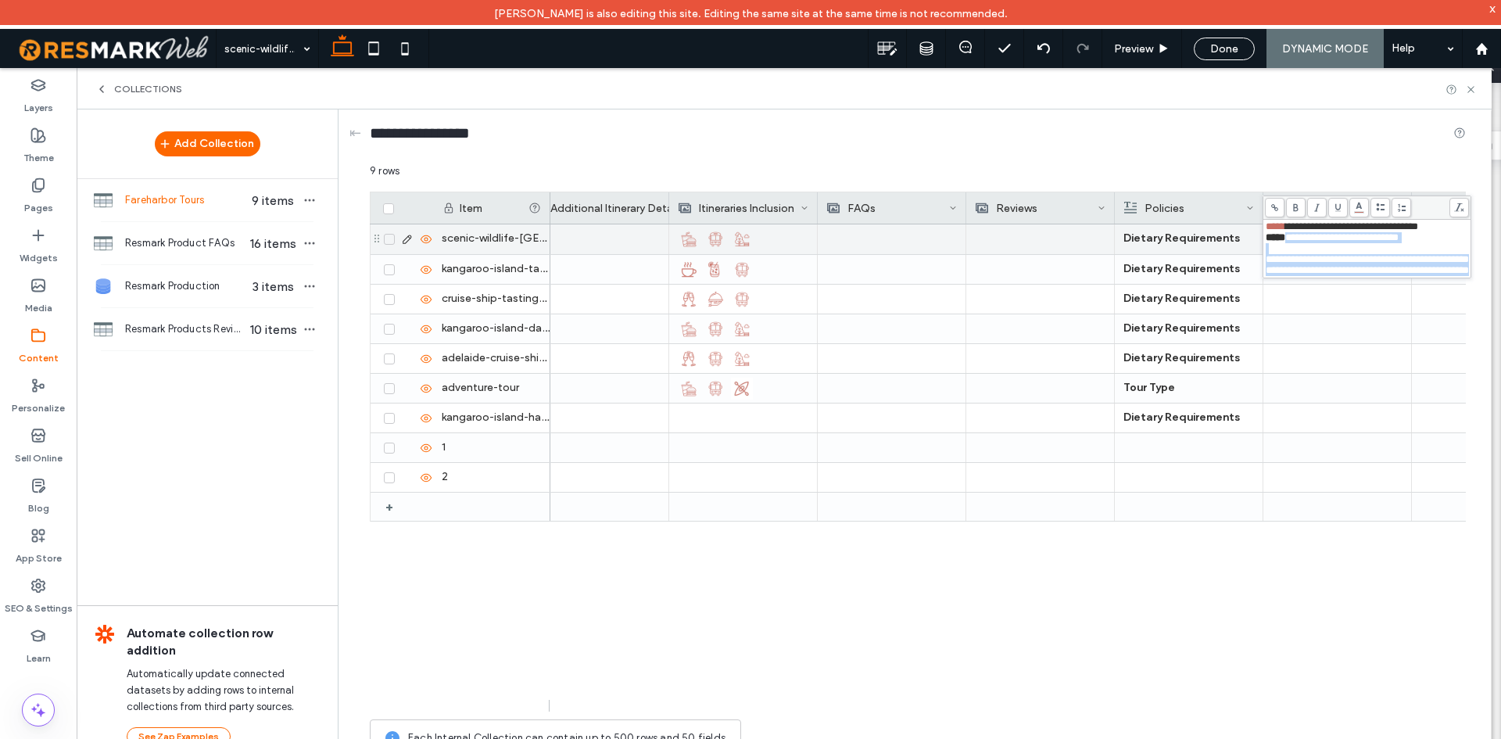
drag, startPoint x: 1290, startPoint y: 239, endPoint x: 1258, endPoint y: 240, distance: 32.1
click at [1258, 240] on div "**********" at bounding box center [918, 463] width 1096 height 601
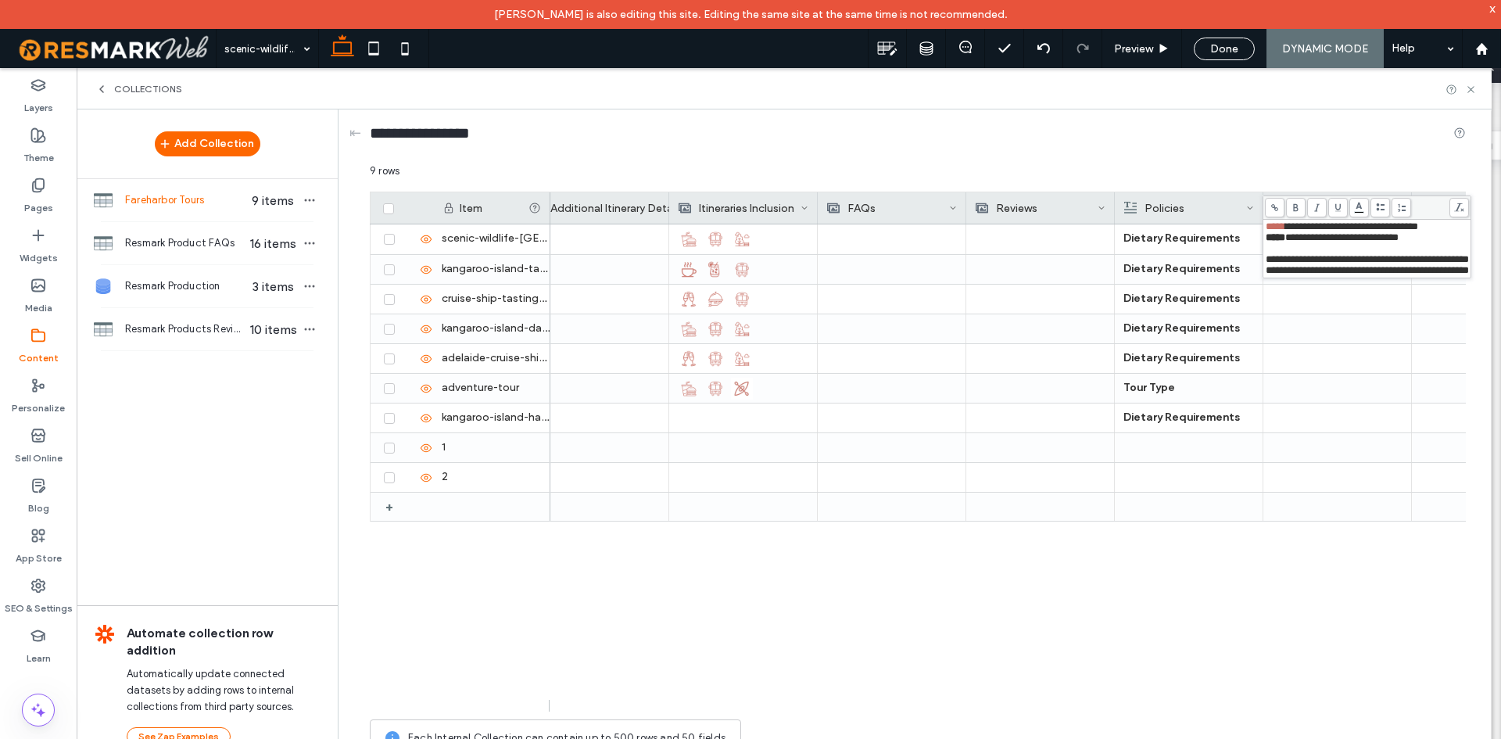
click at [1285, 240] on span "*****" at bounding box center [1276, 237] width 20 height 10
click at [1294, 202] on span at bounding box center [1296, 208] width 20 height 20
click at [1361, 210] on body "Diana Constantino is also editing this site. Editing the same site at the same …" at bounding box center [750, 369] width 1501 height 739
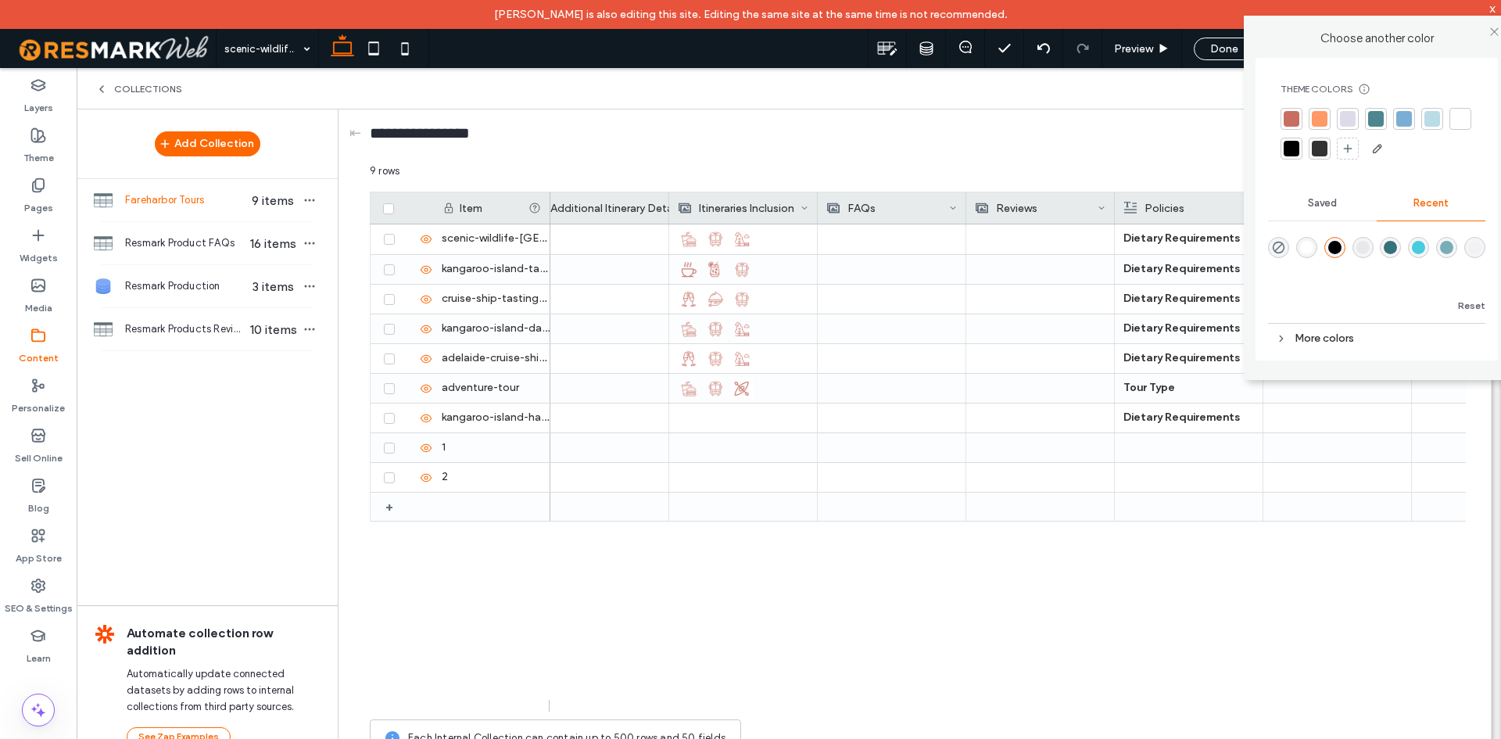
click at [1294, 121] on div at bounding box center [1292, 119] width 16 height 16
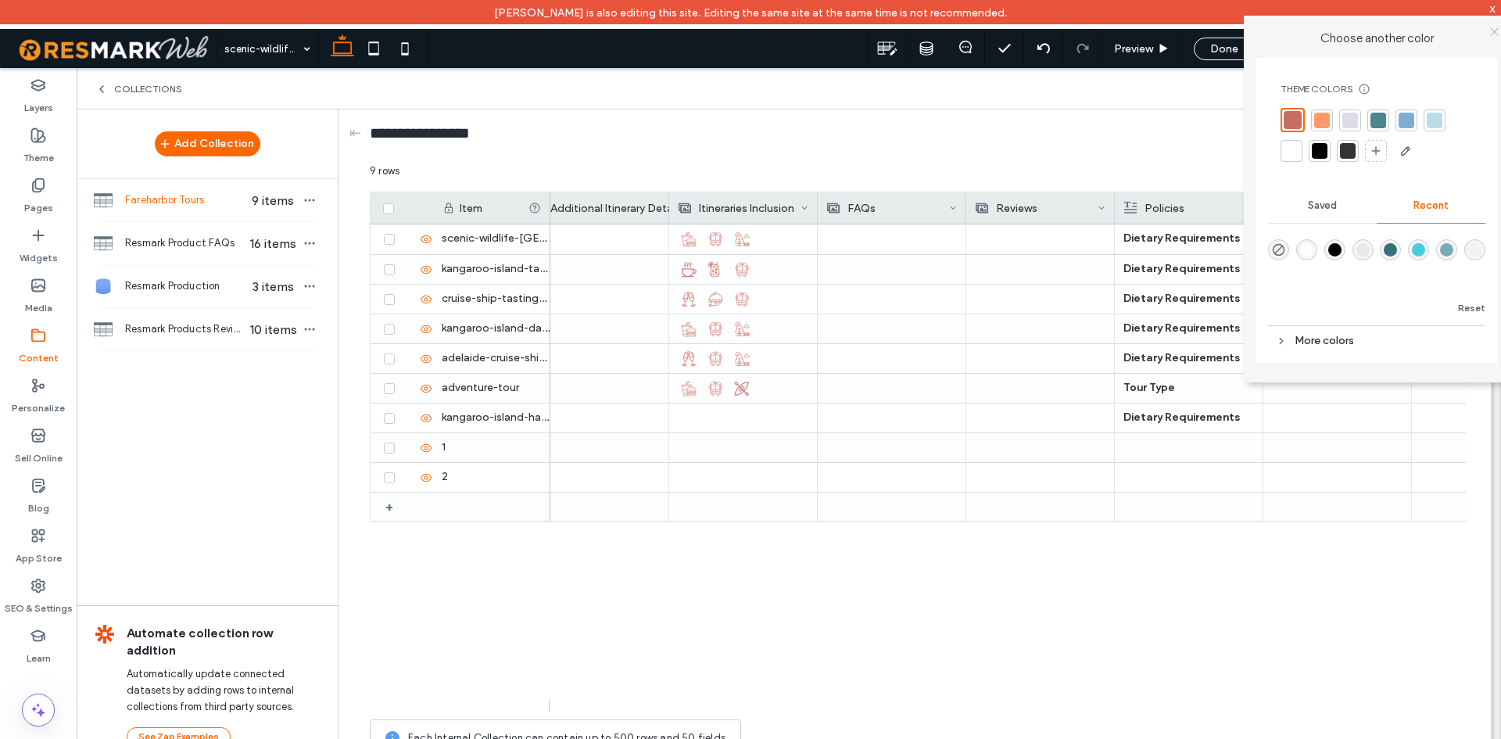
click at [1496, 29] on use at bounding box center [1494, 31] width 8 height 8
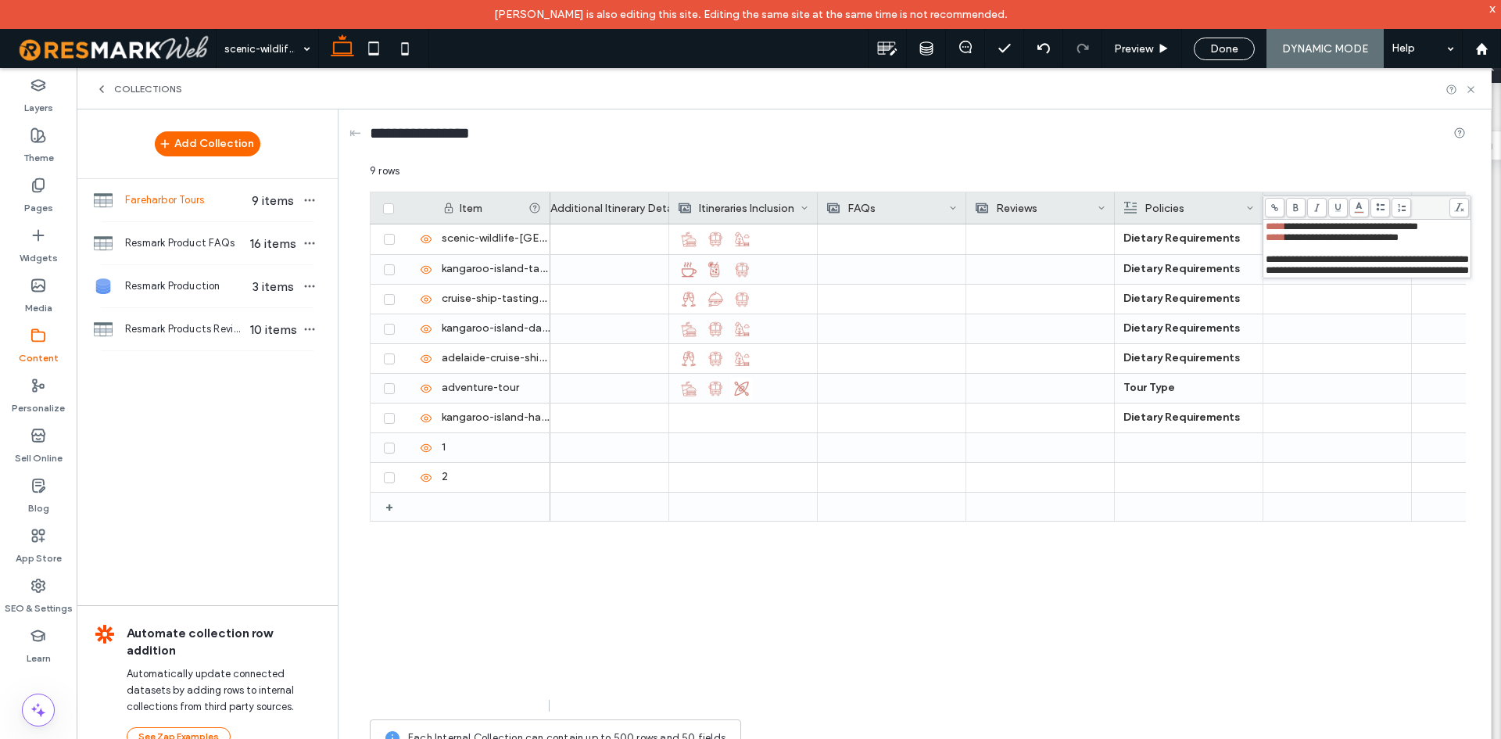
click at [1392, 254] on div "Rich Text Editor" at bounding box center [1367, 248] width 203 height 11
drag, startPoint x: 1371, startPoint y: 264, endPoint x: 1265, endPoint y: 257, distance: 105.8
click at [1265, 257] on div "**********" at bounding box center [1367, 248] width 204 height 55
click at [1356, 212] on body "Diana Constantino is also editing this site. Editing the same site at the same …" at bounding box center [750, 369] width 1501 height 739
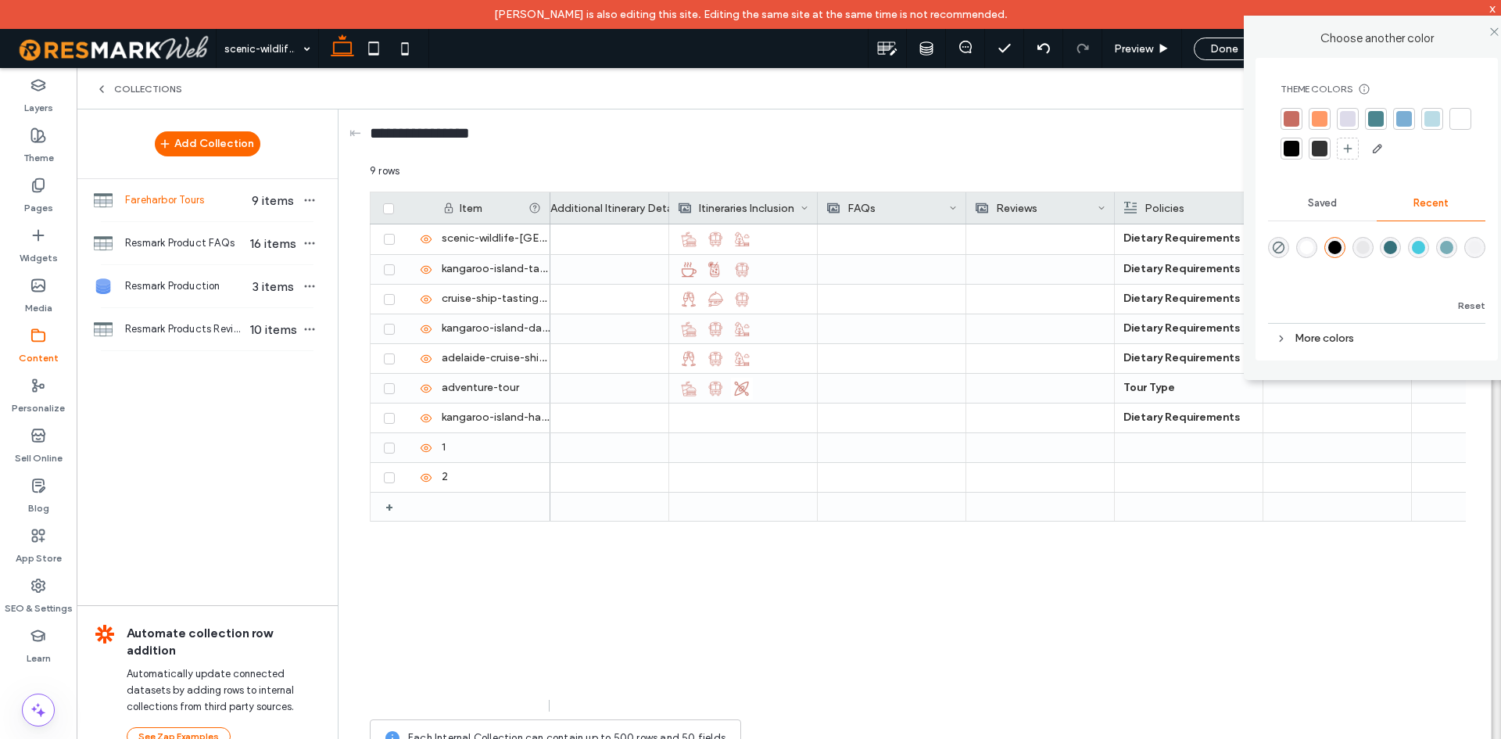
click at [1292, 113] on div at bounding box center [1292, 119] width 16 height 16
click at [1496, 34] on icon at bounding box center [1495, 32] width 12 height 12
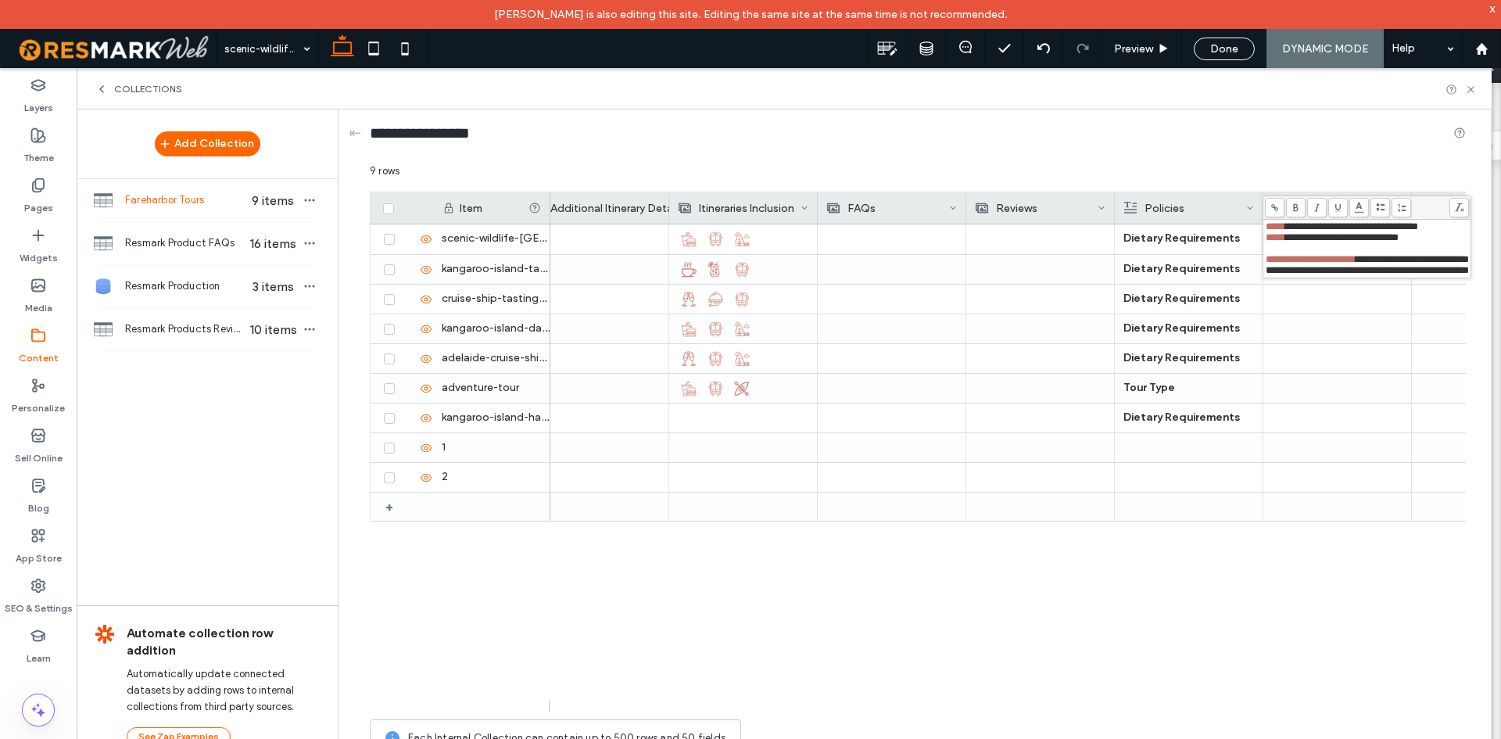
click at [1371, 271] on span "**********" at bounding box center [1367, 270] width 203 height 10
drag, startPoint x: 1369, startPoint y: 277, endPoint x: 1276, endPoint y: 275, distance: 93.1
click at [1276, 275] on span "**********" at bounding box center [1367, 270] width 203 height 10
click at [1294, 272] on span "**********" at bounding box center [1367, 270] width 203 height 10
drag, startPoint x: 1369, startPoint y: 272, endPoint x: 1267, endPoint y: 277, distance: 101.7
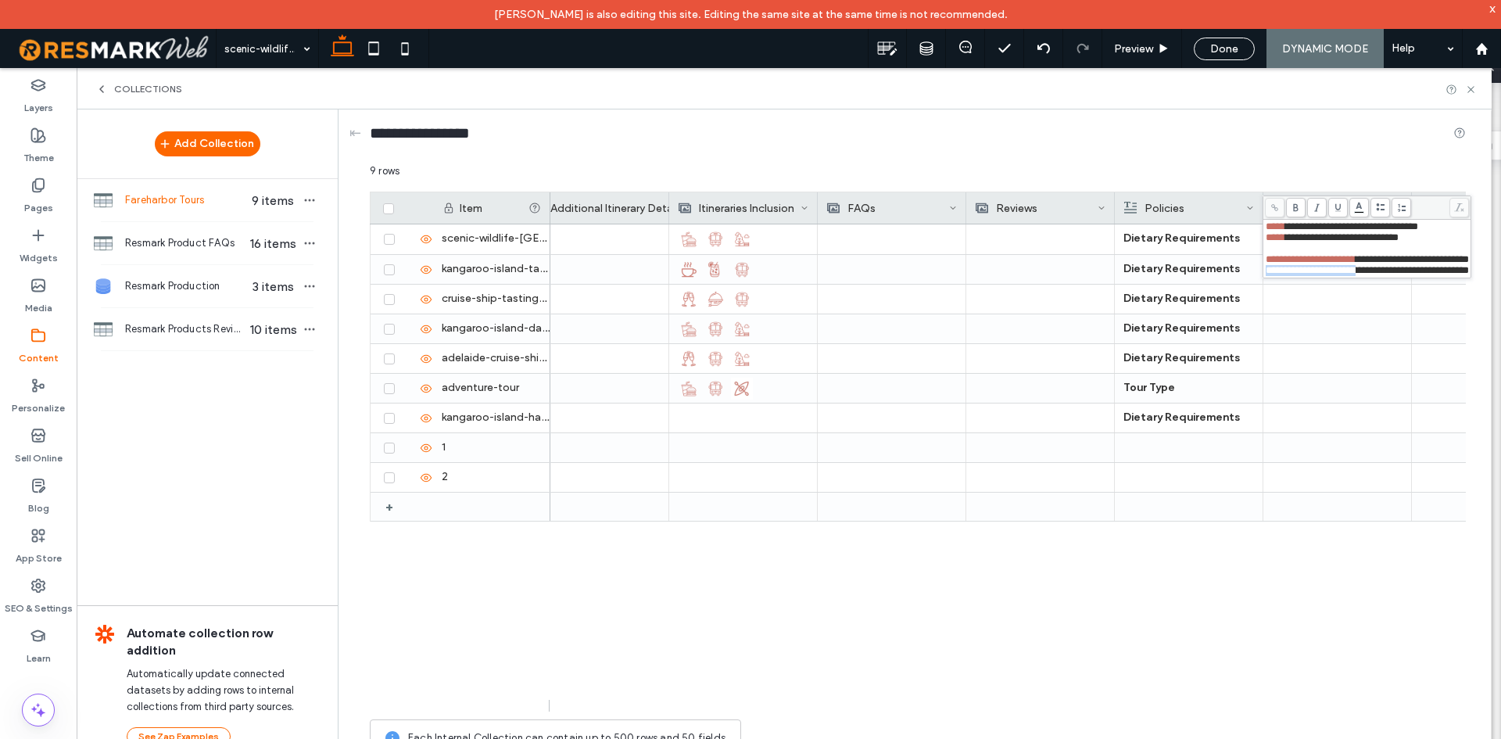
click at [1267, 275] on span "**********" at bounding box center [1367, 270] width 203 height 10
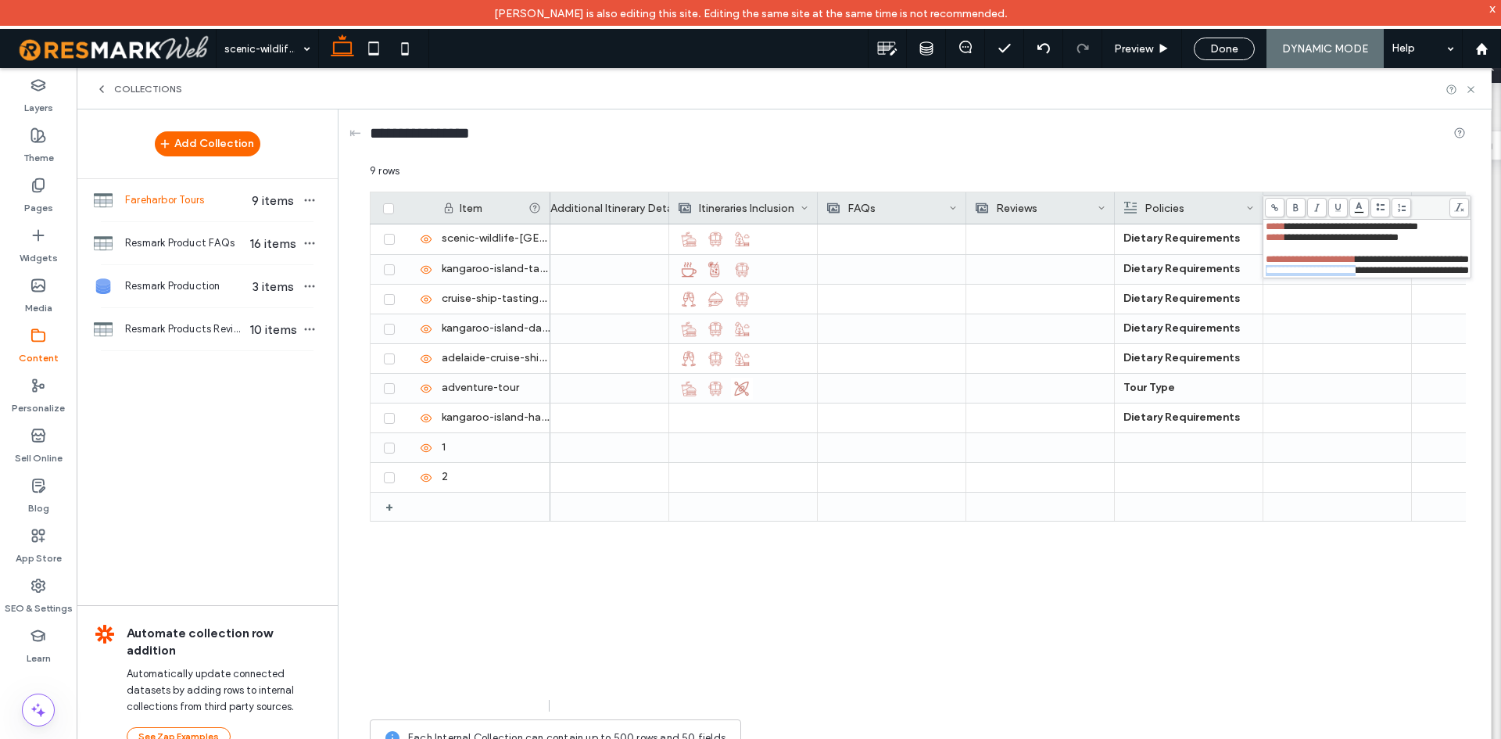
click at [1361, 210] on body "Diana Constantino is also editing this site. Editing the same site at the same …" at bounding box center [750, 369] width 1501 height 739
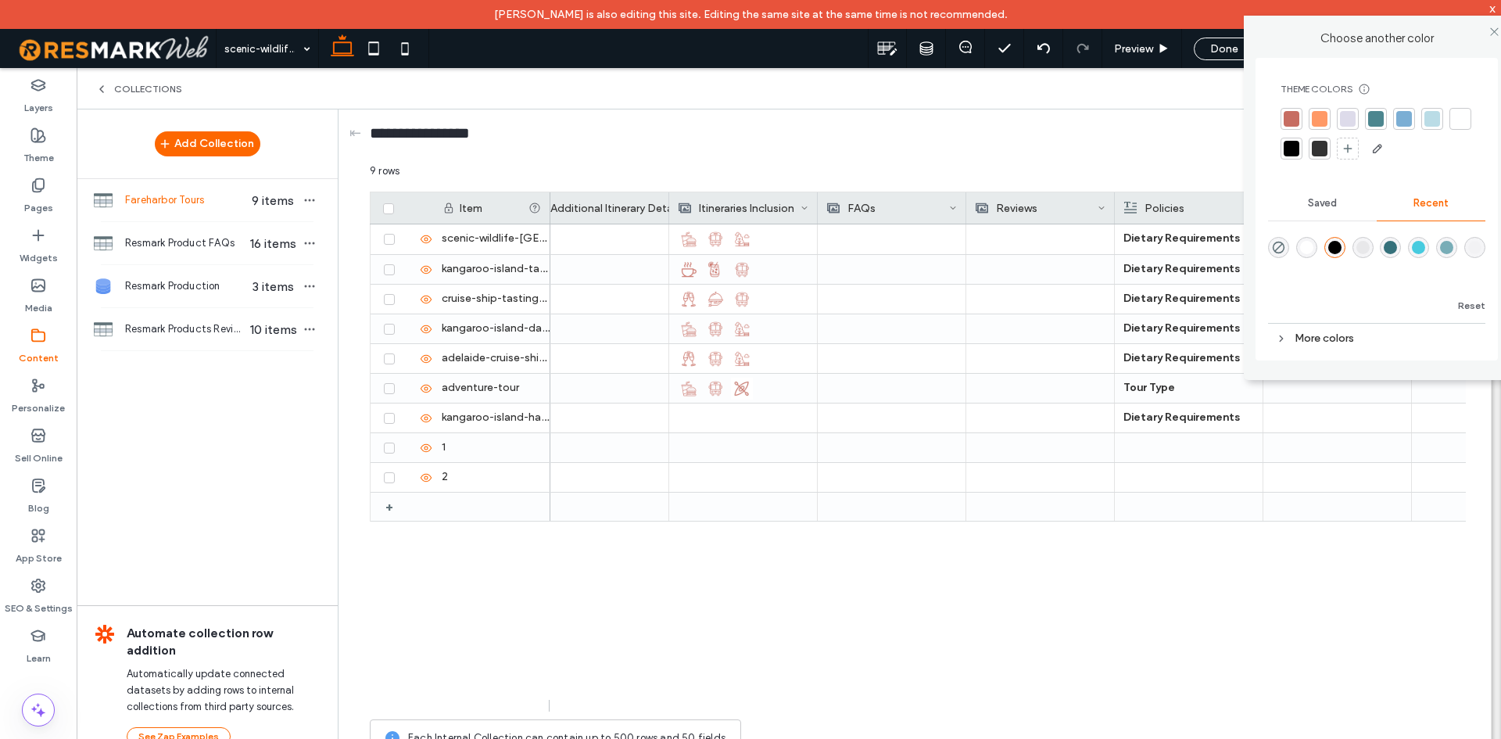
click at [1292, 125] on div at bounding box center [1292, 119] width 16 height 16
click at [1496, 32] on icon at bounding box center [1495, 32] width 12 height 12
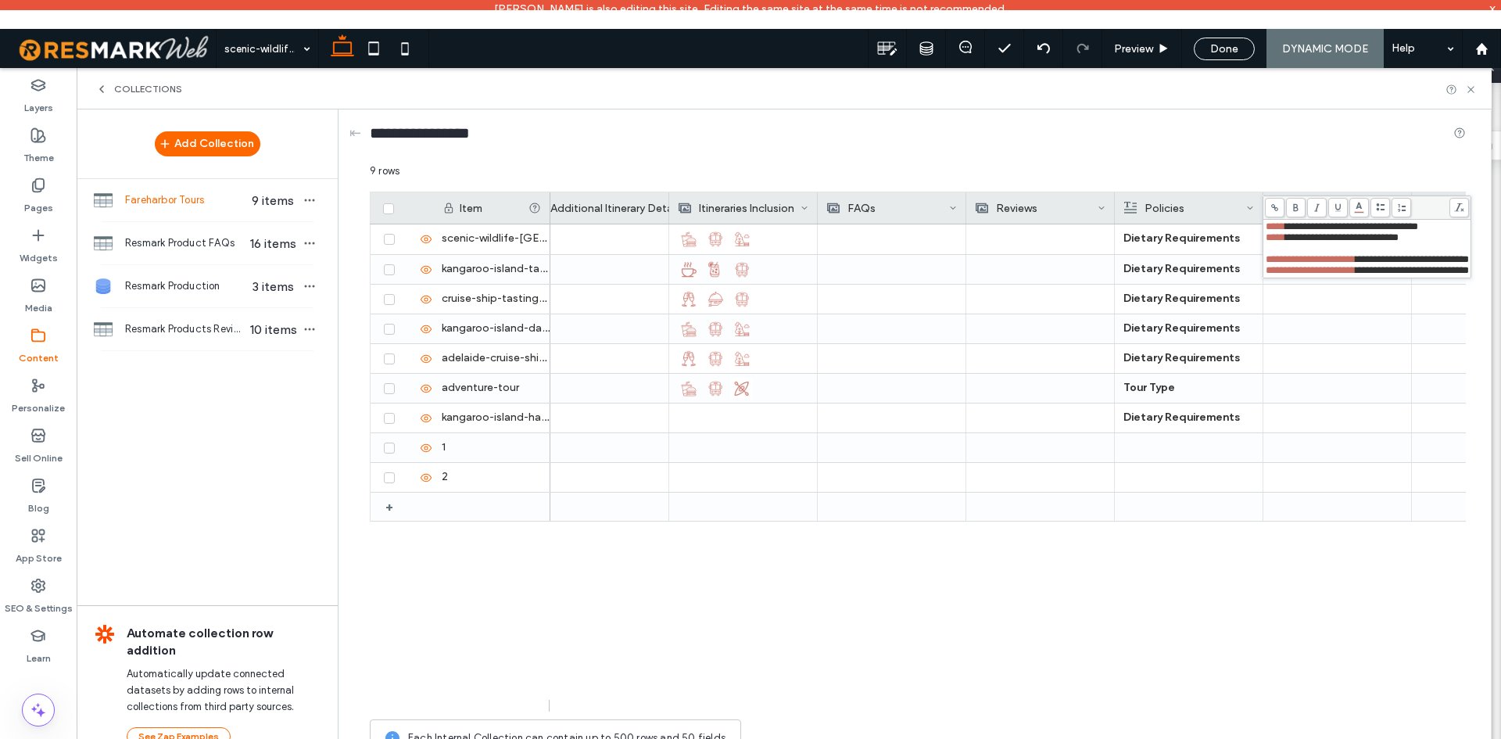
click at [1378, 249] on div "Rich Text Editor" at bounding box center [1367, 248] width 203 height 11
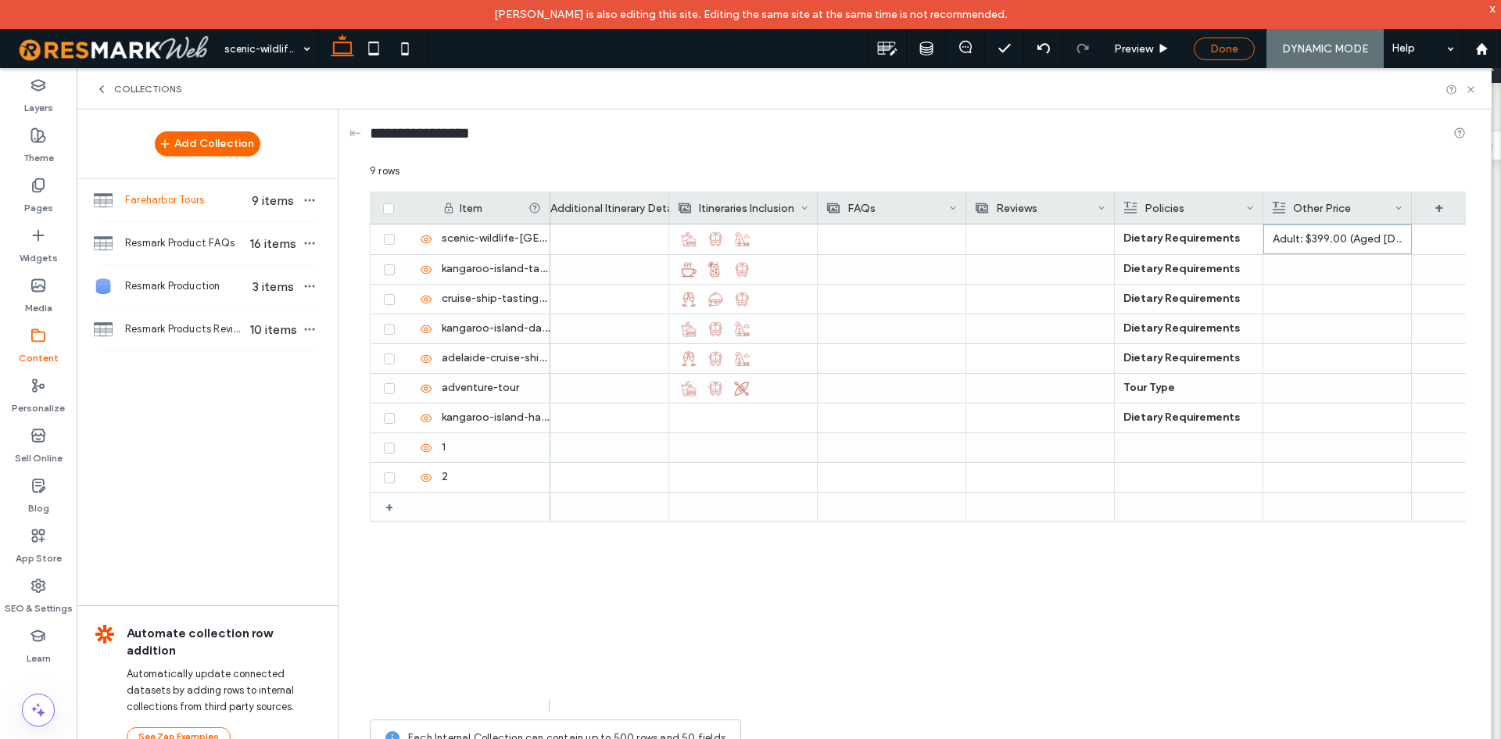
click at [1222, 54] on span "Done" at bounding box center [1224, 48] width 28 height 13
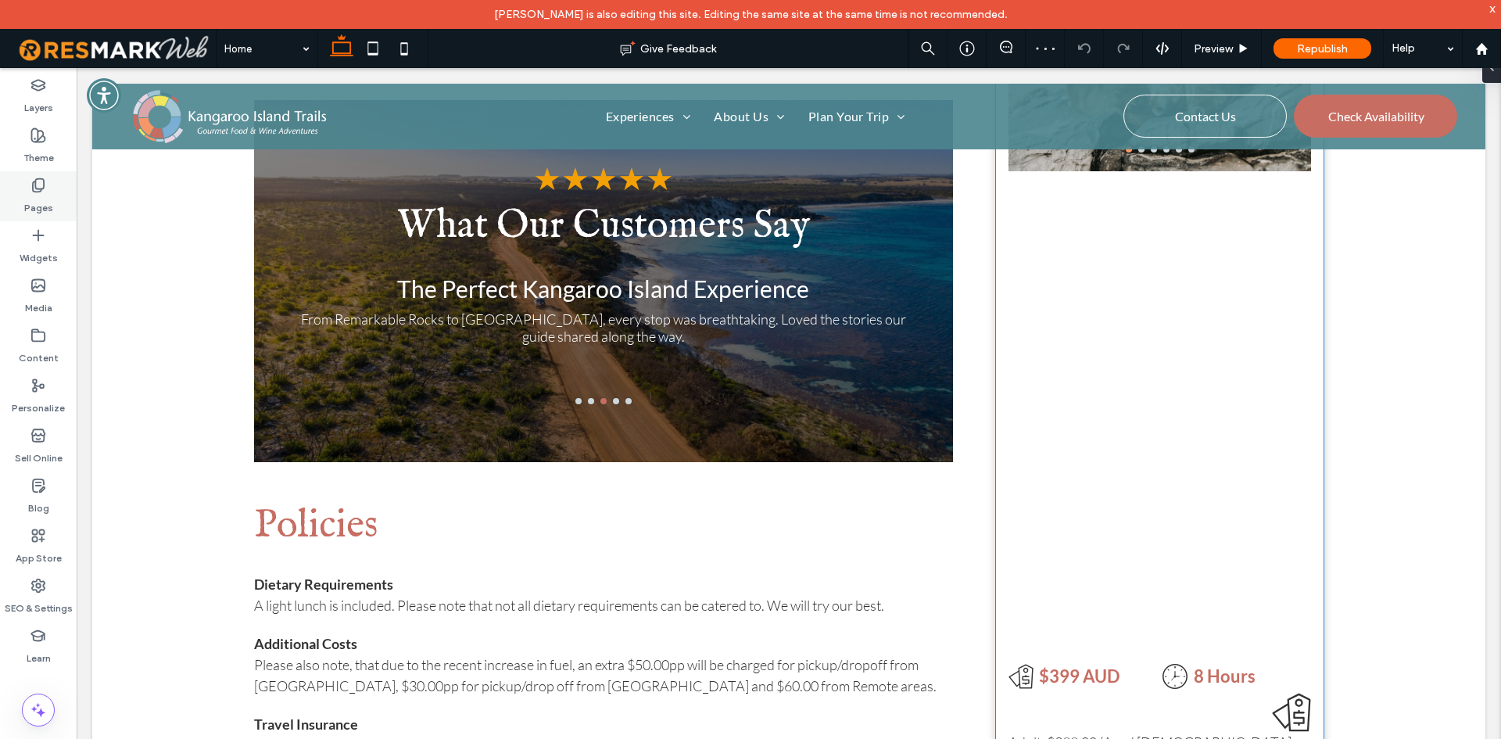
click at [51, 200] on label "Pages" at bounding box center [38, 204] width 29 height 22
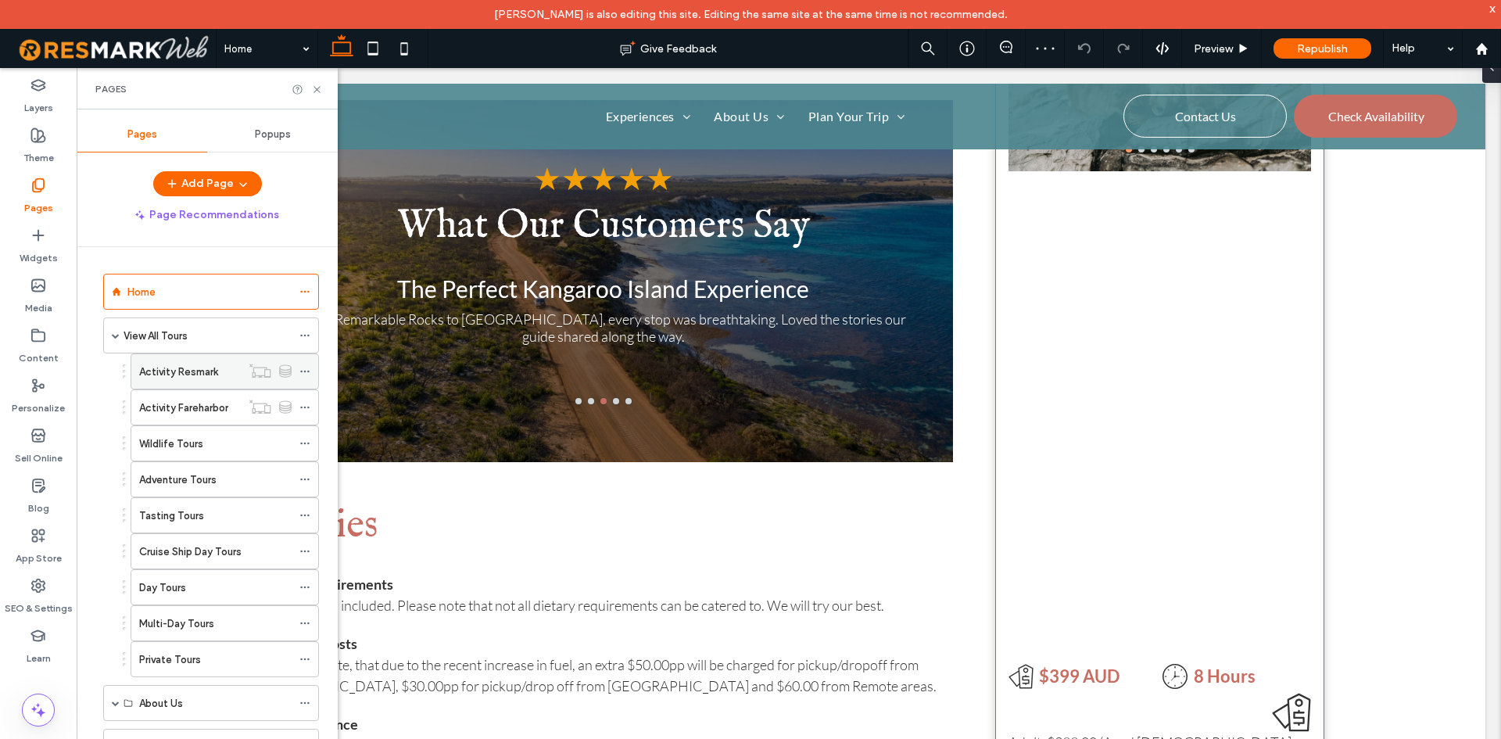
click at [195, 373] on label "Activity Resmark" at bounding box center [178, 371] width 79 height 27
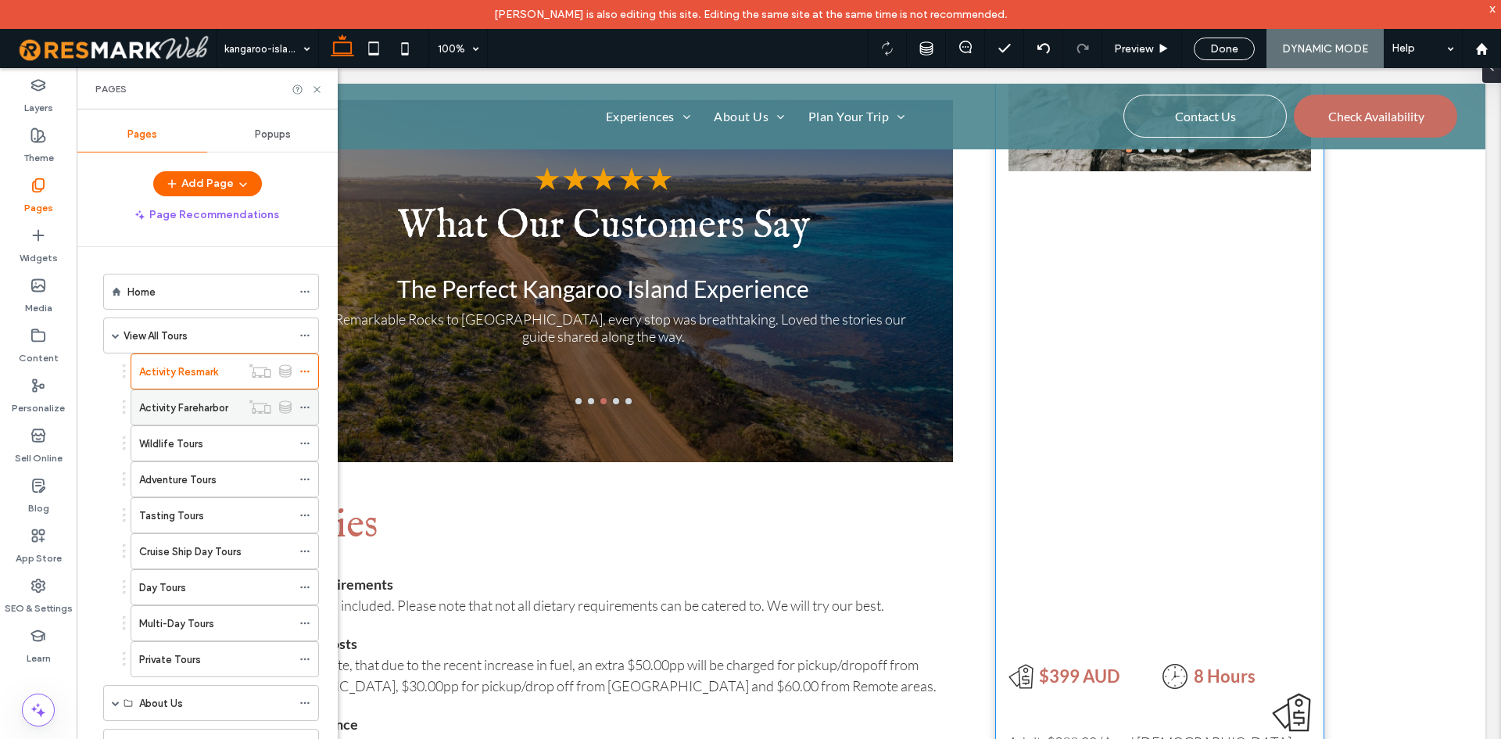
click at [232, 407] on div "Activity Fareharbor" at bounding box center [190, 408] width 102 height 16
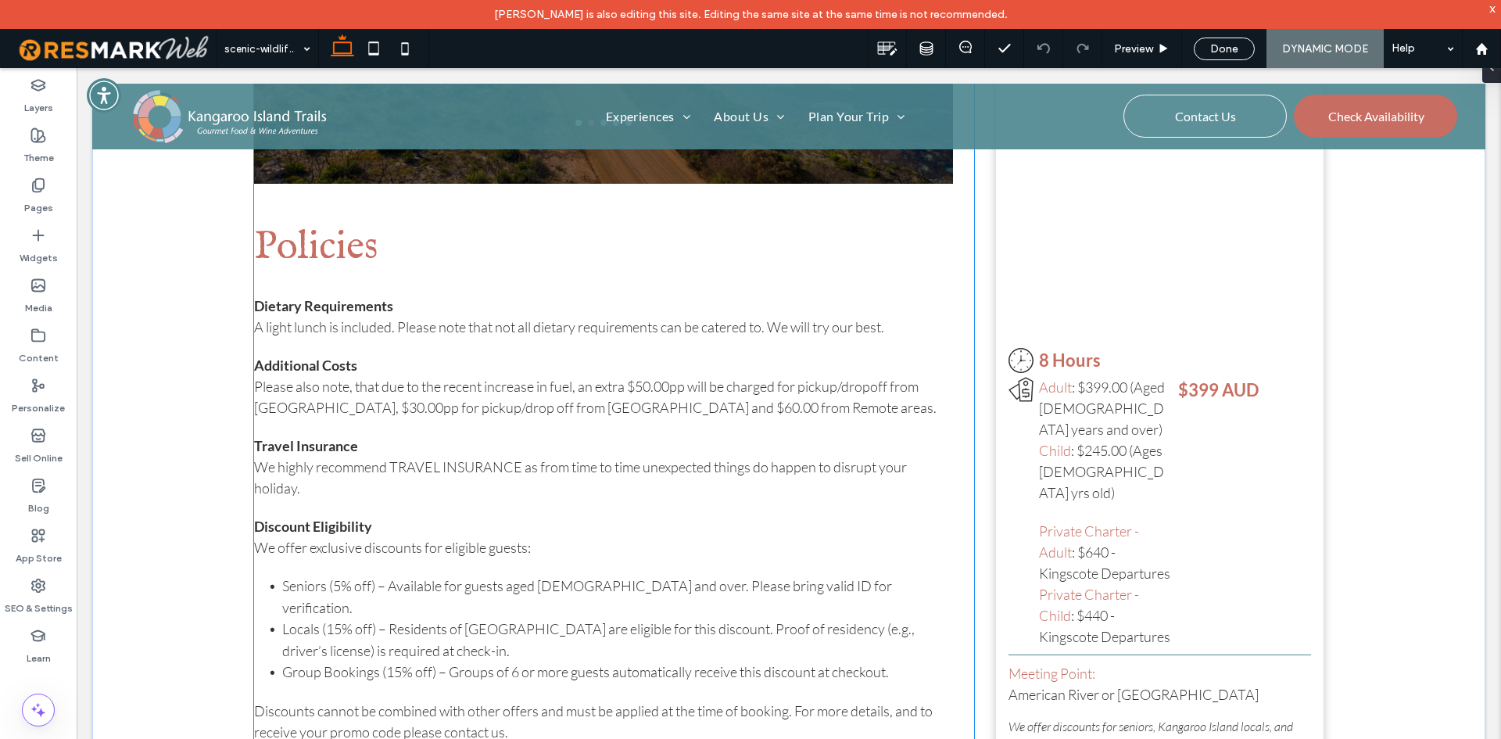
scroll to position [2345, 0]
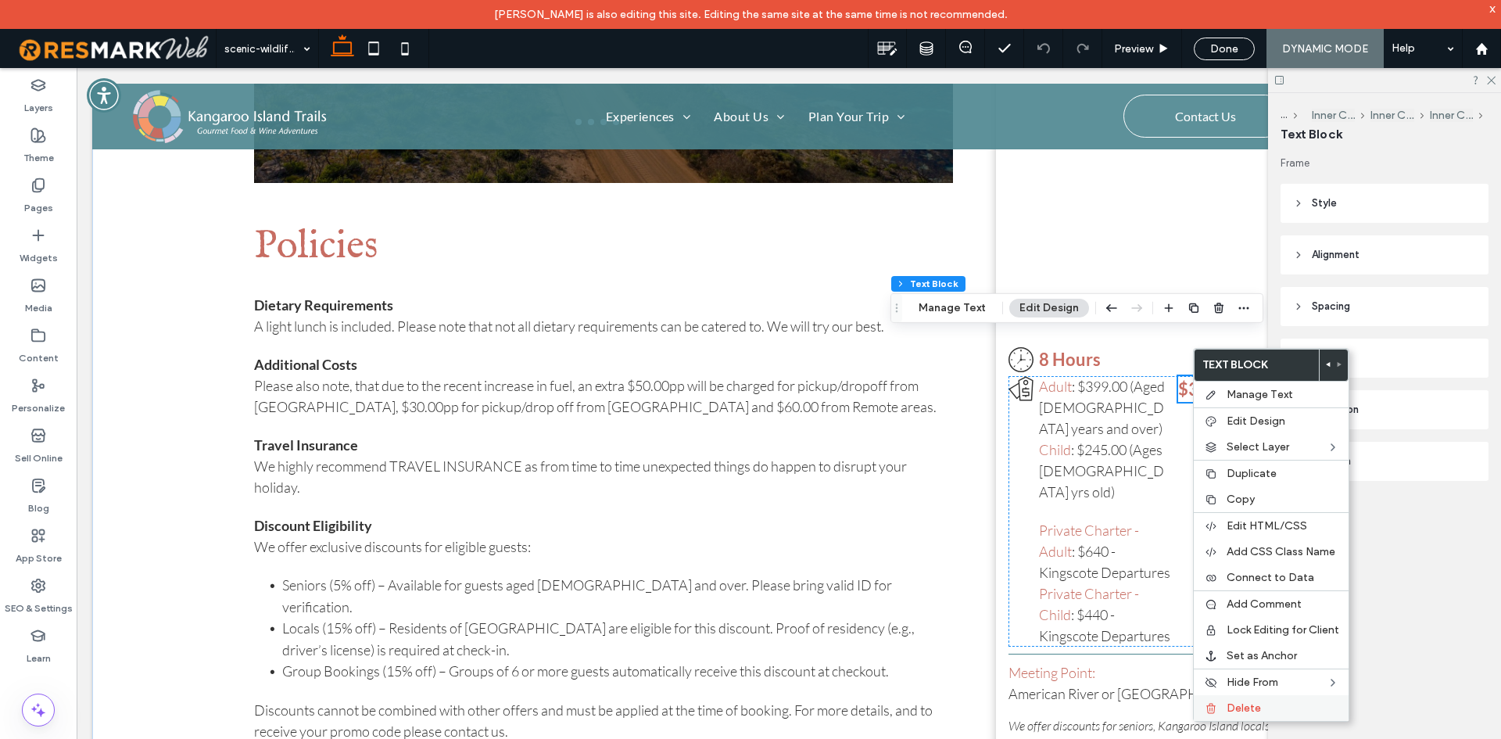
click at [1273, 715] on div "Delete" at bounding box center [1271, 708] width 155 height 26
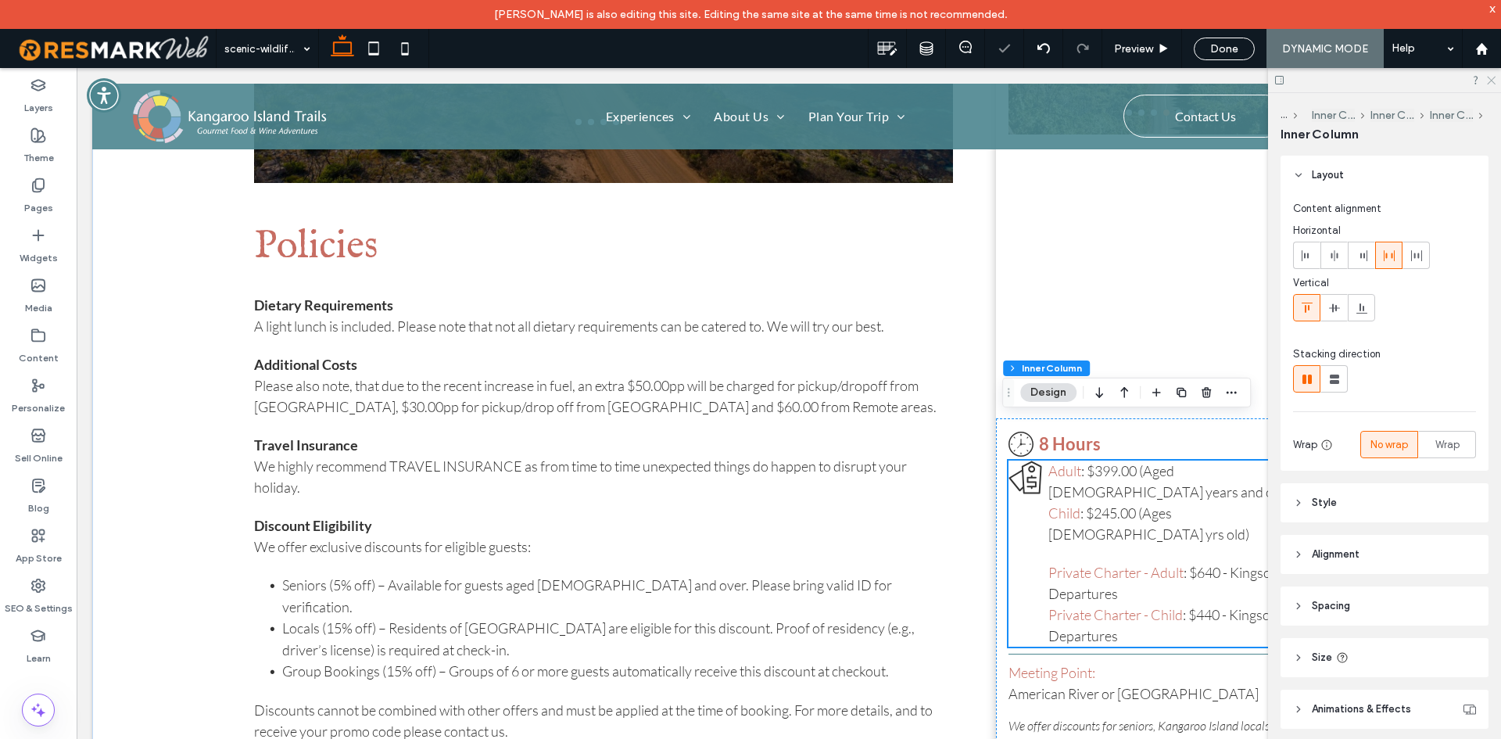
click at [1485, 81] on icon at bounding box center [1490, 79] width 10 height 10
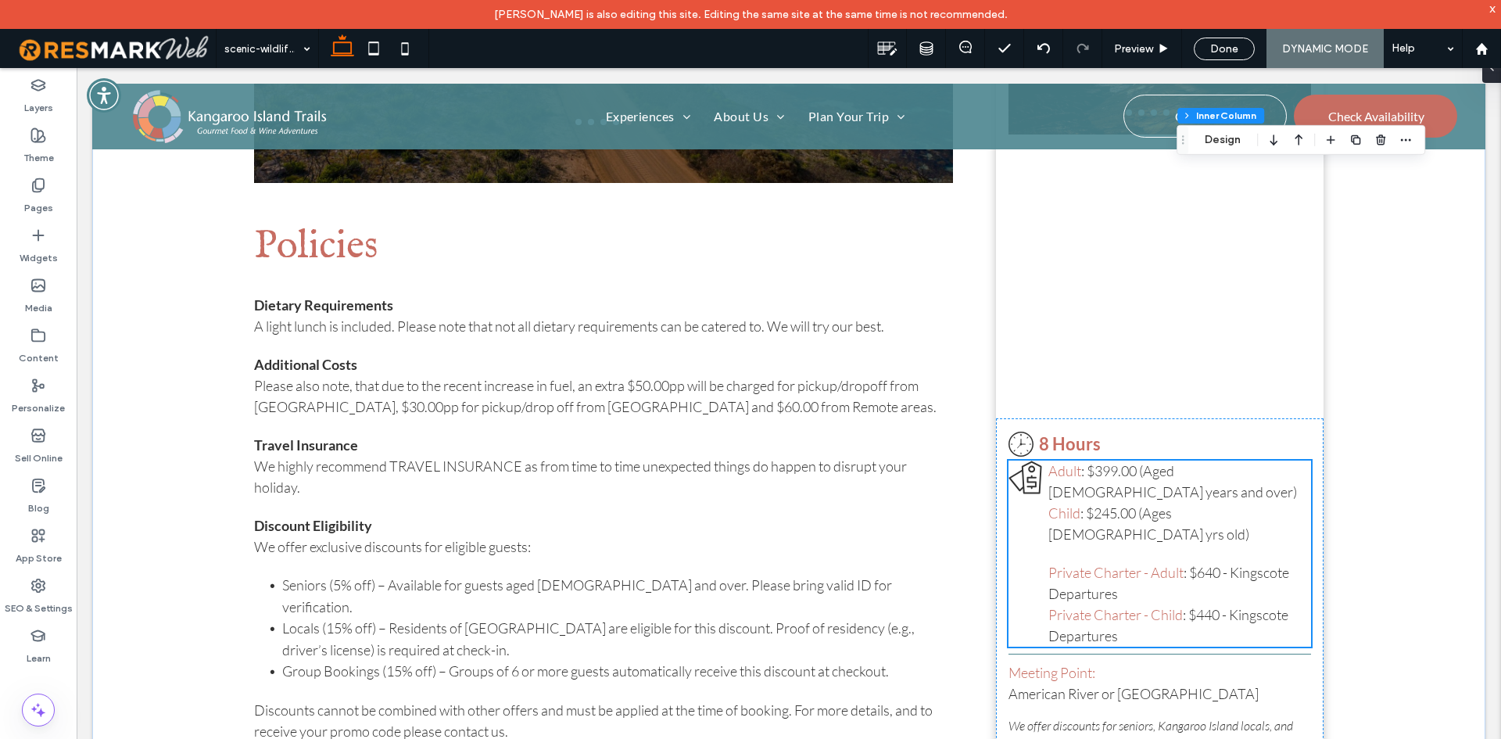
drag, startPoint x: 1009, startPoint y: 399, endPoint x: 1248, endPoint y: 123, distance: 365.2
click at [1188, 126] on div "Drag" at bounding box center [1182, 140] width 11 height 28
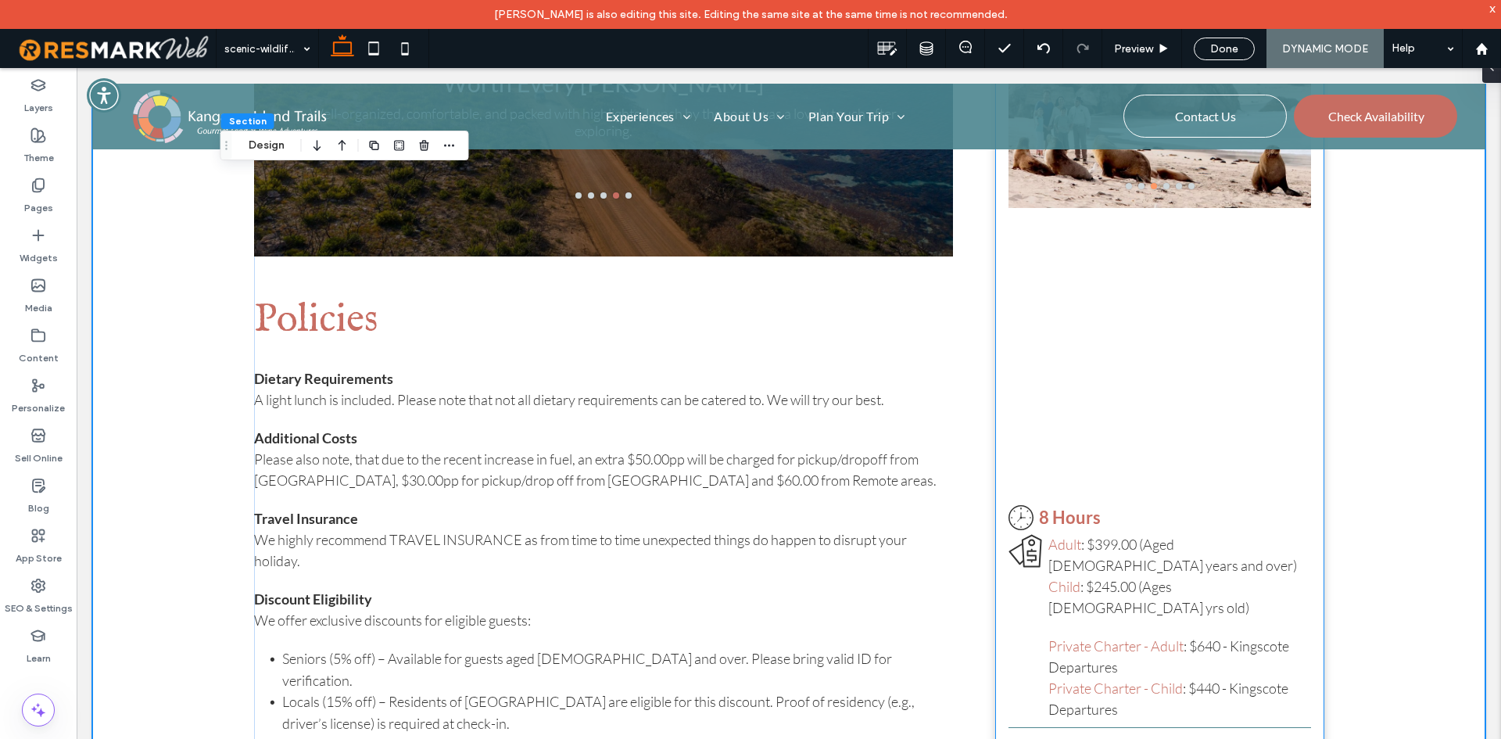
scroll to position [2424, 0]
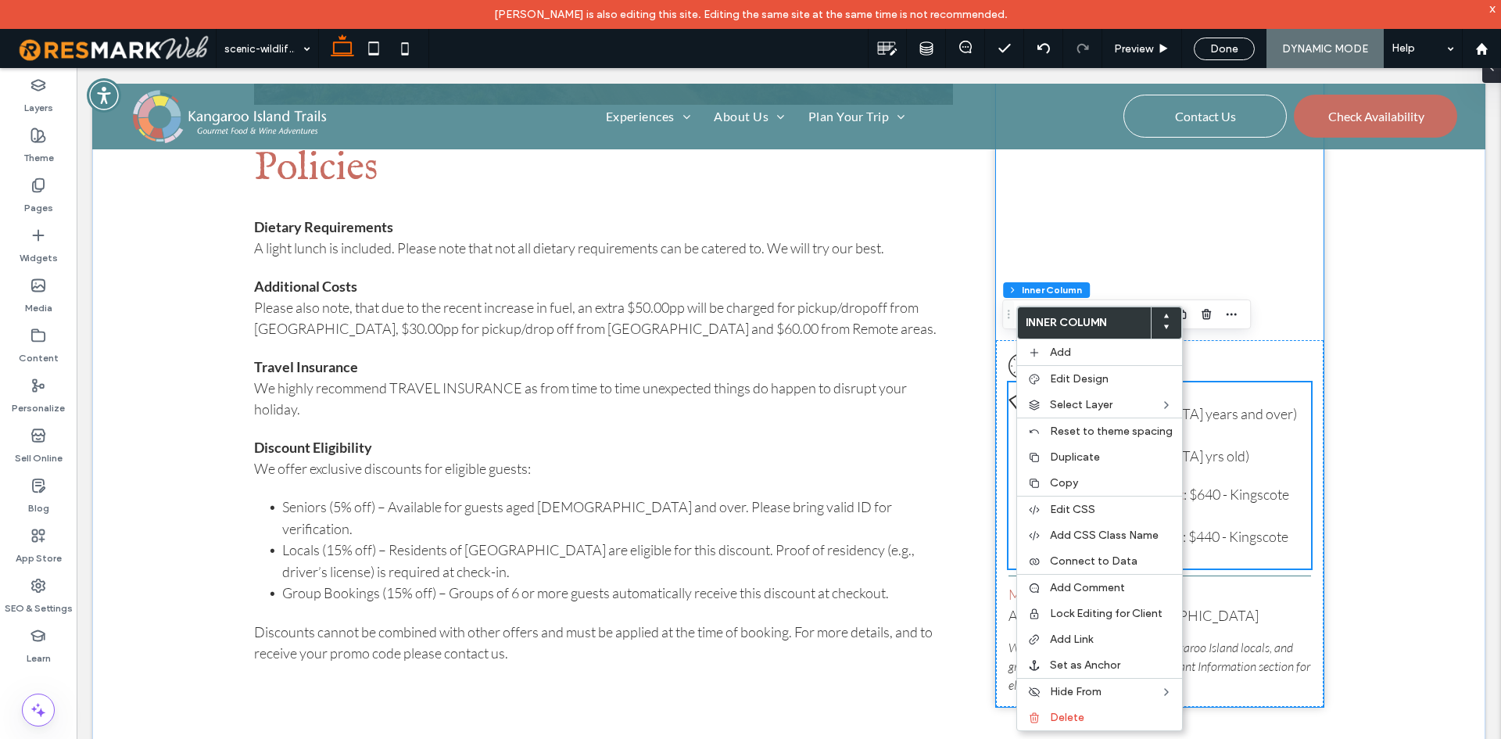
click at [1012, 382] on icon "Price tag icon with a dollar sign." at bounding box center [1026, 399] width 34 height 34
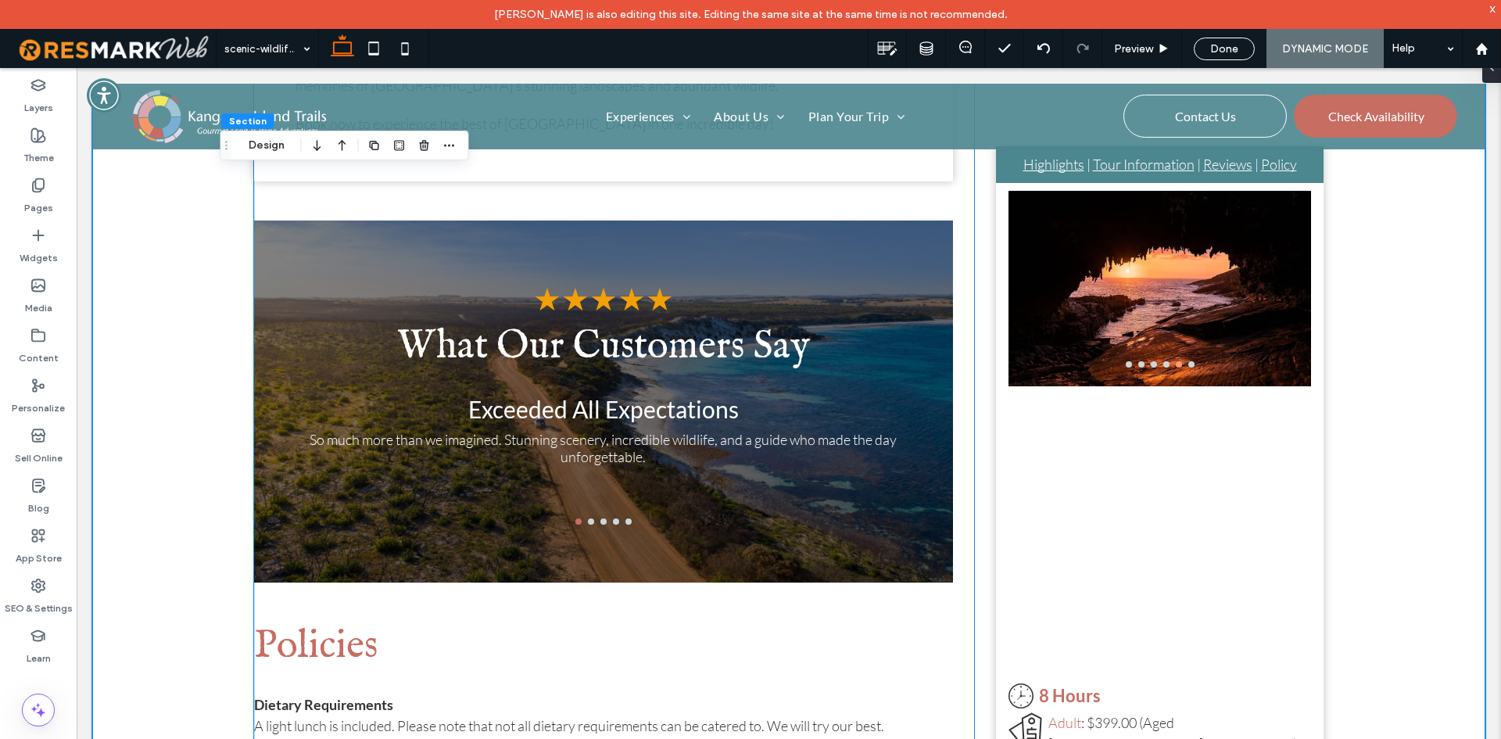
scroll to position [1798, 0]
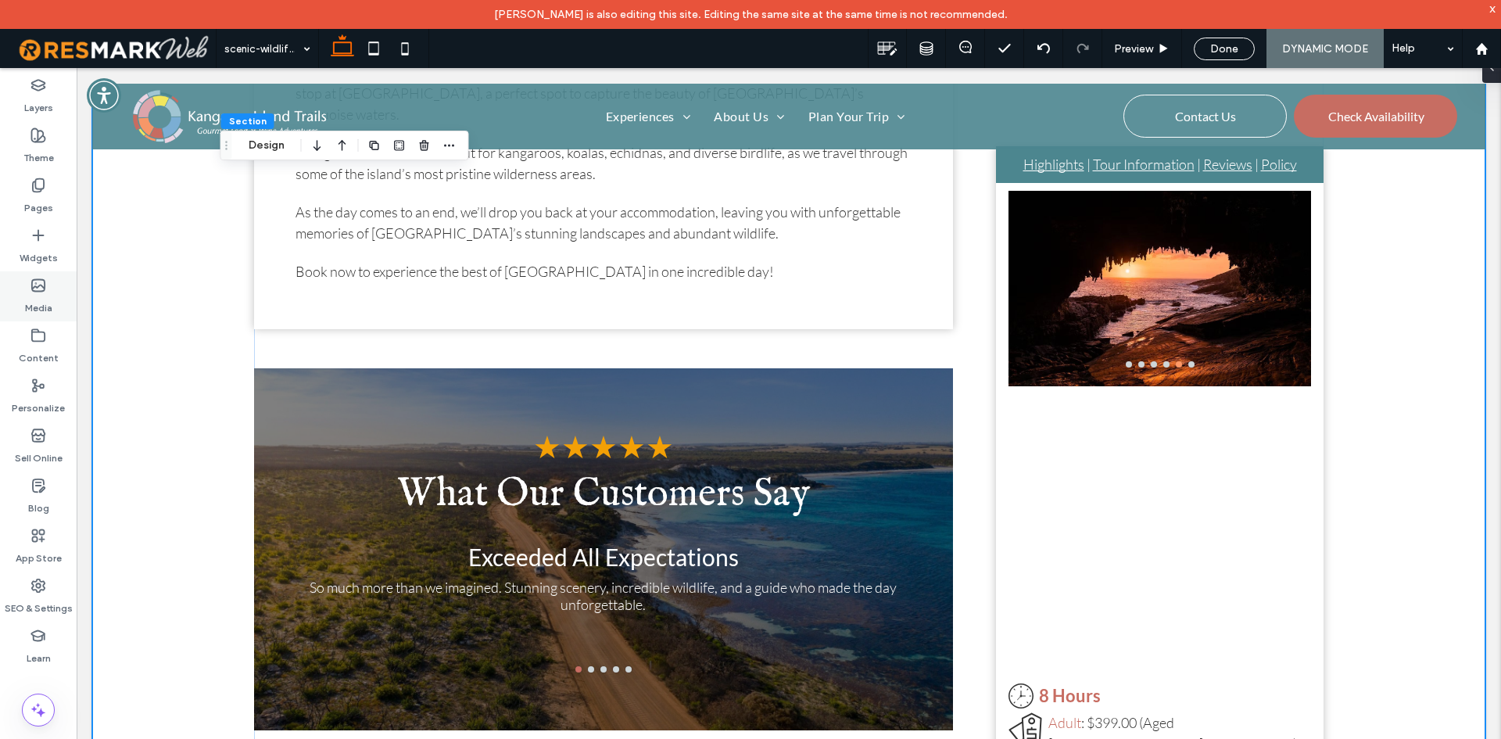
click at [42, 299] on label "Media" at bounding box center [38, 304] width 27 height 22
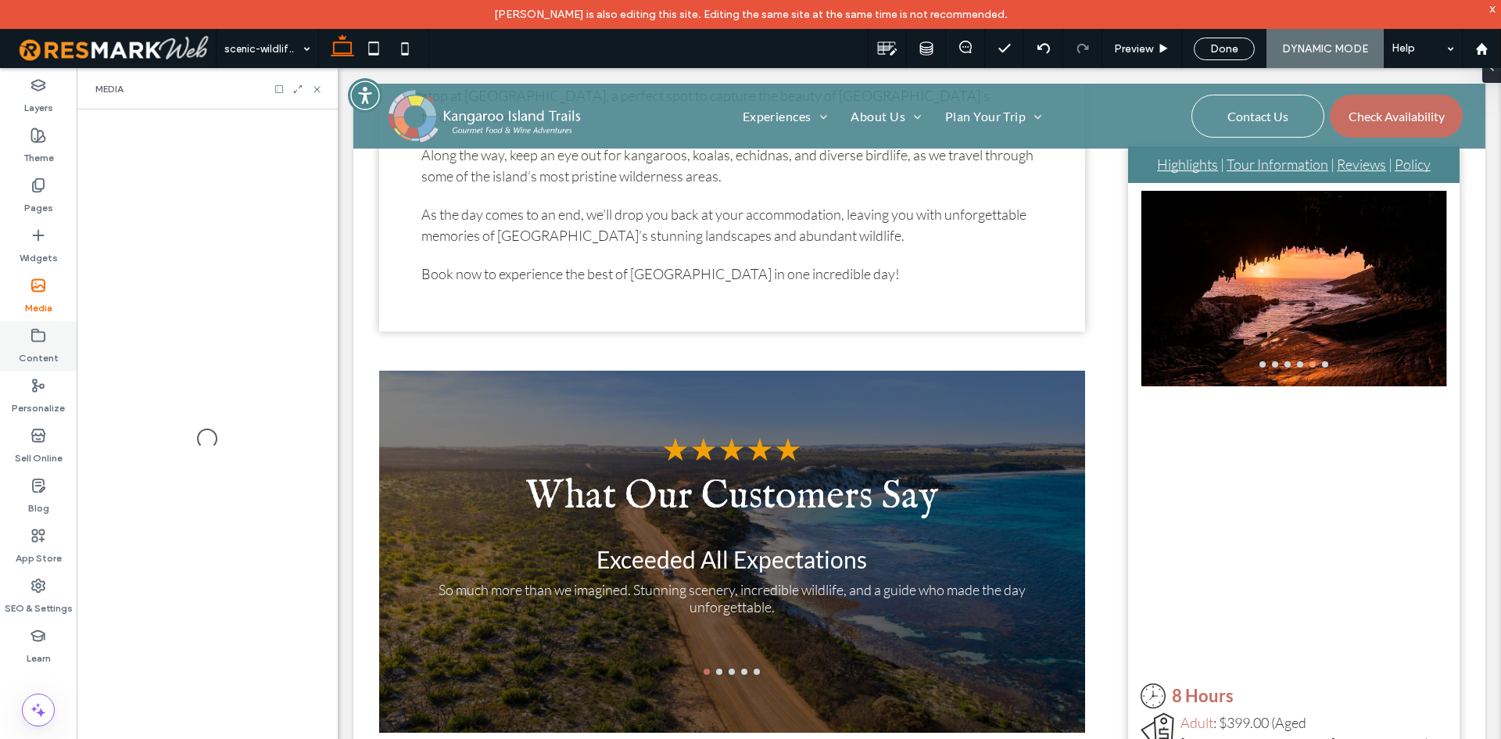
click at [42, 334] on icon at bounding box center [38, 336] width 16 height 16
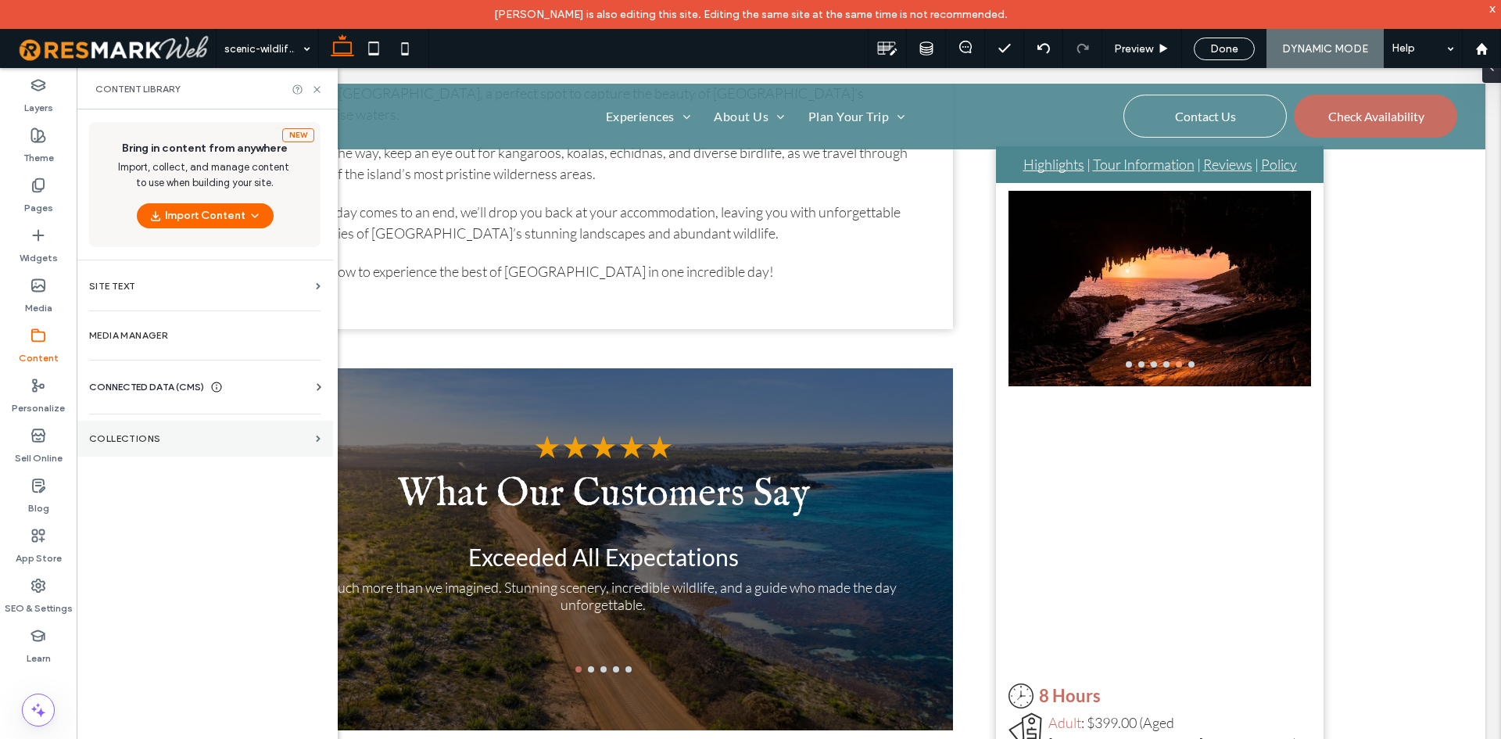
click at [197, 432] on section "Collections" at bounding box center [205, 439] width 256 height 36
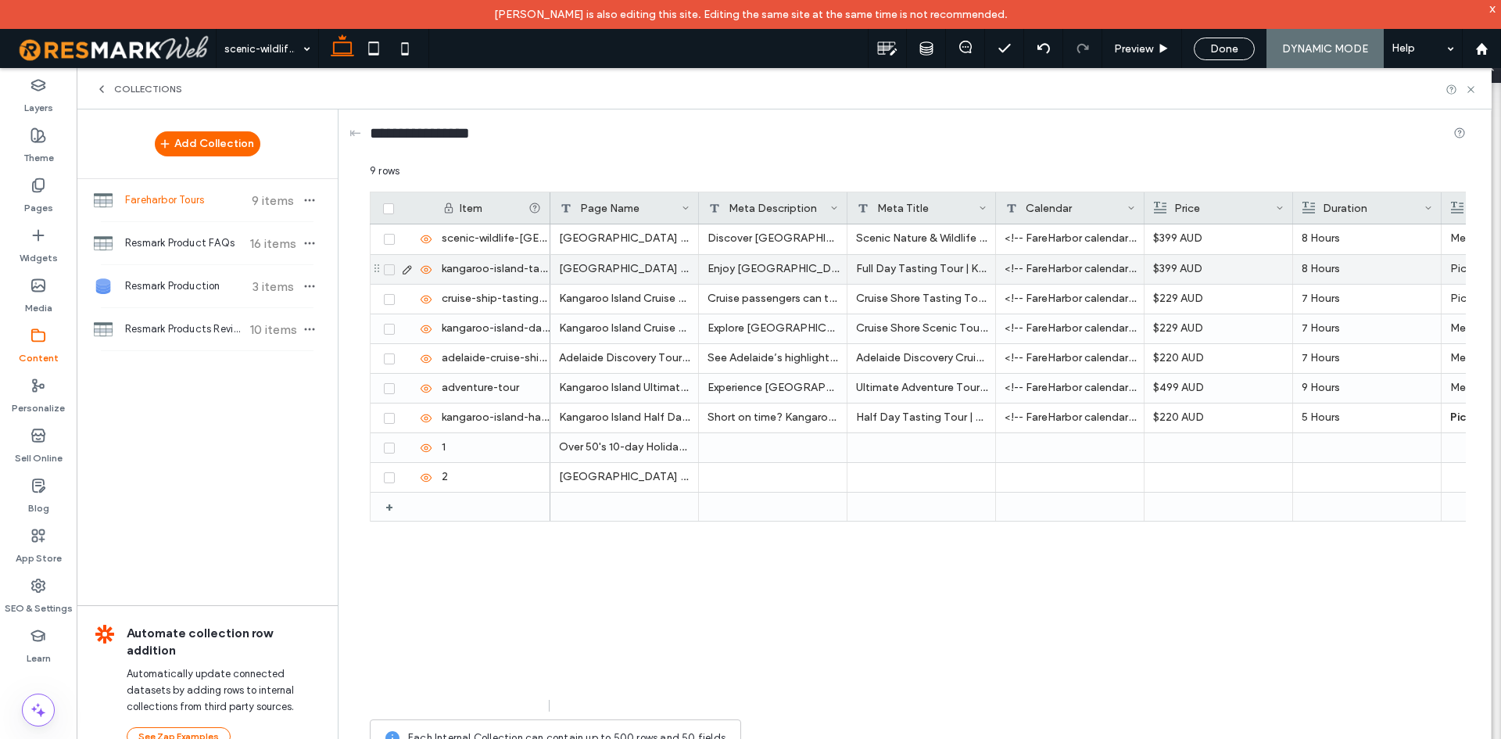
click at [389, 276] on div at bounding box center [406, 269] width 54 height 29
click at [390, 267] on icon at bounding box center [389, 269] width 6 height 5
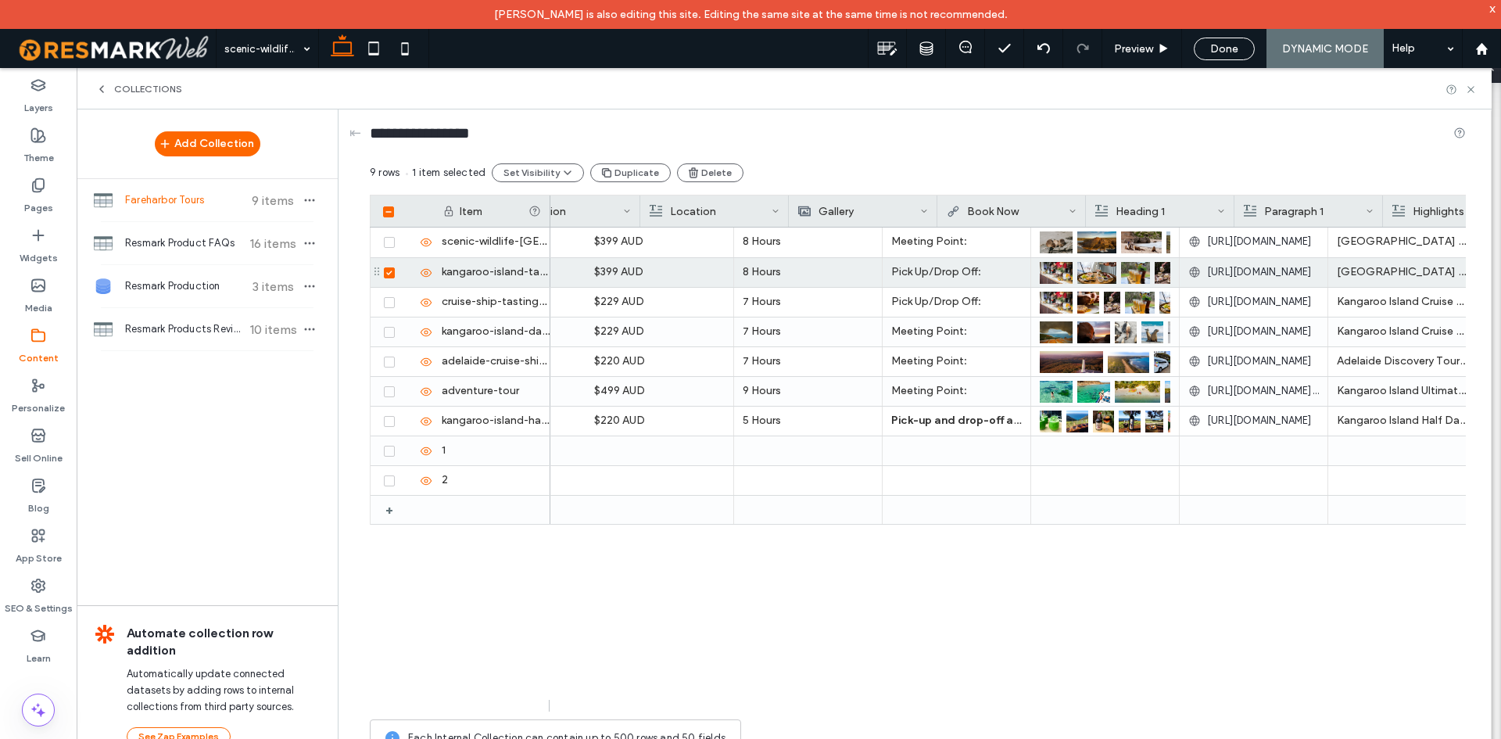
scroll to position [0, 0]
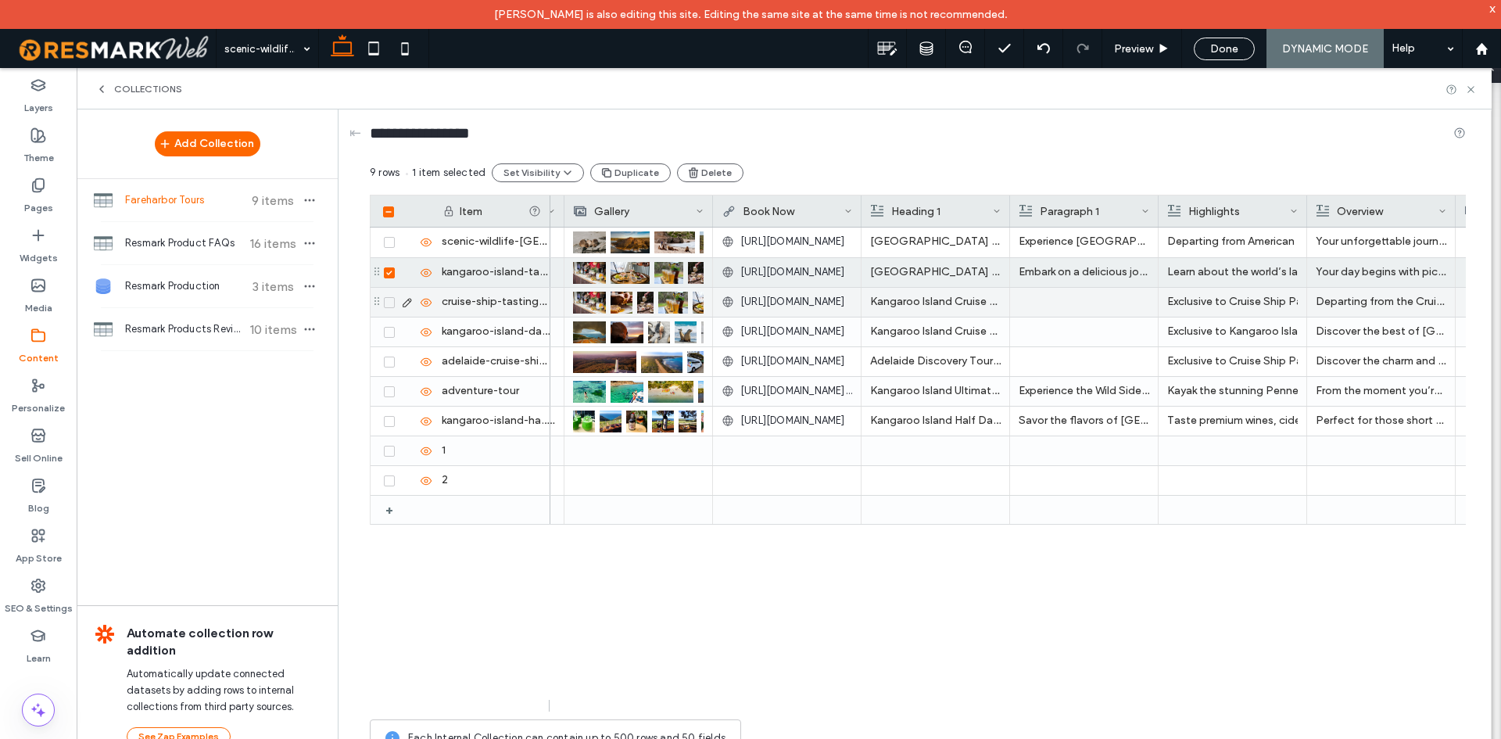
click at [776, 288] on div "[URL][DOMAIN_NAME]" at bounding box center [787, 302] width 131 height 28
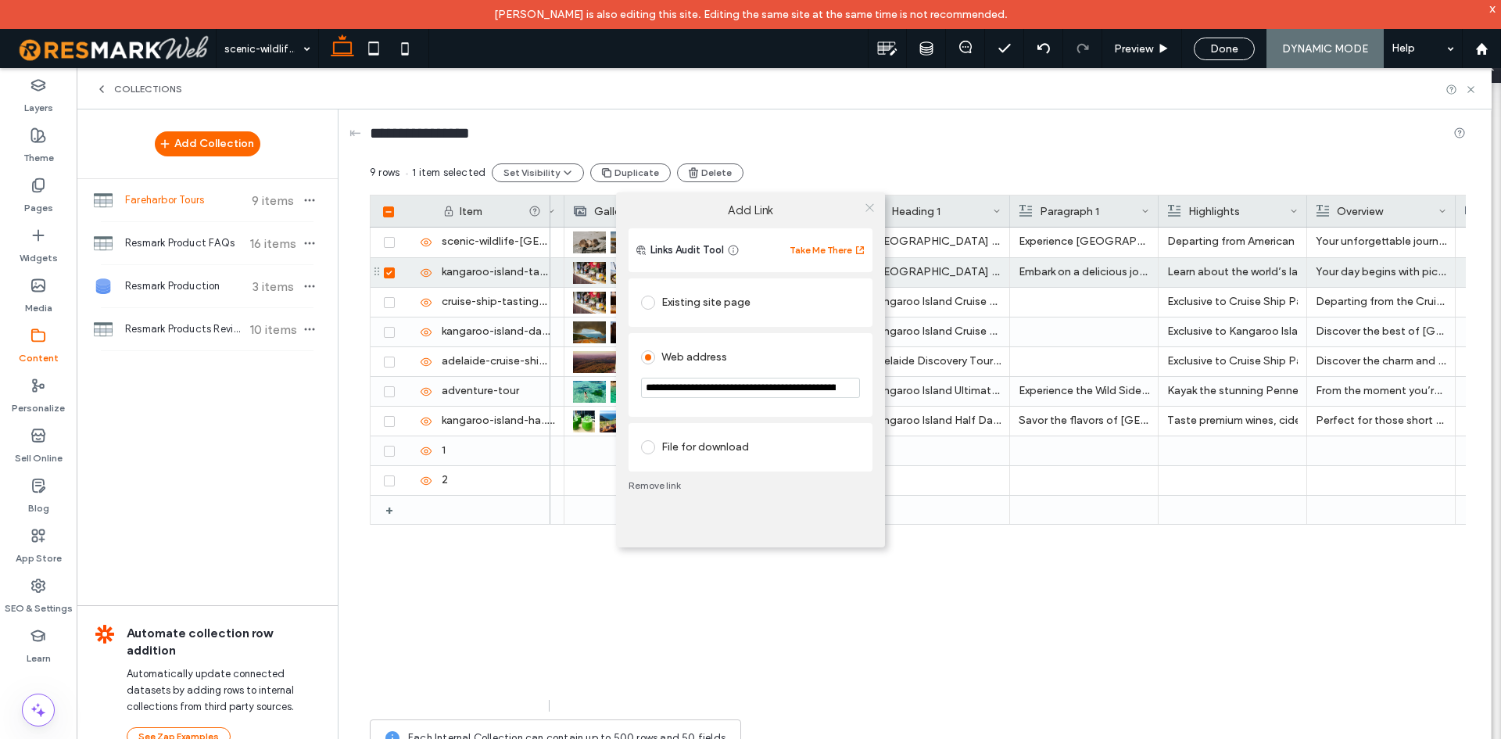
click at [872, 202] on icon at bounding box center [870, 208] width 12 height 12
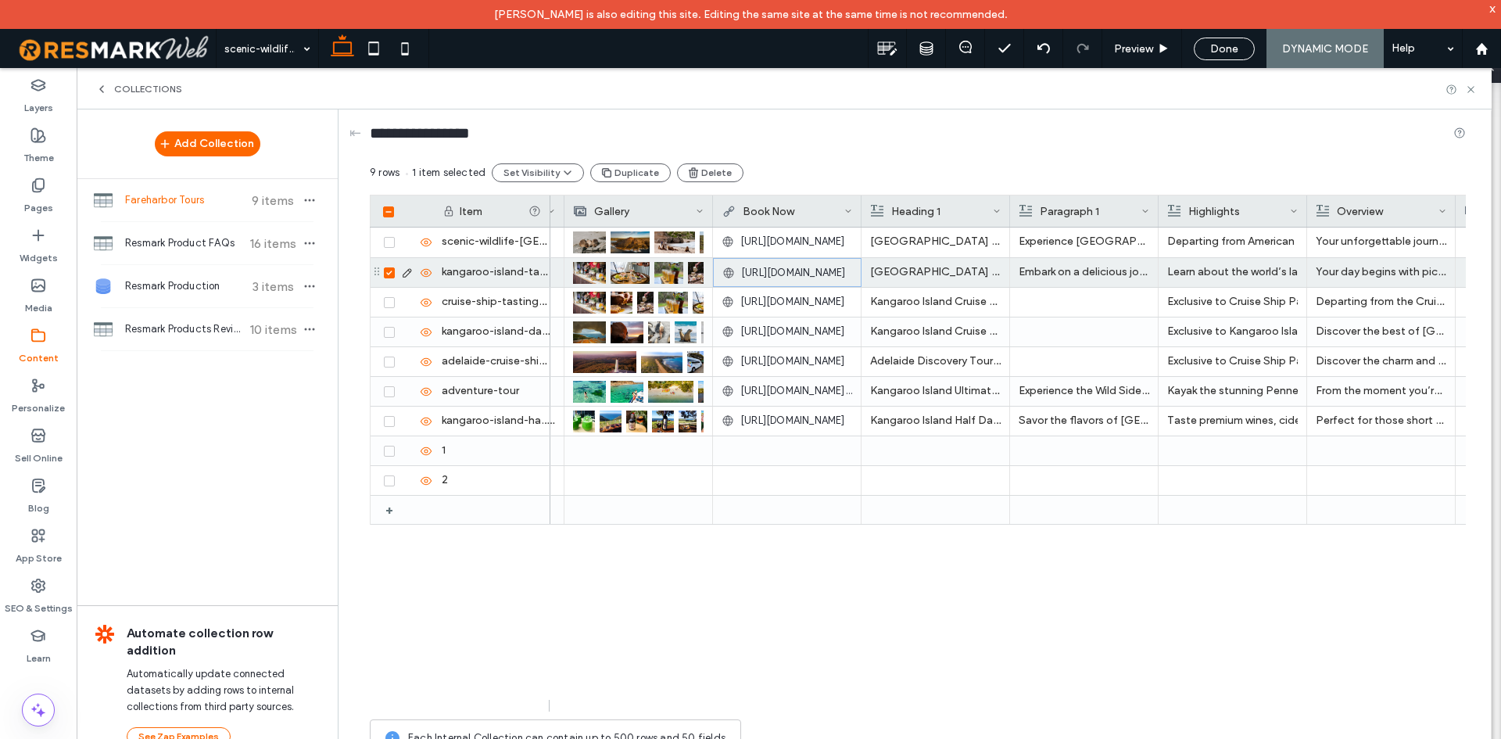
click at [788, 269] on span "[URL][DOMAIN_NAME]" at bounding box center [793, 273] width 105 height 16
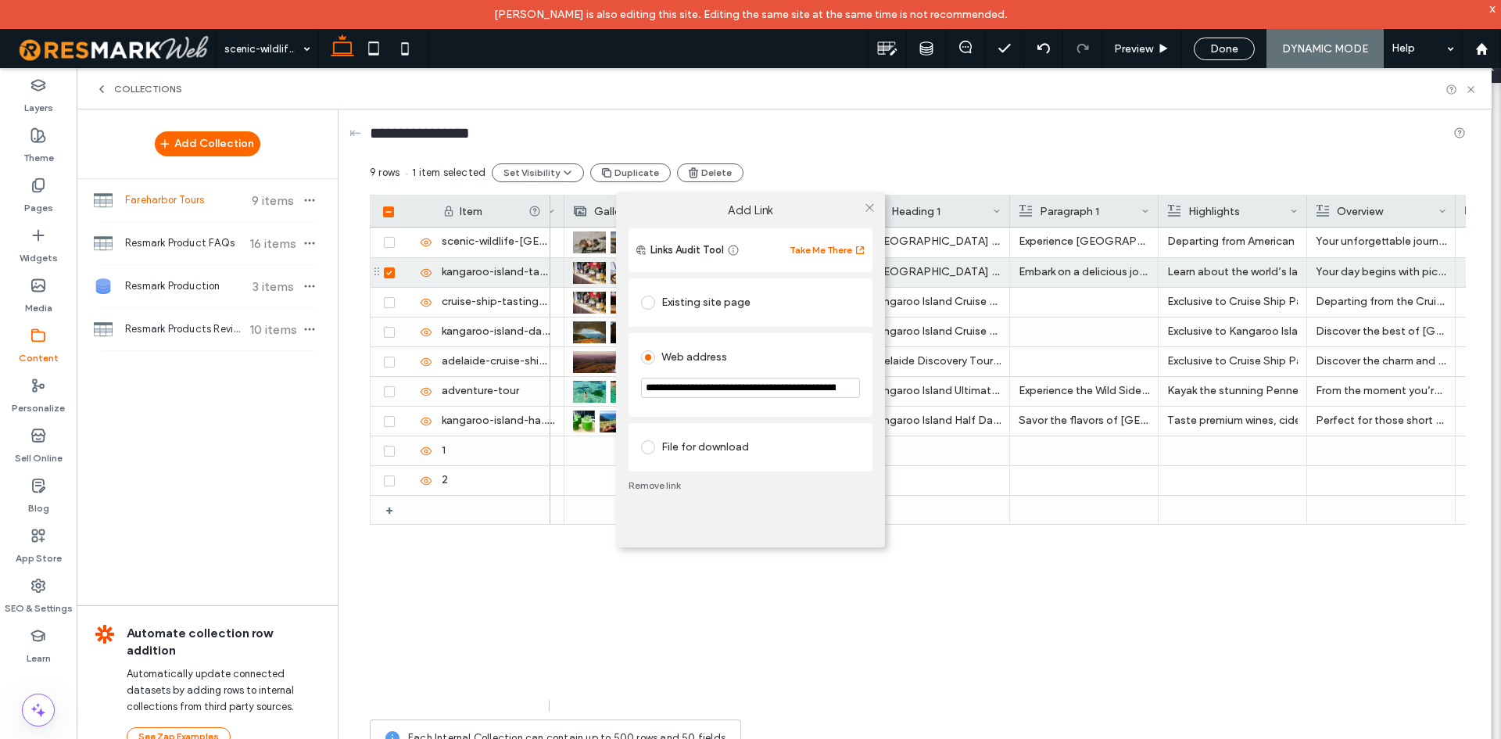
click at [788, 269] on div "Links Audit Tool Take Me There" at bounding box center [751, 250] width 244 height 44
click at [760, 392] on input "**********" at bounding box center [750, 388] width 219 height 20
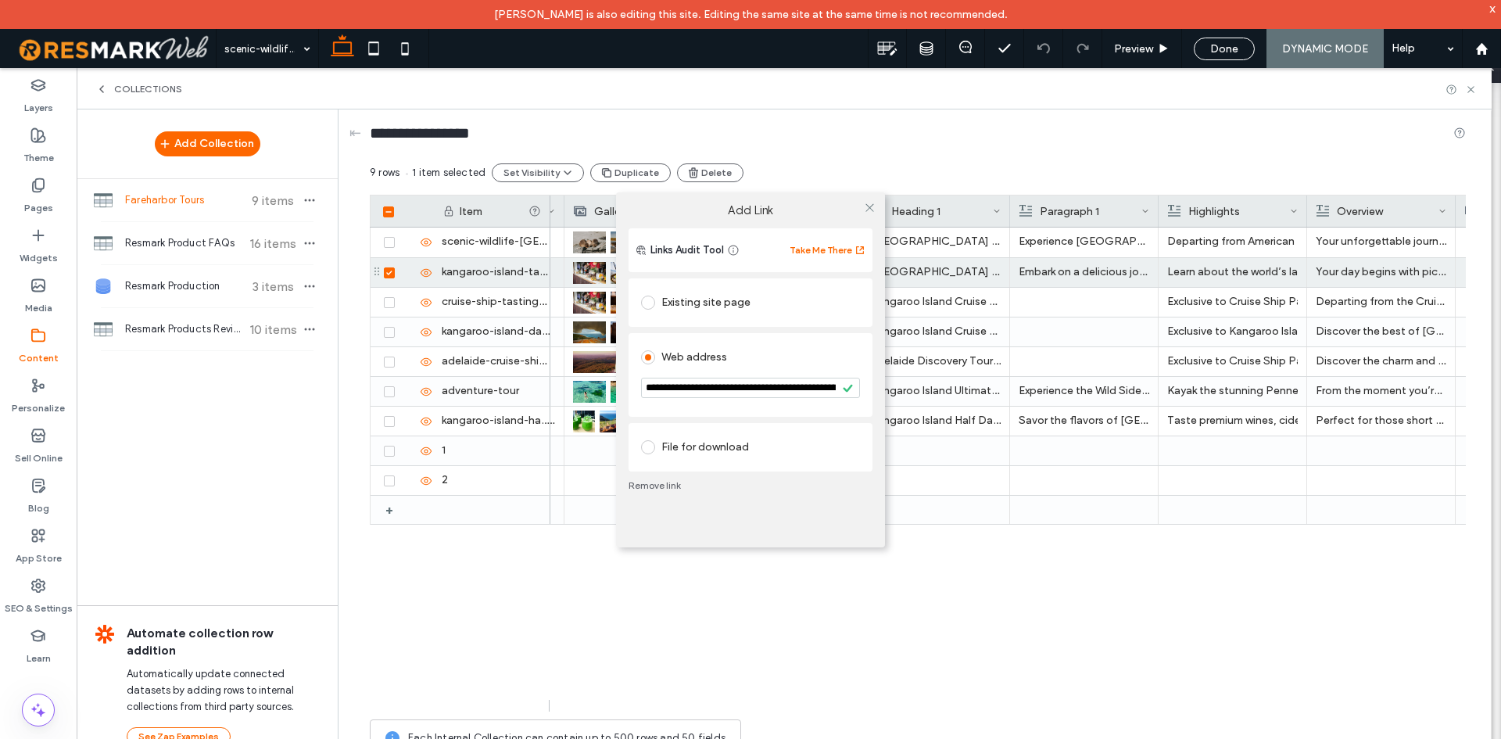
click at [966, 596] on div "**********" at bounding box center [750, 369] width 1501 height 739
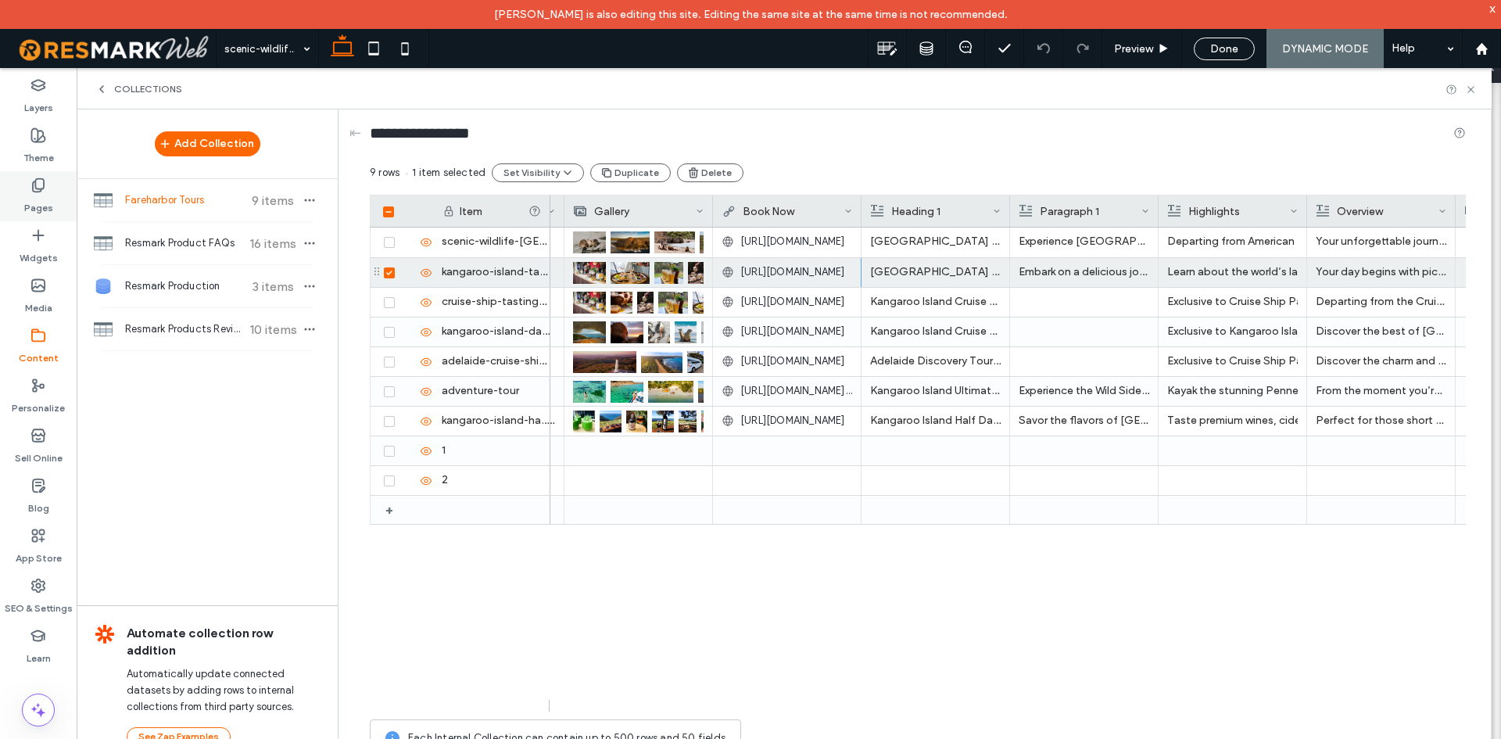
click at [41, 203] on label "Pages" at bounding box center [38, 204] width 29 height 22
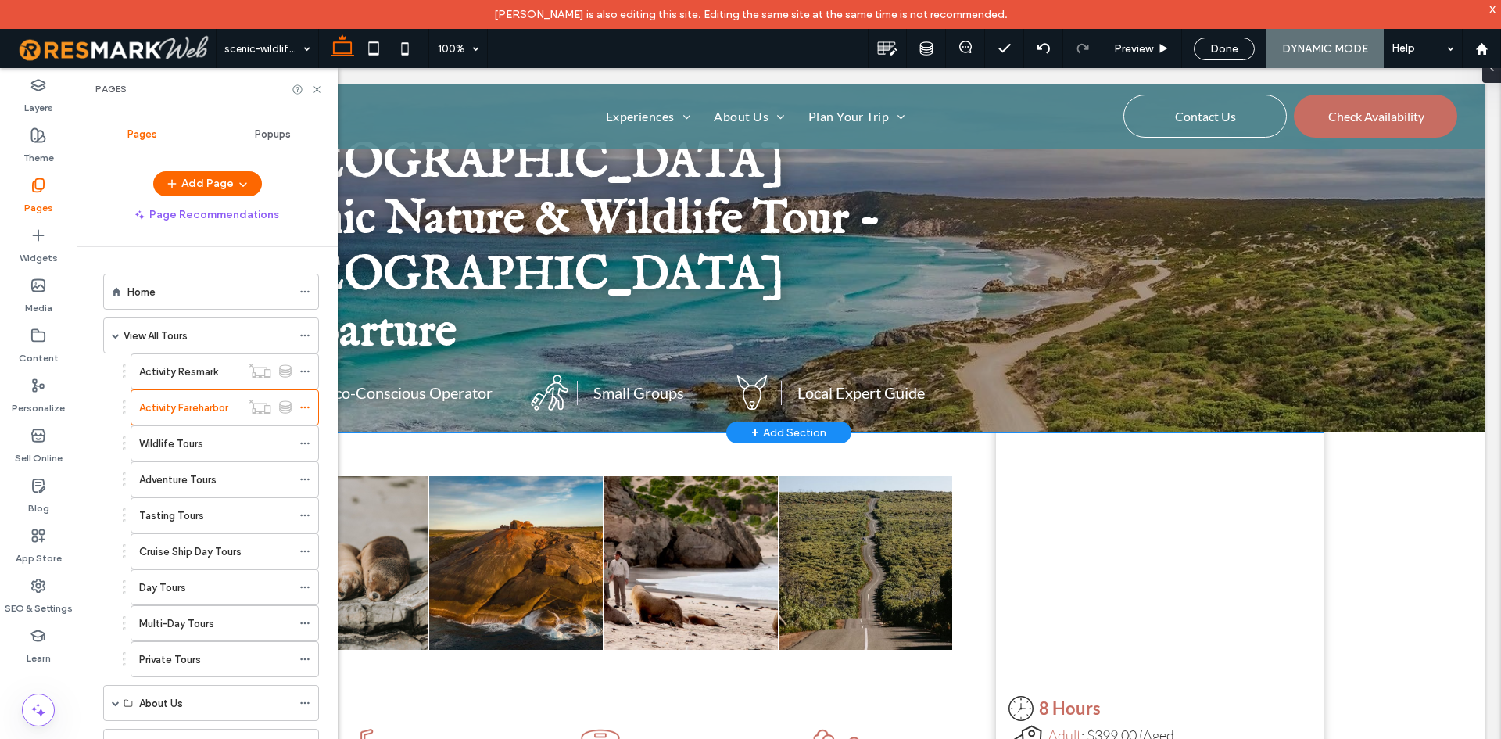
scroll to position [78, 0]
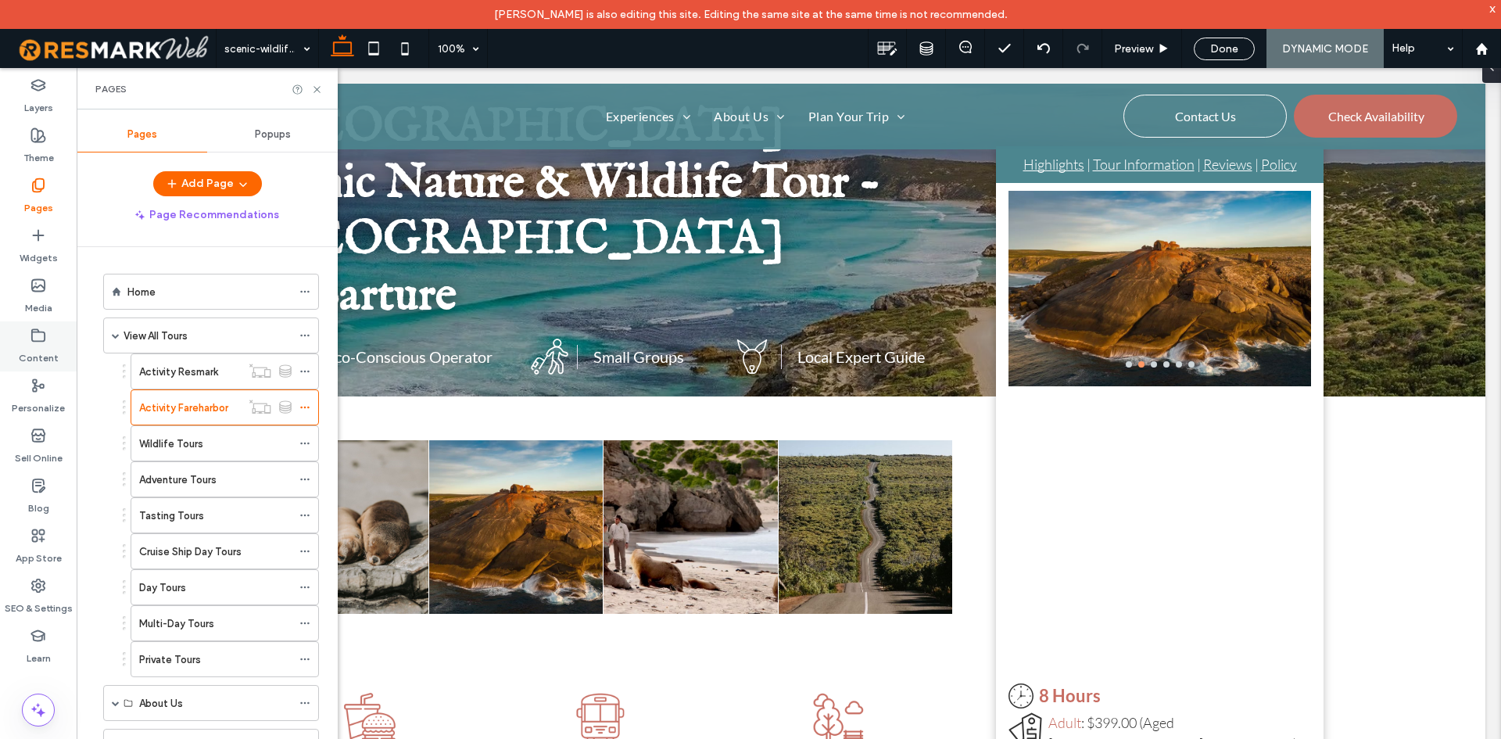
click at [32, 339] on icon at bounding box center [38, 336] width 16 height 16
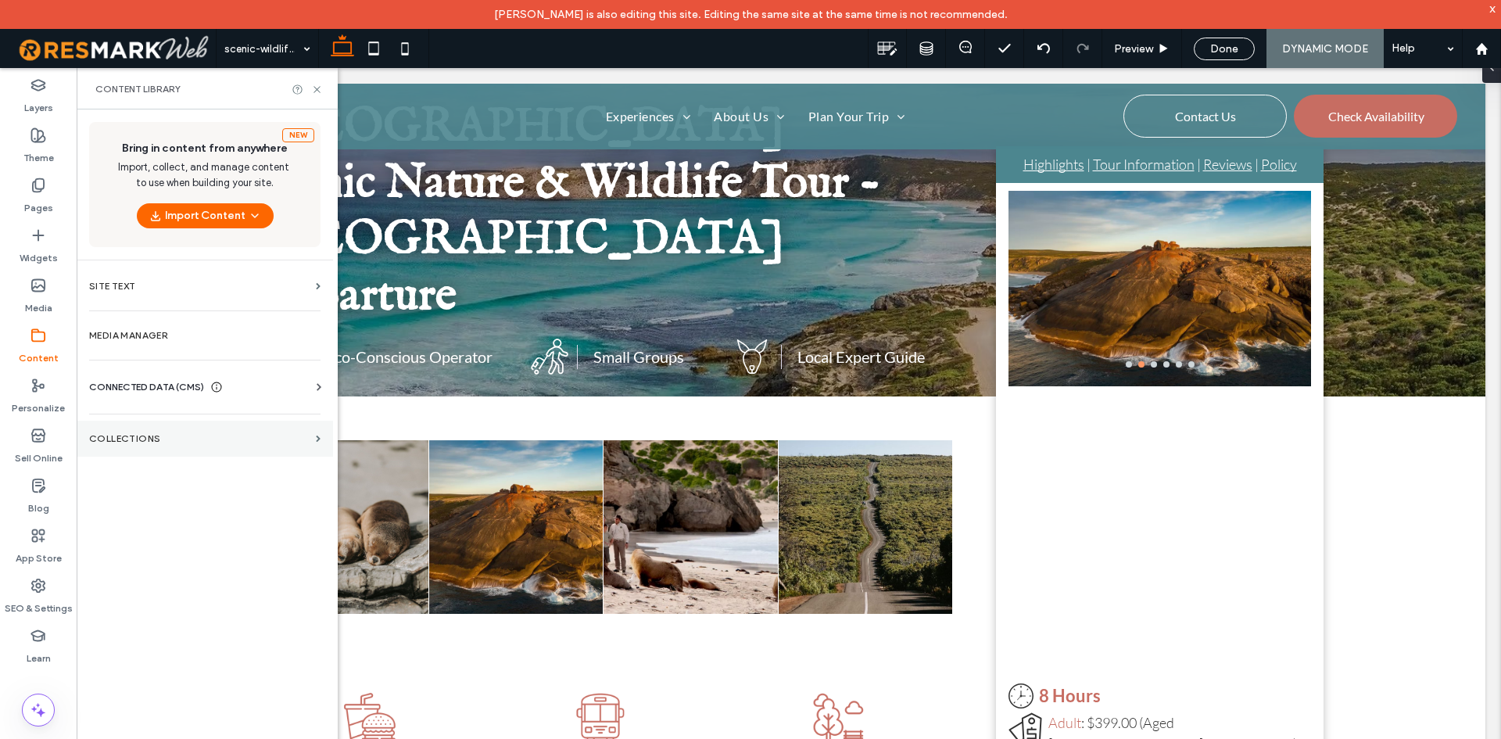
click at [206, 447] on section "Collections" at bounding box center [205, 439] width 256 height 36
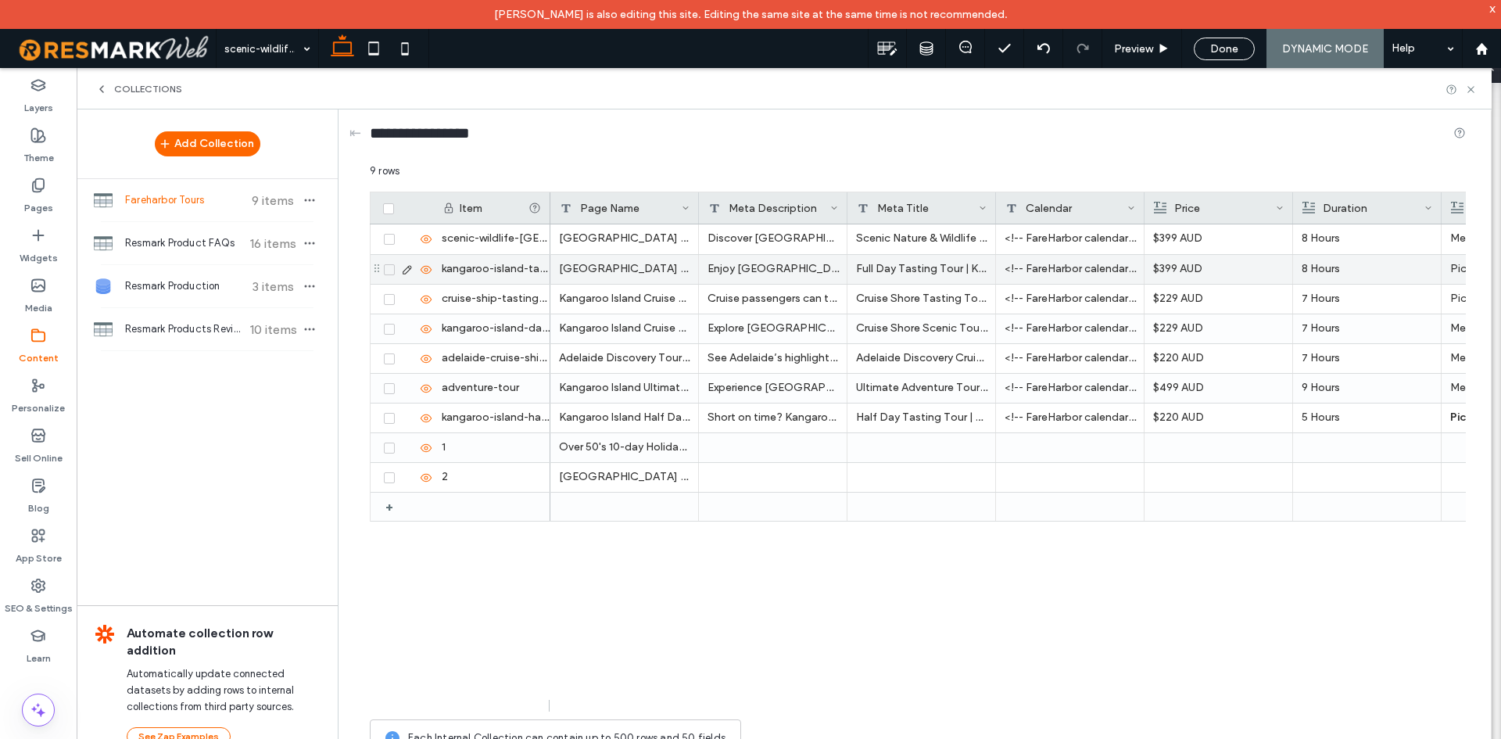
click at [385, 271] on span at bounding box center [389, 269] width 11 height 11
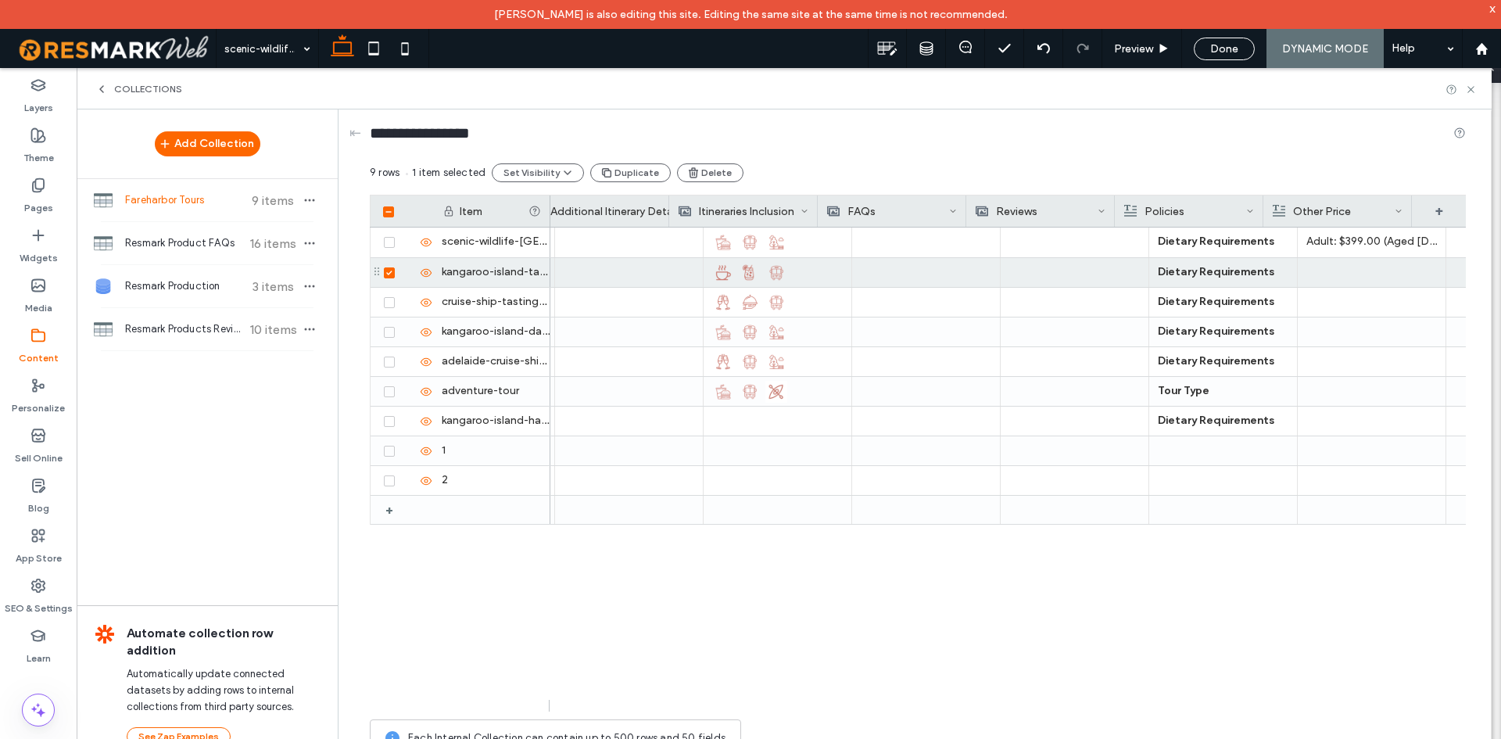
scroll to position [0, 2109]
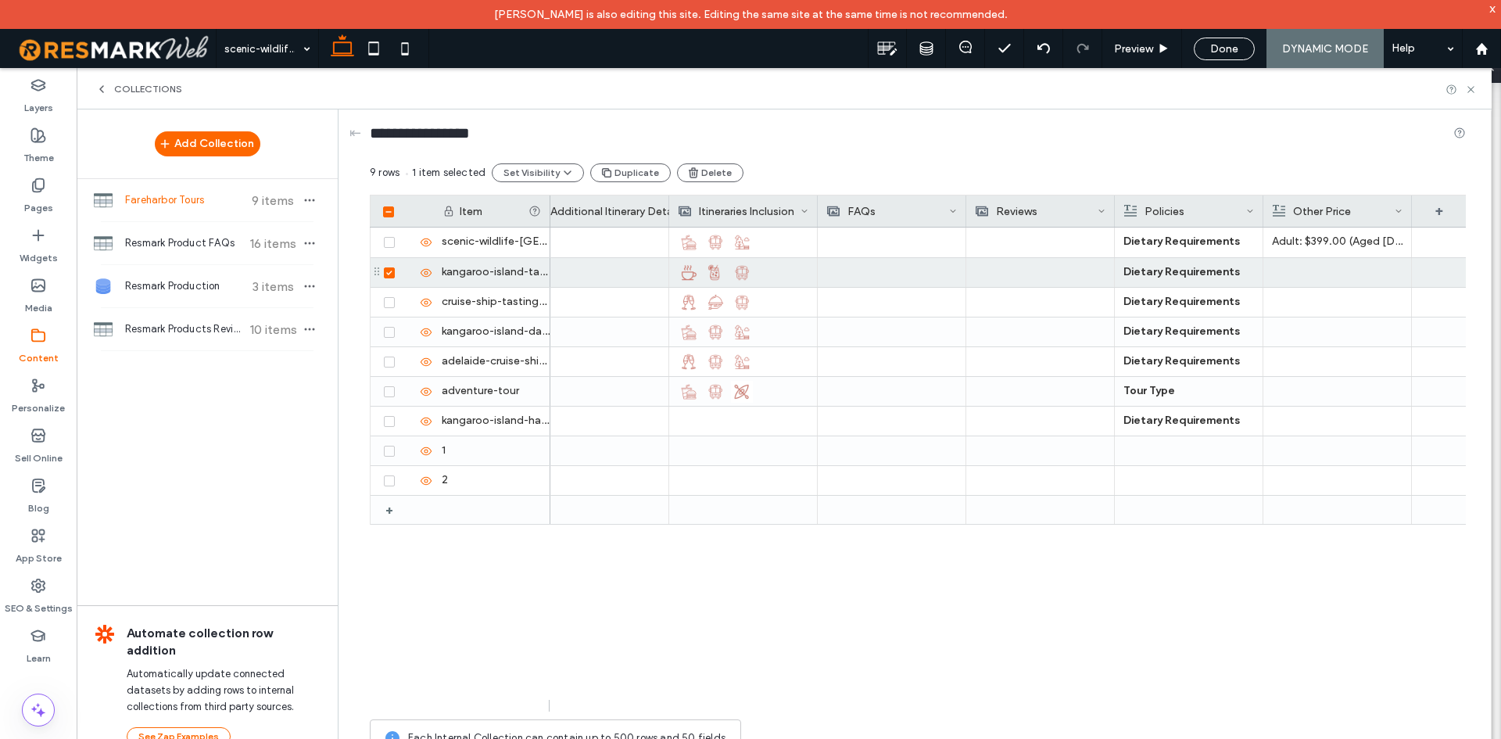
click at [1268, 715] on div "9 rows 1 item selected Set Visibility Duplicate Delete Drag here to set row gro…" at bounding box center [918, 463] width 1096 height 601
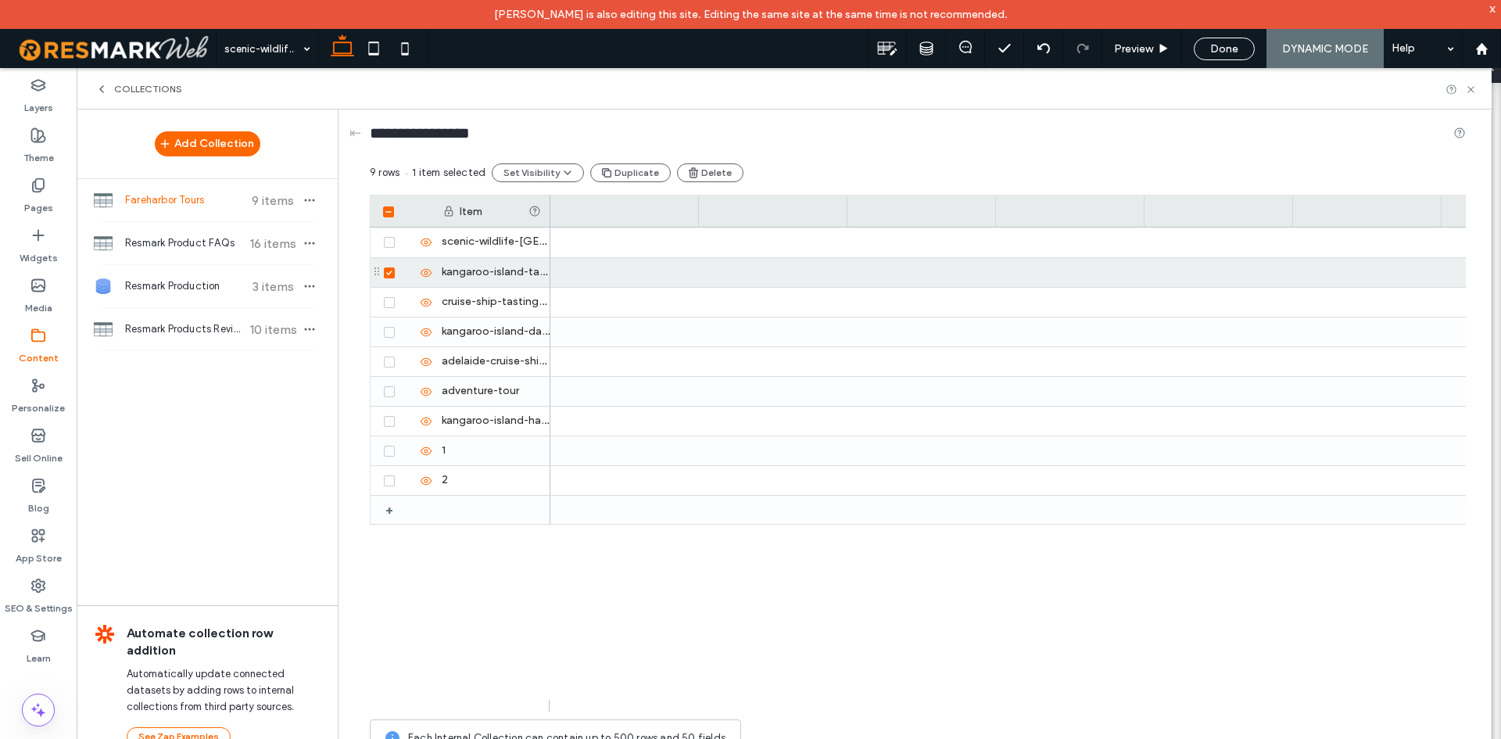
scroll to position [0, 0]
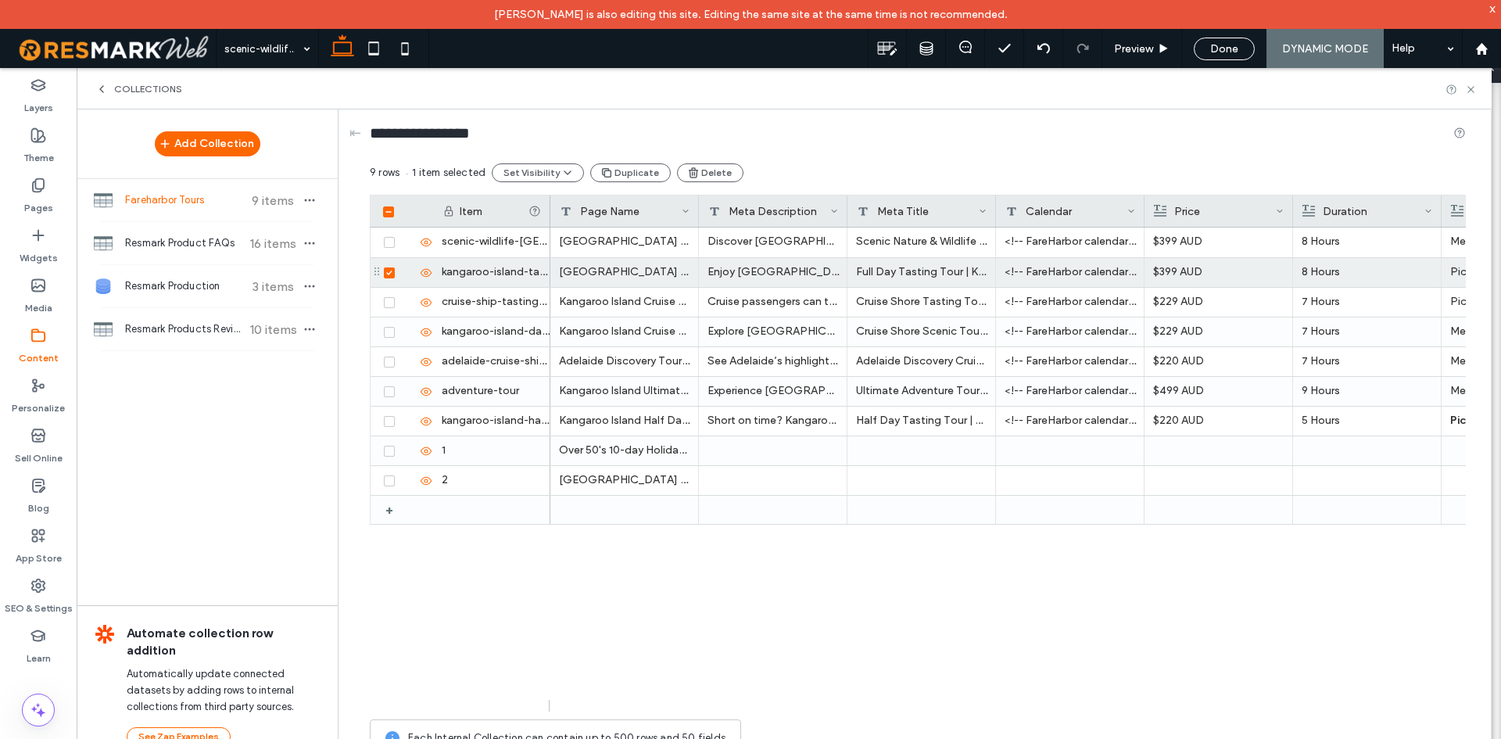
drag, startPoint x: 782, startPoint y: 712, endPoint x: 909, endPoint y: 713, distance: 127.4
click at [909, 713] on div "9 rows 1 item selected Set Visibility Duplicate Delete Drag here to set row gro…" at bounding box center [918, 463] width 1096 height 601
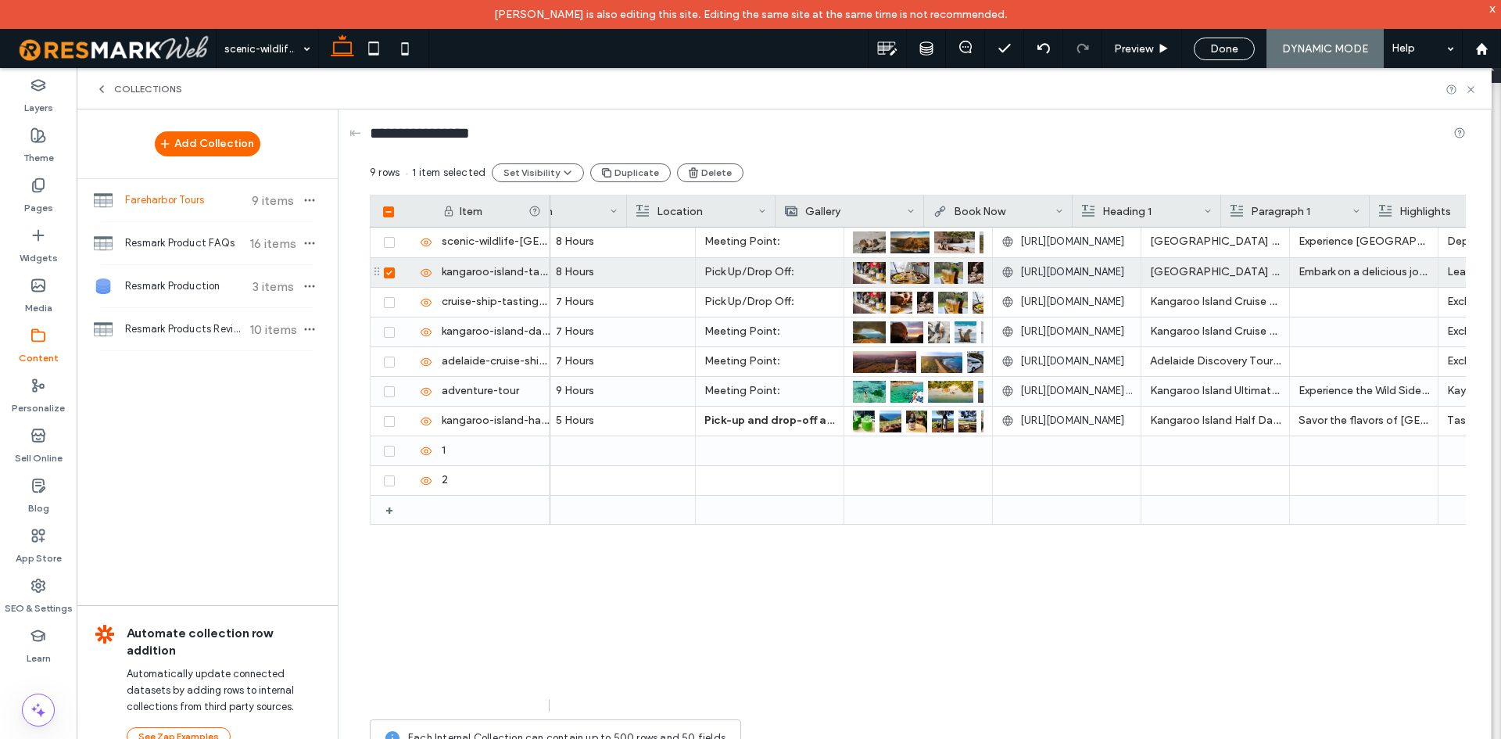
scroll to position [0, 815]
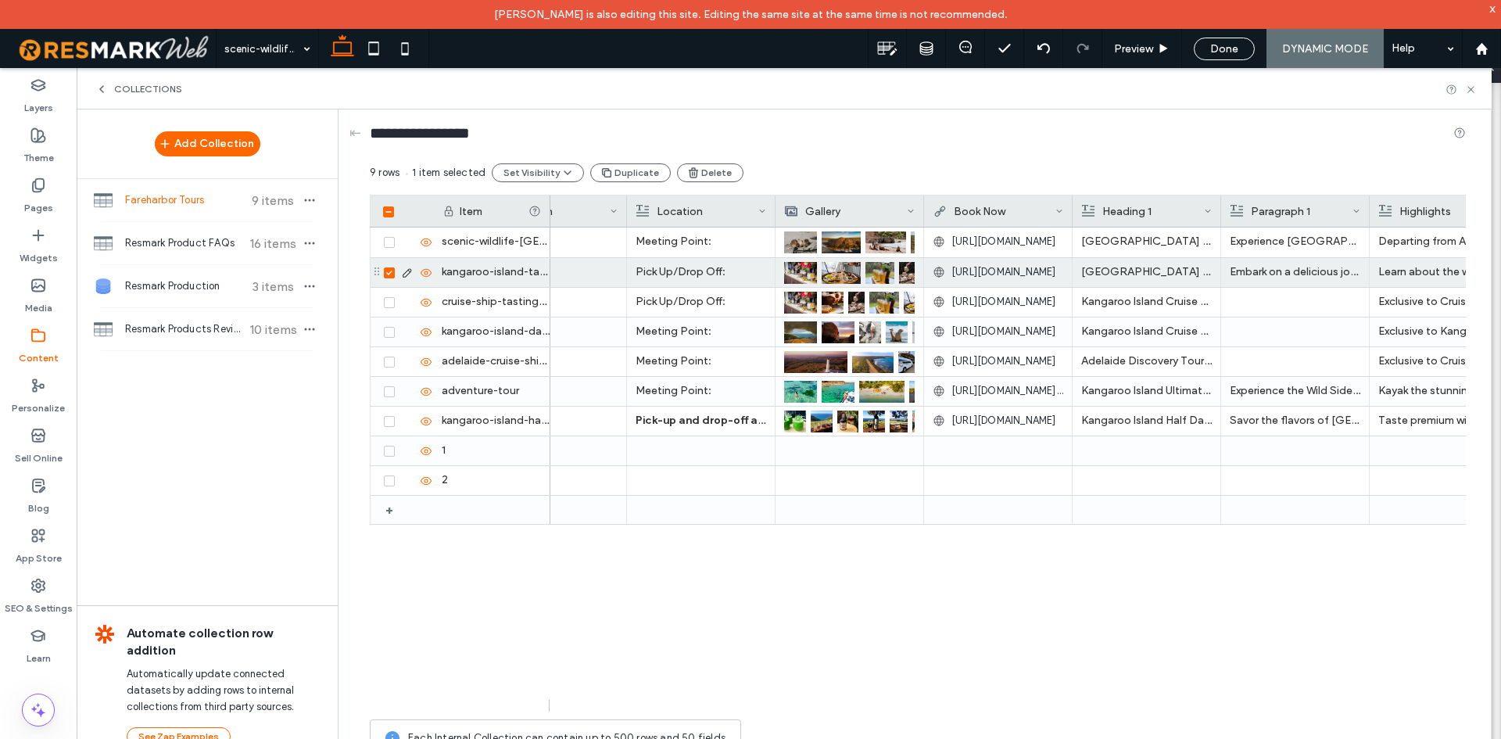
click at [1156, 261] on p "[GEOGRAPHIC_DATA] Full Day Tasting Tour" at bounding box center [1146, 272] width 131 height 28
click at [1156, 261] on p "[GEOGRAPHIC_DATA] Full Day Tasting Tour" at bounding box center [1147, 273] width 130 height 28
click at [1012, 280] on div "[URL][DOMAIN_NAME]" at bounding box center [998, 272] width 131 height 28
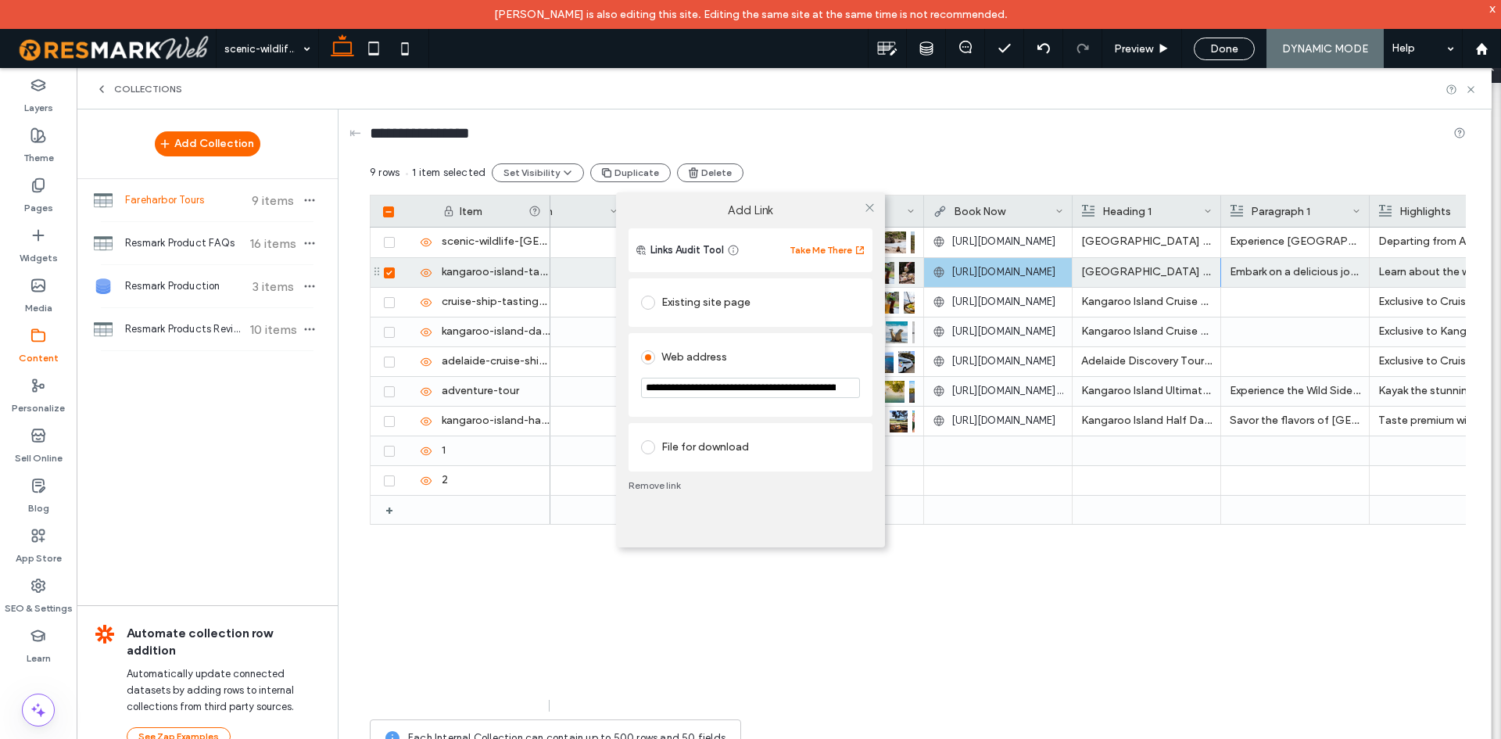
click at [1012, 280] on div "**********" at bounding box center [750, 369] width 1501 height 739
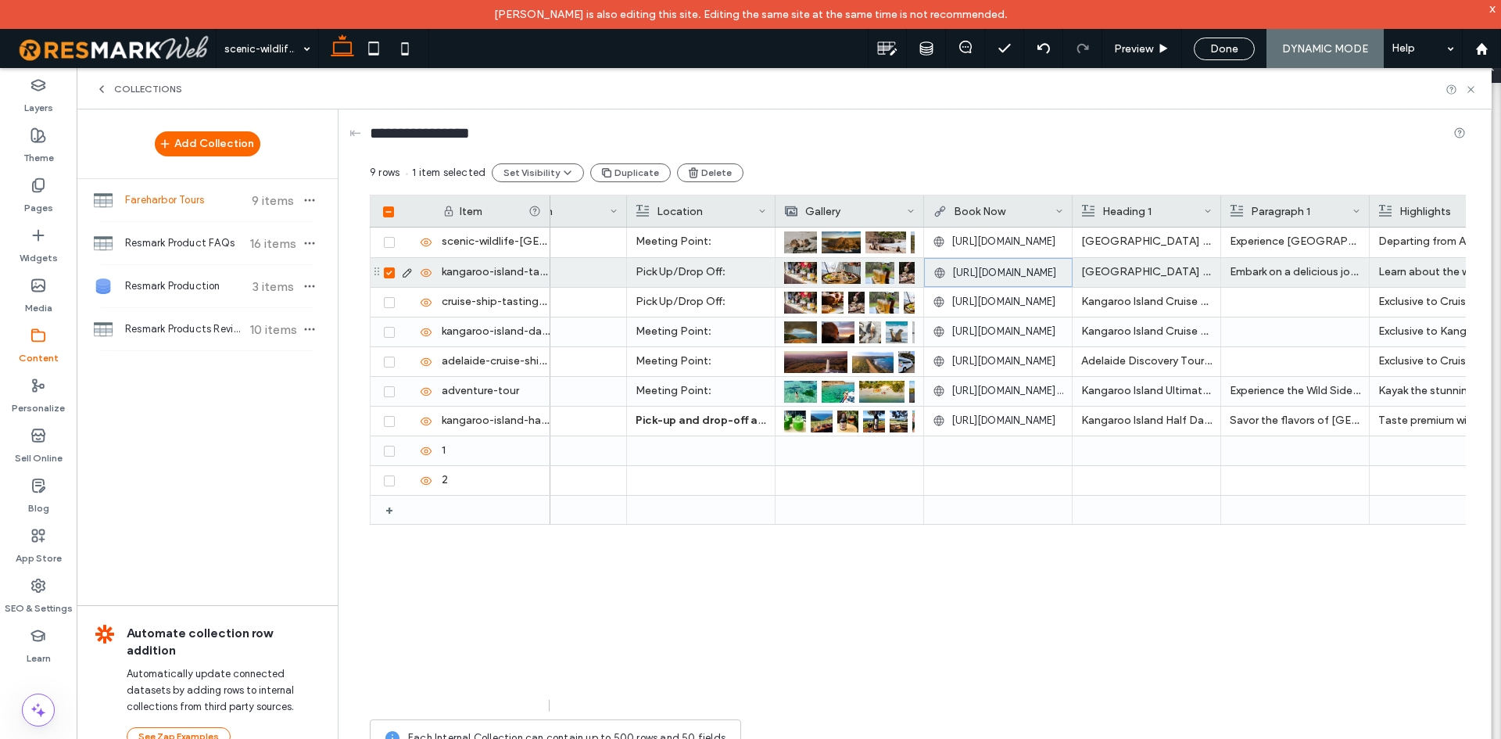
click at [964, 267] on span "[URL][DOMAIN_NAME]" at bounding box center [1004, 273] width 105 height 16
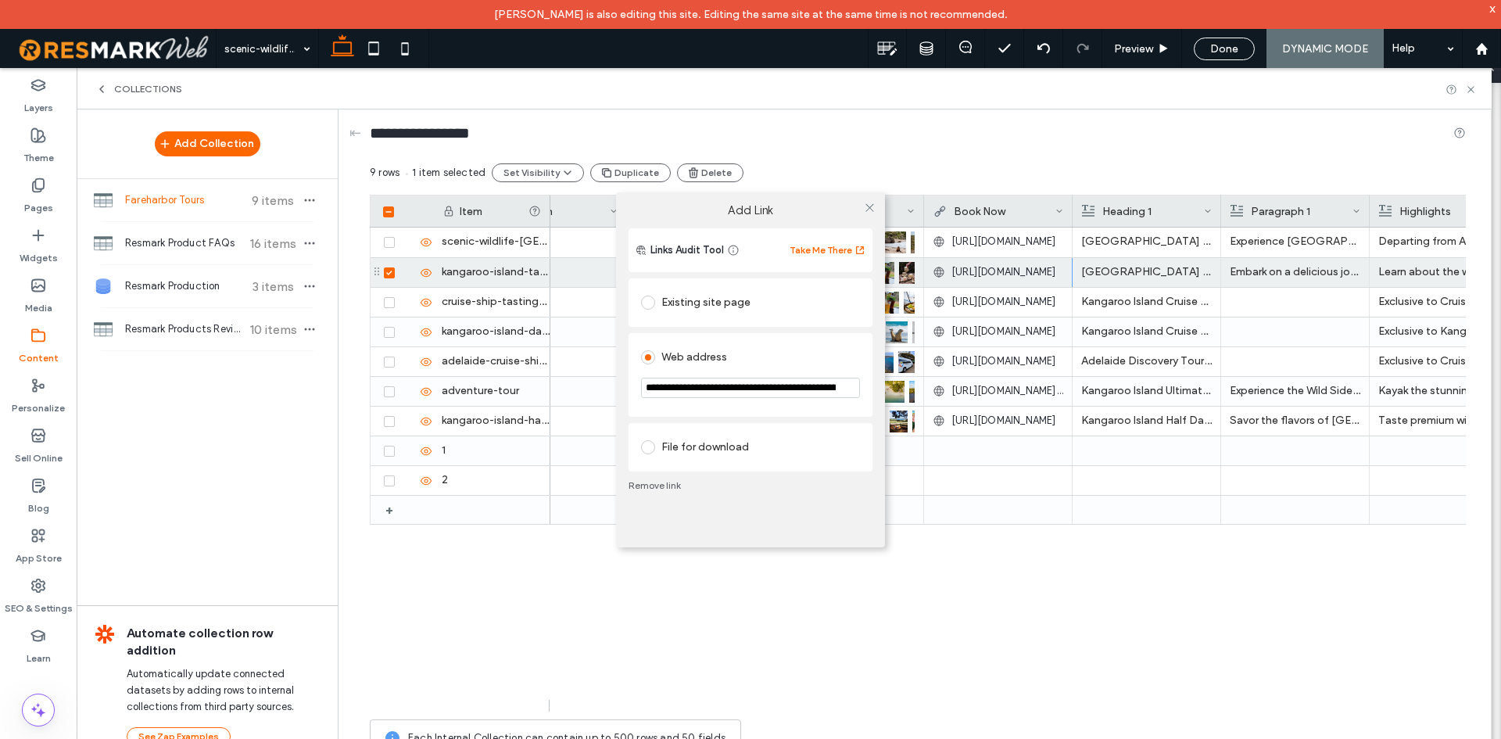
click at [703, 392] on input "**********" at bounding box center [750, 388] width 219 height 20
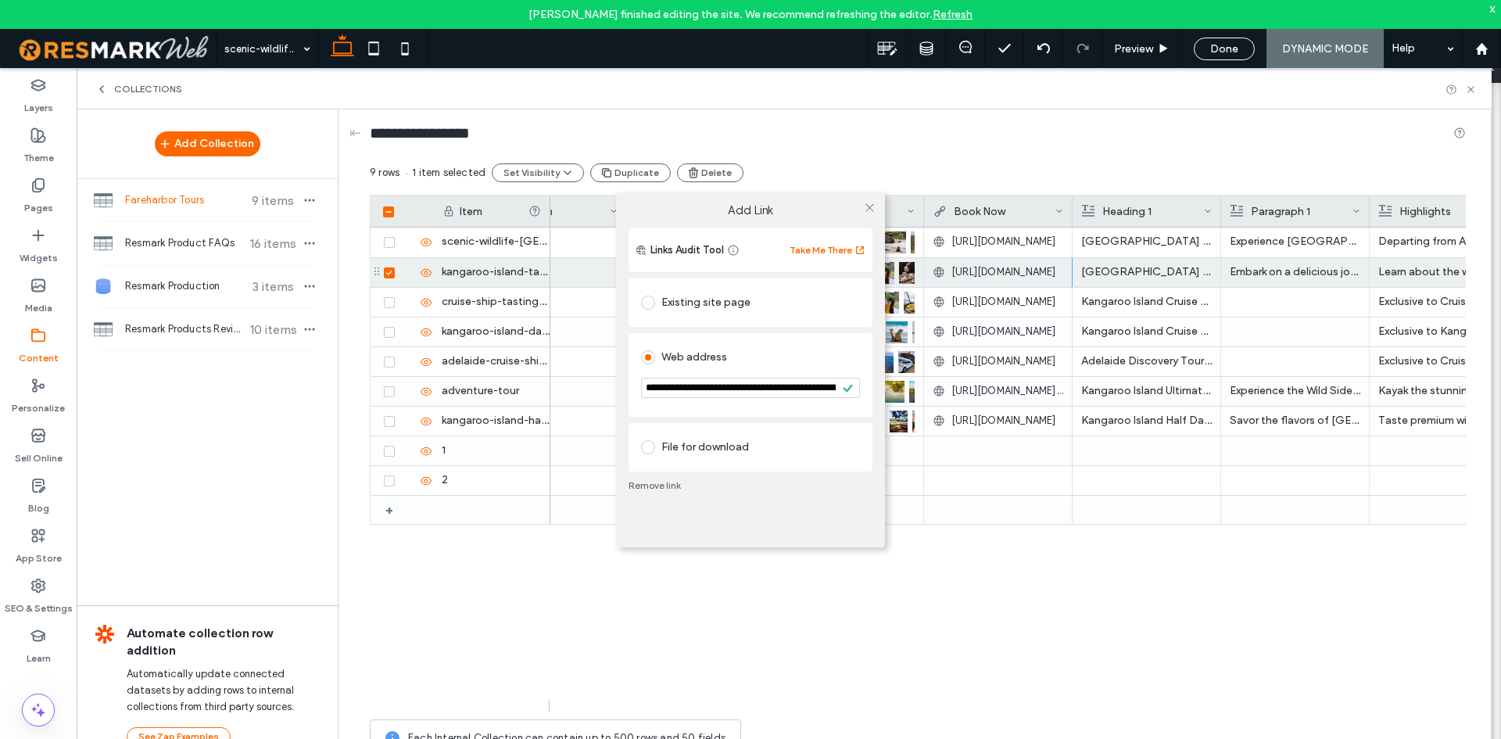
click at [518, 207] on div "**********" at bounding box center [750, 369] width 1501 height 739
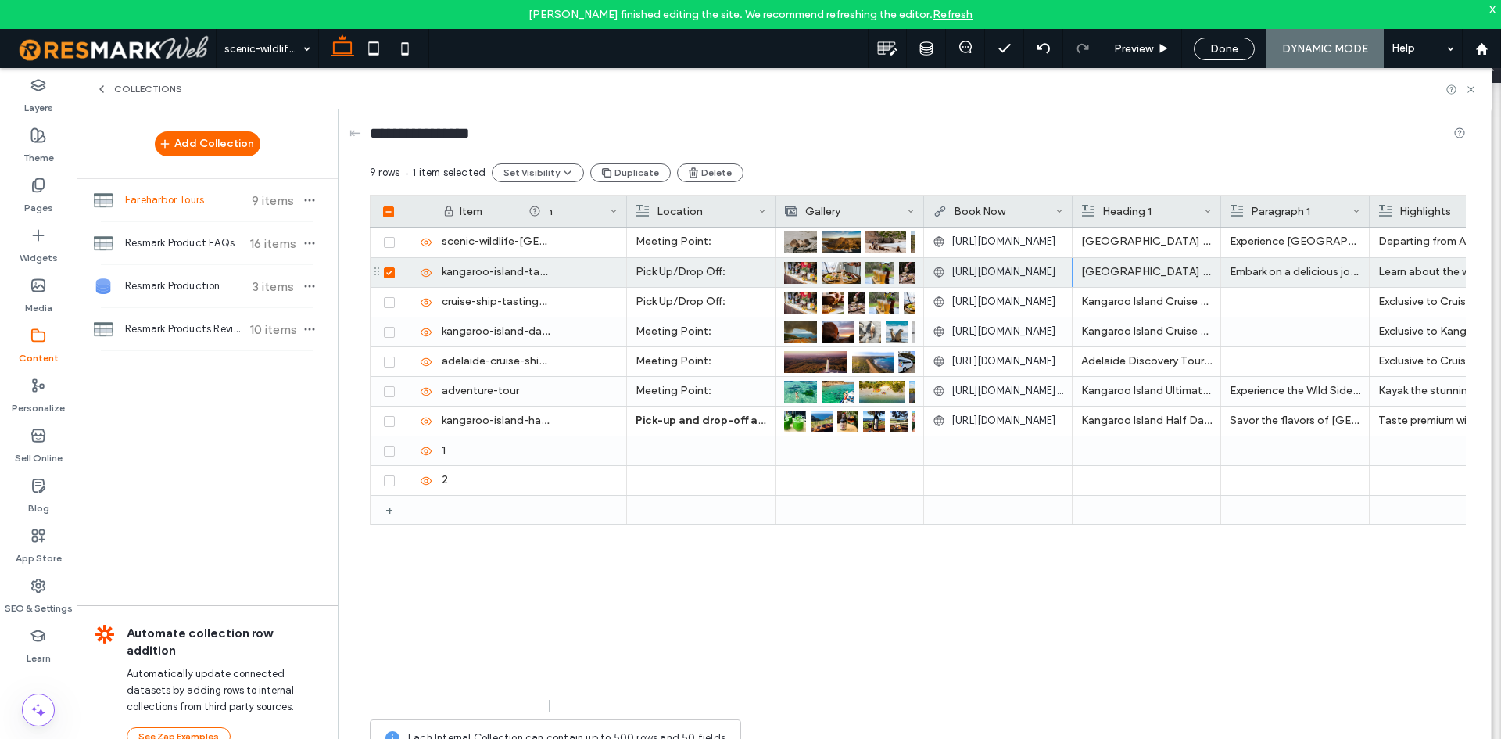
click at [550, 206] on div "Item" at bounding box center [460, 210] width 181 height 31
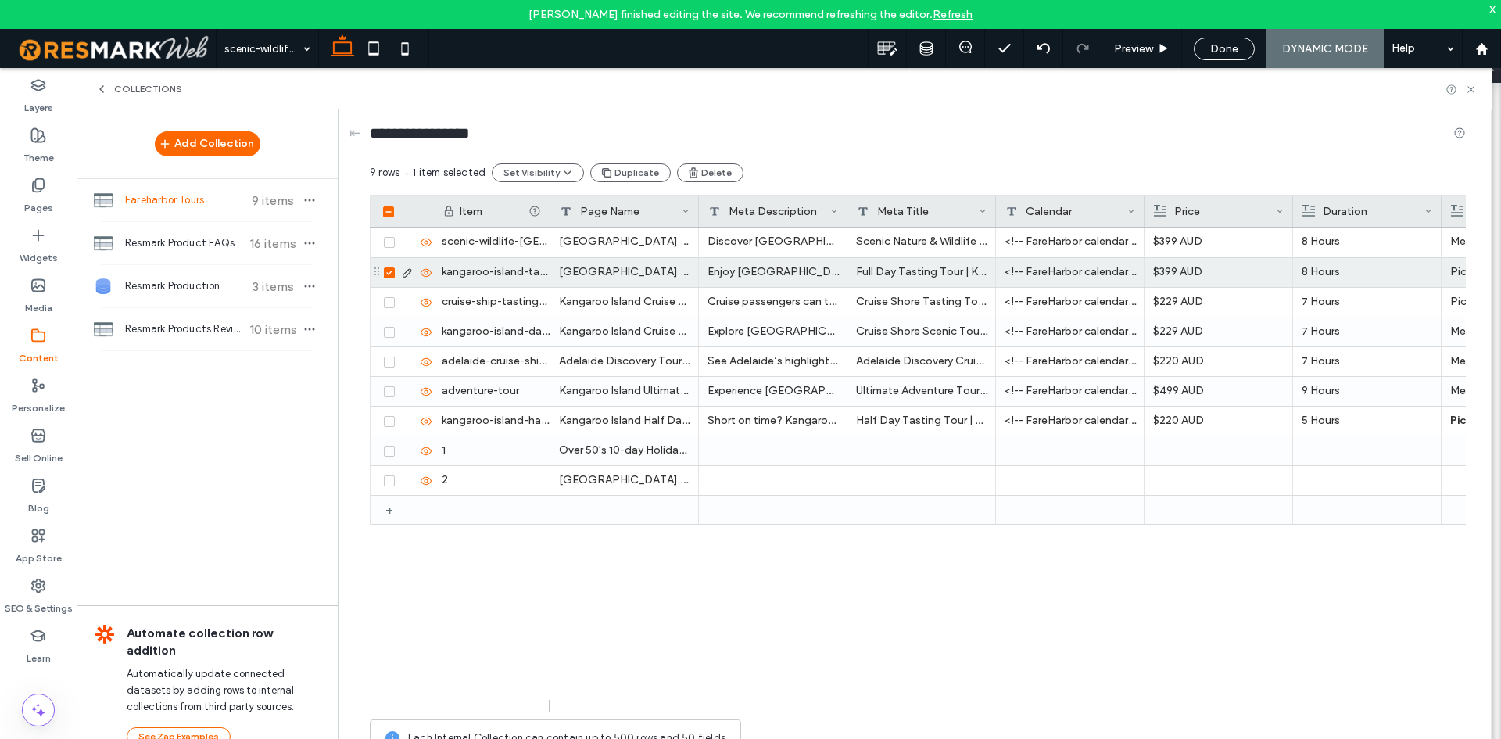
click at [624, 276] on div "[GEOGRAPHIC_DATA] Full Day Tasting Tour" at bounding box center [624, 272] width 149 height 29
click at [683, 609] on div "[GEOGRAPHIC_DATA] Scenic Nature & Wildlife Tour - [GEOGRAPHIC_DATA] Departure D…" at bounding box center [1008, 470] width 916 height 484
click at [789, 281] on div "Enjoy [GEOGRAPHIC_DATA]’s best wines and produce on a full day tasting tour wit…" at bounding box center [773, 272] width 149 height 29
click at [526, 260] on div "kangaroo-island-tasting-tour" at bounding box center [491, 272] width 117 height 29
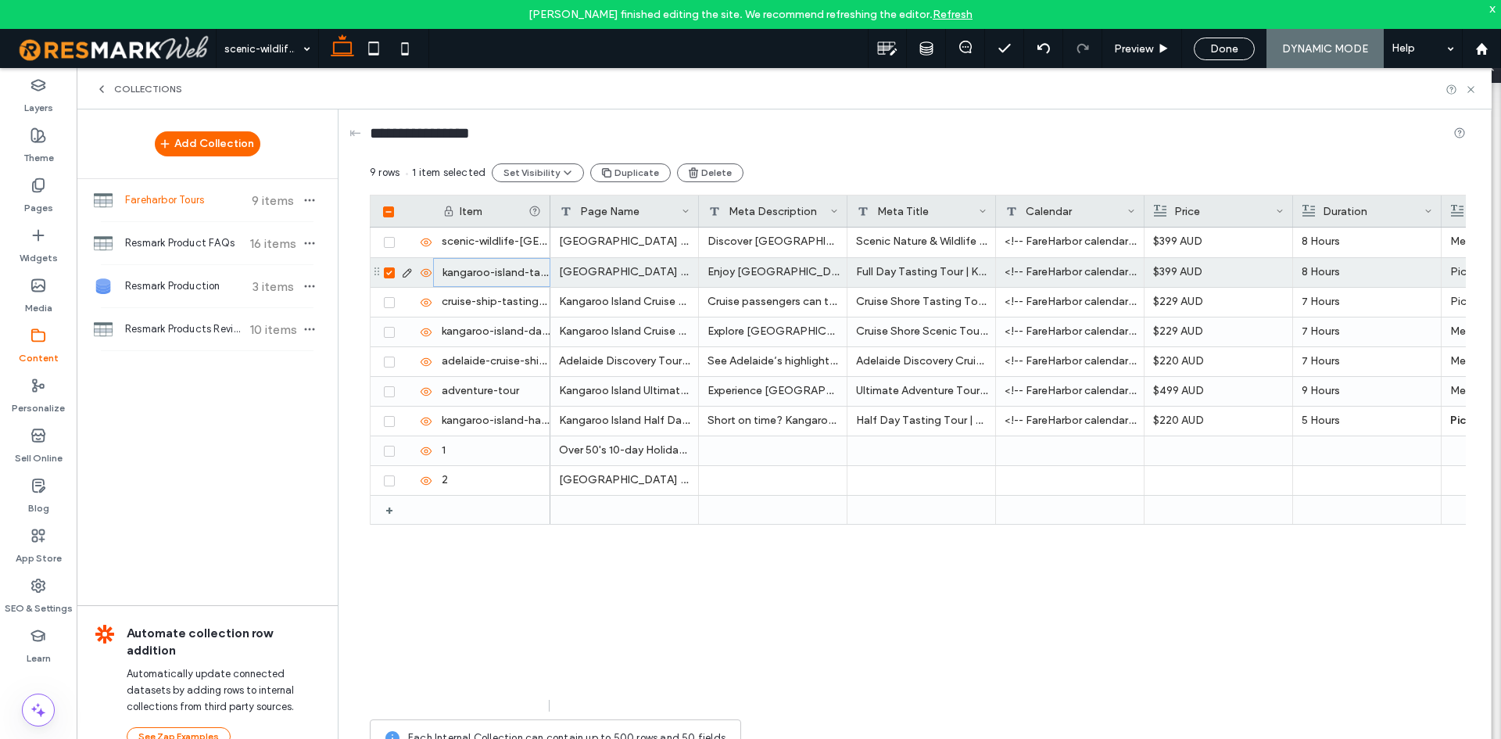
click at [526, 260] on div "kangaroo-island-tasting-tour" at bounding box center [491, 272] width 117 height 29
click at [598, 334] on div "Kangaroo Island Cruise Ship Shore Excursion Scenic Tour" at bounding box center [624, 331] width 149 height 29
click at [500, 321] on div "kangaroo-island-day-tour-from-cruise-ship" at bounding box center [491, 331] width 117 height 29
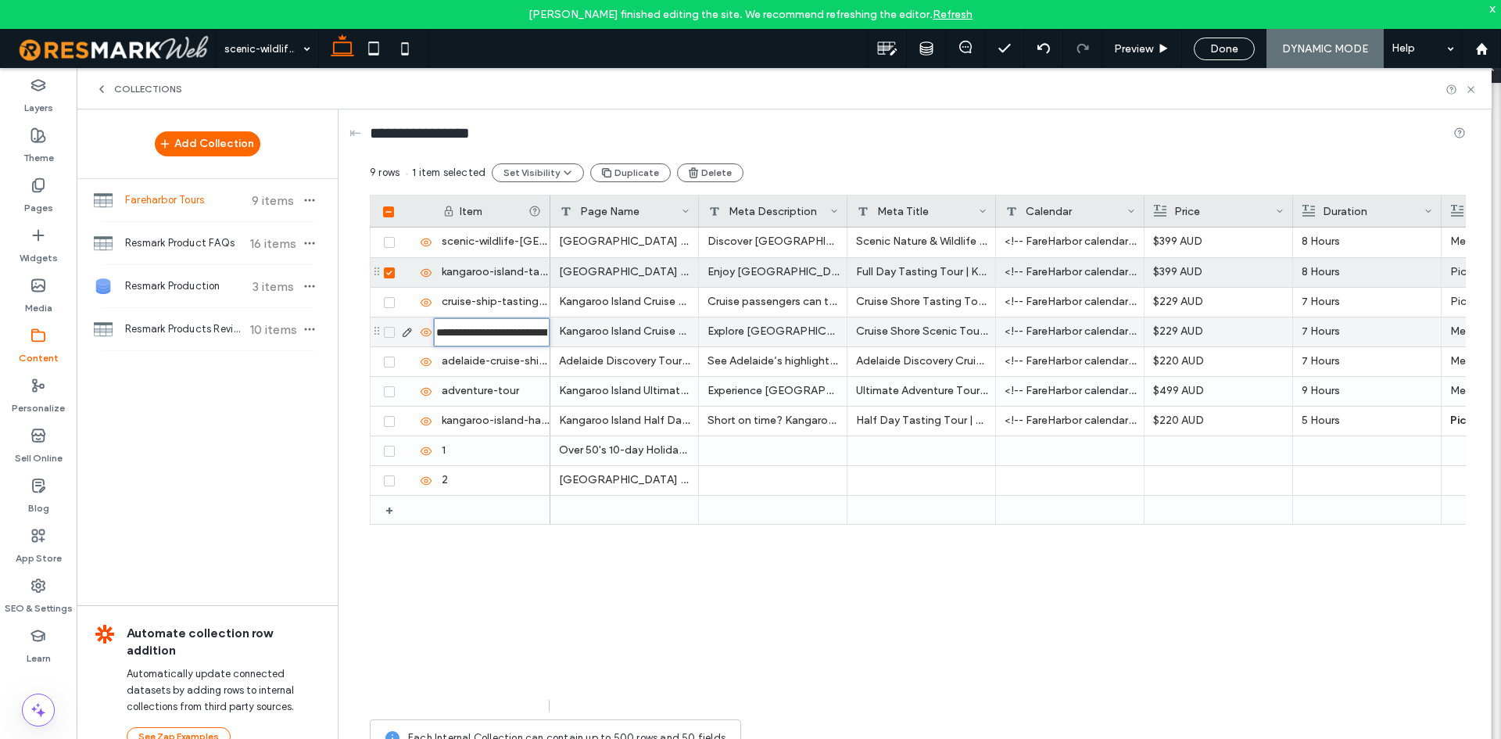
scroll to position [0, 113]
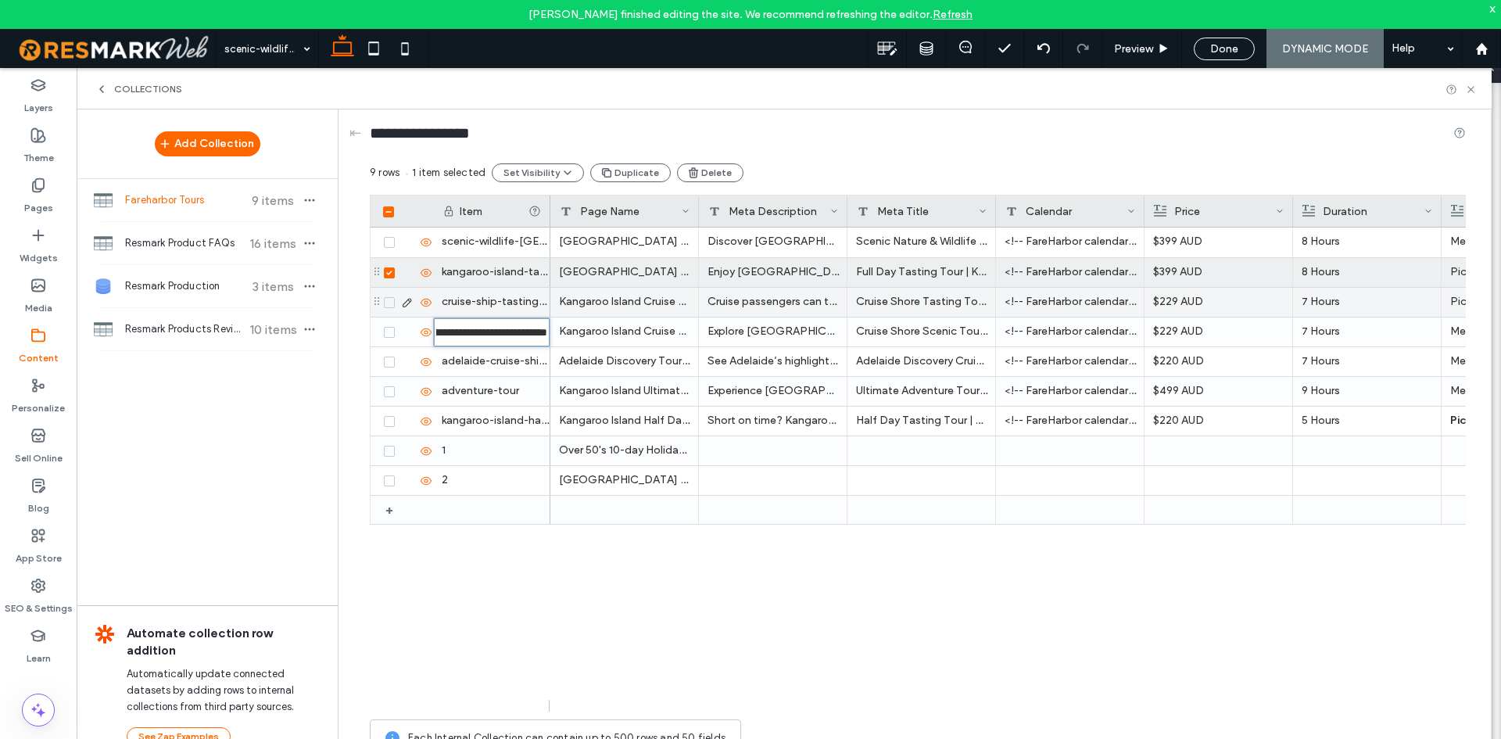
click at [617, 303] on div "Kangaroo Island Cruise Ship Shore Excursion Tasting Tour" at bounding box center [624, 302] width 149 height 29
click at [617, 319] on div "Kangaroo Island Cruise Ship Shore Excursion Scenic Tour" at bounding box center [624, 331] width 149 height 29
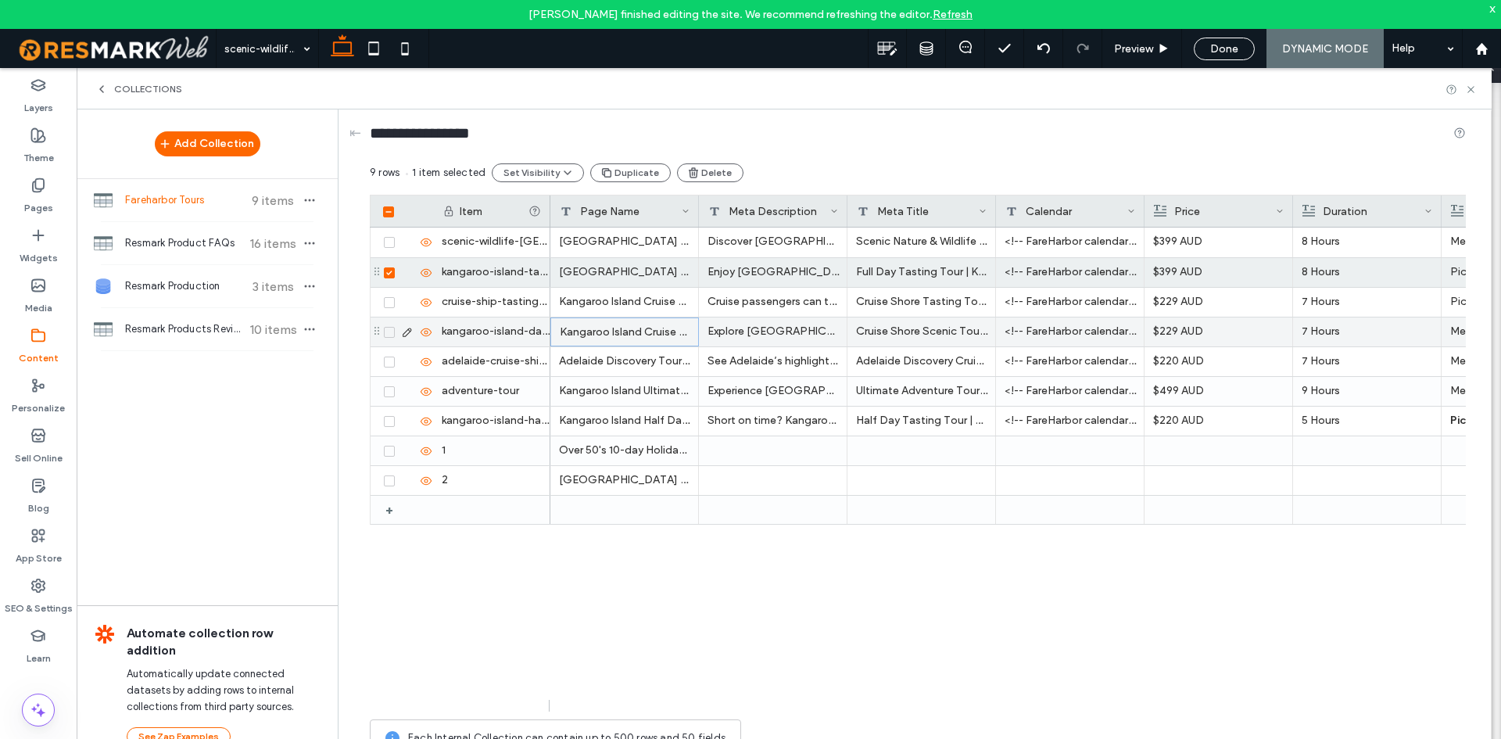
click at [617, 319] on div "Kangaroo Island Cruise Ship Shore Excursion Scenic Tour" at bounding box center [624, 331] width 149 height 29
click at [618, 261] on div "[GEOGRAPHIC_DATA] Full Day Tasting Tour" at bounding box center [624, 272] width 149 height 29
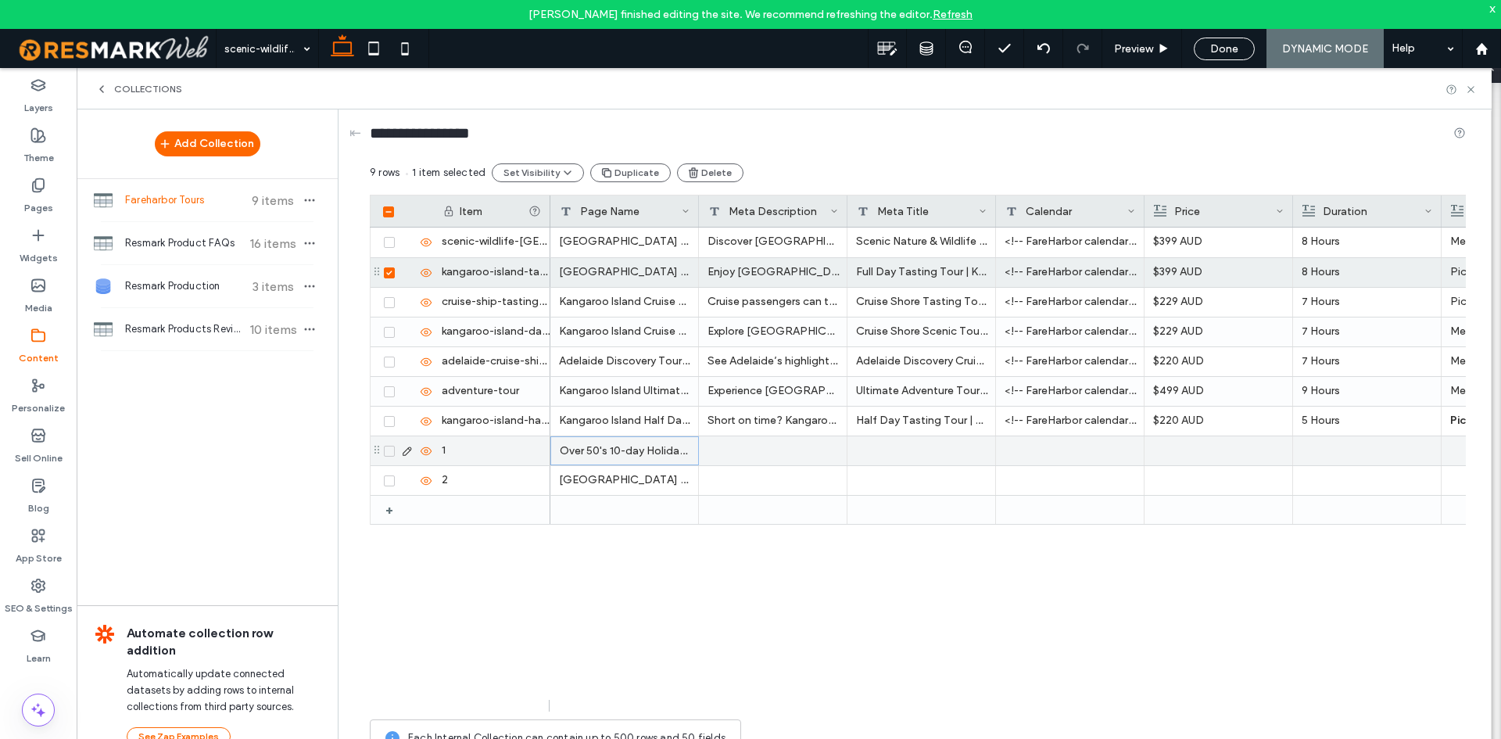
click at [667, 451] on div "Over 50's 10-day Holiday Escape" at bounding box center [624, 450] width 149 height 29
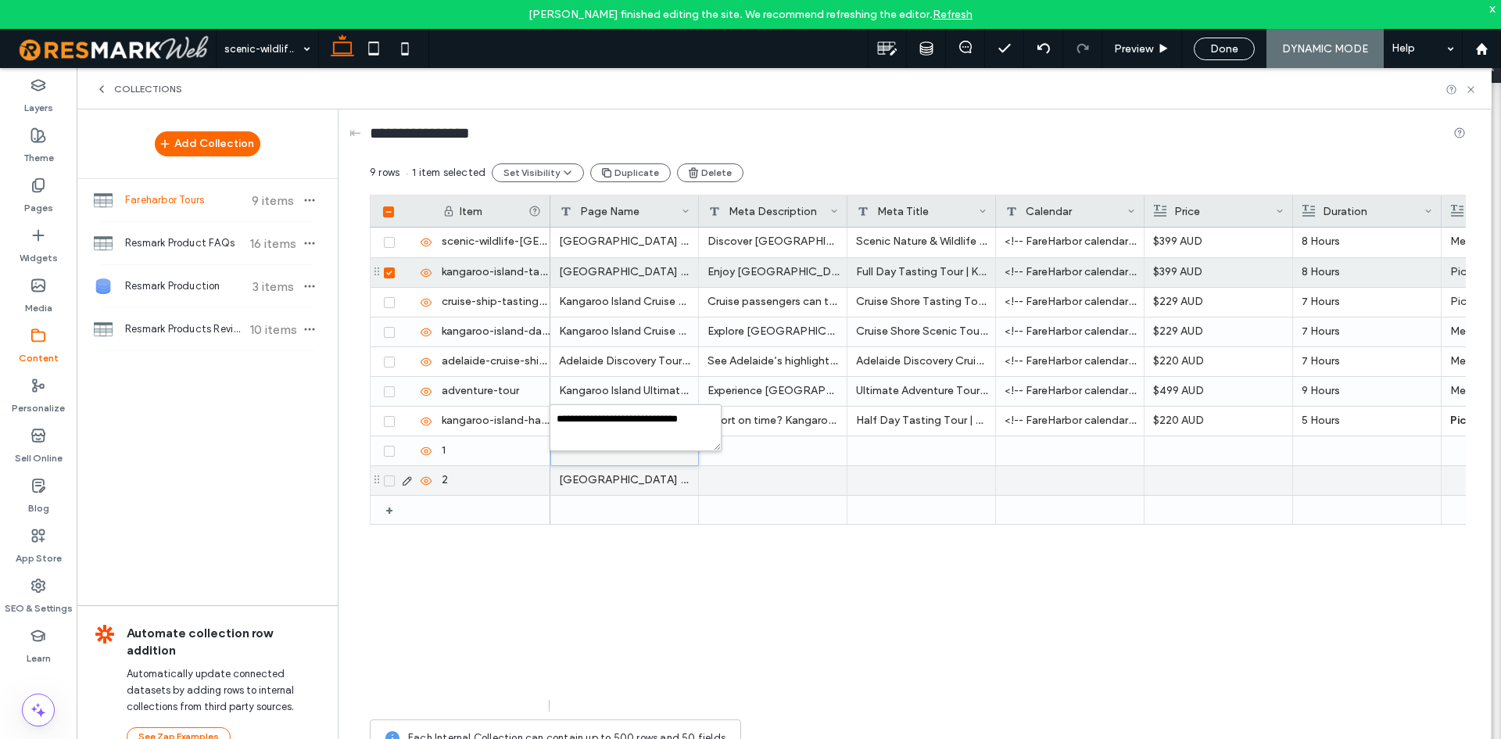
click at [648, 489] on div "[GEOGRAPHIC_DATA] Scenic Nature and Wildlife Day Tour - [GEOGRAPHIC_DATA] Depar…" at bounding box center [624, 480] width 149 height 29
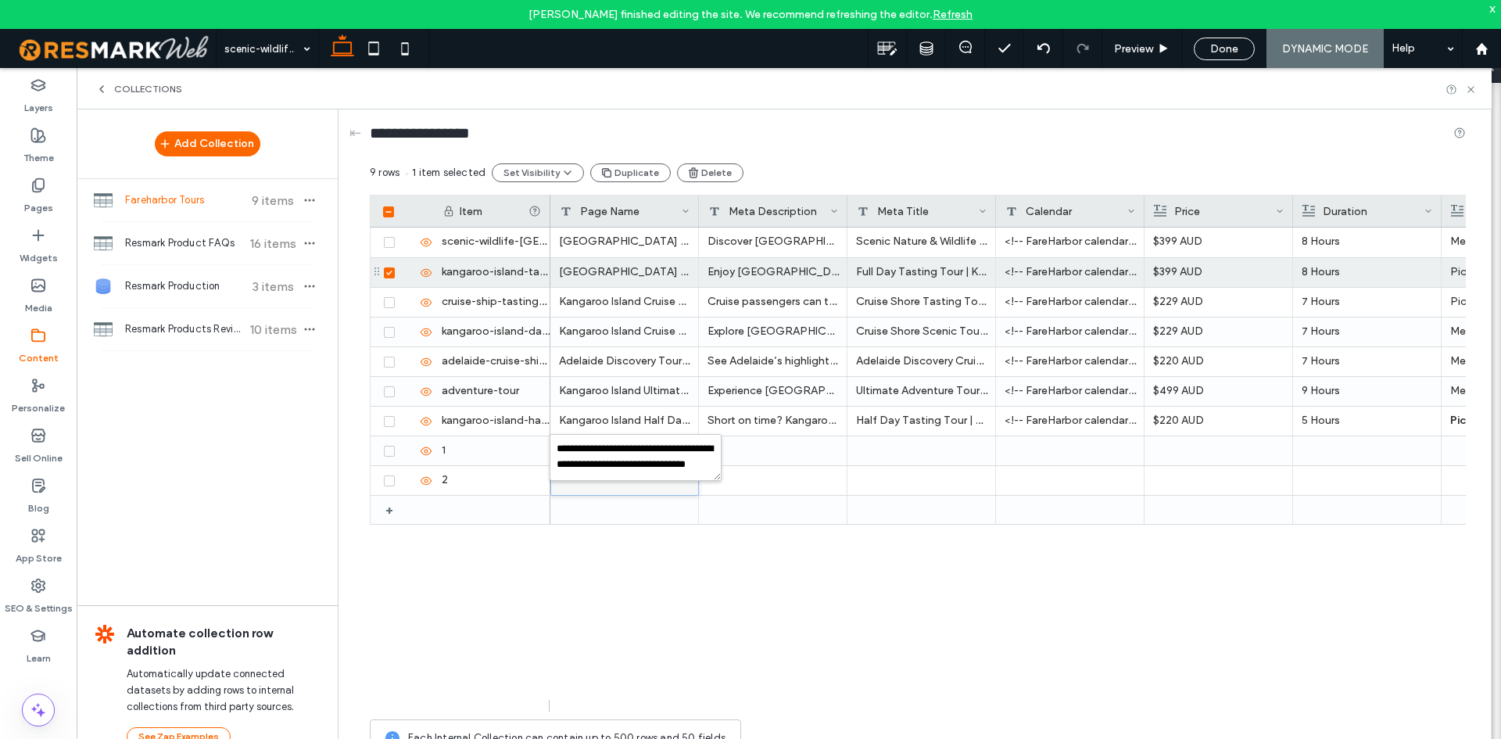
scroll to position [14, 0]
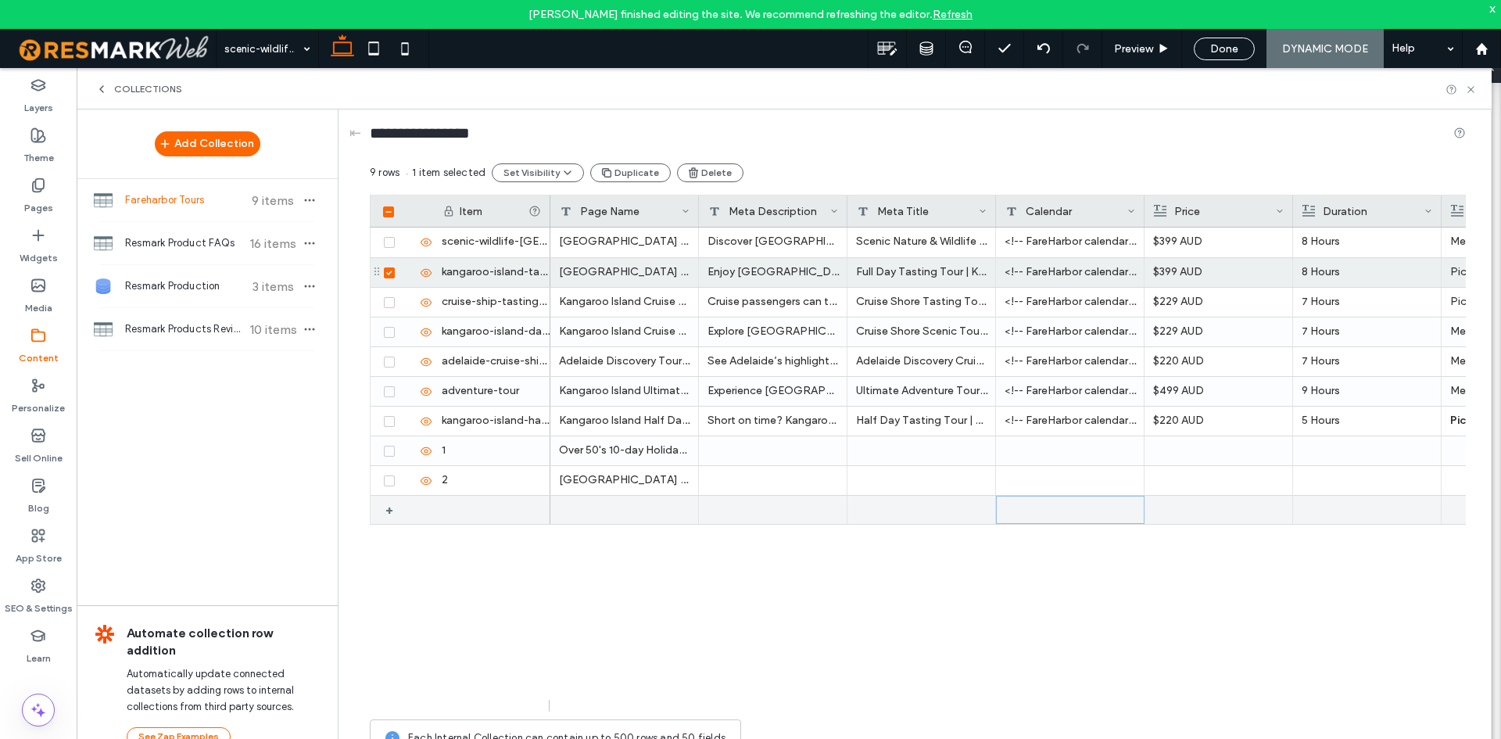
click at [1012, 501] on div at bounding box center [1070, 510] width 149 height 28
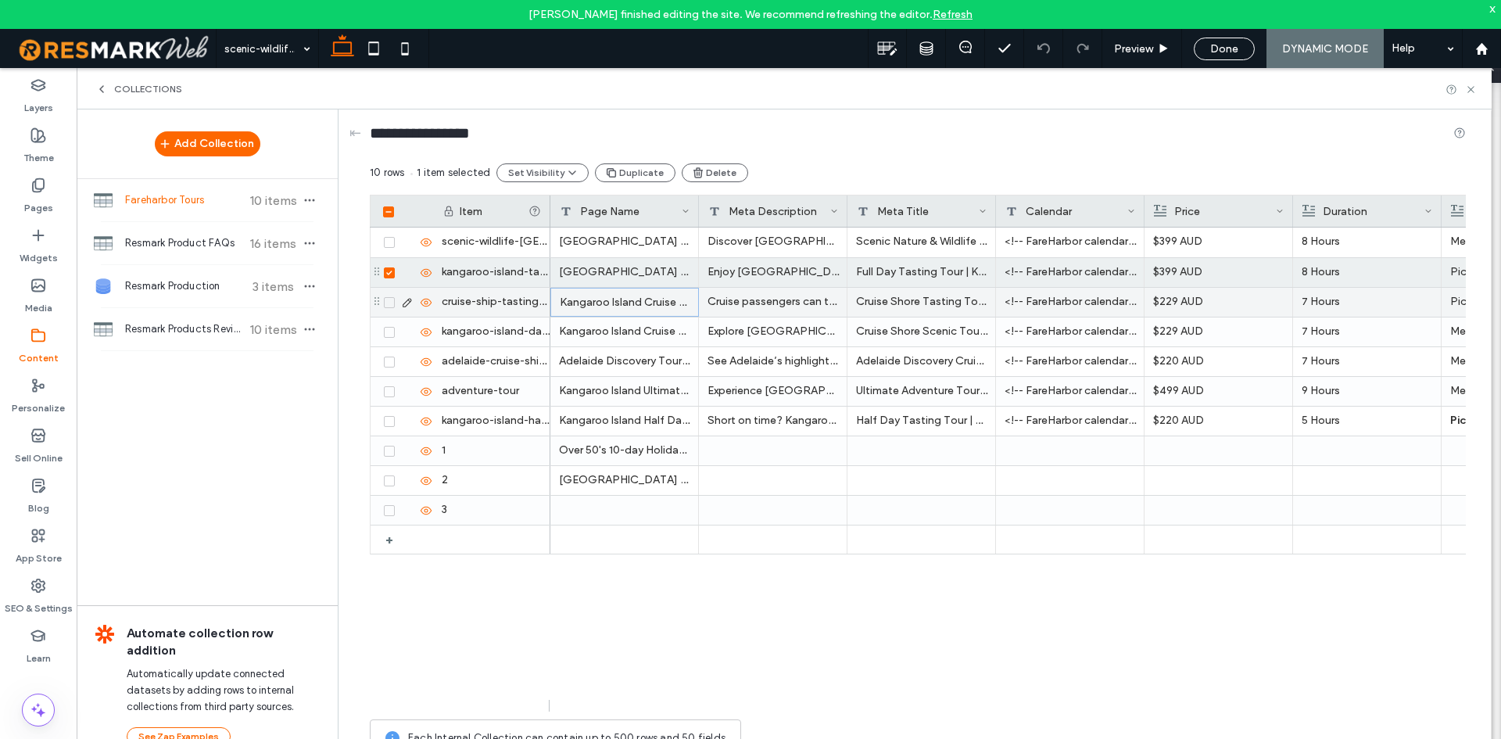
click at [594, 303] on div "Kangaroo Island Cruise Ship Shore Excursion Tasting Tour" at bounding box center [624, 302] width 149 height 29
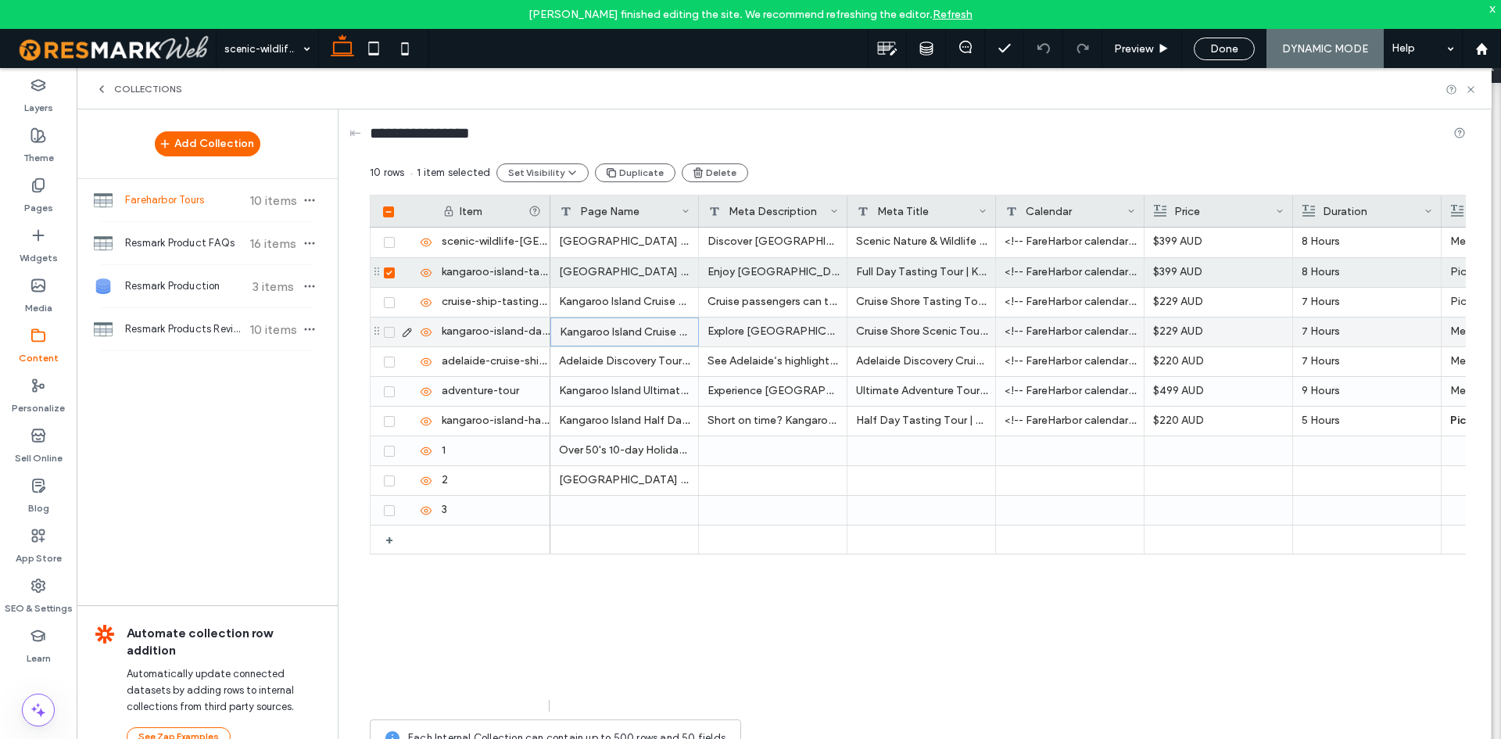
click at [589, 331] on div "Kangaroo Island Cruise Ship Shore Excursion Scenic Tour" at bounding box center [624, 331] width 149 height 29
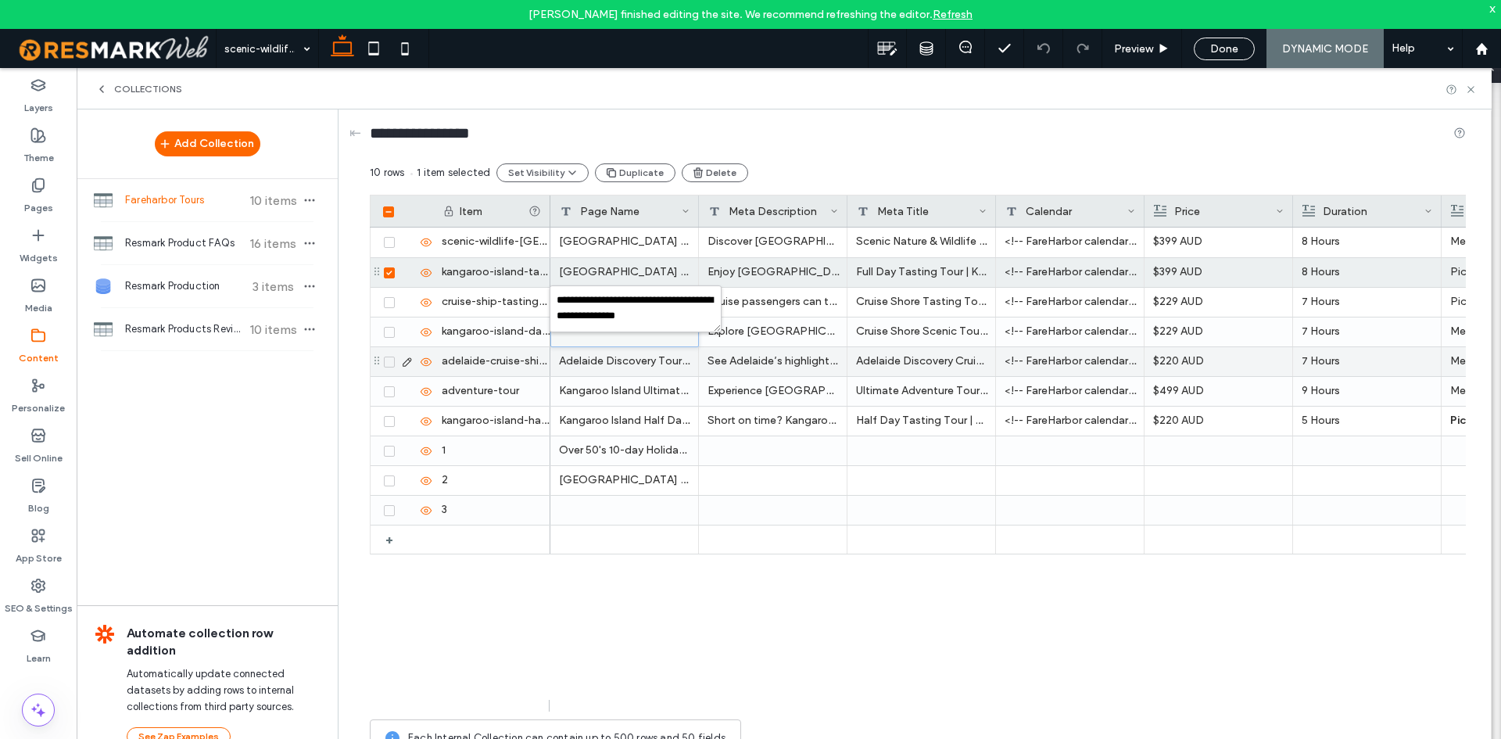
click at [589, 353] on div "Adelaide Discovery Tour for Cruise Ship Passengers" at bounding box center [624, 361] width 149 height 29
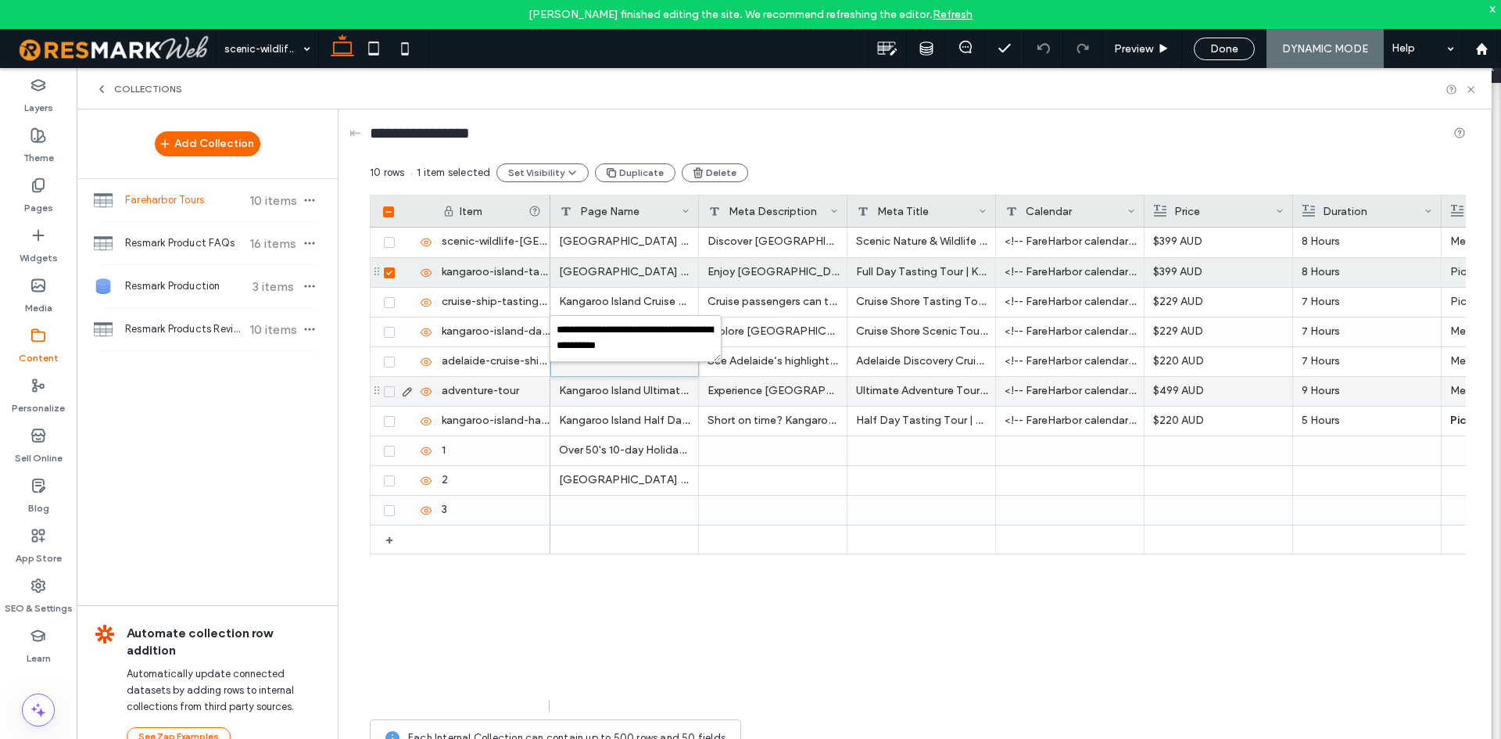
click at [390, 398] on div at bounding box center [406, 391] width 54 height 29
click at [389, 392] on icon at bounding box center [388, 391] width 5 height 5
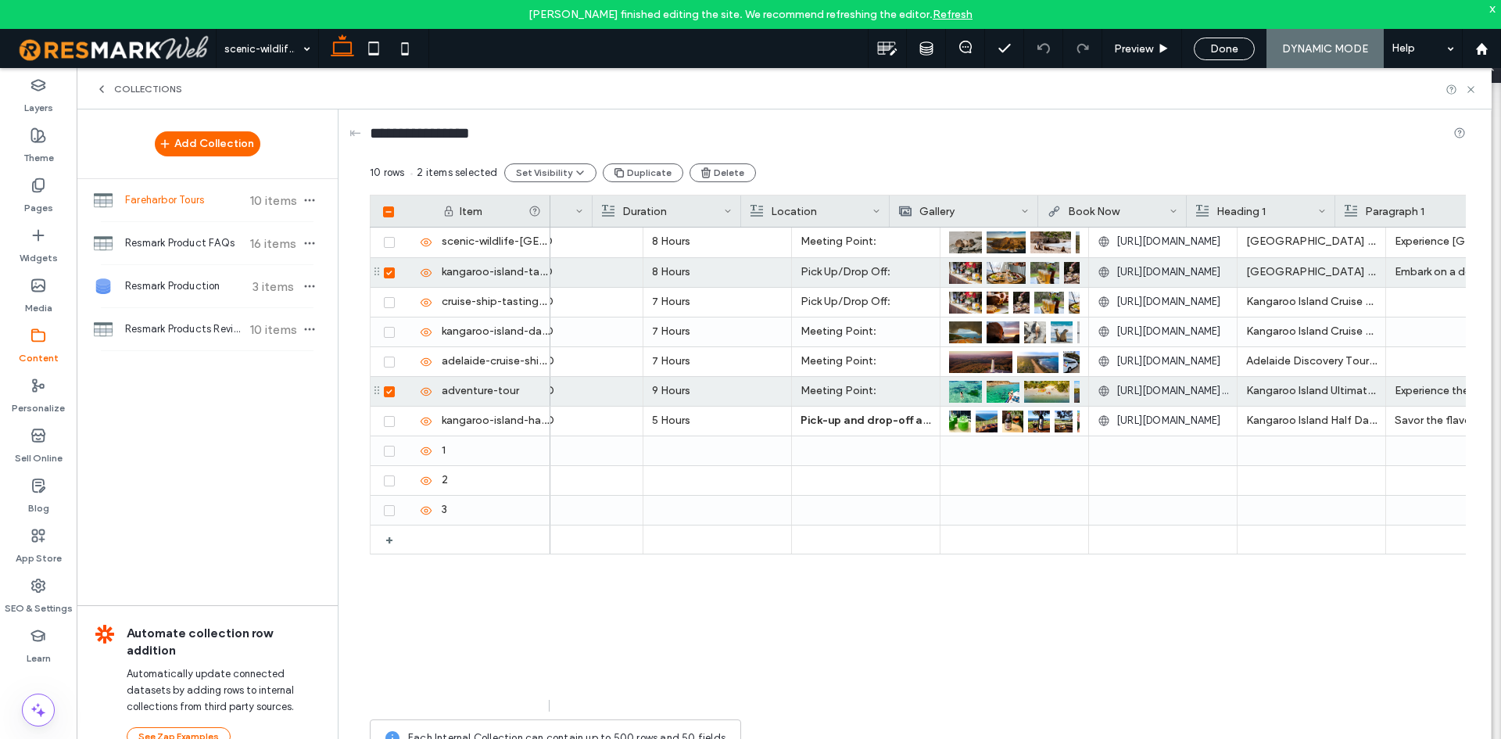
scroll to position [0, 714]
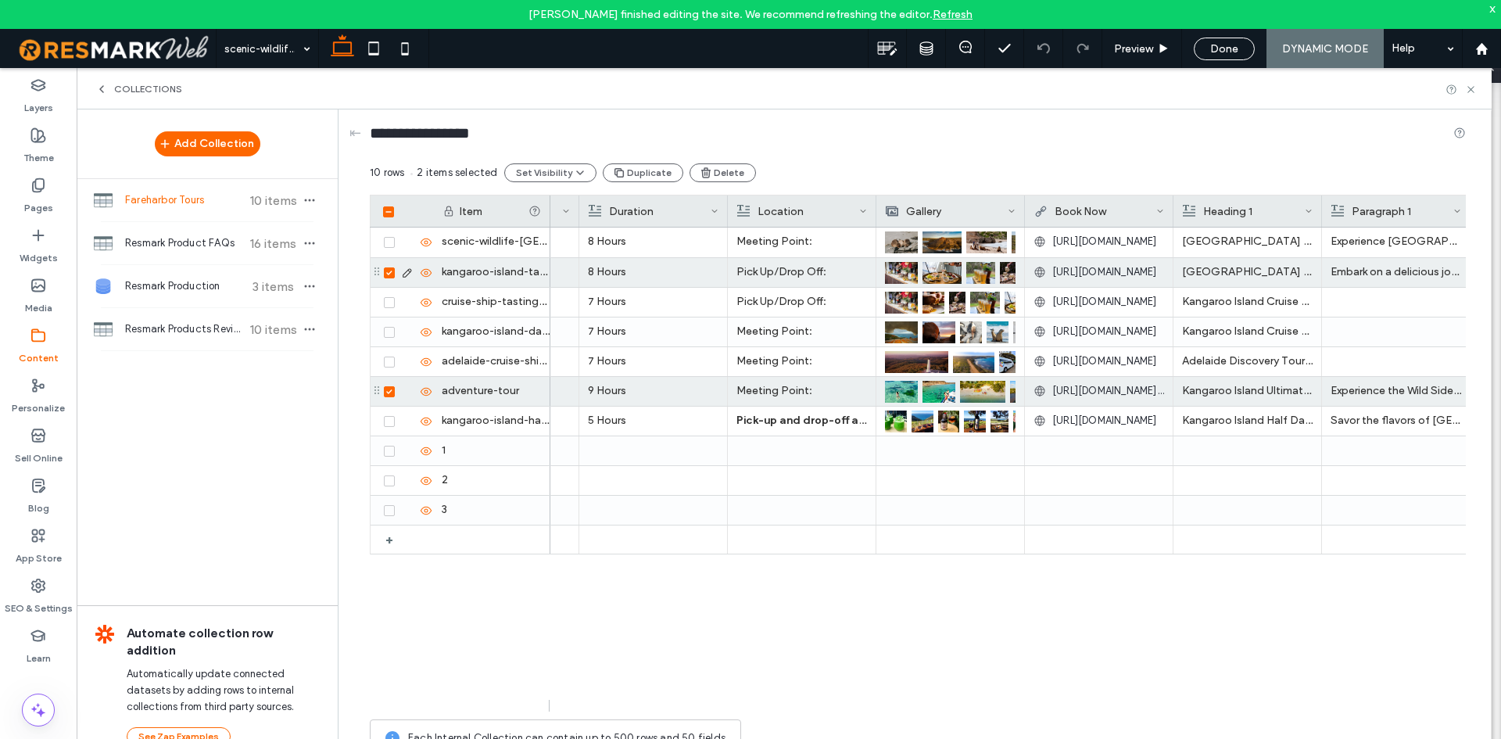
click at [389, 274] on icon at bounding box center [388, 273] width 5 height 5
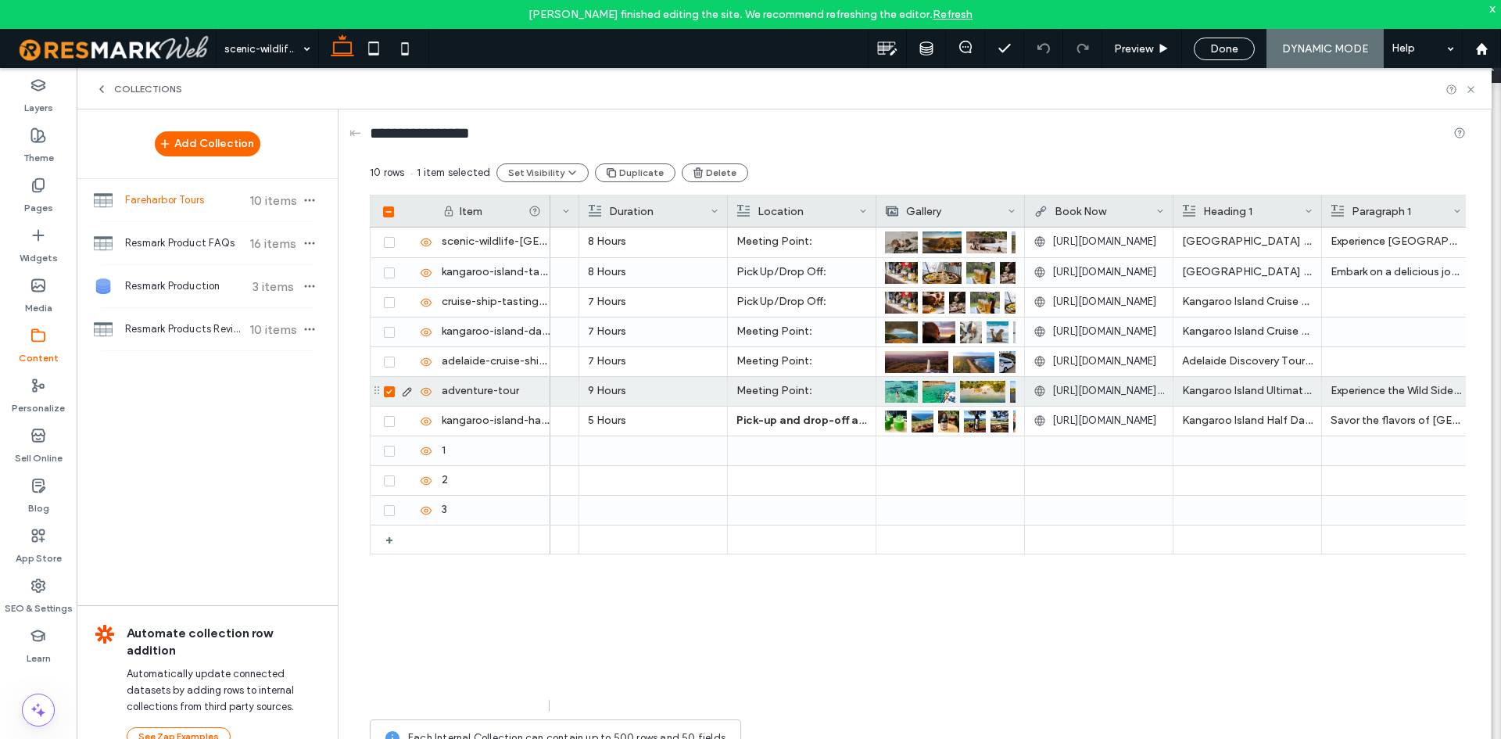
click at [1096, 389] on span "[URL][DOMAIN_NAME][DOMAIN_NAME]" at bounding box center [1108, 391] width 112 height 16
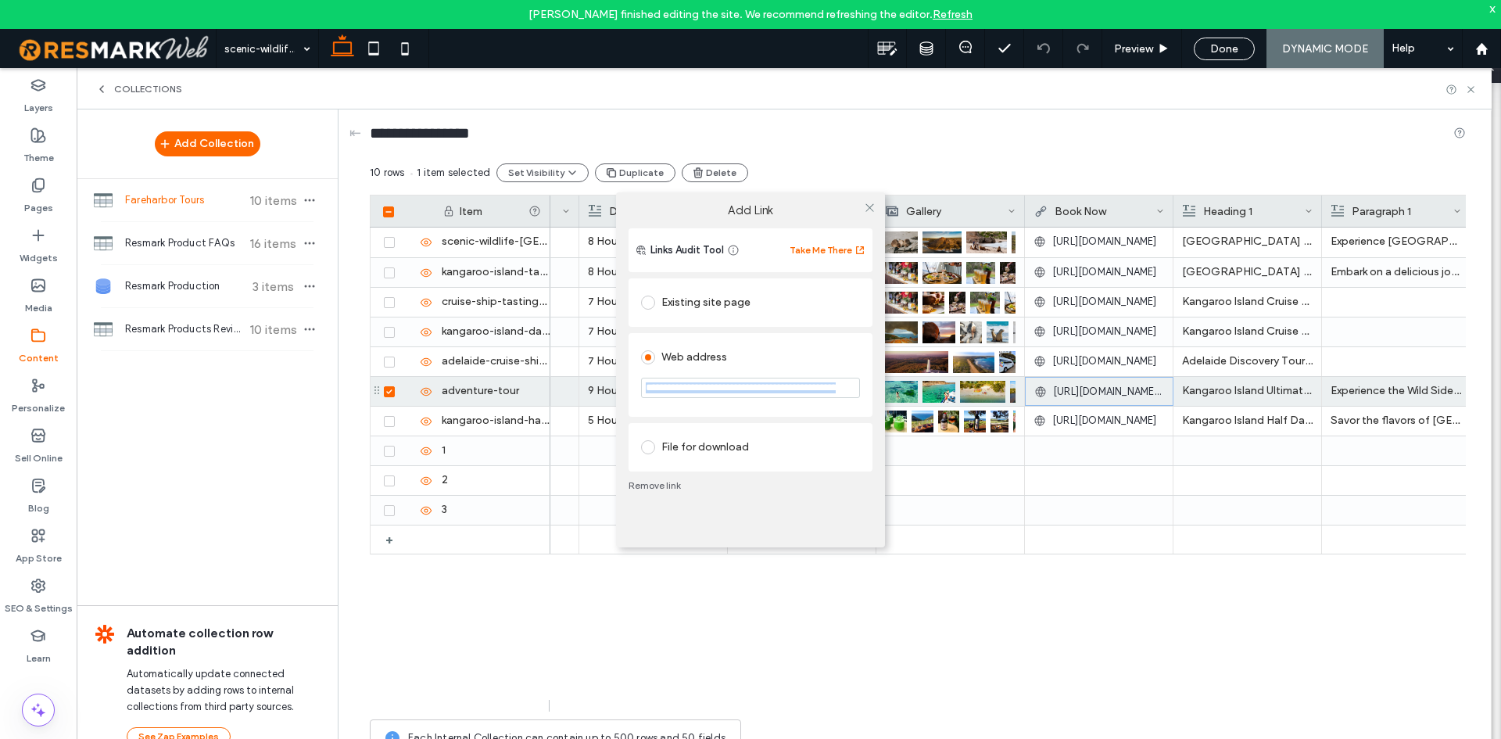
click at [1096, 389] on div "**********" at bounding box center [750, 369] width 1501 height 739
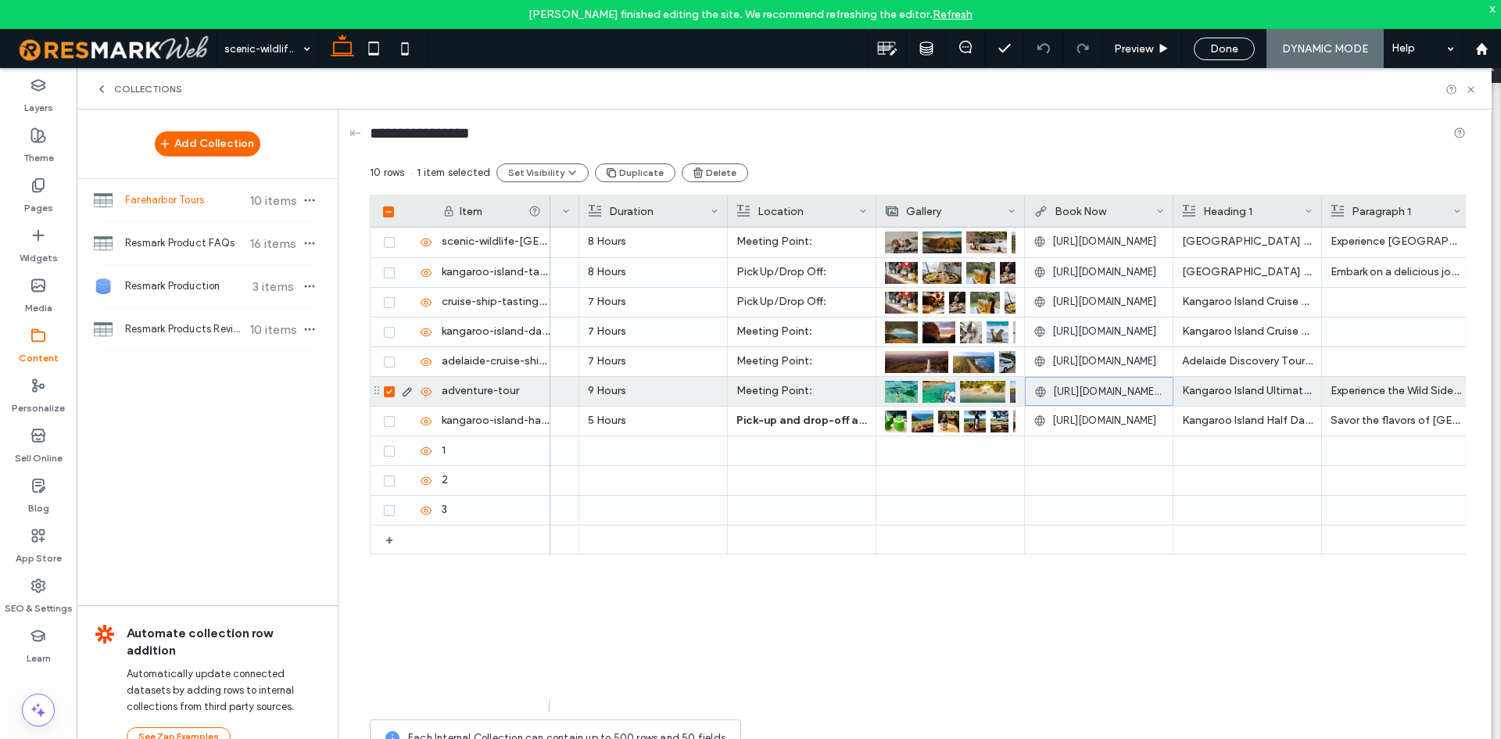
click at [1071, 388] on span "[URL][DOMAIN_NAME][DOMAIN_NAME]" at bounding box center [1108, 392] width 111 height 16
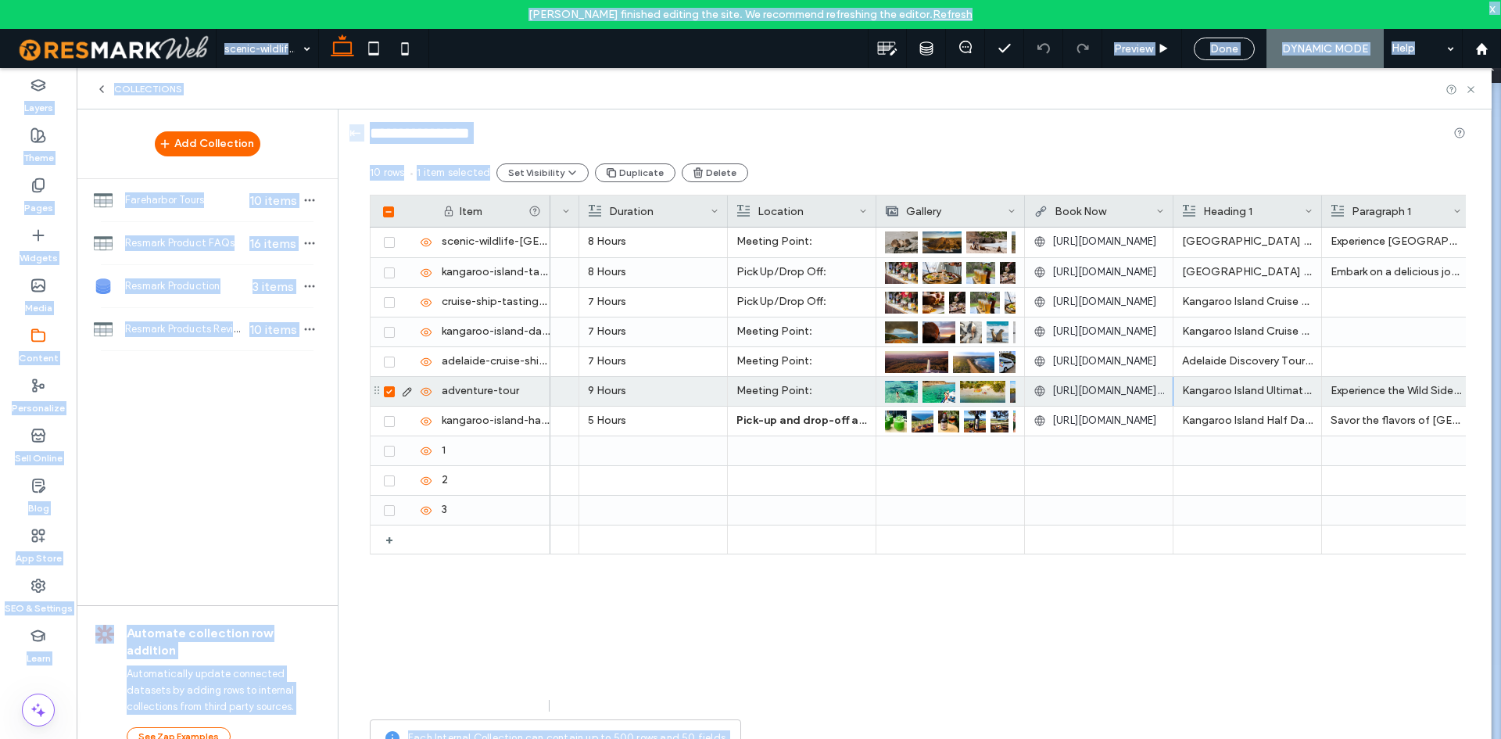
click at [1068, 392] on span "[URL][DOMAIN_NAME][DOMAIN_NAME]" at bounding box center [1108, 391] width 112 height 16
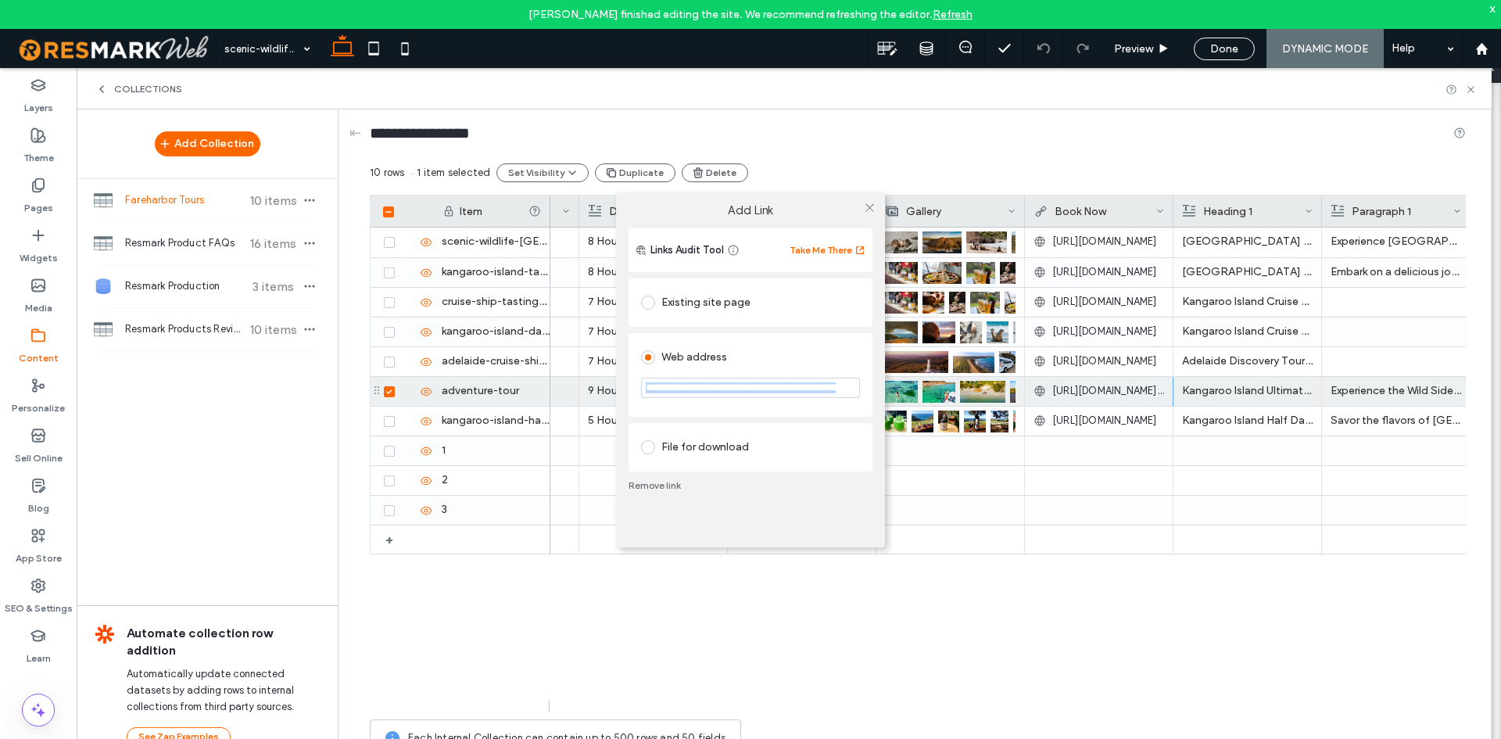
click at [1068, 392] on div "**********" at bounding box center [750, 369] width 1501 height 739
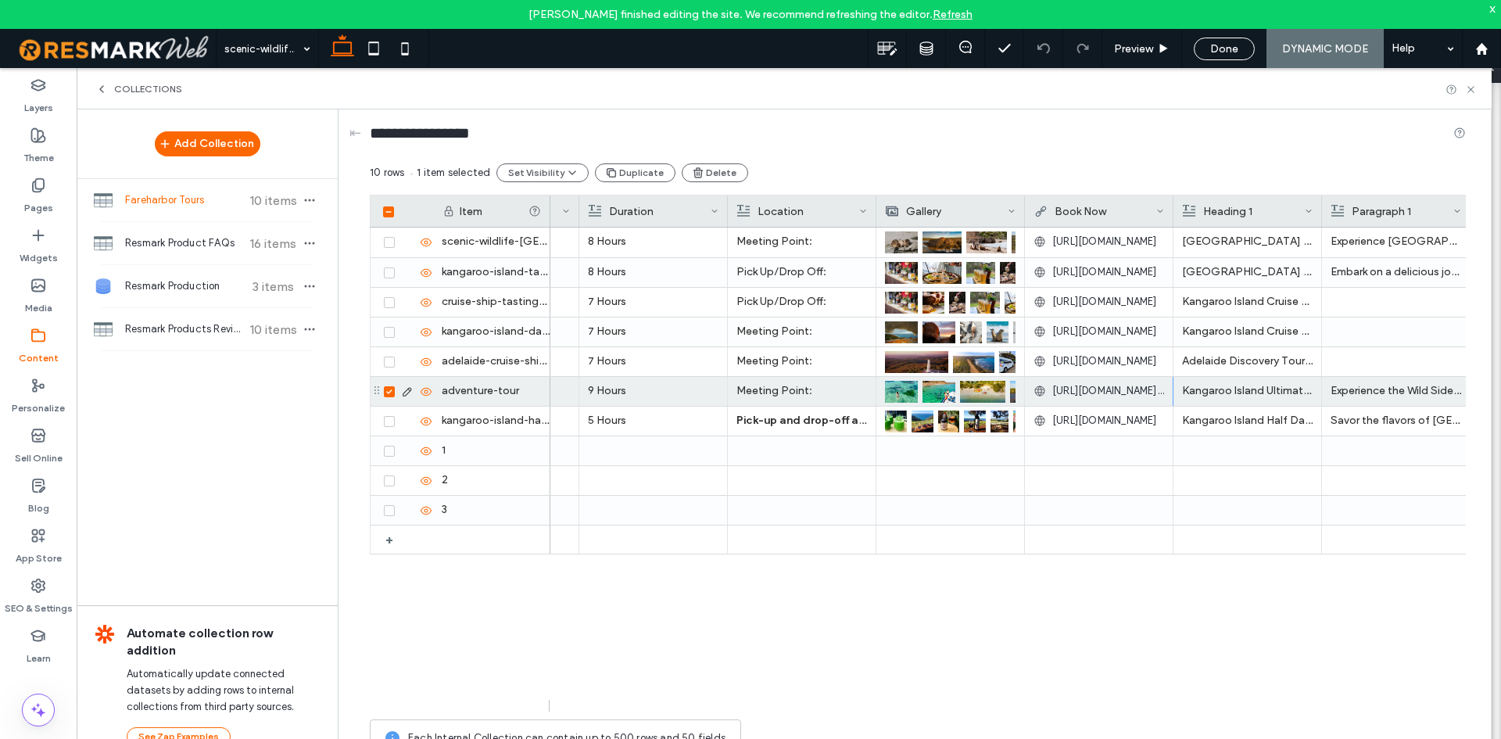
click at [1063, 393] on span "[URL][DOMAIN_NAME][DOMAIN_NAME]" at bounding box center [1108, 391] width 112 height 16
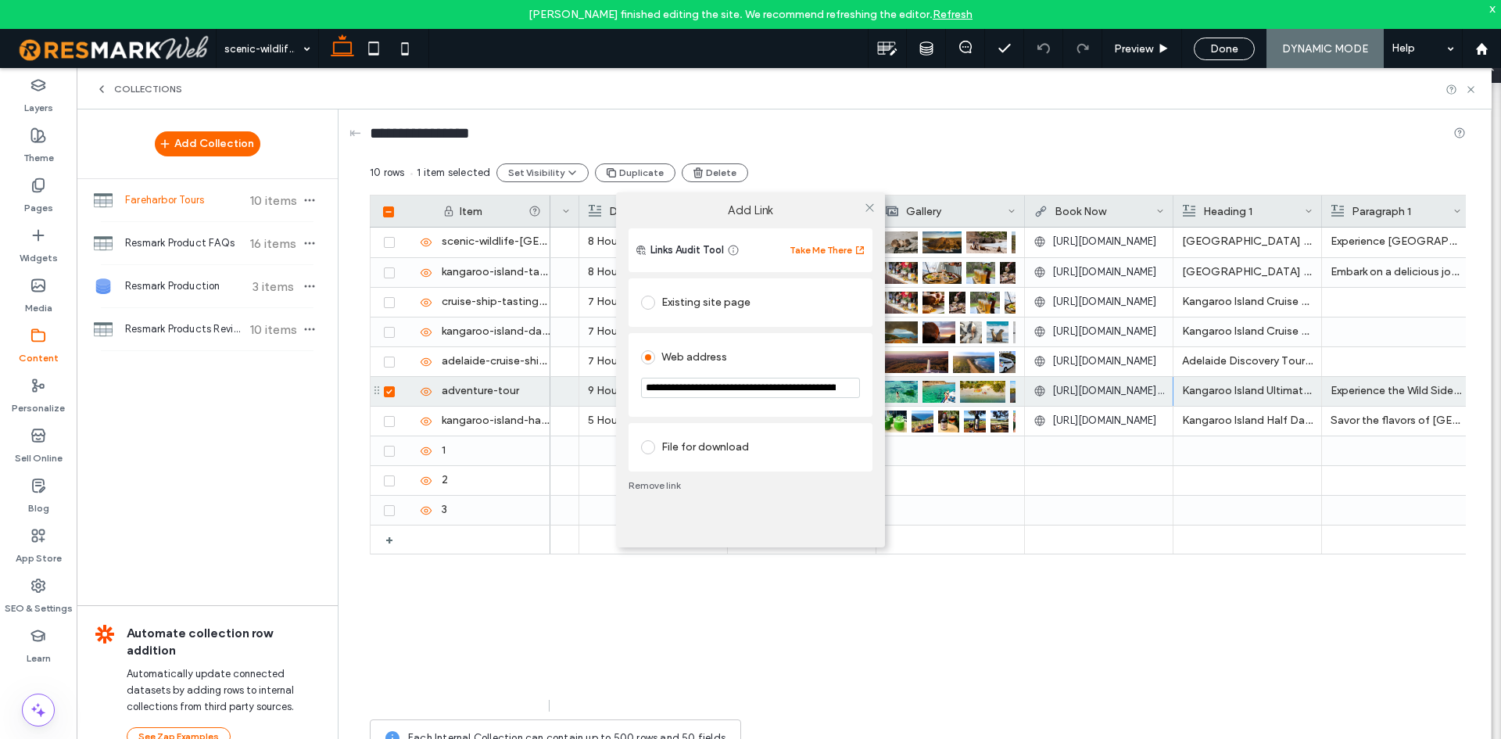
click at [768, 395] on input "**********" at bounding box center [750, 388] width 219 height 20
click at [1245, 706] on div "**********" at bounding box center [750, 369] width 1501 height 739
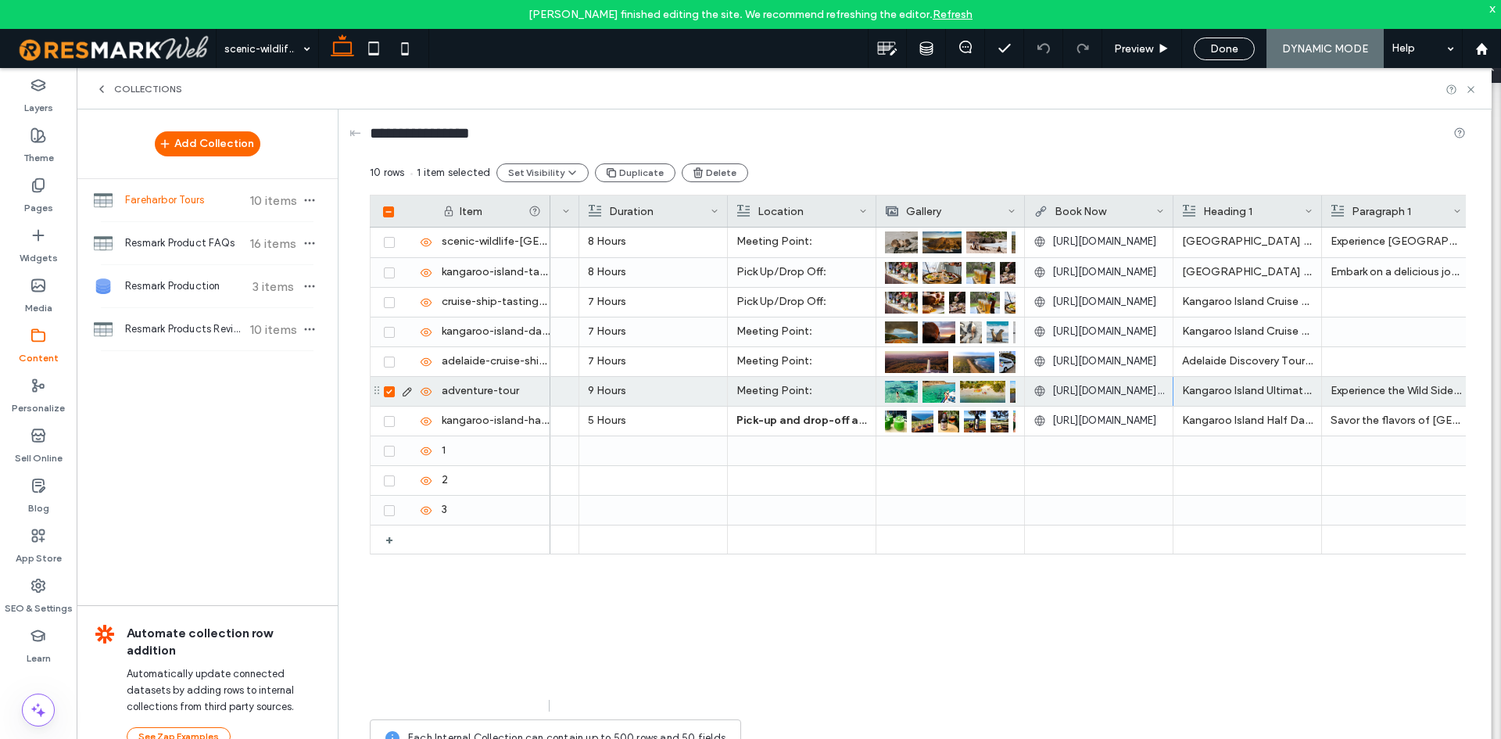
click at [1096, 387] on span "[URL][DOMAIN_NAME][DOMAIN_NAME]" at bounding box center [1108, 391] width 112 height 16
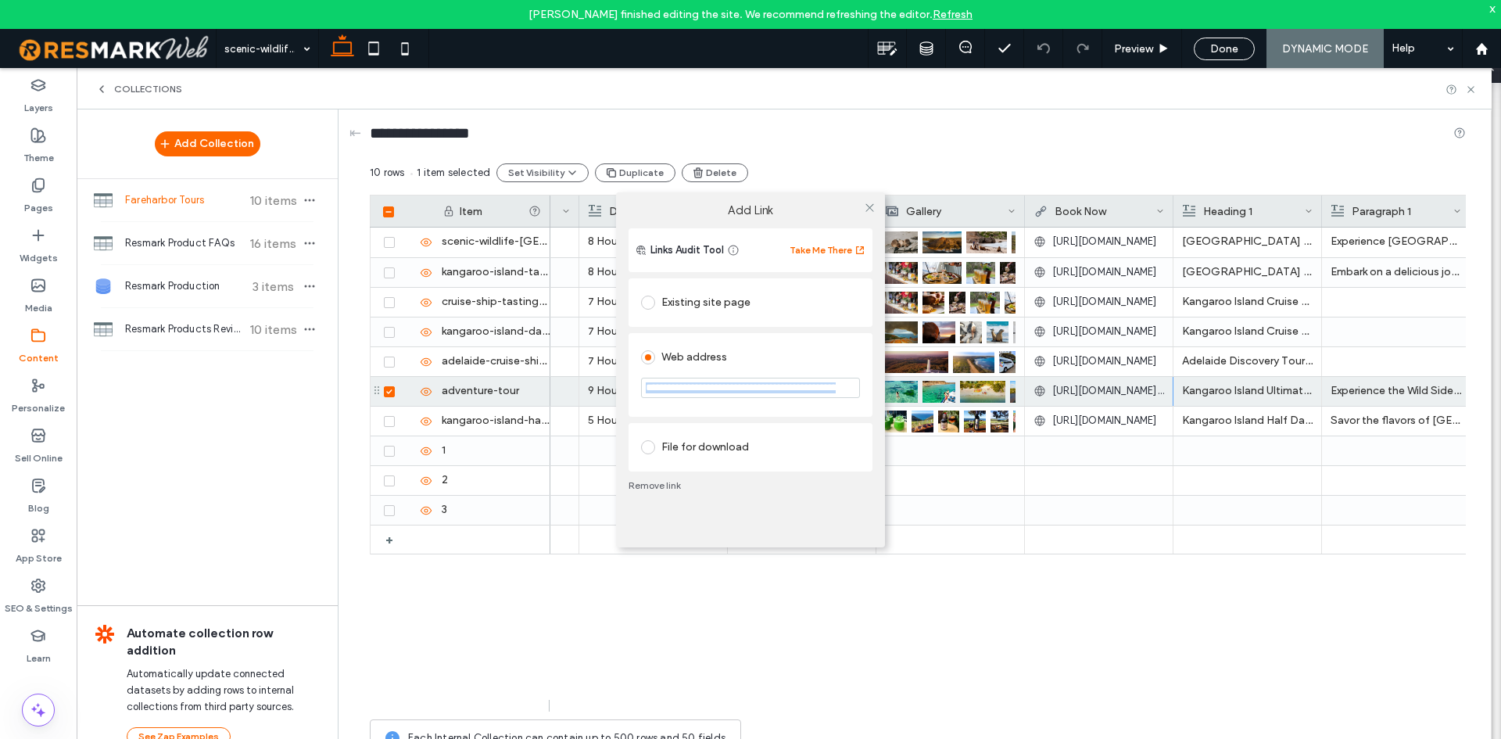
click at [1096, 387] on div "**********" at bounding box center [750, 369] width 1501 height 739
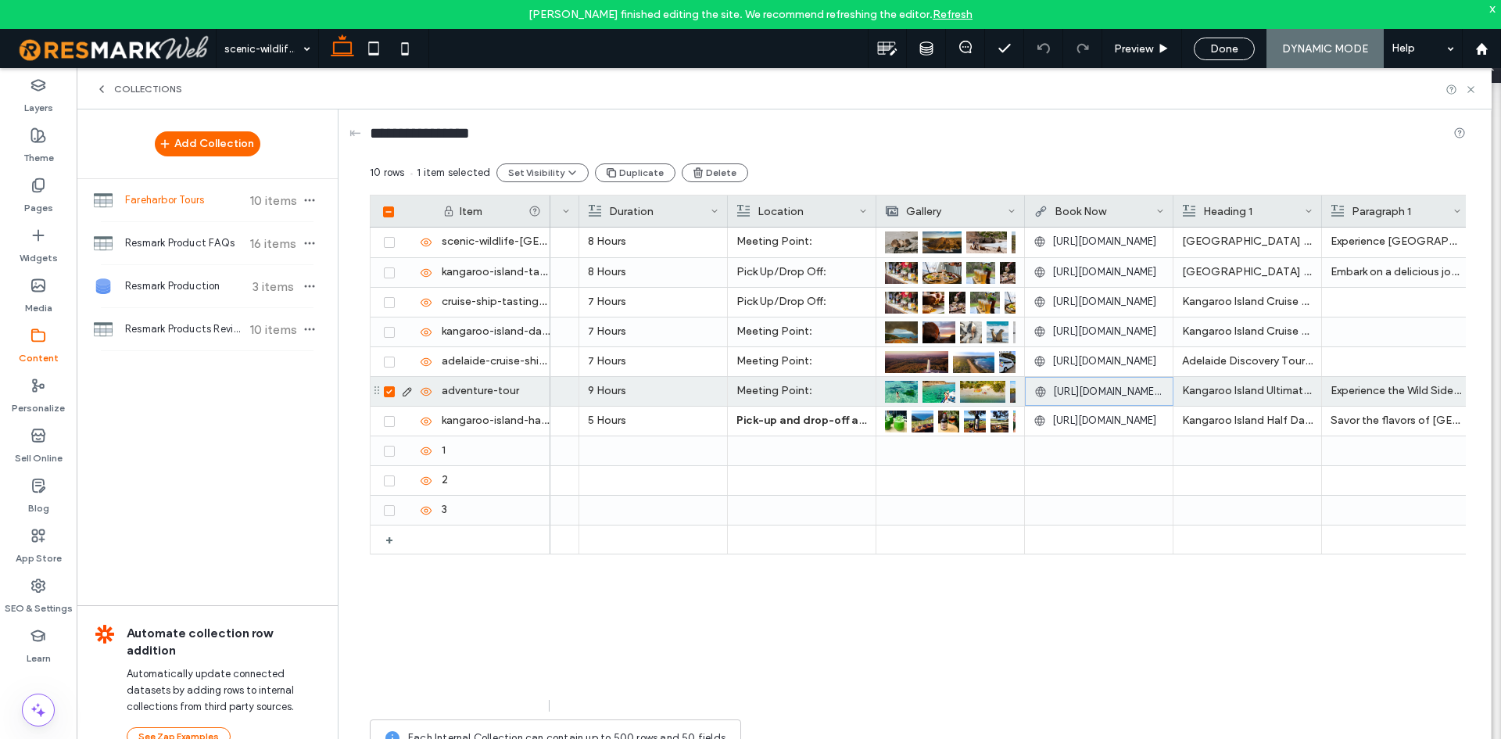
click at [1100, 385] on span "[URL][DOMAIN_NAME][DOMAIN_NAME]" at bounding box center [1108, 392] width 111 height 16
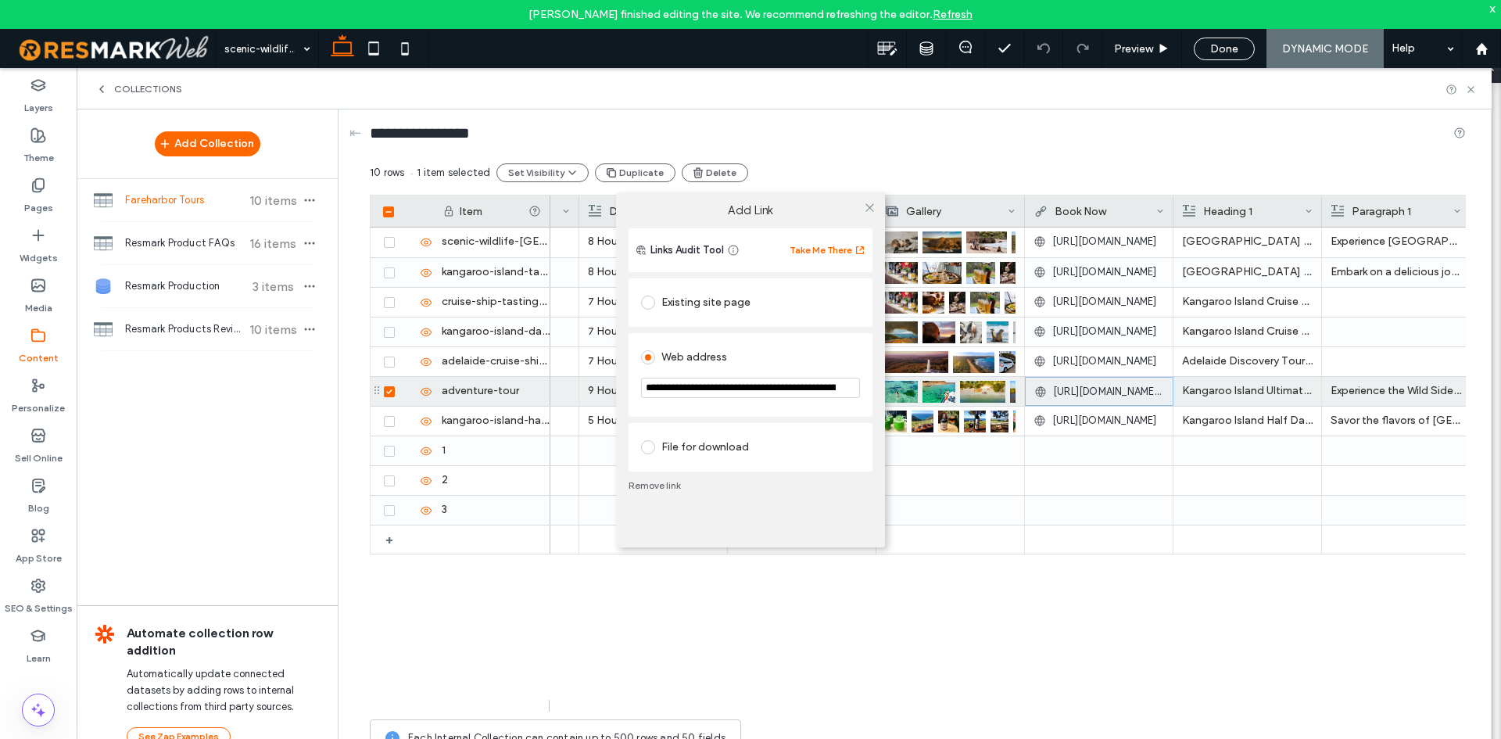
click at [818, 396] on input "**********" at bounding box center [750, 388] width 219 height 20
click at [1271, 643] on div "**********" at bounding box center [750, 369] width 1501 height 739
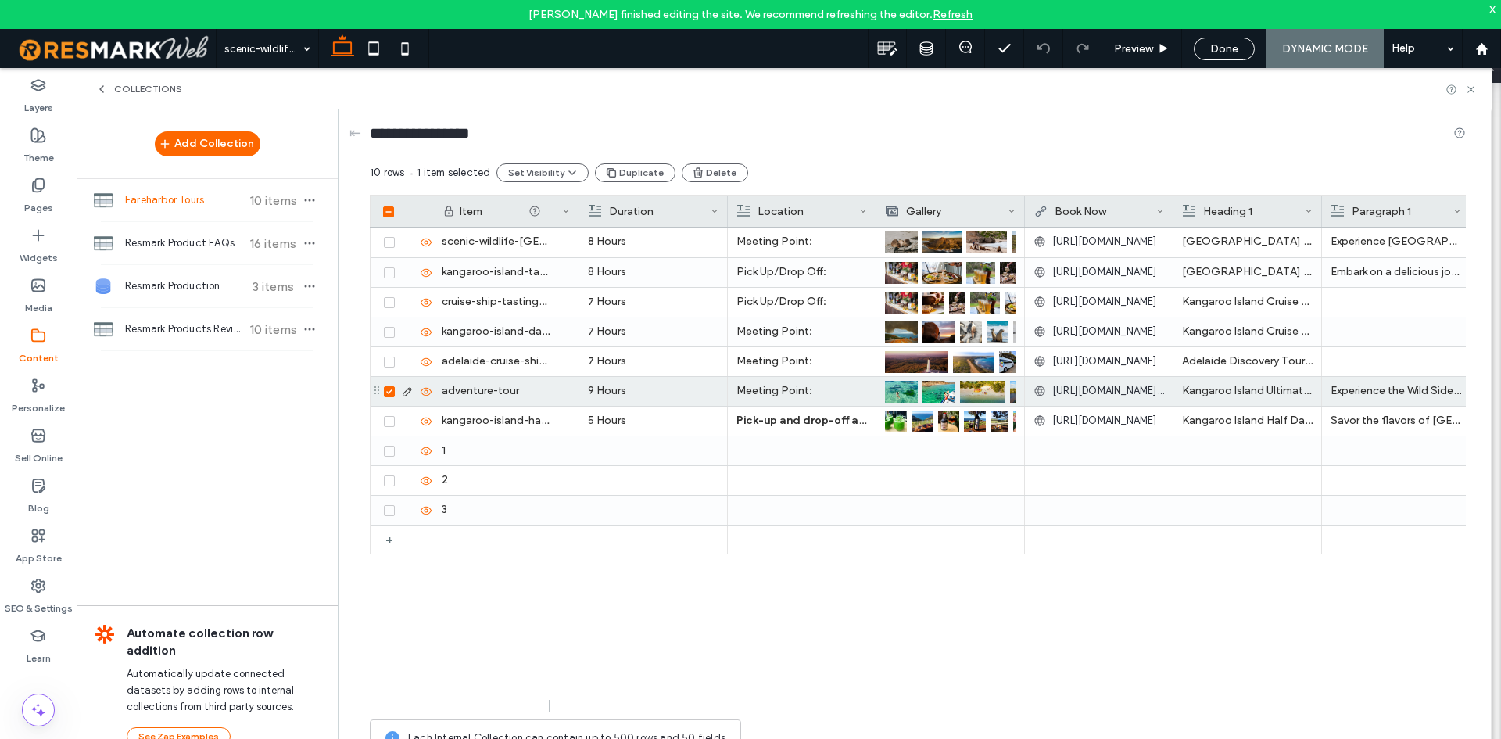
click at [1103, 390] on span "[URL][DOMAIN_NAME][DOMAIN_NAME]" at bounding box center [1108, 391] width 112 height 16
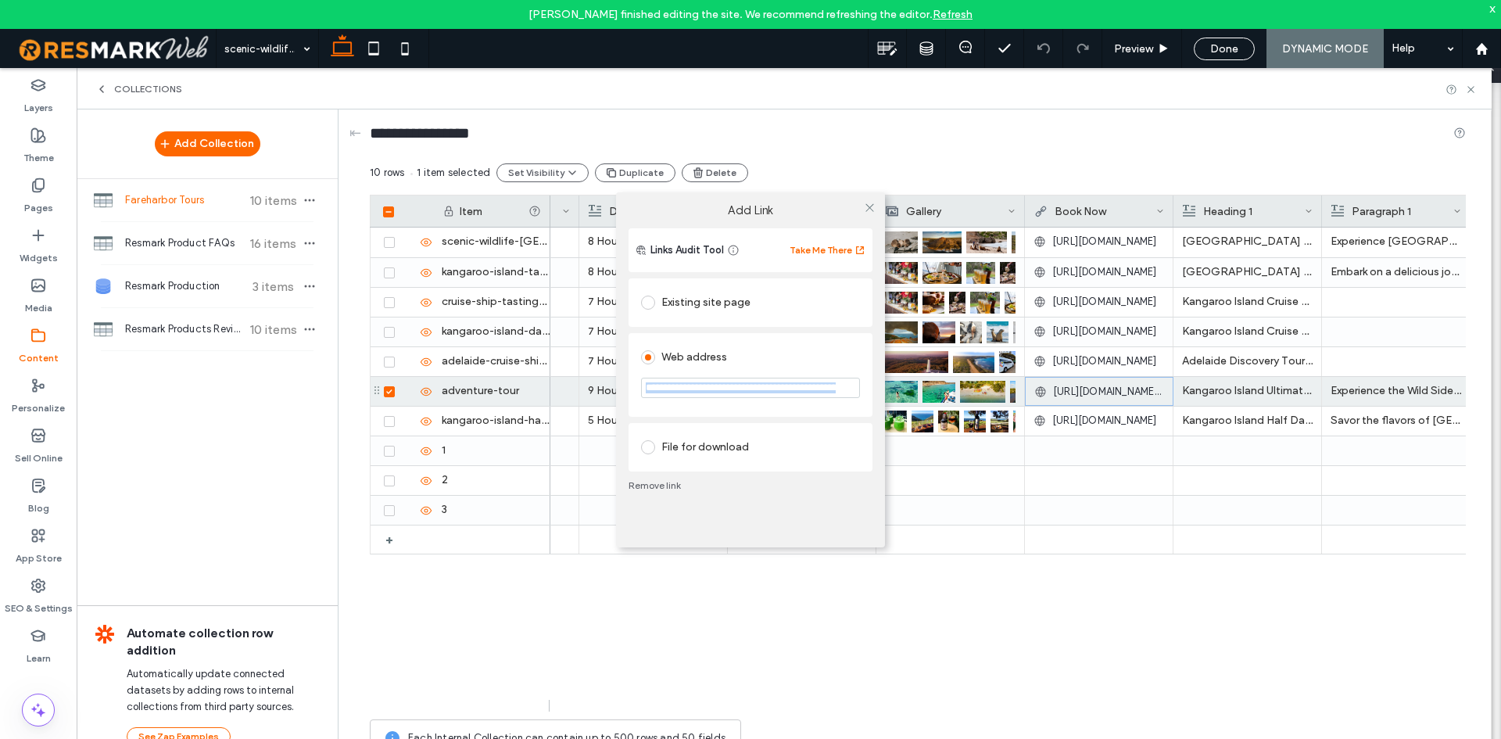
click at [1103, 390] on div "**********" at bounding box center [750, 369] width 1501 height 739
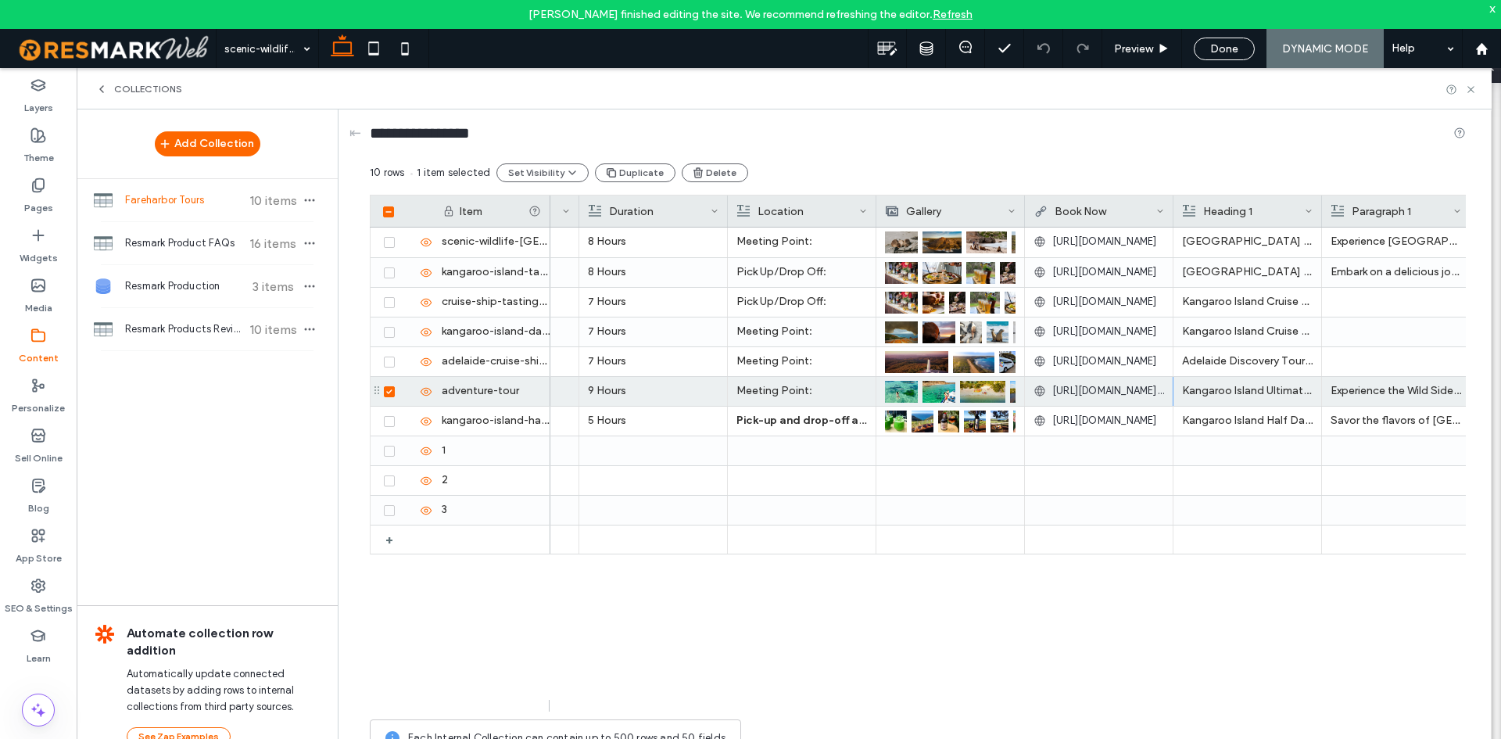
click at [1103, 390] on div "**********" at bounding box center [750, 369] width 1501 height 739
click at [1105, 388] on span "[URL][DOMAIN_NAME][DOMAIN_NAME]" at bounding box center [1108, 391] width 112 height 16
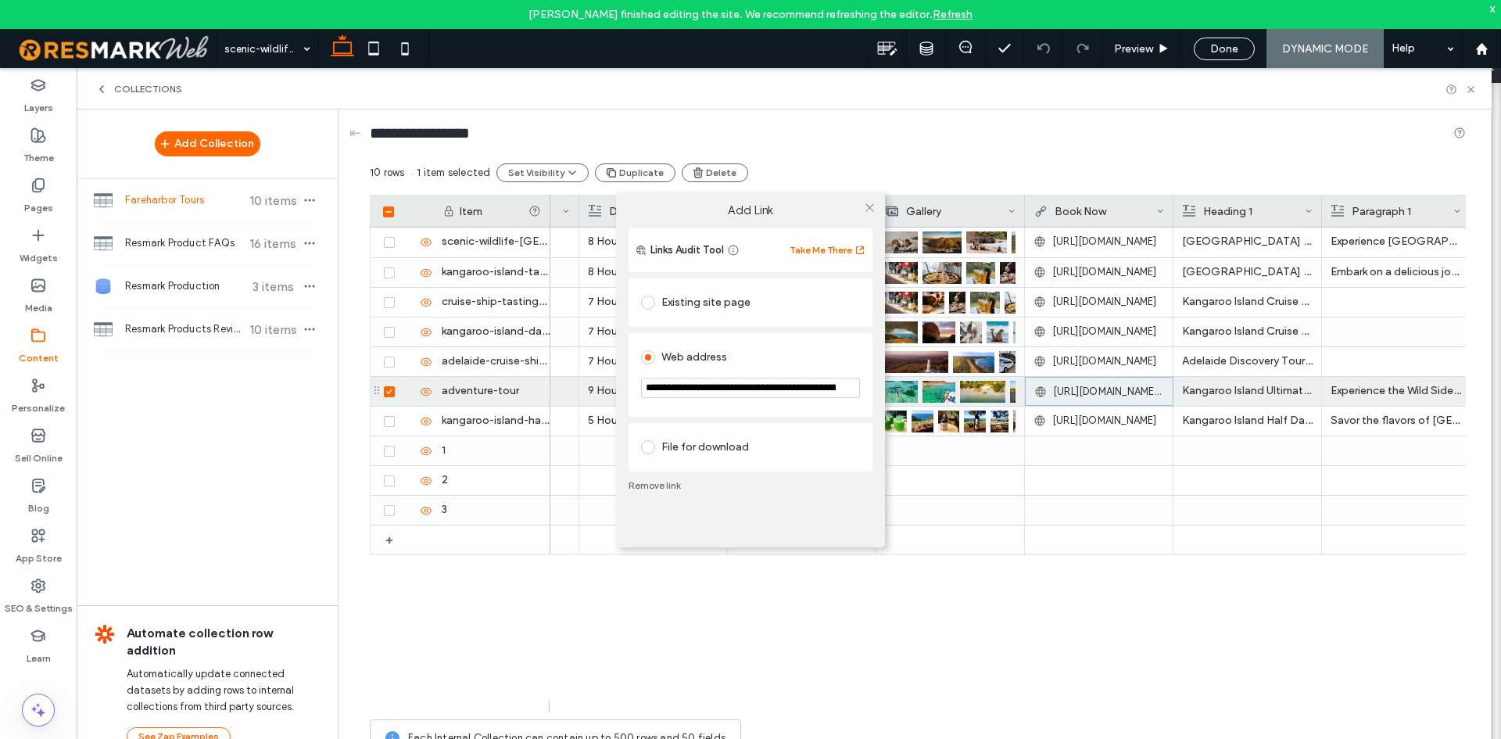
click at [811, 391] on input "**********" at bounding box center [750, 388] width 219 height 20
paste input "url"
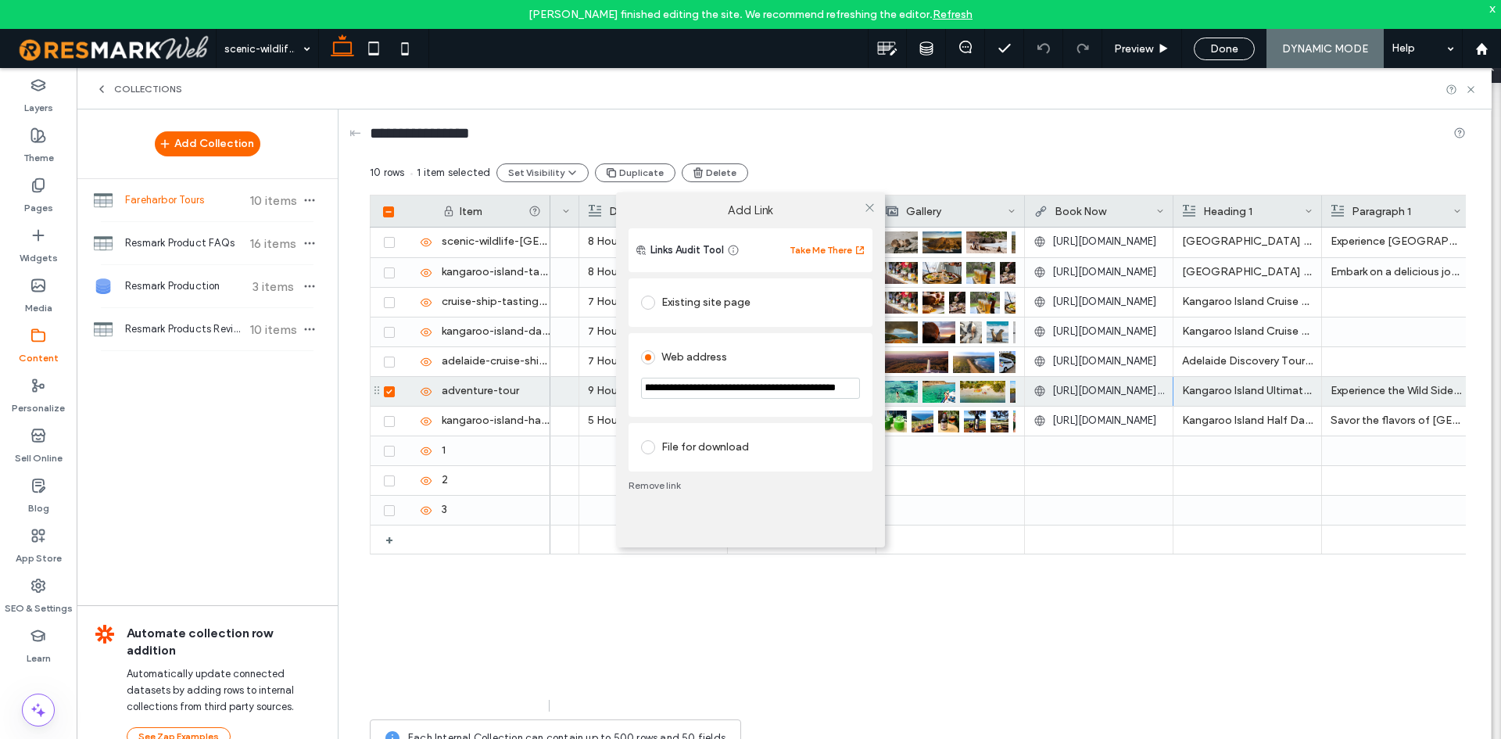
type input "**********"
click at [986, 626] on div "**********" at bounding box center [750, 369] width 1501 height 739
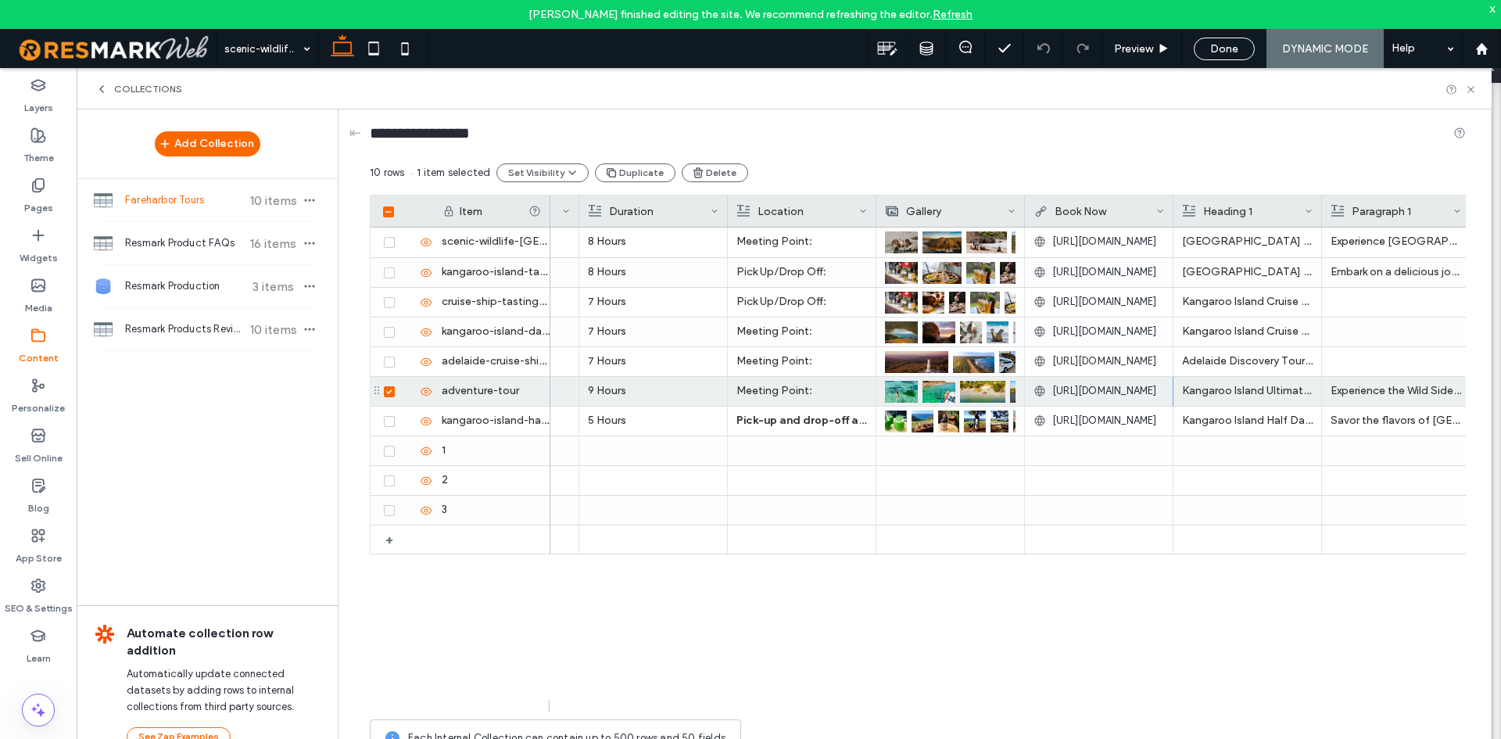
click at [1249, 604] on div "Your unforgettable journey begins with a convenient pick-up from your accommoda…" at bounding box center [1008, 470] width 916 height 484
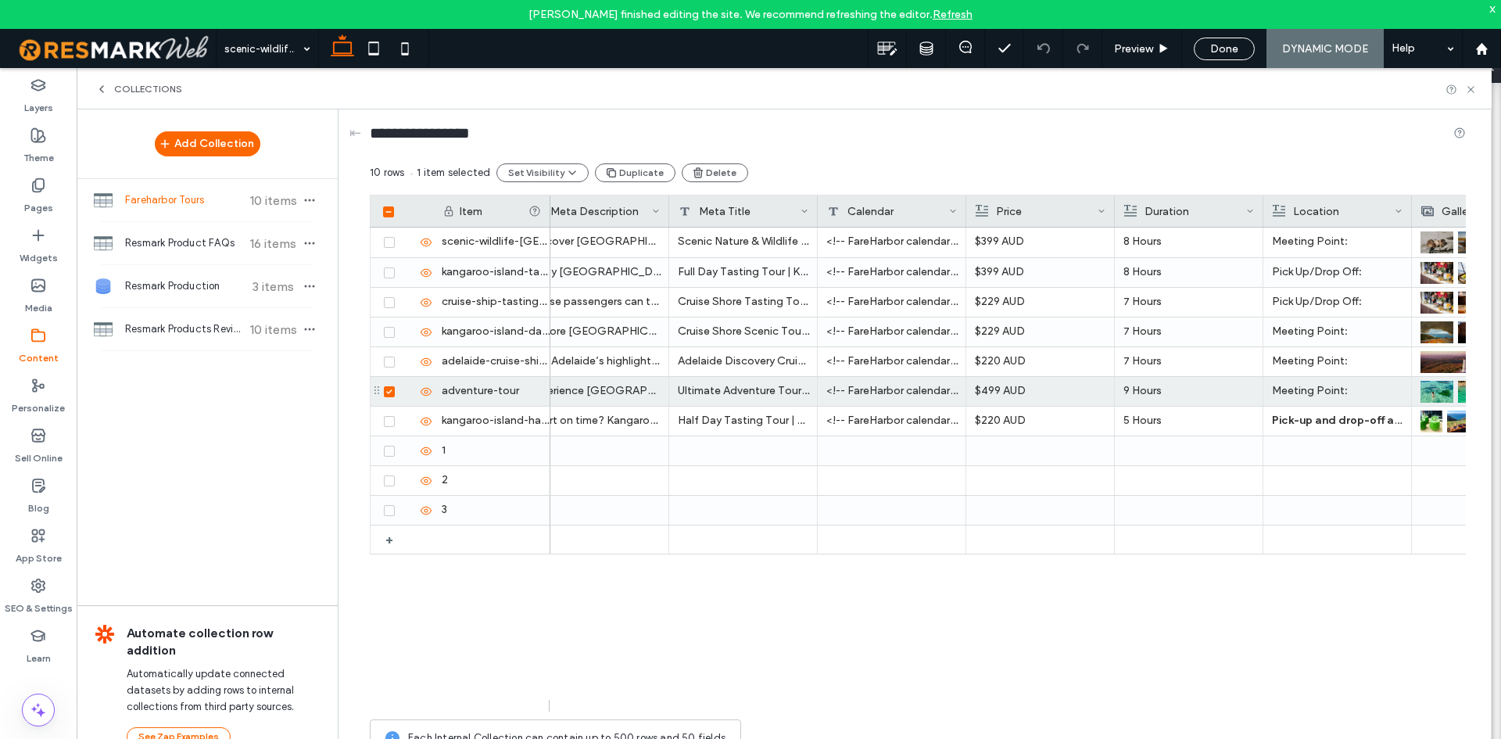
scroll to position [0, 176]
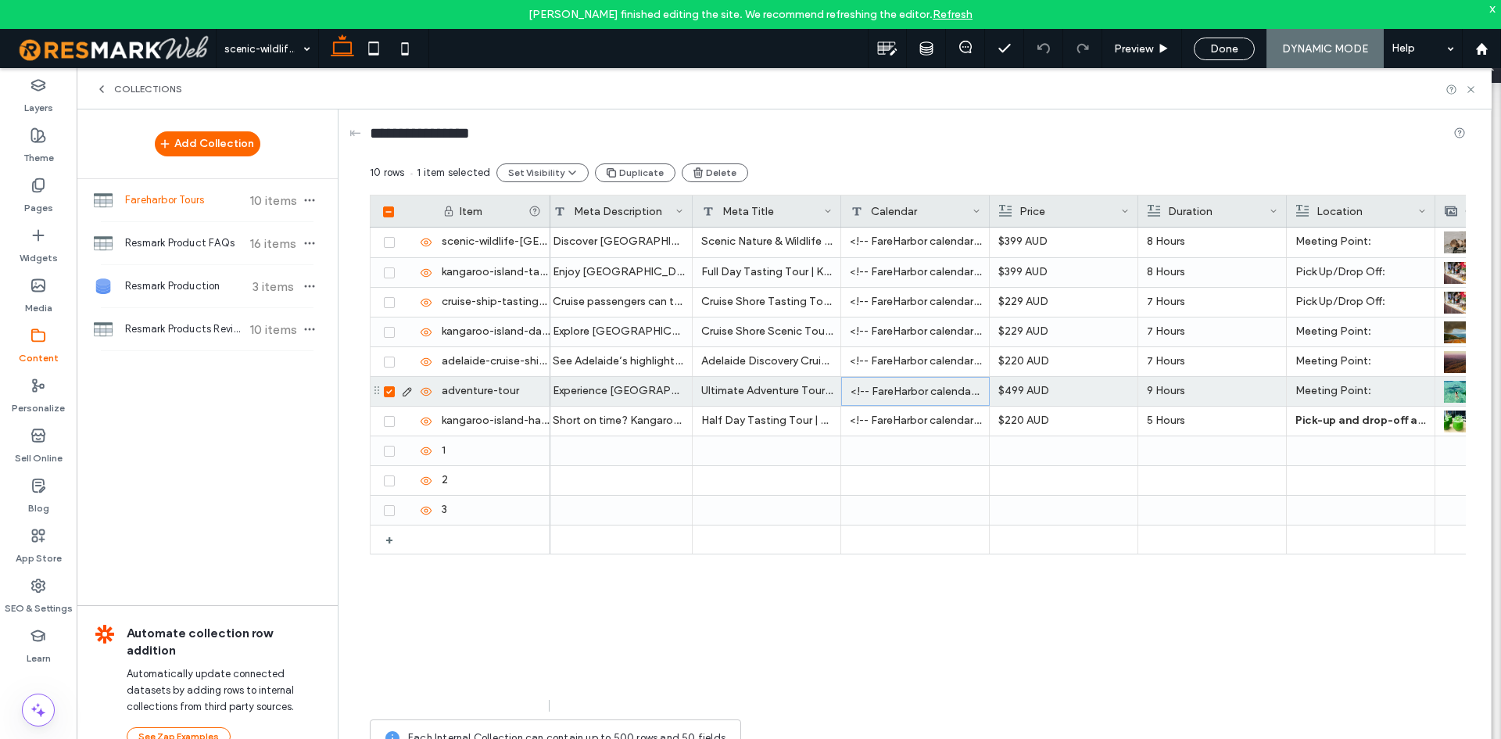
click at [908, 396] on div "<!-- FareHarbor calendar--> <script src="[URL][DOMAIN_NAME];"> </script>" at bounding box center [915, 391] width 149 height 29
click at [907, 369] on textarea "**********" at bounding box center [926, 368] width 172 height 47
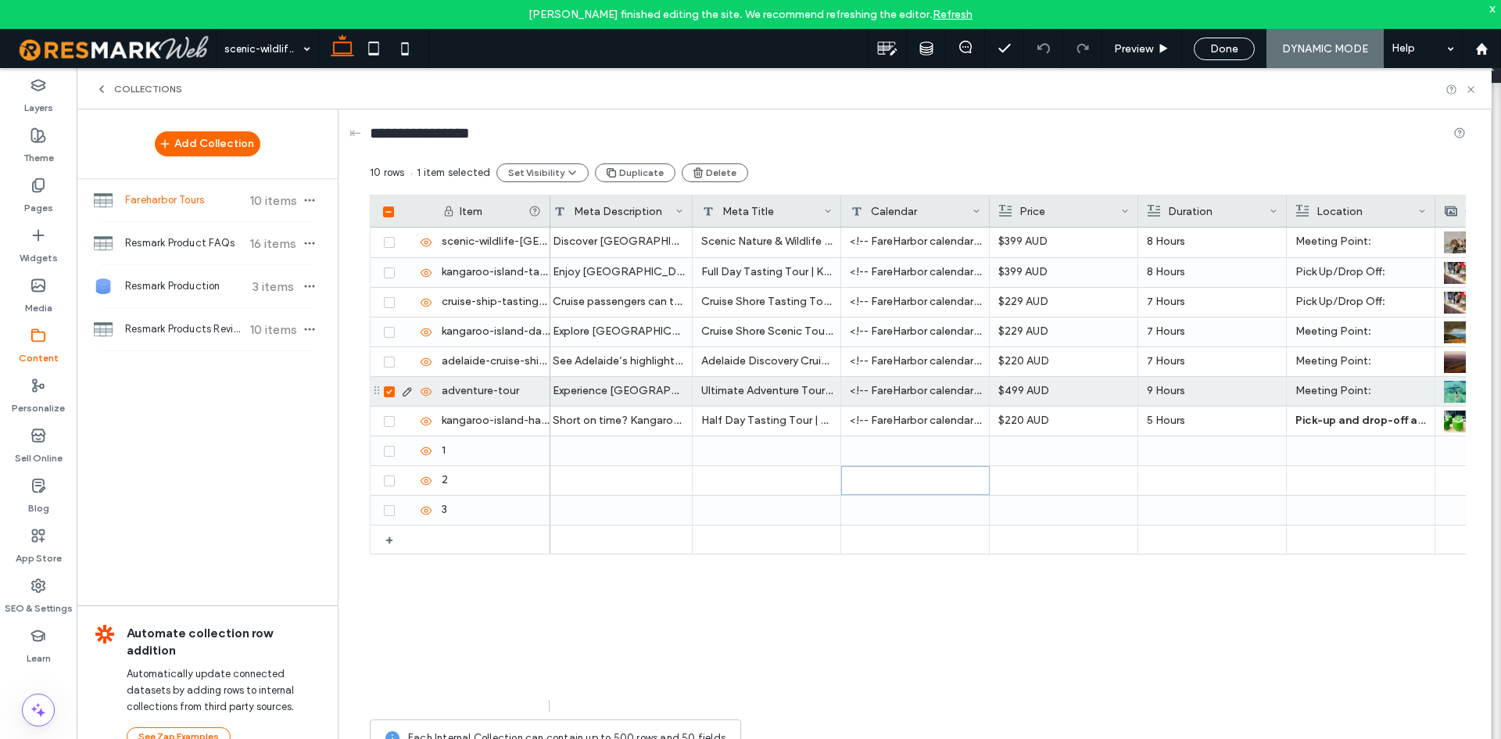
click at [929, 389] on div "<!-- FareHarbor calendar--> <script src="[URL][DOMAIN_NAME];"> </script>" at bounding box center [915, 391] width 149 height 29
click at [920, 382] on textarea "**********" at bounding box center [926, 368] width 172 height 47
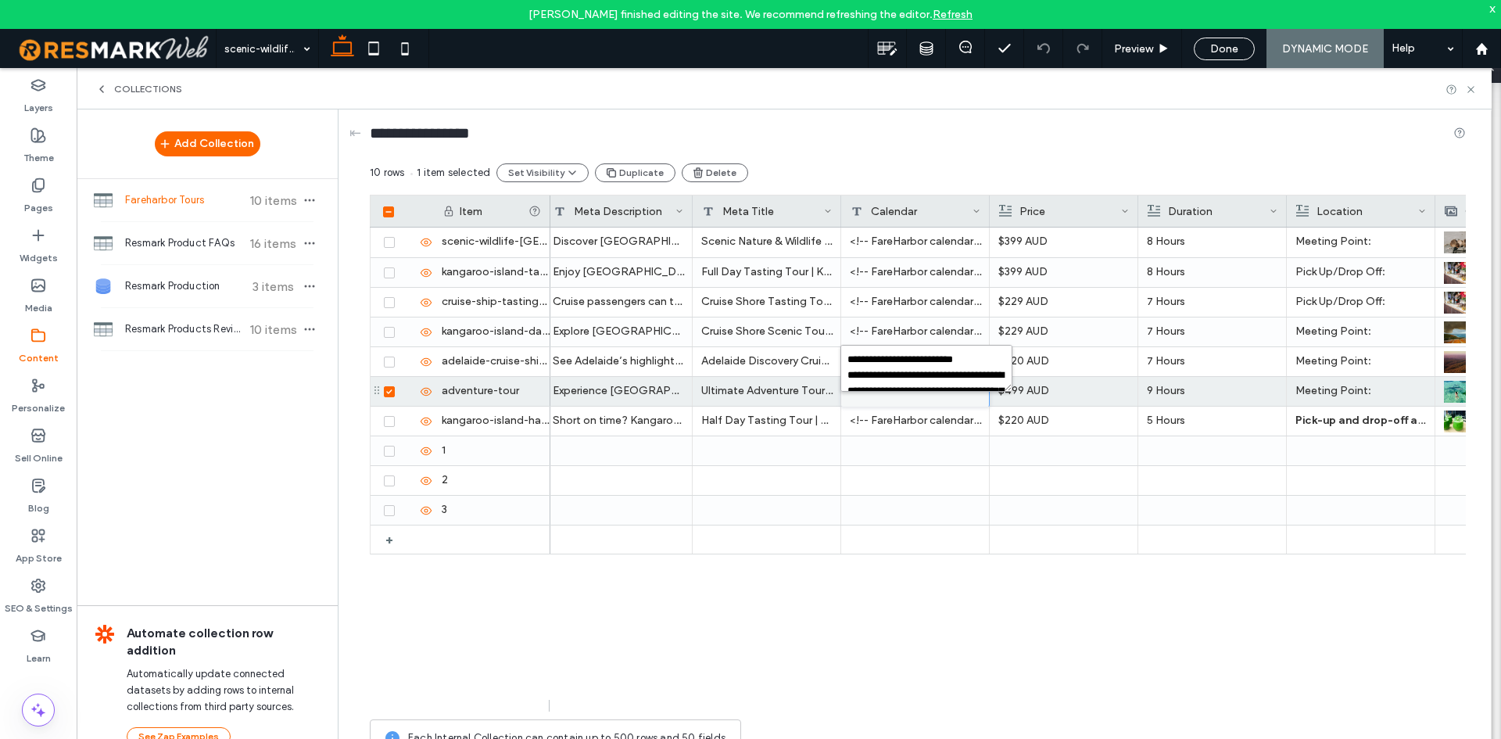
paste textarea "plain-text-cell"
type textarea "**********"
drag, startPoint x: 750, startPoint y: 697, endPoint x: 1037, endPoint y: 731, distance: 288.9
click at [1051, 732] on div "10 rows 1 item selected Set Visibility Duplicate Delete Drag here to set row gr…" at bounding box center [918, 463] width 1096 height 601
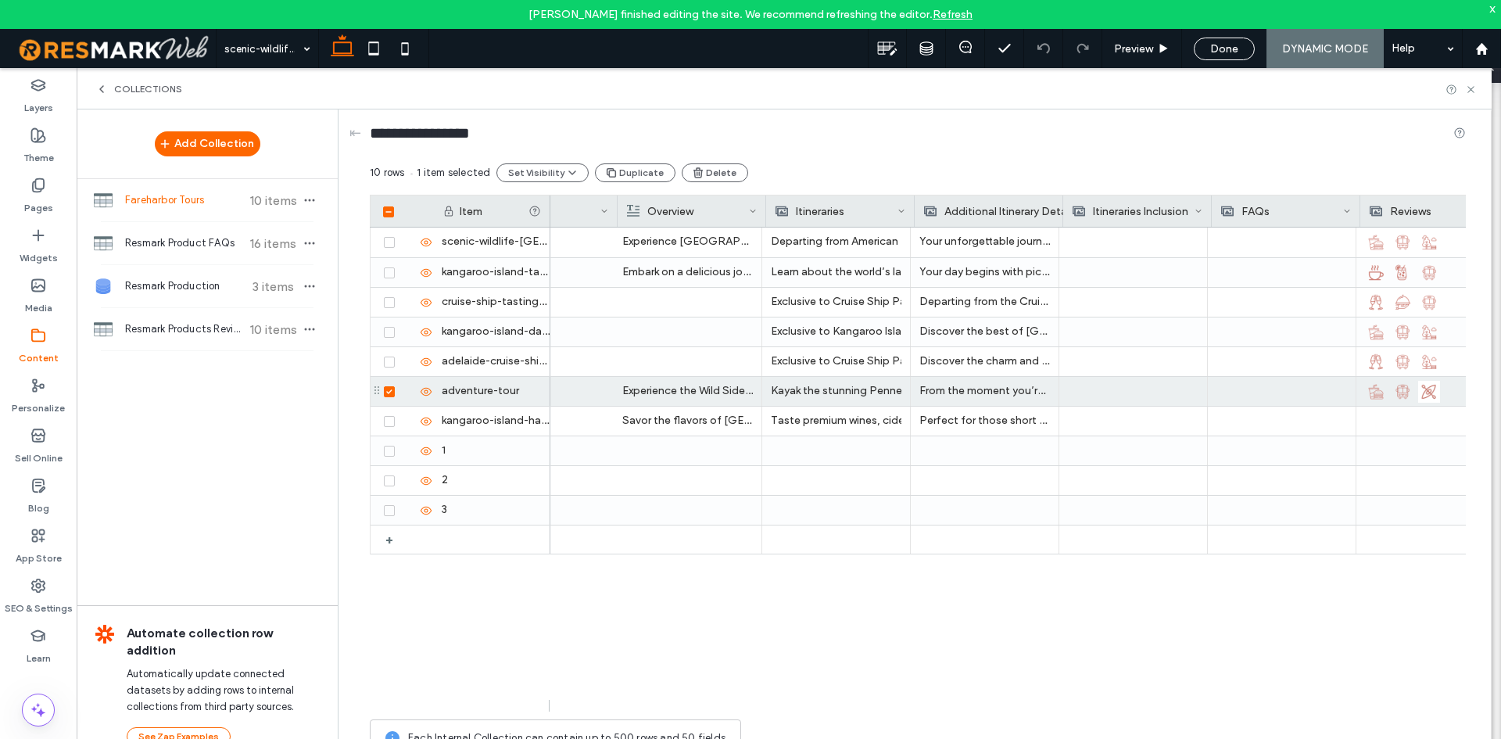
scroll to position [0, 2109]
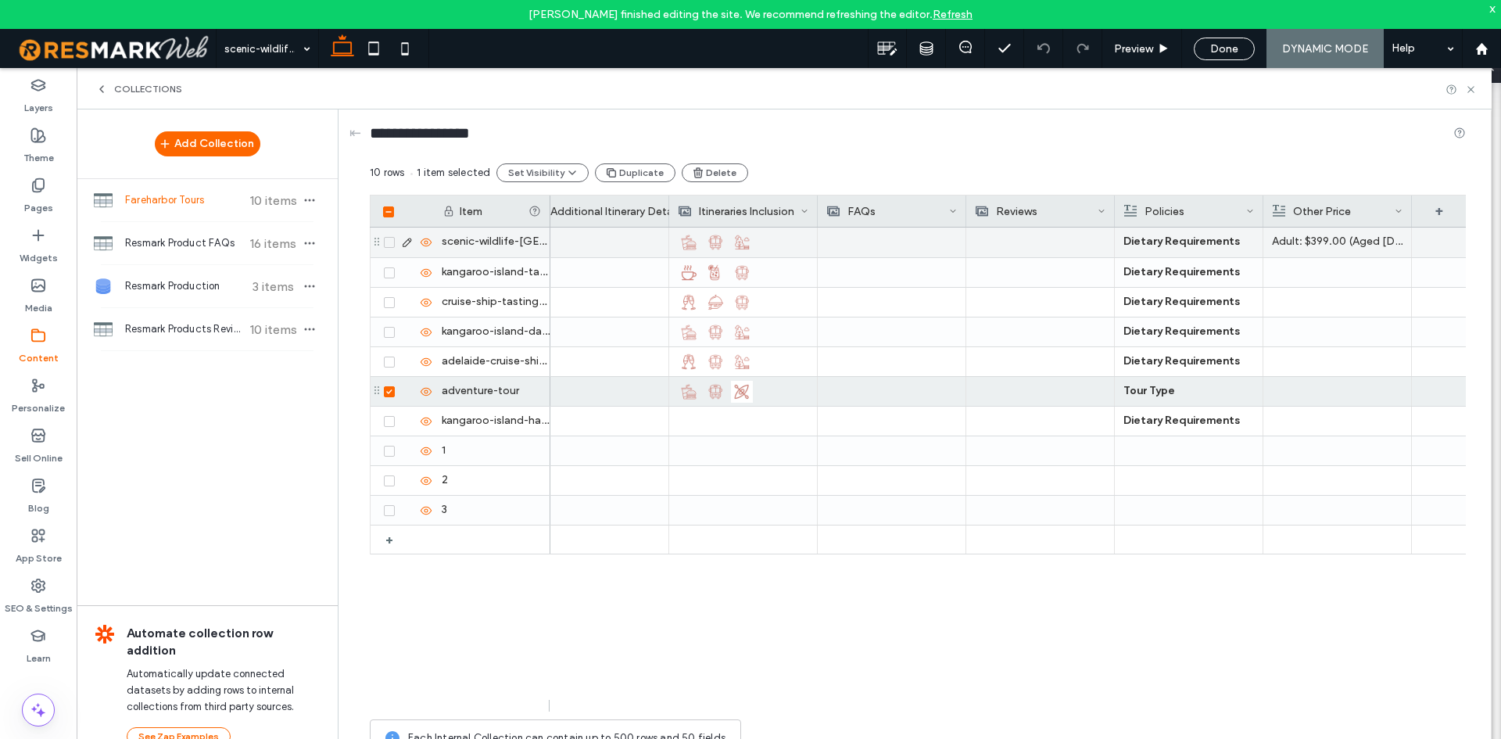
click at [1302, 247] on p "Adult : $399.00 (Aged [DEMOGRAPHIC_DATA] years and over)" at bounding box center [1337, 242] width 131 height 28
click at [1359, 242] on p "Adult : $399.00 (Aged [DEMOGRAPHIC_DATA] years and over)" at bounding box center [1338, 242] width 130 height 28
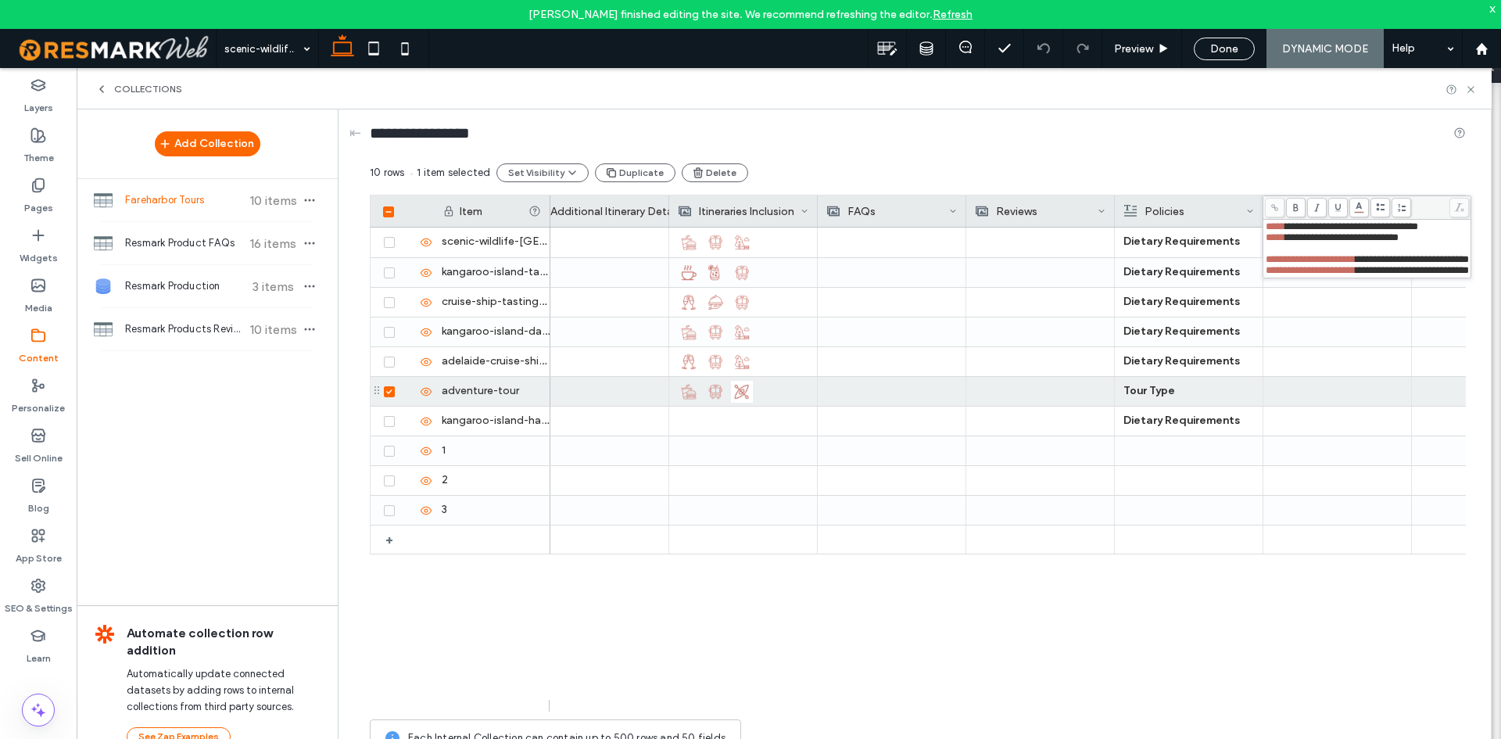
click at [1274, 275] on span "**********" at bounding box center [1311, 270] width 90 height 10
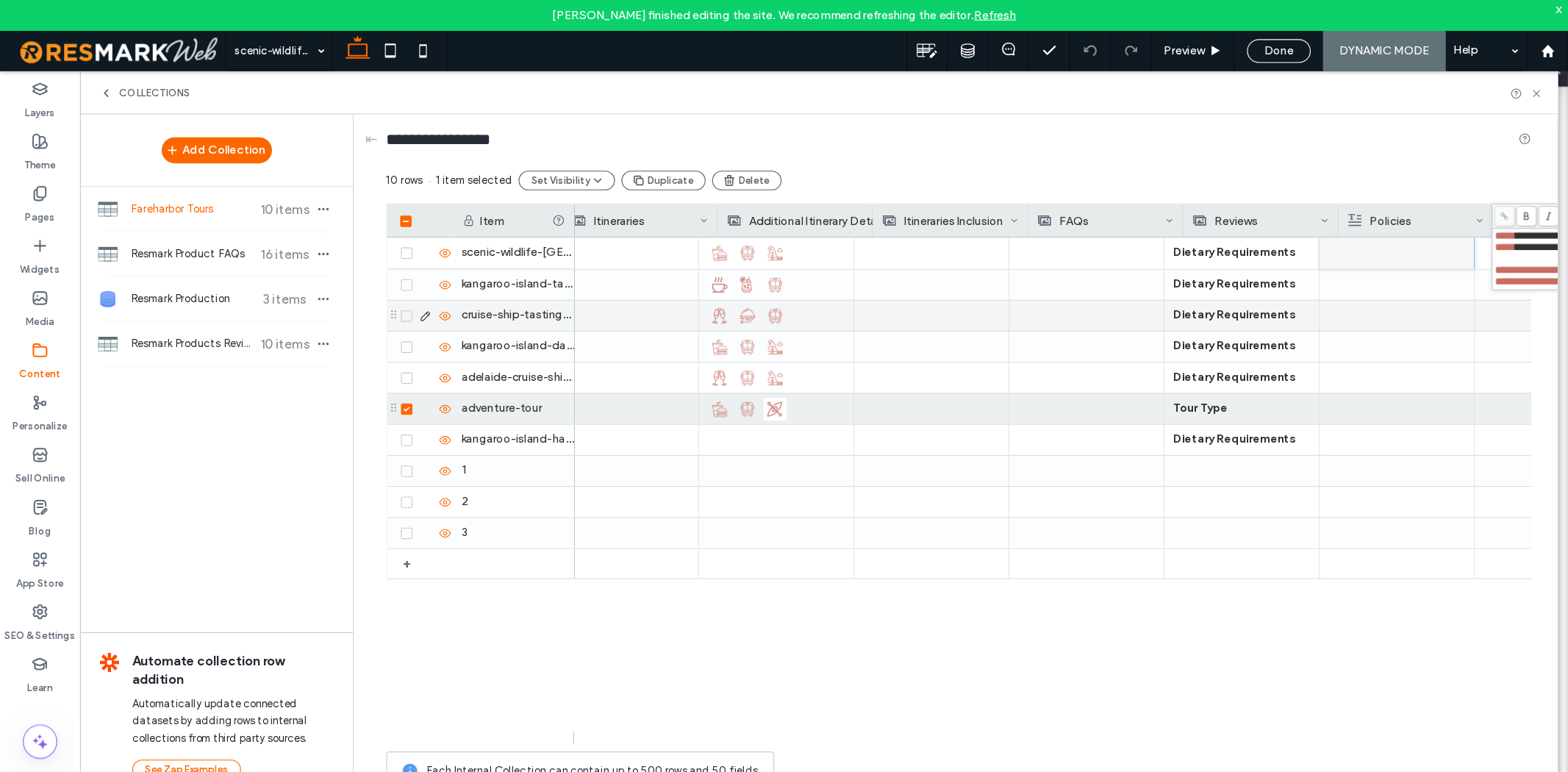
scroll to position [0, 1826]
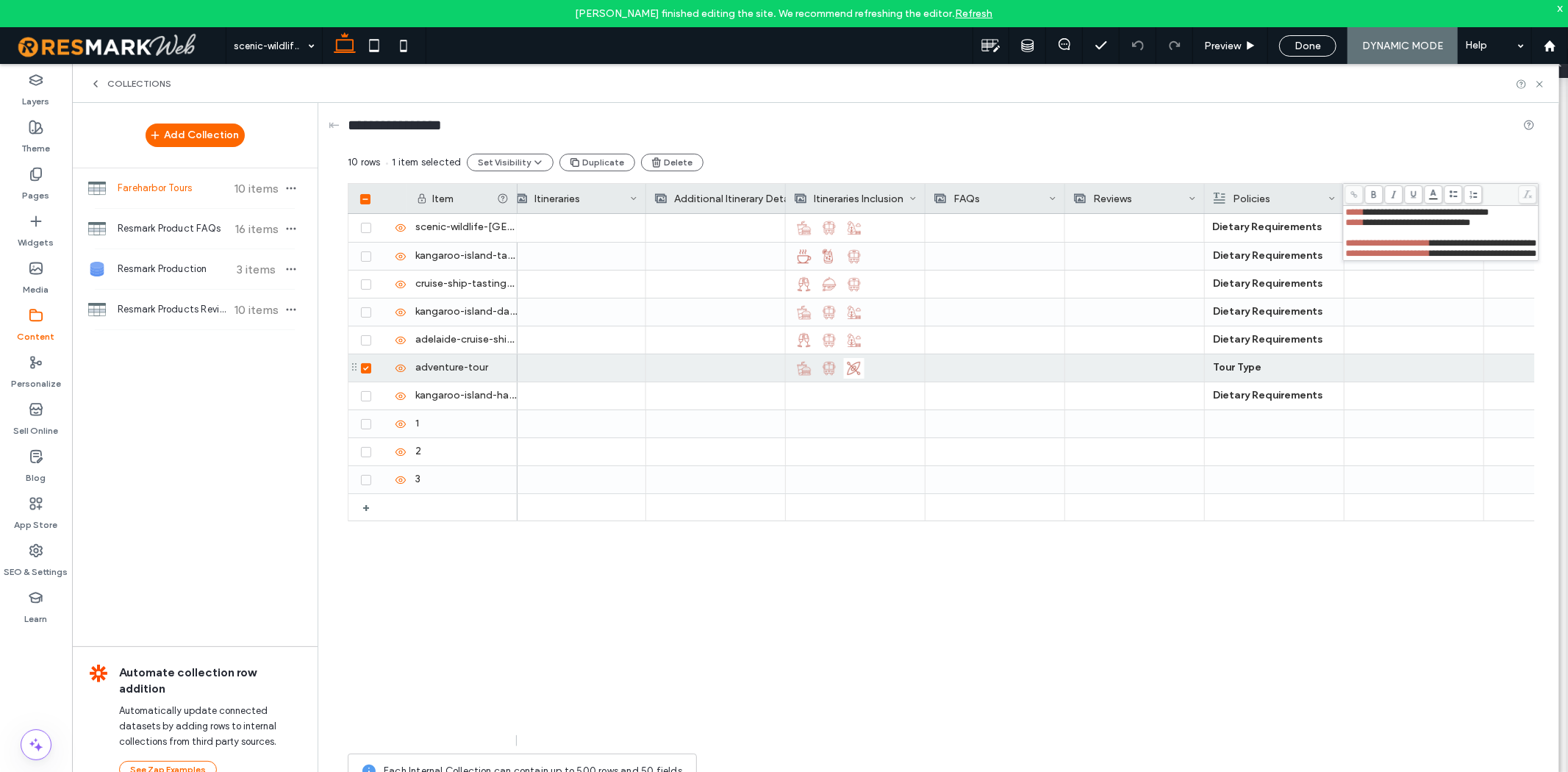
click at [1410, 258] on span "**********" at bounding box center [1482, 253] width 106 height 9
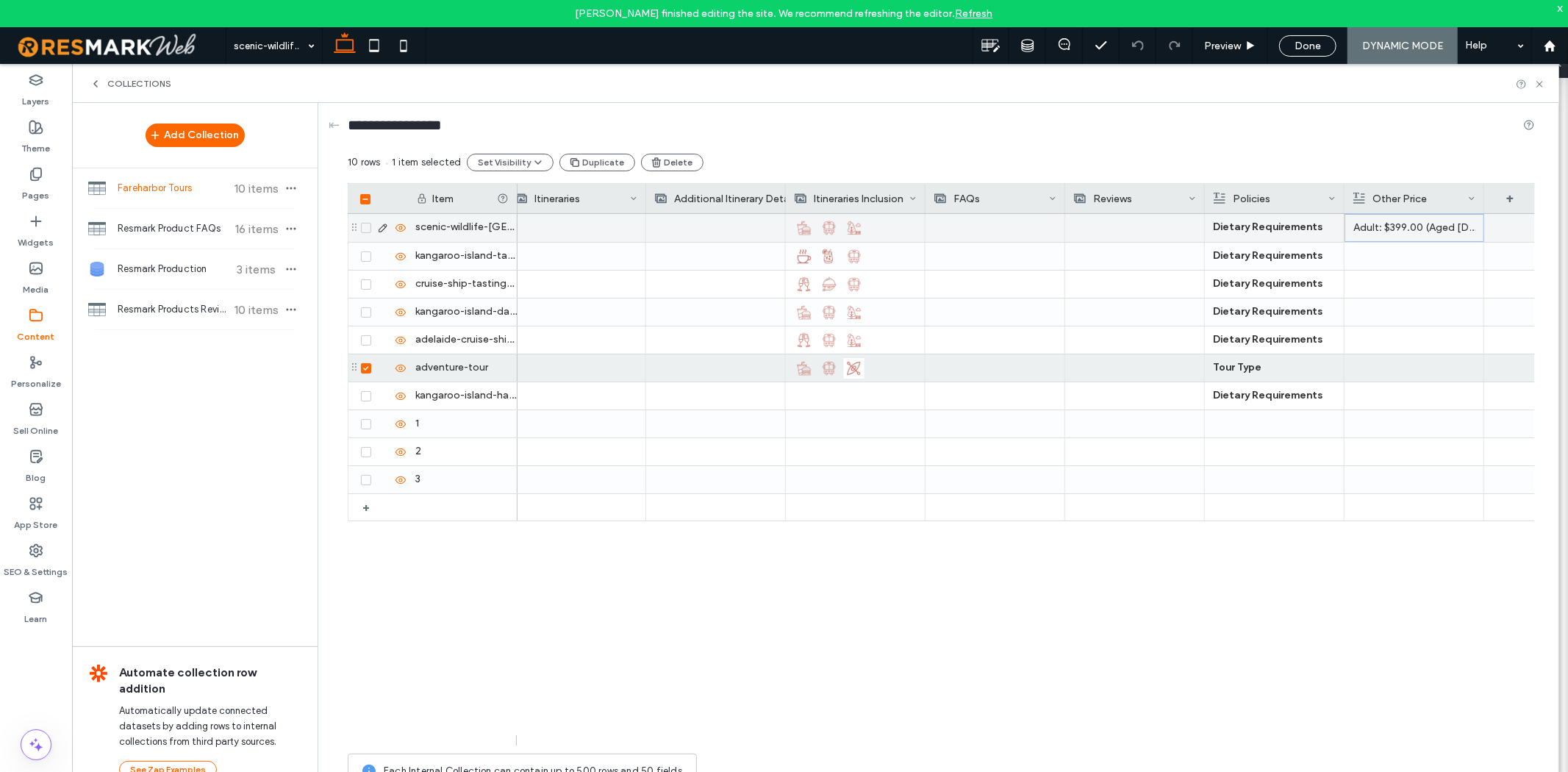
click at [1410, 226] on p "Adult : $399.00 (Aged [DEMOGRAPHIC_DATA] years and over)" at bounding box center [1414, 228] width 122 height 26
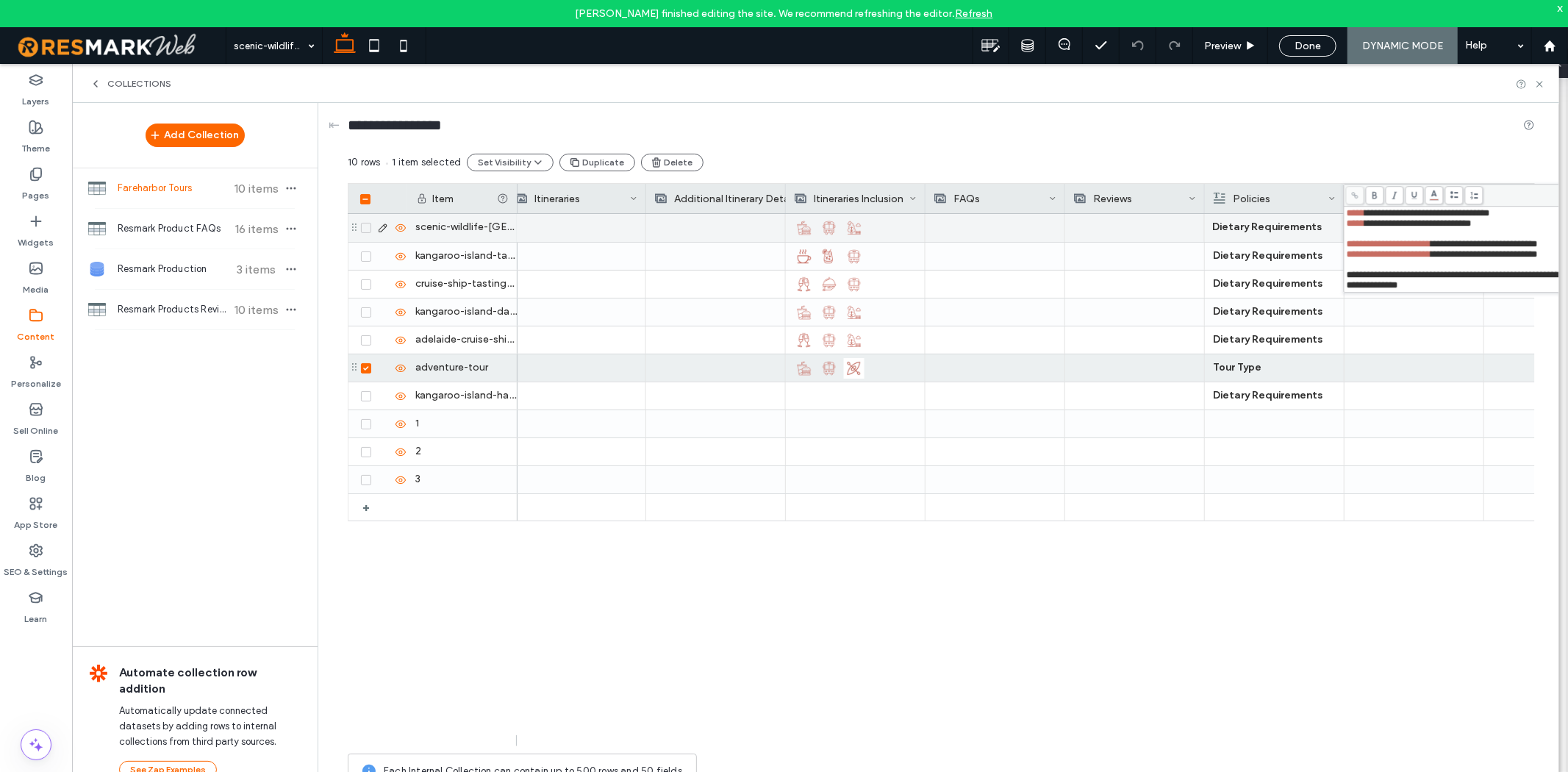
click at [1410, 614] on div "Your unforgettable journey begins with a convenient pick-up from your accommoda…" at bounding box center [1026, 481] width 1017 height 532
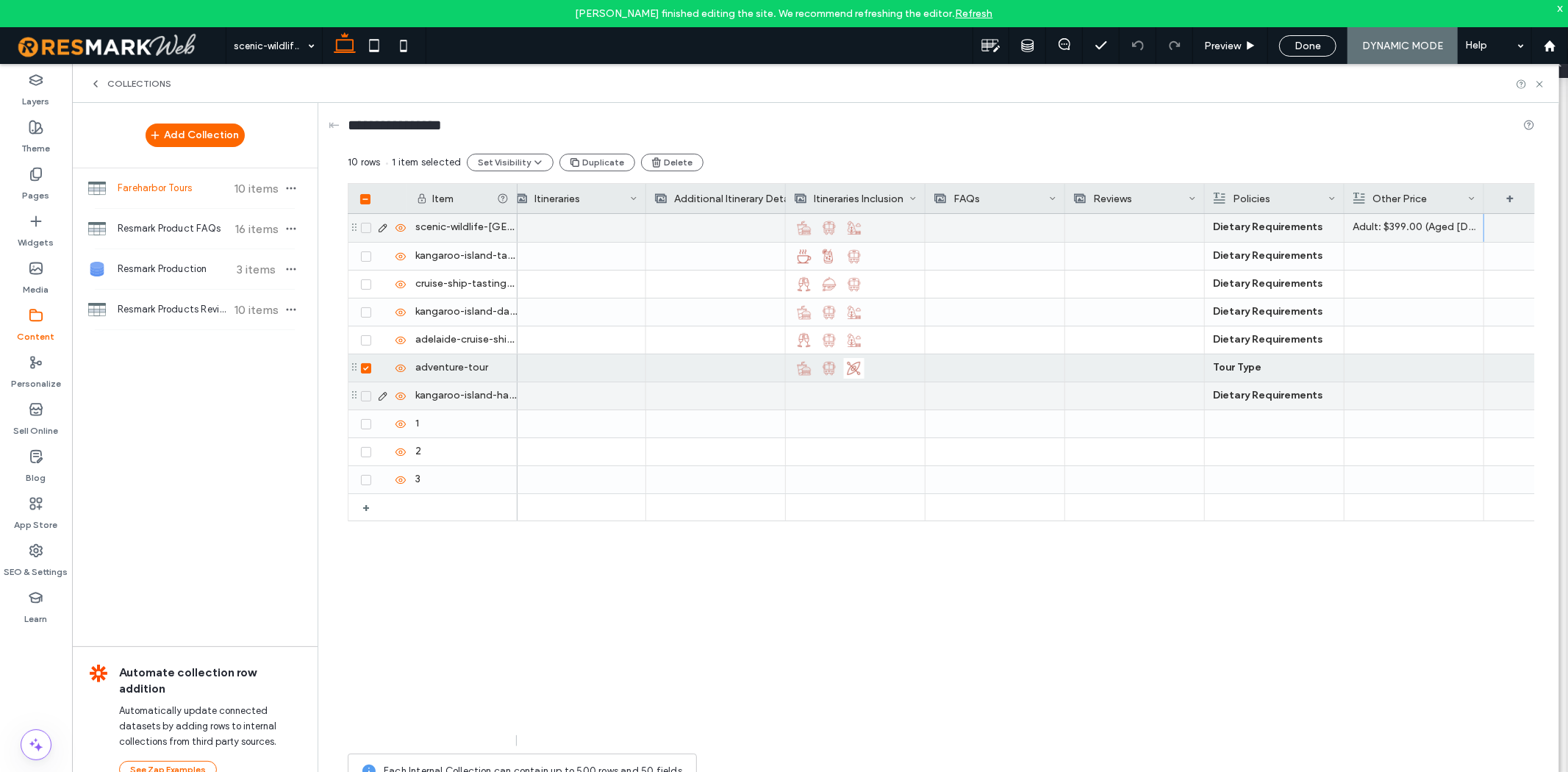
click at [1410, 370] on div at bounding box center [1414, 368] width 123 height 27
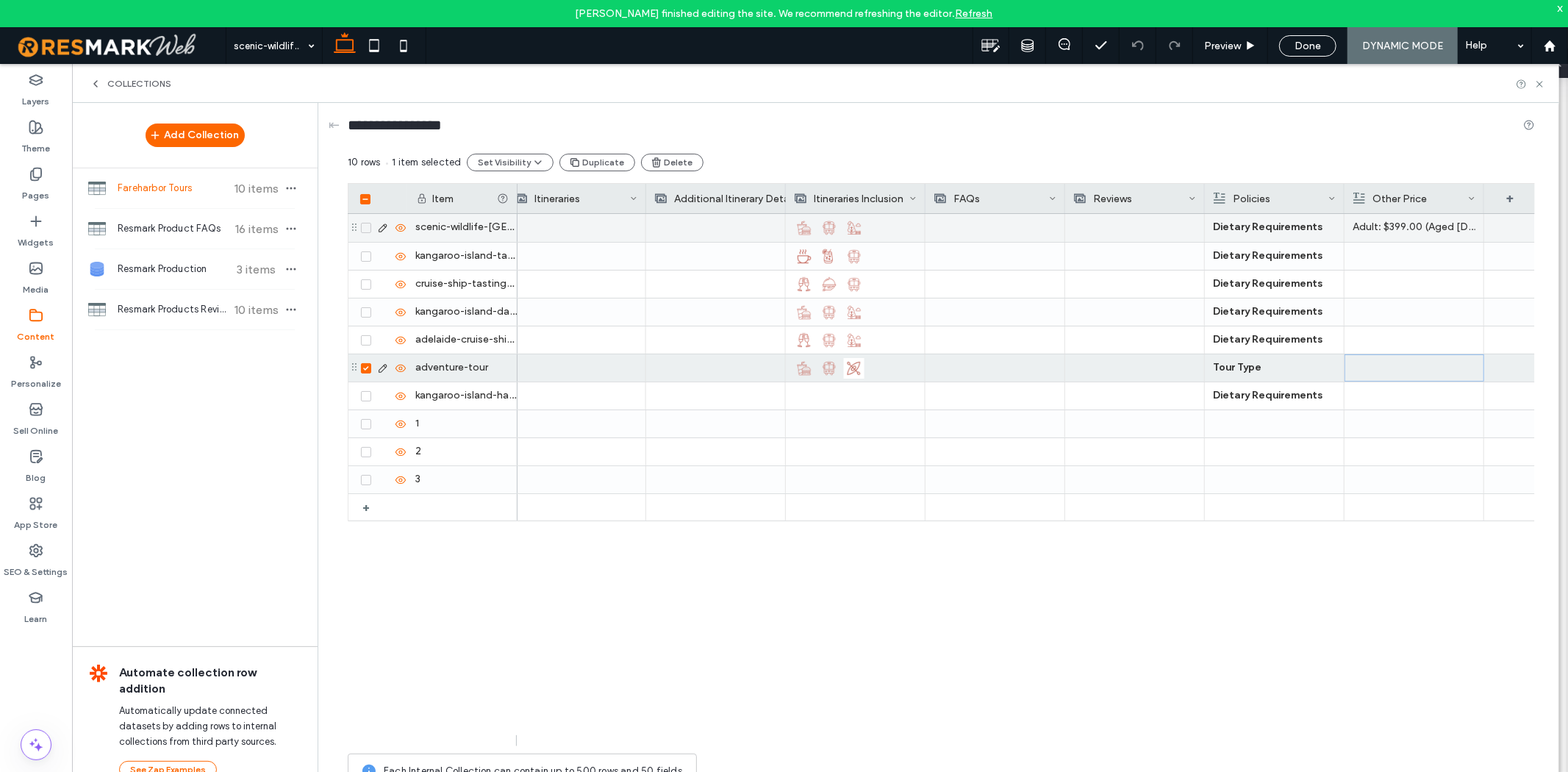
click at [1410, 370] on div at bounding box center [1414, 368] width 122 height 25
click at [1370, 377] on div "**********" at bounding box center [1423, 367] width 155 height 37
click at [1372, 379] on div "**********" at bounding box center [1423, 367] width 155 height 37
click at [1410, 369] on div "**********" at bounding box center [1423, 364] width 155 height 10
click at [1410, 376] on div "**********" at bounding box center [1423, 367] width 155 height 37
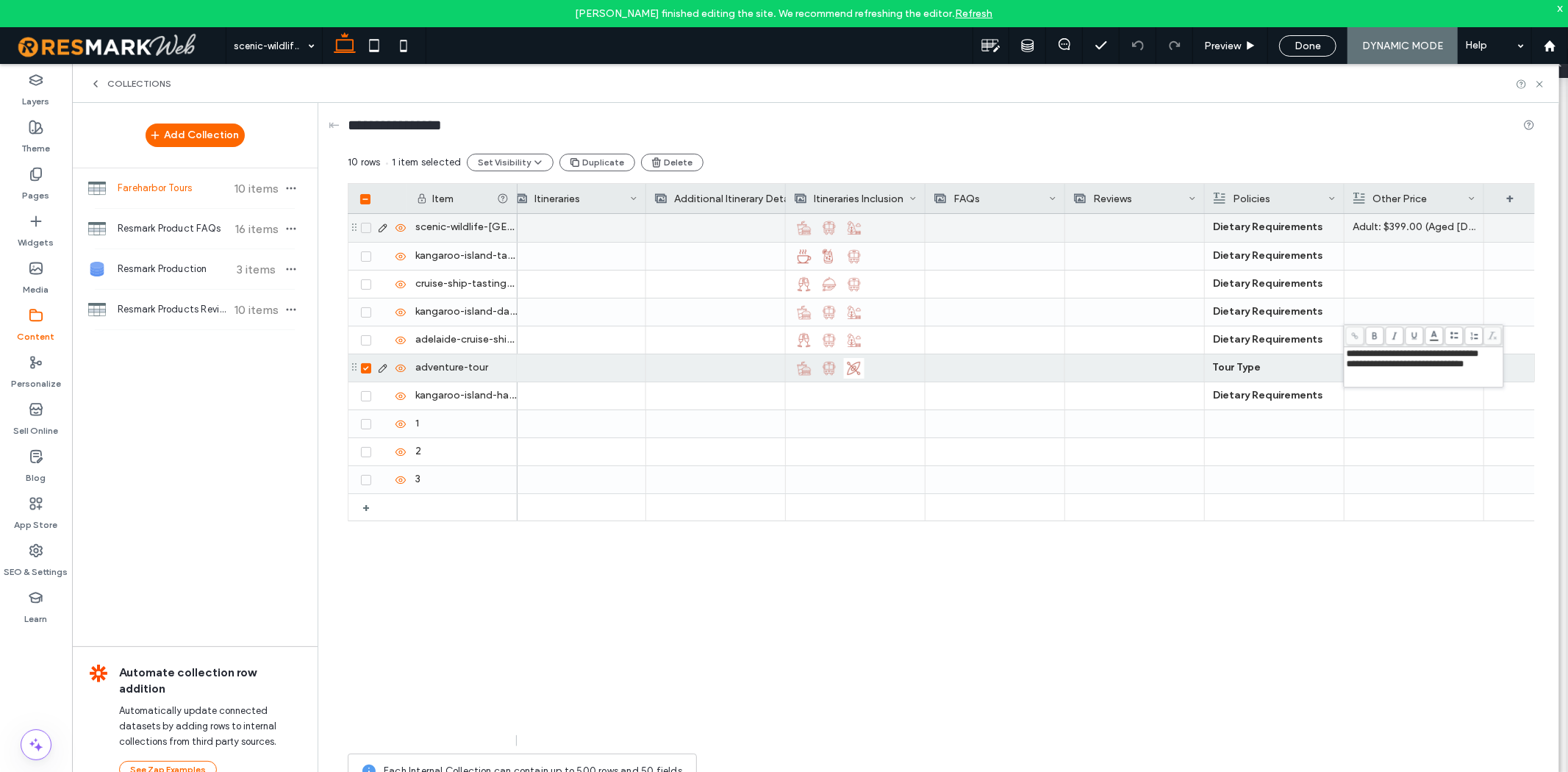
click at [1410, 376] on div "**********" at bounding box center [1423, 367] width 155 height 37
click at [1398, 377] on div "**********" at bounding box center [1423, 367] width 155 height 37
click at [1367, 379] on div "**********" at bounding box center [1423, 367] width 155 height 37
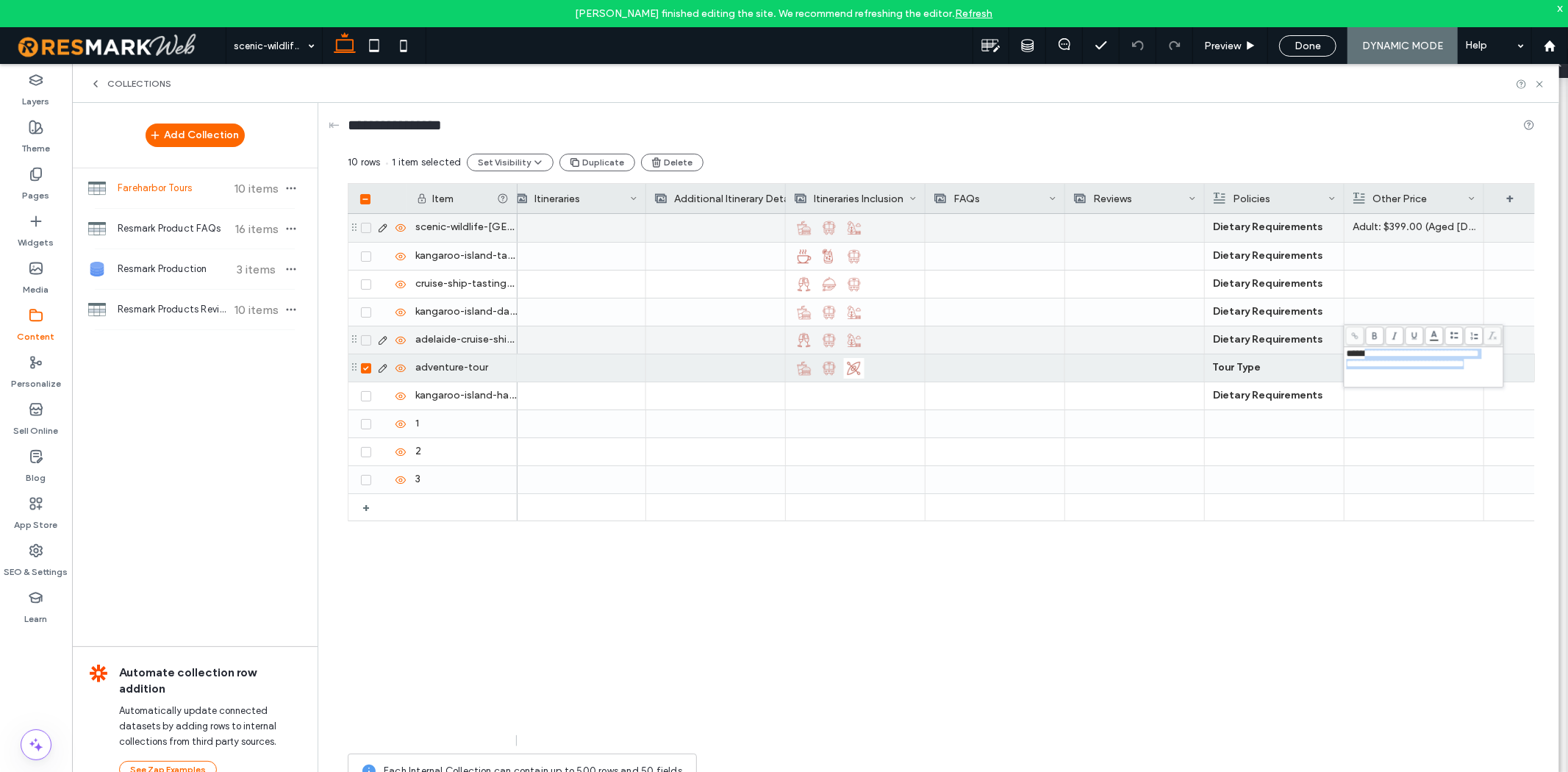
drag, startPoint x: 1371, startPoint y: 357, endPoint x: 1335, endPoint y: 350, distance: 36.7
click at [1335, 350] on div "**********" at bounding box center [941, 474] width 1187 height 642
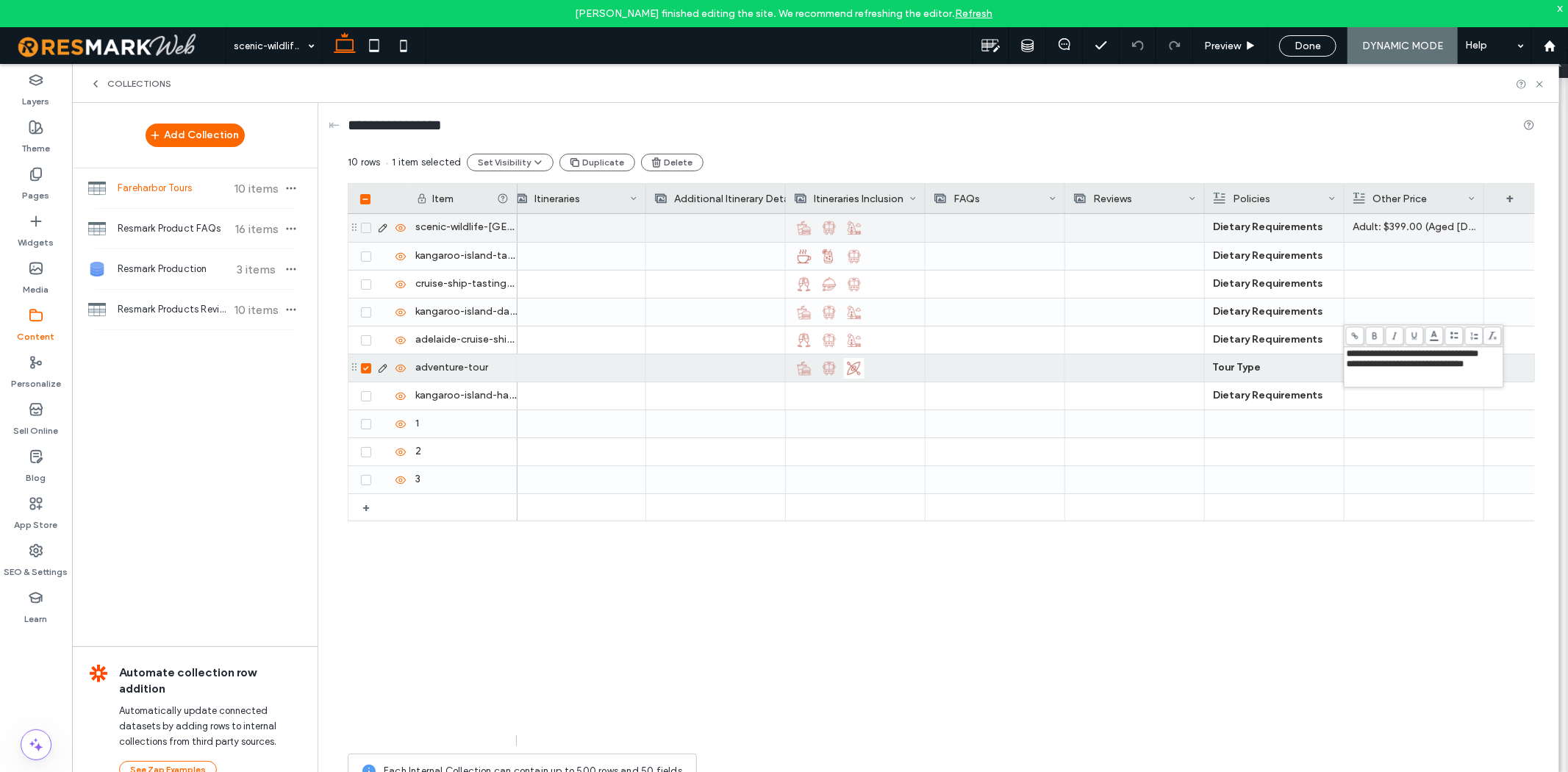
click at [1356, 356] on span "**********" at bounding box center [1412, 354] width 133 height 9
drag, startPoint x: 1370, startPoint y: 357, endPoint x: 1346, endPoint y: 356, distance: 24.0
click at [1346, 356] on span "**********" at bounding box center [1412, 354] width 133 height 9
click at [1410, 339] on body "[PERSON_NAME] finished editing the site. We recommend refreshing the editor. Re…" at bounding box center [784, 386] width 1568 height 772
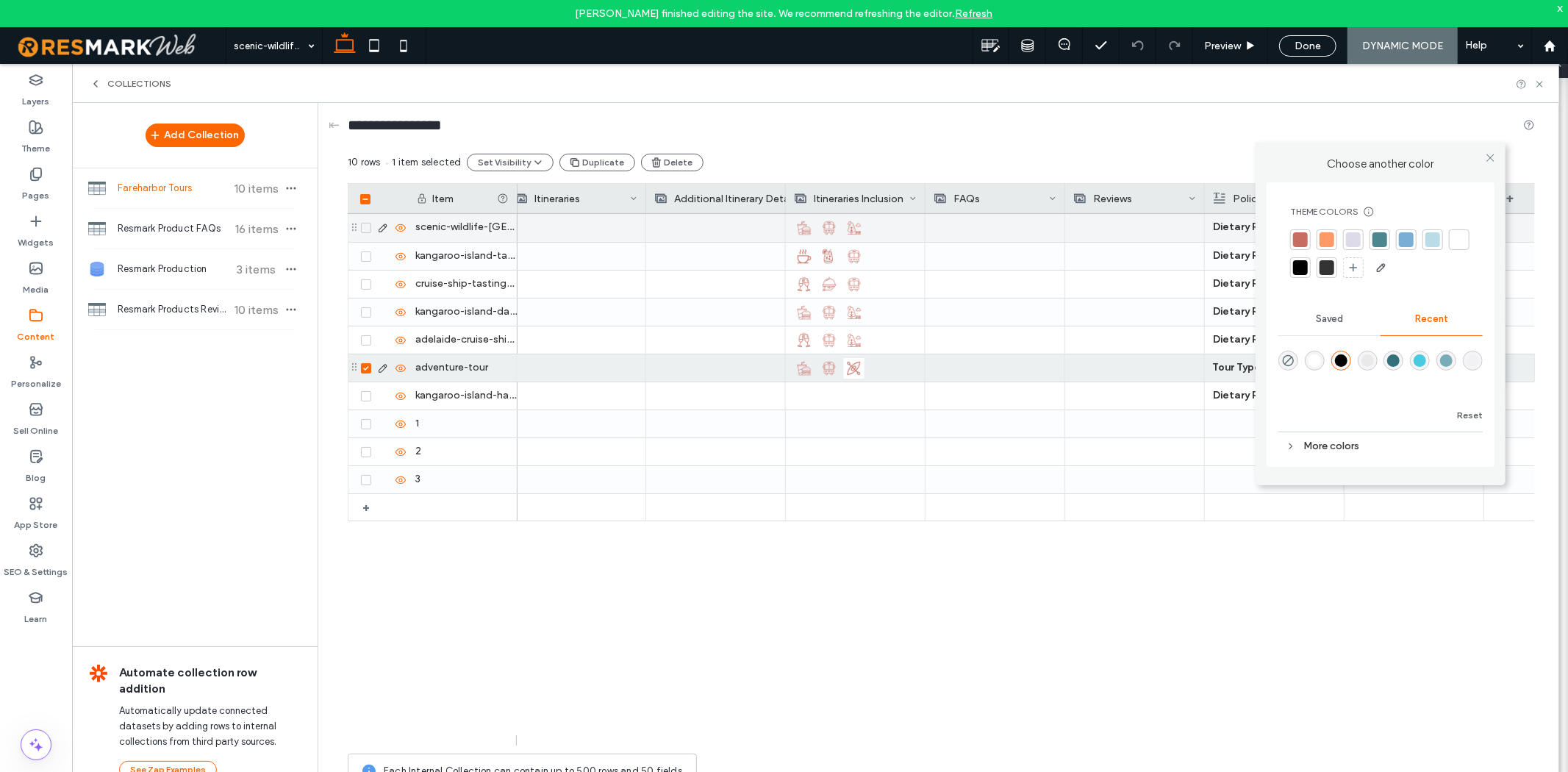
click at [1301, 235] on div at bounding box center [1300, 240] width 15 height 15
click at [1410, 152] on icon at bounding box center [1490, 158] width 11 height 11
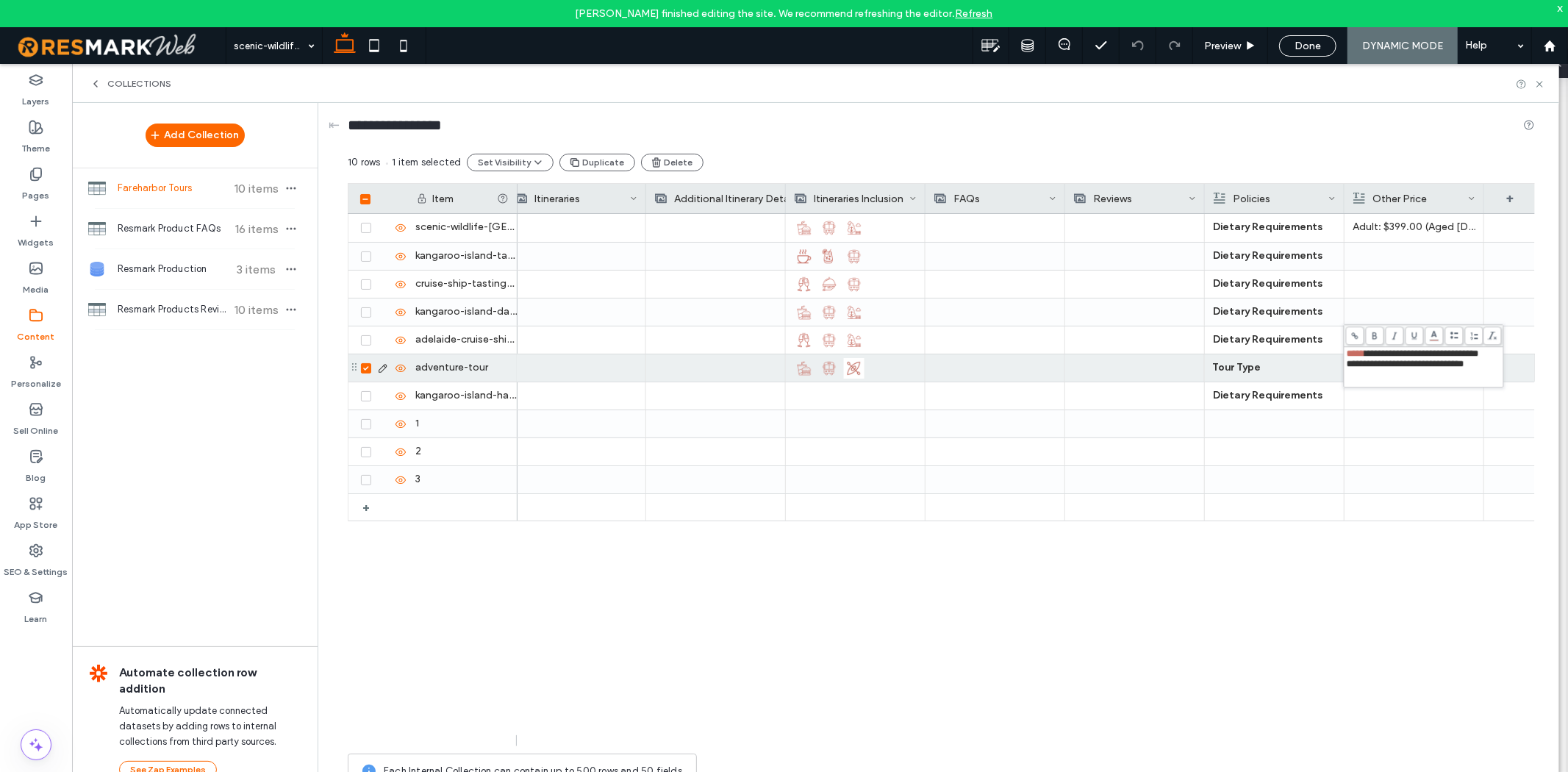
click at [1367, 360] on span "**********" at bounding box center [1404, 364] width 118 height 9
drag, startPoint x: 1370, startPoint y: 364, endPoint x: 1341, endPoint y: 365, distance: 29.0
click at [1341, 365] on div "**********" at bounding box center [941, 474] width 1187 height 642
click at [1356, 369] on span "**********" at bounding box center [1404, 364] width 118 height 9
drag, startPoint x: 1369, startPoint y: 369, endPoint x: 1342, endPoint y: 369, distance: 27.0
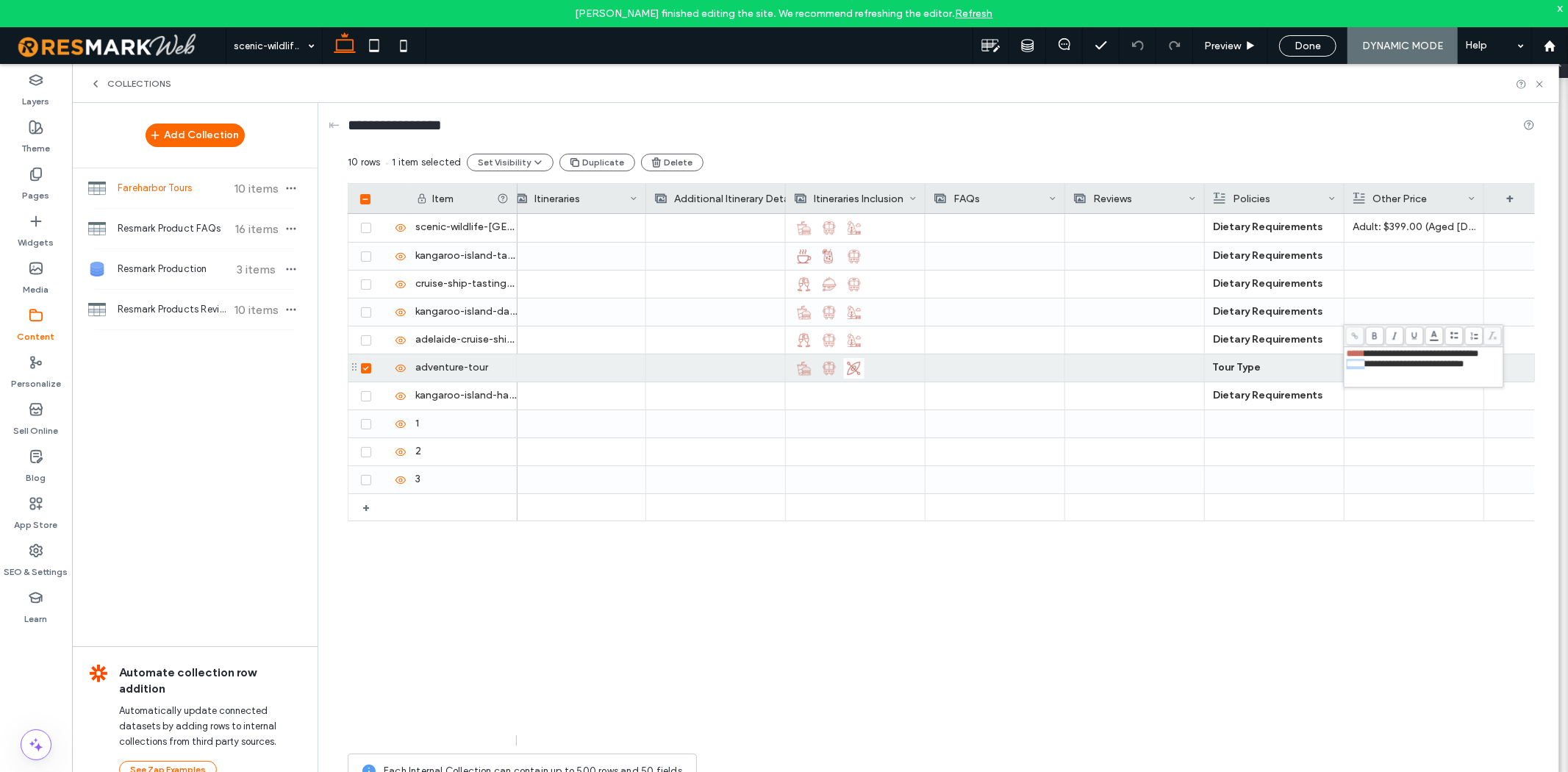
click at [1343, 369] on div "**********" at bounding box center [1423, 355] width 160 height 63
click at [1410, 339] on body "[PERSON_NAME] finished editing the site. We recommend refreshing the editor. Re…" at bounding box center [784, 386] width 1568 height 772
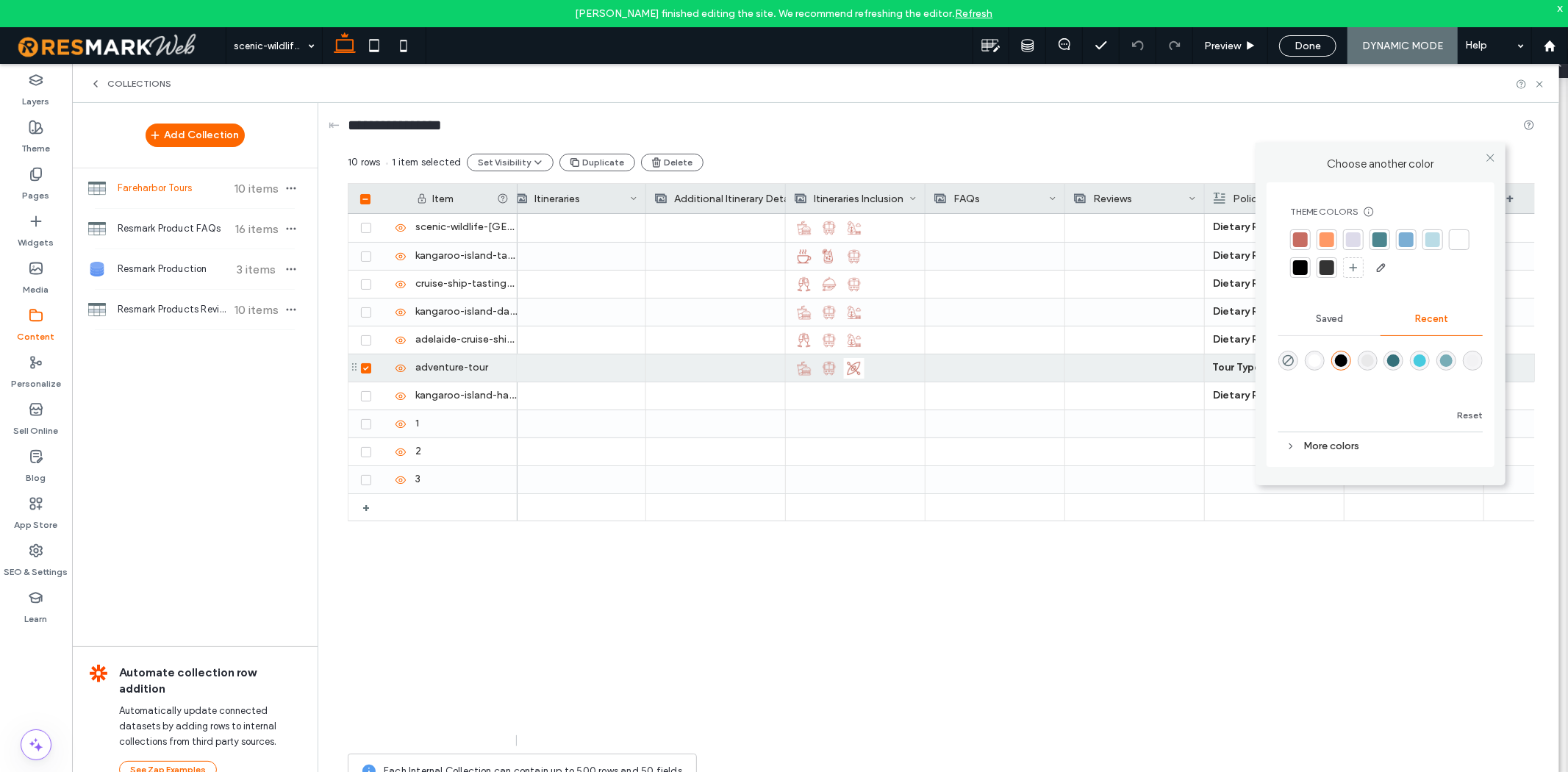
click at [1307, 238] on div at bounding box center [1300, 240] width 21 height 21
click at [1410, 165] on span at bounding box center [1490, 157] width 11 height 22
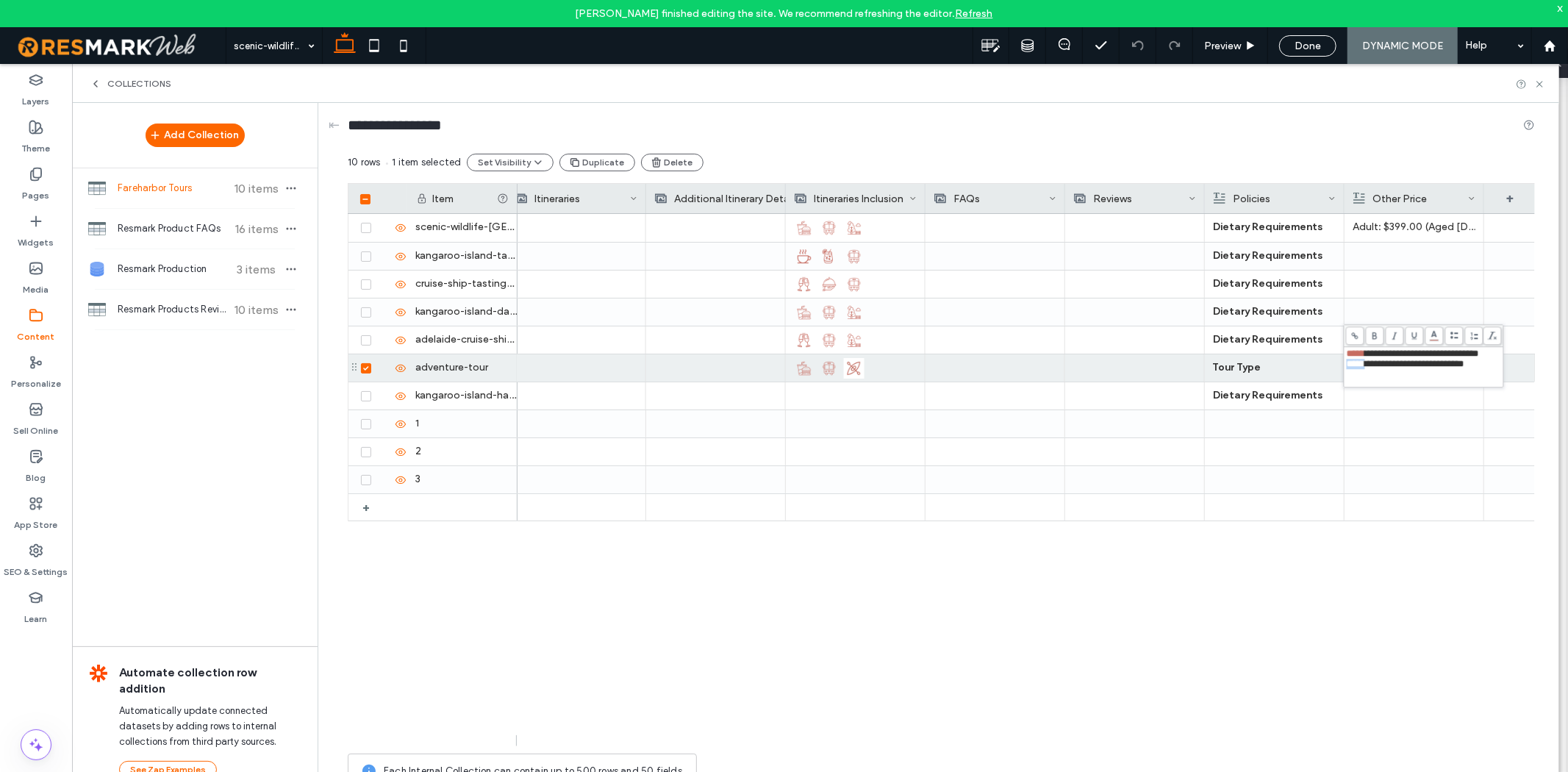
click at [1410, 392] on div at bounding box center [1414, 396] width 123 height 27
click at [1388, 365] on p "Adult : $499 (Aged [DEMOGRAPHIC_DATA] years and over)" at bounding box center [1414, 369] width 122 height 26
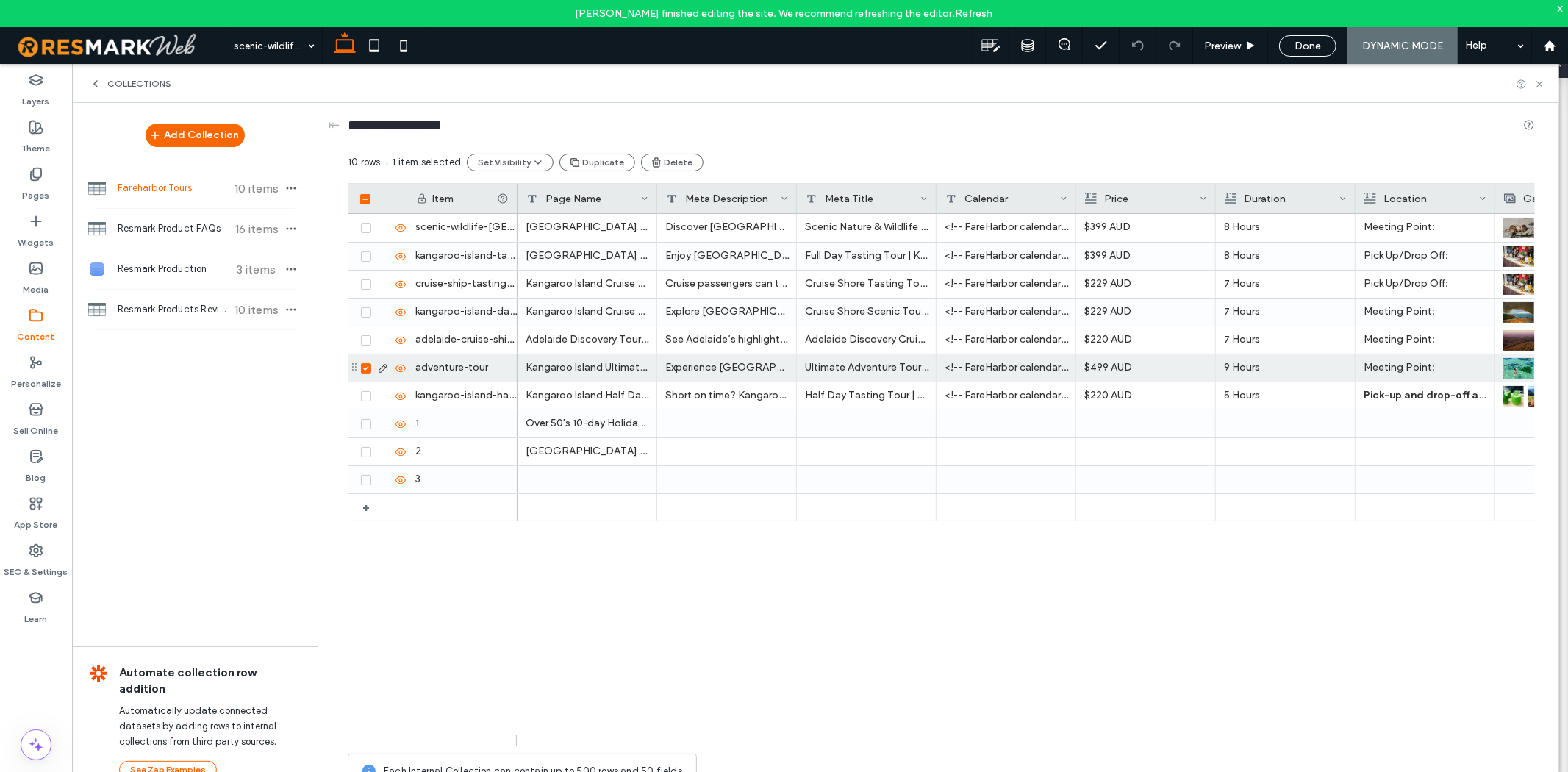
click at [731, 625] on div "[GEOGRAPHIC_DATA] Scenic Nature & Wildlife Tour - [GEOGRAPHIC_DATA] Departure D…" at bounding box center [1026, 481] width 1017 height 532
click at [364, 370] on icon at bounding box center [366, 368] width 6 height 5
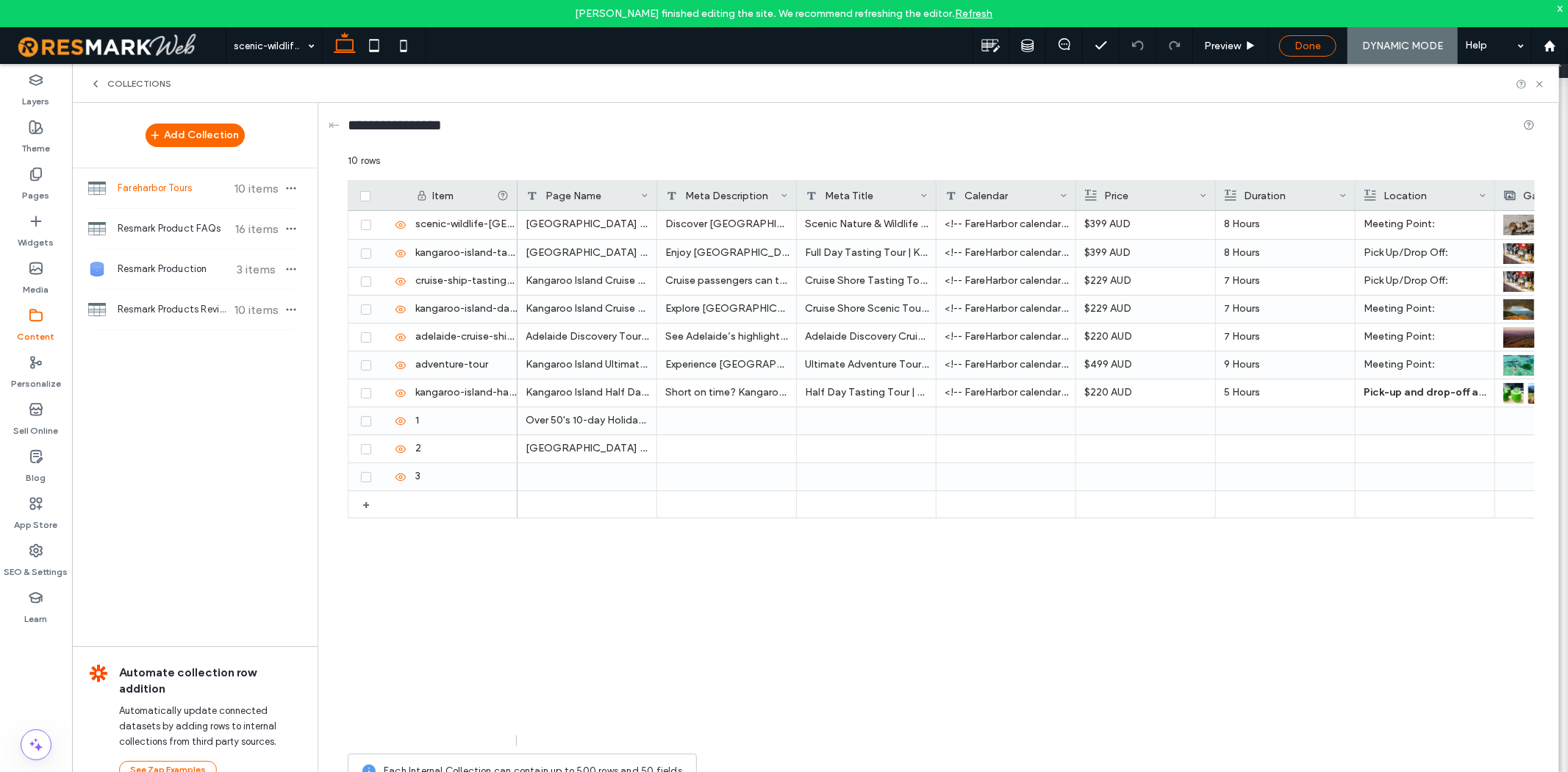
click at [1295, 39] on span "Done" at bounding box center [1308, 45] width 26 height 12
